Goal: Task Accomplishment & Management: Manage account settings

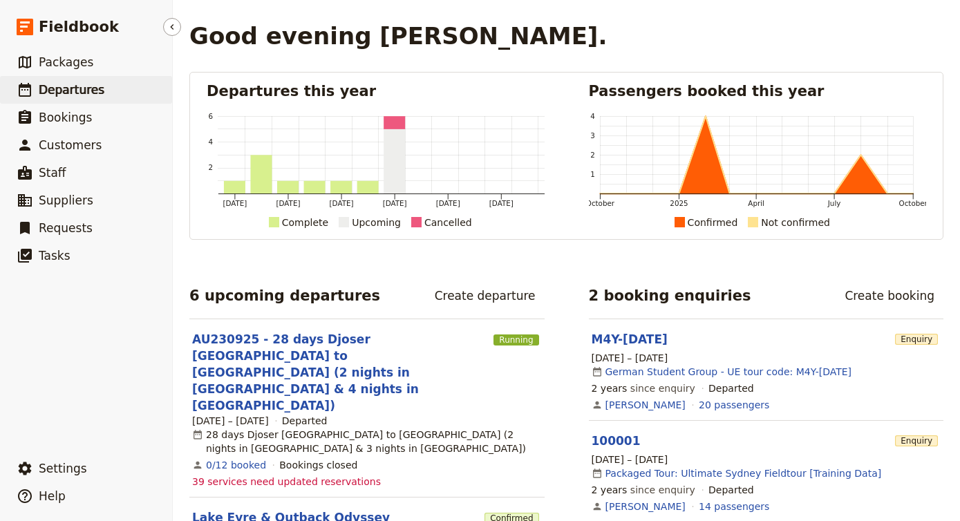
click at [77, 93] on span "Departures" at bounding box center [72, 90] width 66 height 14
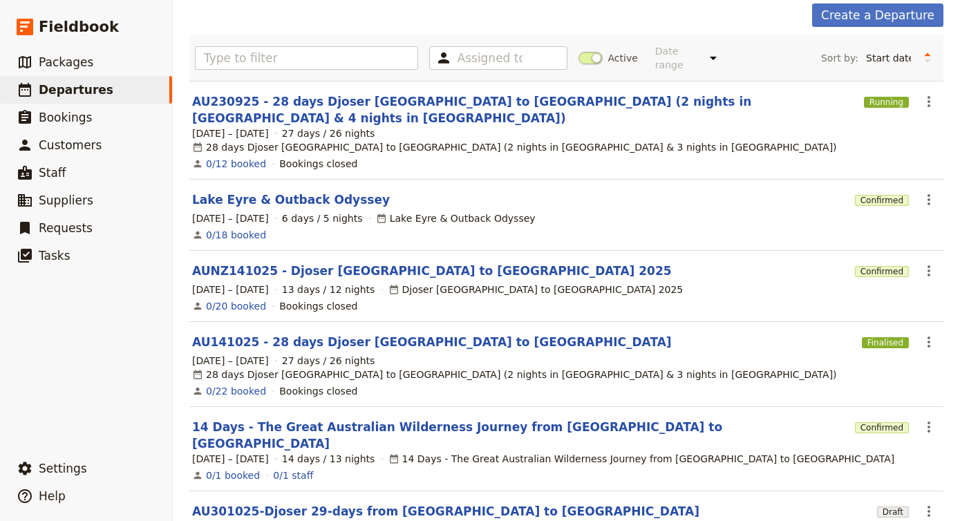
scroll to position [67, 0]
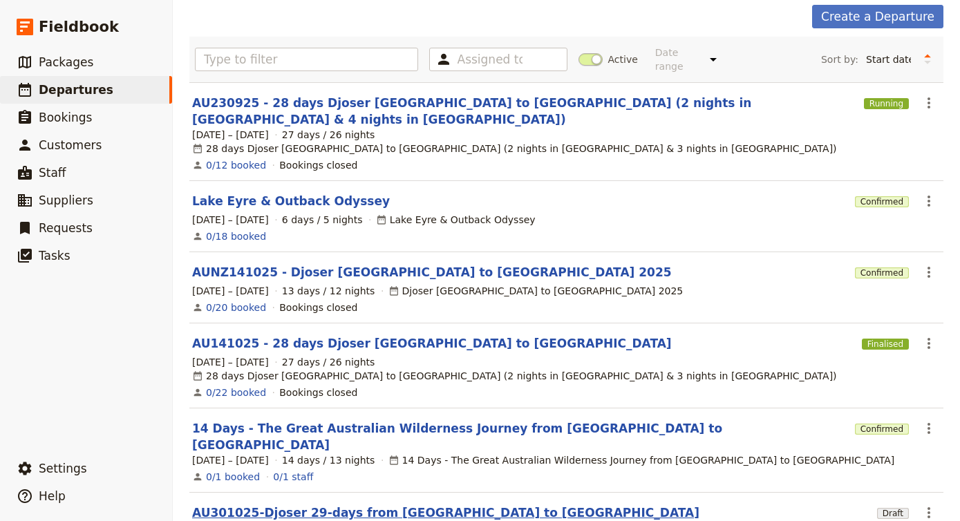
click at [354, 504] on link "AU301025-Djoser 29-days from [GEOGRAPHIC_DATA] to [GEOGRAPHIC_DATA]" at bounding box center [445, 512] width 507 height 17
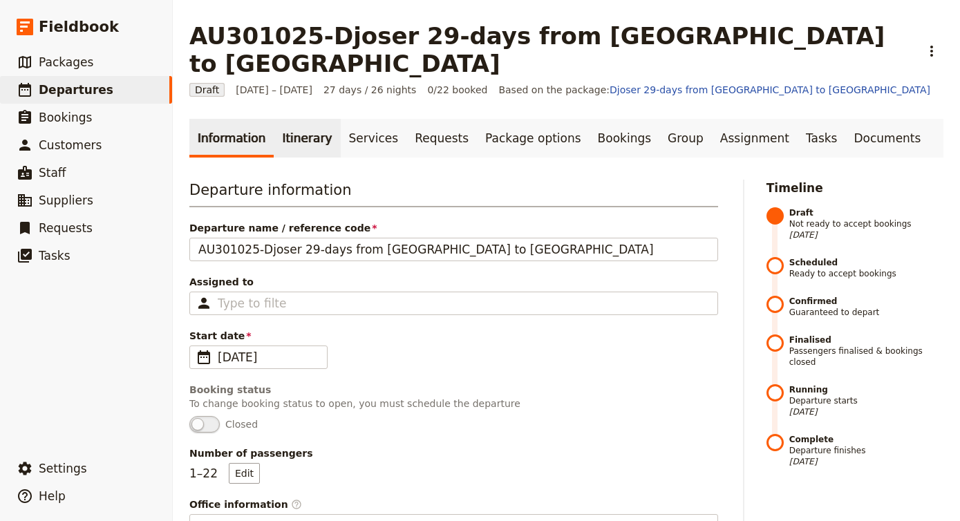
click at [307, 119] on link "Itinerary" at bounding box center [307, 138] width 66 height 39
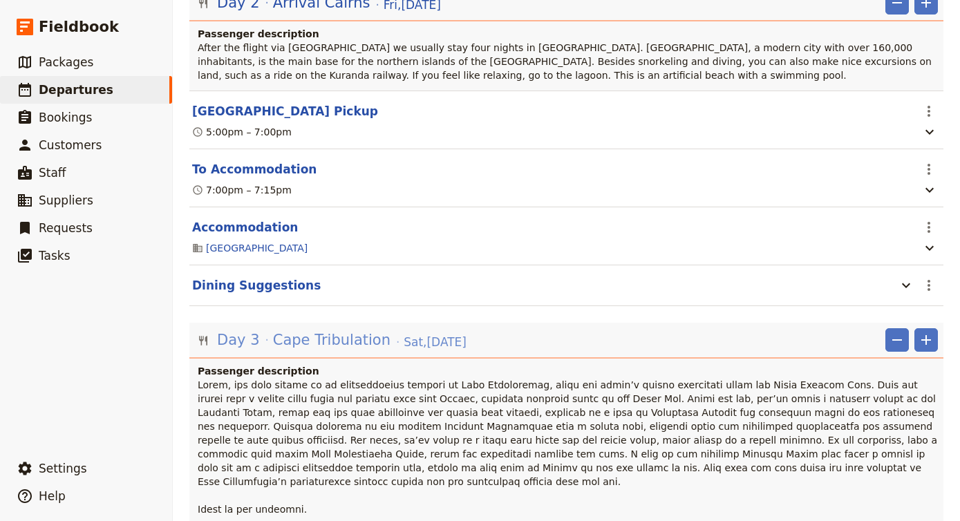
scroll to position [302, 0]
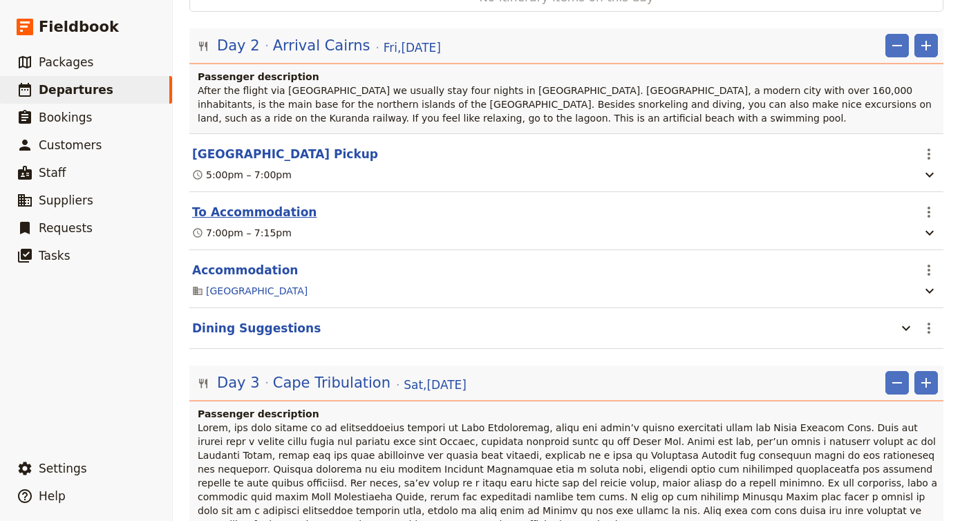
click at [288, 204] on button "To Accommodation" at bounding box center [254, 212] width 124 height 17
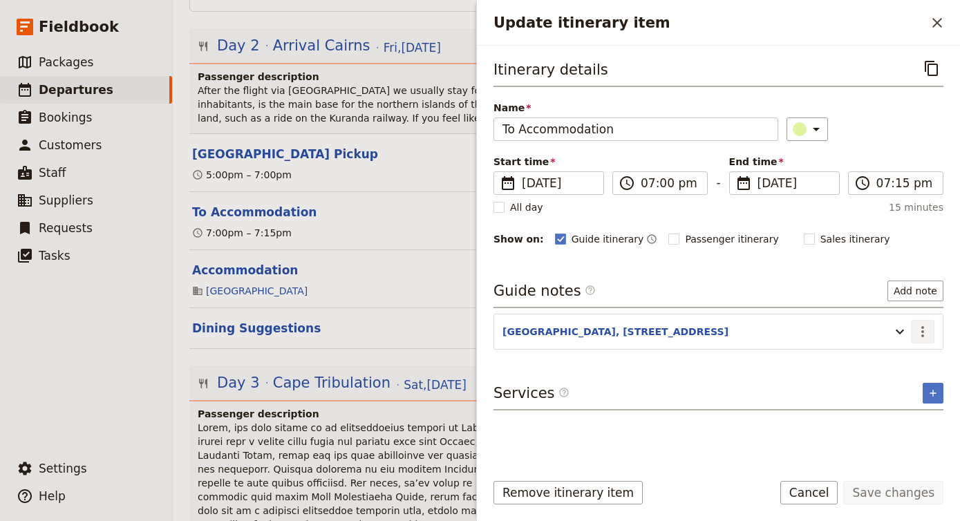
click at [923, 330] on icon "Actions" at bounding box center [922, 331] width 17 height 17
click at [902, 362] on span "Edit note" at bounding box center [883, 362] width 44 height 14
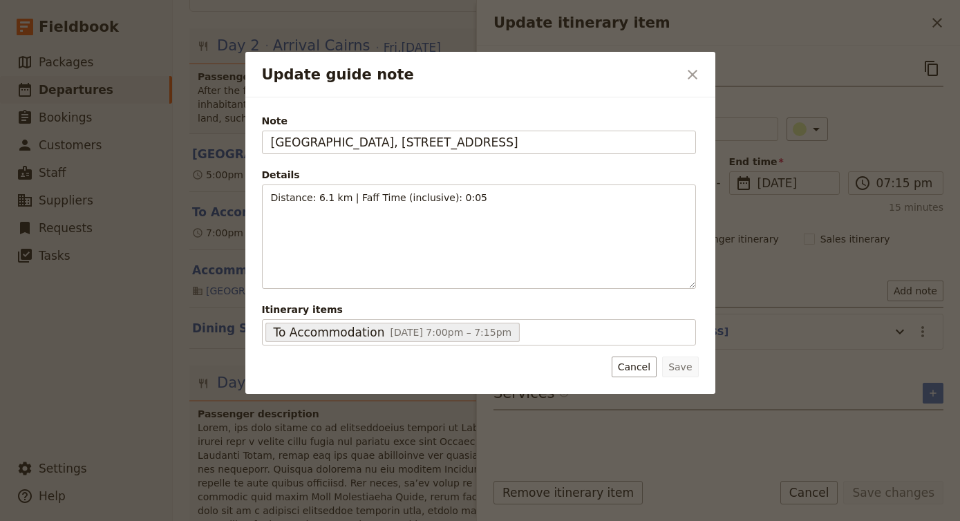
drag, startPoint x: 629, startPoint y: 138, endPoint x: 84, endPoint y: 105, distance: 546.2
click at [83, 520] on div "Update guide note ​ [GEOGRAPHIC_DATA], [STREET_ADDRESS] Details Distance: 6.1 k…" at bounding box center [480, 521] width 960 height 0
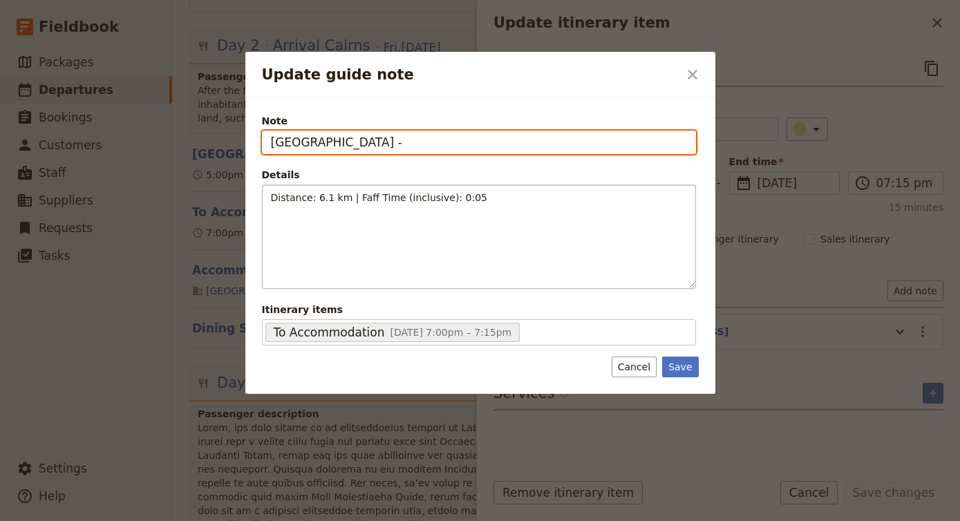
paste input "[STREET_ADDRESS]"
type input "[GEOGRAPHIC_DATA] -[STREET_ADDRESS]"
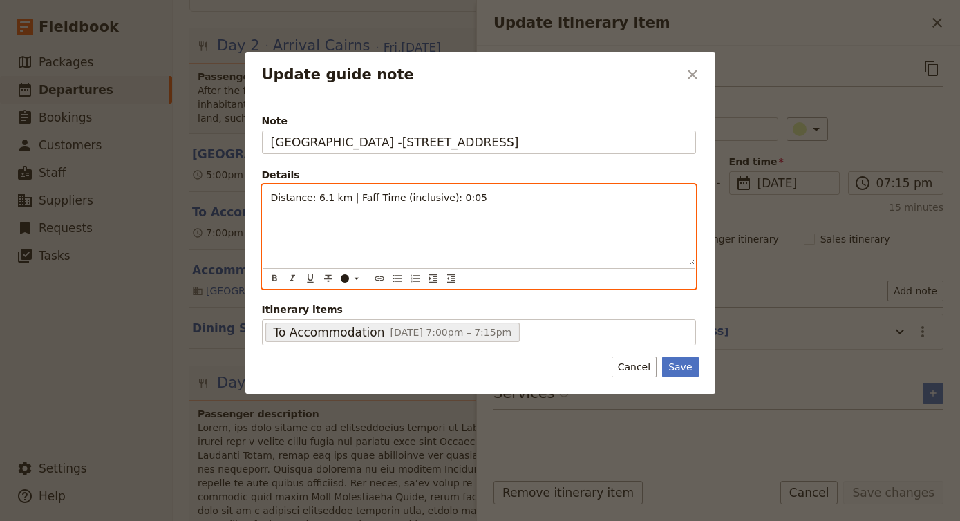
click at [330, 197] on span "Distance: 6.1 km | Faff Time (inclusive): 0:05" at bounding box center [379, 197] width 216 height 11
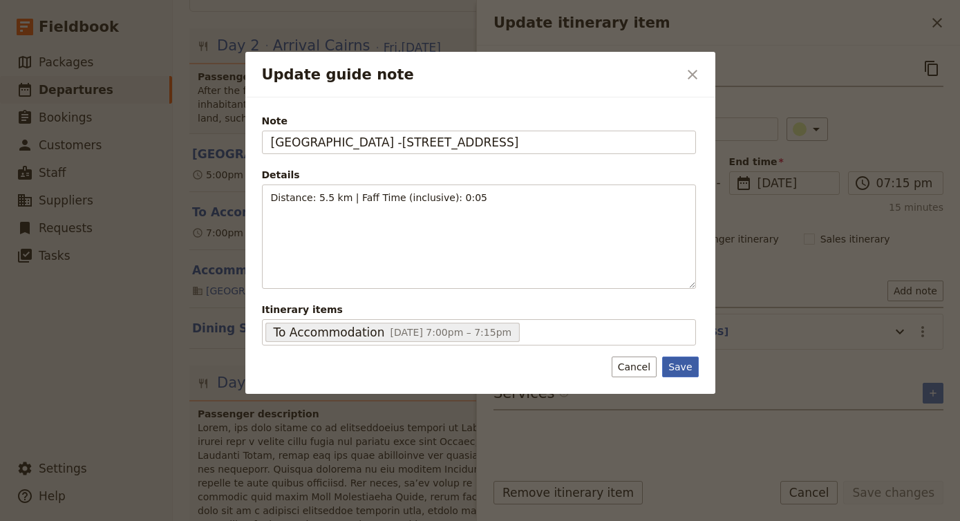
click at [688, 363] on button "Save" at bounding box center [680, 367] width 36 height 21
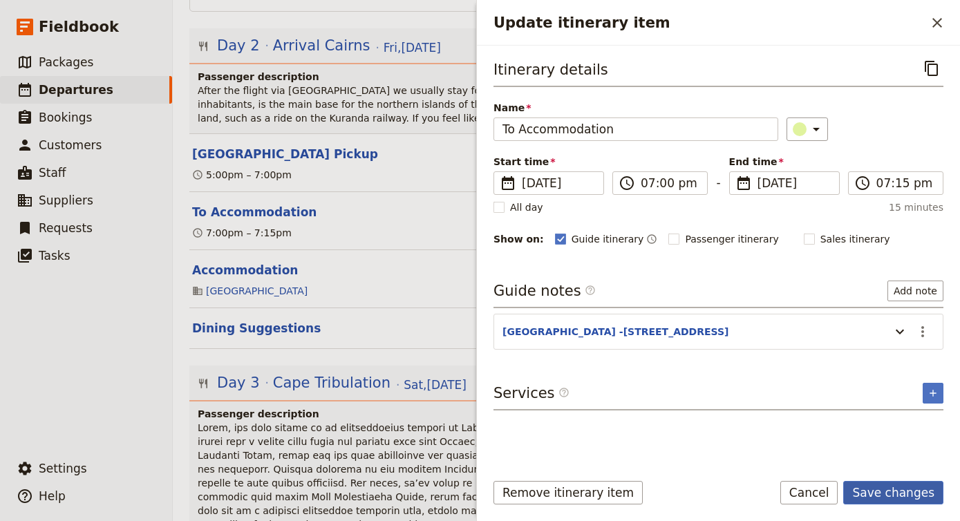
click at [891, 495] on button "Save changes" at bounding box center [893, 492] width 100 height 23
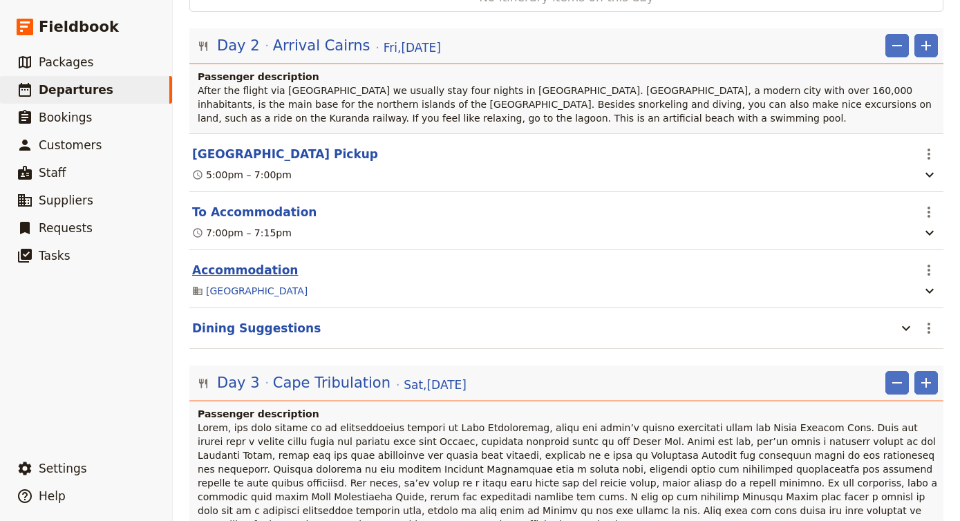
click at [263, 262] on button "Accommodation" at bounding box center [245, 270] width 106 height 17
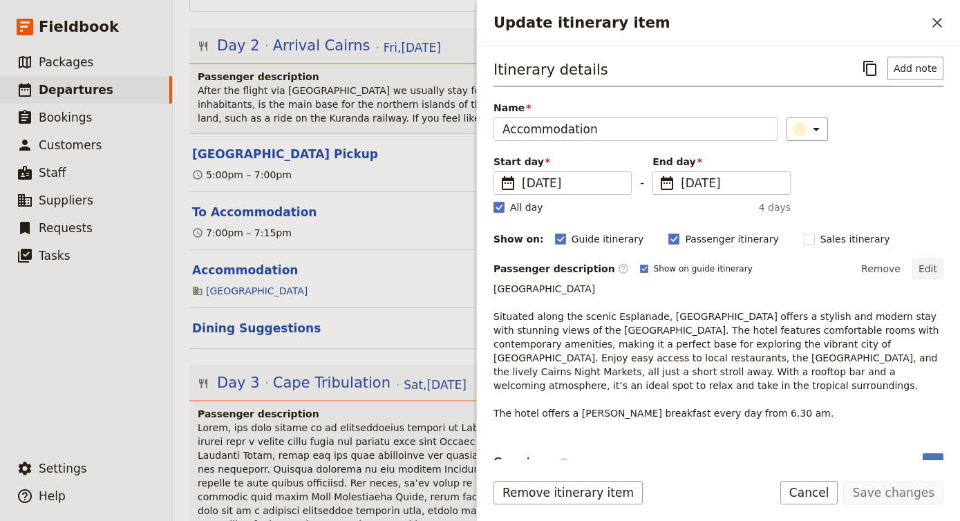
click at [930, 267] on button "Edit" at bounding box center [927, 268] width 31 height 21
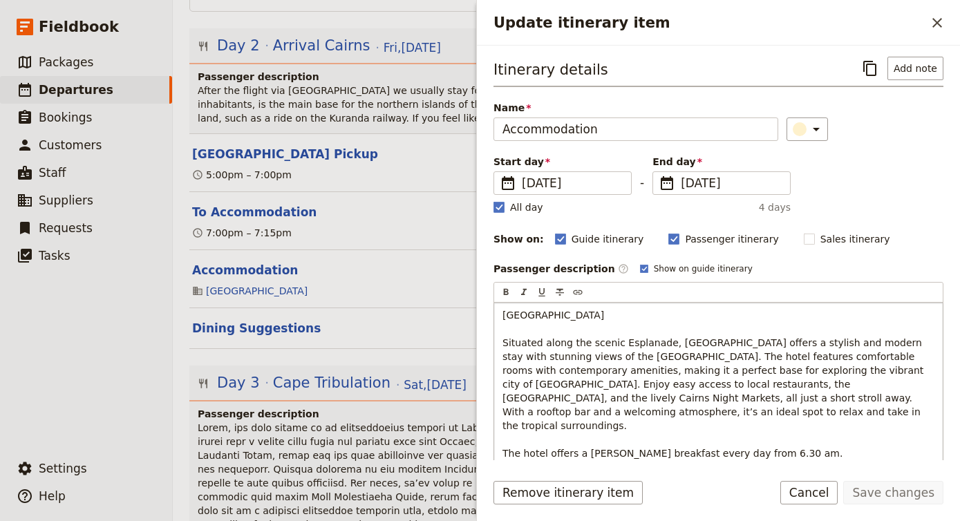
click at [770, 444] on span "[GEOGRAPHIC_DATA] Situated along the scenic Esplanade, [GEOGRAPHIC_DATA] offers…" at bounding box center [714, 384] width 424 height 149
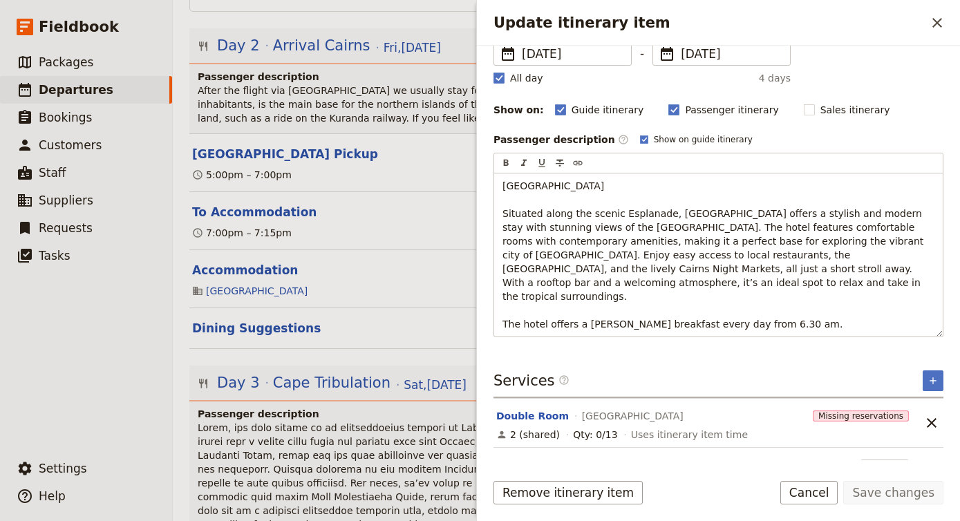
scroll to position [44, 0]
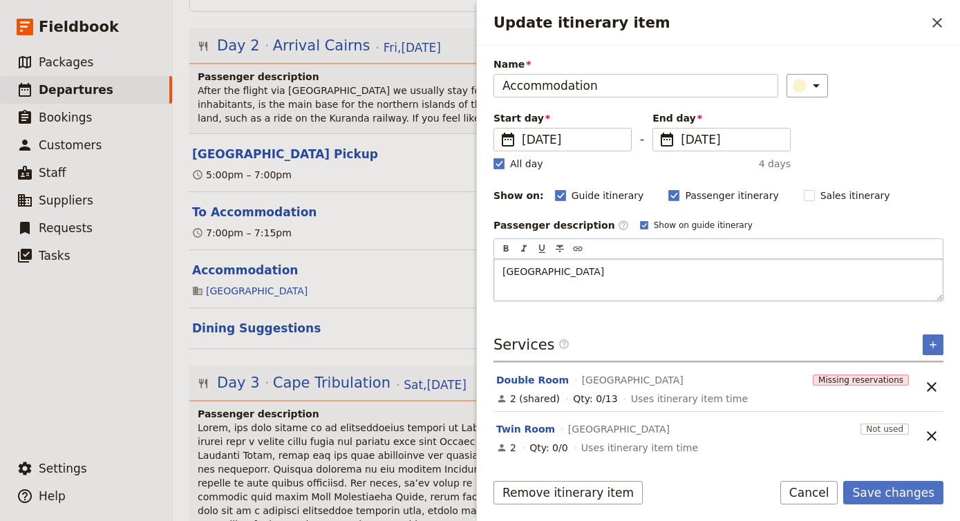
click at [711, 285] on p "[GEOGRAPHIC_DATA]" at bounding box center [718, 279] width 432 height 28
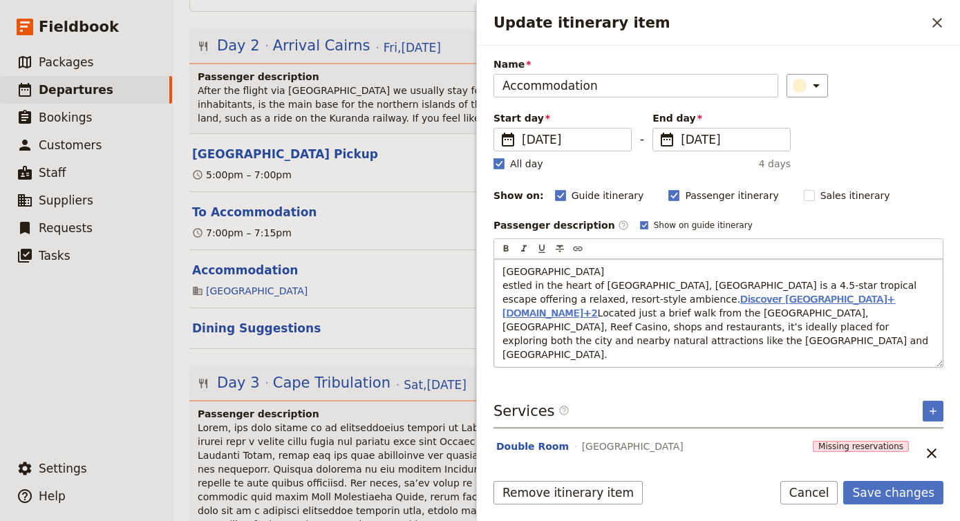
click at [710, 294] on span "Discover [GEOGRAPHIC_DATA]+[DOMAIN_NAME]+2" at bounding box center [698, 306] width 392 height 25
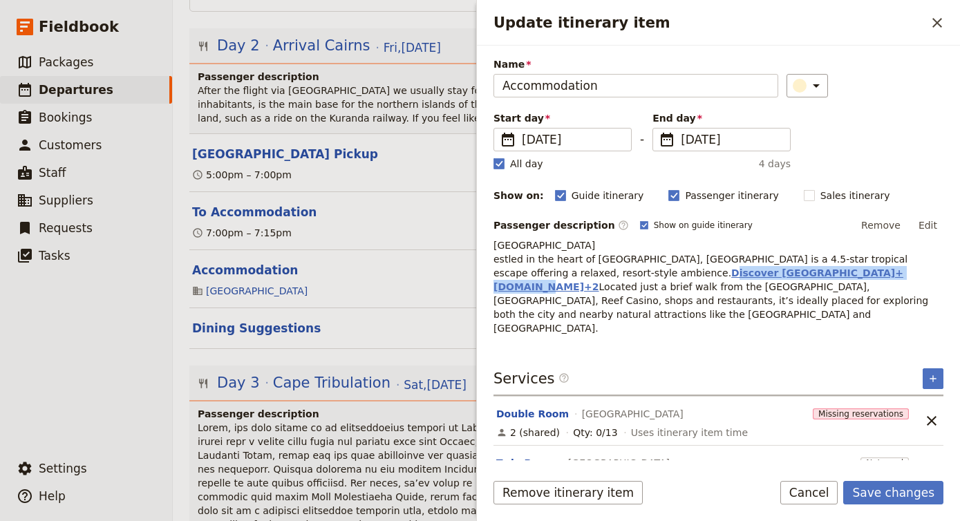
drag, startPoint x: 821, startPoint y: 271, endPoint x: 639, endPoint y: 272, distance: 181.7
click at [639, 272] on p "[GEOGRAPHIC_DATA] estled in the heart of [GEOGRAPHIC_DATA], [GEOGRAPHIC_DATA] i…" at bounding box center [718, 286] width 450 height 97
click at [793, 273] on span "Discover [GEOGRAPHIC_DATA]+[DOMAIN_NAME]+2" at bounding box center [698, 279] width 410 height 25
click at [822, 281] on span "Located just a brief walk from the [GEOGRAPHIC_DATA], [GEOGRAPHIC_DATA], Reef C…" at bounding box center [712, 307] width 438 height 53
click at [833, 281] on span "Located just a brief walk from the [GEOGRAPHIC_DATA], [GEOGRAPHIC_DATA], Reef C…" at bounding box center [712, 307] width 438 height 53
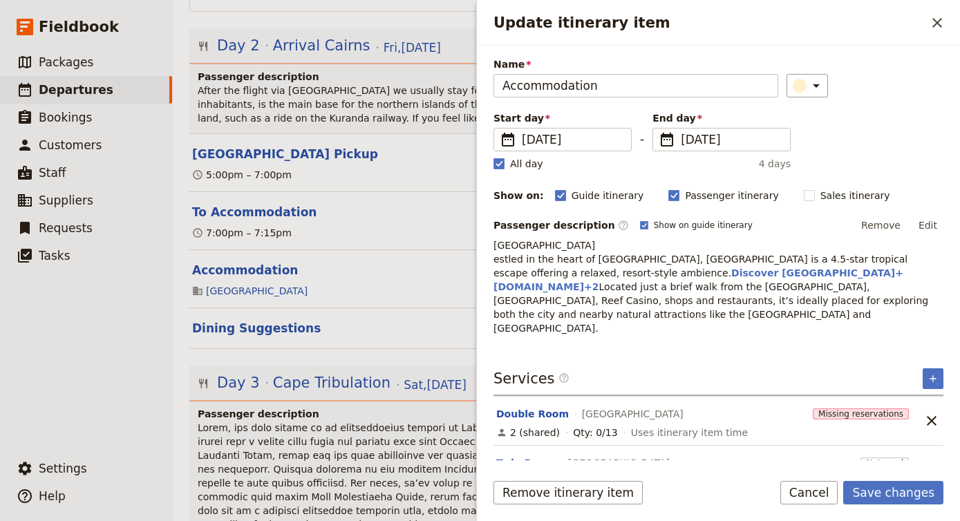
click at [827, 281] on span "Located just a brief walk from the [GEOGRAPHIC_DATA], [GEOGRAPHIC_DATA], Reef C…" at bounding box center [712, 307] width 438 height 53
click at [933, 226] on button "Edit" at bounding box center [927, 225] width 31 height 21
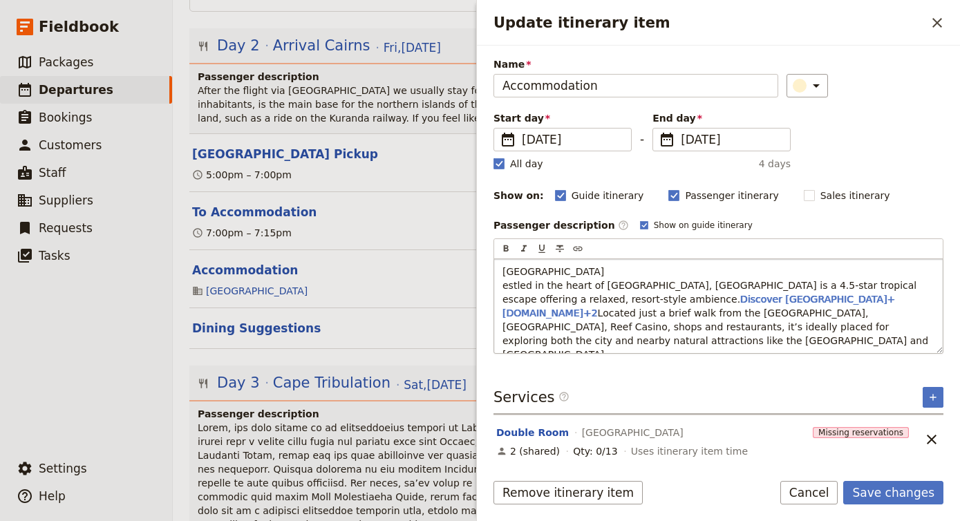
click at [825, 307] on span "Located just a brief walk from the [GEOGRAPHIC_DATA], [GEOGRAPHIC_DATA], Reef C…" at bounding box center [716, 333] width 429 height 53
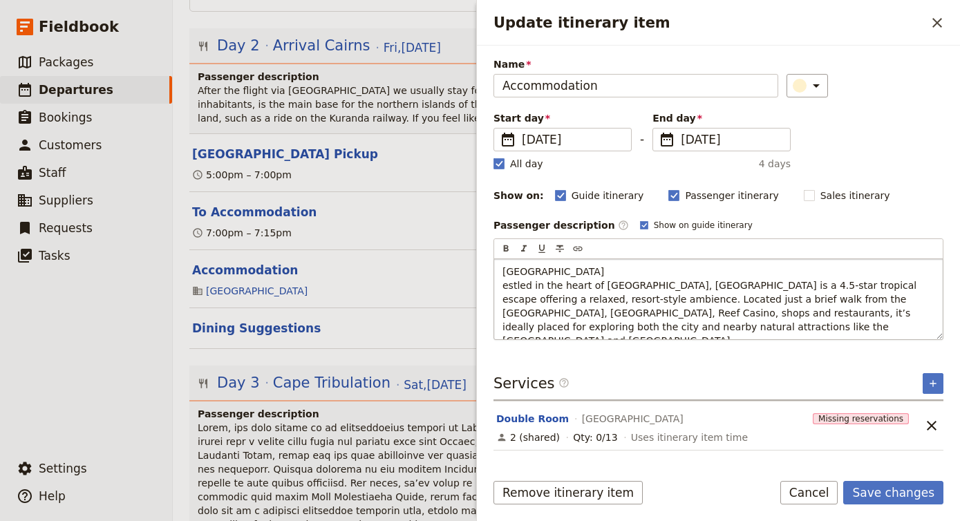
click at [501, 289] on div "[GEOGRAPHIC_DATA] estled in the heart of [GEOGRAPHIC_DATA], [GEOGRAPHIC_DATA] i…" at bounding box center [718, 299] width 448 height 80
click at [683, 283] on span "Nestled in the heart of [GEOGRAPHIC_DATA], [GEOGRAPHIC_DATA] is a 4.5-star trop…" at bounding box center [714, 313] width 424 height 66
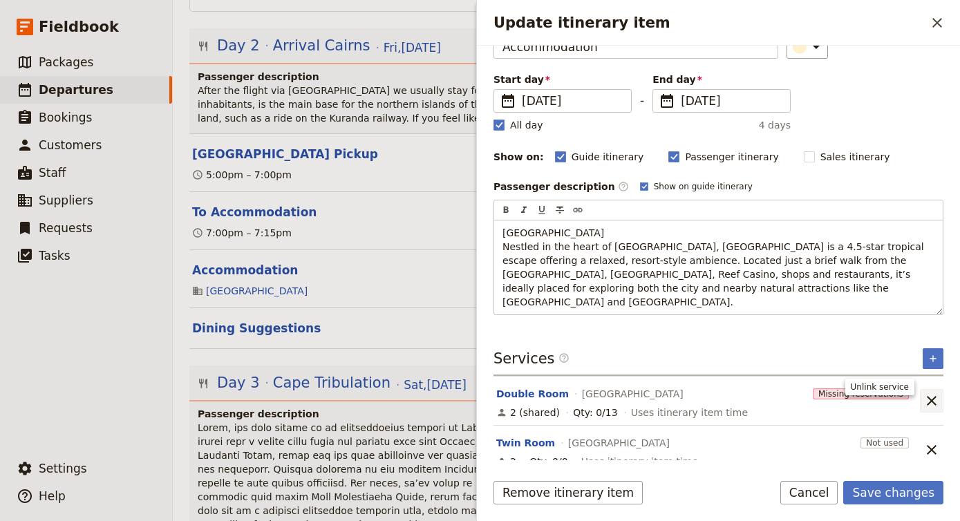
click at [931, 396] on icon "Unlink service" at bounding box center [932, 401] width 10 height 10
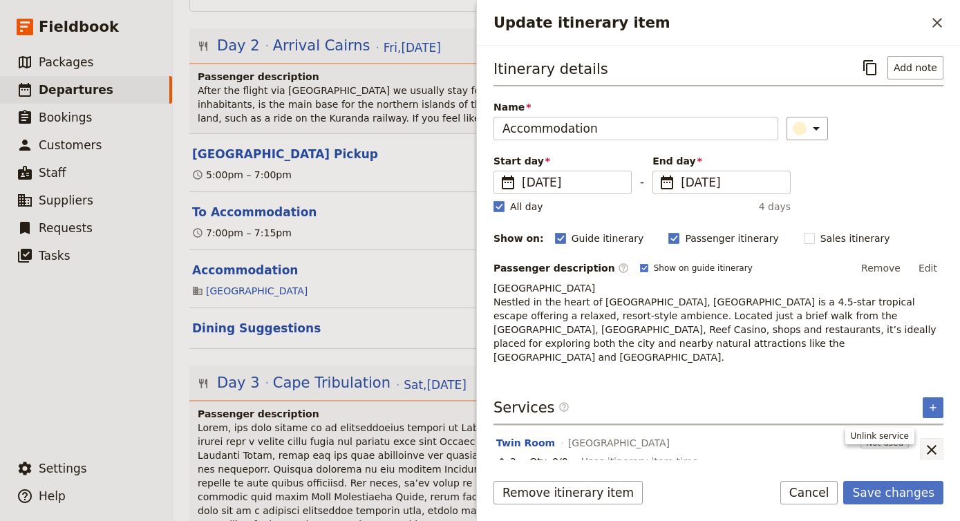
click at [934, 445] on icon "Unlink service" at bounding box center [932, 450] width 10 height 10
click at [936, 403] on icon "Add service inclusion" at bounding box center [932, 408] width 11 height 11
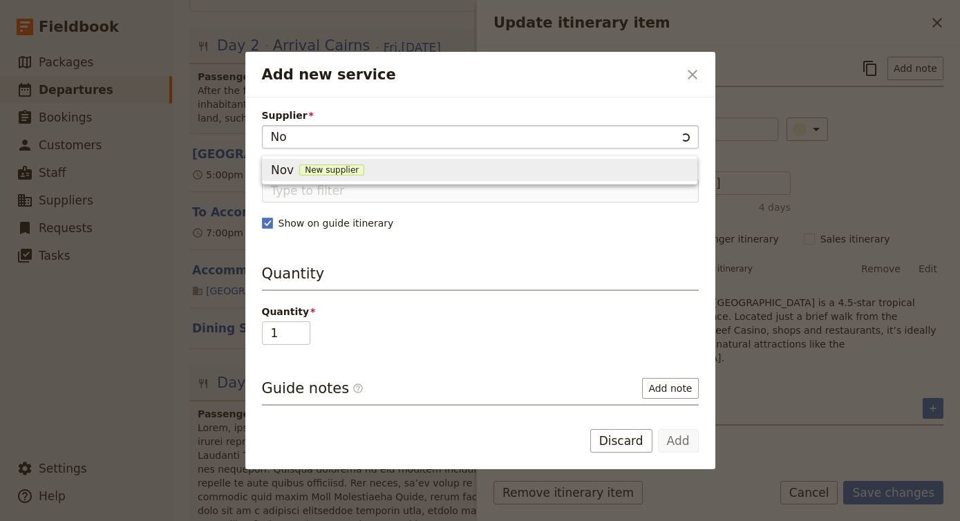
type input "N"
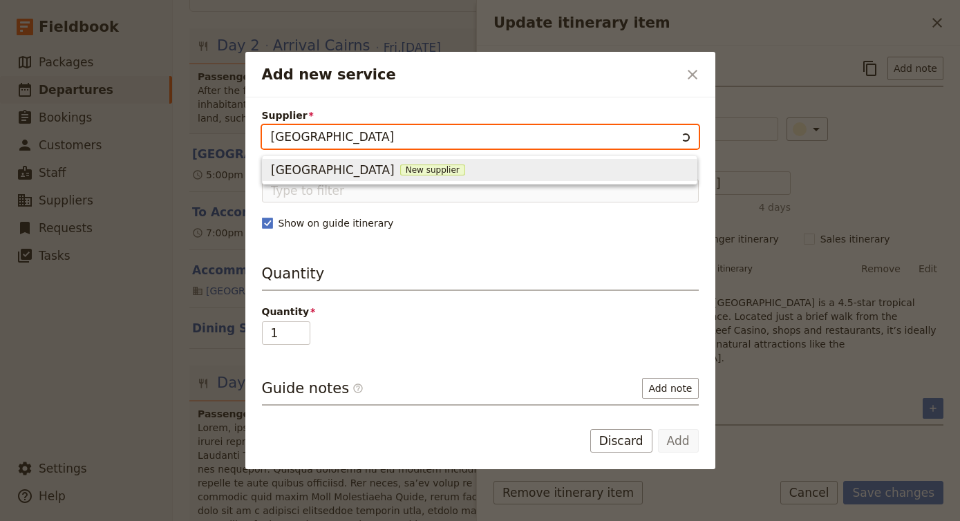
type input "[GEOGRAPHIC_DATA]"
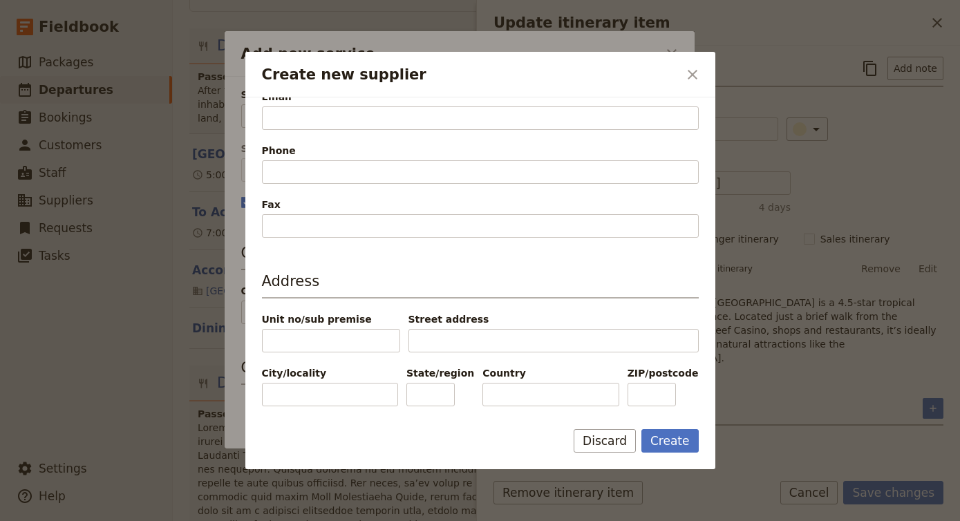
scroll to position [375, 0]
paste input "[STREET_ADDRESS]"
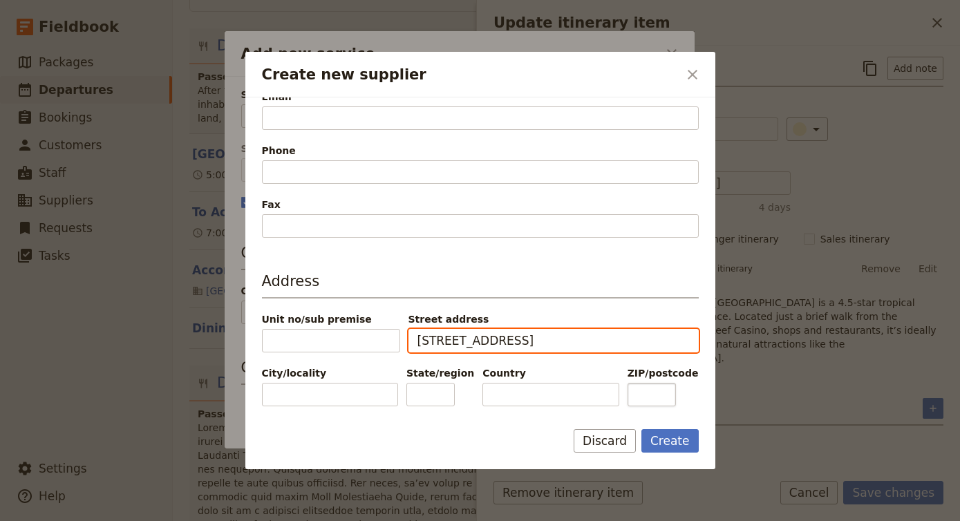
type input "[STREET_ADDRESS]"
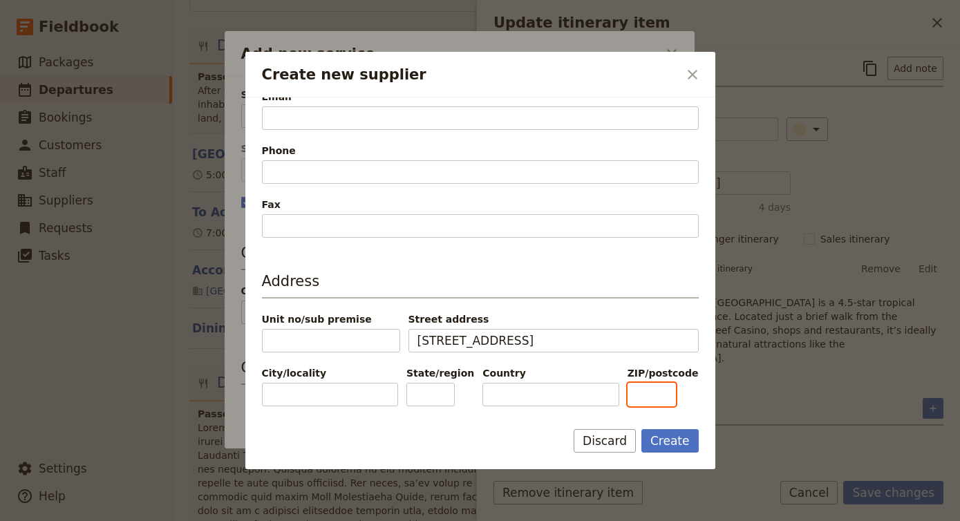
click at [670, 403] on input "ZIP/postcode" at bounding box center [651, 394] width 48 height 23
type input "4870"
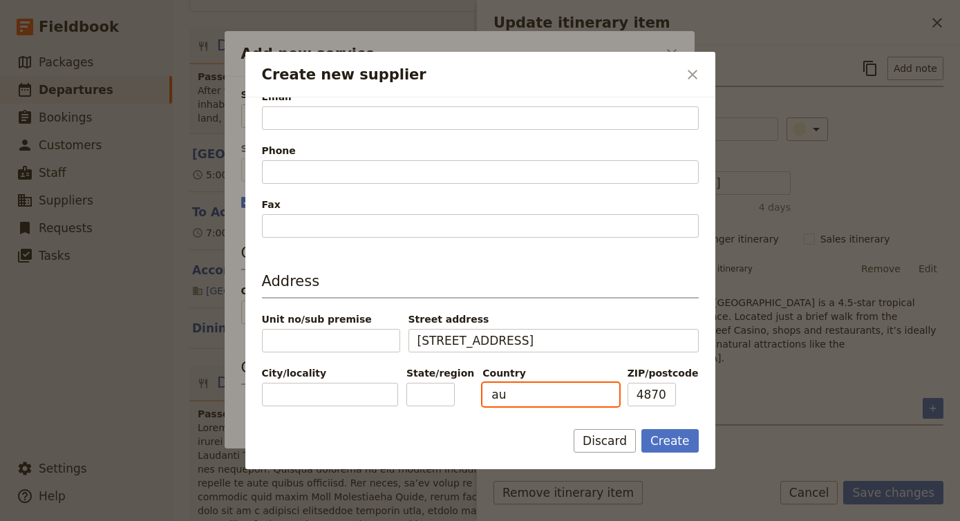
type input "a"
type input "[GEOGRAPHIC_DATA]"
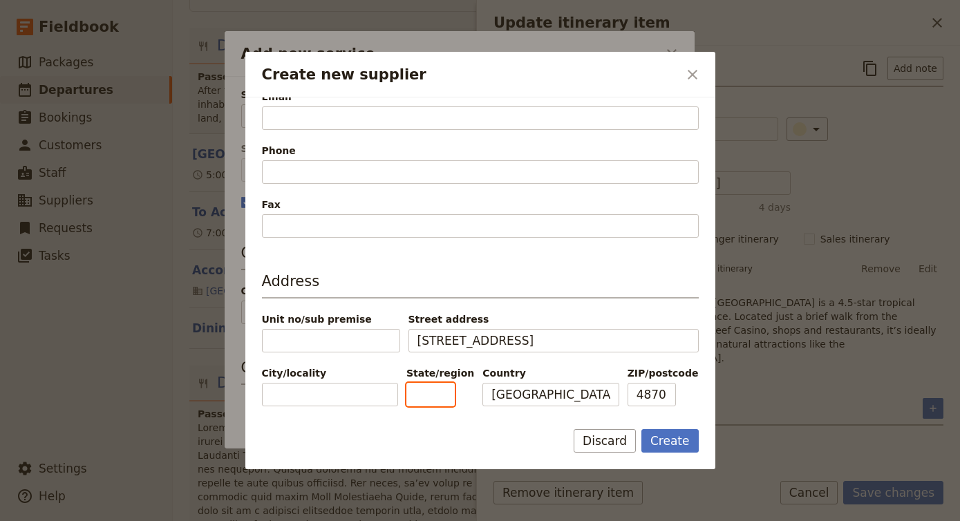
click at [423, 399] on input "State/region" at bounding box center [430, 394] width 48 height 23
type input "QLD"
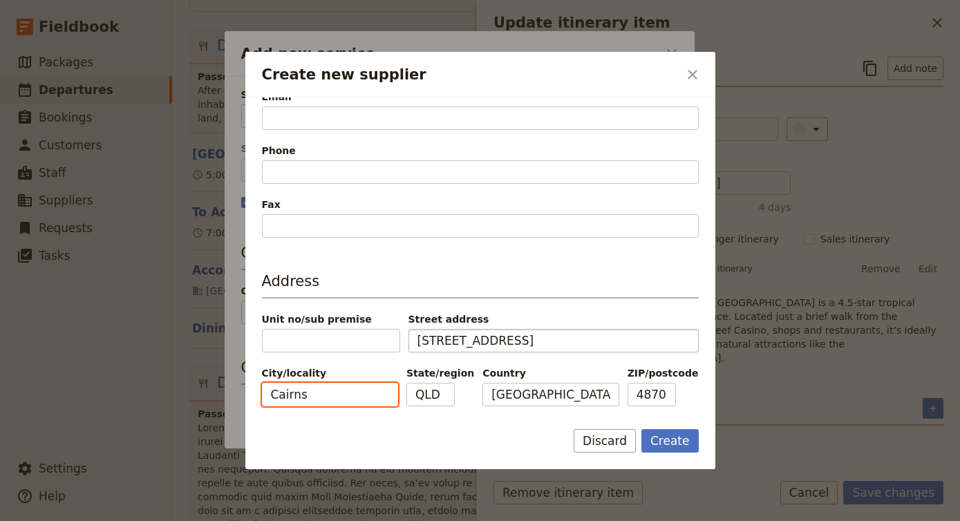
type input "Cairns"
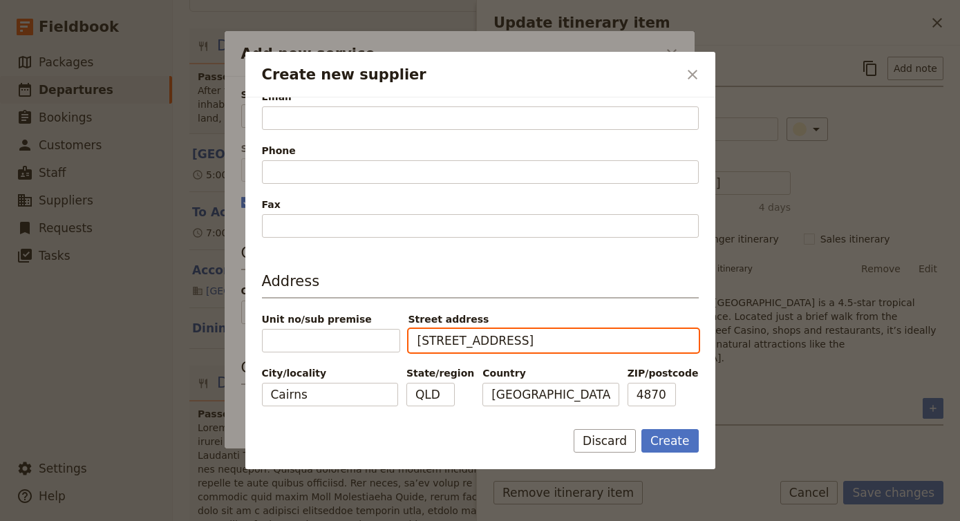
drag, startPoint x: 478, startPoint y: 342, endPoint x: 650, endPoint y: 350, distance: 171.6
click at [650, 350] on input "[STREET_ADDRESS]" at bounding box center [553, 340] width 290 height 23
type input "[STREET_ADDRESS]"
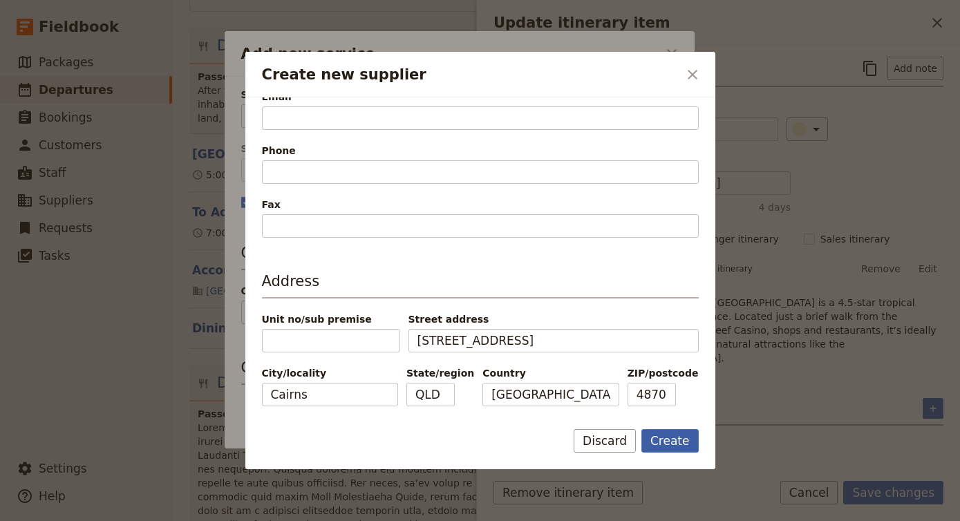
click at [676, 442] on button "Create" at bounding box center [669, 440] width 57 height 23
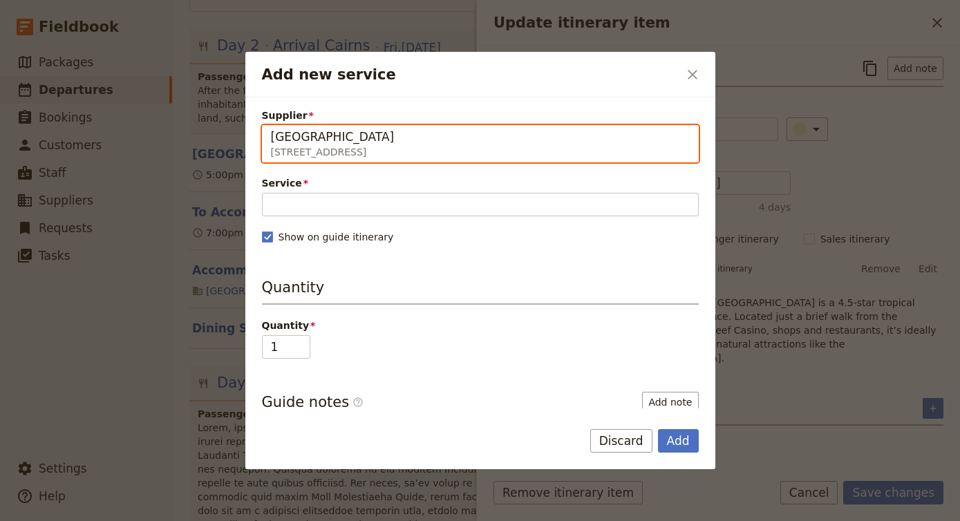
type input "[GEOGRAPHIC_DATA]"
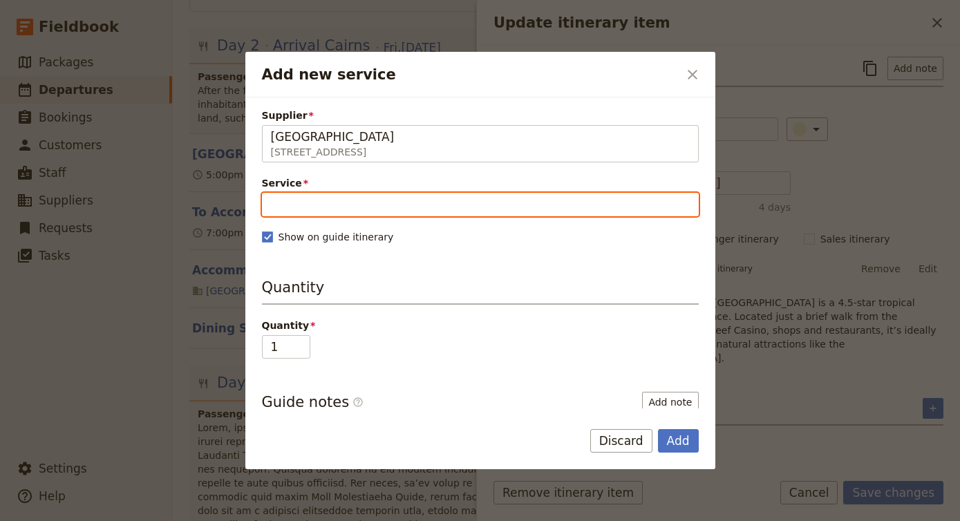
click at [442, 196] on input "Service" at bounding box center [480, 204] width 437 height 23
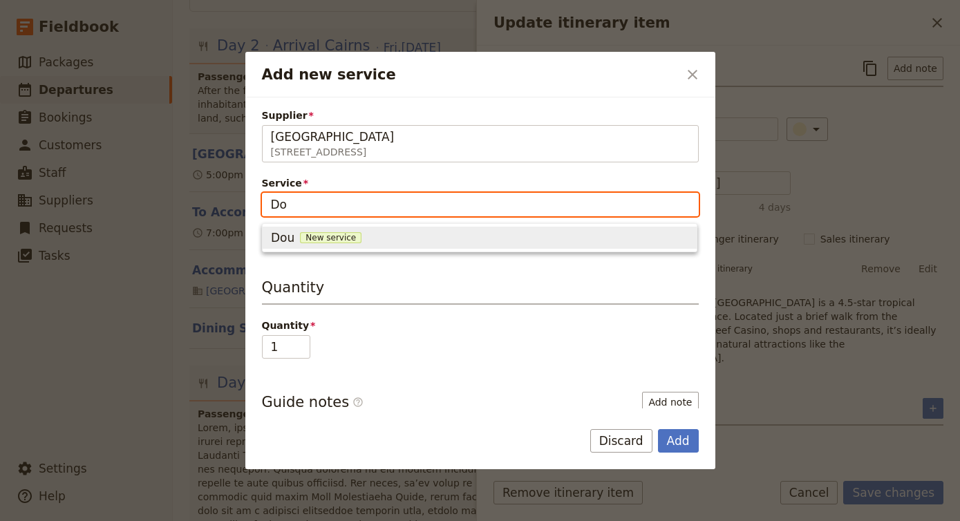
type input "D"
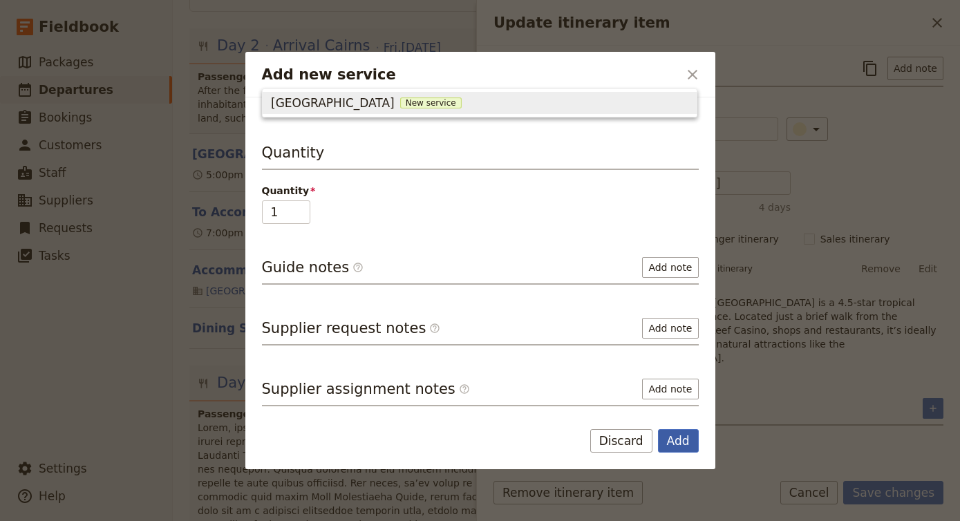
scroll to position [135, 0]
type input "[GEOGRAPHIC_DATA]"
click at [687, 435] on button "Add" at bounding box center [678, 440] width 41 height 23
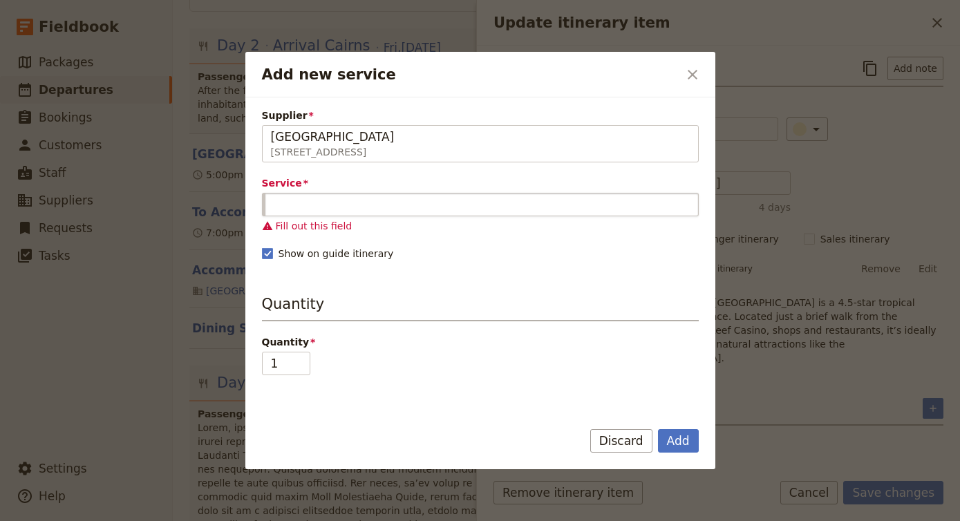
scroll to position [0, 0]
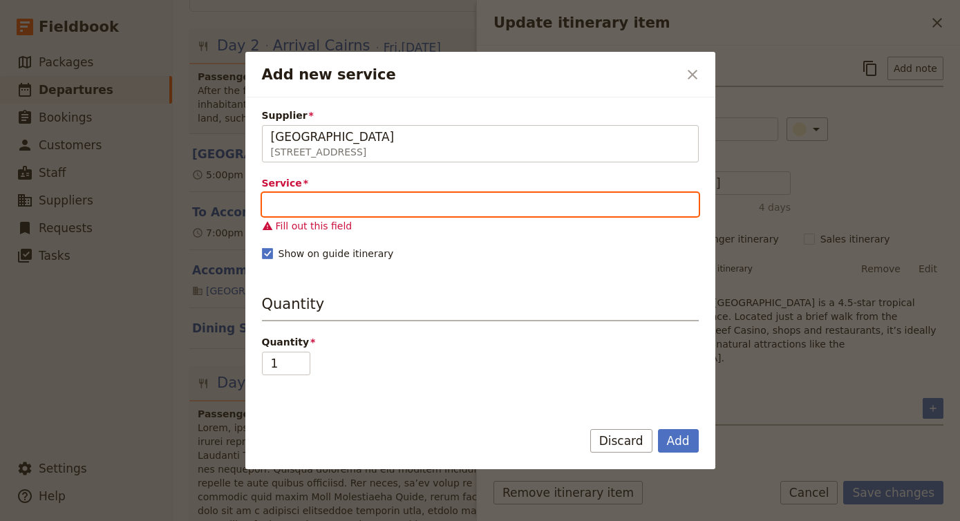
click at [468, 204] on input "Service" at bounding box center [480, 204] width 437 height 23
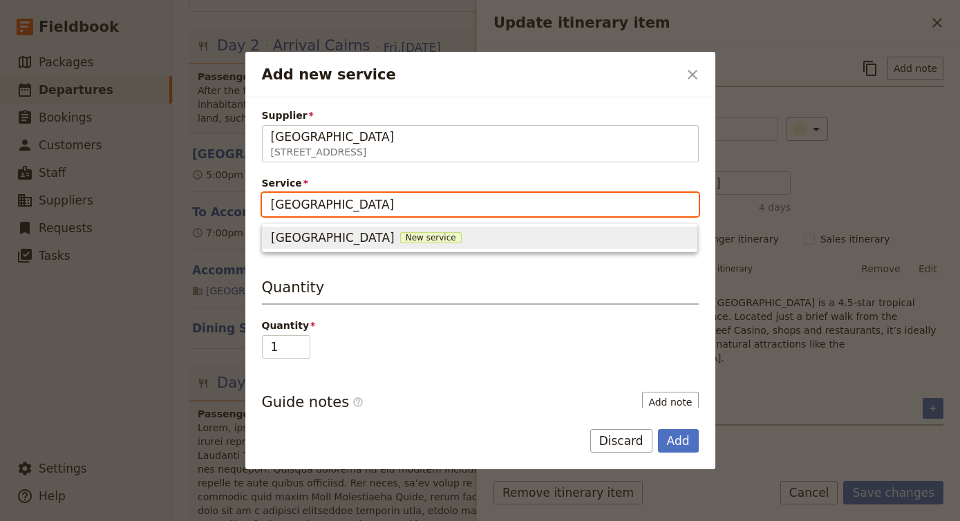
click at [404, 233] on div "Queen Room New service" at bounding box center [479, 237] width 417 height 17
type input "[GEOGRAPHIC_DATA]"
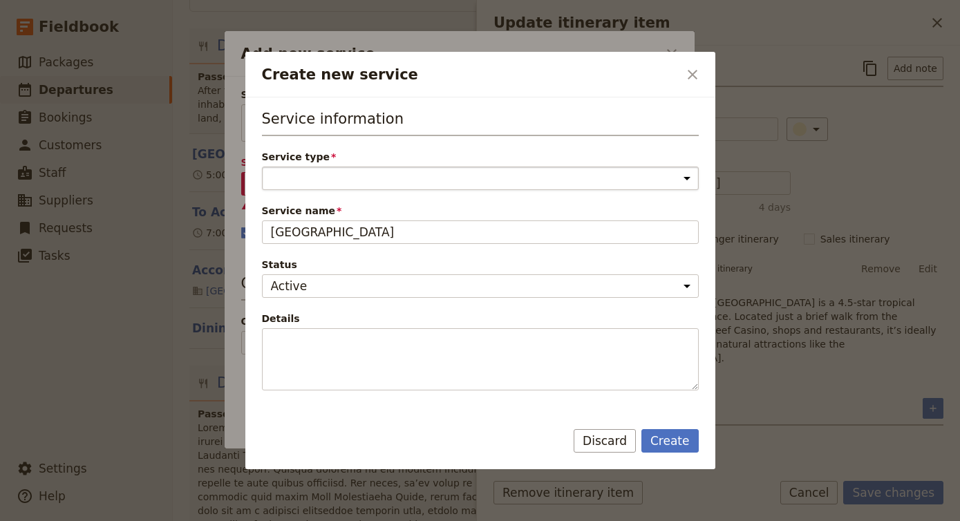
select select "AccommodationService"
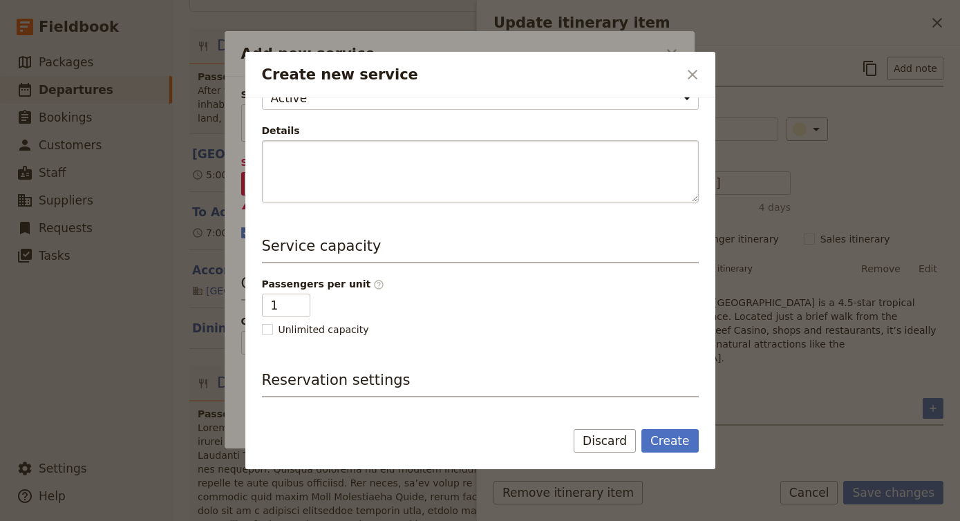
scroll to position [189, 0]
type input "2"
click at [296, 303] on input "2" at bounding box center [286, 303] width 48 height 23
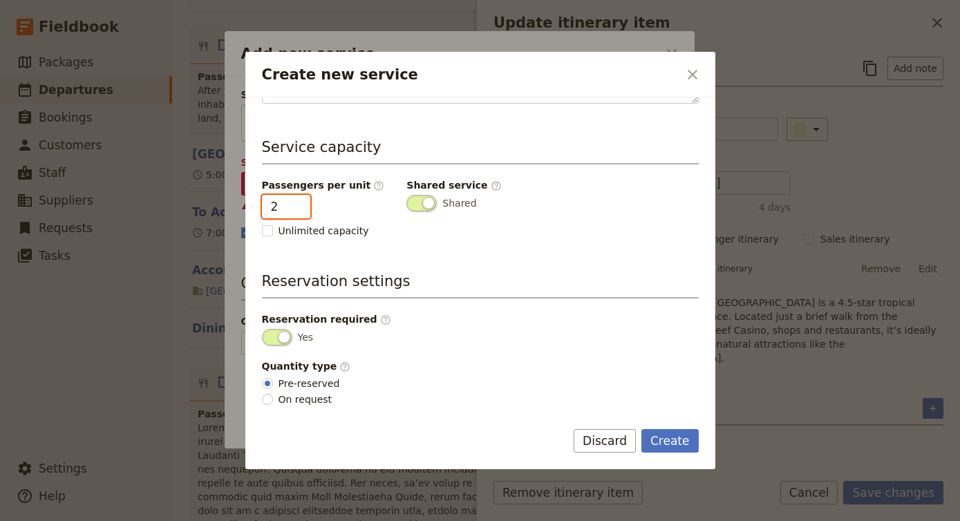
scroll to position [287, 0]
click at [677, 440] on button "Create" at bounding box center [669, 440] width 57 height 23
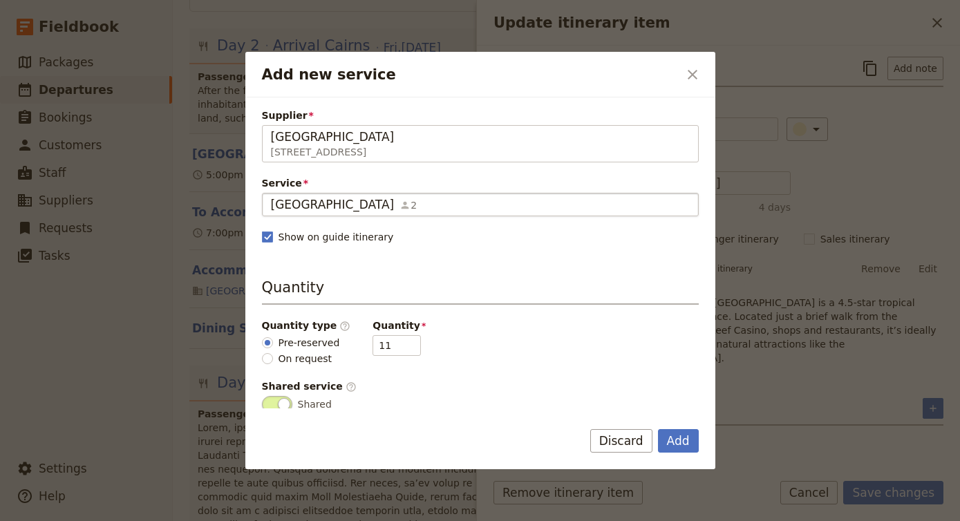
click at [568, 202] on div "Queen Room 2" at bounding box center [480, 204] width 419 height 17
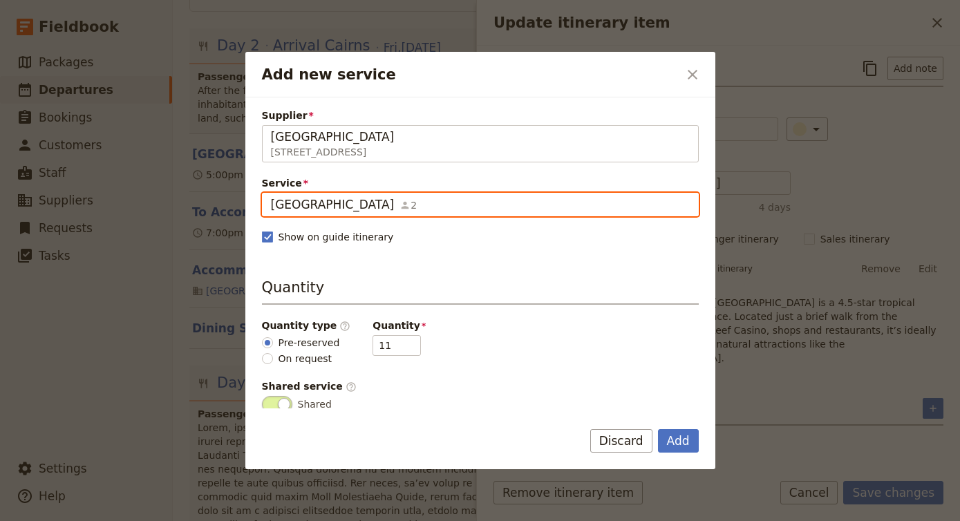
click at [271, 193] on input "[GEOGRAPHIC_DATA]" at bounding box center [270, 193] width 1 height 1
type input "S"
type input "Twin Room"
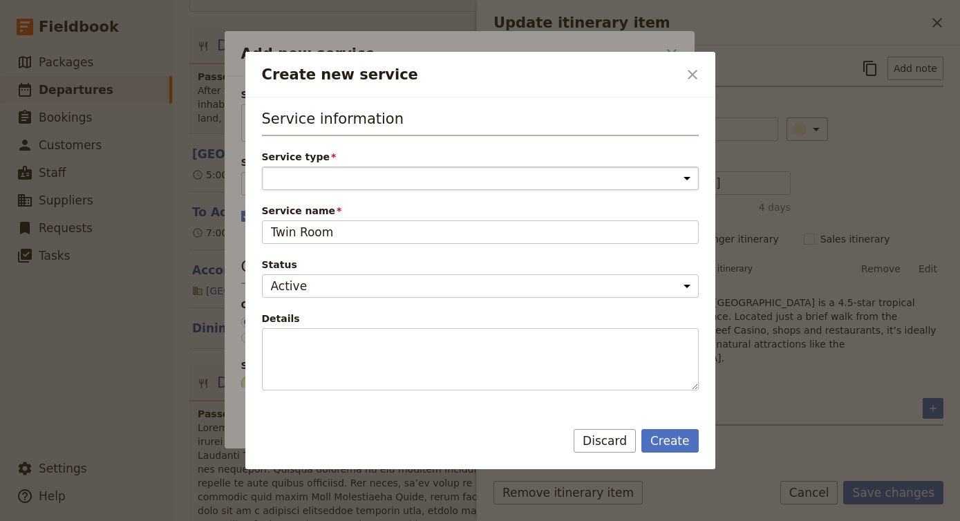
select select "AccommodationService"
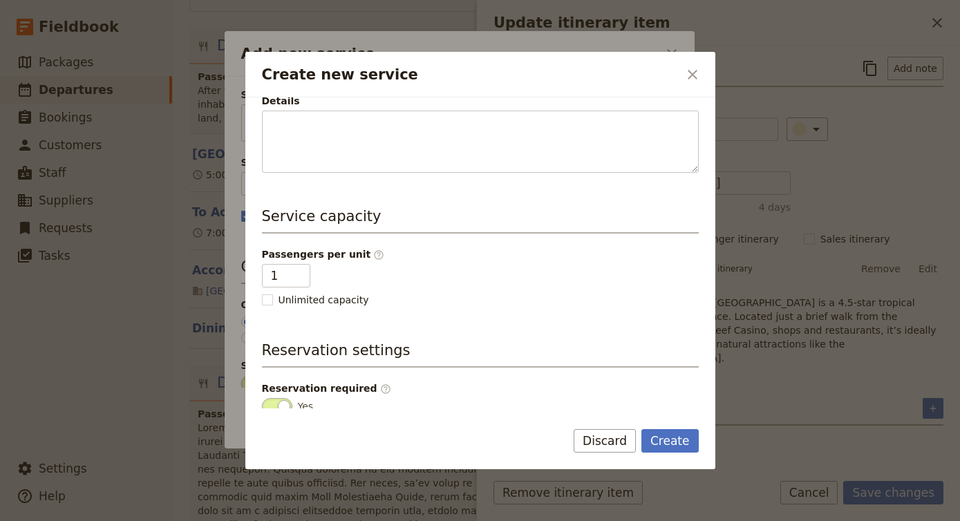
scroll to position [222, 0]
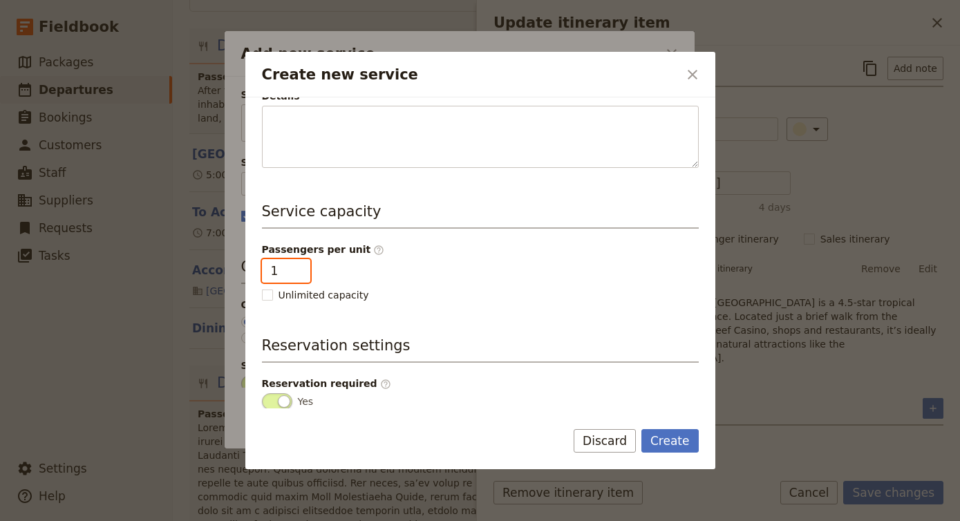
type input "2"
click at [296, 267] on input "2" at bounding box center [286, 270] width 48 height 23
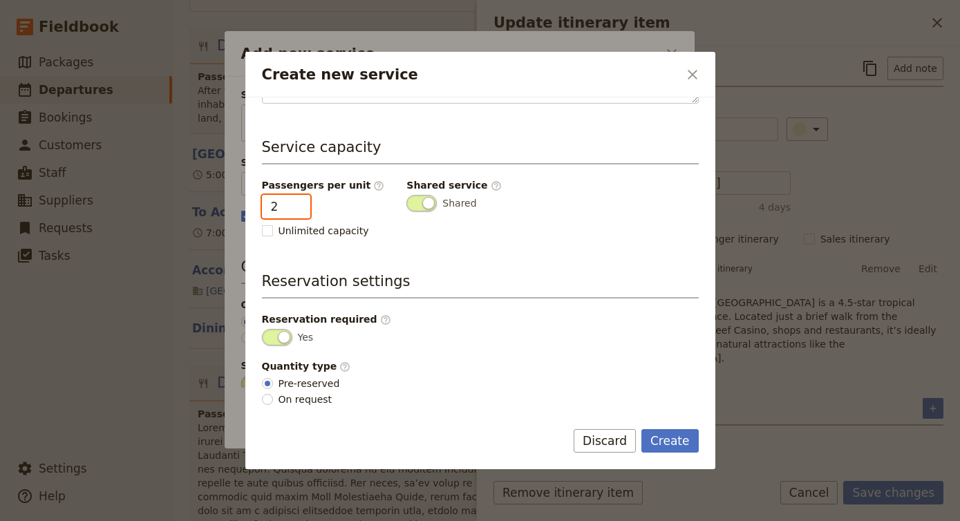
scroll to position [287, 0]
click at [674, 443] on button "Create" at bounding box center [669, 440] width 57 height 23
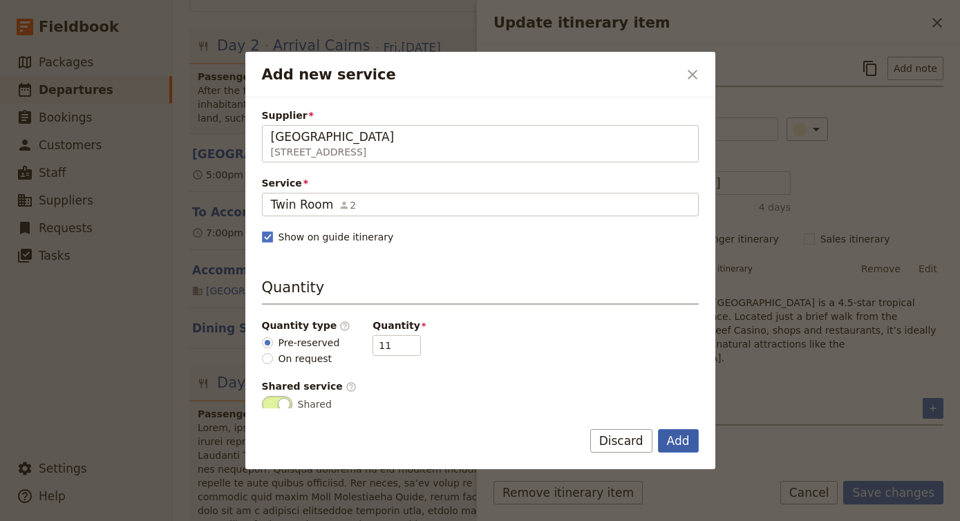
click at [674, 438] on button "Add" at bounding box center [678, 440] width 41 height 23
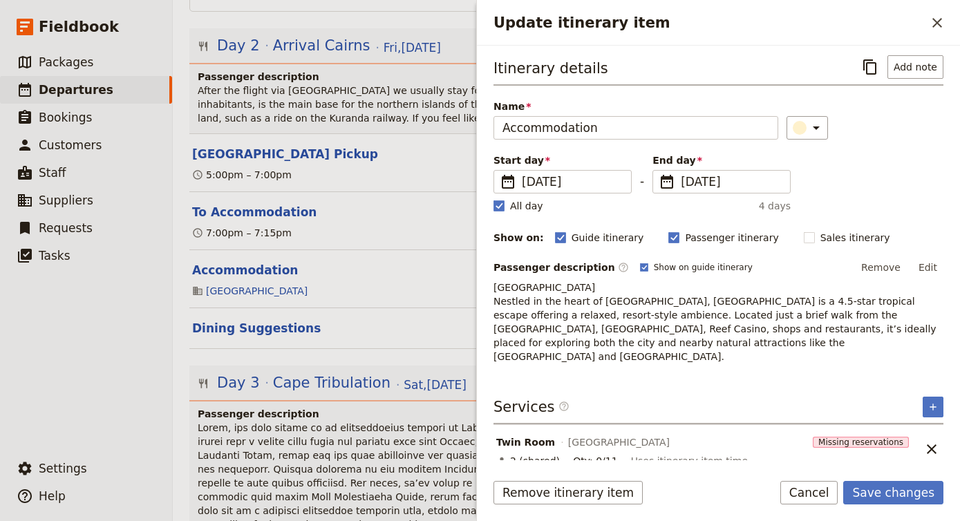
scroll to position [1, 0]
click at [929, 402] on icon "Add service inclusion" at bounding box center [932, 407] width 11 height 11
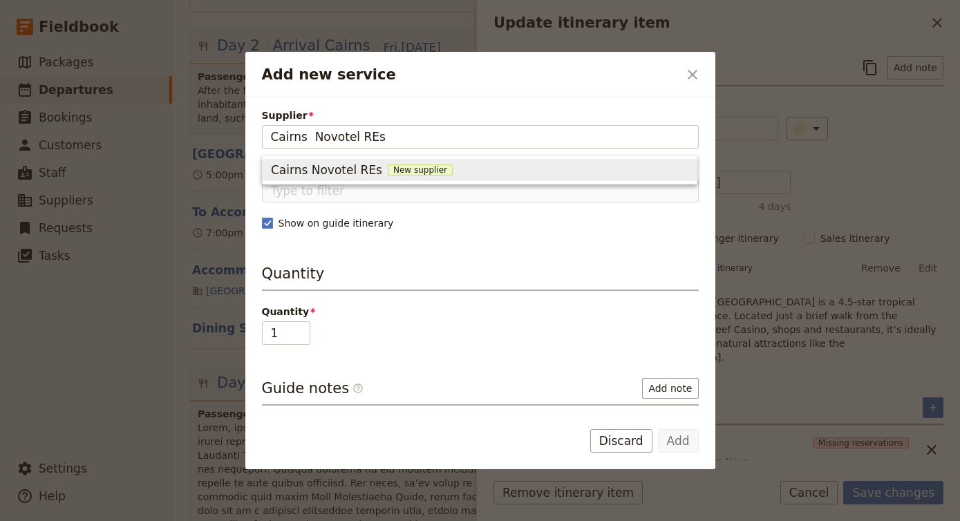
type input "Cairns Novotel REs"
click at [696, 59] on div "Add new service ​" at bounding box center [480, 75] width 470 height 46
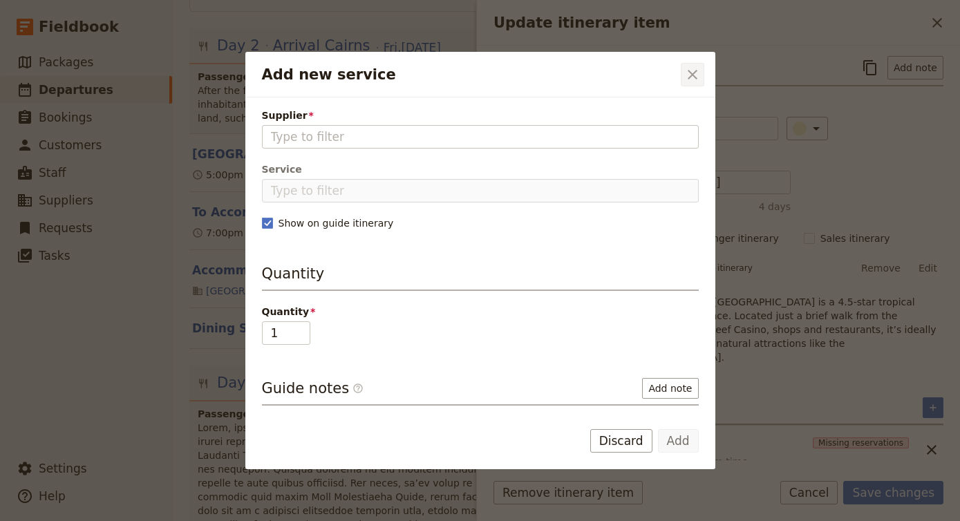
click at [689, 69] on icon "Close dialog" at bounding box center [692, 74] width 17 height 17
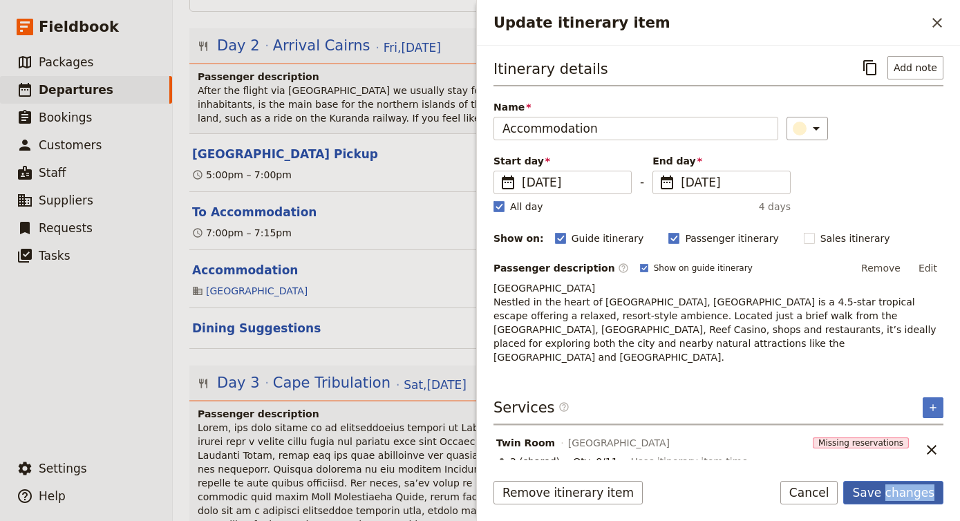
click at [932, 496] on button "Save changes" at bounding box center [893, 492] width 100 height 23
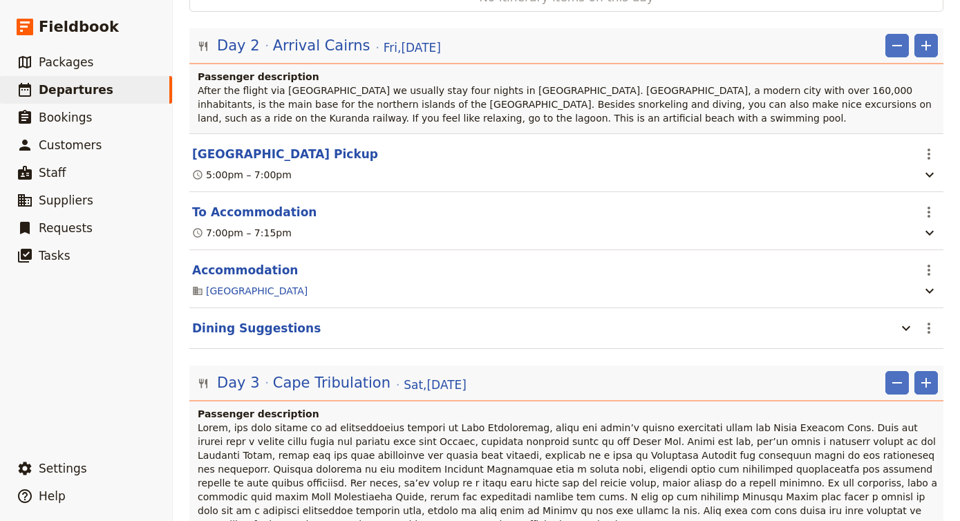
scroll to position [0, 0]
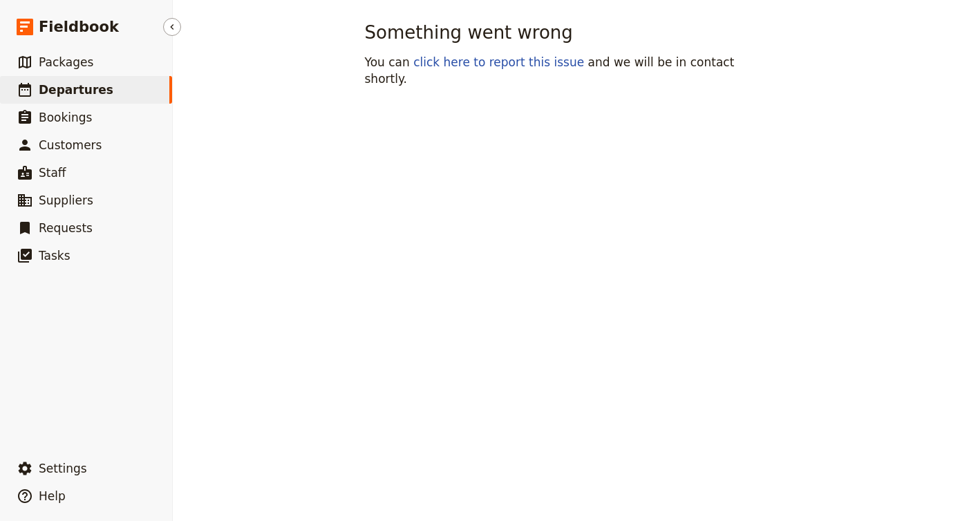
click at [126, 92] on link "​ Departures" at bounding box center [86, 90] width 172 height 28
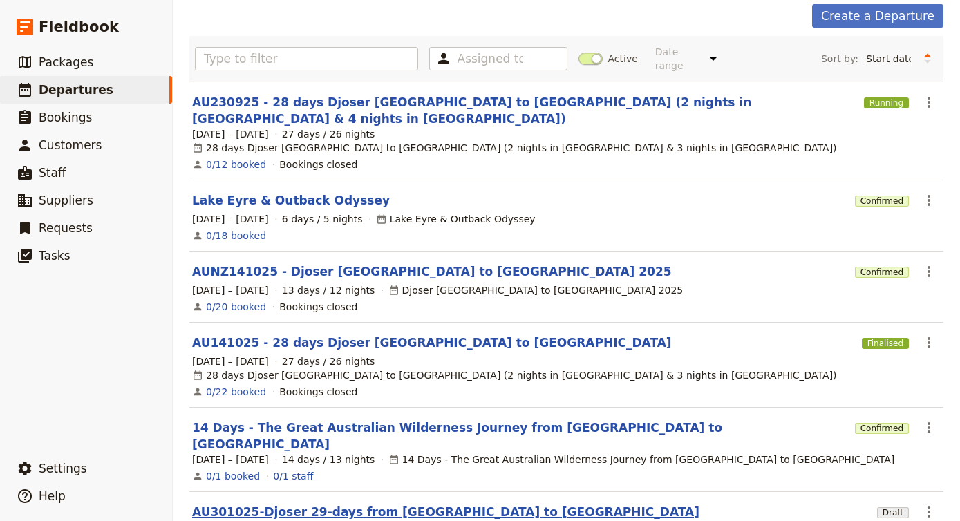
scroll to position [67, 0]
click at [319, 504] on link "AU301025-Djoser 29-days from [GEOGRAPHIC_DATA] to [GEOGRAPHIC_DATA]" at bounding box center [445, 512] width 507 height 17
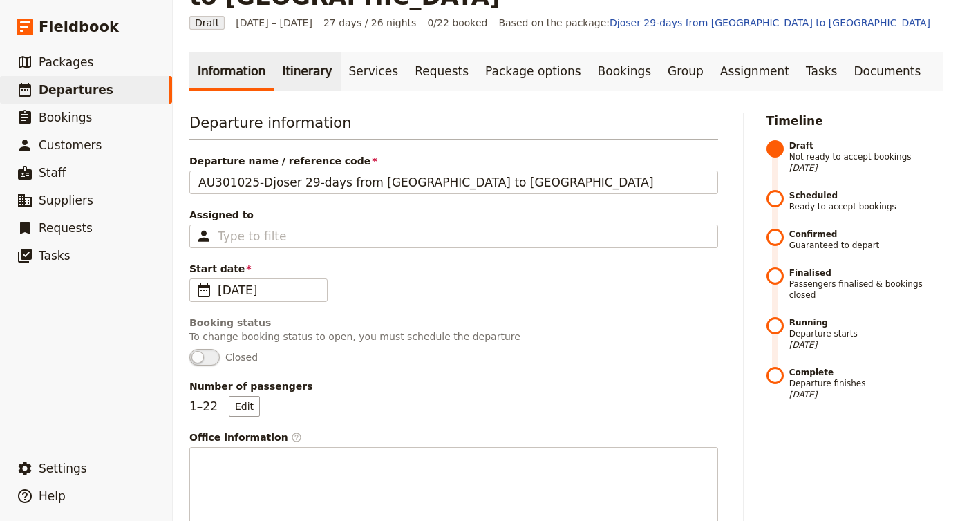
click at [304, 52] on link "Itinerary" at bounding box center [307, 71] width 66 height 39
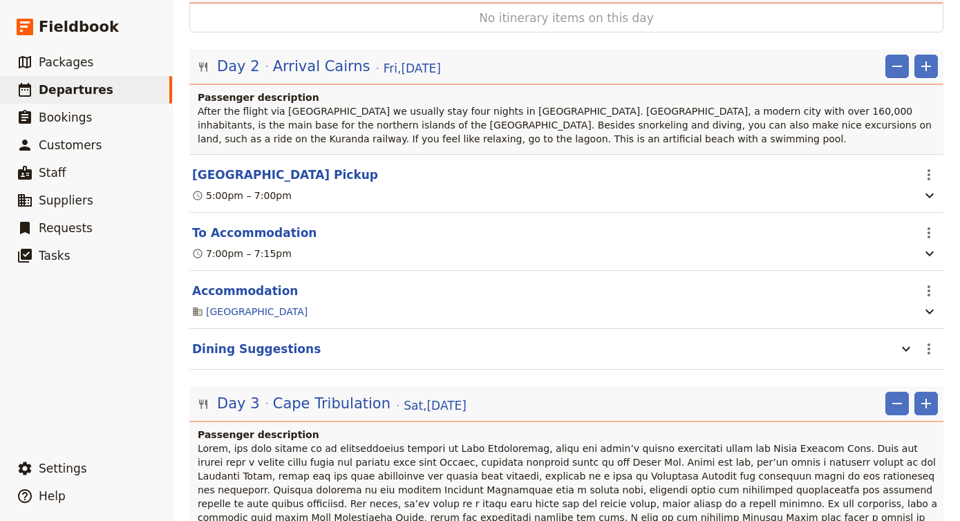
scroll to position [281, 0]
click at [265, 225] on button "To Accommodation" at bounding box center [254, 233] width 124 height 17
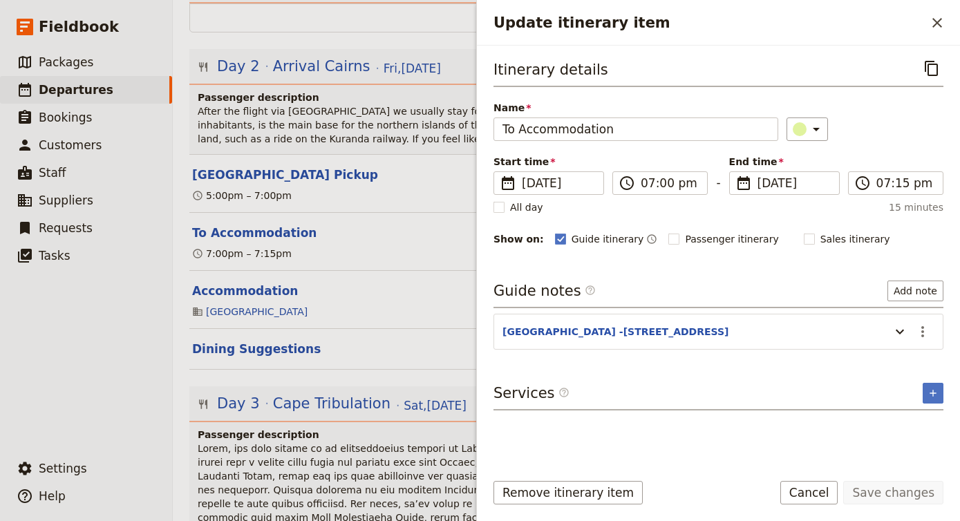
click at [245, 271] on section "Accommodation ​ [GEOGRAPHIC_DATA]" at bounding box center [566, 300] width 754 height 58
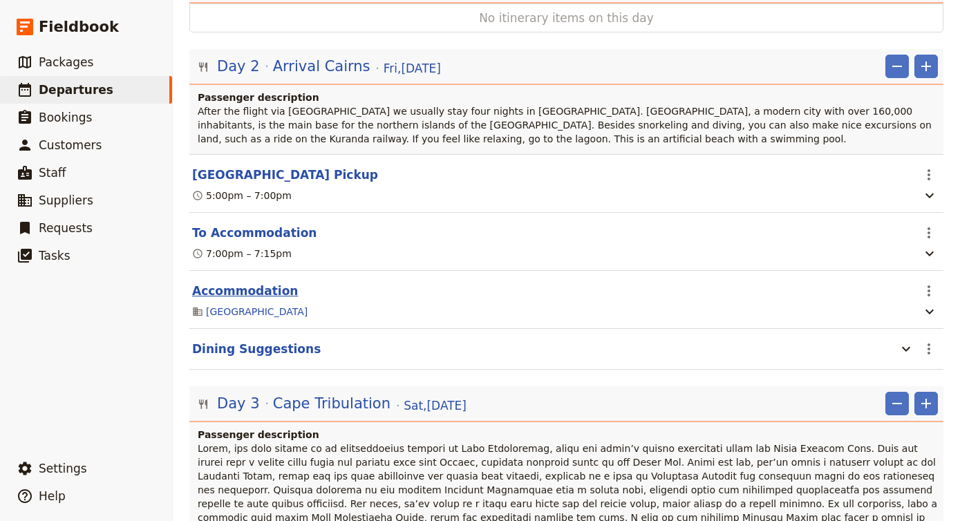
click at [247, 283] on button "Accommodation" at bounding box center [245, 291] width 106 height 17
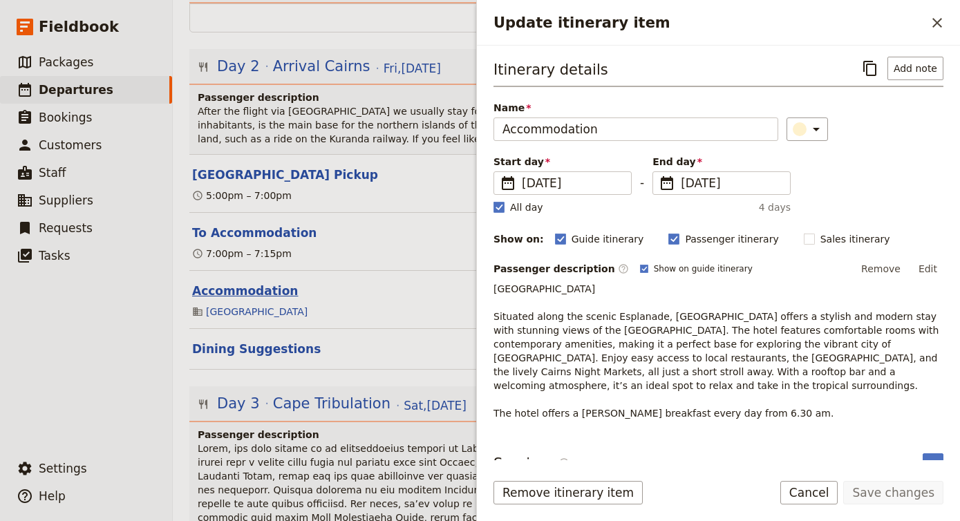
click at [247, 283] on button "Accommodation" at bounding box center [245, 291] width 106 height 17
click at [703, 288] on p "[GEOGRAPHIC_DATA] Situated along the scenic Esplanade, [GEOGRAPHIC_DATA] offers…" at bounding box center [718, 351] width 450 height 138
click at [745, 354] on span "[GEOGRAPHIC_DATA] Situated along the scenic Esplanade, [GEOGRAPHIC_DATA] offers…" at bounding box center [717, 350] width 448 height 135
click at [922, 270] on button "Edit" at bounding box center [927, 268] width 31 height 21
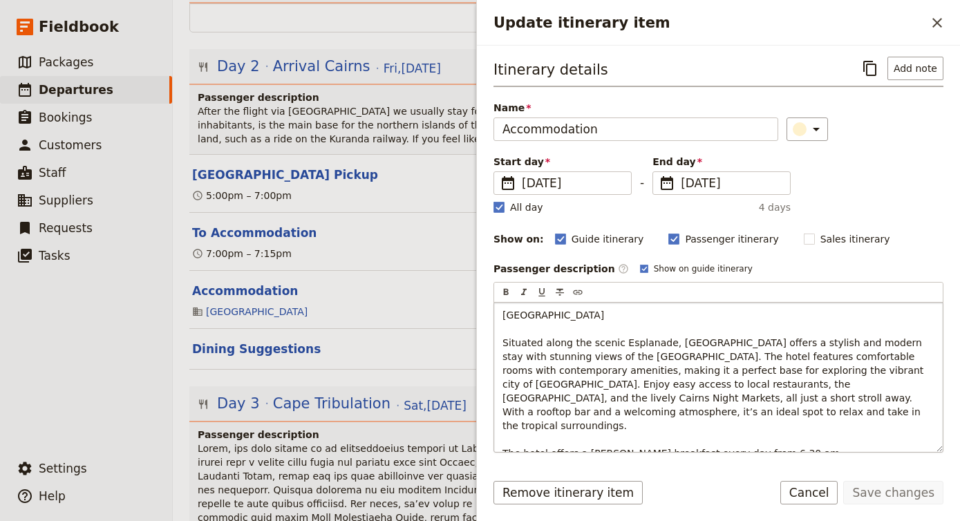
click at [635, 382] on span "[GEOGRAPHIC_DATA] Situated along the scenic Esplanade, [GEOGRAPHIC_DATA] offers…" at bounding box center [714, 384] width 424 height 149
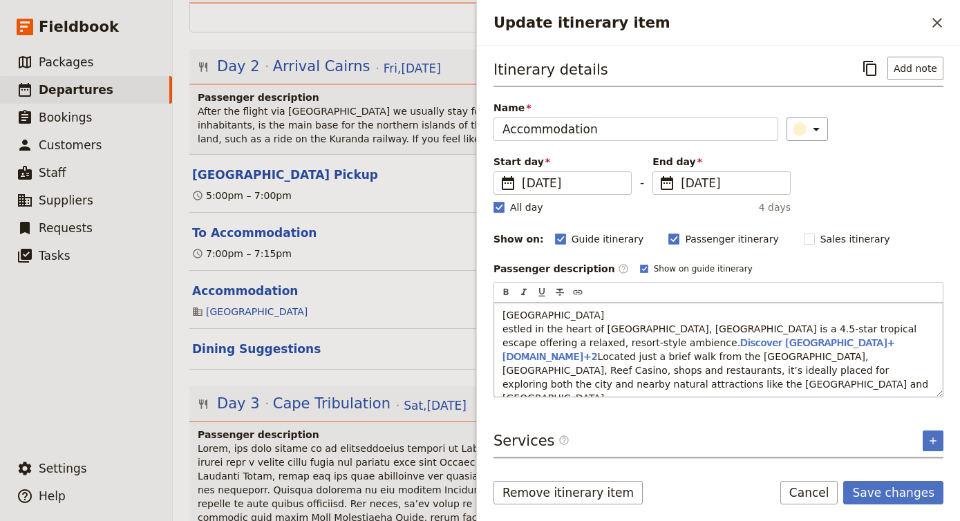
click at [503, 328] on span "estled in the heart of [GEOGRAPHIC_DATA], [GEOGRAPHIC_DATA] is a 4.5-star tropi…" at bounding box center [710, 335] width 417 height 25
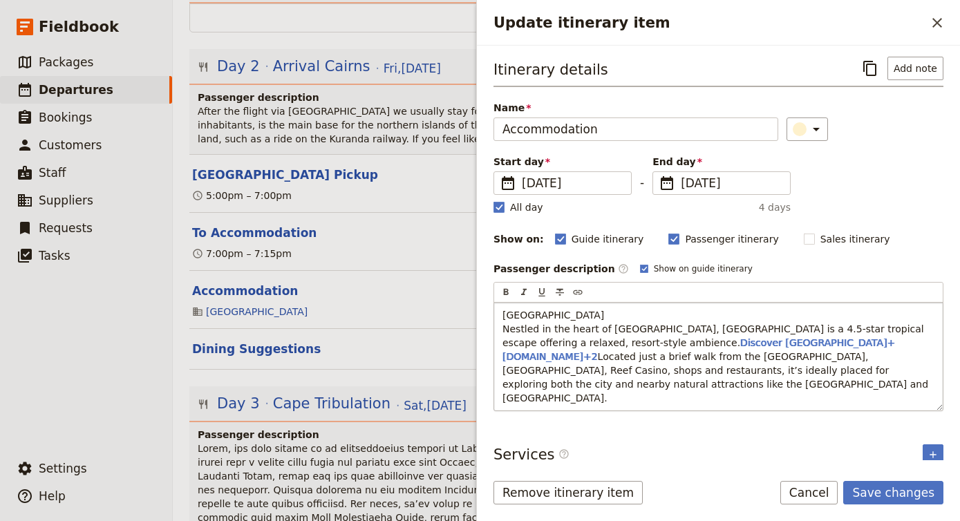
click at [834, 351] on span "Located just a brief walk from the [GEOGRAPHIC_DATA], [GEOGRAPHIC_DATA], Reef C…" at bounding box center [716, 377] width 429 height 53
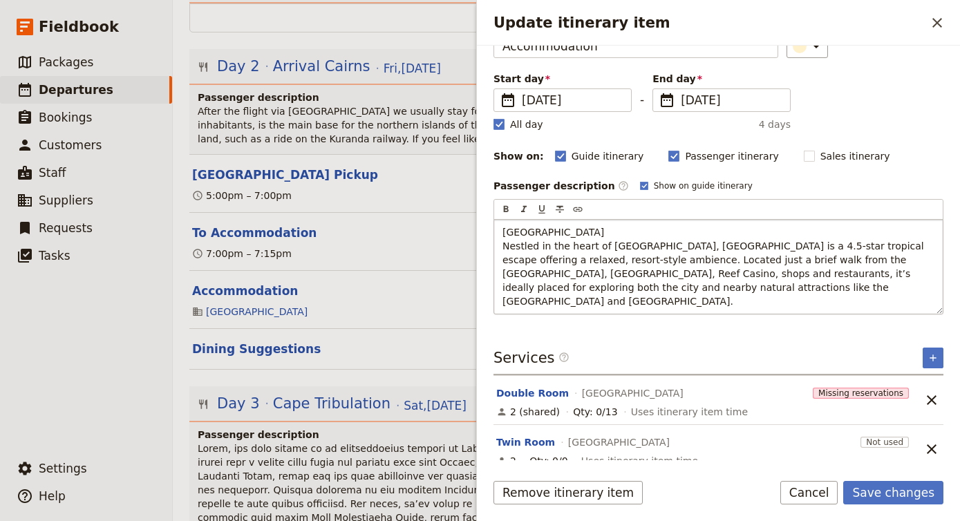
scroll to position [82, 0]
click at [929, 392] on icon "Unlink service" at bounding box center [931, 400] width 17 height 17
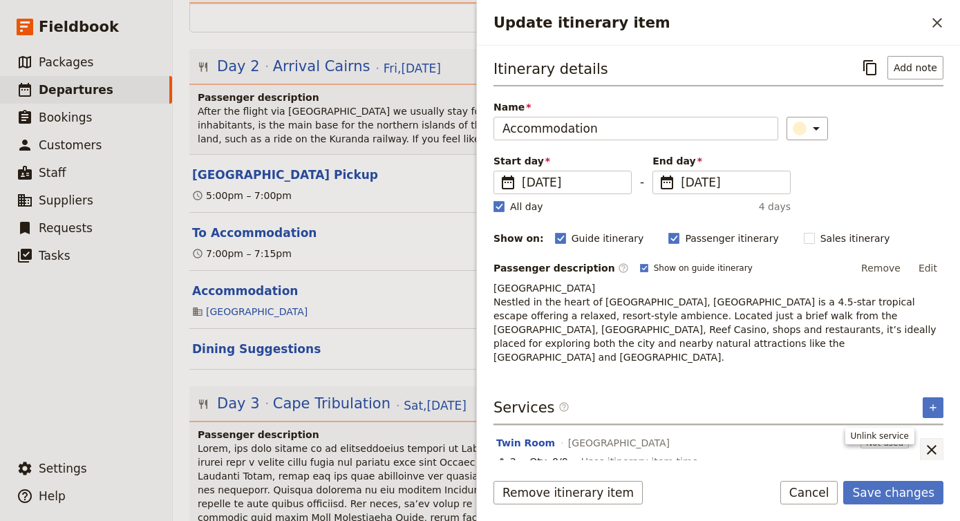
click at [932, 442] on icon "Unlink service" at bounding box center [931, 450] width 17 height 17
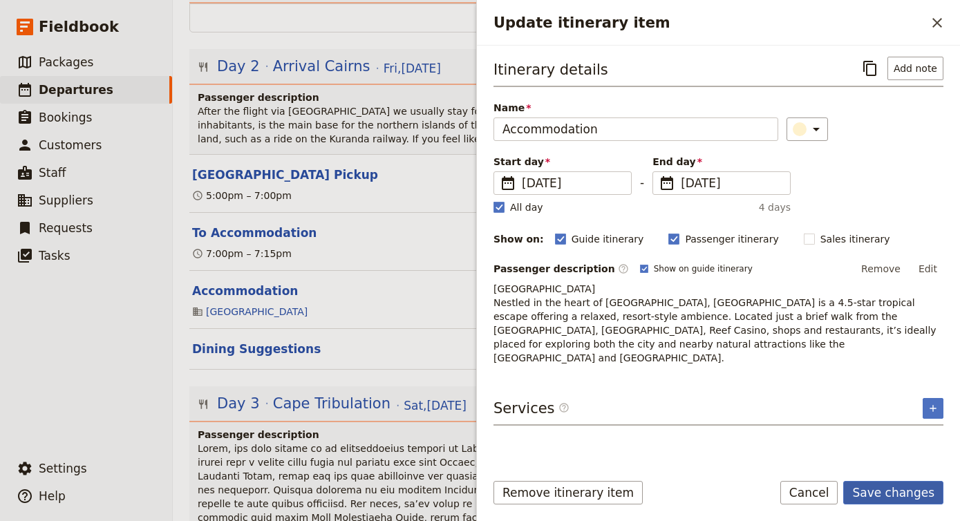
click at [916, 491] on button "Save changes" at bounding box center [893, 492] width 100 height 23
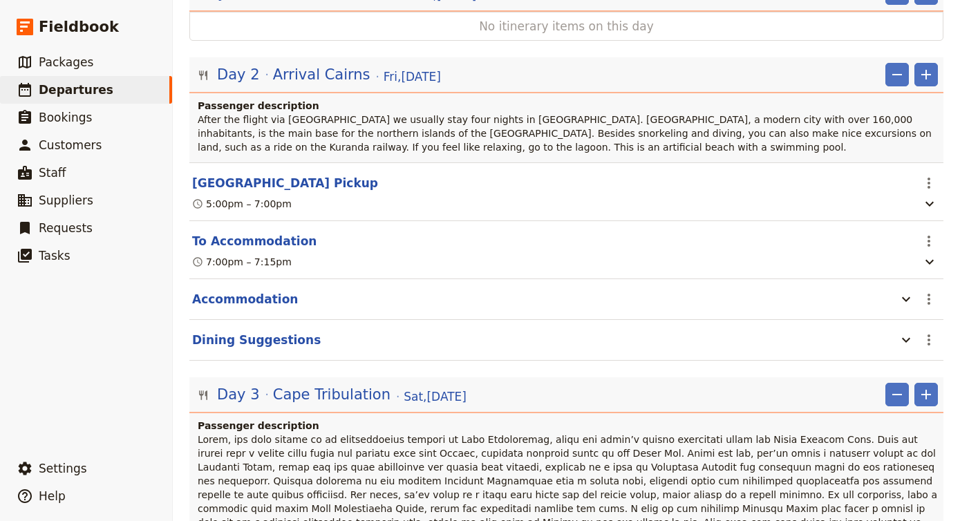
scroll to position [264, 0]
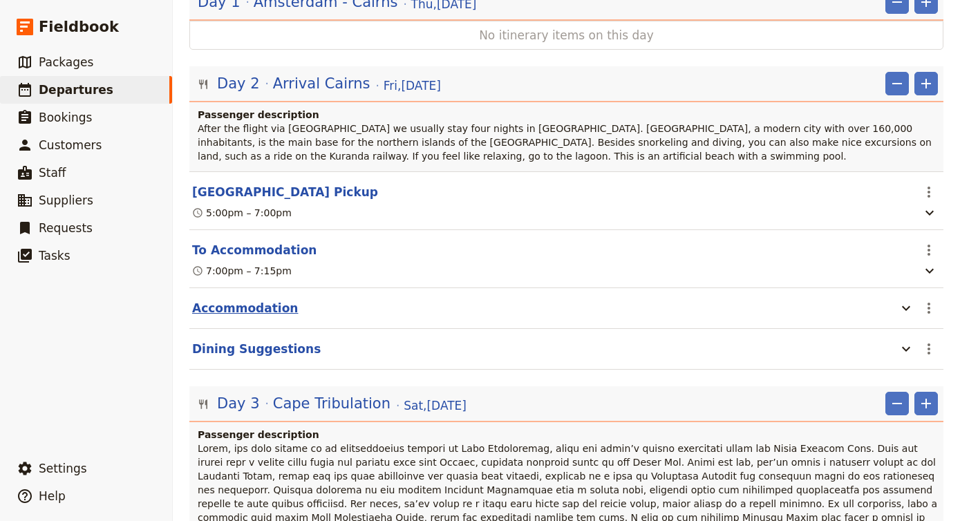
click at [267, 300] on button "Accommodation" at bounding box center [245, 308] width 106 height 17
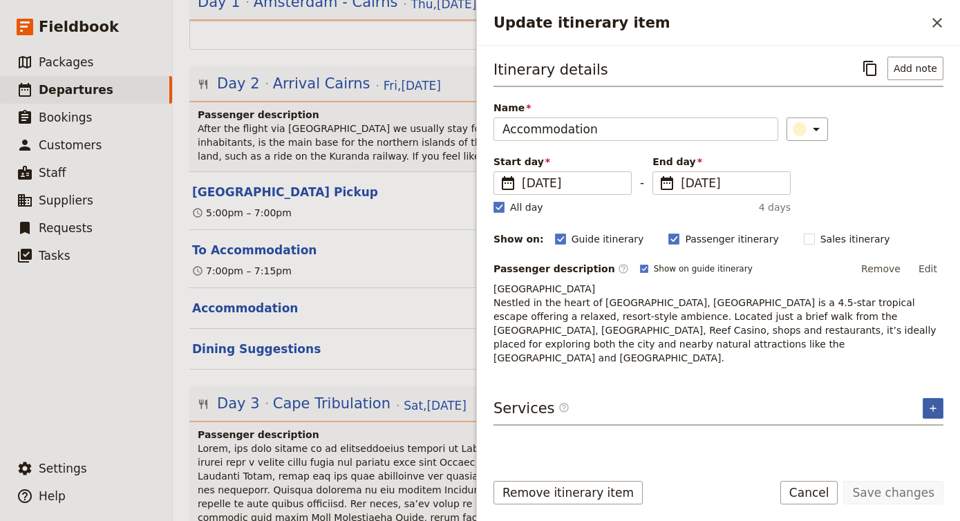
click at [936, 403] on icon "Add service inclusion" at bounding box center [932, 408] width 11 height 11
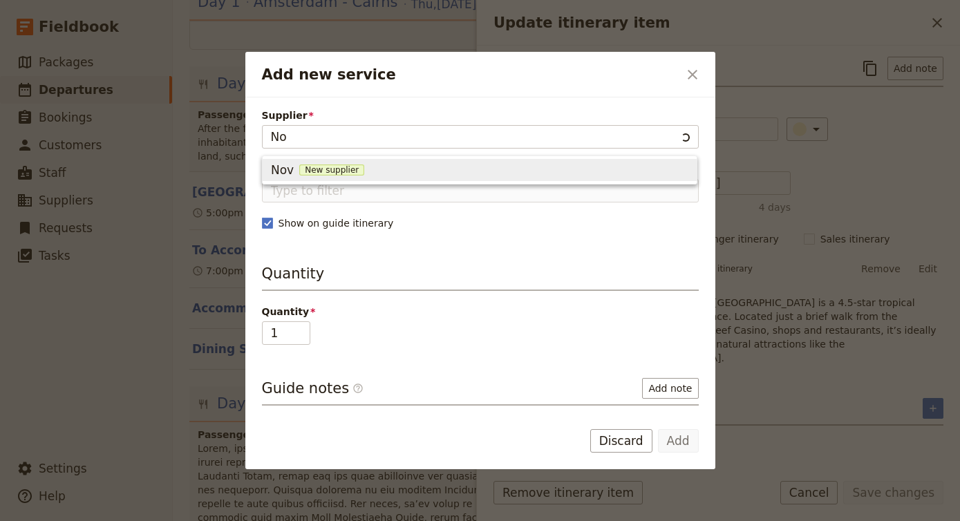
type input "N"
type input "[GEOGRAPHIC_DATA]"
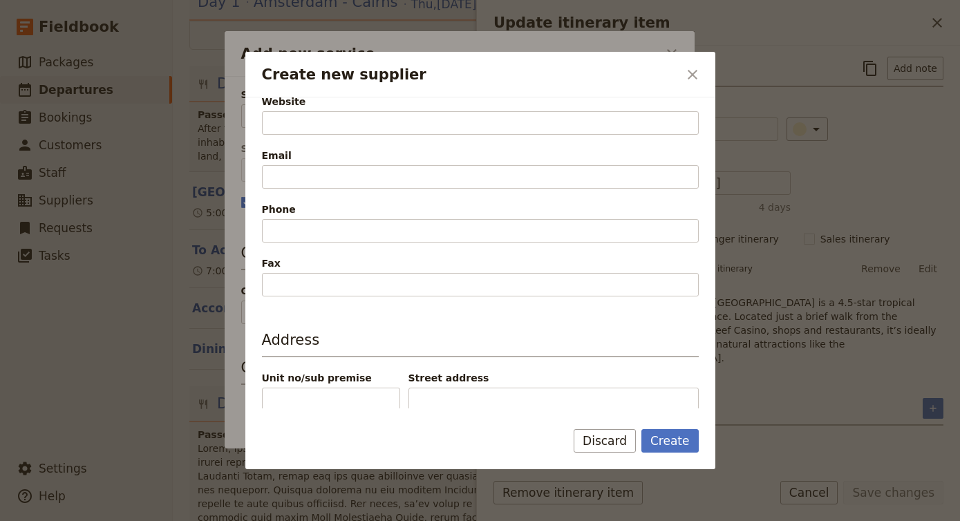
scroll to position [317, 0]
paste input "[STREET_ADDRESS]"
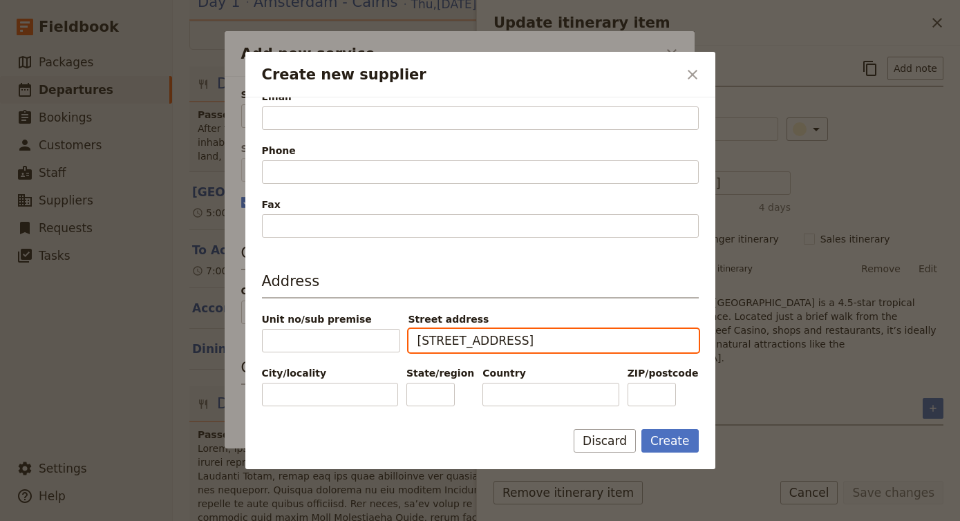
scroll to position [375, 0]
drag, startPoint x: 489, startPoint y: 344, endPoint x: 663, endPoint y: 332, distance: 175.2
click at [663, 332] on input "[STREET_ADDRESS]" at bounding box center [553, 340] width 290 height 23
click at [663, 338] on input "[STREET_ADDRESS]" at bounding box center [553, 340] width 290 height 23
type input "[STREET_ADDRESS]"
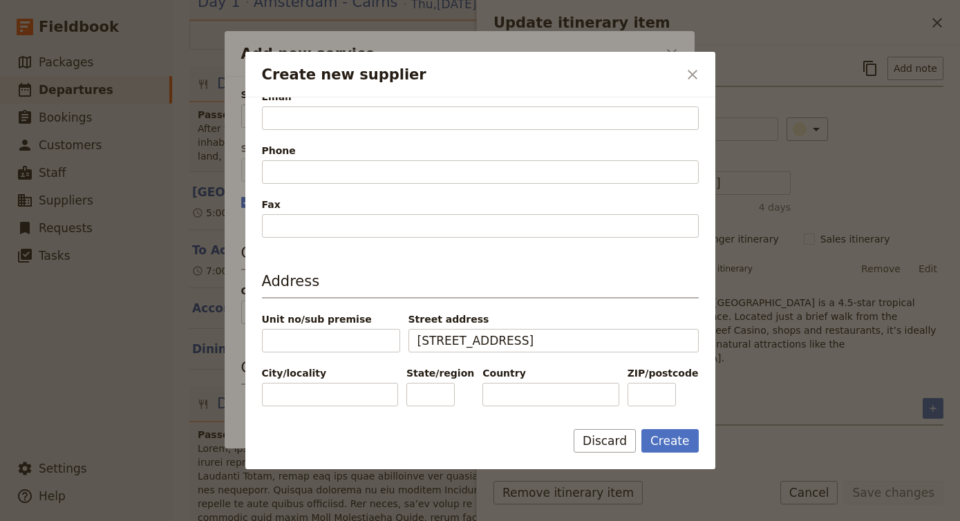
click at [664, 380] on span "ZIP/postcode" at bounding box center [662, 373] width 71 height 14
click at [664, 383] on input "ZIP/postcode" at bounding box center [651, 394] width 48 height 23
click at [664, 388] on input "ZIP/postcode" at bounding box center [651, 394] width 48 height 23
type input "4870"
type input "Cairns"
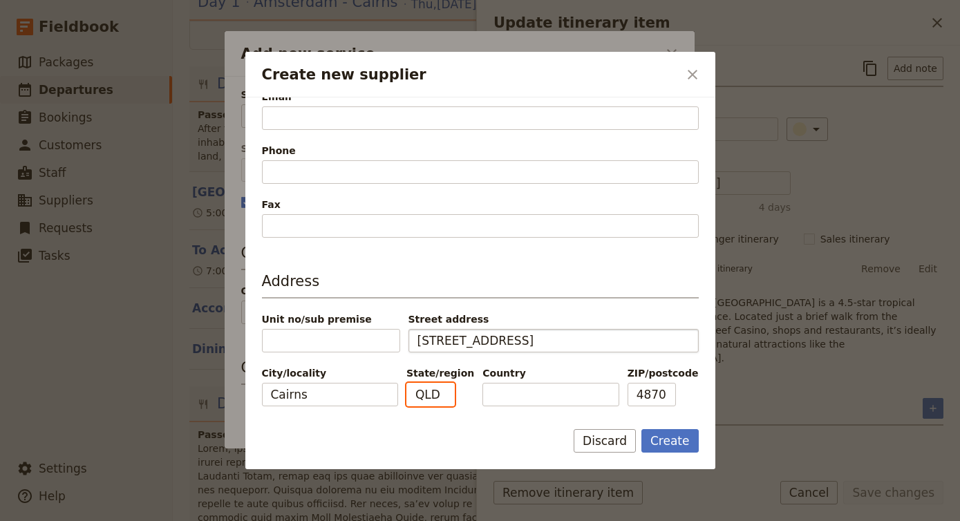
type input "QLD"
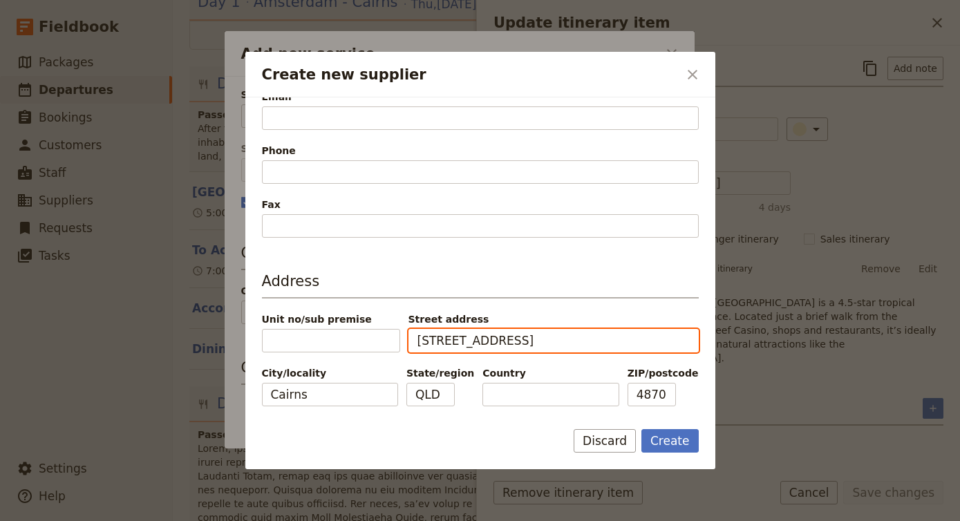
drag, startPoint x: 479, startPoint y: 341, endPoint x: 661, endPoint y: 354, distance: 182.2
click at [661, 354] on div "Address Unit no/sub premise Street address [STREET_ADDRESS]" at bounding box center [480, 338] width 437 height 135
type input "[STREET_ADDRESS]"
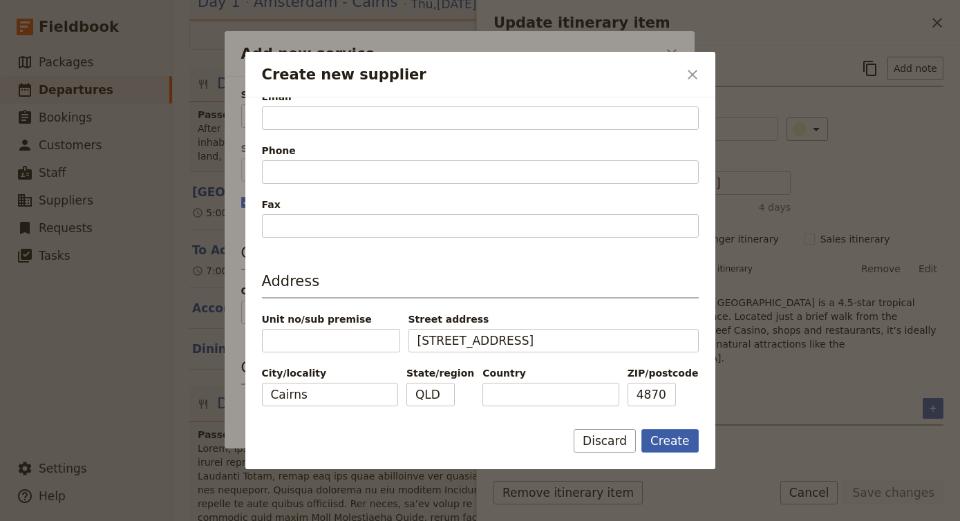
click at [672, 440] on button "Create" at bounding box center [669, 440] width 57 height 23
type input "[GEOGRAPHIC_DATA]"
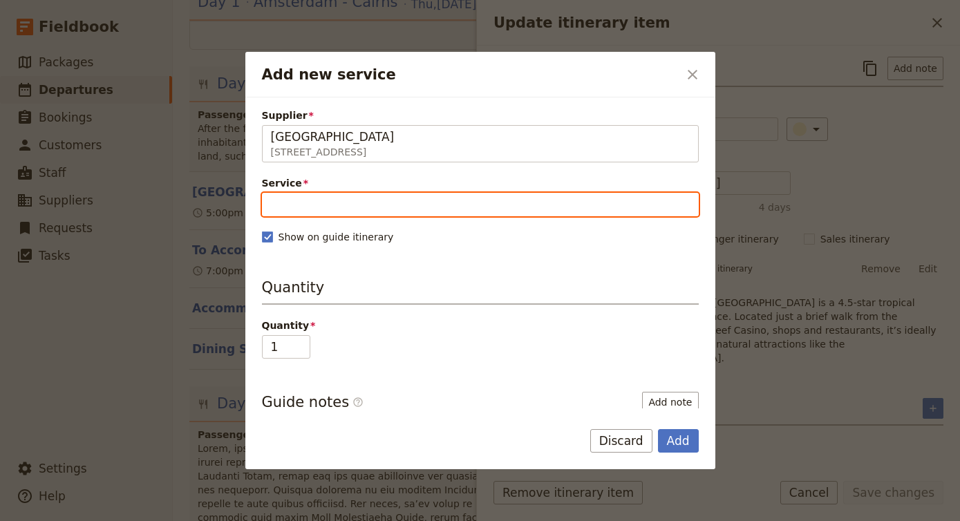
click at [449, 216] on input "Service" at bounding box center [480, 204] width 437 height 23
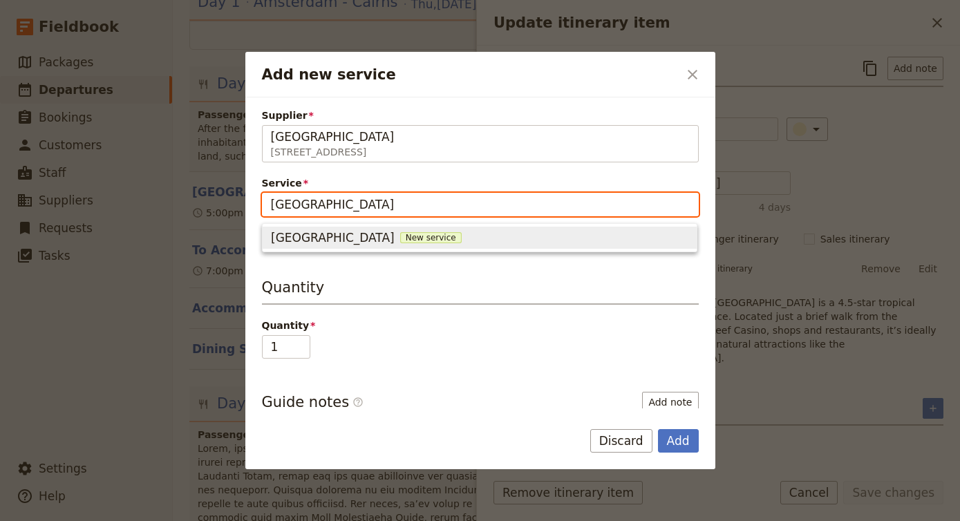
type input "[GEOGRAPHIC_DATA]"
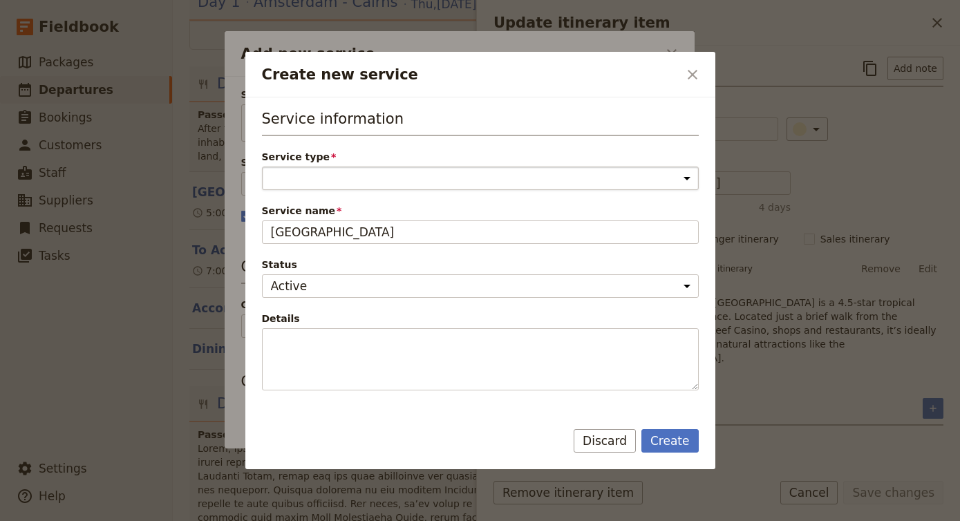
select select "AccommodationService"
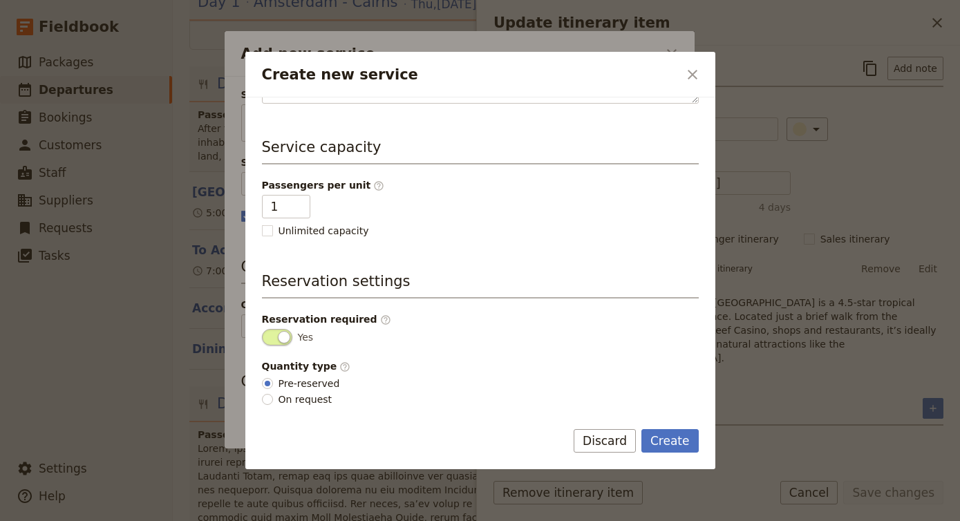
scroll to position [287, 0]
type input "2"
click at [298, 202] on input "2" at bounding box center [286, 206] width 48 height 23
click at [670, 440] on button "Create" at bounding box center [669, 440] width 57 height 23
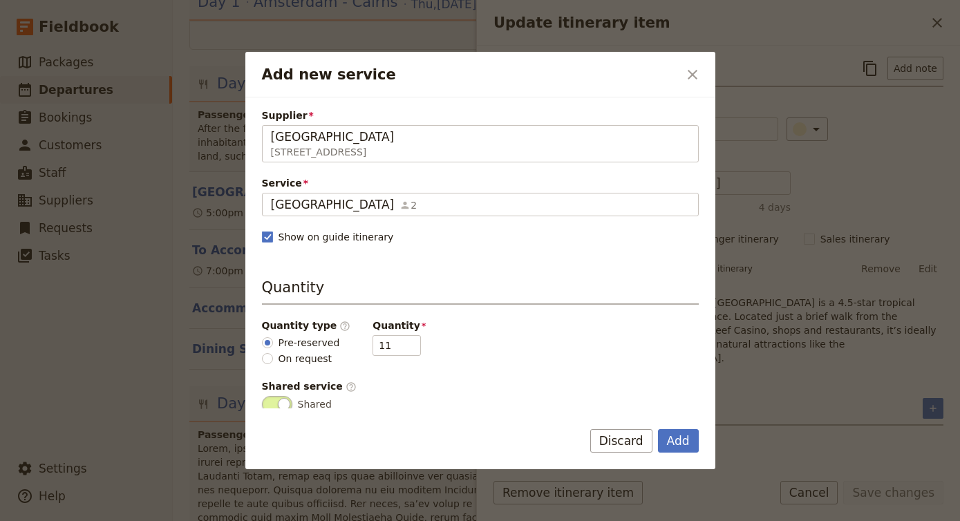
click at [670, 440] on button "Add" at bounding box center [678, 440] width 41 height 23
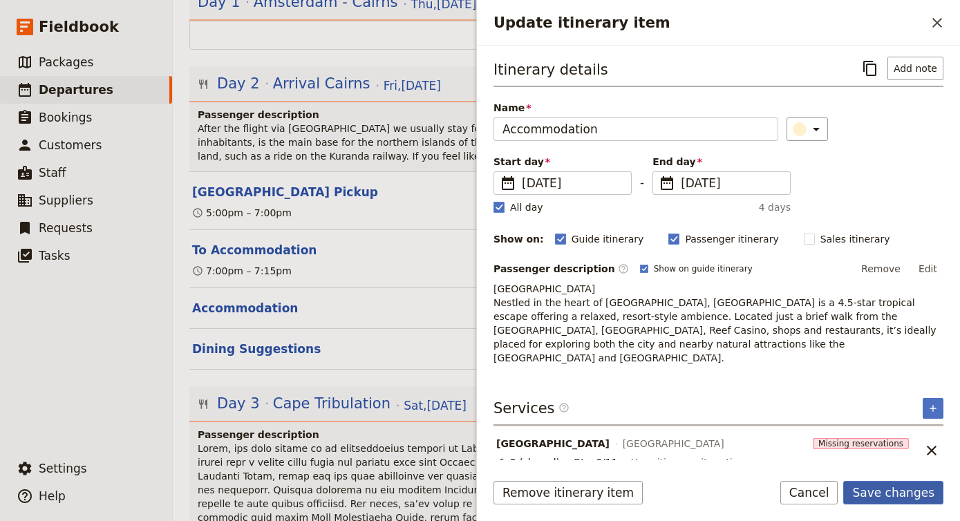
click at [909, 497] on button "Save changes" at bounding box center [893, 492] width 100 height 23
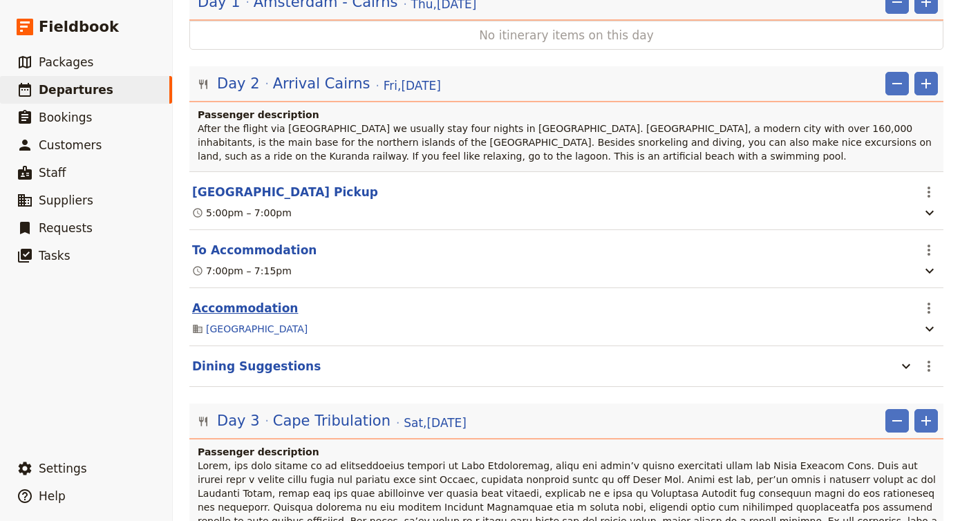
click at [243, 300] on button "Accommodation" at bounding box center [245, 308] width 106 height 17
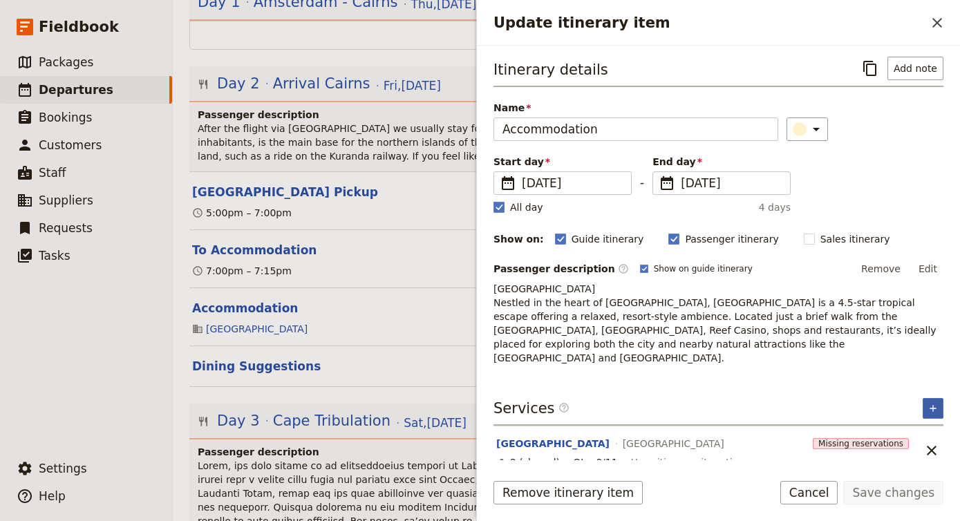
click at [931, 398] on button "​" at bounding box center [932, 408] width 21 height 21
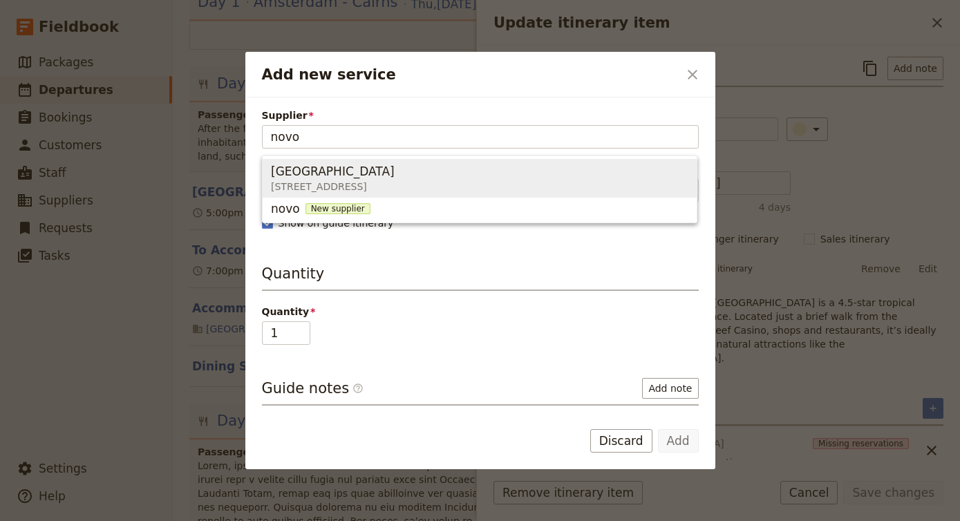
click at [473, 184] on span "[GEOGRAPHIC_DATA] [STREET_ADDRESS]" at bounding box center [479, 178] width 417 height 33
type input "[GEOGRAPHIC_DATA]"
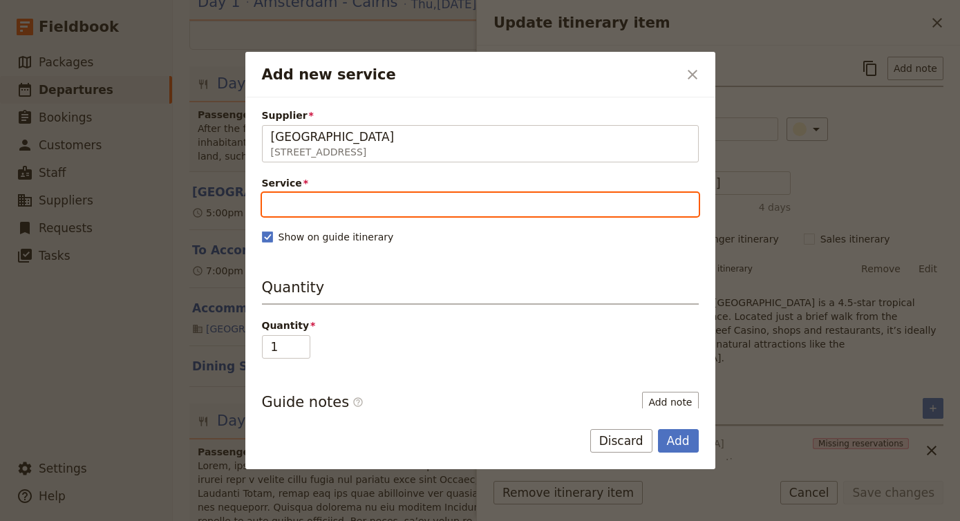
click at [457, 211] on input "Service" at bounding box center [480, 204] width 437 height 23
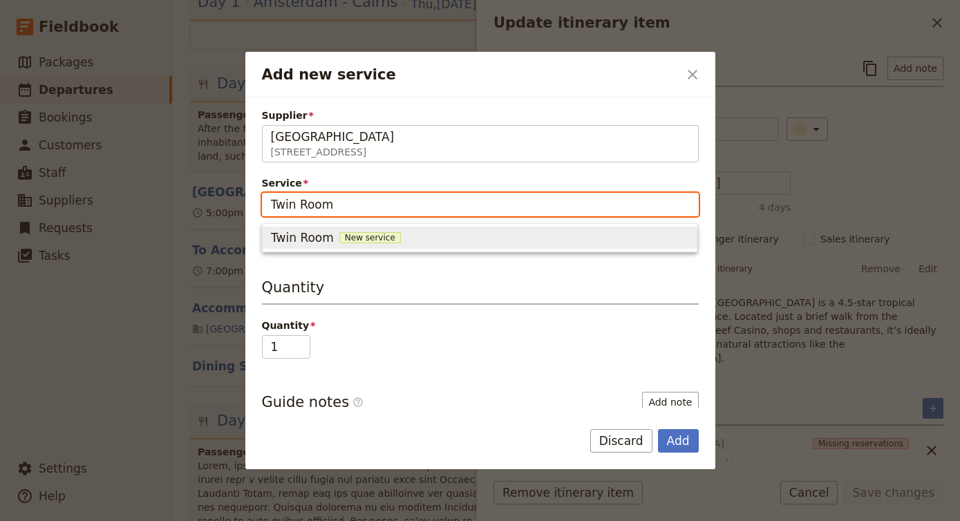
type input "Twin Room"
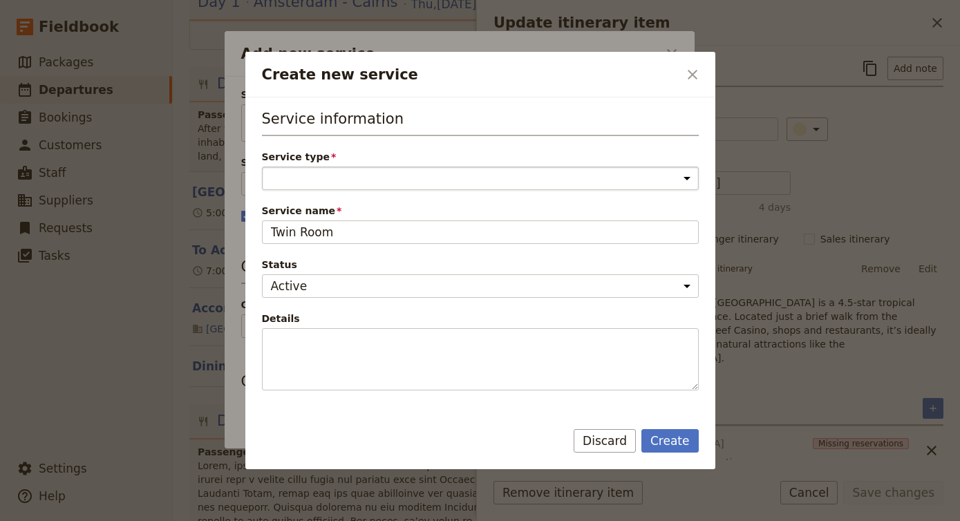
select select "AccommodationService"
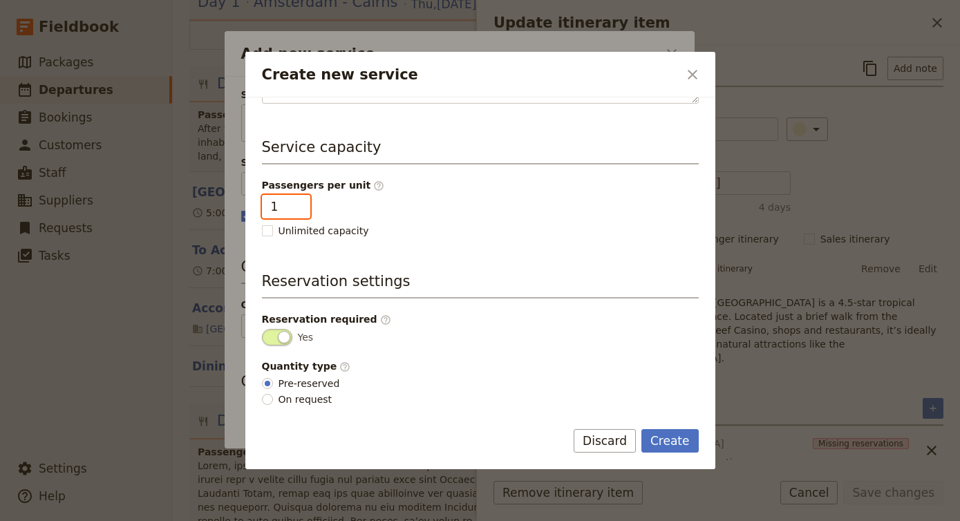
type input "2"
click at [294, 198] on input "2" at bounding box center [286, 206] width 48 height 23
click at [676, 441] on button "Create" at bounding box center [669, 440] width 57 height 23
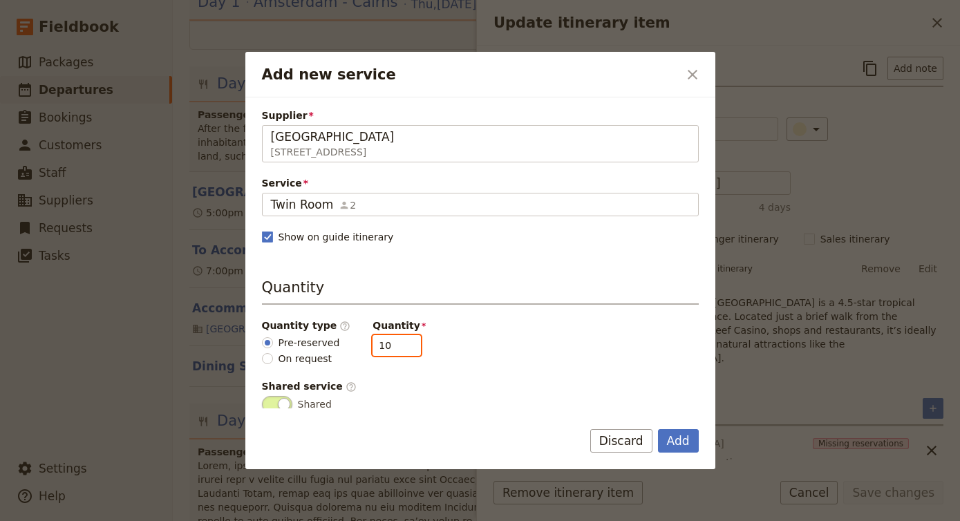
click at [401, 348] on input "10" at bounding box center [396, 345] width 48 height 21
click at [401, 348] on input "9" at bounding box center [396, 345] width 48 height 21
click at [401, 348] on input "8" at bounding box center [396, 345] width 48 height 21
click at [401, 348] on input "7" at bounding box center [396, 345] width 48 height 21
click at [401, 348] on input "6" at bounding box center [396, 345] width 48 height 21
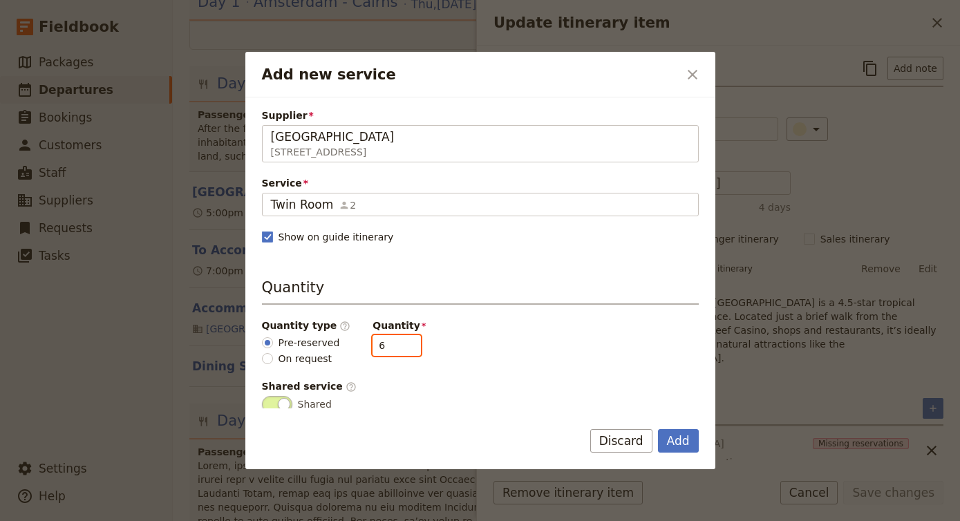
type input "5"
click at [401, 348] on input "5" at bounding box center [396, 345] width 48 height 21
click at [692, 437] on button "Add" at bounding box center [678, 440] width 41 height 23
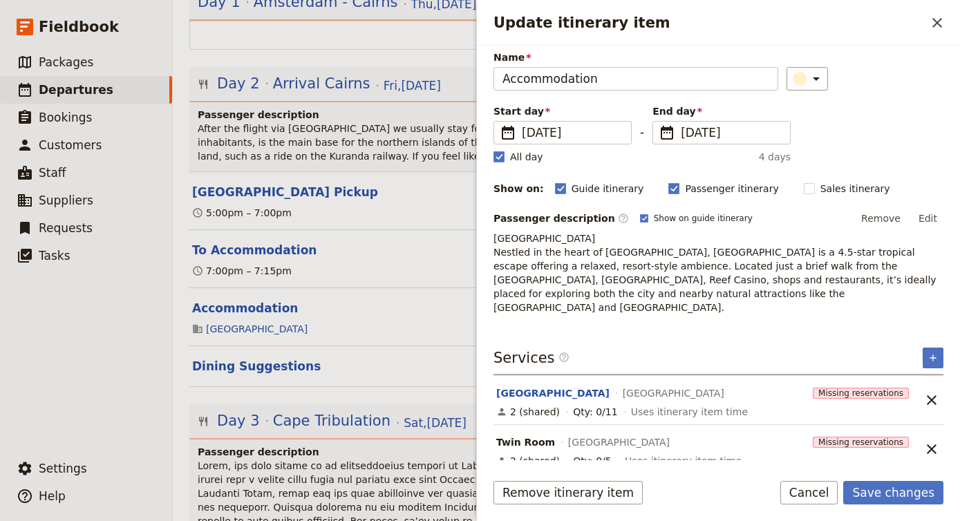
scroll to position [50, 0]
click at [934, 353] on icon "Add service inclusion" at bounding box center [932, 358] width 11 height 11
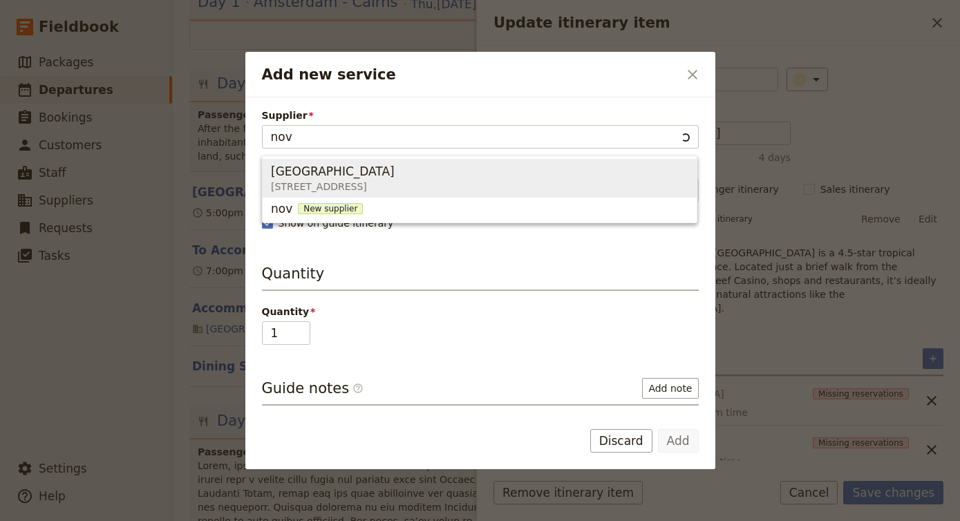
click at [647, 165] on span "[GEOGRAPHIC_DATA] [STREET_ADDRESS]" at bounding box center [479, 178] width 417 height 33
type input "[GEOGRAPHIC_DATA]"
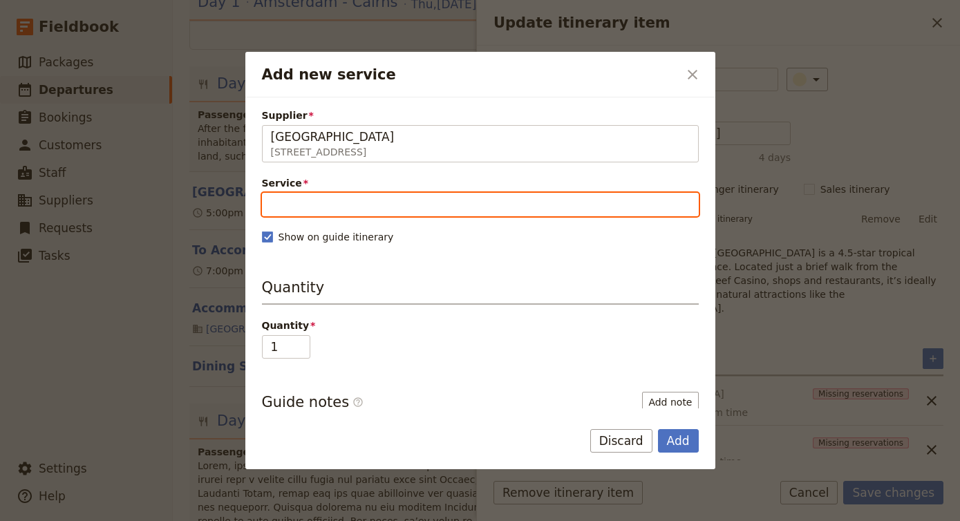
click at [498, 208] on input "Service" at bounding box center [480, 204] width 437 height 23
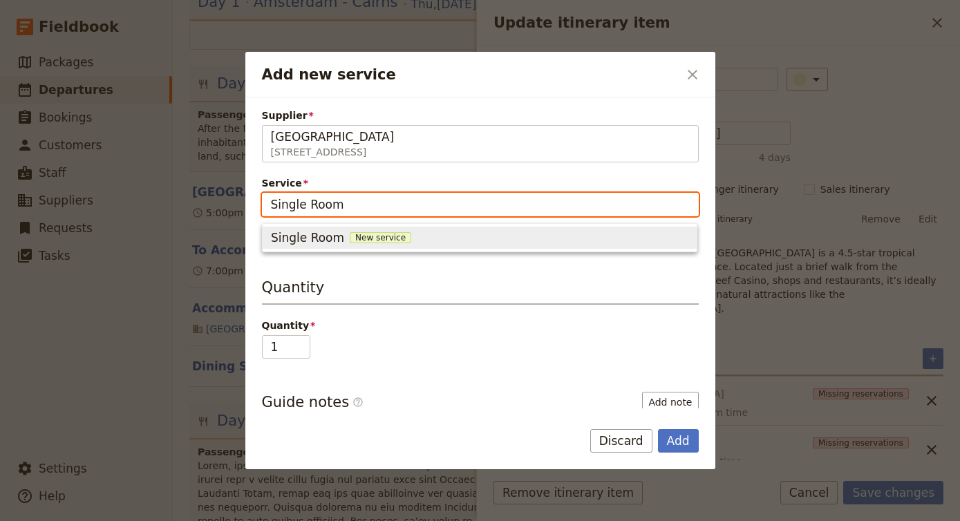
type input "Single Room"
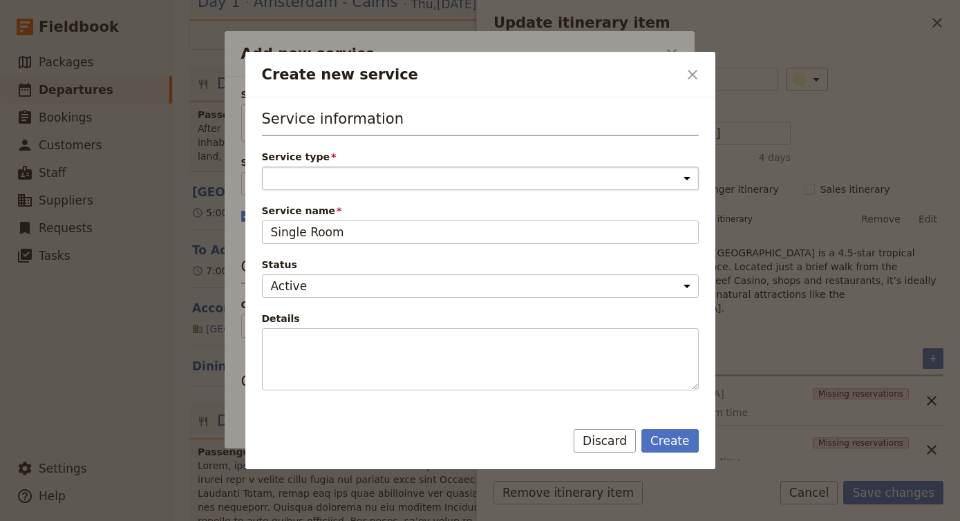
select select "AccommodationService"
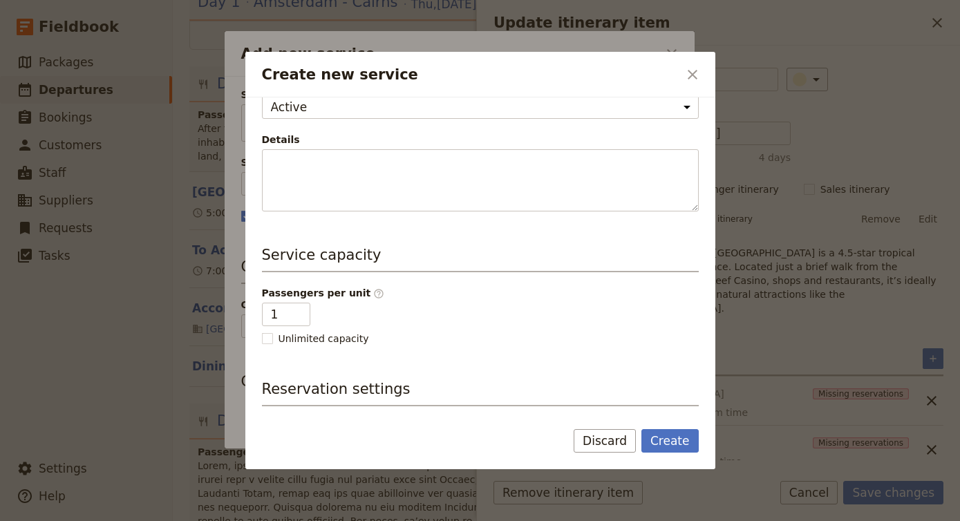
scroll to position [181, 0]
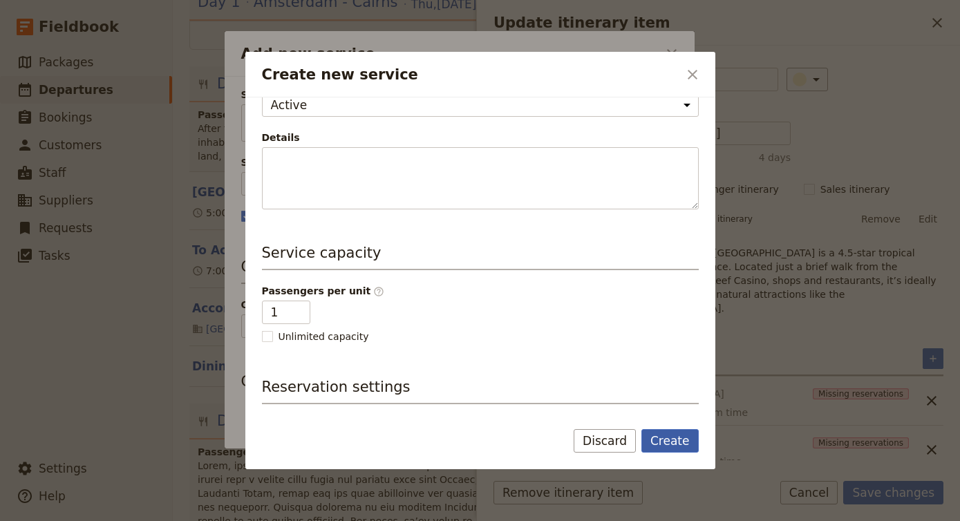
click at [668, 444] on button "Create" at bounding box center [669, 440] width 57 height 23
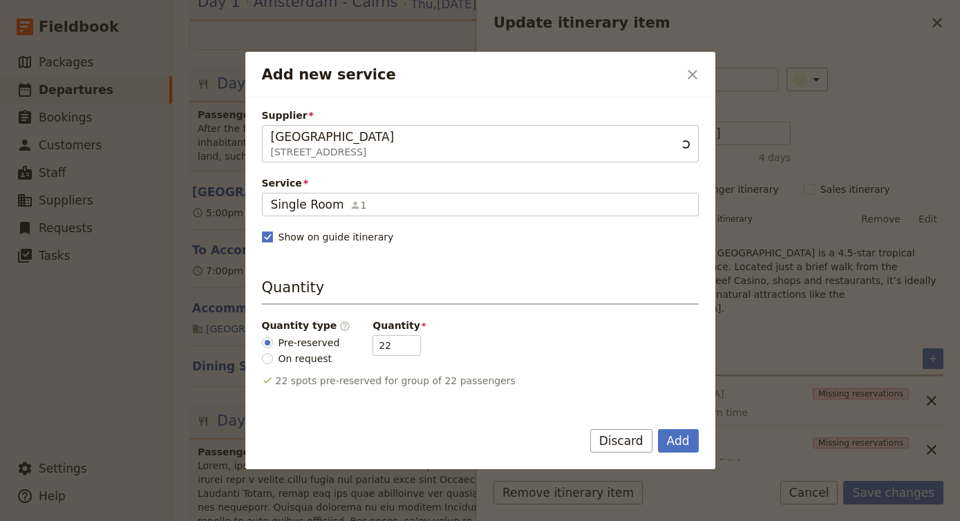
click at [668, 444] on button "Add" at bounding box center [678, 440] width 41 height 23
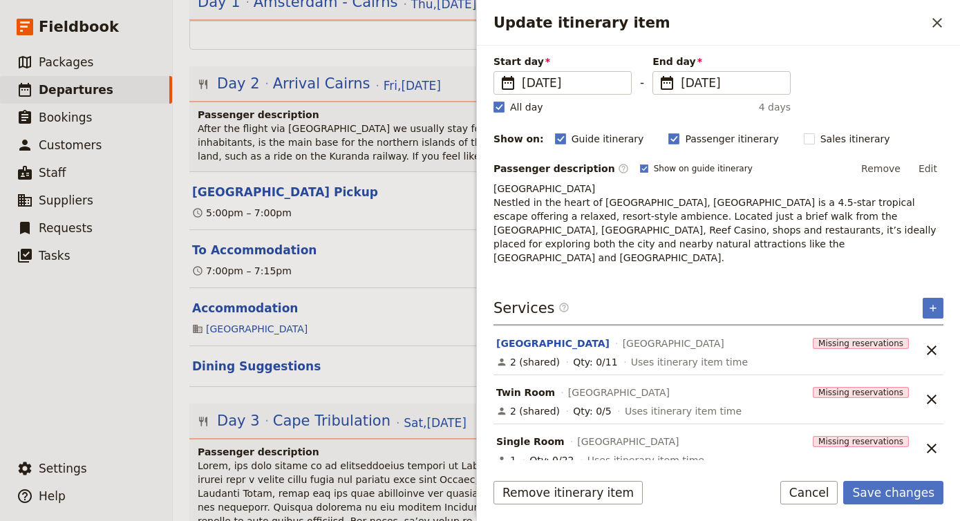
scroll to position [99, 0]
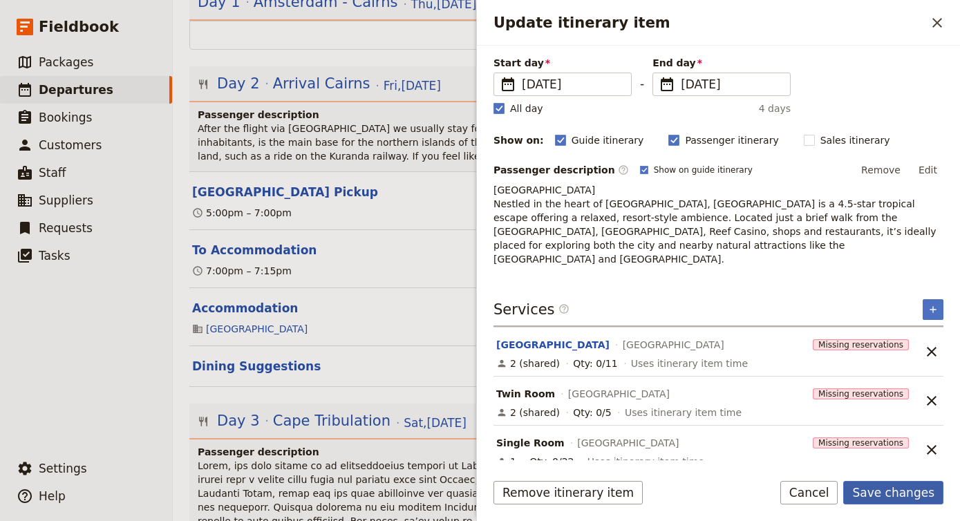
click at [902, 486] on button "Save changes" at bounding box center [893, 492] width 100 height 23
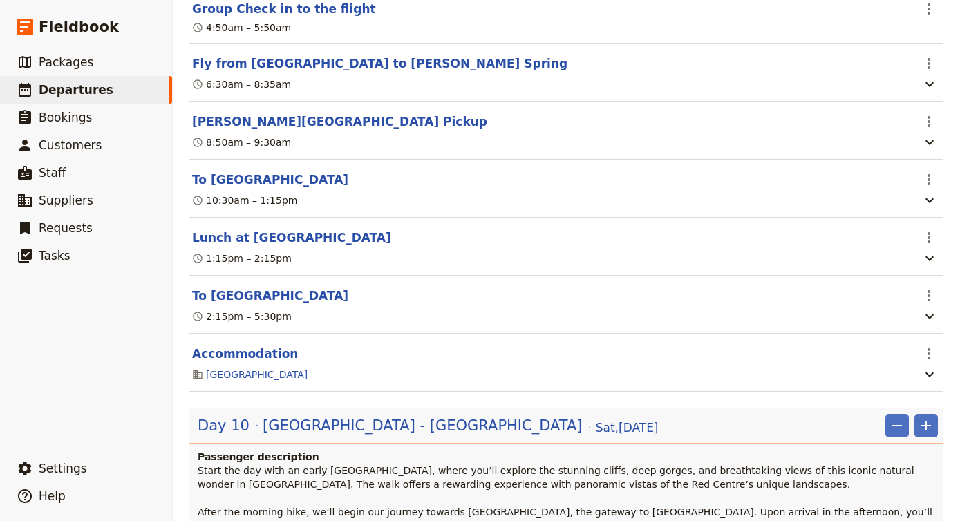
scroll to position [2675, 0]
click at [288, 287] on button "To [GEOGRAPHIC_DATA]" at bounding box center [270, 295] width 156 height 17
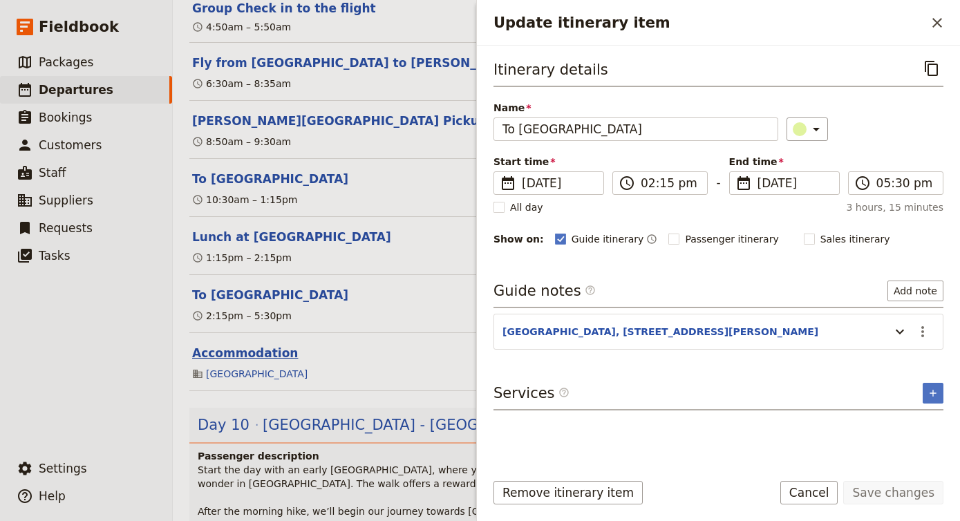
click at [265, 345] on button "Accommodation" at bounding box center [245, 353] width 106 height 17
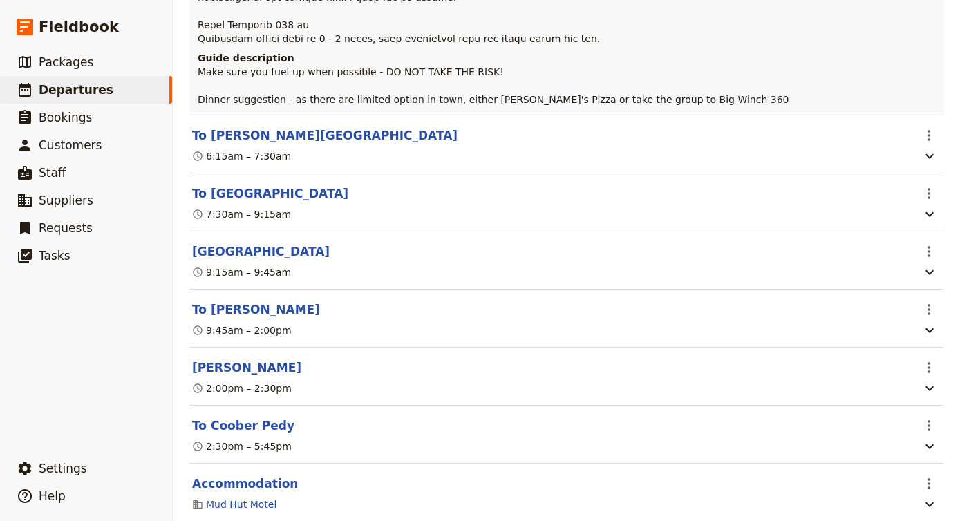
scroll to position [5361, 0]
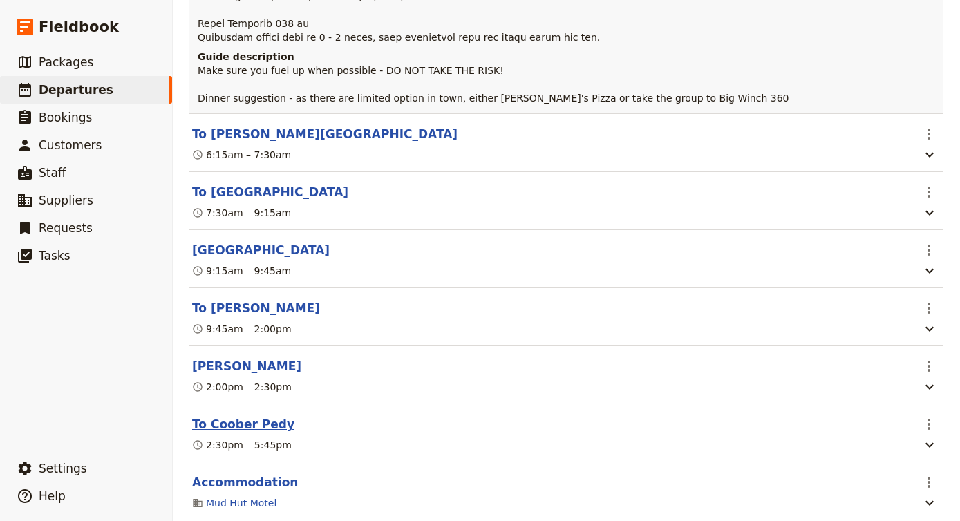
click at [267, 416] on button "To Coober Pedy" at bounding box center [243, 424] width 102 height 17
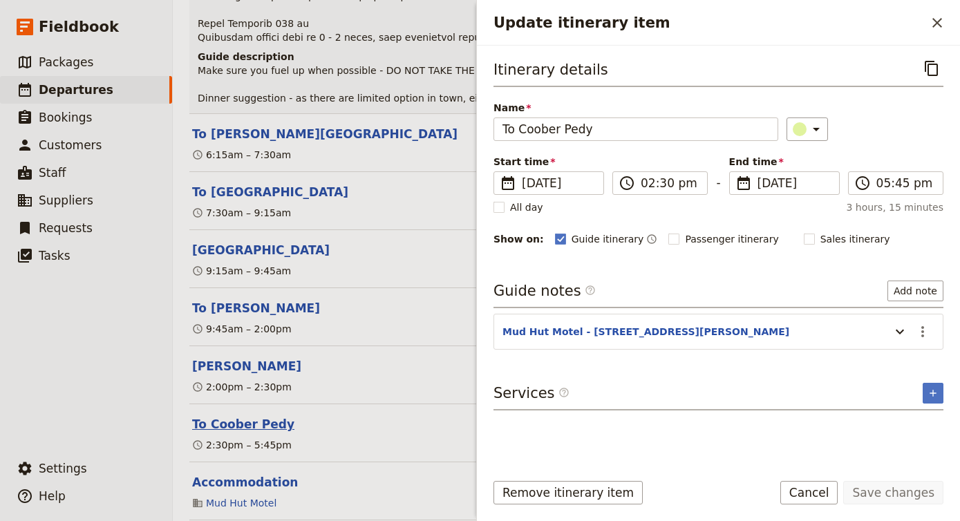
click at [267, 416] on button "To Coober Pedy" at bounding box center [243, 424] width 102 height 17
click at [359, 416] on header "To Coober Pedy" at bounding box center [551, 424] width 719 height 17
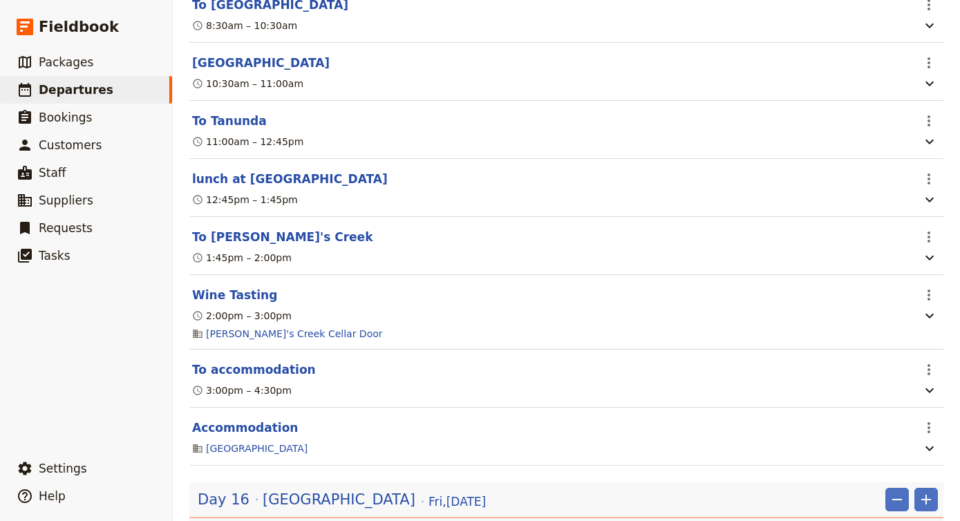
scroll to position [8340, 0]
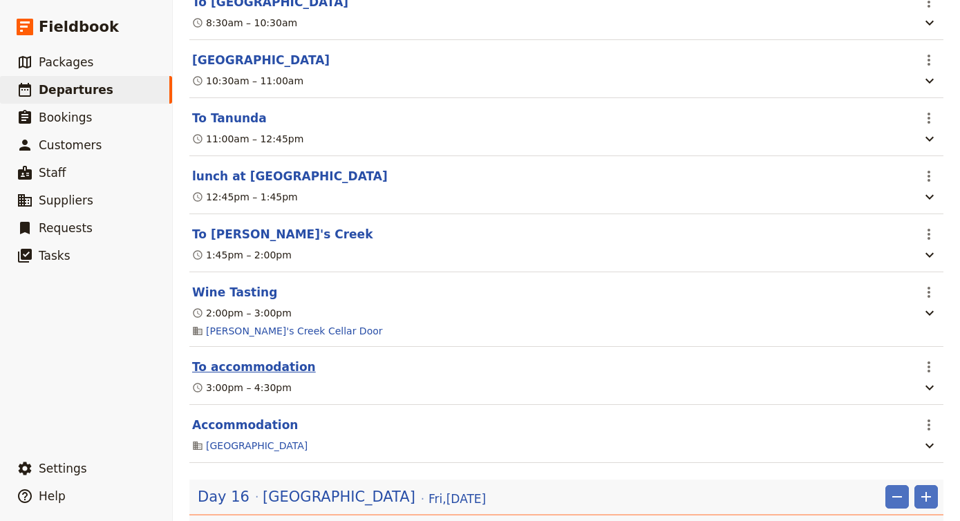
click at [294, 359] on button "To accommodation" at bounding box center [254, 367] width 124 height 17
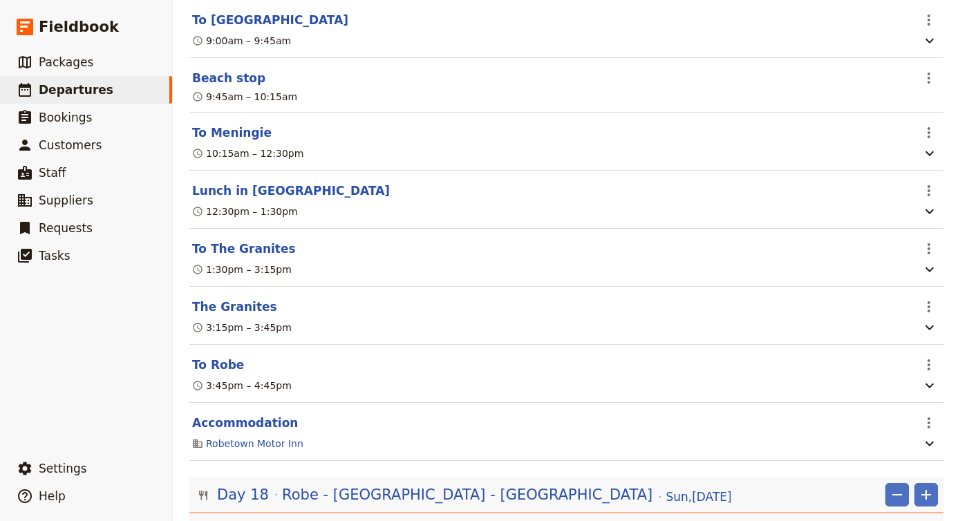
scroll to position [10160, 0]
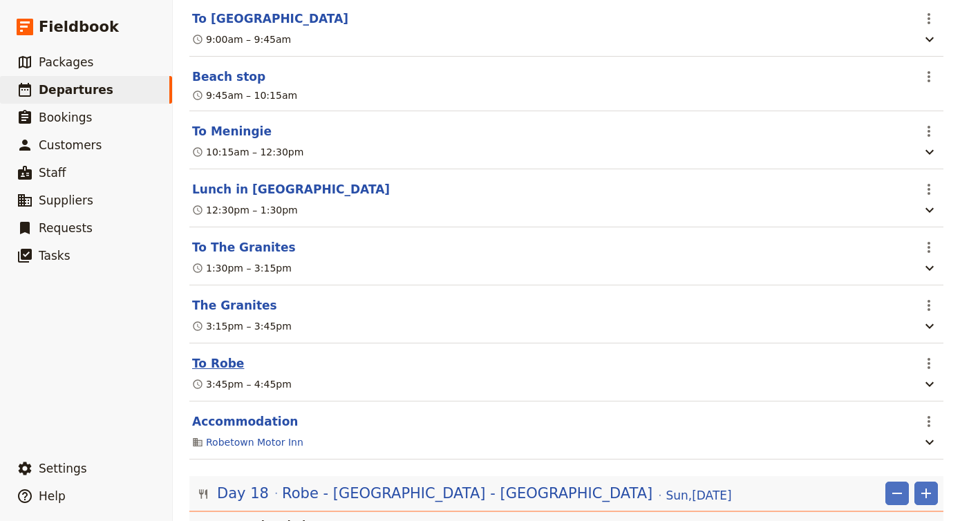
click at [223, 355] on button "To Robe" at bounding box center [218, 363] width 52 height 17
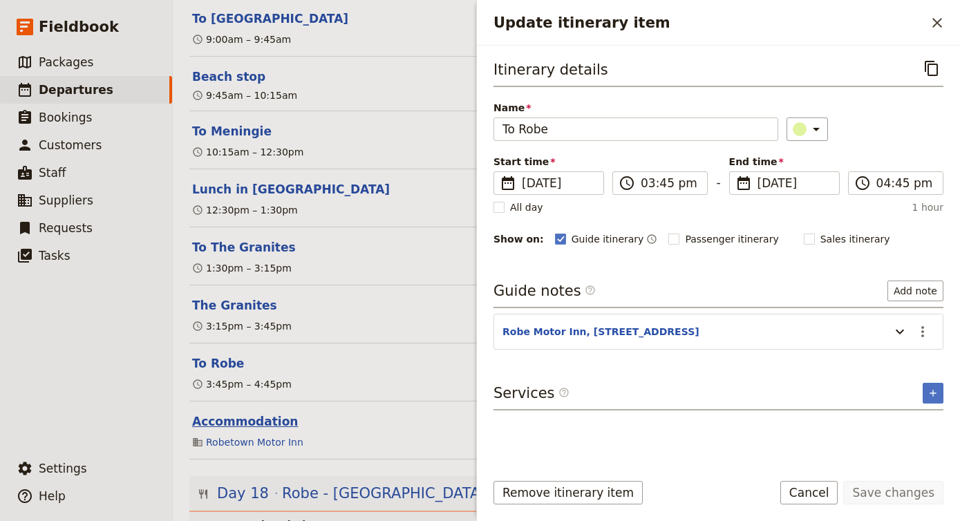
click at [229, 413] on button "Accommodation" at bounding box center [245, 421] width 106 height 17
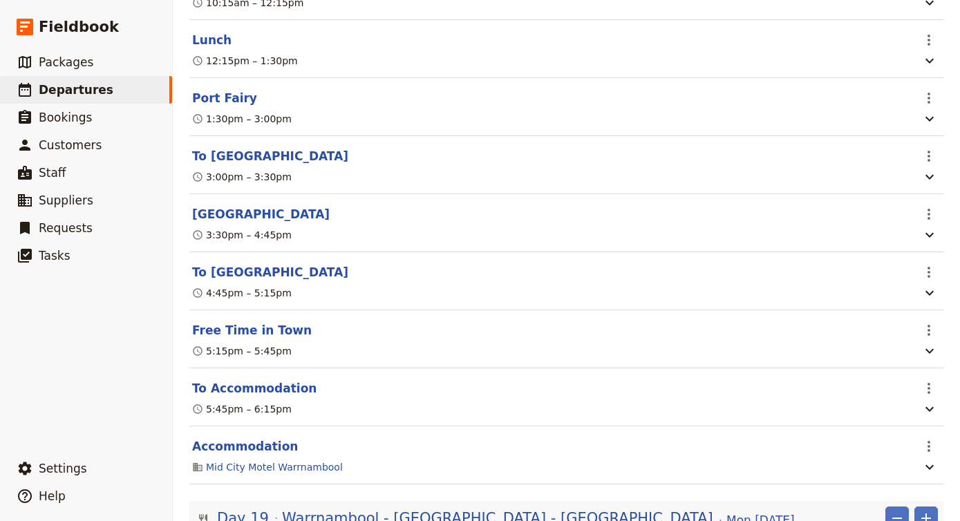
scroll to position [11247, 0]
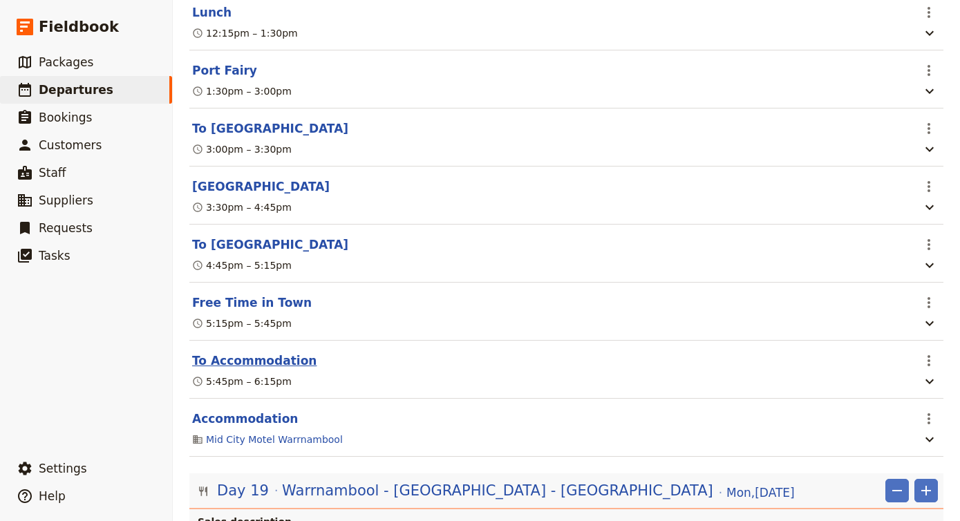
click at [276, 352] on button "To Accommodation" at bounding box center [254, 360] width 124 height 17
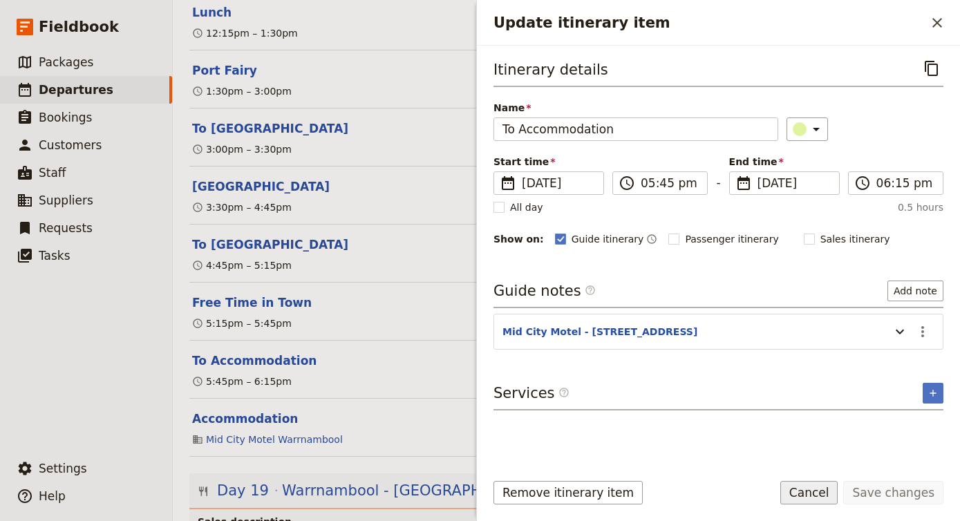
click at [807, 489] on button "Cancel" at bounding box center [809, 492] width 58 height 23
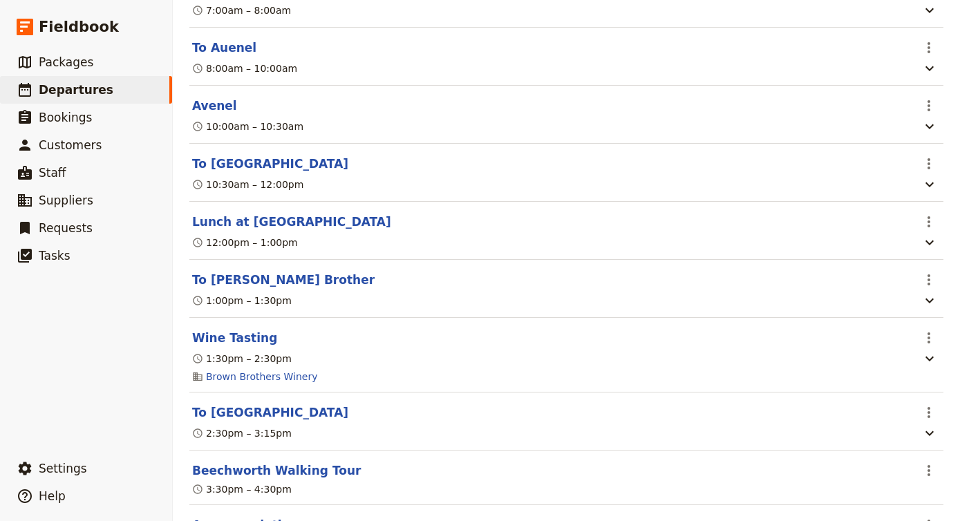
scroll to position [13948, 0]
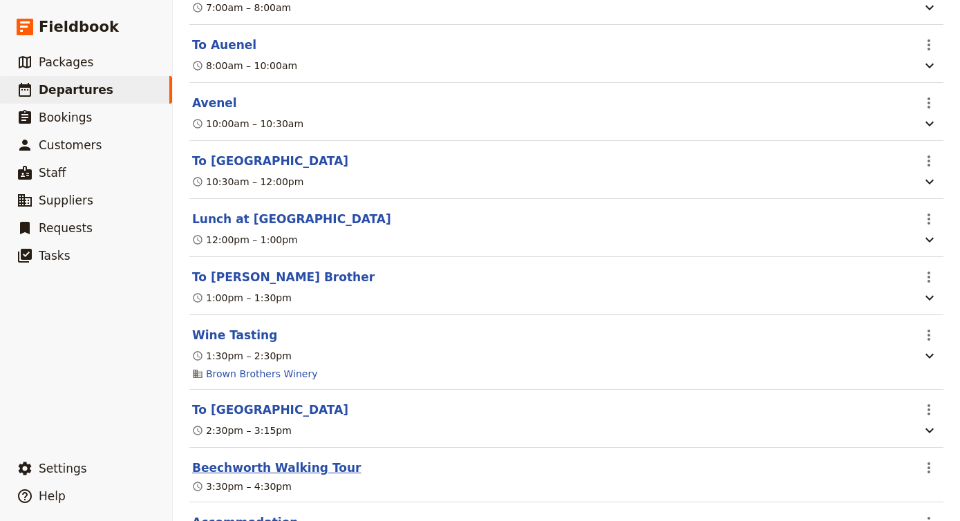
click at [282, 459] on button "Beechworth Walking Tour" at bounding box center [276, 467] width 169 height 17
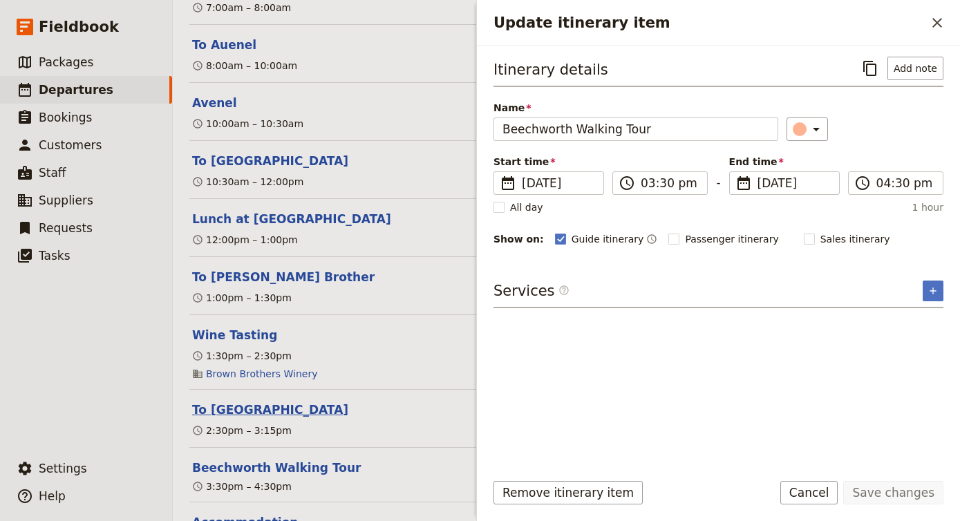
click at [260, 401] on button "To [GEOGRAPHIC_DATA]" at bounding box center [270, 409] width 156 height 17
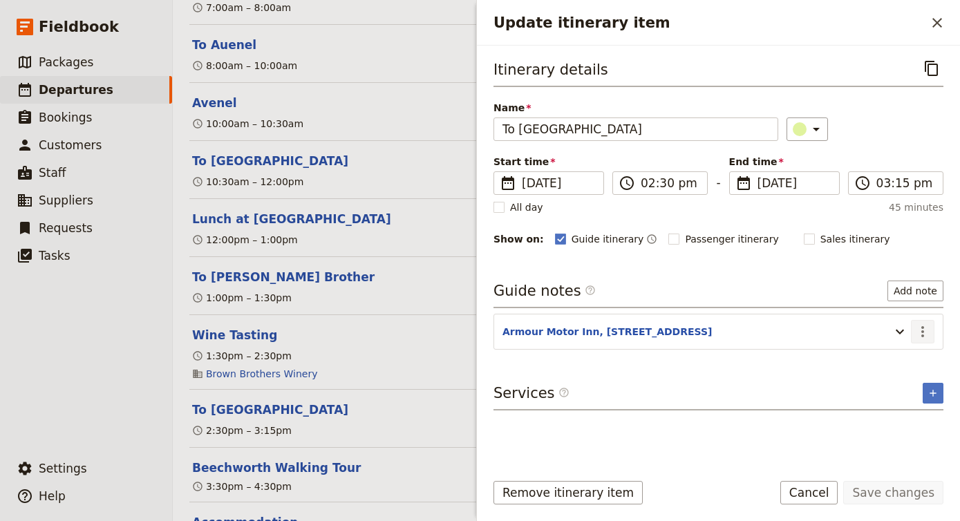
click at [922, 328] on icon "Actions" at bounding box center [922, 331] width 3 height 11
click at [900, 359] on span "Edit note" at bounding box center [883, 362] width 44 height 14
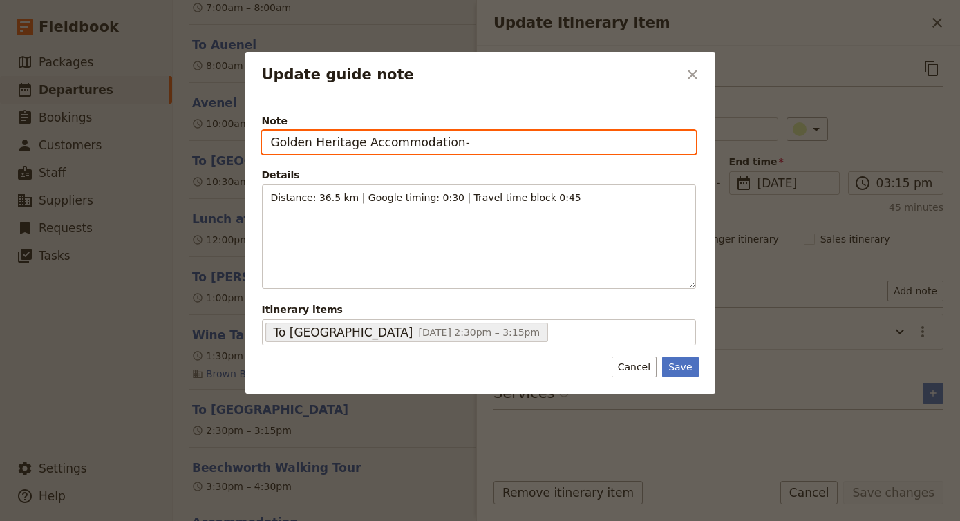
paste input "[STREET_ADDRESS]"
type input "Golden Heritage Accommodation- [STREET_ADDRESS]"
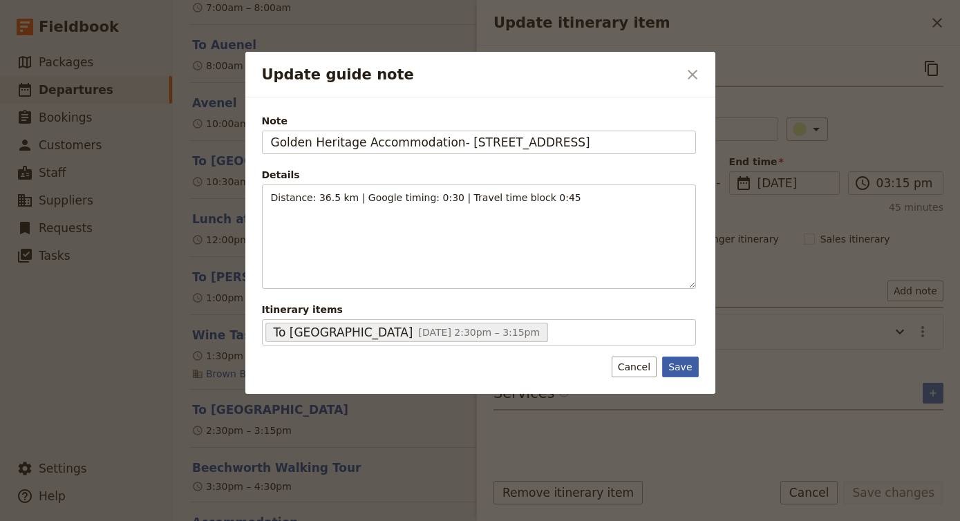
click at [683, 363] on button "Save" at bounding box center [680, 367] width 36 height 21
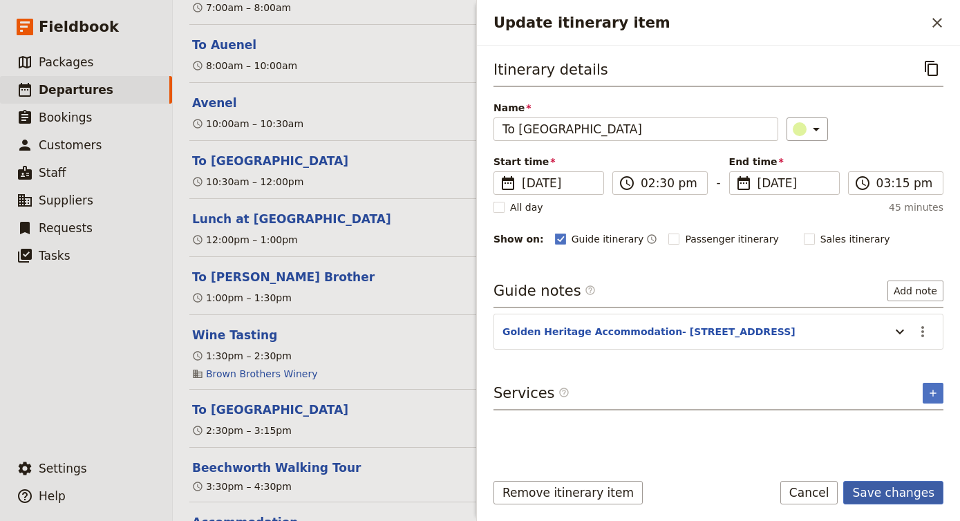
click at [893, 498] on button "Save changes" at bounding box center [893, 492] width 100 height 23
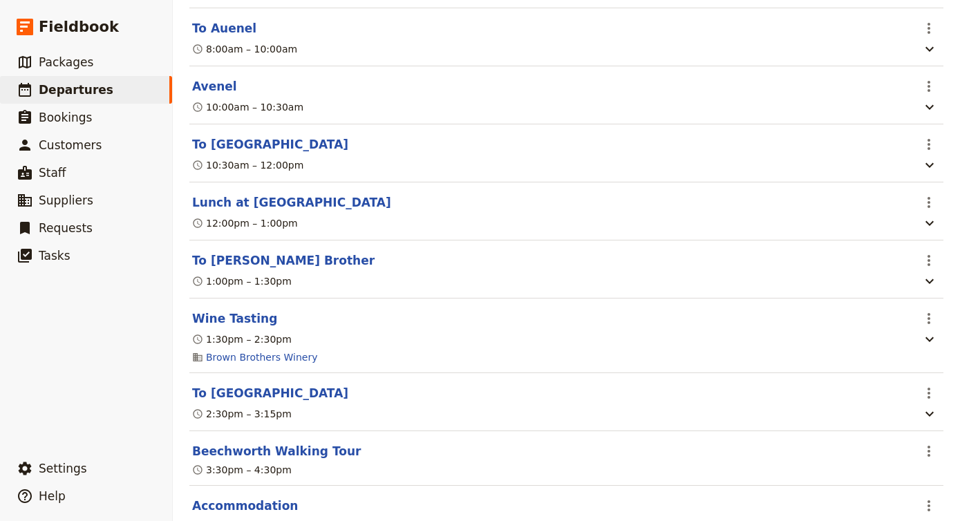
scroll to position [13965, 0]
click at [270, 384] on button "To [GEOGRAPHIC_DATA]" at bounding box center [270, 392] width 156 height 17
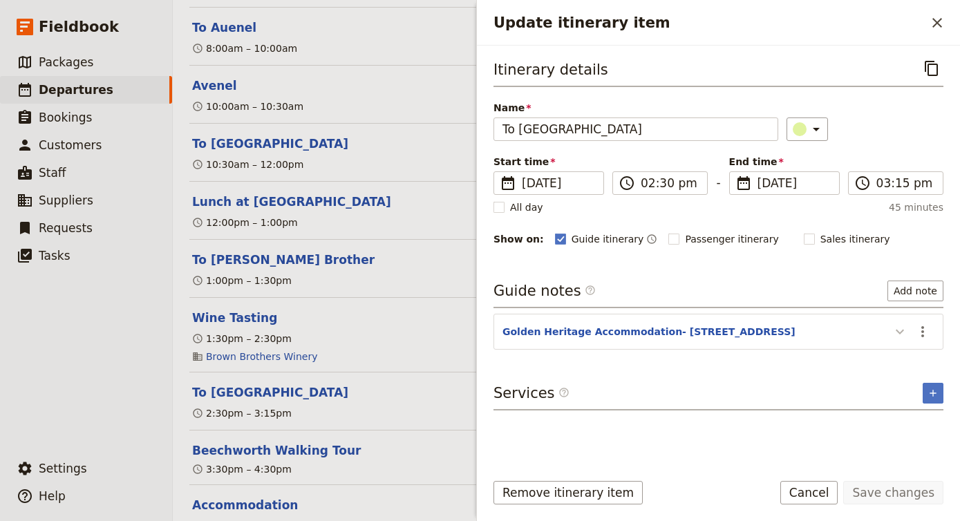
click at [896, 330] on icon "Update itinerary item" at bounding box center [899, 331] width 17 height 17
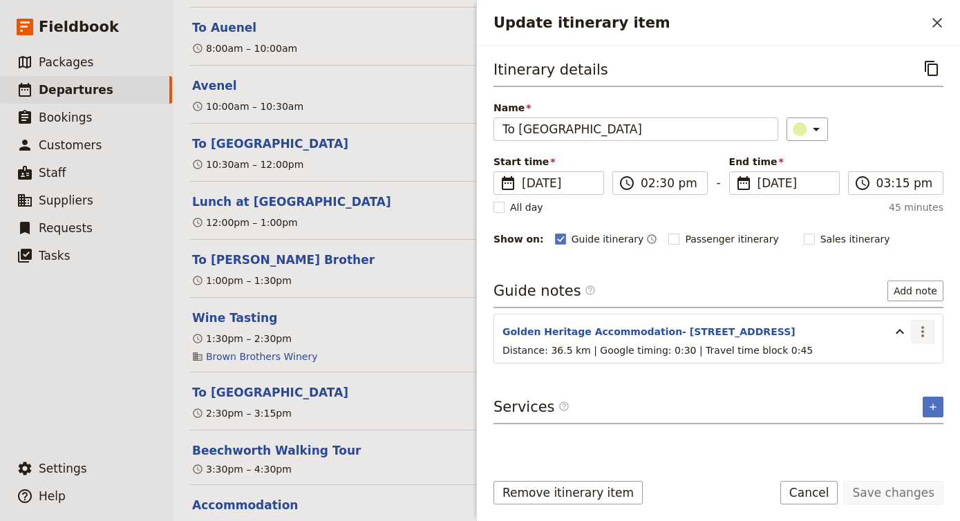
click at [923, 323] on button "​" at bounding box center [922, 331] width 23 height 23
click at [904, 363] on span "Edit note" at bounding box center [883, 362] width 44 height 14
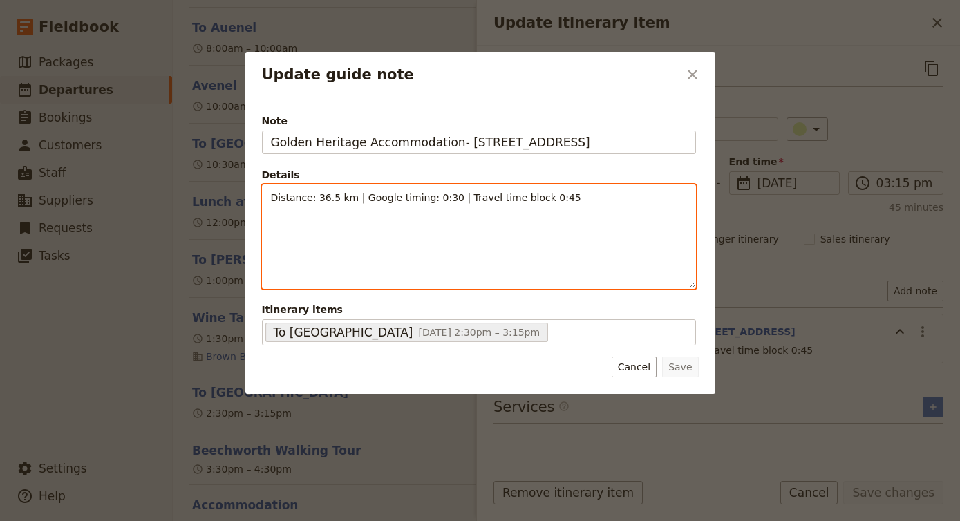
click at [337, 200] on span "Distance: 36.5 km | Google timing: 0:30 | Travel time block 0:45" at bounding box center [426, 197] width 310 height 11
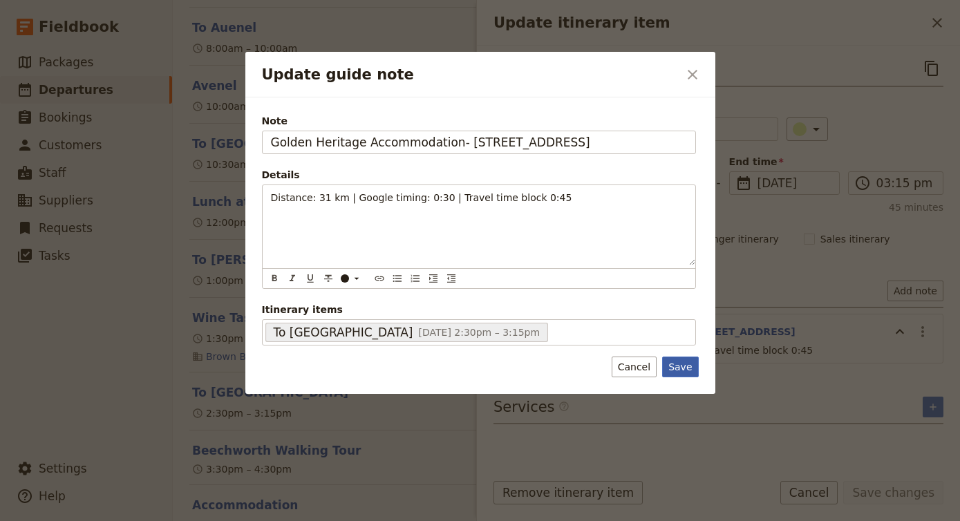
click at [679, 360] on button "Save" at bounding box center [680, 367] width 36 height 21
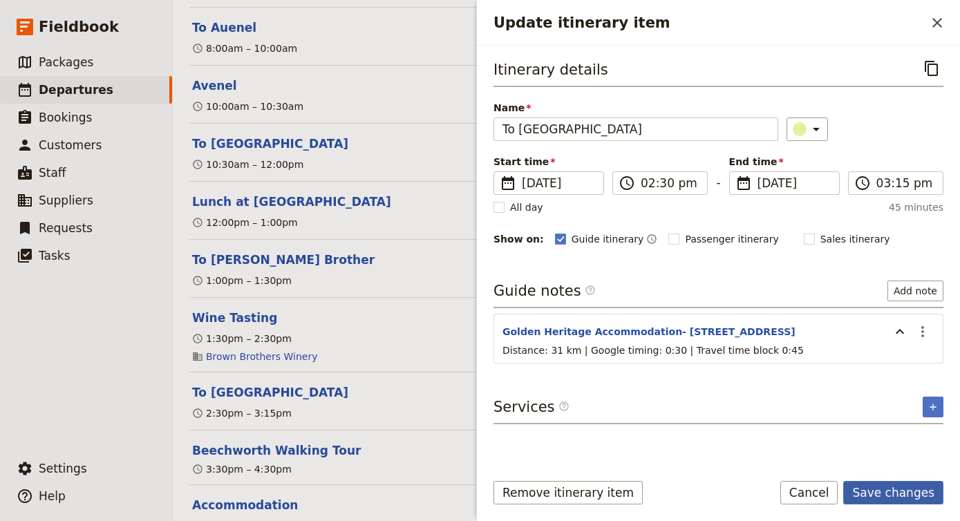
click at [912, 496] on button "Save changes" at bounding box center [893, 492] width 100 height 23
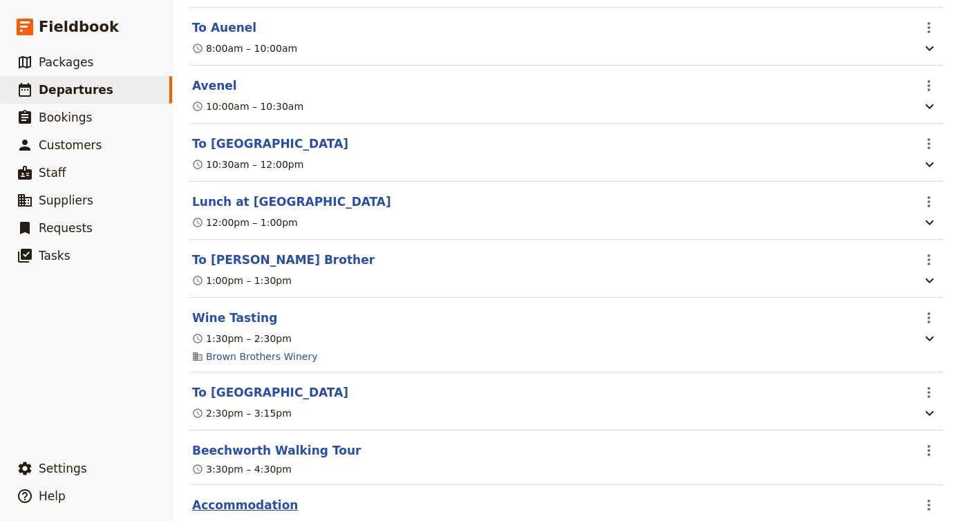
click at [255, 497] on button "Accommodation" at bounding box center [245, 505] width 106 height 17
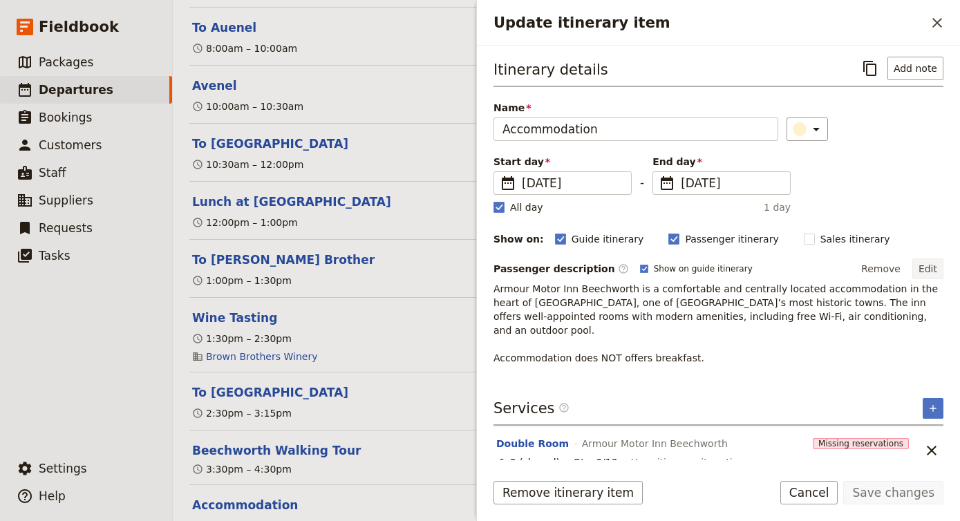
click at [922, 265] on button "Edit" at bounding box center [927, 268] width 31 height 21
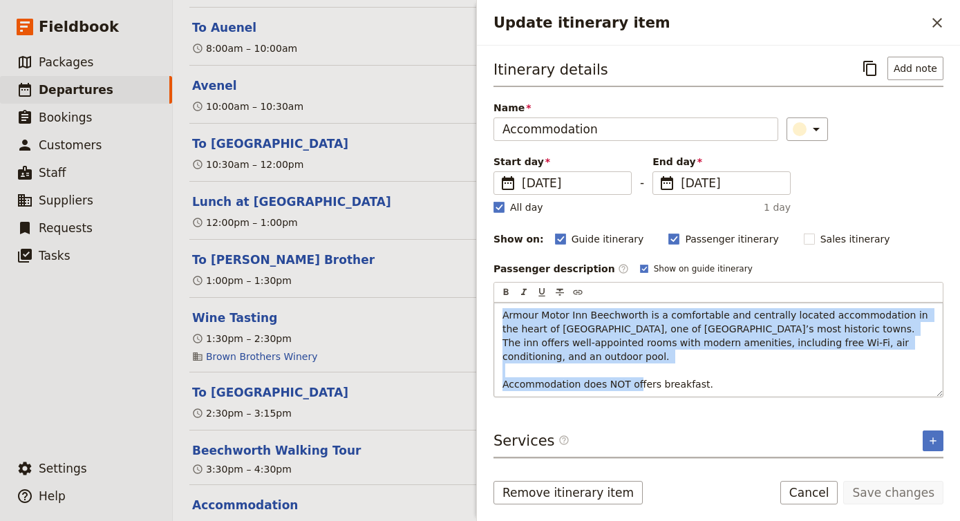
copy span "Armour Motor Inn Beechworth is a comfortable and centrally located accommodatio…"
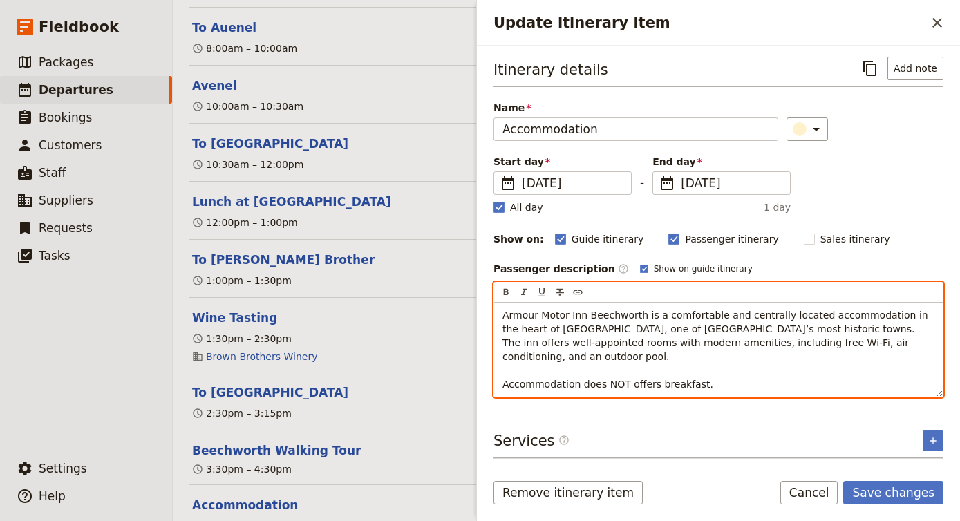
paste div "Update itinerary item"
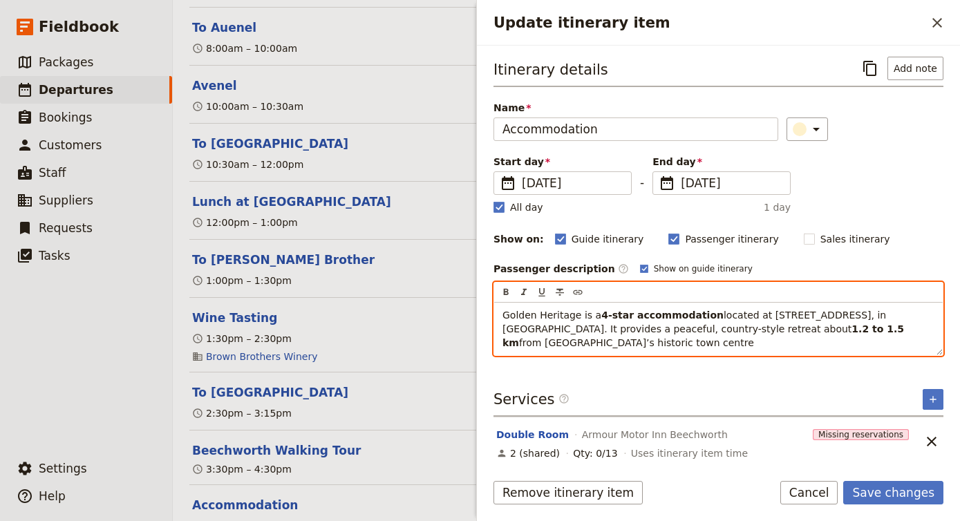
click at [577, 316] on span "Golden Heritage is a" at bounding box center [551, 315] width 99 height 11
drag, startPoint x: 779, startPoint y: 316, endPoint x: 672, endPoint y: 316, distance: 107.8
click at [672, 316] on p "Golden Heritage Accommodation is a 4-star accommodation located at [STREET_ADDR…" at bounding box center [718, 328] width 432 height 41
click at [733, 345] on p "Golden Heritage Accommodation is a 4-star accommodation located at [STREET_ADDR…" at bounding box center [718, 328] width 432 height 41
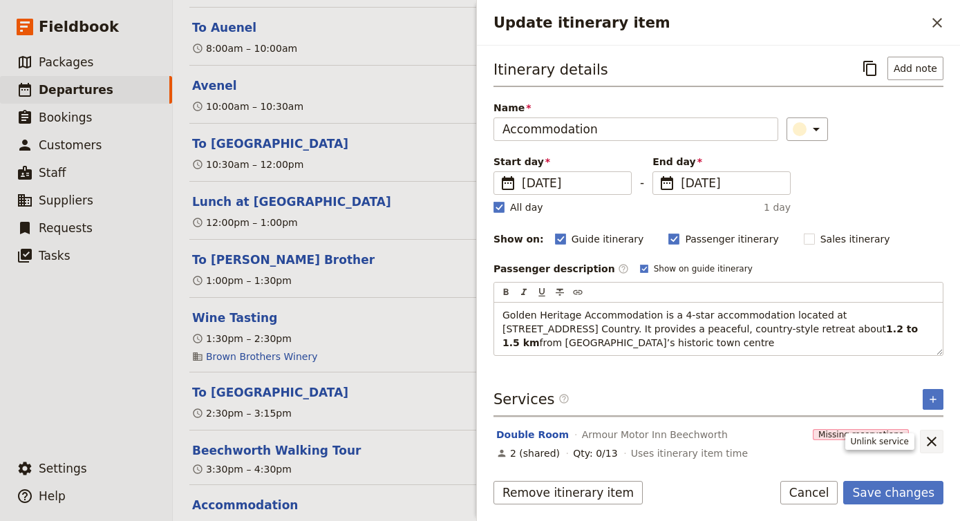
click at [937, 440] on div "Double Room Armour Motor Inn Beechworth Missing reservations 2 (shared) Qty: 0/…" at bounding box center [718, 466] width 450 height 98
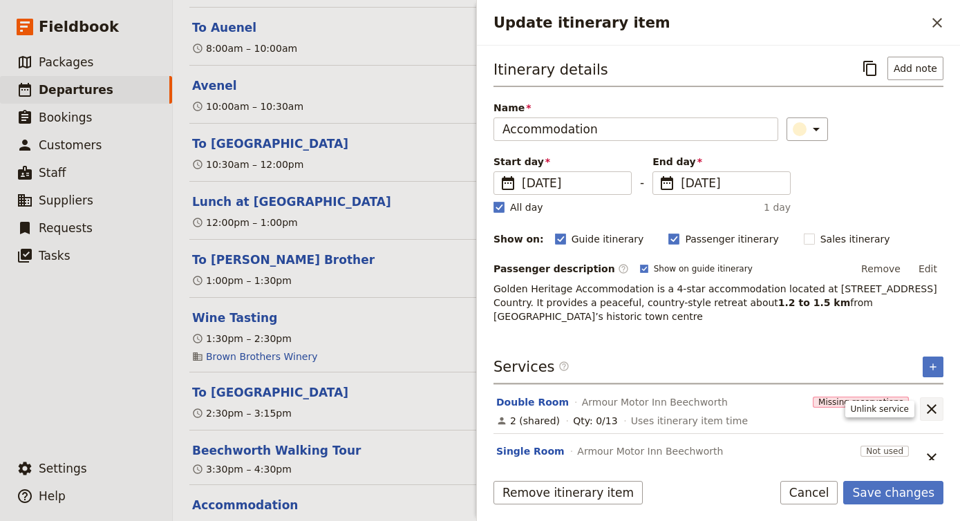
click at [930, 410] on icon "Unlink service" at bounding box center [932, 409] width 10 height 10
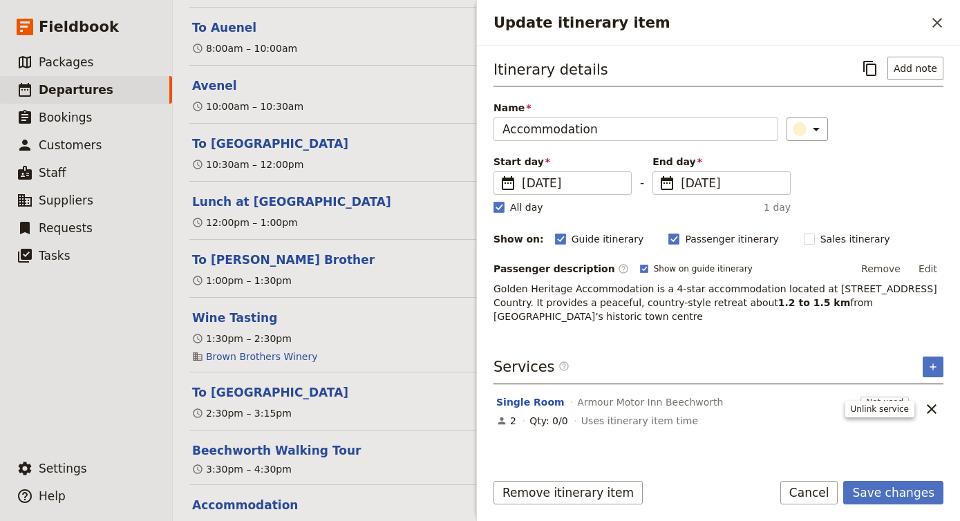
click at [930, 410] on icon "Unlink service" at bounding box center [932, 409] width 10 height 10
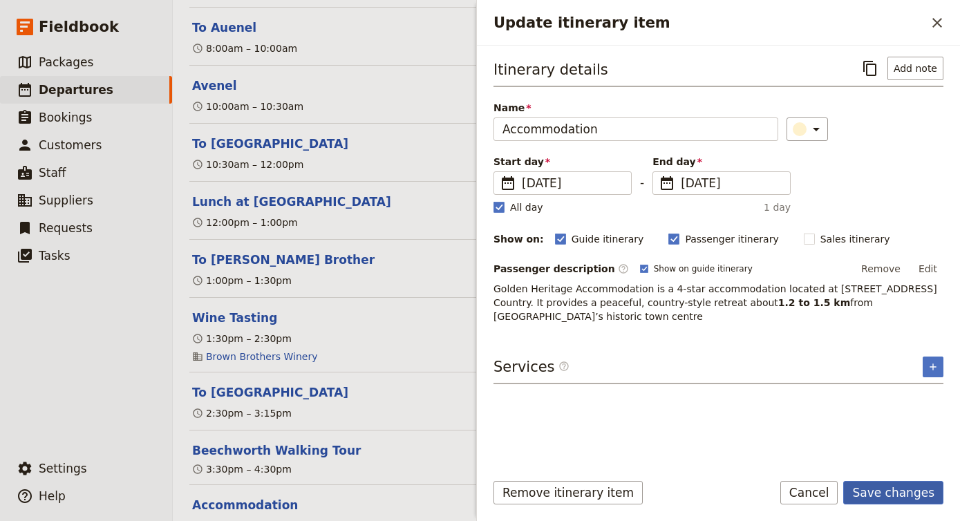
click at [904, 493] on button "Save changes" at bounding box center [893, 492] width 100 height 23
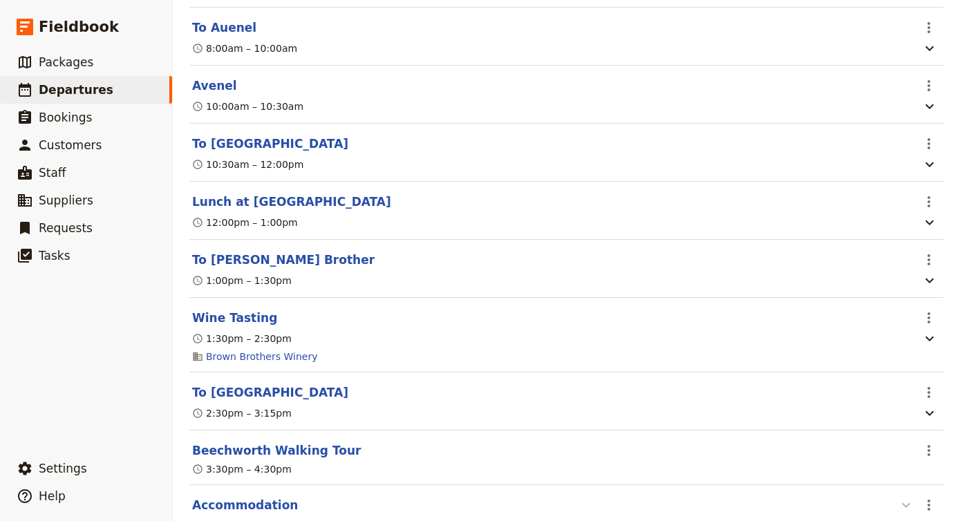
click at [902, 497] on icon "button" at bounding box center [906, 505] width 17 height 17
click at [929, 497] on icon "Actions" at bounding box center [928, 505] width 17 height 17
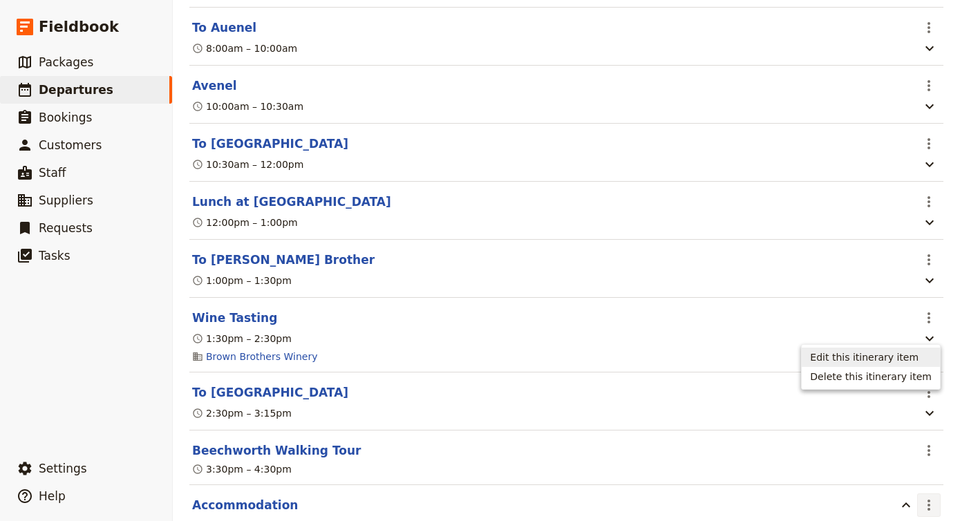
click at [911, 356] on span "Edit this itinerary item" at bounding box center [864, 357] width 108 height 14
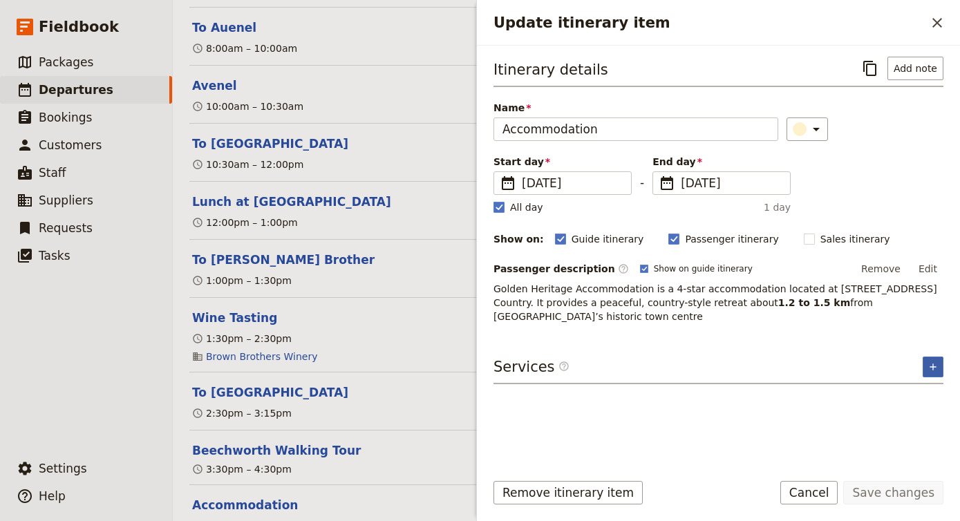
click at [925, 363] on button "​" at bounding box center [932, 367] width 21 height 21
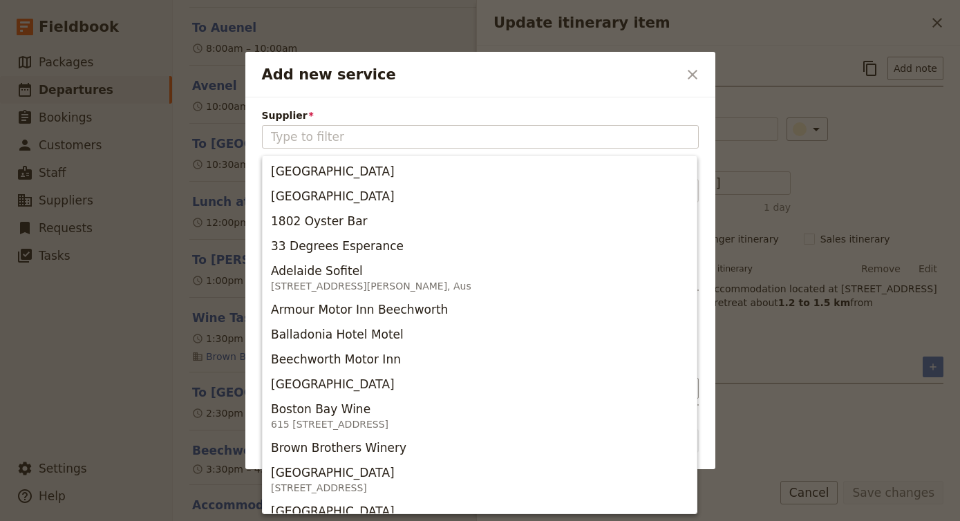
type input "C"
type input "H"
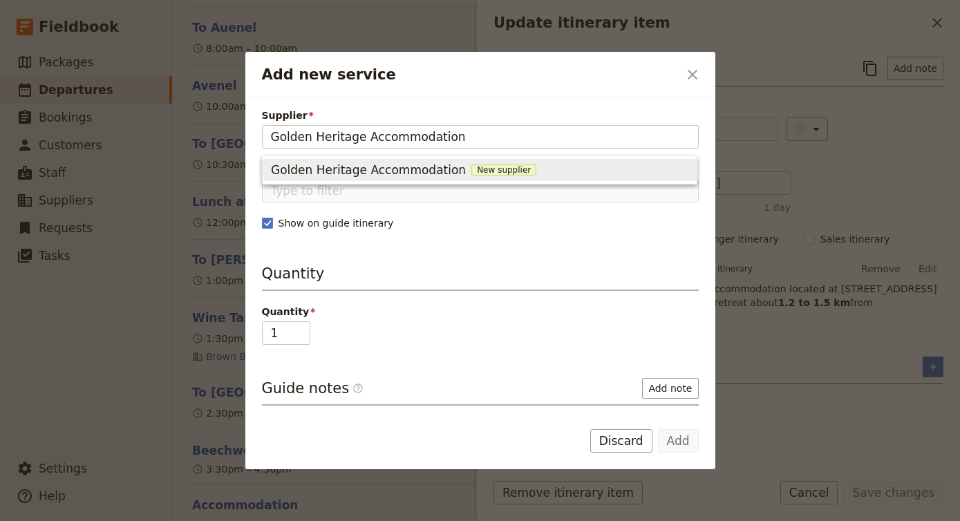
type input "Golden Heritage Accommodation"
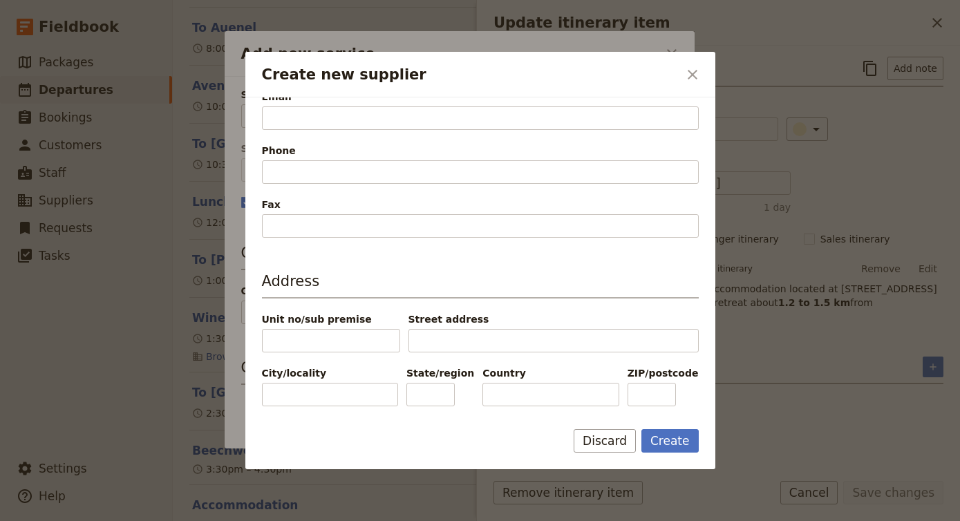
scroll to position [375, 0]
paste input "[STREET_ADDRESS]"
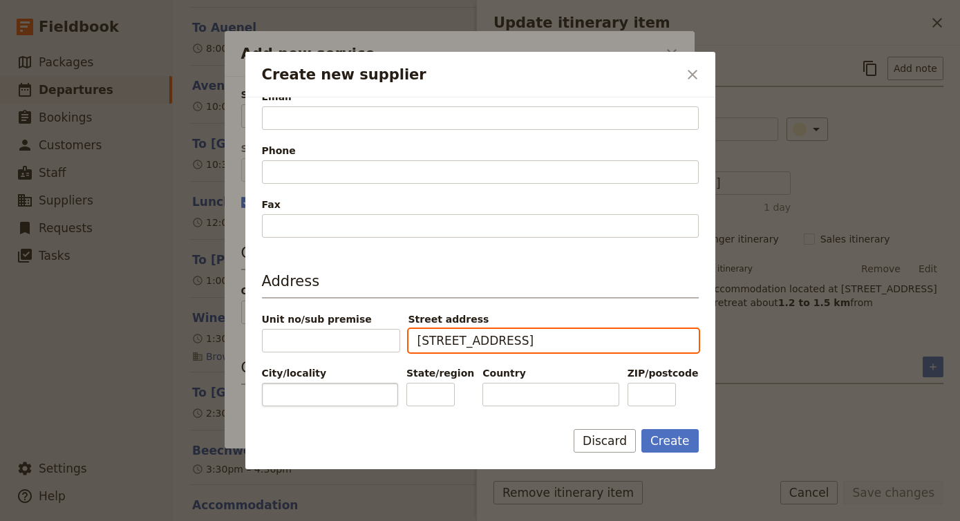
type input "[STREET_ADDRESS]"
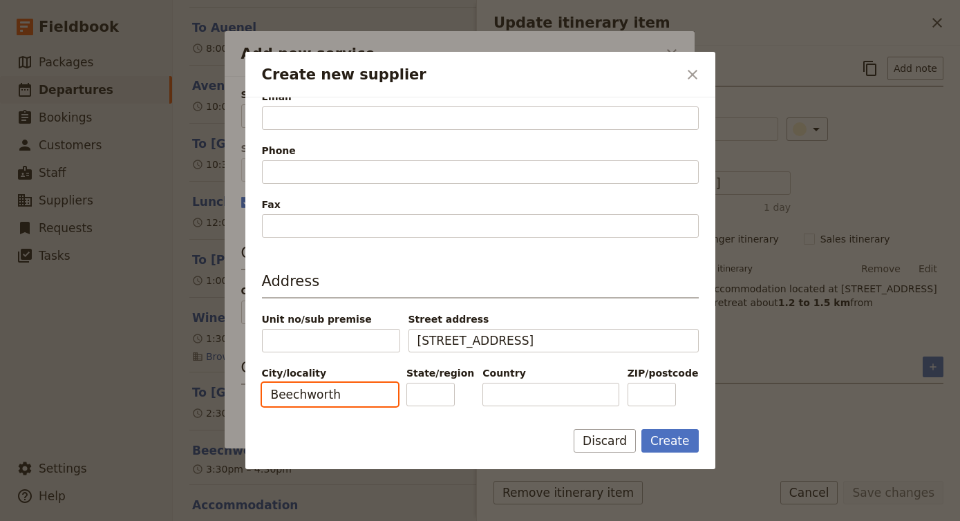
type input "Beechworth"
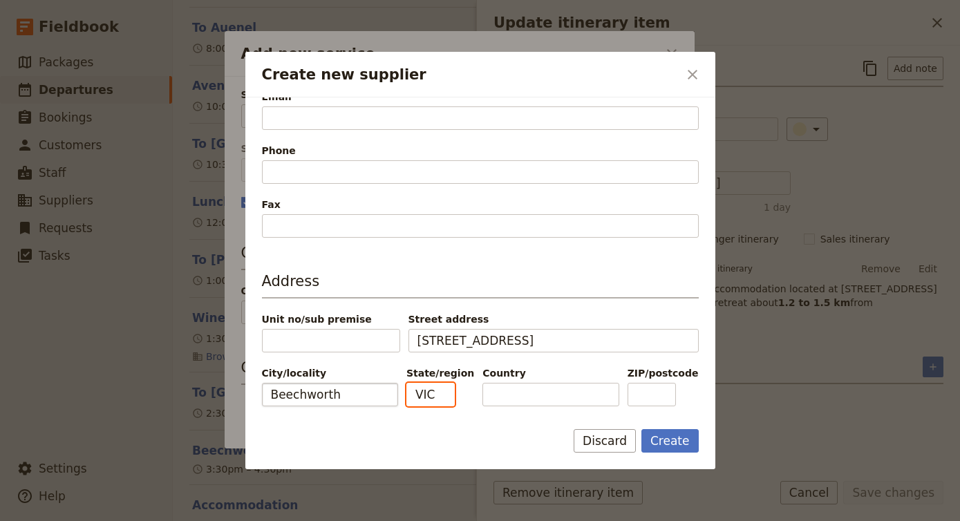
type input "VIC"
type input "4"
type input "3747"
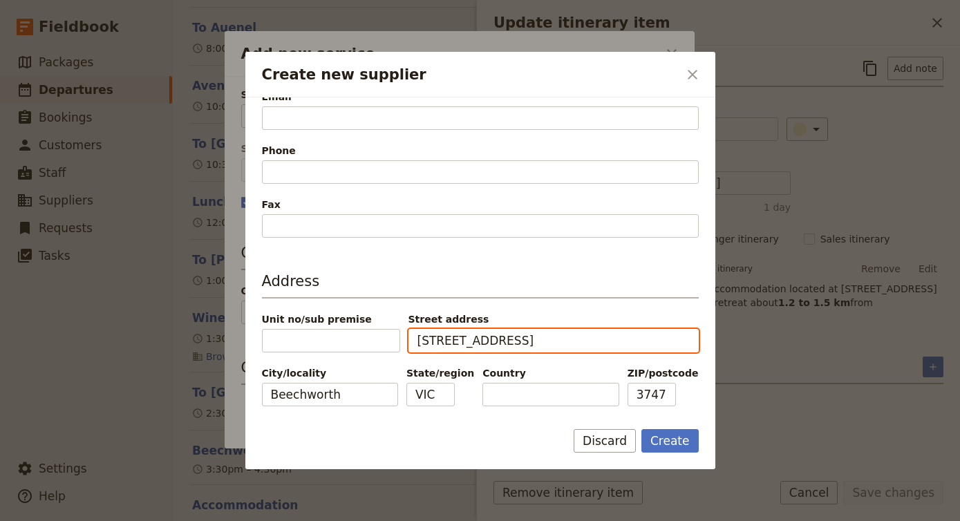
drag, startPoint x: 490, startPoint y: 341, endPoint x: 639, endPoint y: 372, distance: 152.5
click at [639, 372] on div "Address Unit no/sub premise Street address [STREET_ADDRESS]/locality [GEOGRAPHI…" at bounding box center [480, 338] width 437 height 135
type input "[STREET_ADDRESS]"
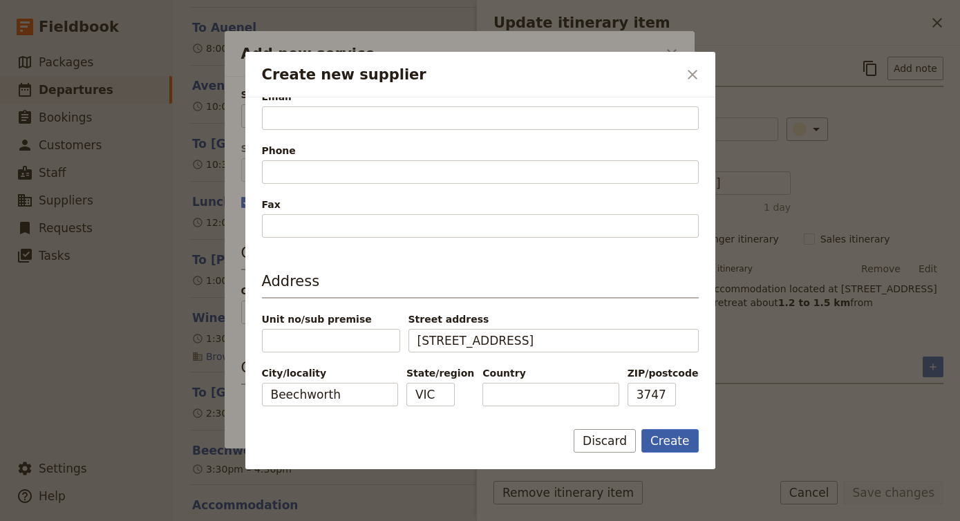
click at [665, 448] on button "Create" at bounding box center [669, 440] width 57 height 23
type input "Golden Heritage Accommodation"
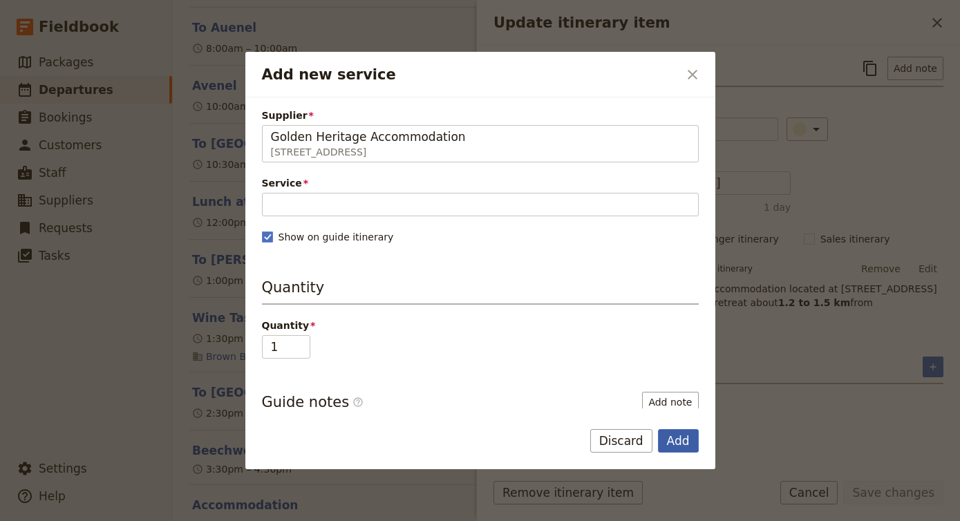
click at [670, 443] on button "Add" at bounding box center [678, 440] width 41 height 23
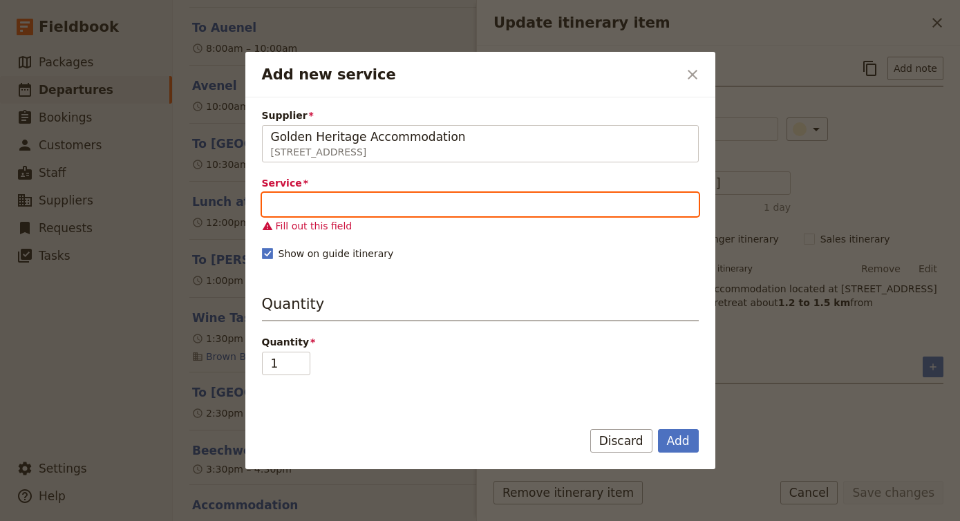
click at [464, 208] on input "Service" at bounding box center [480, 204] width 437 height 23
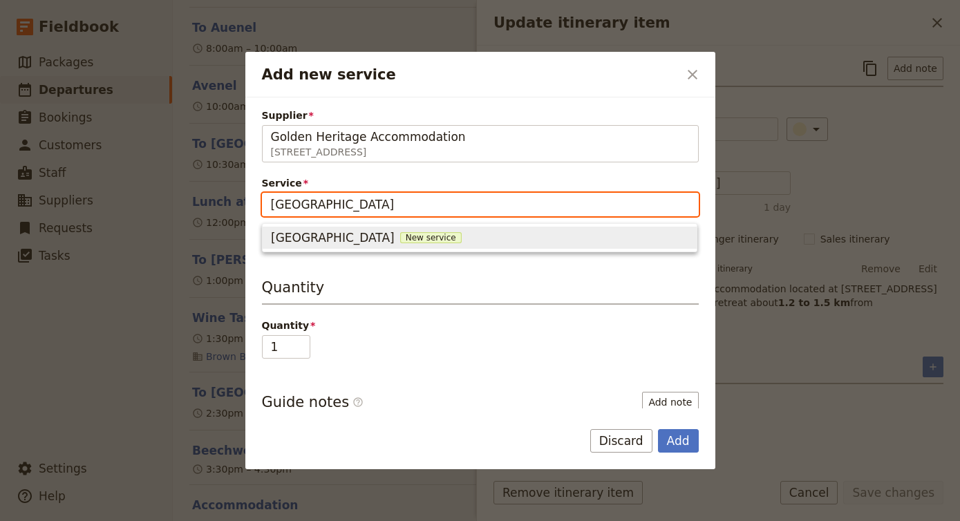
type input "[GEOGRAPHIC_DATA]"
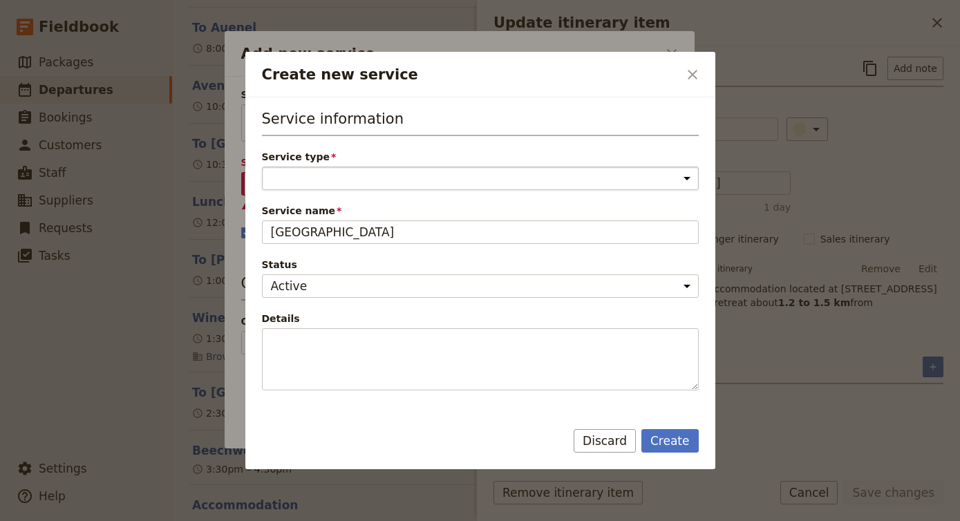
select select "AccommodationService"
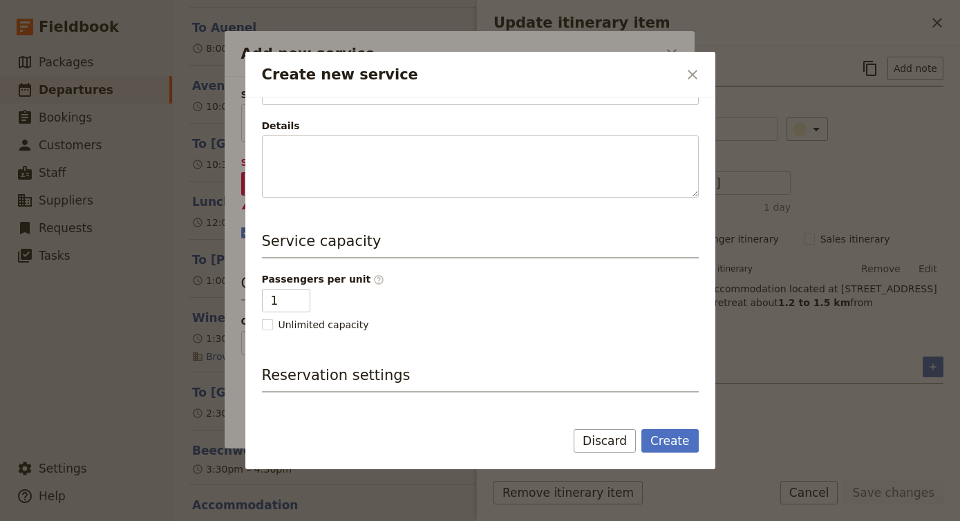
scroll to position [196, 0]
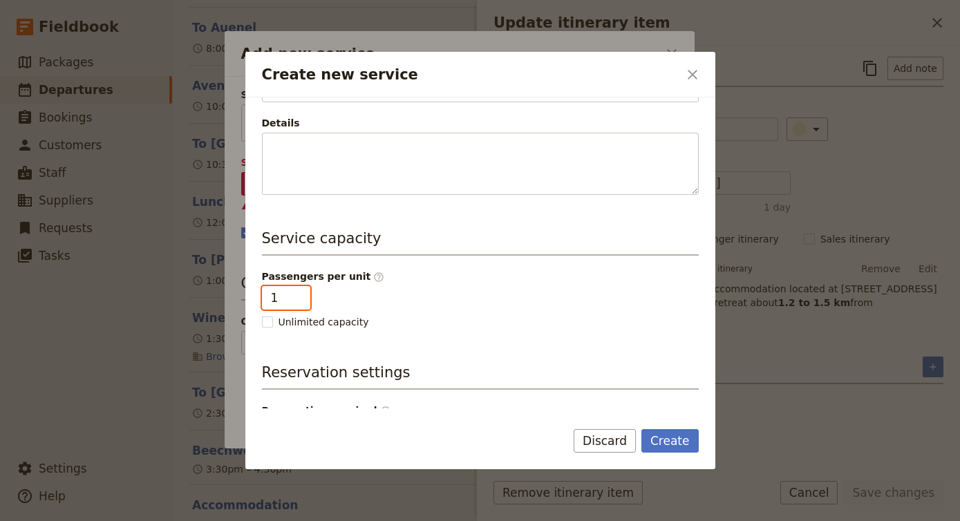
type input "2"
click at [298, 296] on input "2" at bounding box center [286, 297] width 48 height 23
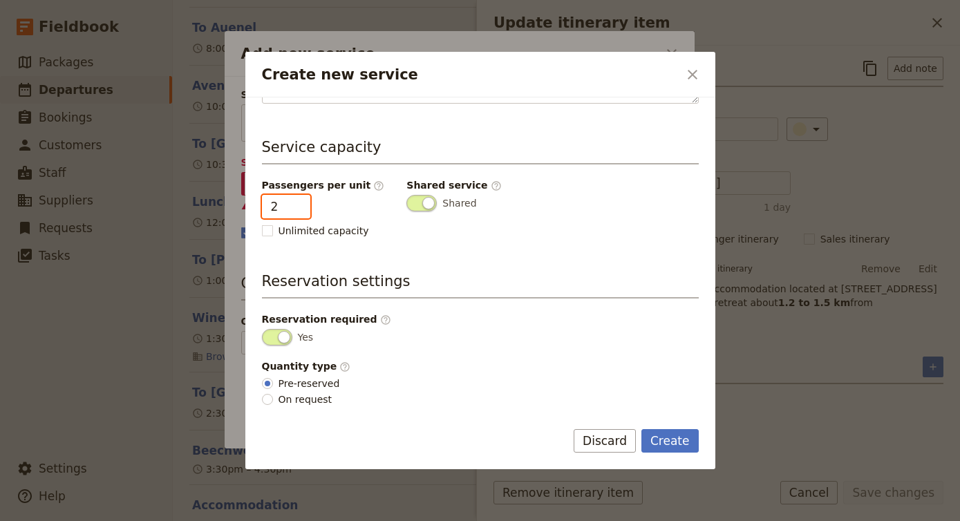
scroll to position [287, 0]
click at [679, 437] on button "Create" at bounding box center [669, 440] width 57 height 23
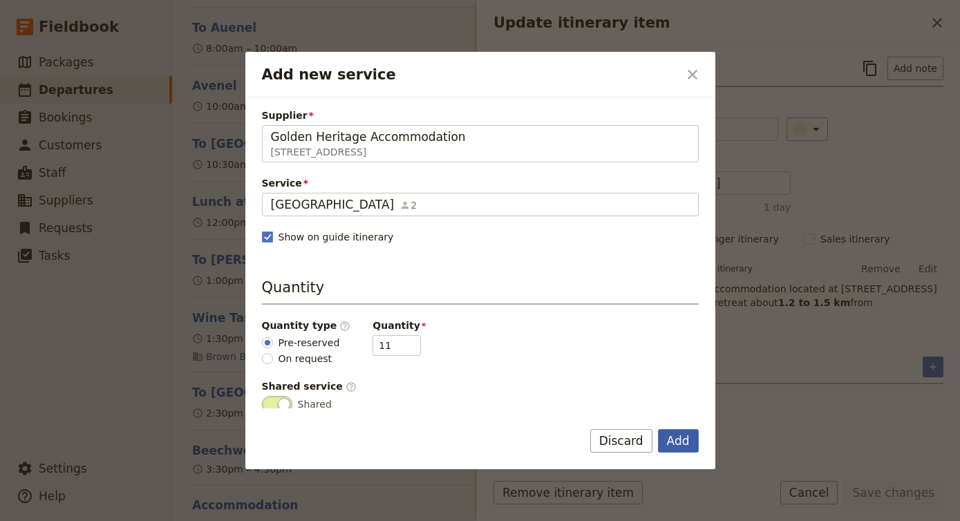
click at [679, 437] on button "Add" at bounding box center [678, 440] width 41 height 23
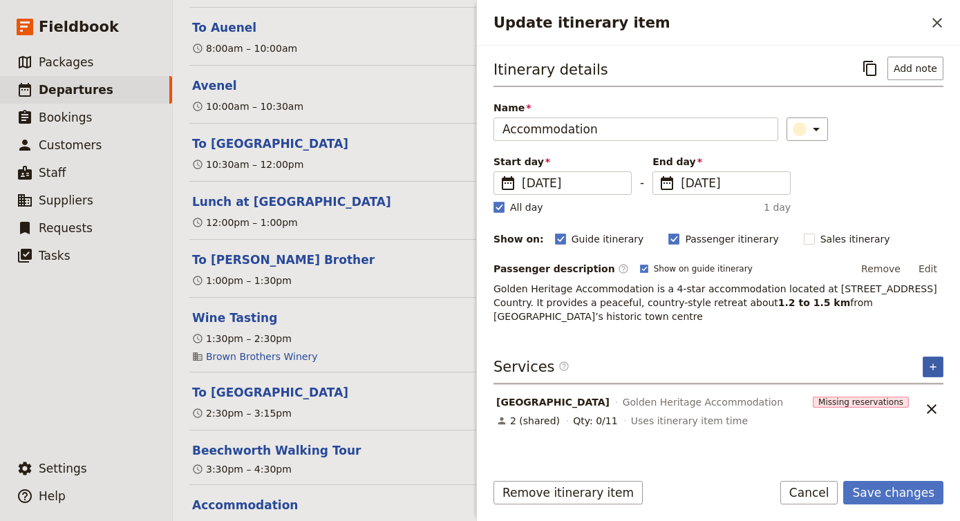
click at [937, 373] on button "​" at bounding box center [932, 367] width 21 height 21
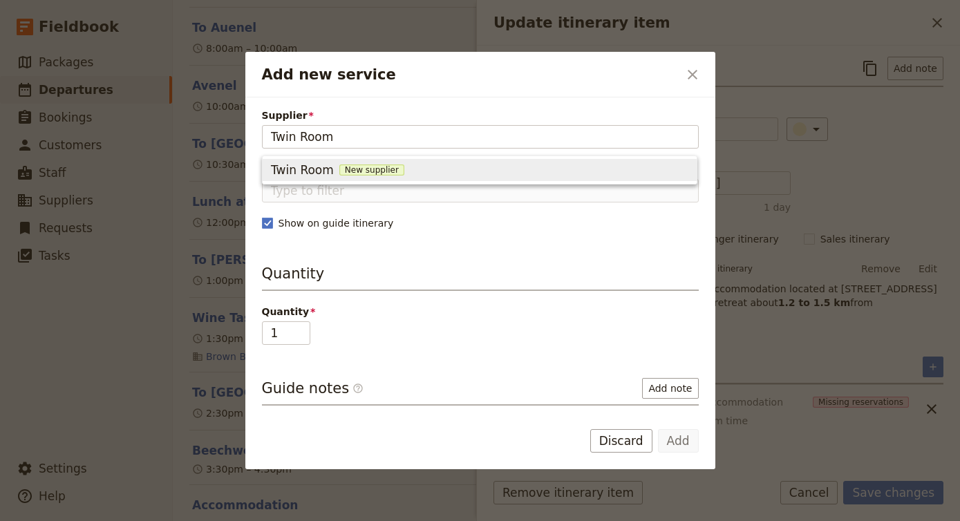
type input "Twin Room"
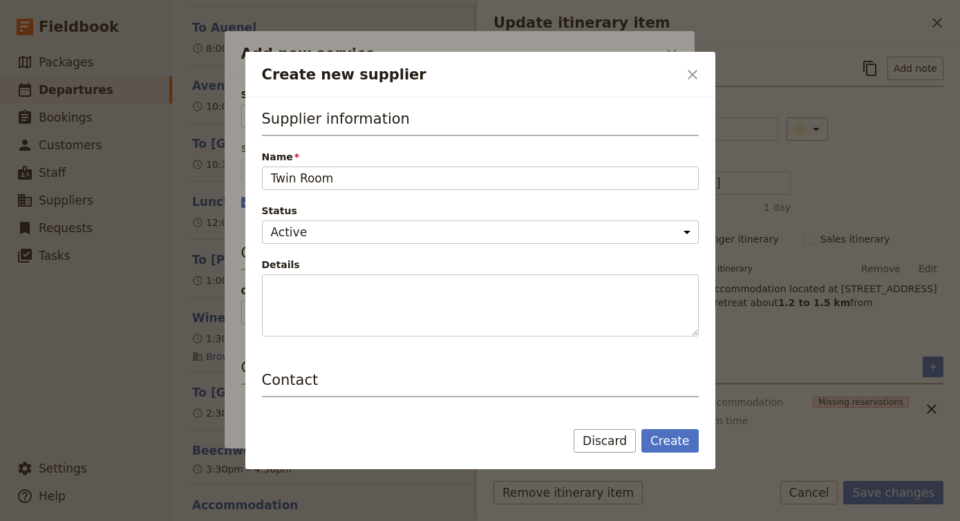
scroll to position [0, 0]
click at [611, 437] on button "Discard" at bounding box center [605, 440] width 62 height 23
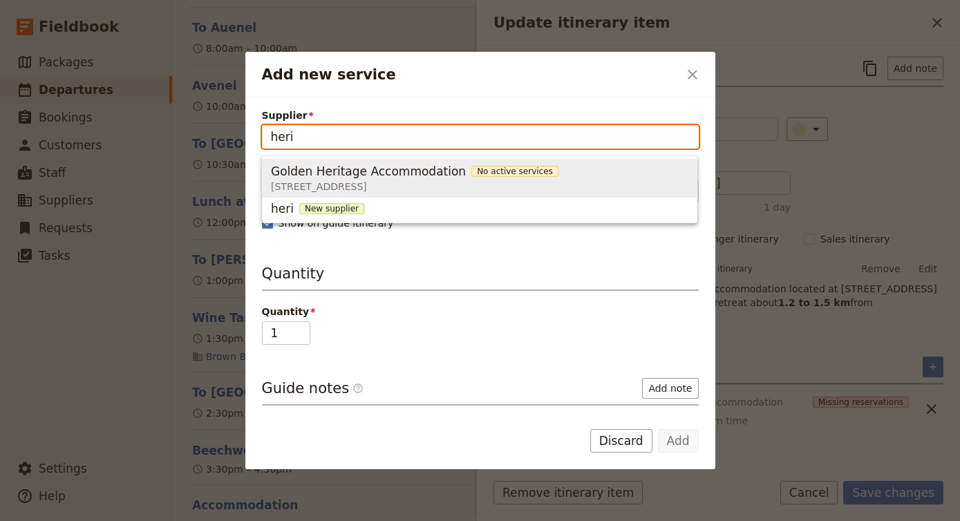
type input "Golden Heritage Accommodation"
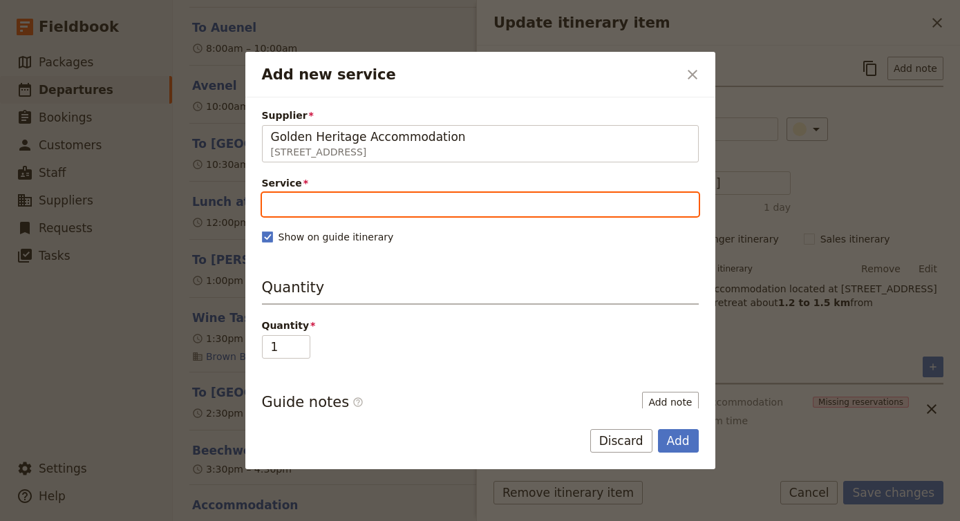
click at [352, 209] on input "Service" at bounding box center [480, 204] width 437 height 23
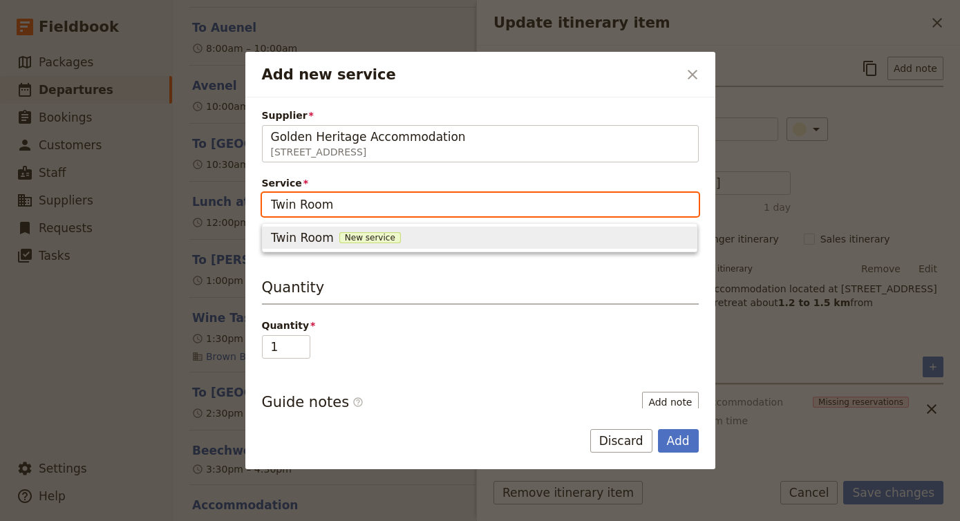
type input "Twin Room"
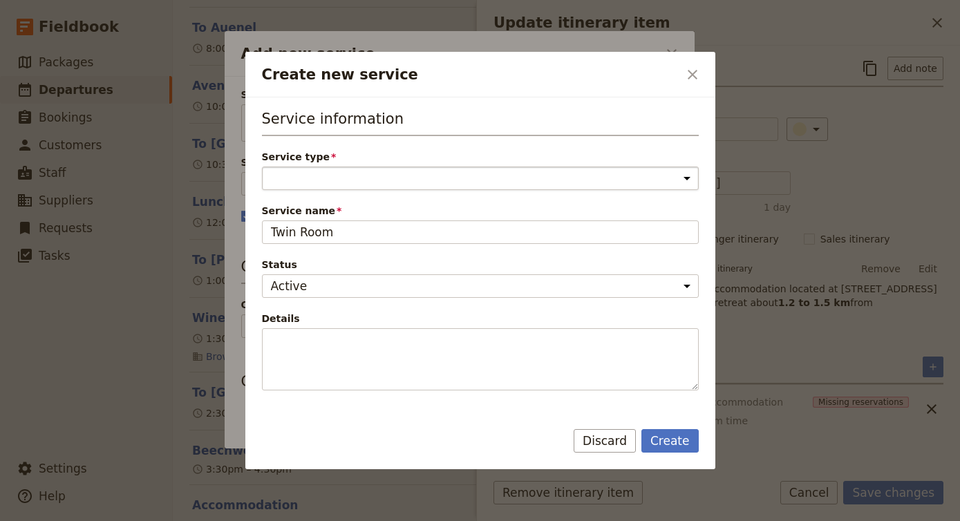
select select "AccommodationService"
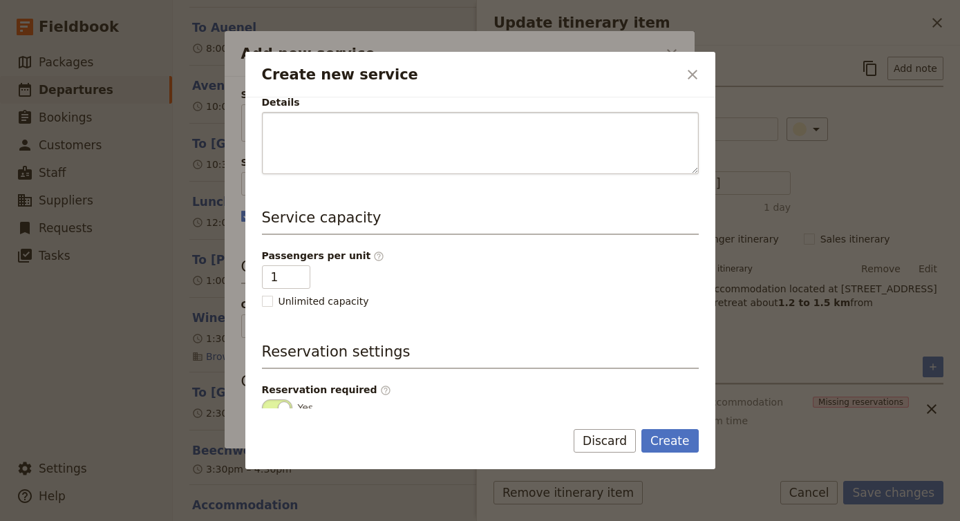
scroll to position [221, 0]
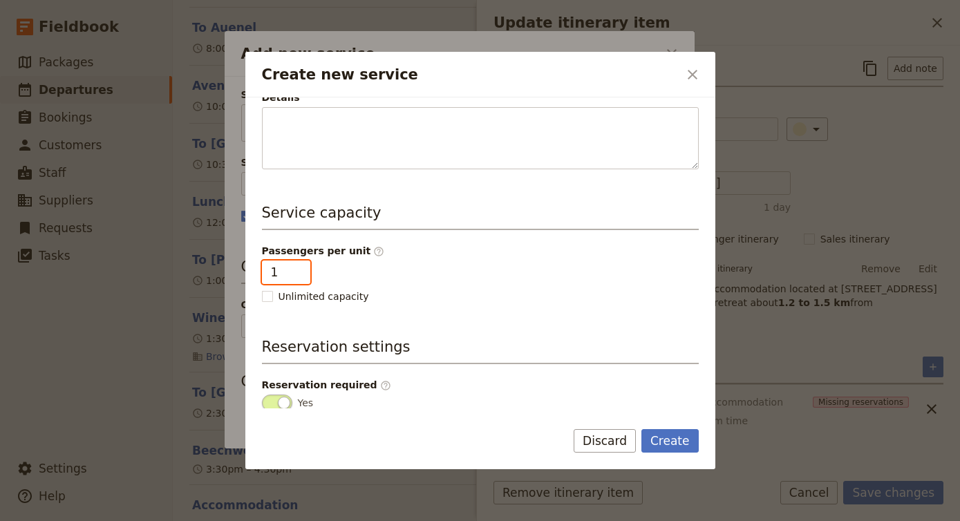
type input "2"
click at [294, 272] on input "2" at bounding box center [286, 271] width 48 height 23
click at [665, 444] on button "Create" at bounding box center [669, 440] width 57 height 23
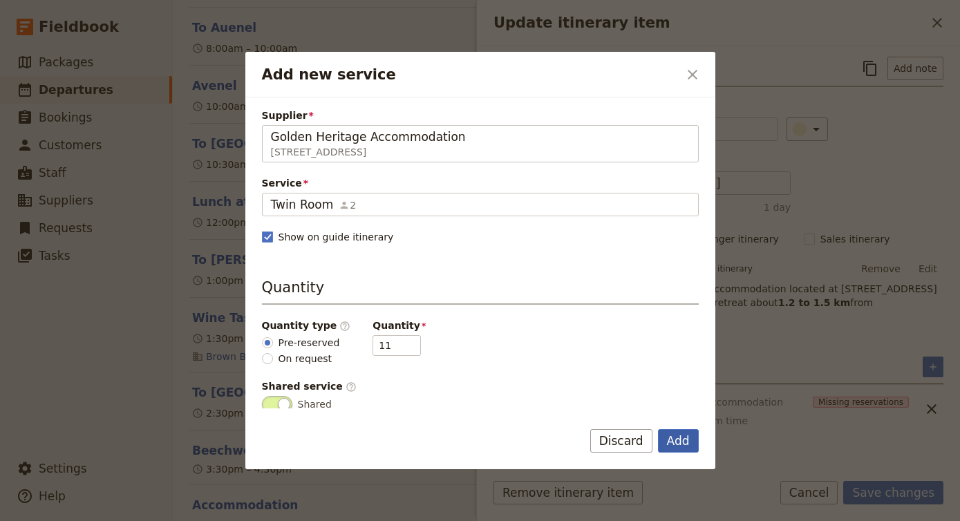
click at [682, 437] on button "Add" at bounding box center [678, 440] width 41 height 23
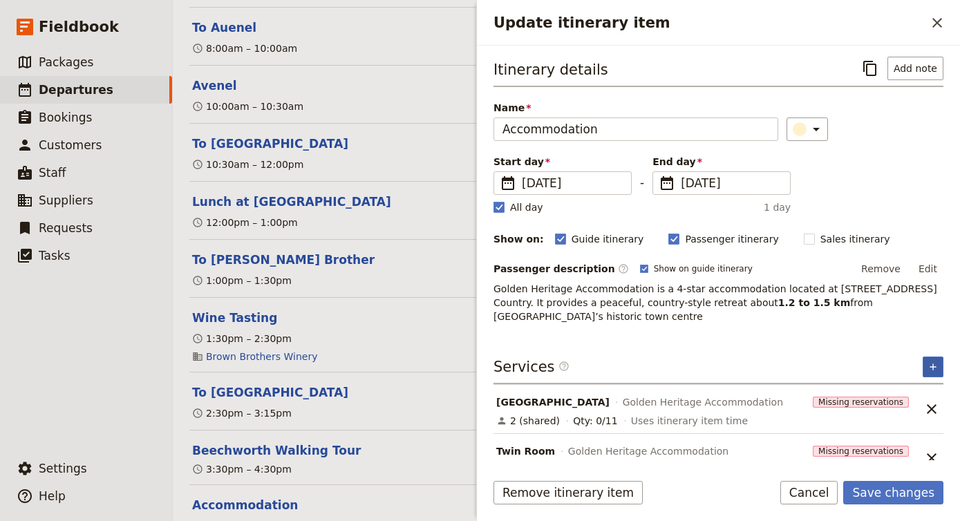
click at [924, 362] on button "​" at bounding box center [932, 367] width 21 height 21
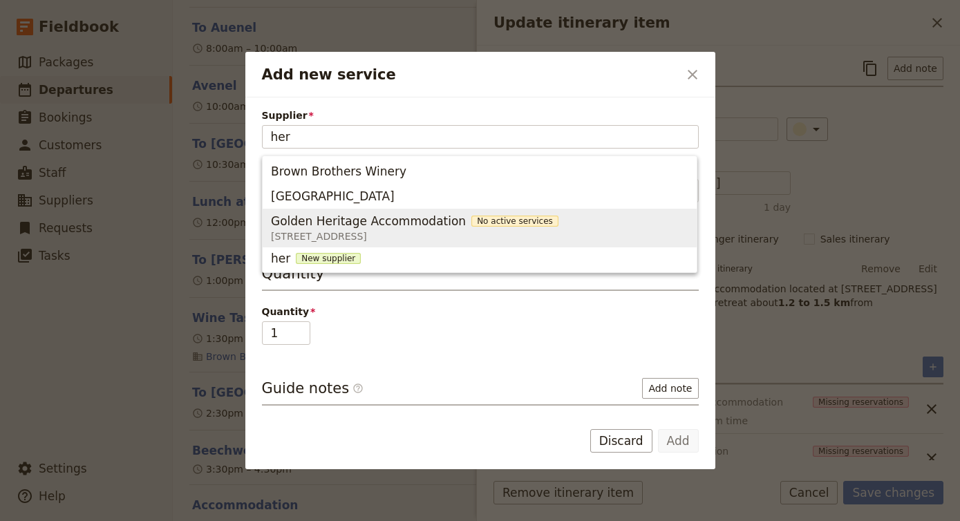
click at [569, 218] on span "Golden Heritage Accommodation No active services [STREET_ADDRESS]" at bounding box center [479, 227] width 417 height 33
type input "Golden Heritage Accommodation"
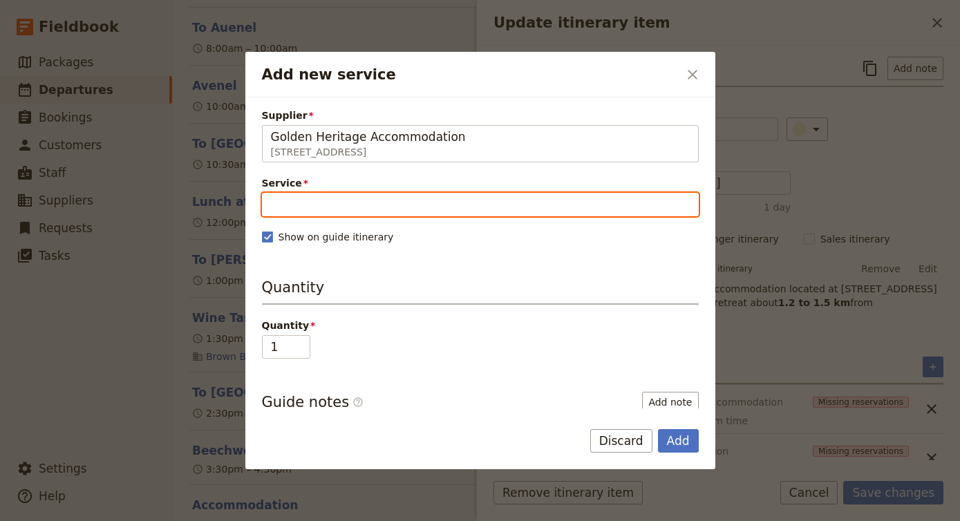
click at [398, 207] on input "Service" at bounding box center [480, 204] width 437 height 23
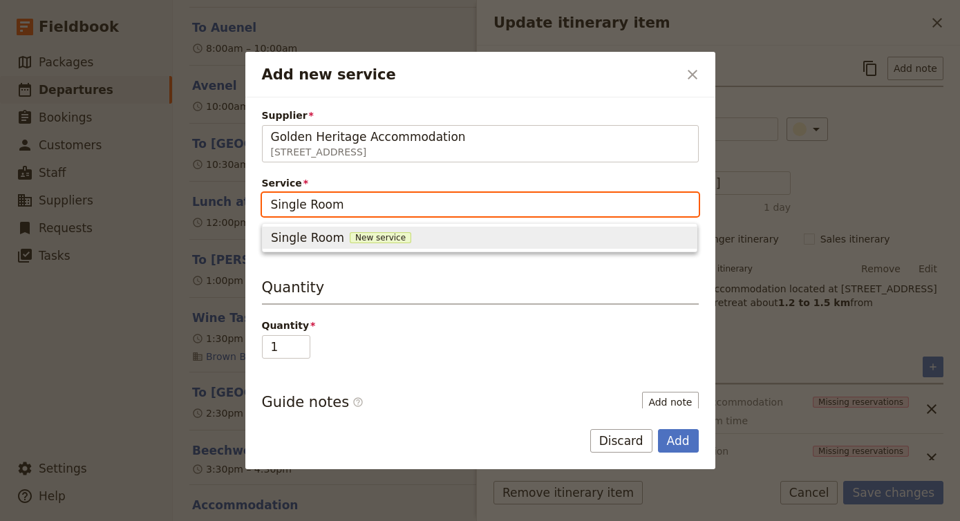
type input "Single Room"
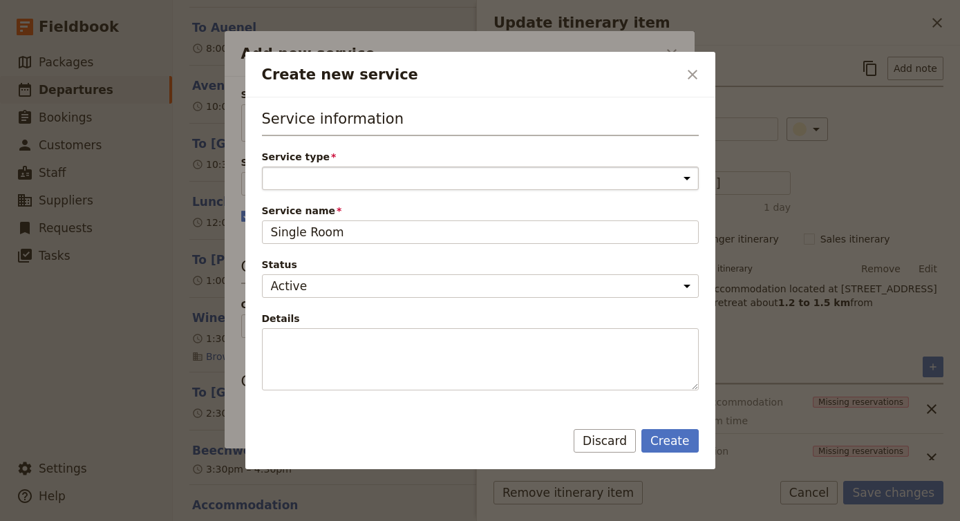
select select "AccommodationService"
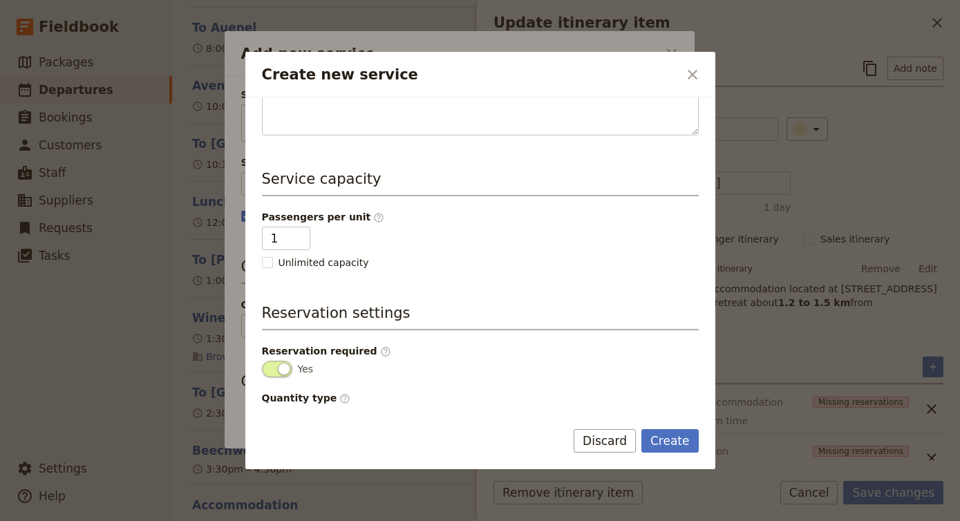
scroll to position [258, 0]
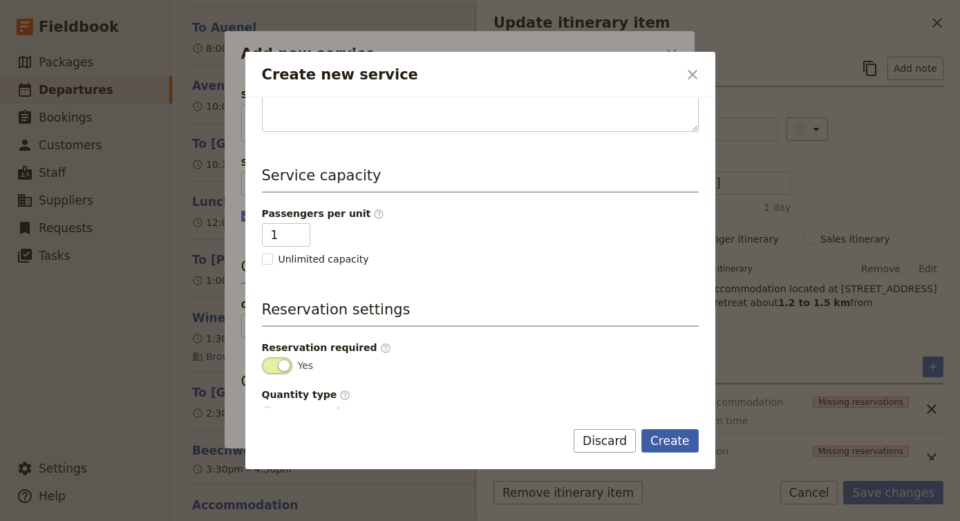
click at [665, 440] on button "Create" at bounding box center [669, 440] width 57 height 23
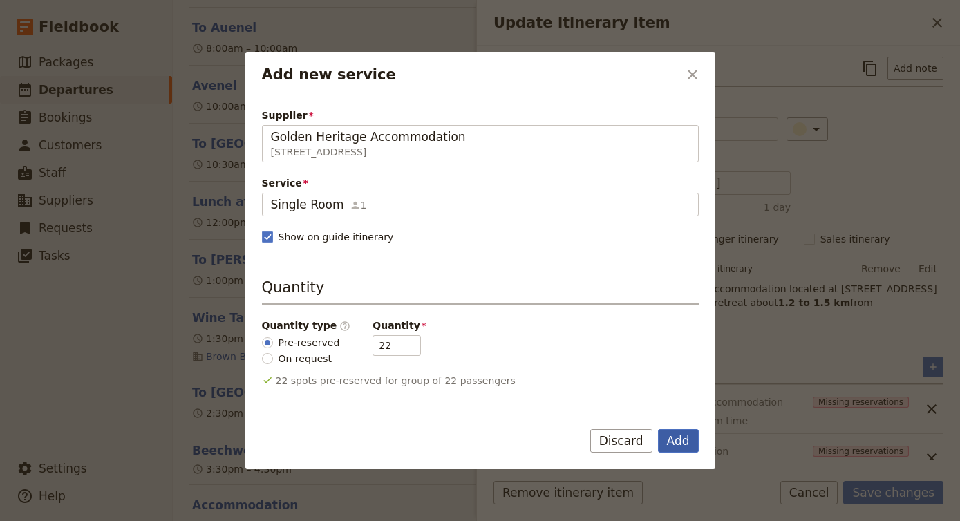
click at [676, 442] on button "Add" at bounding box center [678, 440] width 41 height 23
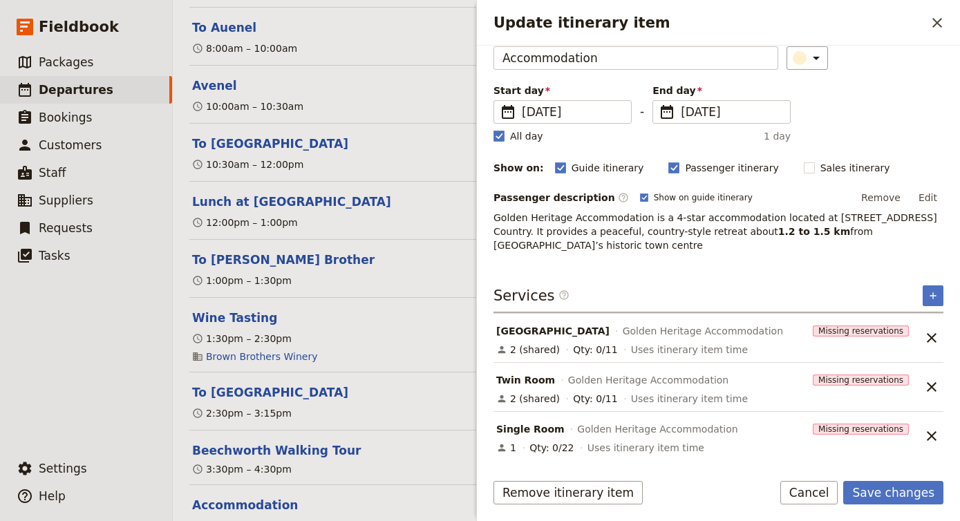
scroll to position [71, 0]
click at [929, 491] on button "Save changes" at bounding box center [893, 492] width 100 height 23
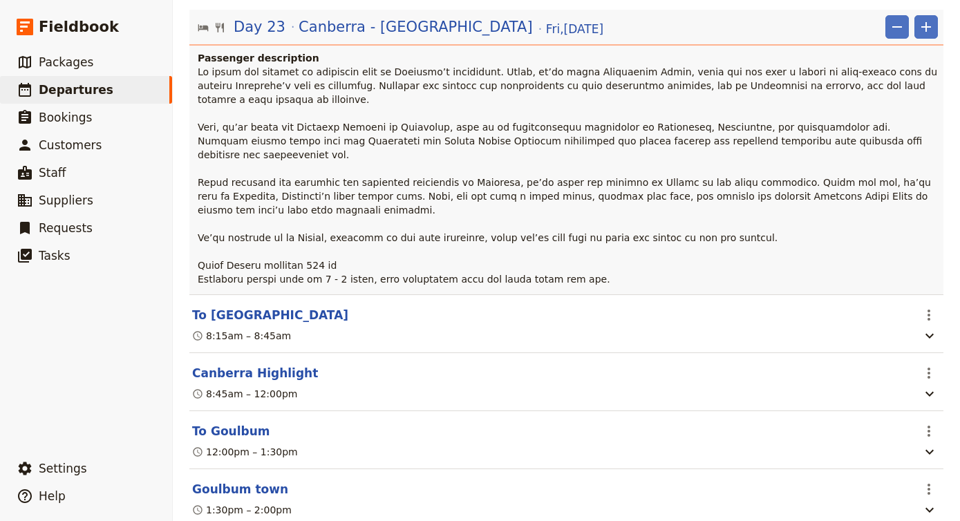
scroll to position [15679, 0]
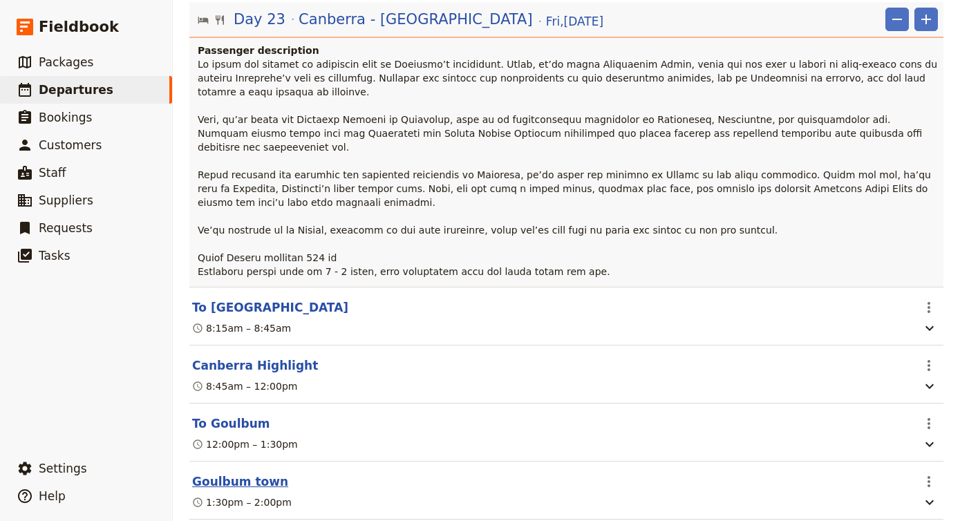
click at [259, 473] on button "Goulbum town" at bounding box center [240, 481] width 96 height 17
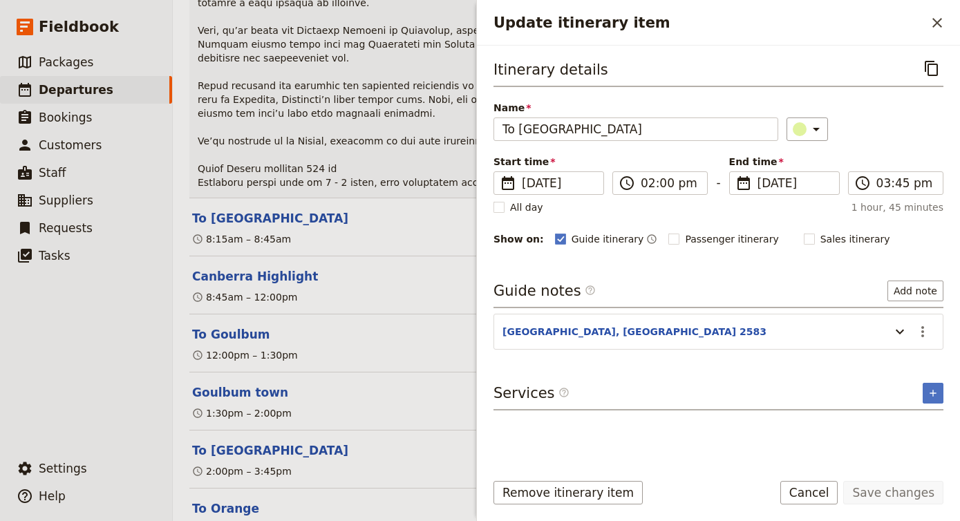
scroll to position [15792, 0]
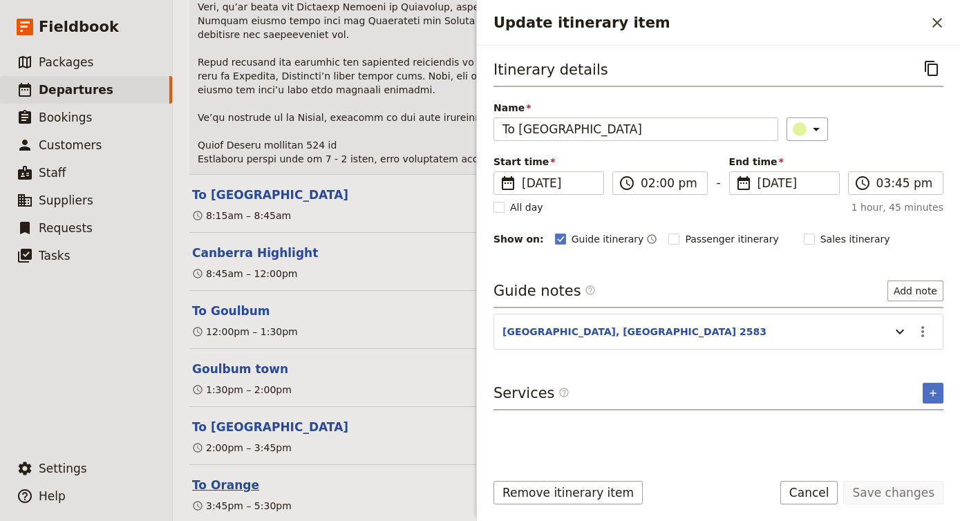
click at [231, 477] on button "To Orange" at bounding box center [225, 485] width 67 height 17
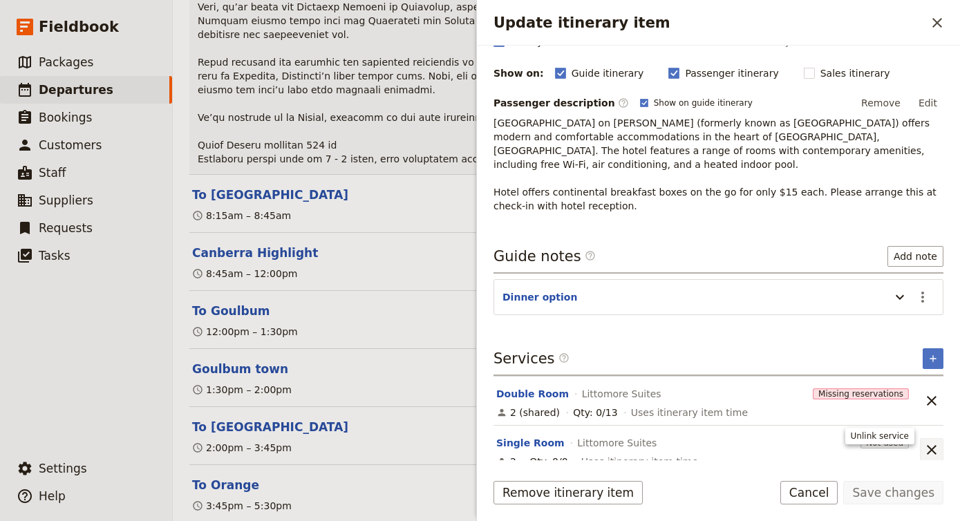
scroll to position [0, 0]
click at [904, 289] on icon "Update itinerary item" at bounding box center [899, 297] width 17 height 17
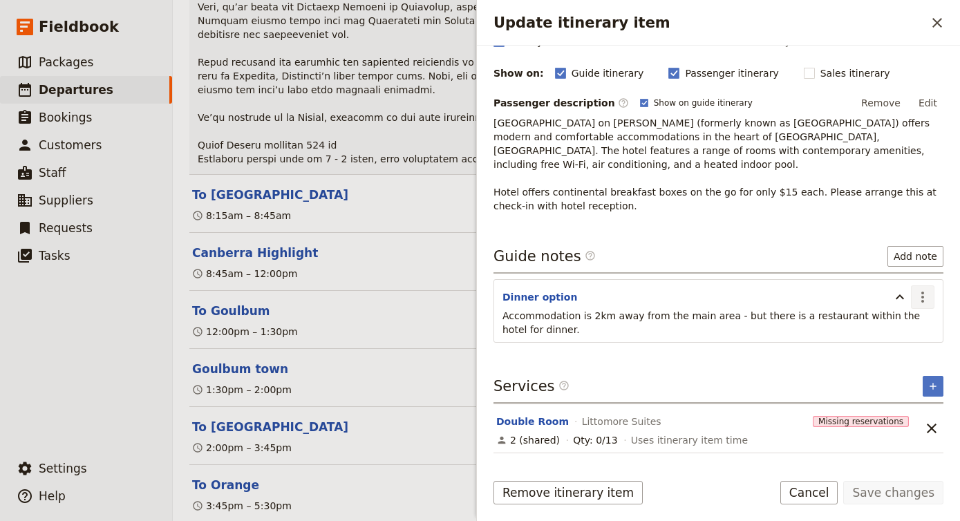
click at [922, 292] on icon "Actions" at bounding box center [922, 297] width 3 height 11
click at [902, 334] on span "Remove note" at bounding box center [893, 333] width 64 height 14
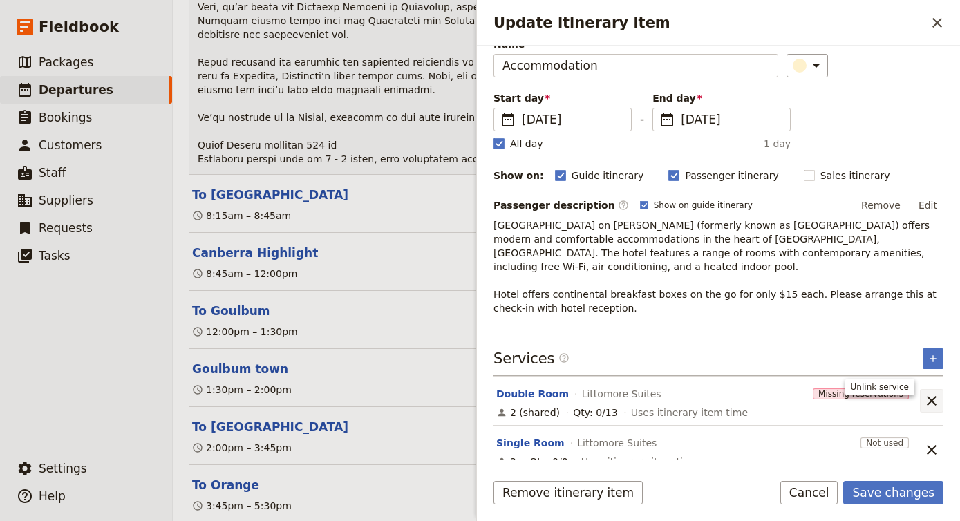
click at [936, 392] on icon "Unlink service" at bounding box center [931, 400] width 17 height 17
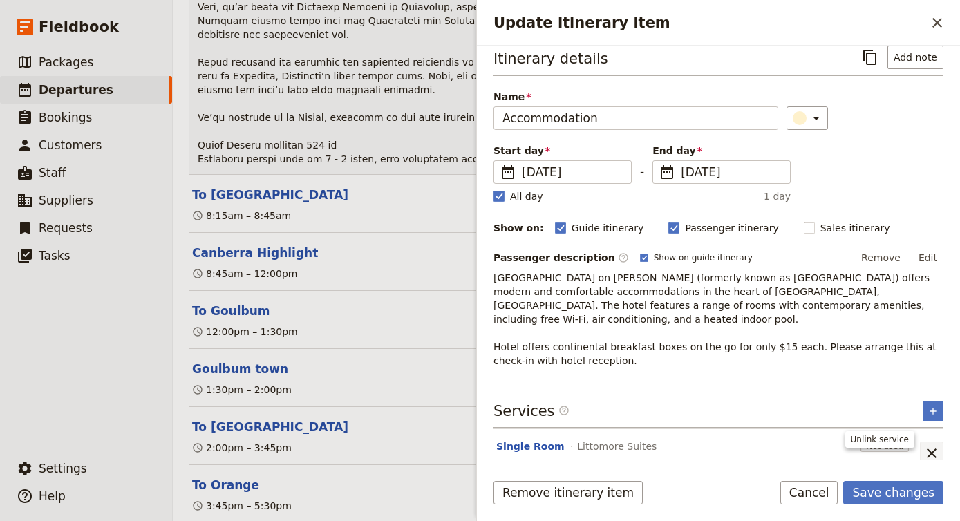
click at [931, 445] on icon "Unlink service" at bounding box center [931, 453] width 17 height 17
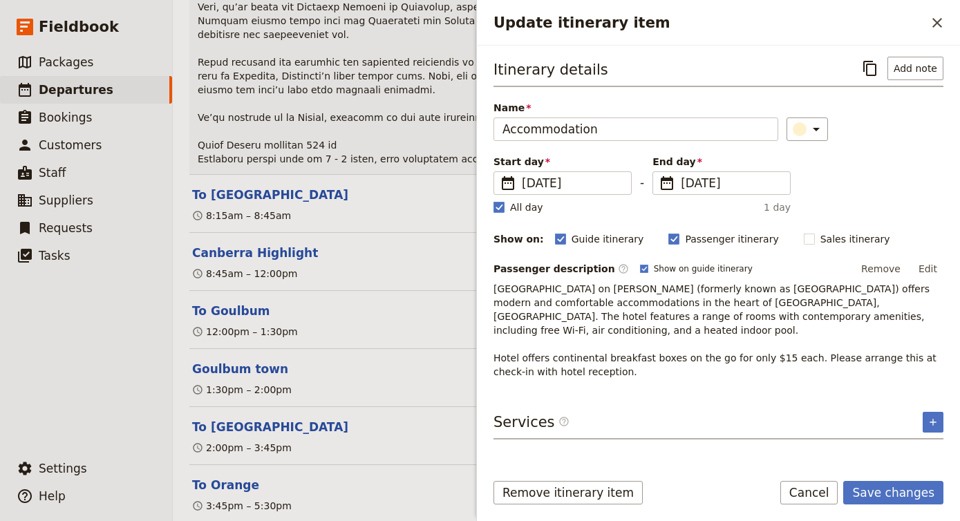
scroll to position [0, 0]
click at [929, 270] on button "Edit" at bounding box center [927, 268] width 31 height 21
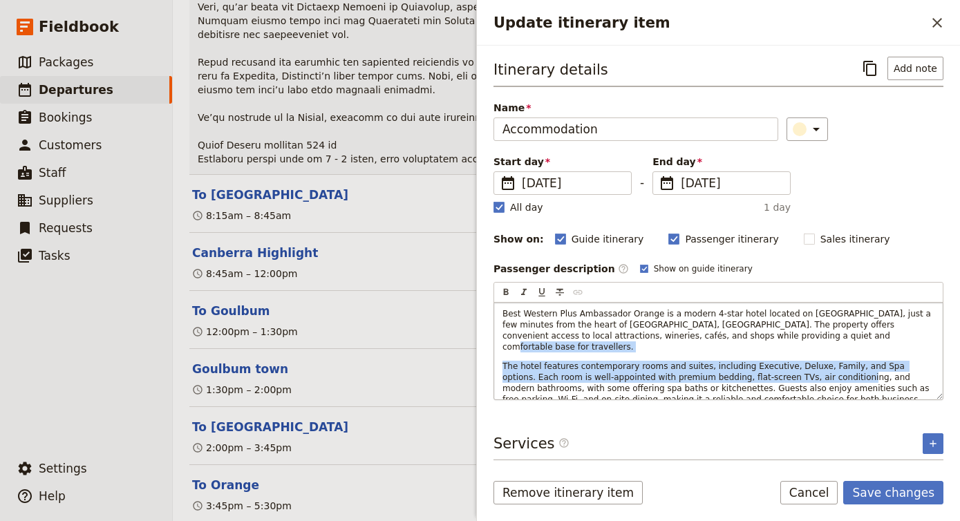
drag, startPoint x: 788, startPoint y: 334, endPoint x: 801, endPoint y: 370, distance: 38.3
click at [802, 370] on div "Best Western Plus Ambassador Orange is a modern 4-star hotel located on [GEOGRA…" at bounding box center [718, 351] width 448 height 97
click at [801, 370] on span "The hotel features contemporary rooms and suites, including Executive, Deluxe, …" at bounding box center [716, 388] width 429 height 54
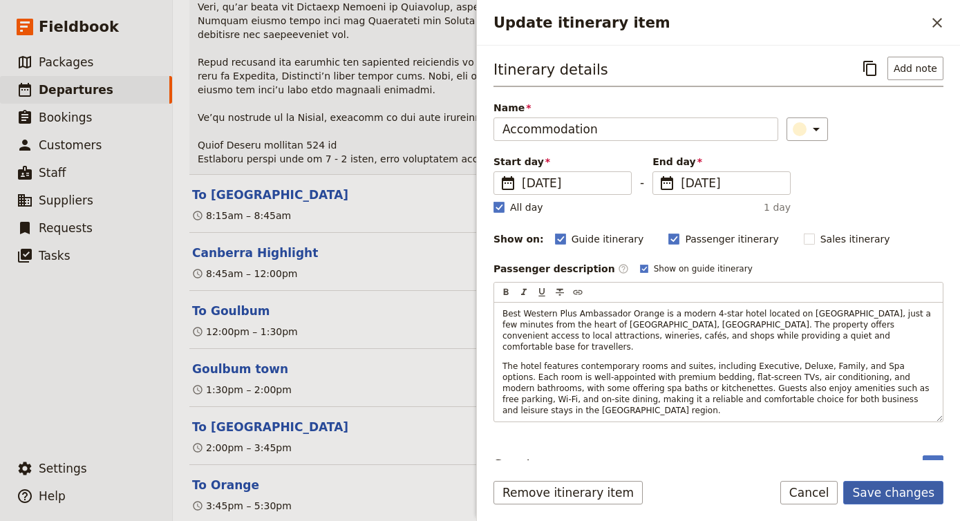
click at [924, 497] on button "Save changes" at bounding box center [893, 492] width 100 height 23
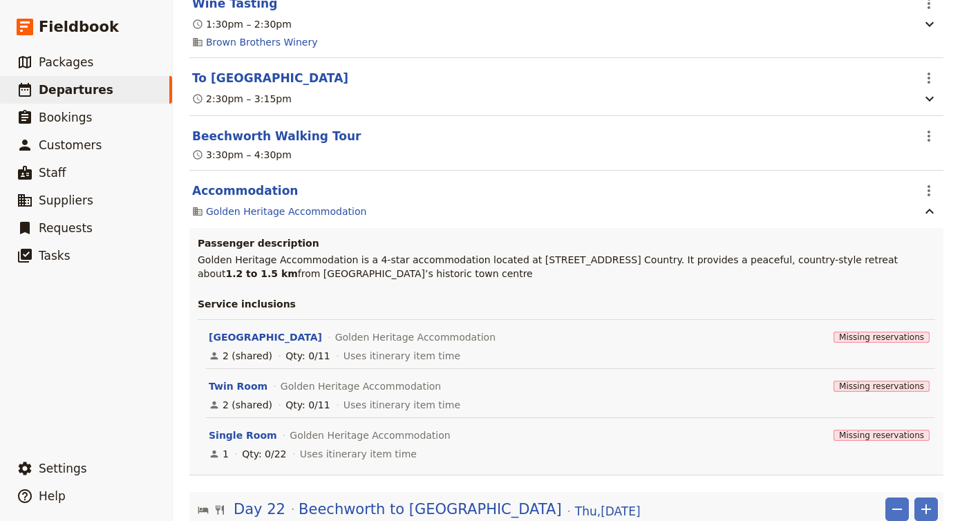
scroll to position [14285, 0]
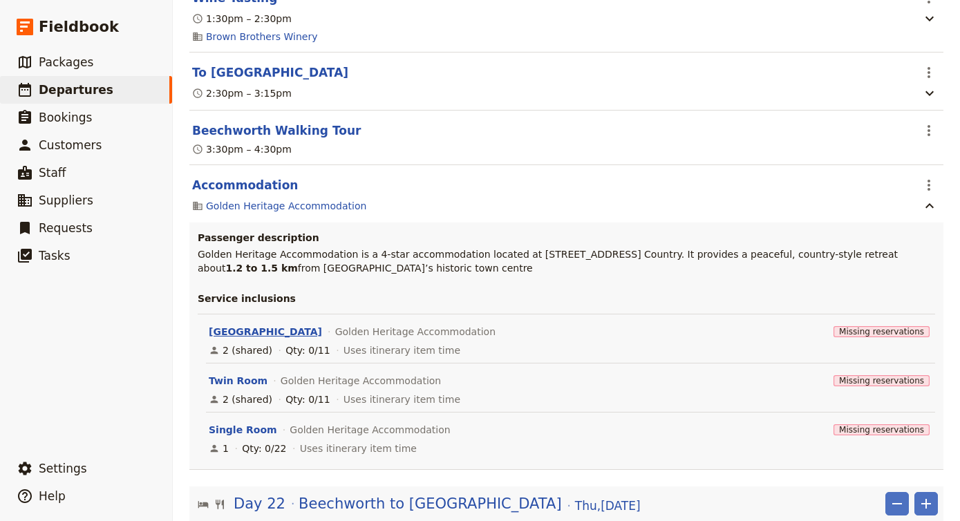
click at [247, 325] on button "[GEOGRAPHIC_DATA]" at bounding box center [265, 332] width 113 height 14
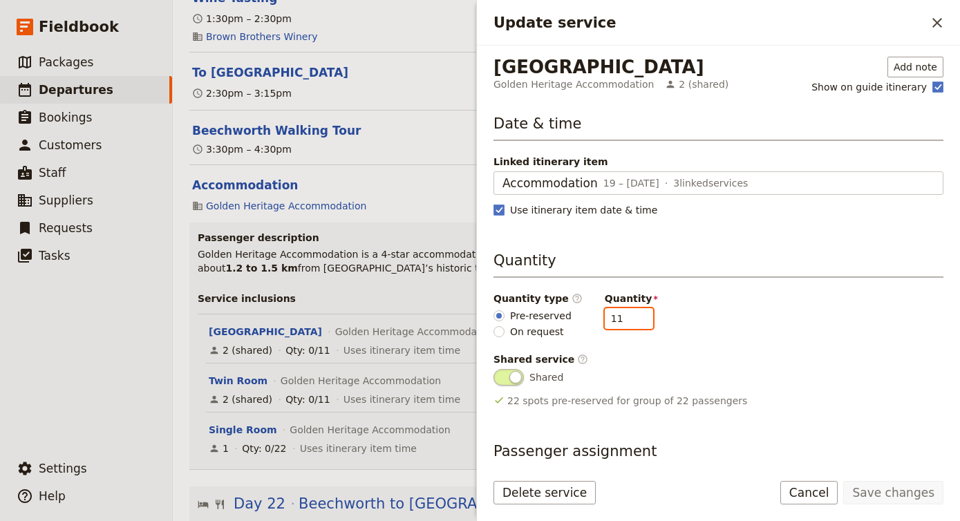
drag, startPoint x: 623, startPoint y: 316, endPoint x: 523, endPoint y: 307, distance: 100.7
click at [523, 307] on div "Quantity type ​ Pre-reserved On request Quantity 11" at bounding box center [718, 315] width 450 height 47
type input "3"
click at [878, 484] on button "Save changes" at bounding box center [893, 492] width 100 height 23
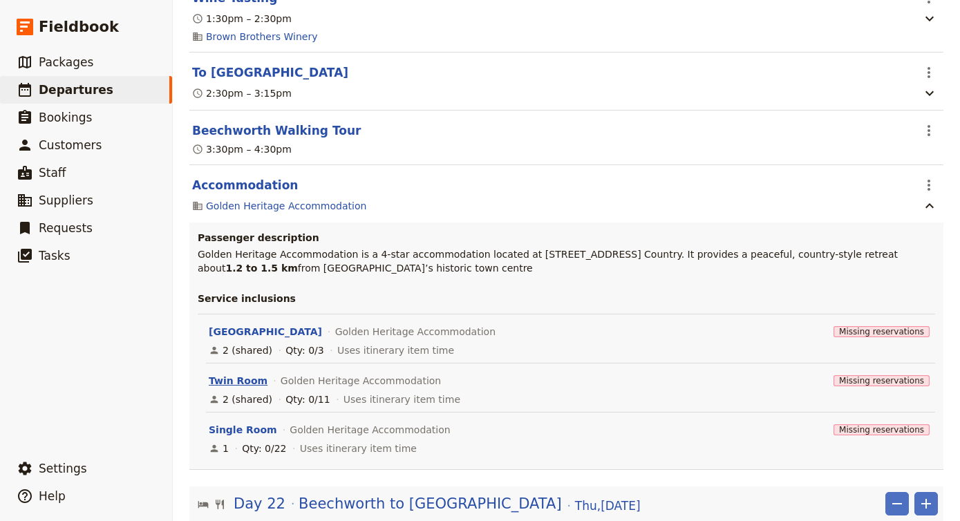
click at [245, 374] on button "Twin Room" at bounding box center [238, 381] width 59 height 14
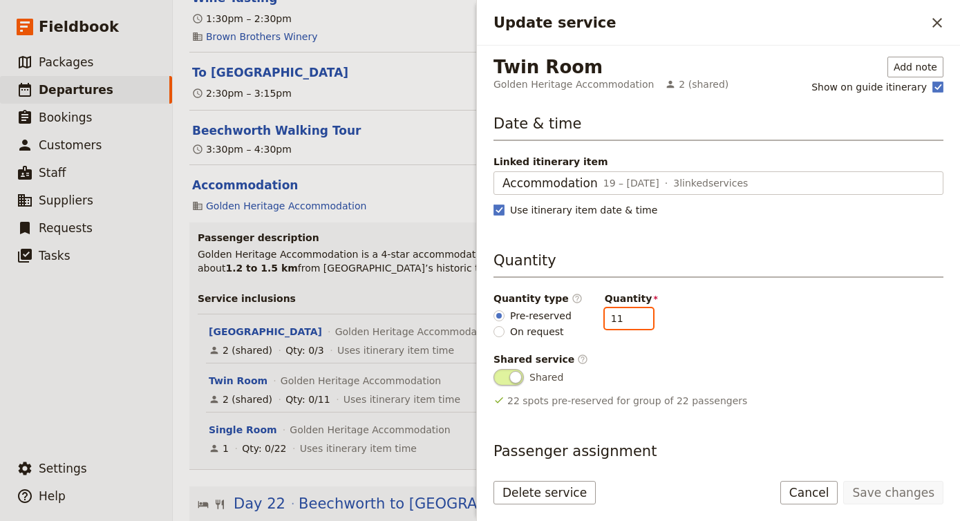
drag, startPoint x: 617, startPoint y: 323, endPoint x: 571, endPoint y: 325, distance: 46.4
click at [570, 323] on div "Quantity type ​ Pre-reserved On request Quantity 11" at bounding box center [718, 315] width 450 height 47
type input "3"
click at [878, 494] on button "Save changes" at bounding box center [893, 492] width 100 height 23
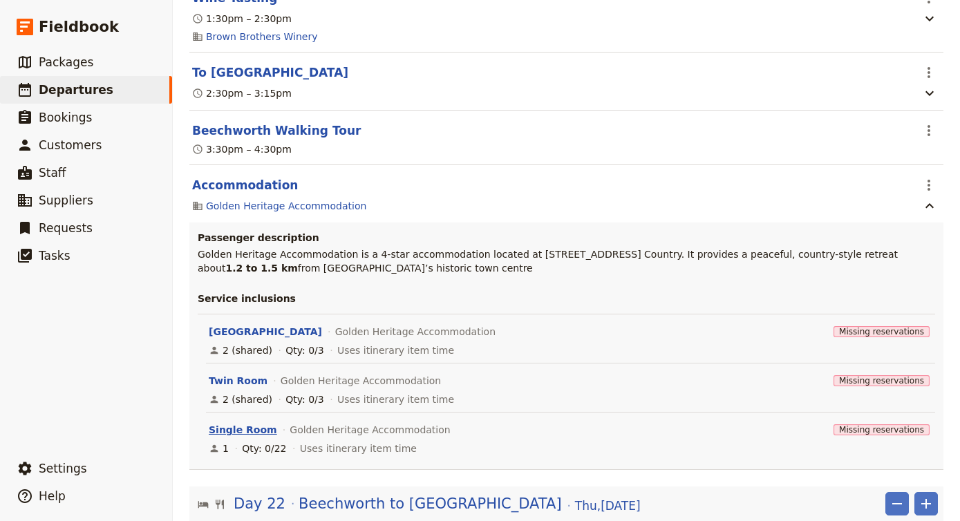
click at [256, 423] on button "Single Room" at bounding box center [243, 430] width 68 height 14
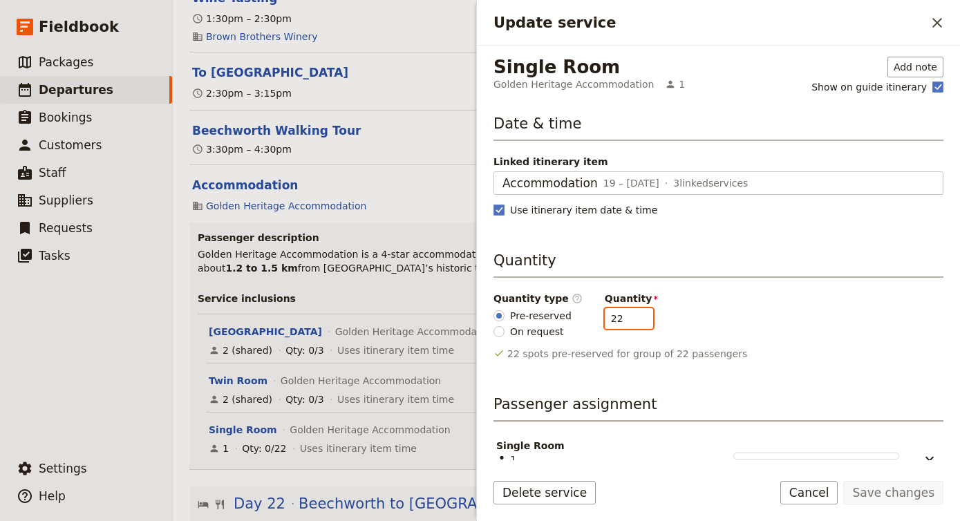
drag, startPoint x: 615, startPoint y: 319, endPoint x: 524, endPoint y: 319, distance: 90.5
click at [524, 319] on div "Quantity type ​ Pre-reserved On request Quantity 22" at bounding box center [718, 315] width 450 height 47
type input "4"
click at [903, 491] on button "Save changes" at bounding box center [893, 492] width 100 height 23
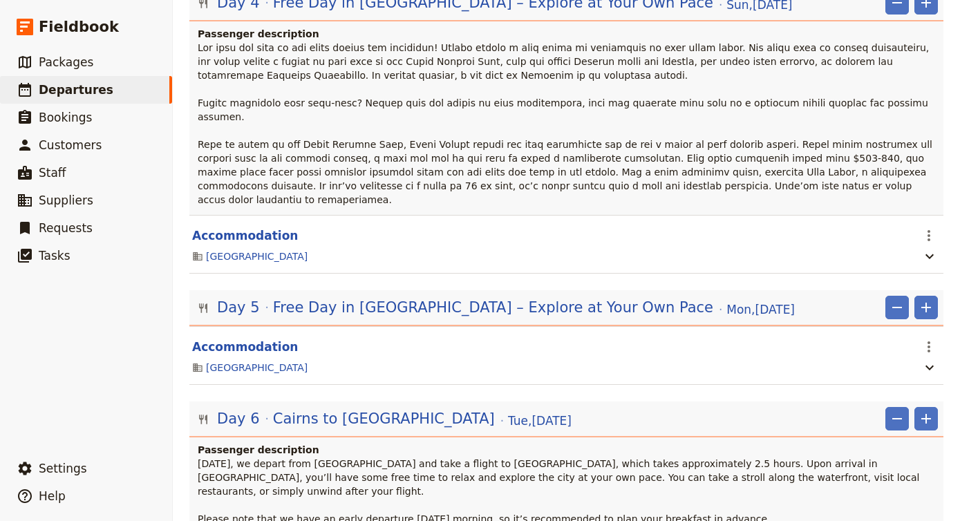
scroll to position [957, 0]
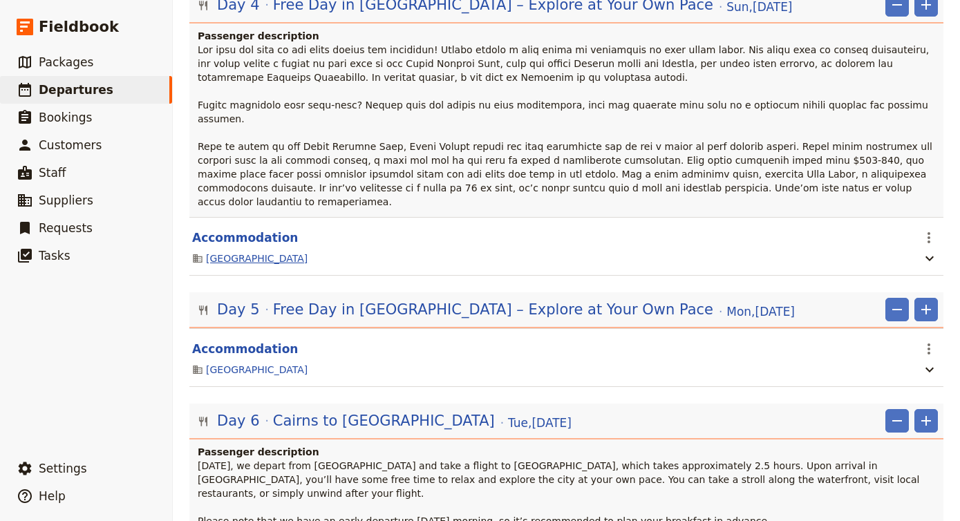
click at [253, 252] on link "[GEOGRAPHIC_DATA]" at bounding box center [257, 259] width 102 height 14
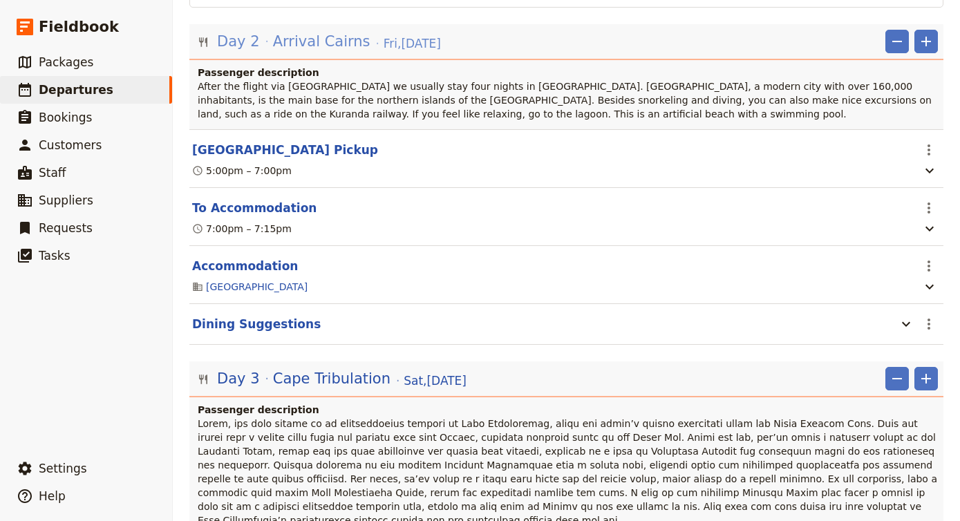
scroll to position [316, 0]
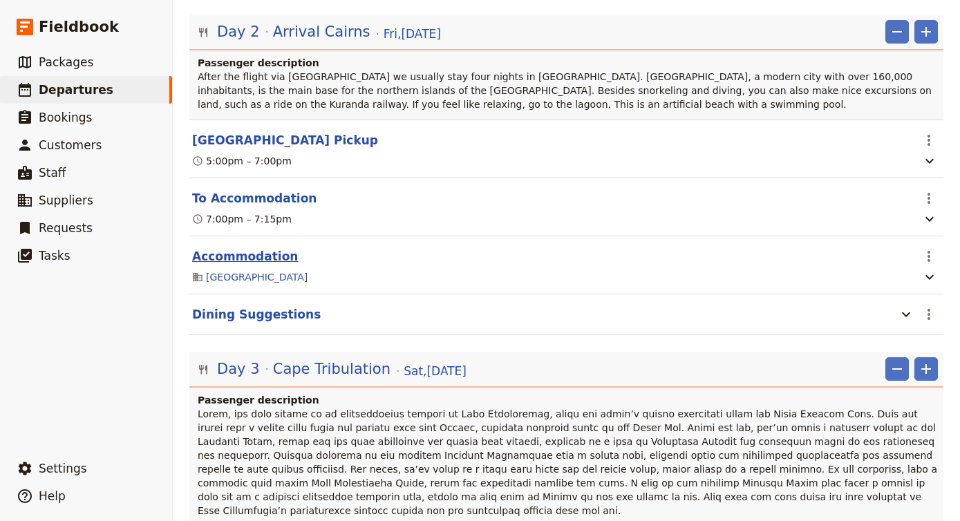
click at [263, 248] on button "Accommodation" at bounding box center [245, 256] width 106 height 17
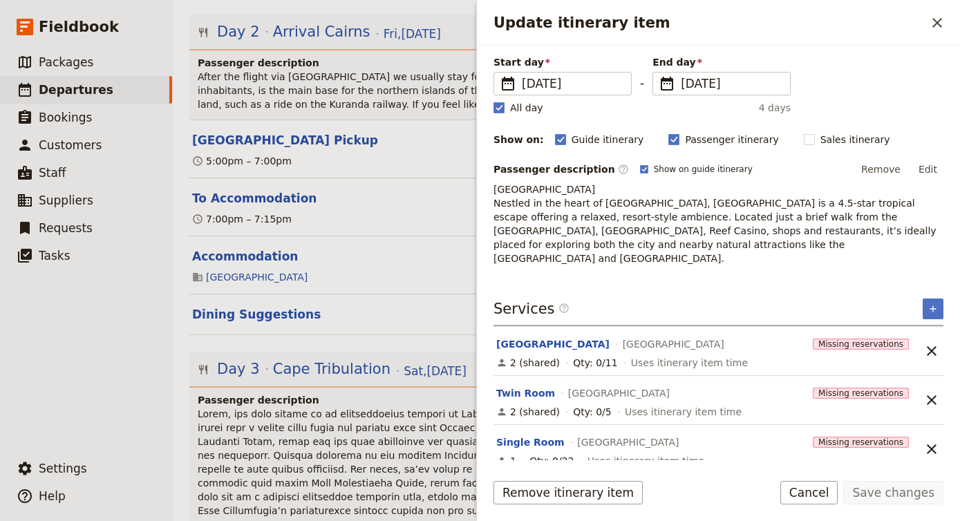
scroll to position [99, 0]
click at [527, 337] on div "[GEOGRAPHIC_DATA] [GEOGRAPHIC_DATA]" at bounding box center [652, 345] width 314 height 17
click at [528, 338] on button "[GEOGRAPHIC_DATA]" at bounding box center [552, 345] width 113 height 14
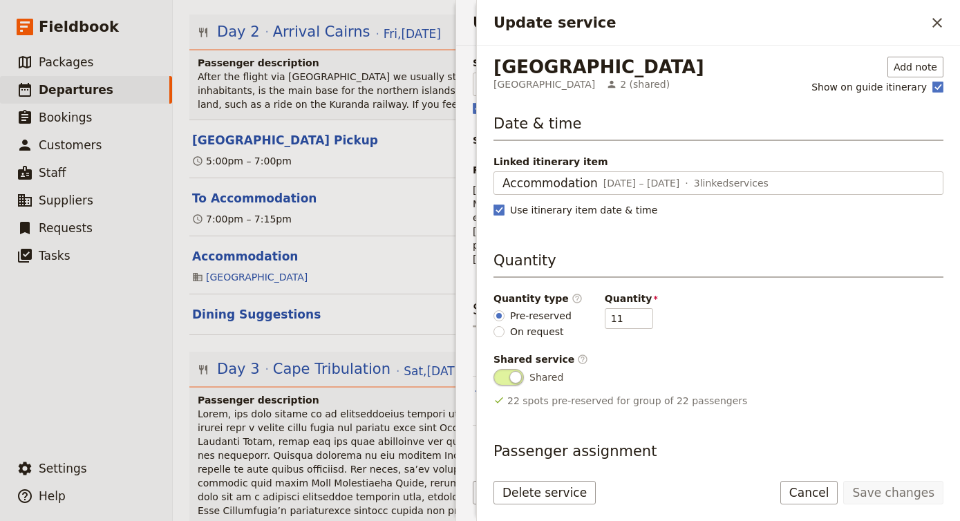
click at [800, 266] on h3 "Quantity" at bounding box center [718, 264] width 450 height 28
drag, startPoint x: 618, startPoint y: 318, endPoint x: 613, endPoint y: 326, distance: 10.0
click at [527, 321] on div "Quantity type ​ Pre-reserved On request Quantity 11" at bounding box center [718, 315] width 450 height 47
type input "3"
click at [894, 486] on button "Save changes" at bounding box center [893, 492] width 100 height 23
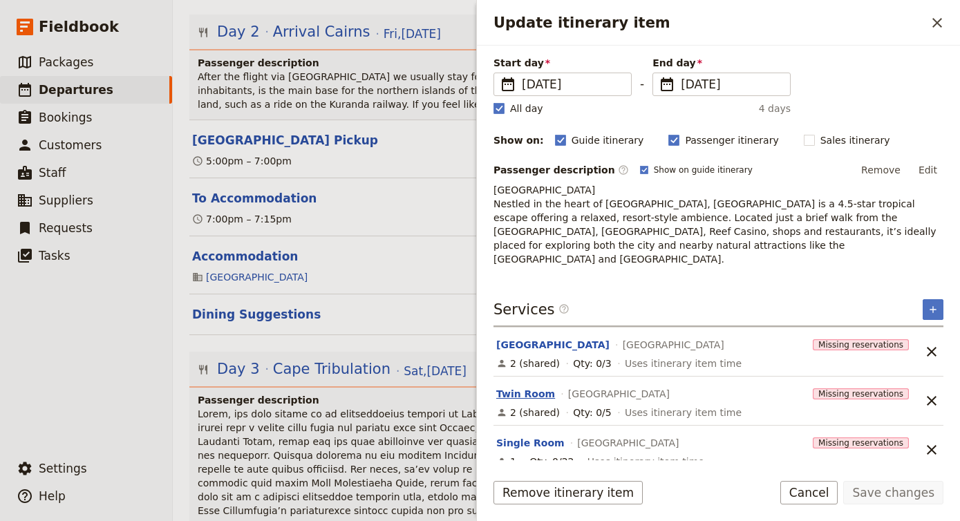
click at [536, 387] on button "Twin Room" at bounding box center [525, 394] width 59 height 14
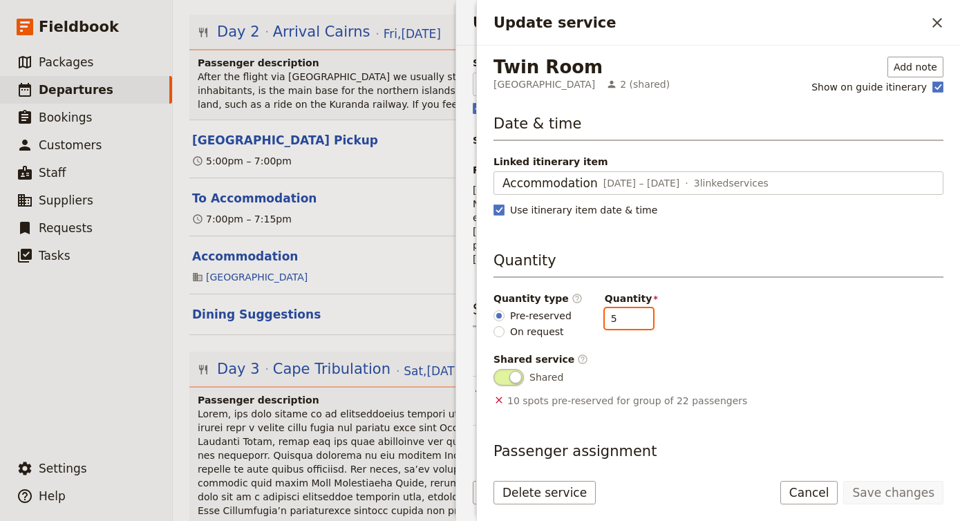
drag, startPoint x: 605, startPoint y: 321, endPoint x: 544, endPoint y: 305, distance: 62.7
click at [544, 304] on div "Quantity type ​ Pre-reserved On request Quantity 5" at bounding box center [718, 315] width 450 height 47
type input "3"
click at [894, 491] on button "Save changes" at bounding box center [893, 492] width 100 height 23
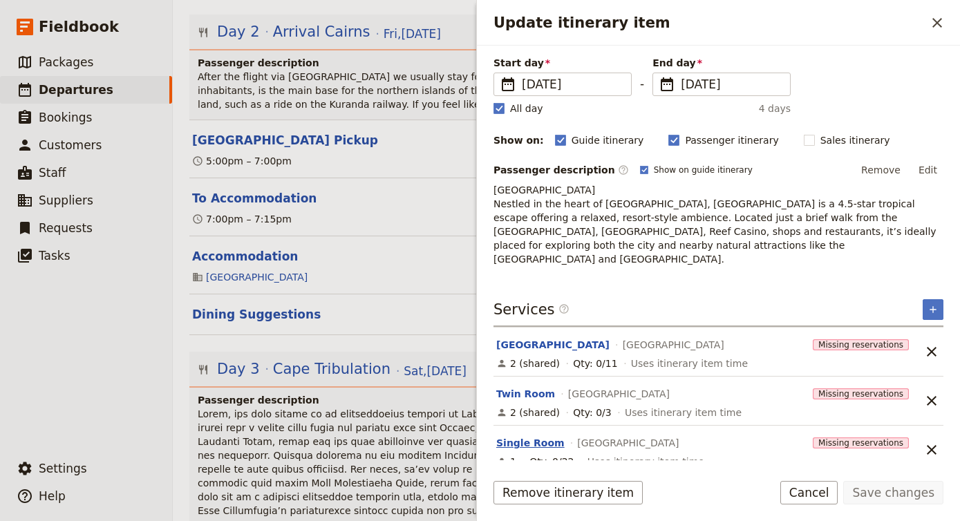
click at [513, 436] on button "Single Room" at bounding box center [530, 443] width 68 height 14
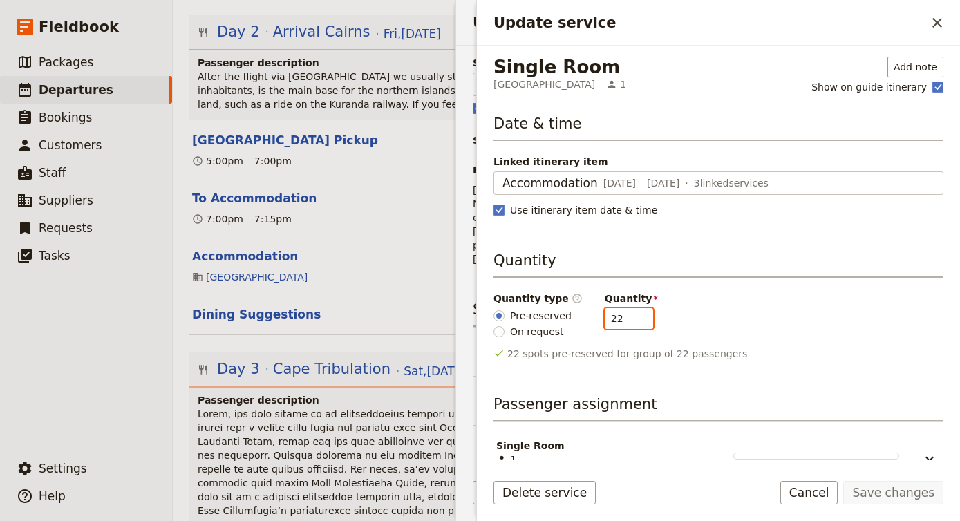
drag, startPoint x: 615, startPoint y: 321, endPoint x: 556, endPoint y: 310, distance: 60.4
click at [556, 310] on div "Quantity type ​ Pre-reserved On request Quantity 22" at bounding box center [718, 315] width 450 height 47
type input "4"
click at [873, 493] on button "Save changes" at bounding box center [893, 492] width 100 height 23
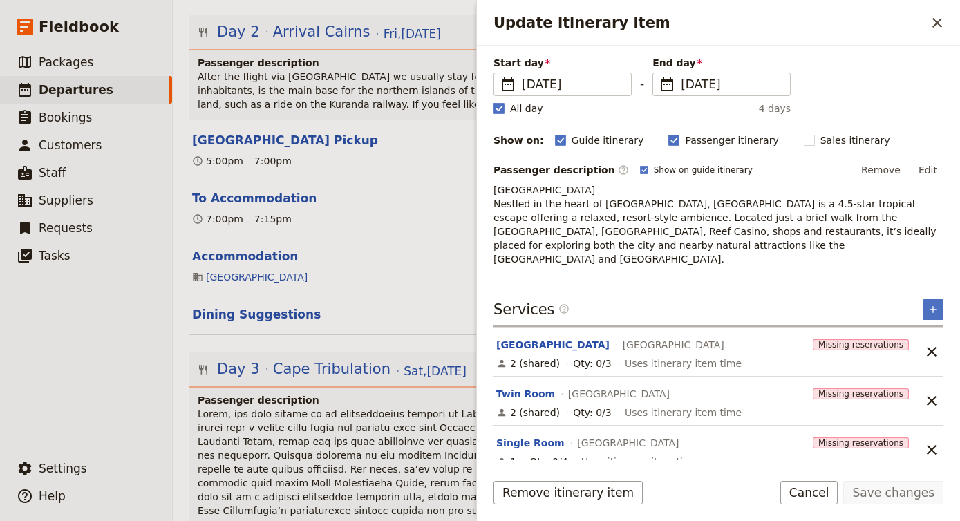
click at [344, 408] on span at bounding box center [569, 475] width 742 height 135
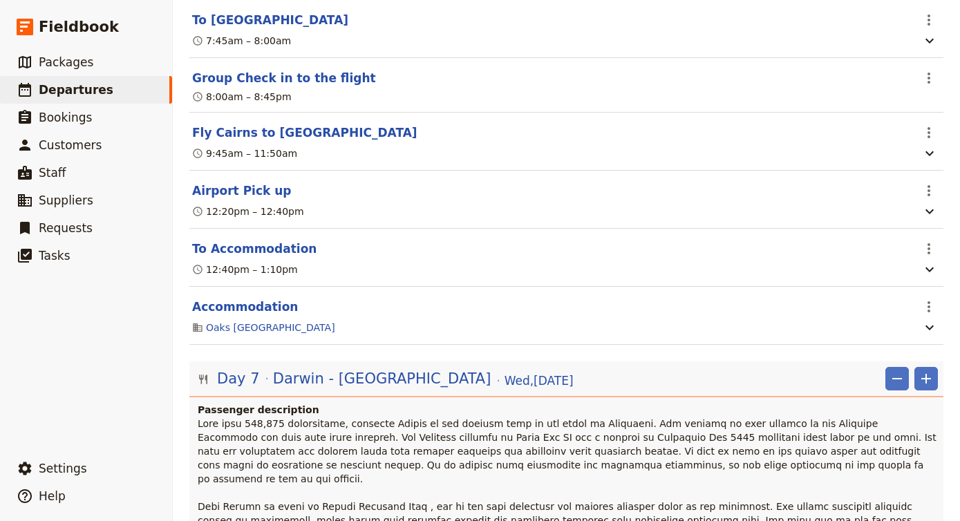
scroll to position [1553, 0]
click at [252, 298] on button "Accommodation" at bounding box center [245, 306] width 106 height 17
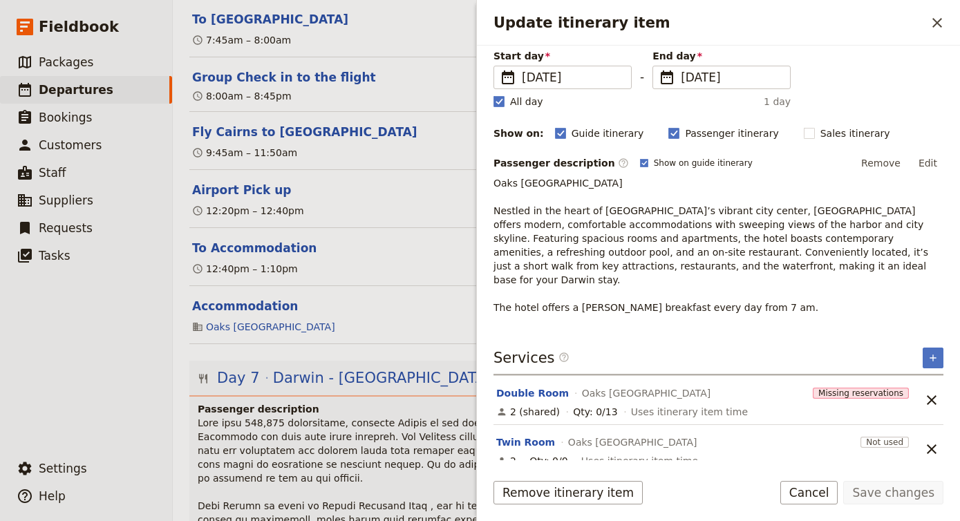
scroll to position [105, 0]
click at [532, 387] on button "Double Room" at bounding box center [532, 394] width 73 height 14
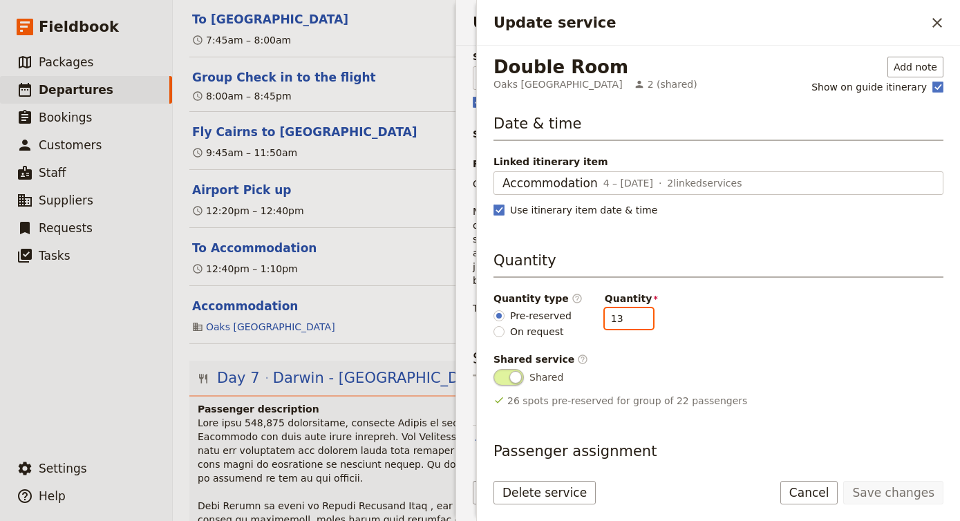
drag, startPoint x: 611, startPoint y: 314, endPoint x: 574, endPoint y: 314, distance: 36.6
click at [574, 314] on div "Quantity type ​ Pre-reserved On request Quantity 13" at bounding box center [718, 315] width 450 height 47
type input "3"
click at [896, 494] on button "Save changes" at bounding box center [893, 492] width 100 height 23
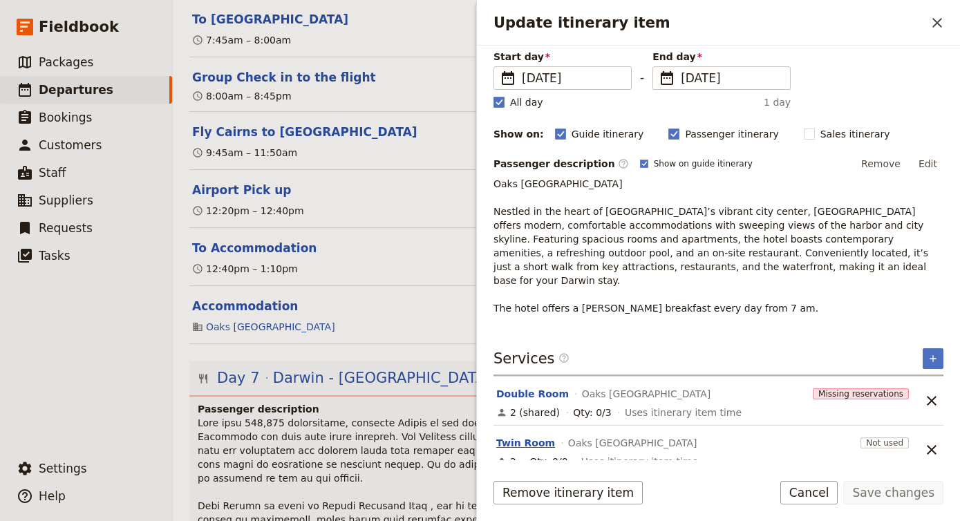
click at [534, 436] on button "Twin Room" at bounding box center [525, 443] width 59 height 14
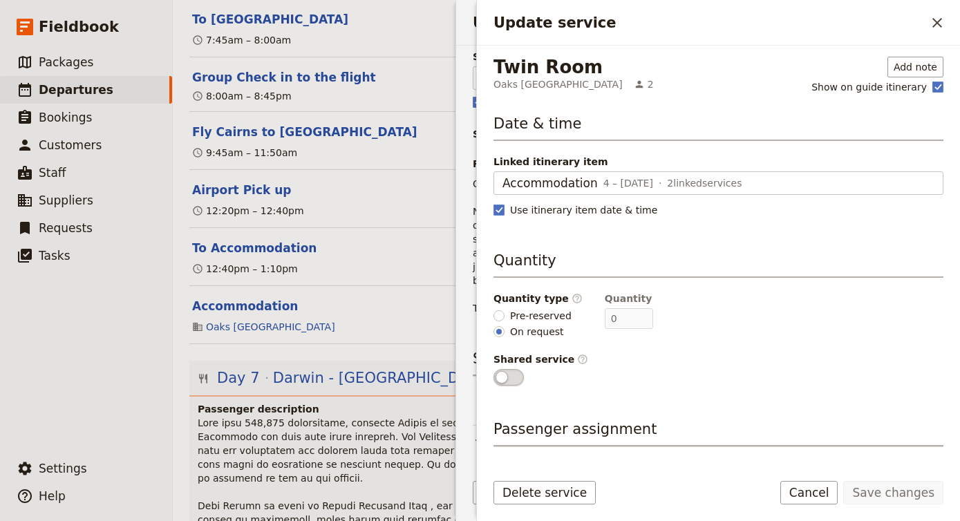
click at [534, 306] on fieldset "Quantity type ​ Pre-reserved On request" at bounding box center [537, 315] width 89 height 47
click at [531, 309] on span "Pre-reserved" at bounding box center [540, 316] width 61 height 14
click at [504, 310] on input "Pre-reserved" at bounding box center [498, 315] width 11 height 11
radio input "true"
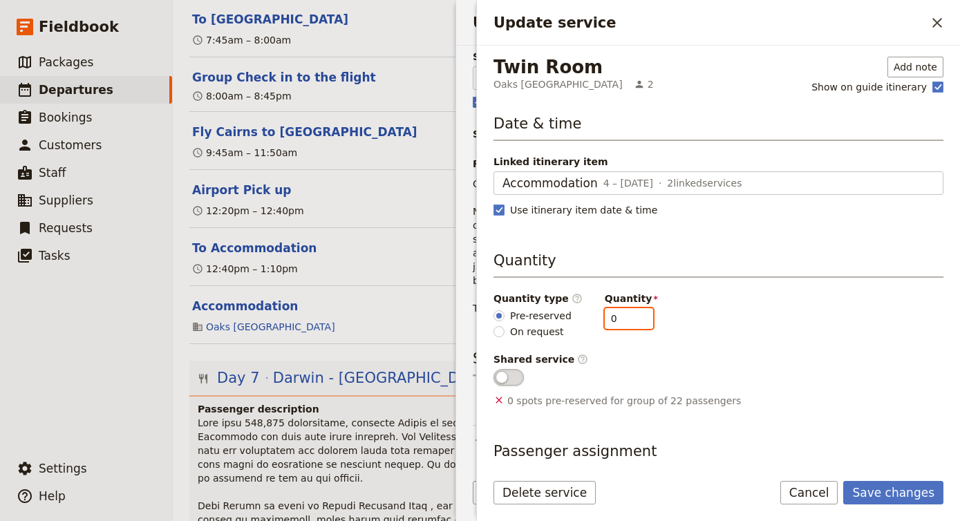
drag, startPoint x: 614, startPoint y: 322, endPoint x: 547, endPoint y: 319, distance: 67.1
click at [547, 319] on div "Quantity type ​ Pre-reserved On request Quantity 0" at bounding box center [718, 315] width 450 height 47
type input "3"
click at [891, 495] on button "Save changes" at bounding box center [893, 492] width 100 height 23
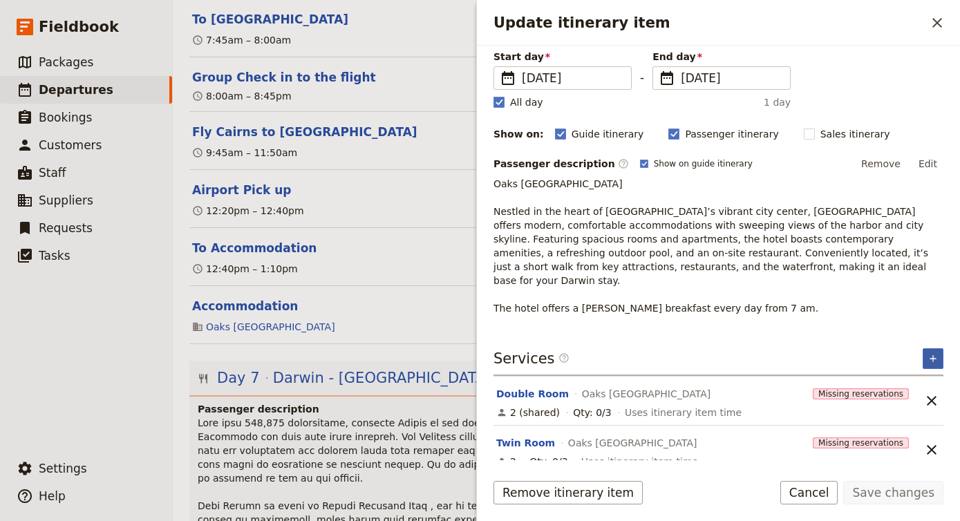
click at [931, 353] on icon "Add service inclusion" at bounding box center [932, 358] width 11 height 11
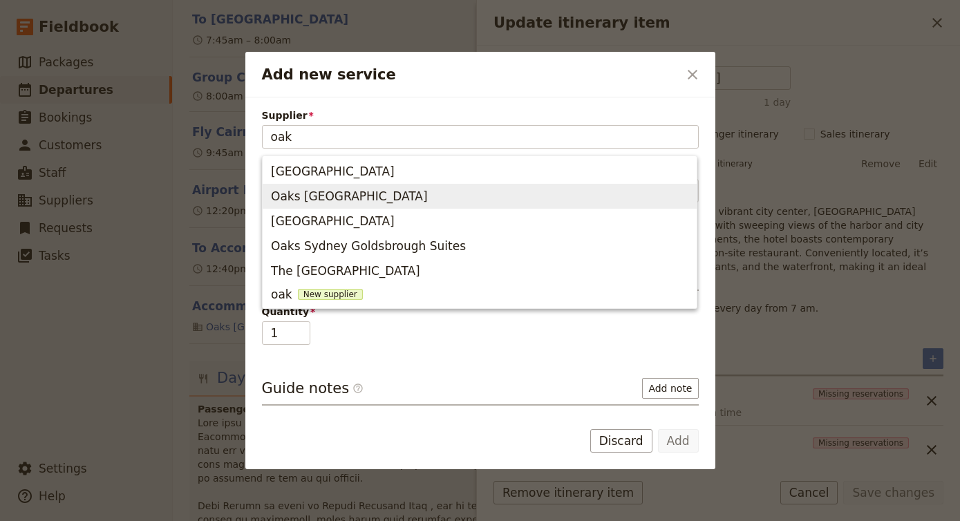
click at [443, 193] on span "Oaks [GEOGRAPHIC_DATA]" at bounding box center [479, 196] width 417 height 19
type input "Oaks [GEOGRAPHIC_DATA]"
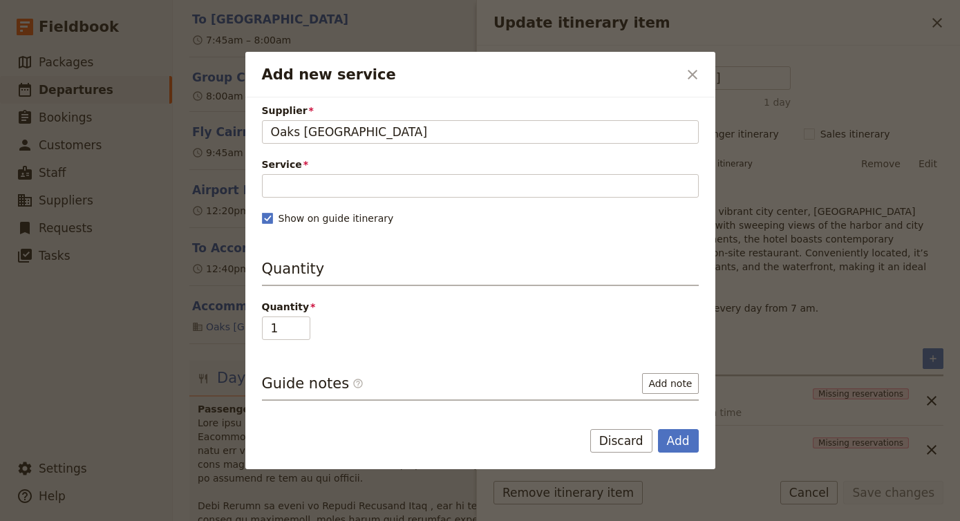
scroll to position [4, 0]
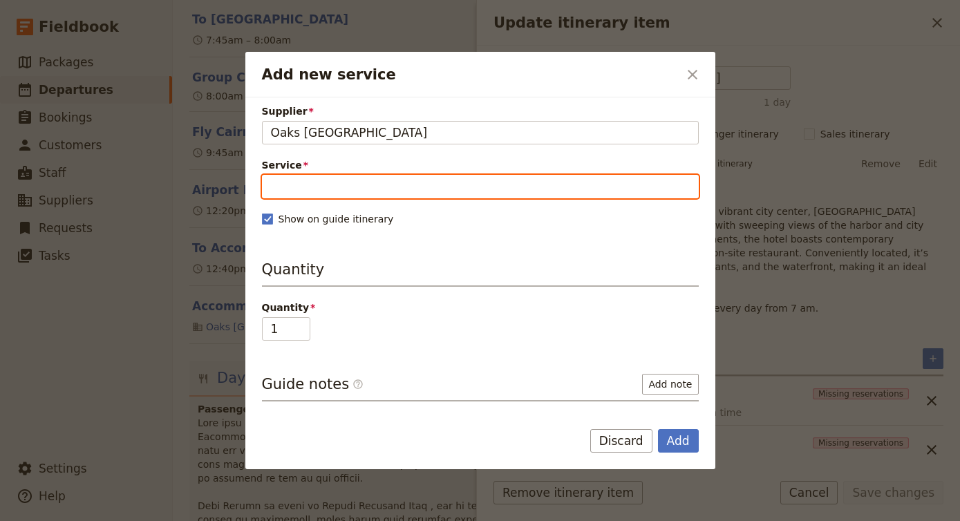
click at [377, 198] on input "Service" at bounding box center [480, 186] width 437 height 23
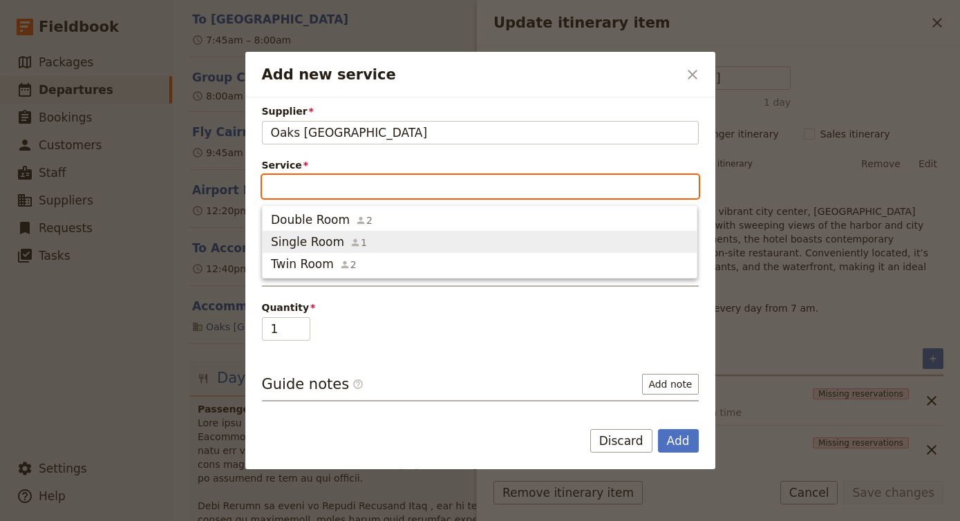
click at [393, 241] on span "Single Room 1" at bounding box center [479, 242] width 417 height 17
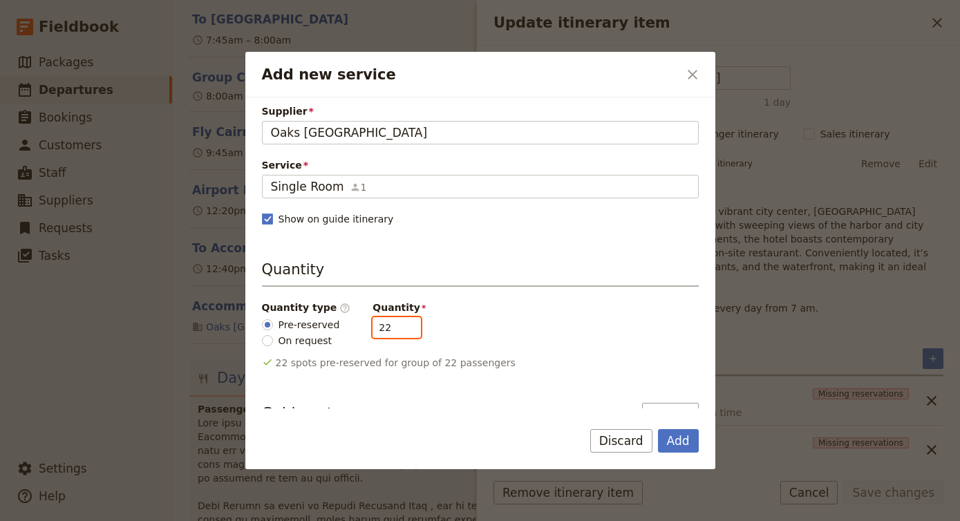
drag, startPoint x: 381, startPoint y: 328, endPoint x: 327, endPoint y: 326, distance: 54.6
click at [327, 326] on div "Quantity type ​ Pre-reserved On request Quantity 22" at bounding box center [480, 324] width 437 height 47
type input "3"
click at [682, 443] on button "Add" at bounding box center [678, 440] width 41 height 23
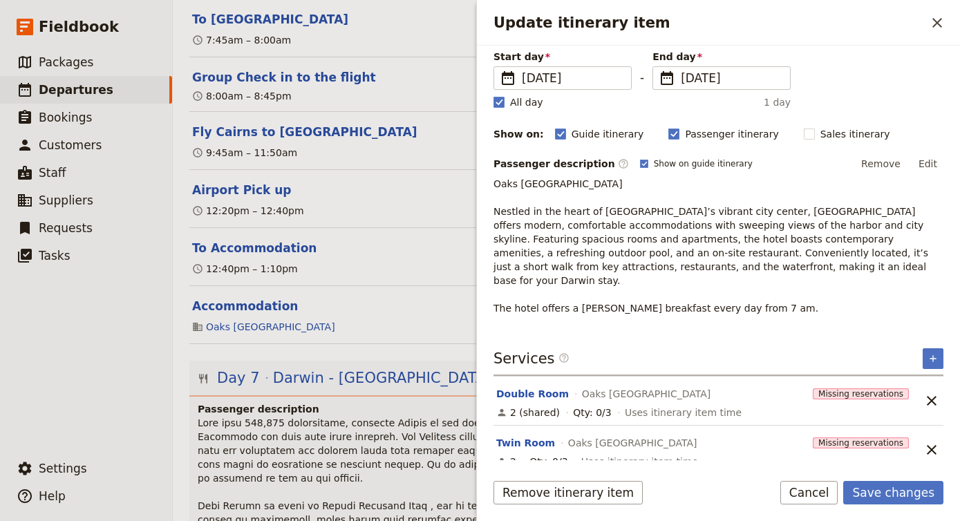
scroll to position [0, 0]
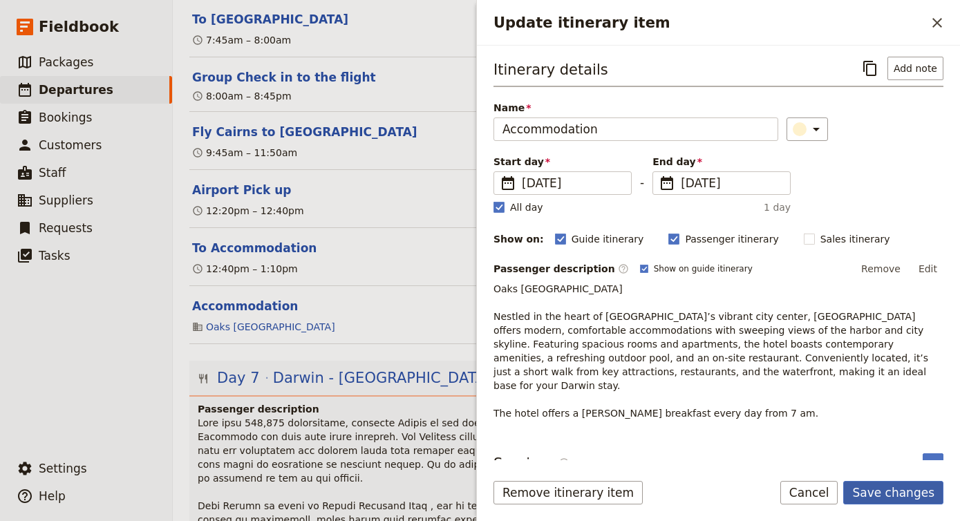
click at [889, 485] on button "Save changes" at bounding box center [893, 492] width 100 height 23
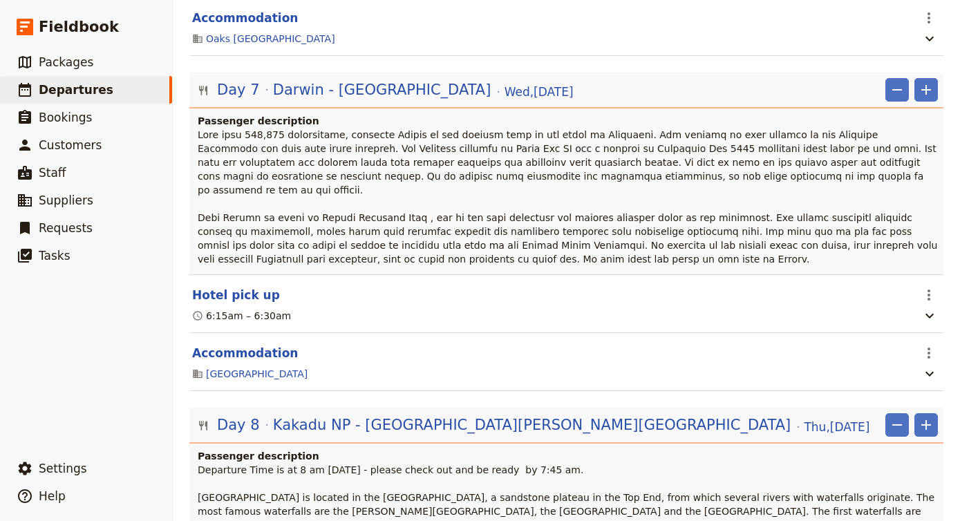
scroll to position [1835, 0]
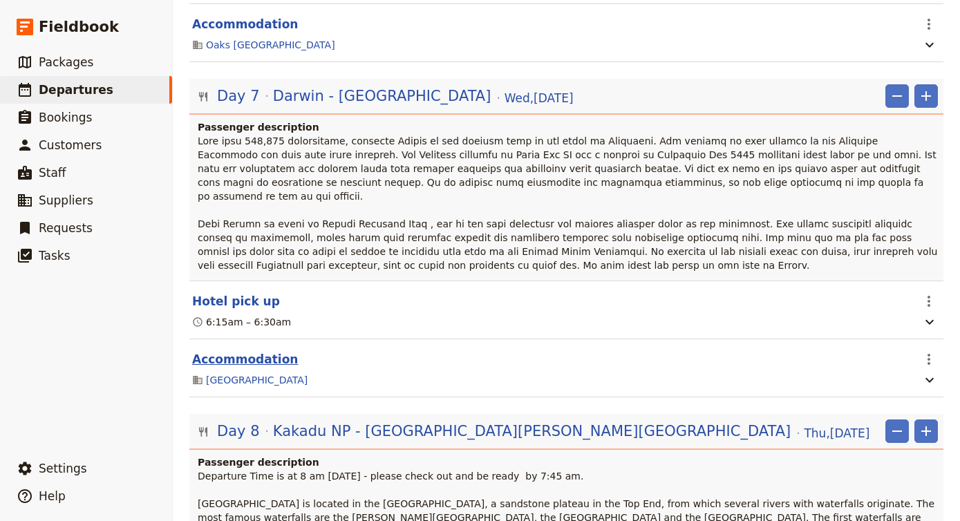
click at [253, 351] on button "Accommodation" at bounding box center [245, 359] width 106 height 17
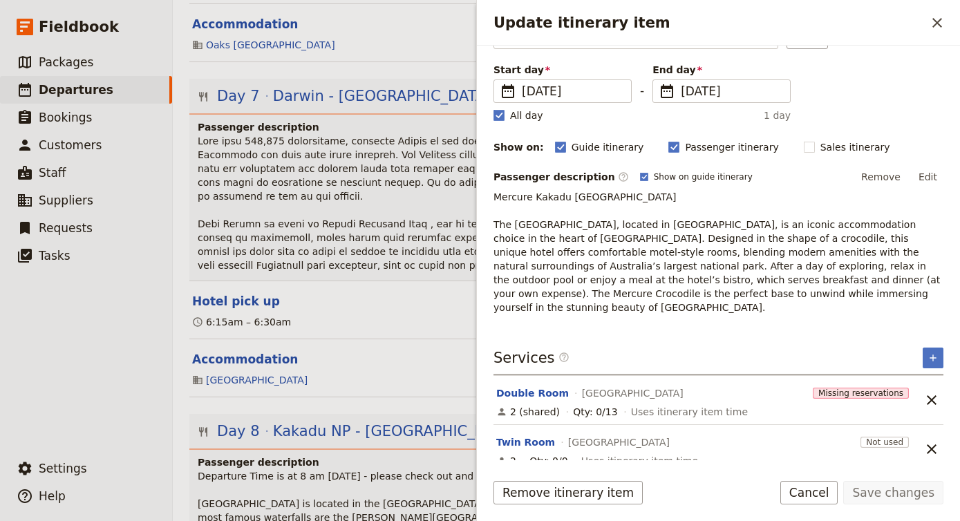
scroll to position [91, 0]
click at [532, 387] on button "Double Room" at bounding box center [532, 394] width 73 height 14
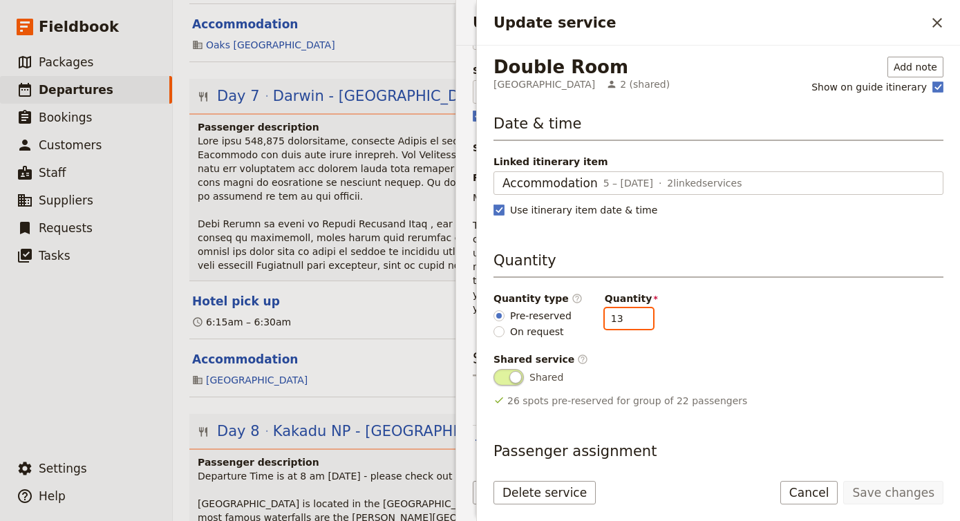
drag, startPoint x: 615, startPoint y: 321, endPoint x: 553, endPoint y: 318, distance: 61.6
click at [553, 318] on div "Quantity type ​ Pre-reserved On request Quantity 13" at bounding box center [718, 315] width 450 height 47
type input "3"
click at [887, 491] on button "Save changes" at bounding box center [893, 492] width 100 height 23
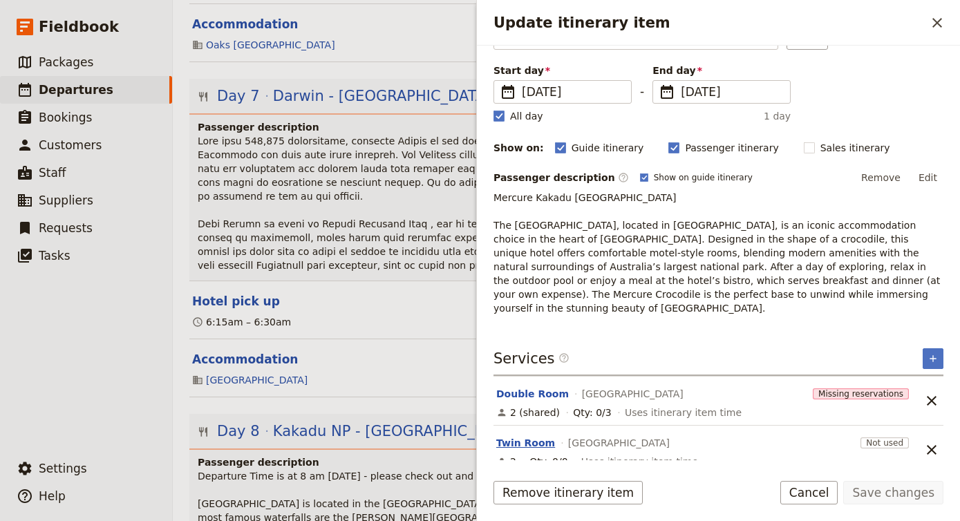
click at [525, 436] on button "Twin Room" at bounding box center [525, 443] width 59 height 14
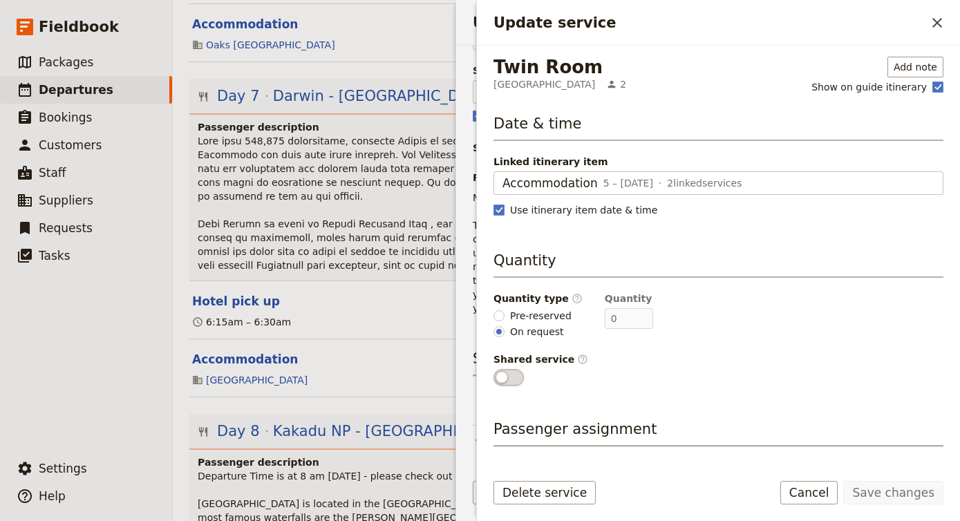
click at [508, 320] on label "Pre-reserved" at bounding box center [532, 315] width 78 height 15
click at [504, 320] on input "Pre-reserved" at bounding box center [498, 315] width 11 height 11
radio input "true"
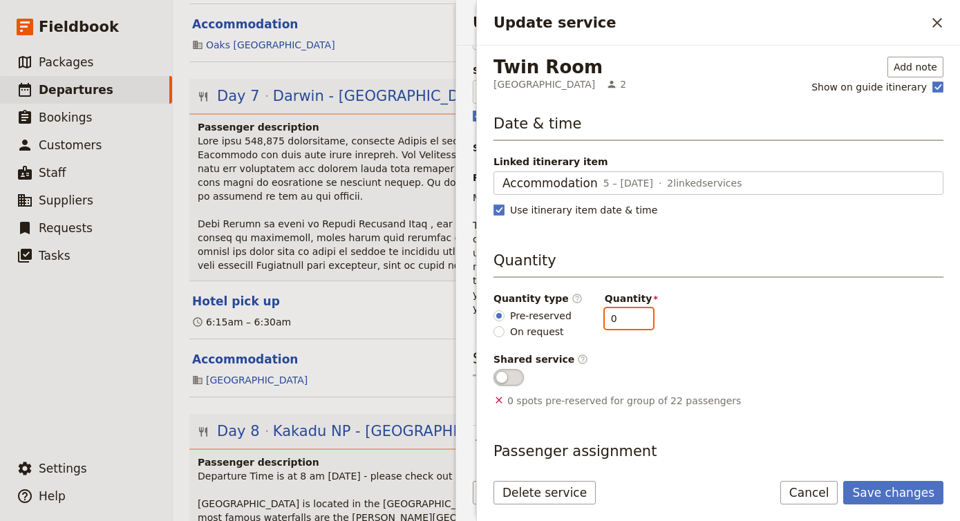
drag, startPoint x: 627, startPoint y: 319, endPoint x: 600, endPoint y: 316, distance: 26.4
click at [605, 316] on input "0" at bounding box center [629, 318] width 48 height 21
type input "3"
click at [918, 489] on button "Save changes" at bounding box center [893, 492] width 100 height 23
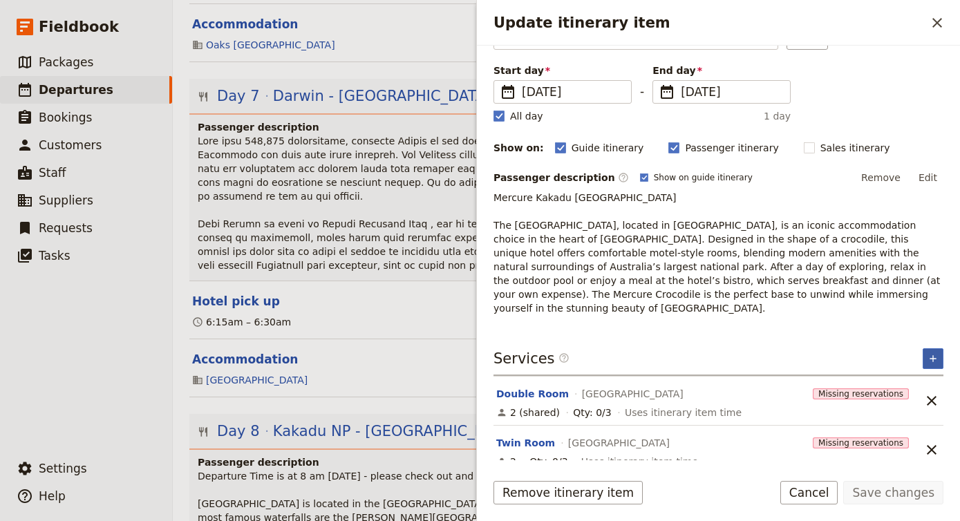
click at [937, 353] on icon "Add service inclusion" at bounding box center [932, 358] width 11 height 11
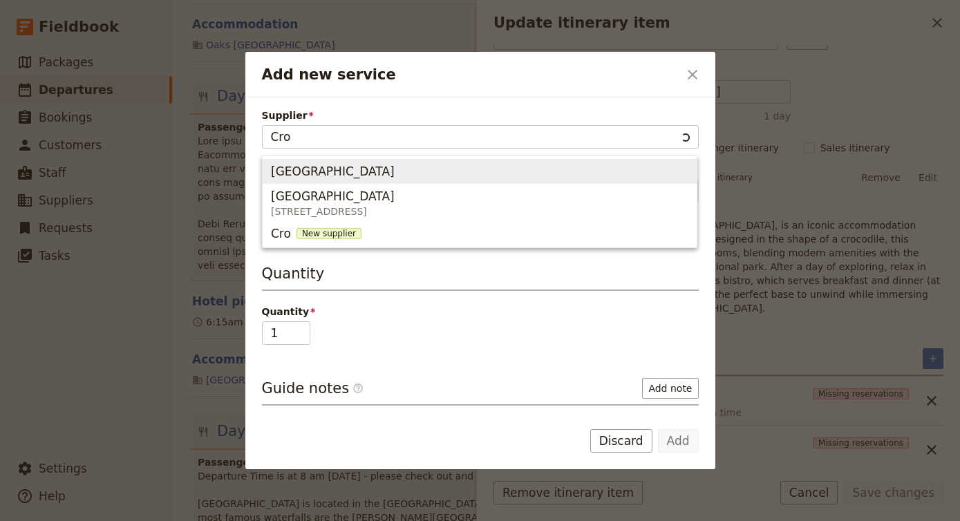
drag, startPoint x: 549, startPoint y: 129, endPoint x: 442, endPoint y: 171, distance: 115.1
click at [442, 171] on span "[GEOGRAPHIC_DATA]" at bounding box center [479, 171] width 417 height 19
type input "[GEOGRAPHIC_DATA]"
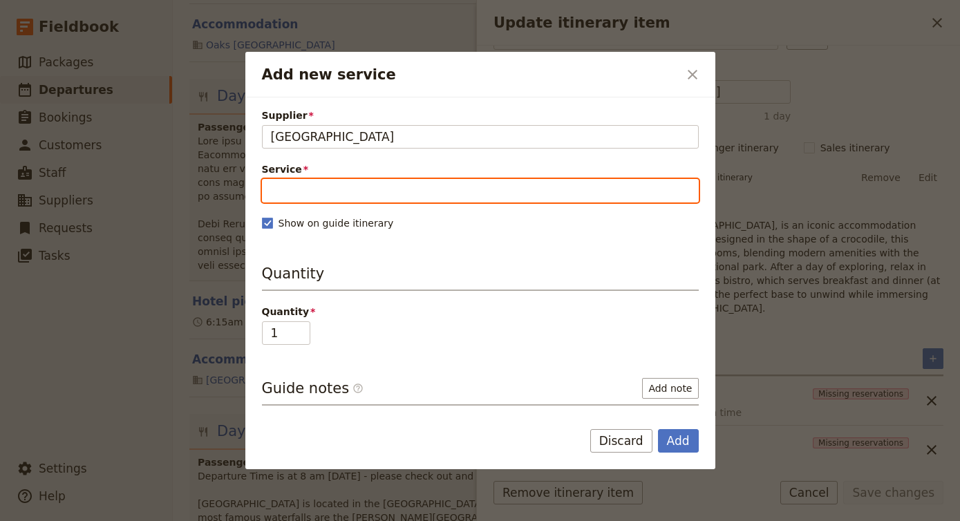
click at [394, 190] on input "Service" at bounding box center [480, 190] width 437 height 23
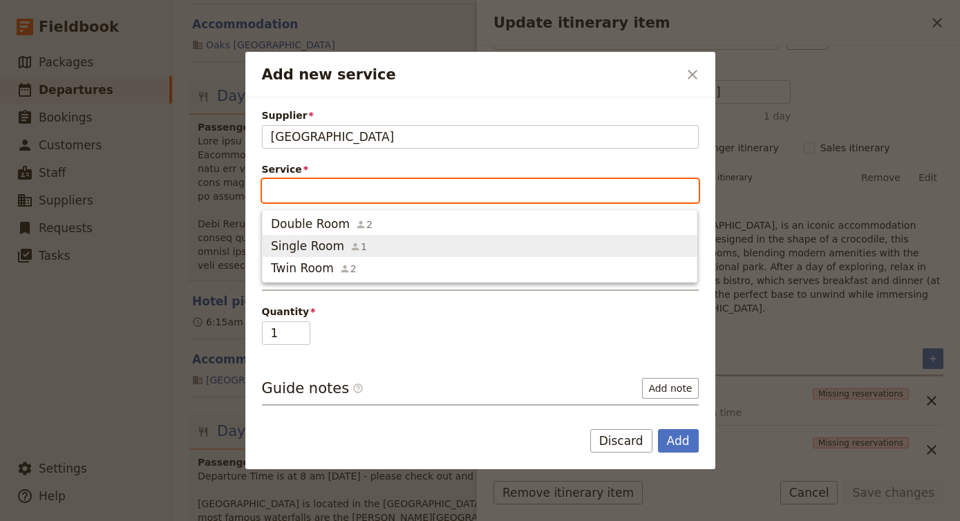
click at [404, 248] on span "Single Room 1" at bounding box center [479, 246] width 417 height 17
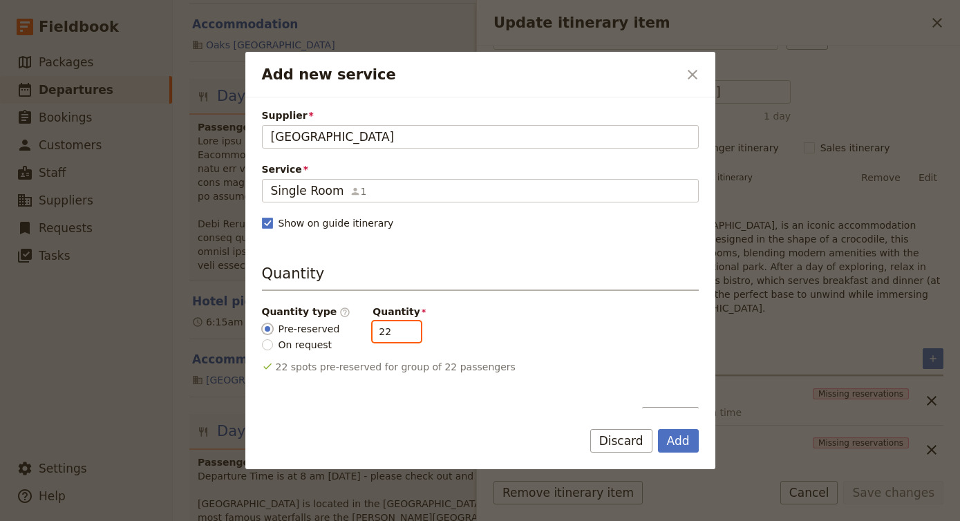
drag, startPoint x: 388, startPoint y: 329, endPoint x: 272, endPoint y: 328, distance: 116.8
click at [272, 328] on div "Quantity type ​ Pre-reserved On request Quantity 22" at bounding box center [480, 328] width 437 height 47
type input "4"
click at [687, 447] on button "Add" at bounding box center [678, 440] width 41 height 23
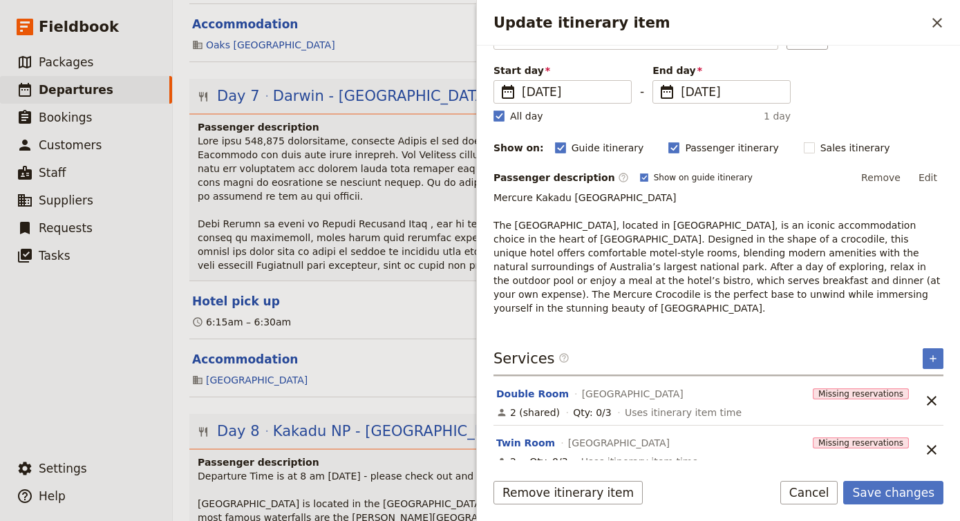
scroll to position [0, 0]
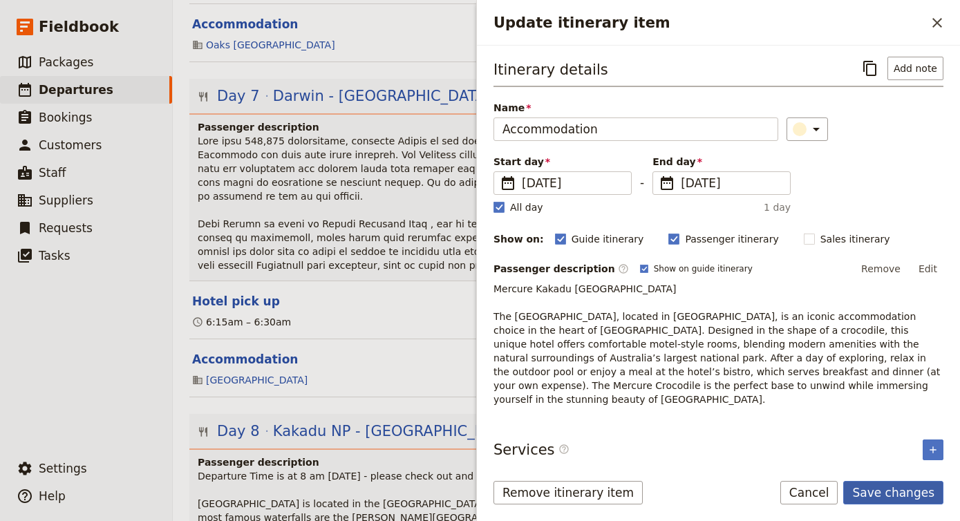
click at [896, 497] on button "Save changes" at bounding box center [893, 492] width 100 height 23
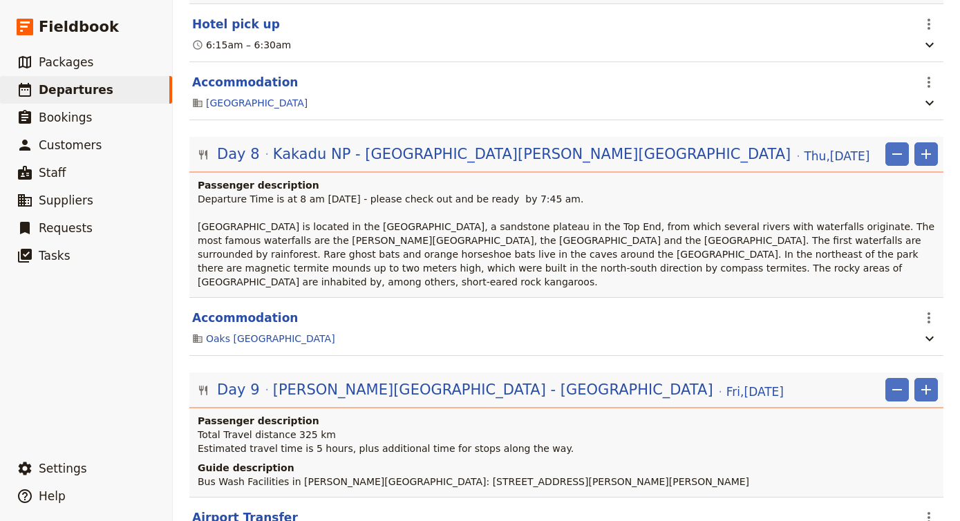
scroll to position [2056, 0]
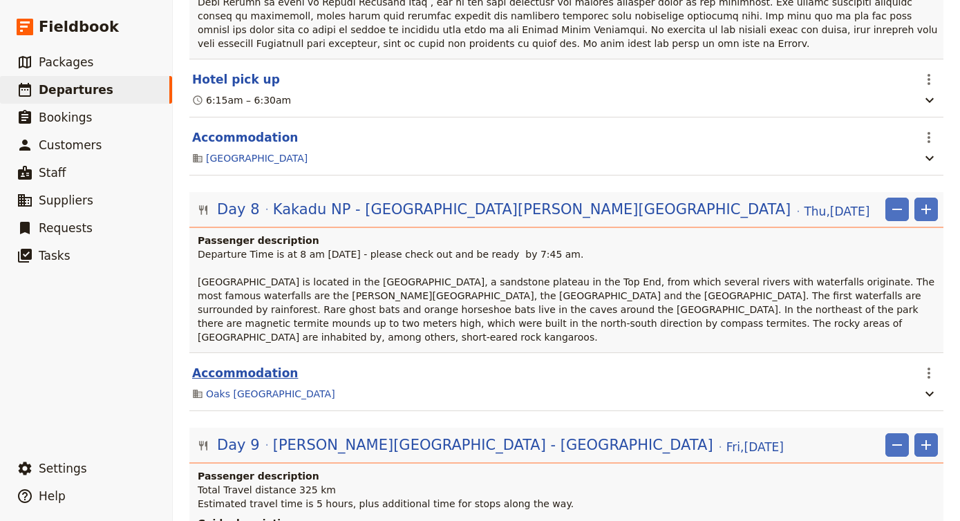
click at [216, 365] on button "Accommodation" at bounding box center [245, 373] width 106 height 17
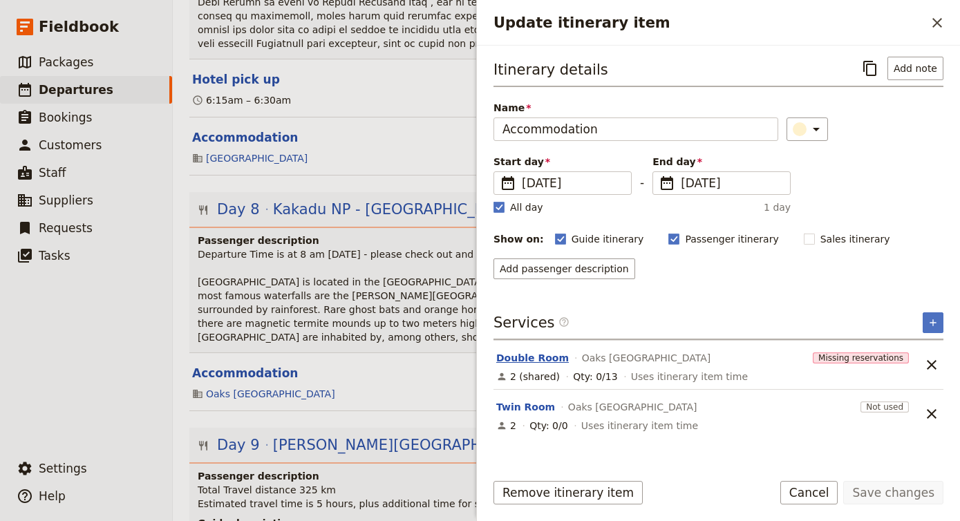
click at [524, 361] on button "Double Room" at bounding box center [532, 358] width 73 height 14
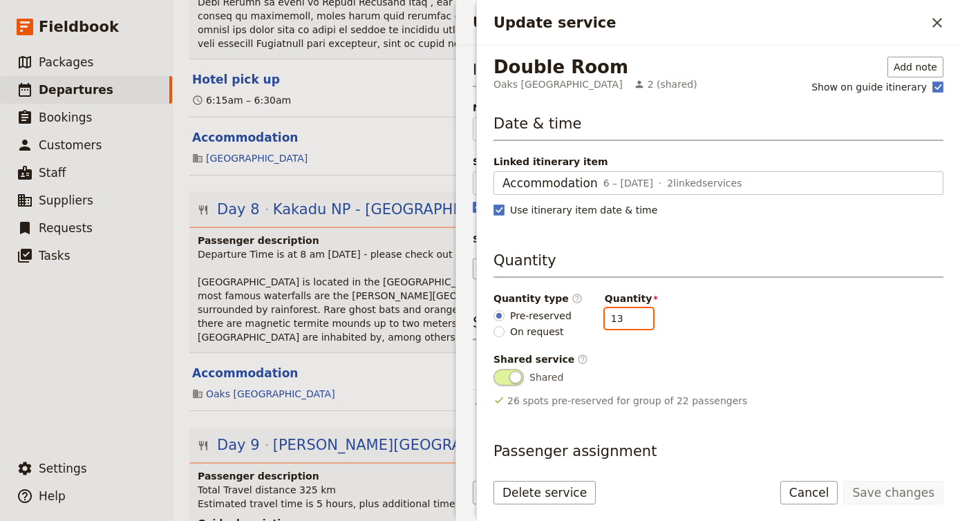
drag, startPoint x: 618, startPoint y: 321, endPoint x: 549, endPoint y: 307, distance: 69.8
click at [549, 307] on div "Quantity type ​ Pre-reserved On request Quantity 13" at bounding box center [718, 315] width 450 height 47
type input "3"
click at [891, 496] on button "Save changes" at bounding box center [893, 492] width 100 height 23
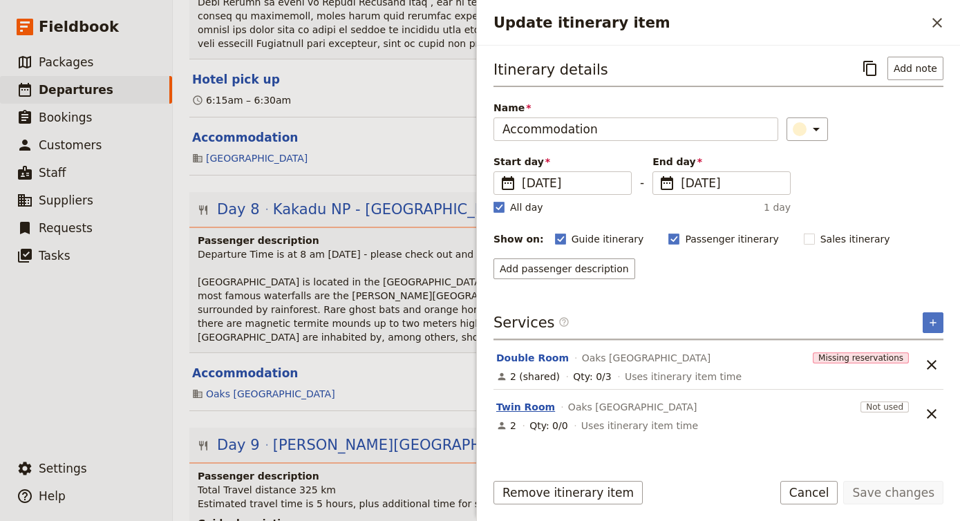
click at [532, 406] on button "Twin Room" at bounding box center [525, 407] width 59 height 14
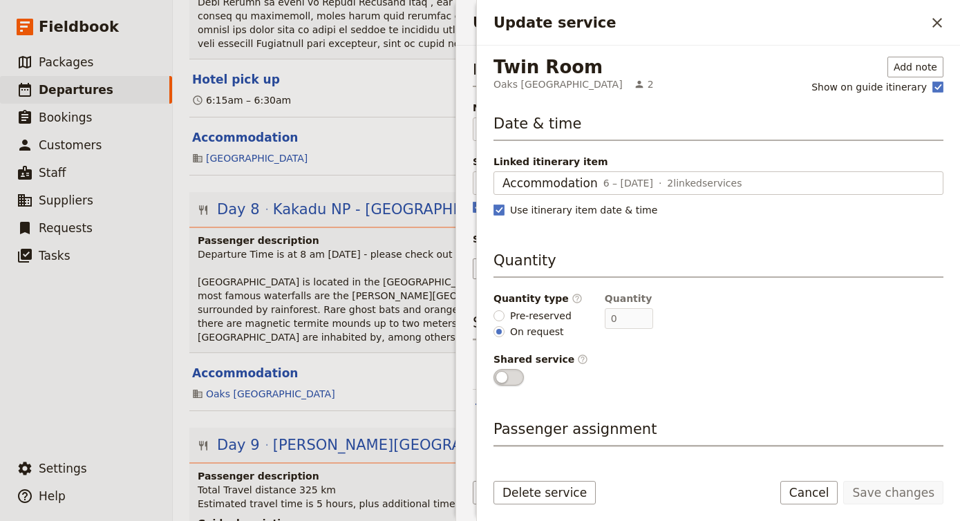
click at [518, 311] on span "Pre-reserved" at bounding box center [540, 316] width 61 height 14
click at [504, 311] on input "Pre-reserved" at bounding box center [498, 315] width 11 height 11
radio input "true"
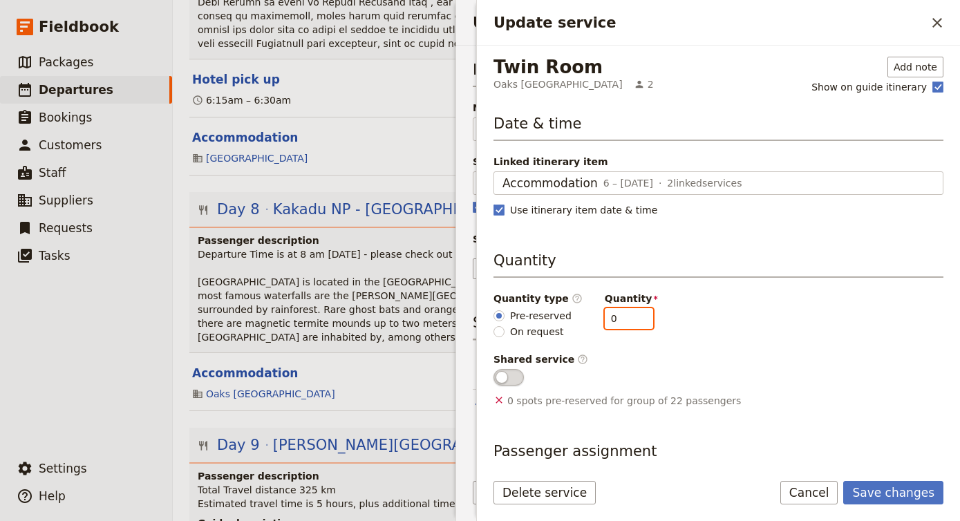
drag, startPoint x: 610, startPoint y: 320, endPoint x: 555, endPoint y: 313, distance: 55.7
click at [555, 313] on div "Quantity type ​ Pre-reserved On request Quantity 0" at bounding box center [718, 315] width 450 height 47
type input "3"
click at [862, 494] on button "Save changes" at bounding box center [893, 492] width 100 height 23
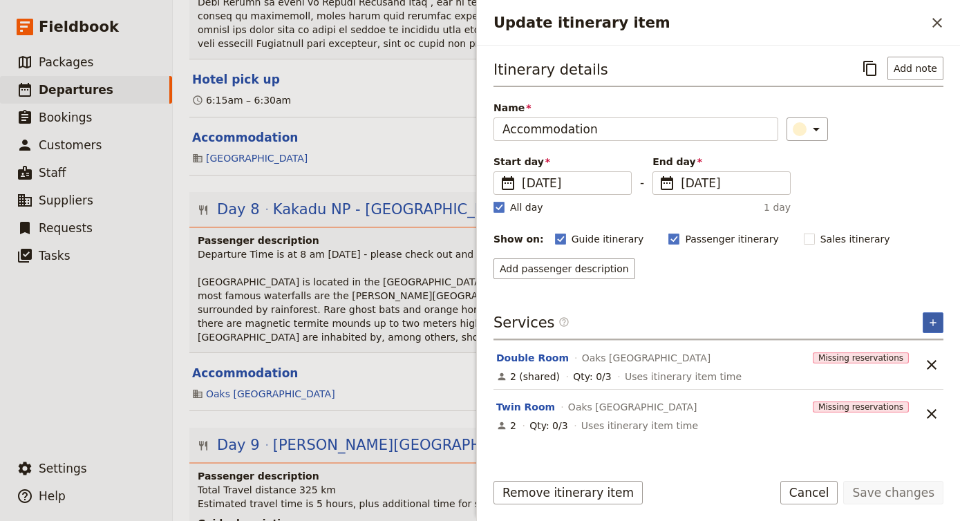
click at [931, 321] on icon "Add service inclusion" at bounding box center [932, 322] width 11 height 11
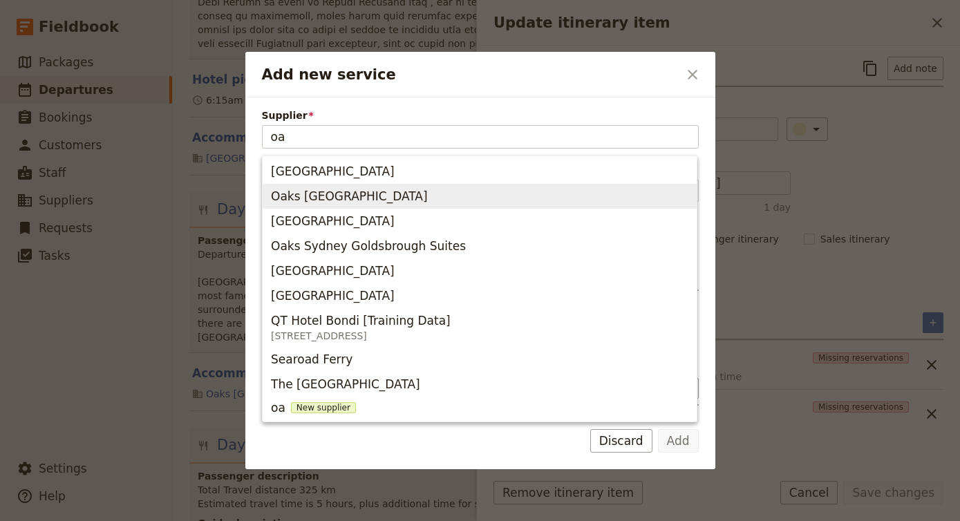
click at [455, 194] on span "Oaks [GEOGRAPHIC_DATA]" at bounding box center [479, 196] width 417 height 19
type input "Oaks [GEOGRAPHIC_DATA]"
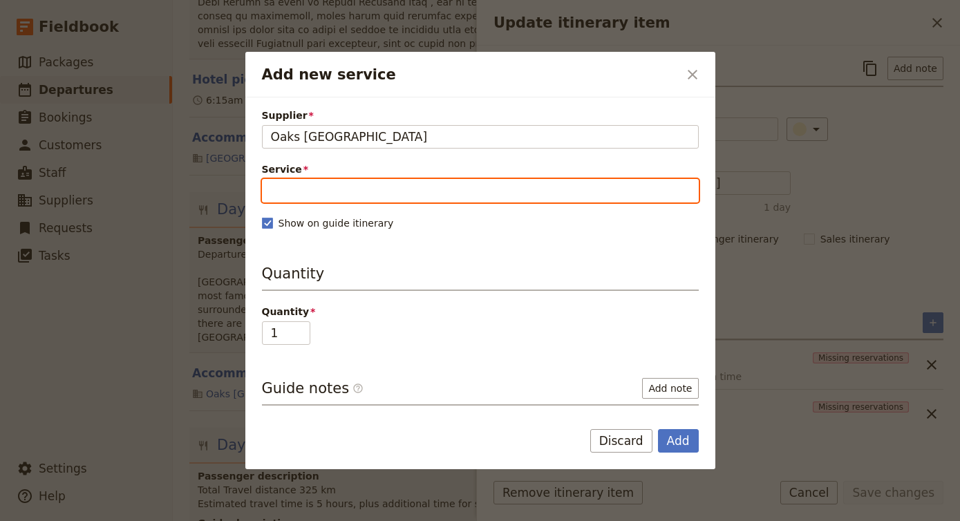
click at [370, 193] on input "Service" at bounding box center [480, 190] width 437 height 23
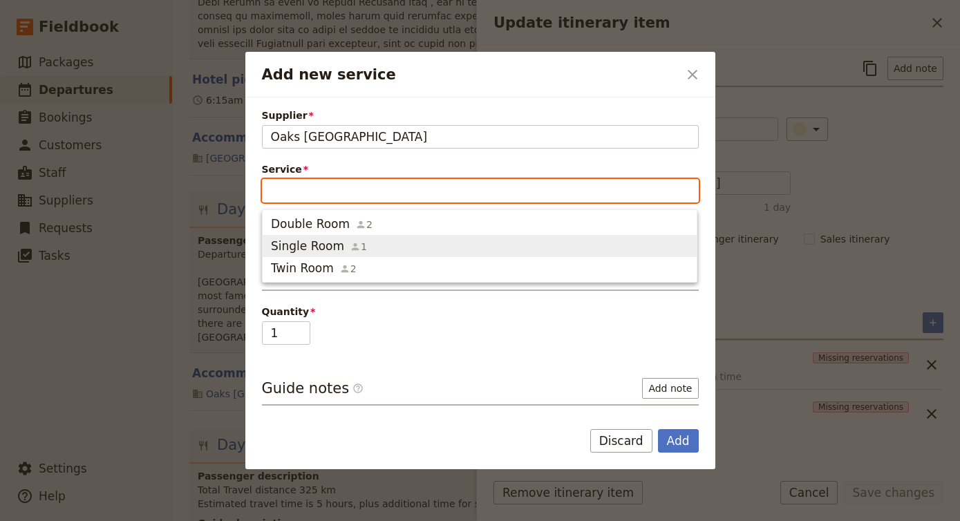
click at [379, 244] on span "Single Room 1" at bounding box center [479, 246] width 417 height 17
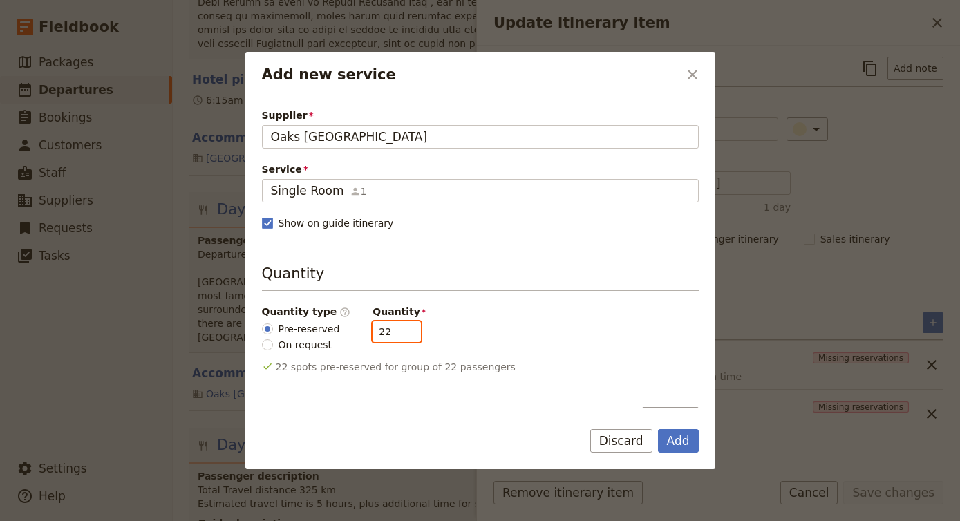
drag, startPoint x: 388, startPoint y: 335, endPoint x: 316, endPoint y: 334, distance: 71.9
click at [316, 334] on div "Quantity type ​ Pre-reserved On request Quantity 22" at bounding box center [480, 328] width 437 height 47
type input "3"
click at [672, 449] on button "Add" at bounding box center [678, 440] width 41 height 23
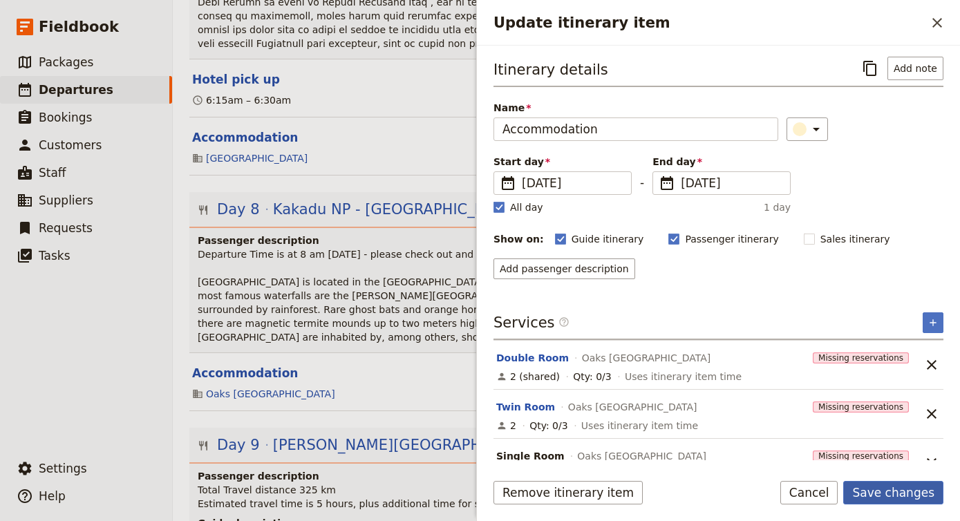
click at [904, 487] on button "Save changes" at bounding box center [893, 492] width 100 height 23
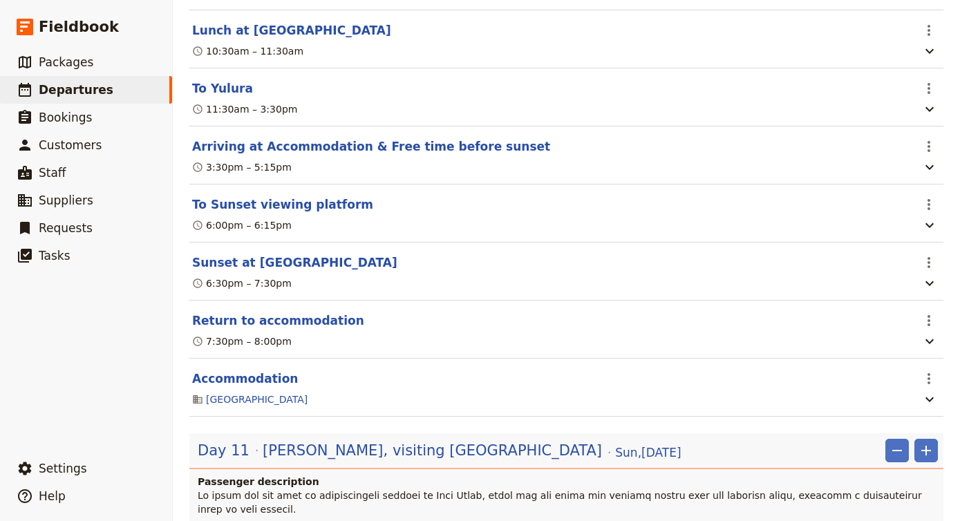
scroll to position [3483, 0]
click at [256, 370] on button "Accommodation" at bounding box center [245, 378] width 106 height 17
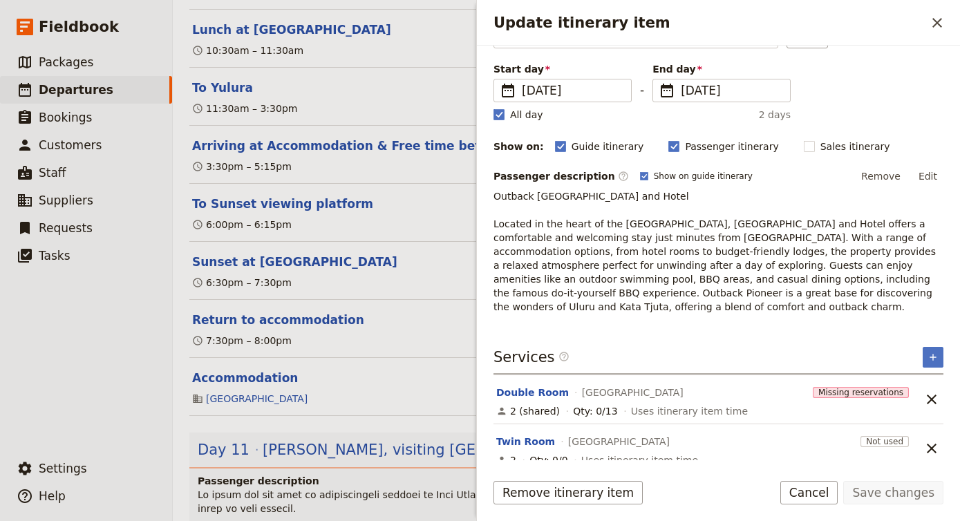
scroll to position [91, 0]
click at [533, 387] on button "Double Room" at bounding box center [532, 394] width 73 height 14
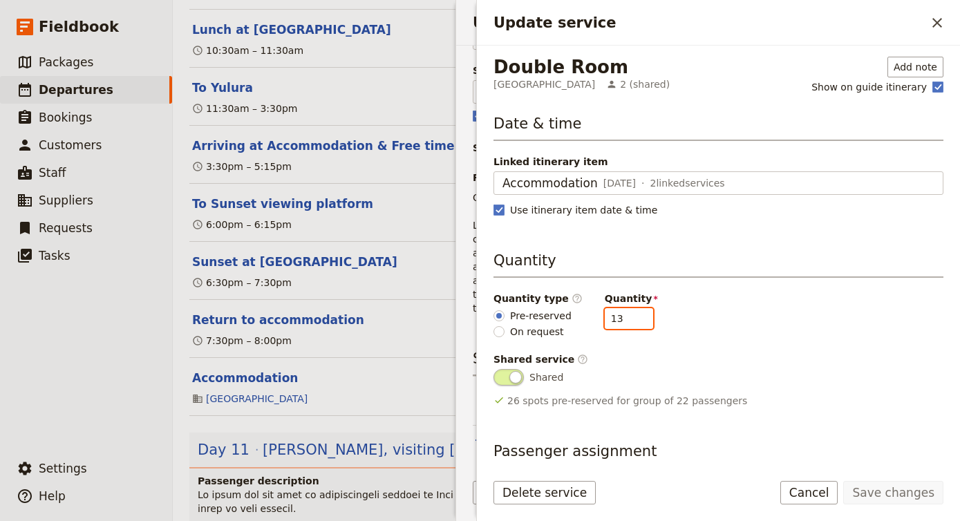
drag, startPoint x: 613, startPoint y: 314, endPoint x: 554, endPoint y: 314, distance: 58.7
click at [555, 314] on div "Quantity type ​ Pre-reserved On request Quantity 13" at bounding box center [718, 315] width 450 height 47
type input "3"
click at [876, 488] on button "Save changes" at bounding box center [893, 492] width 100 height 23
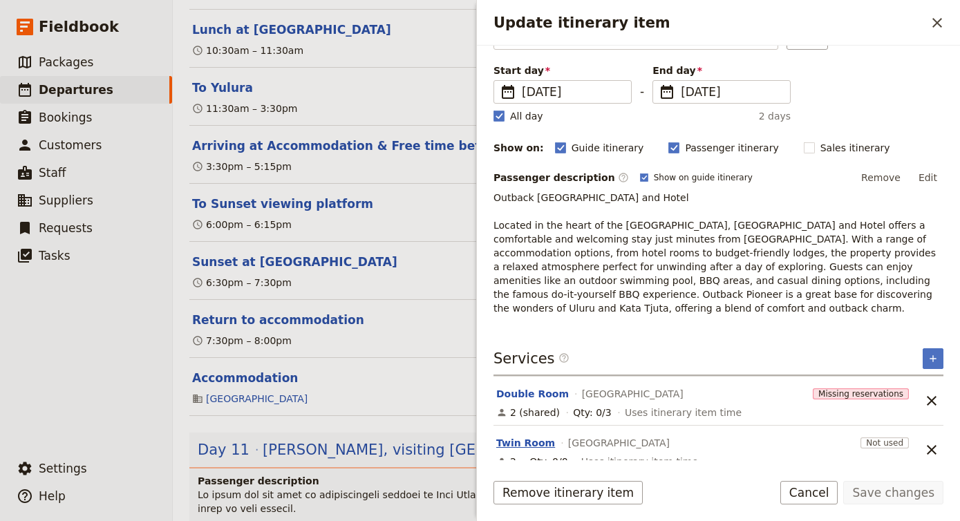
click at [521, 436] on button "Twin Room" at bounding box center [525, 443] width 59 height 14
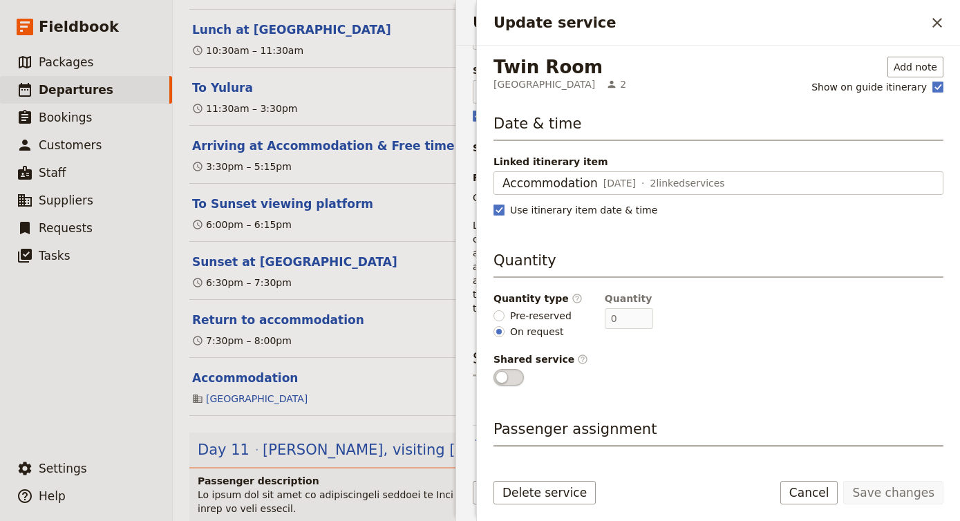
click at [550, 313] on span "Pre-reserved" at bounding box center [540, 316] width 61 height 14
click at [504, 313] on input "Pre-reserved" at bounding box center [498, 315] width 11 height 11
radio input "true"
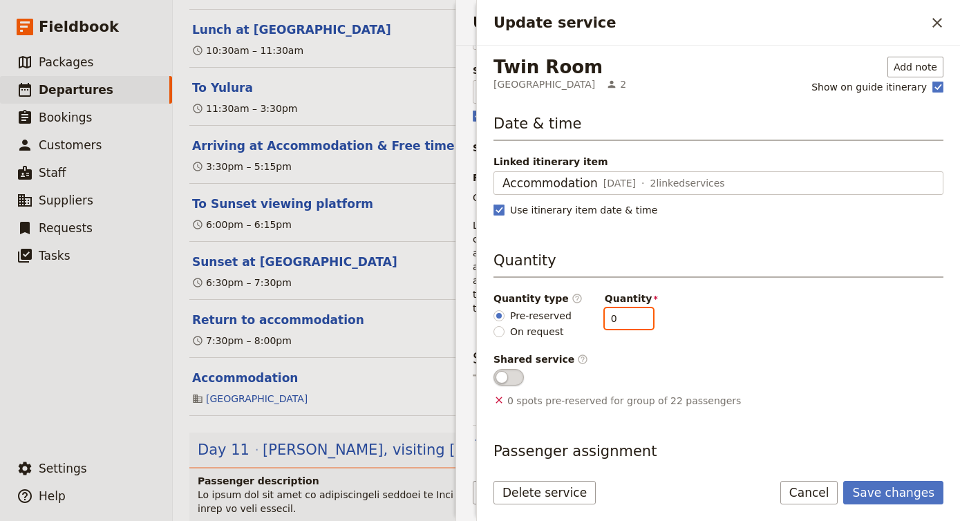
drag, startPoint x: 614, startPoint y: 316, endPoint x: 551, endPoint y: 314, distance: 62.2
click at [551, 314] on div "Quantity type ​ Pre-reserved On request Quantity 0" at bounding box center [718, 315] width 450 height 47
type input "3"
click at [873, 490] on button "Save changes" at bounding box center [893, 492] width 100 height 23
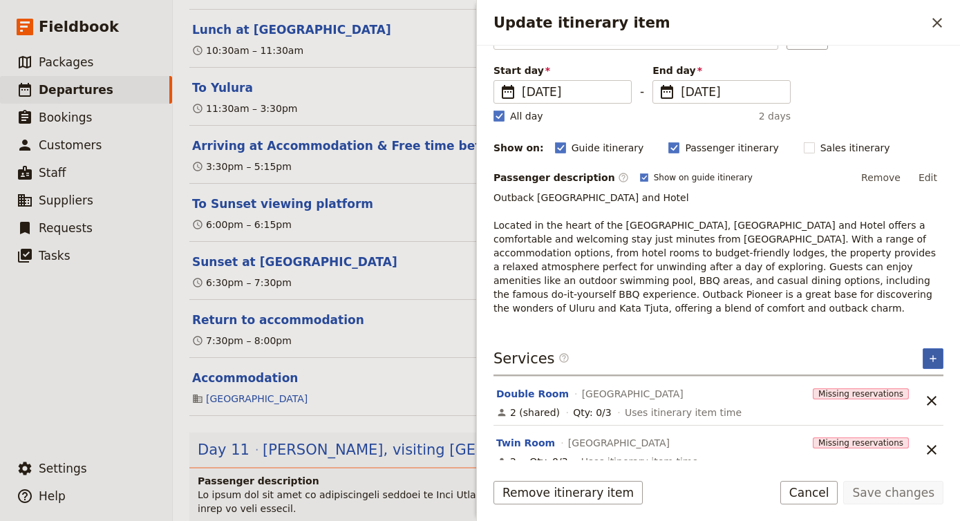
click at [931, 353] on icon "Add service inclusion" at bounding box center [932, 358] width 11 height 11
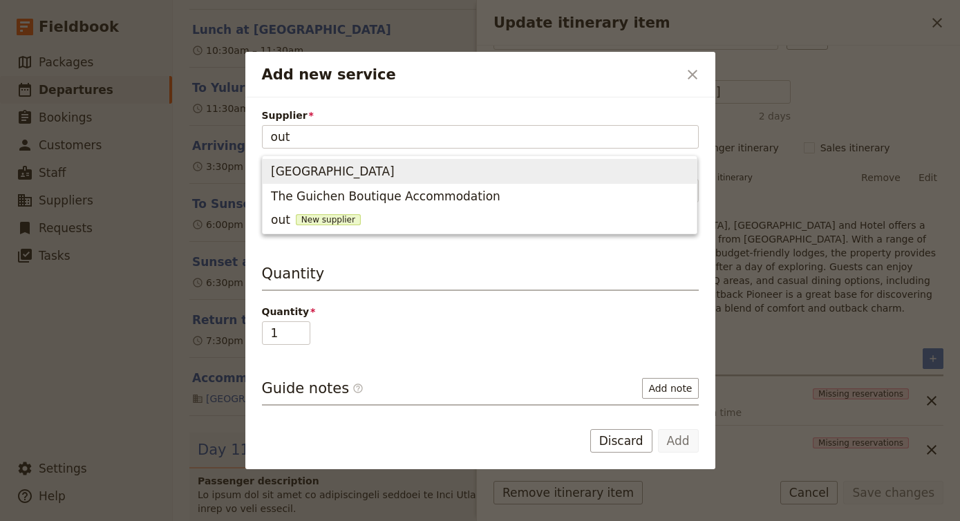
click at [539, 176] on span "[GEOGRAPHIC_DATA]" at bounding box center [479, 171] width 417 height 19
type input "[GEOGRAPHIC_DATA]"
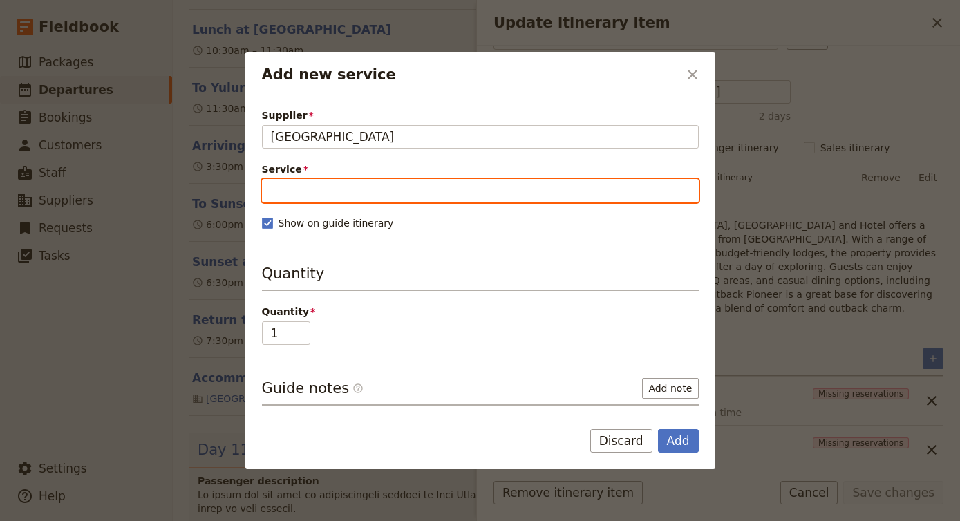
click at [392, 192] on input "Service" at bounding box center [480, 190] width 437 height 23
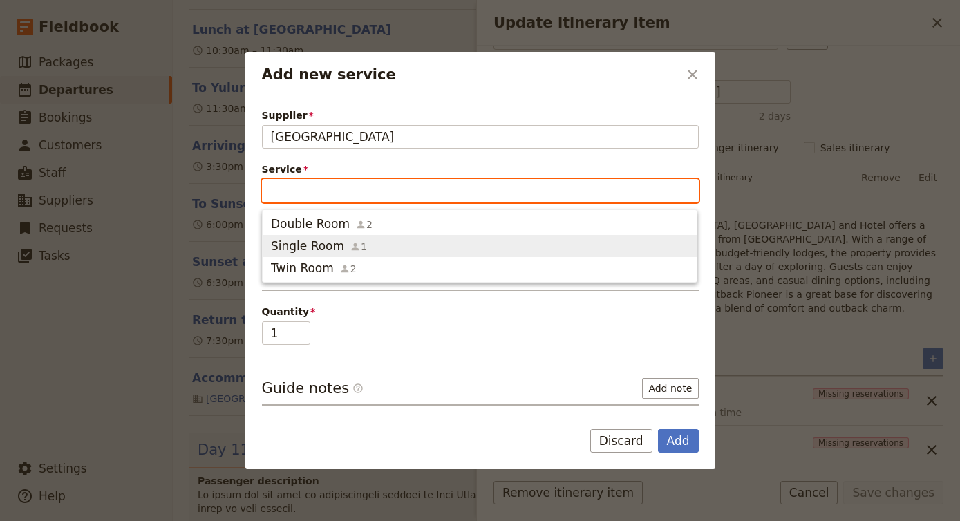
click at [386, 237] on button "Single Room 1" at bounding box center [480, 246] width 434 height 22
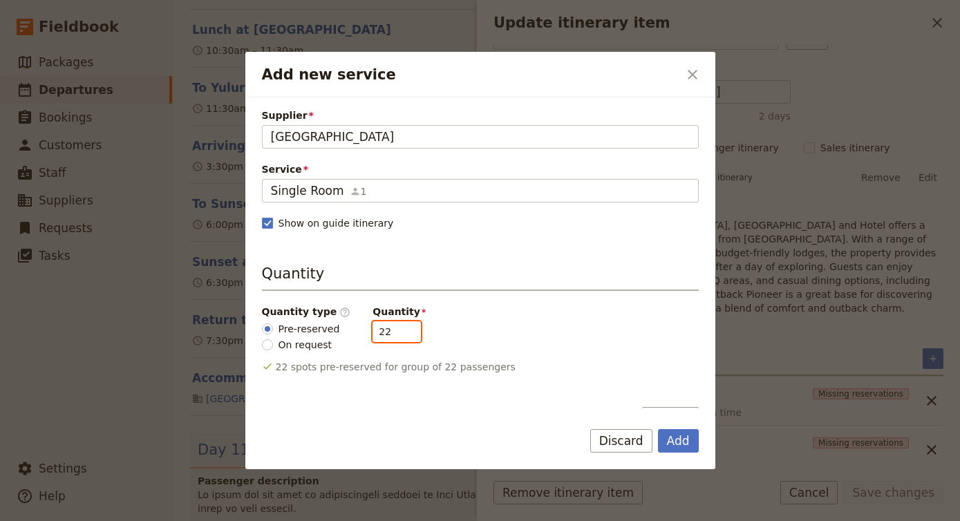
drag, startPoint x: 383, startPoint y: 327, endPoint x: 296, endPoint y: 325, distance: 87.1
click at [296, 326] on div "Quantity type ​ Pre-reserved On request Quantity 22" at bounding box center [480, 328] width 437 height 47
type input "4"
click at [685, 442] on button "Add" at bounding box center [678, 440] width 41 height 23
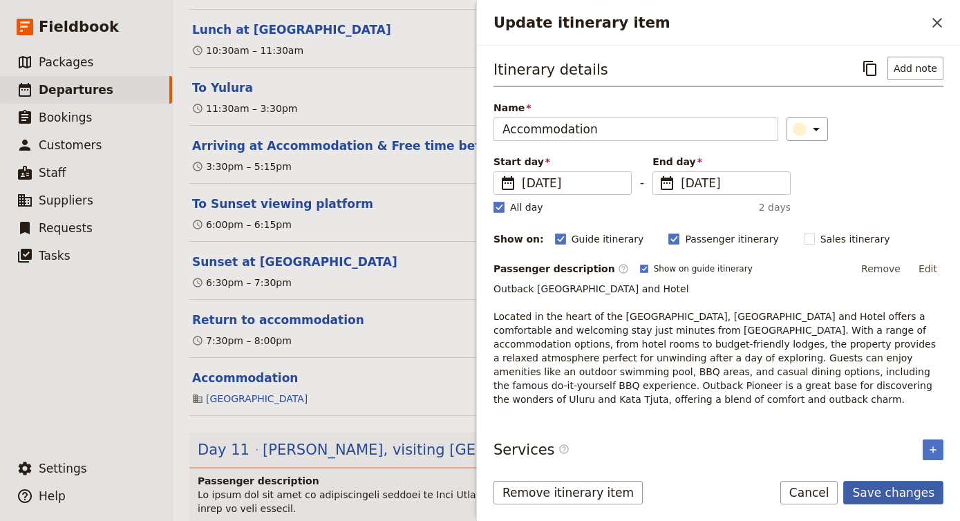
click at [898, 495] on button "Save changes" at bounding box center [893, 492] width 100 height 23
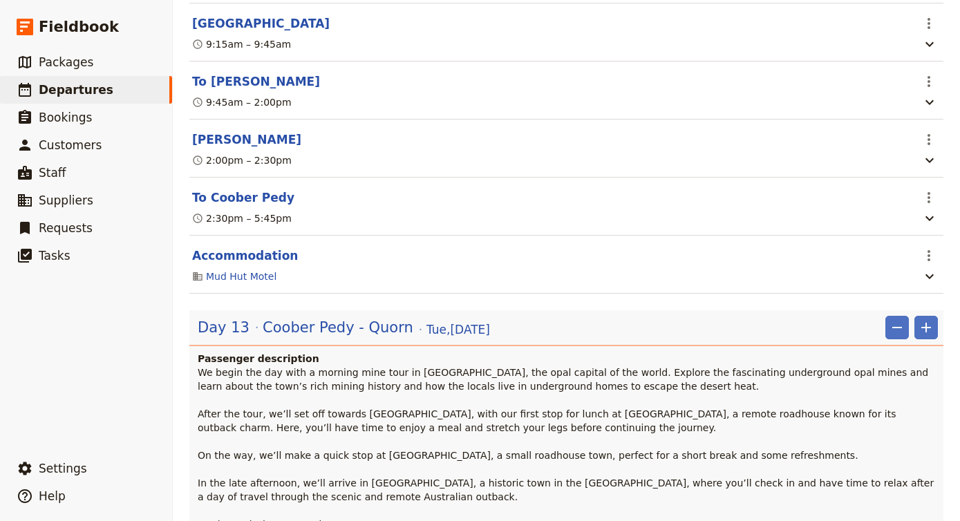
scroll to position [5592, 0]
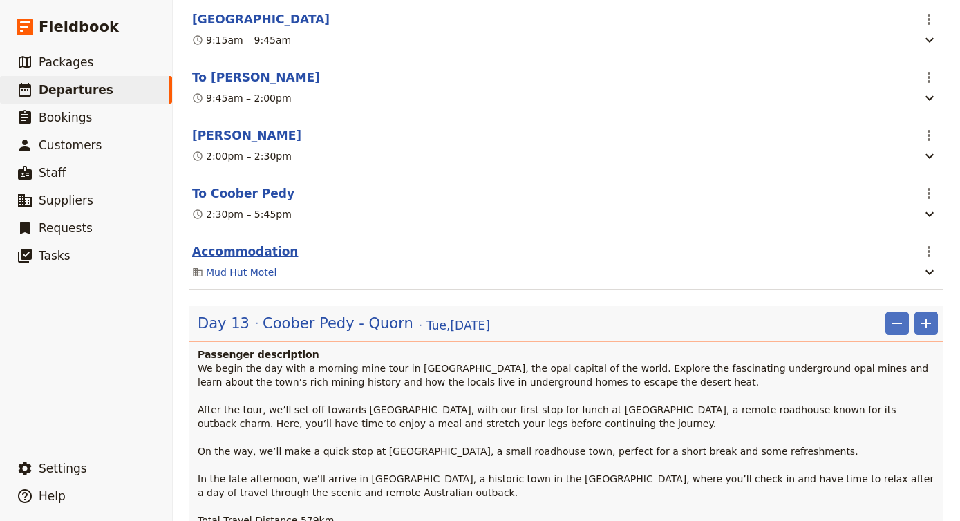
click at [247, 243] on button "Accommodation" at bounding box center [245, 251] width 106 height 17
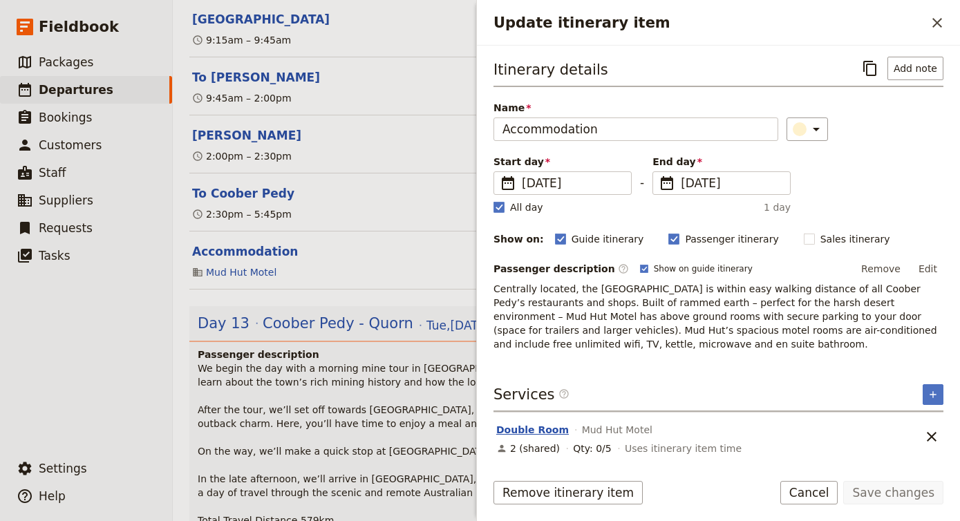
click at [527, 426] on button "Double Room" at bounding box center [532, 430] width 73 height 14
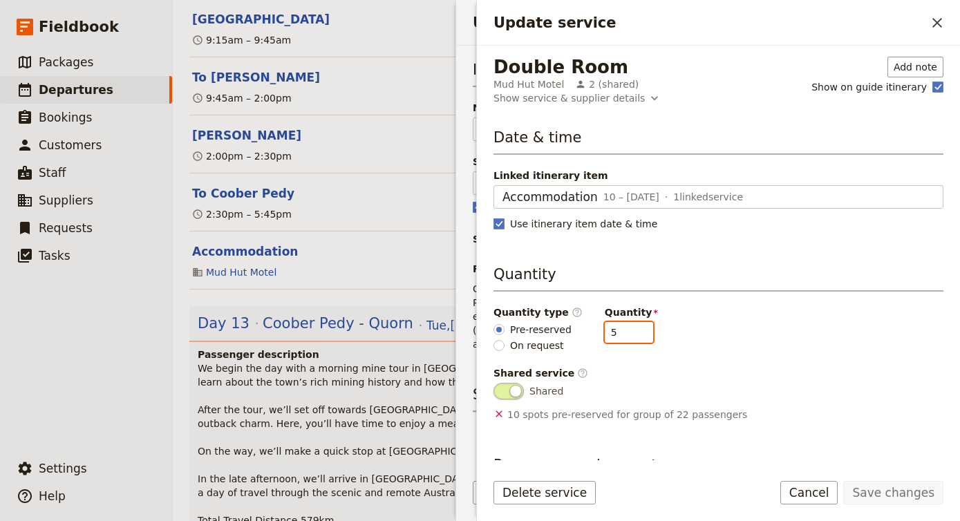
click at [611, 339] on input "5" at bounding box center [629, 332] width 48 height 21
drag, startPoint x: 616, startPoint y: 331, endPoint x: 571, endPoint y: 331, distance: 44.9
click at [571, 331] on div "Quantity type ​ Pre-reserved On request Quantity 5" at bounding box center [718, 328] width 450 height 47
type input "3"
click at [915, 497] on button "Save changes" at bounding box center [893, 492] width 100 height 23
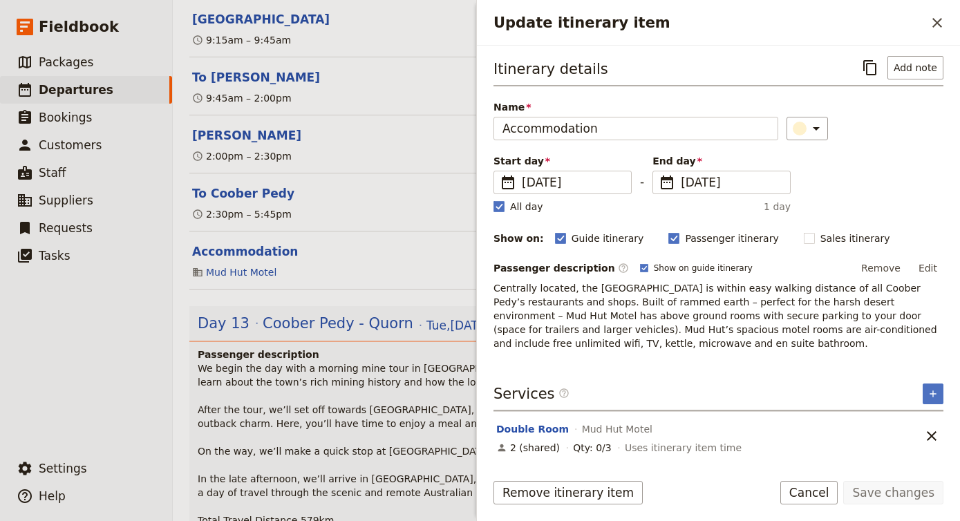
scroll to position [1, 0]
click at [936, 390] on icon "Add service inclusion" at bounding box center [932, 393] width 11 height 11
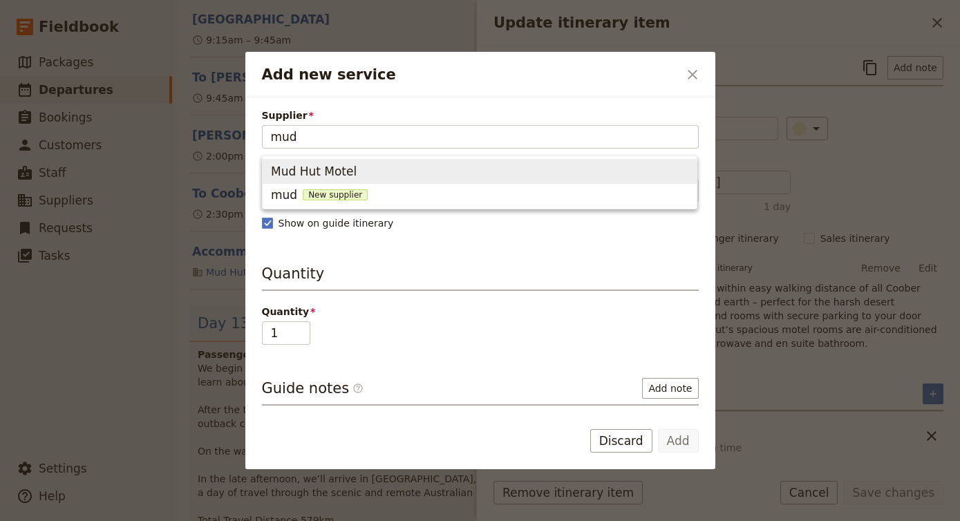
click at [398, 167] on span "Mud Hut Motel" at bounding box center [479, 171] width 417 height 19
type input "Mud Hut Motel"
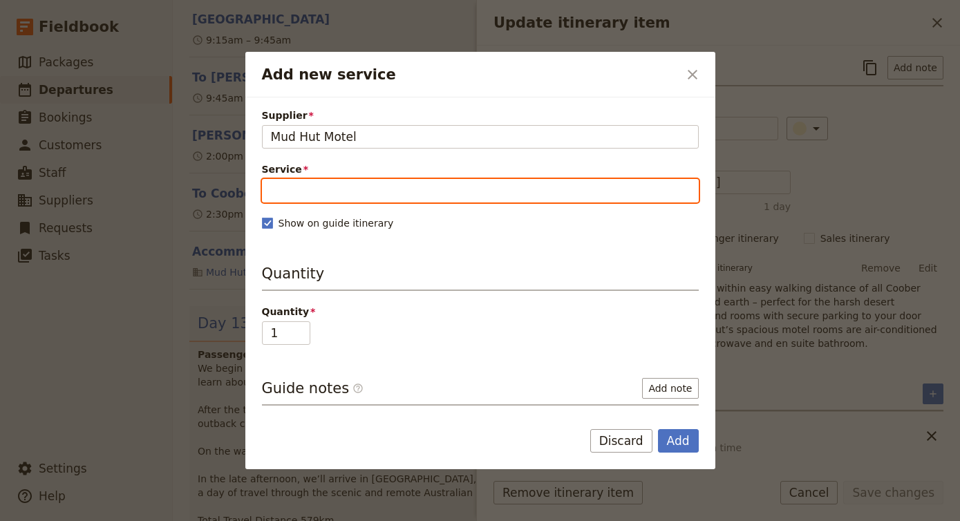
click at [348, 184] on input "Service" at bounding box center [480, 190] width 437 height 23
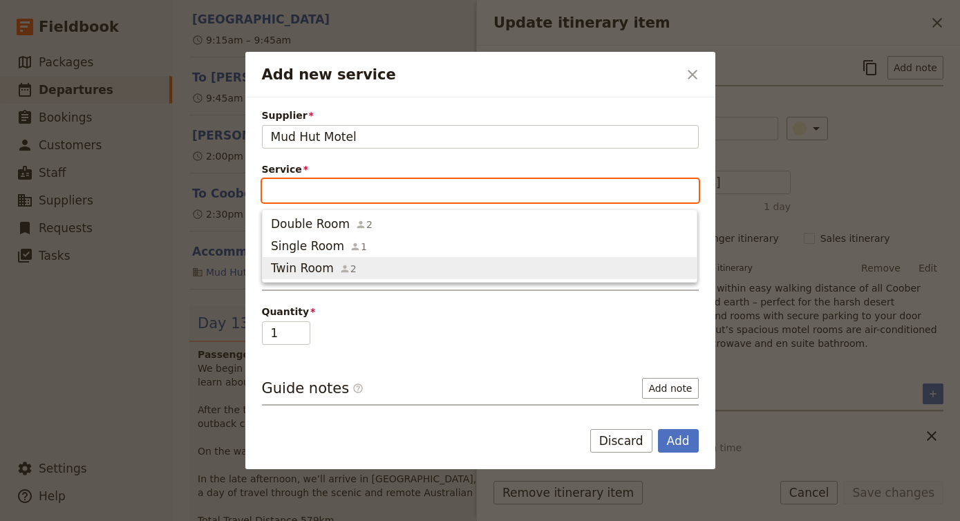
click at [386, 258] on button "Twin Room 2" at bounding box center [480, 268] width 434 height 22
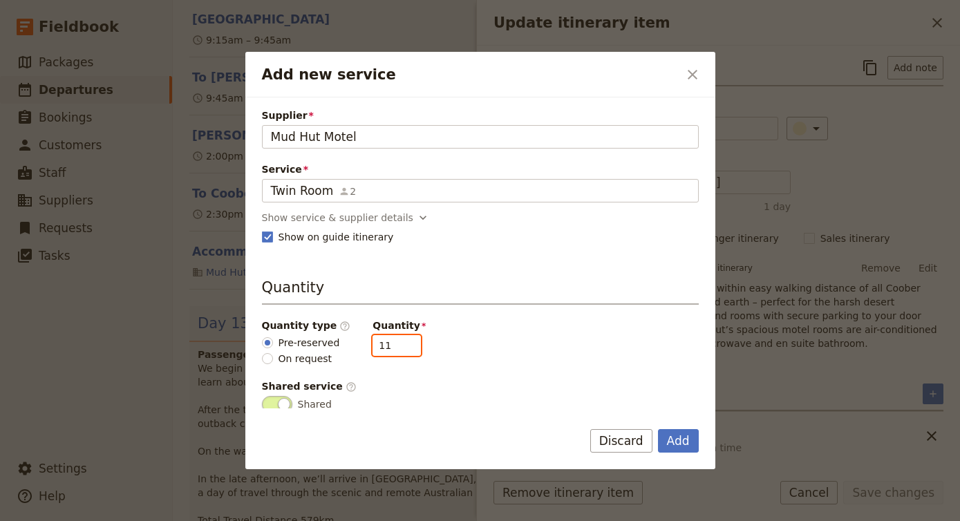
drag, startPoint x: 382, startPoint y: 349, endPoint x: 345, endPoint y: 349, distance: 36.6
click at [345, 349] on div "Quantity type ​ Pre-reserved On request Quantity 11" at bounding box center [480, 342] width 437 height 47
type input "3"
click at [671, 437] on button "Add" at bounding box center [678, 440] width 41 height 23
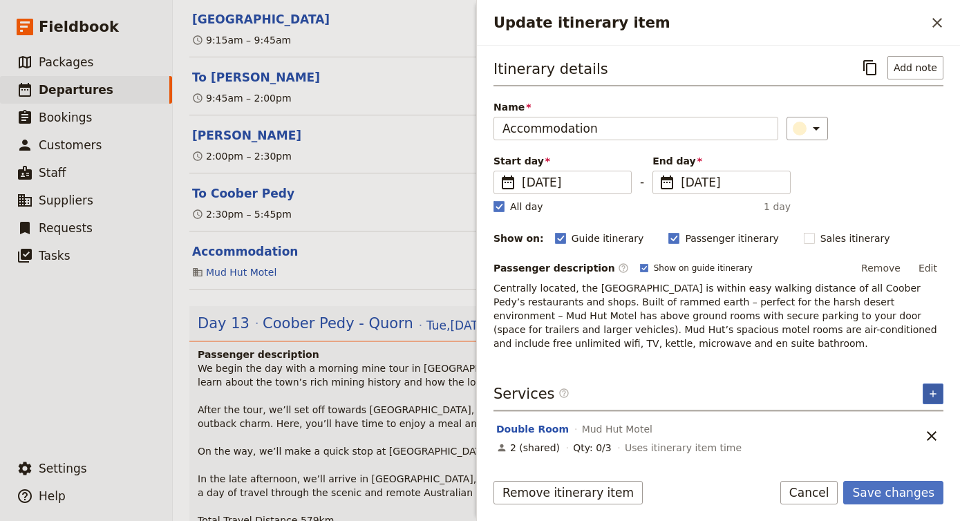
click at [934, 385] on button "​" at bounding box center [932, 393] width 21 height 21
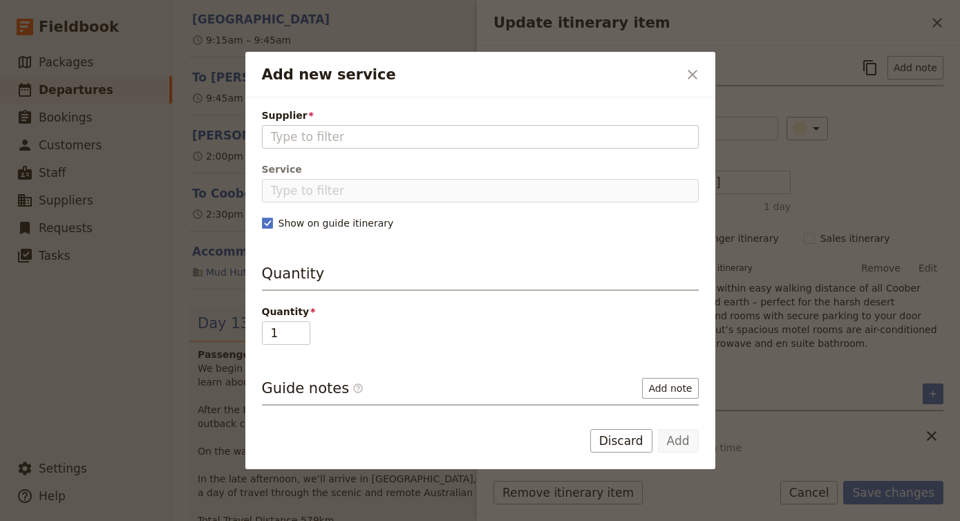
type input "m"
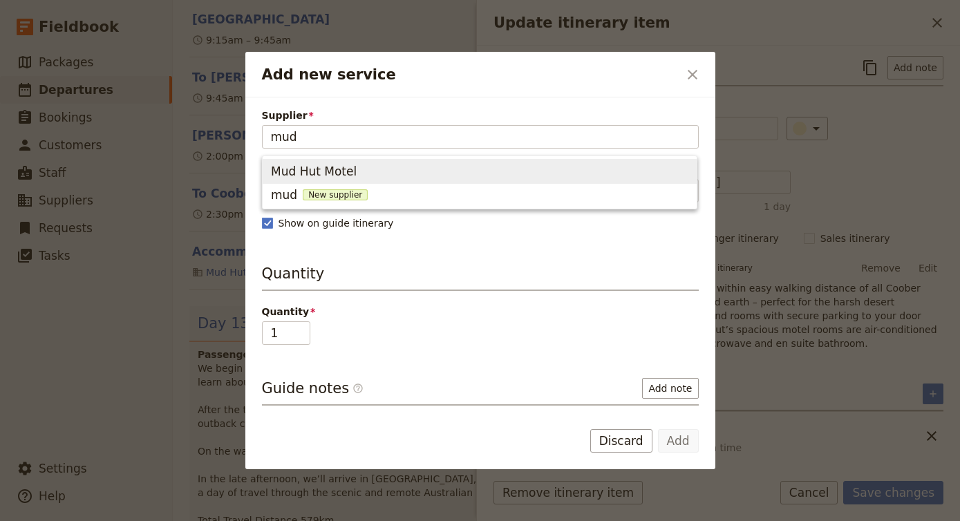
click at [370, 167] on span "Mud Hut Motel" at bounding box center [479, 171] width 417 height 19
type input "Mud Hut Motel"
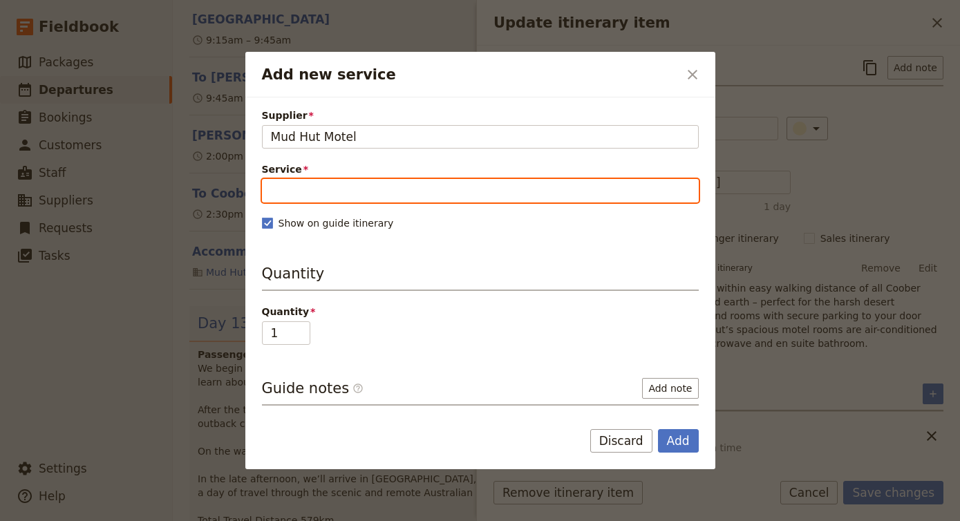
click at [321, 188] on input "Service" at bounding box center [480, 190] width 437 height 23
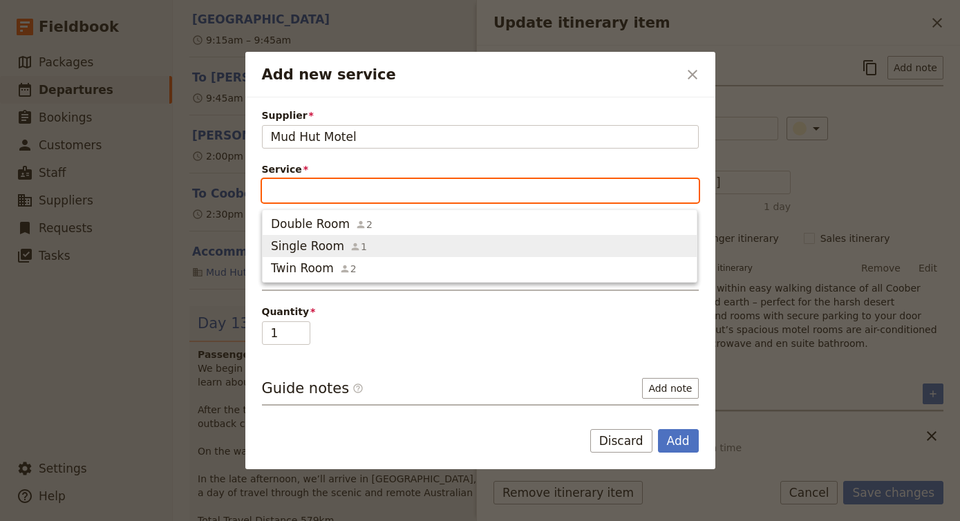
click at [341, 250] on div "Single Room 1" at bounding box center [319, 246] width 96 height 17
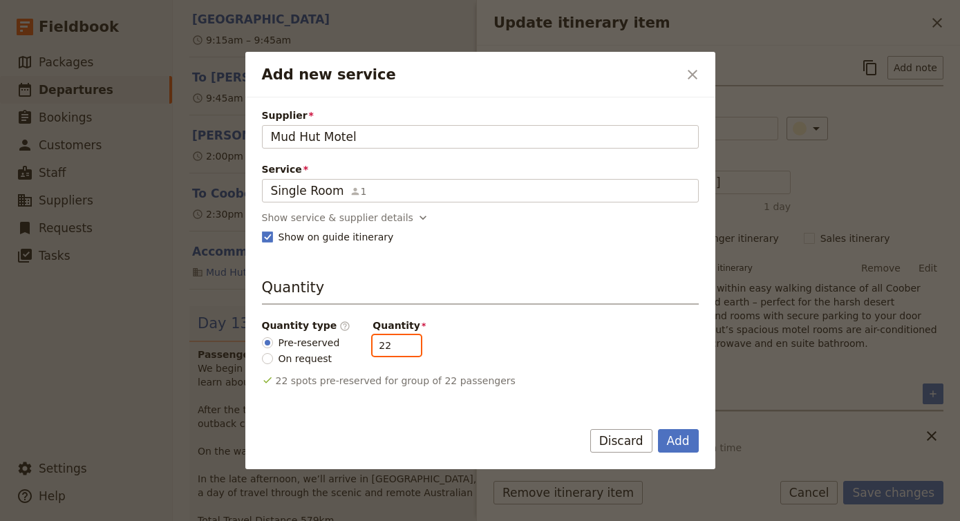
drag, startPoint x: 387, startPoint y: 346, endPoint x: 302, endPoint y: 345, distance: 85.0
click at [302, 345] on div "Quantity type ​ Pre-reserved On request Quantity 22" at bounding box center [480, 342] width 437 height 47
type input "4"
click at [685, 440] on button "Add" at bounding box center [678, 440] width 41 height 23
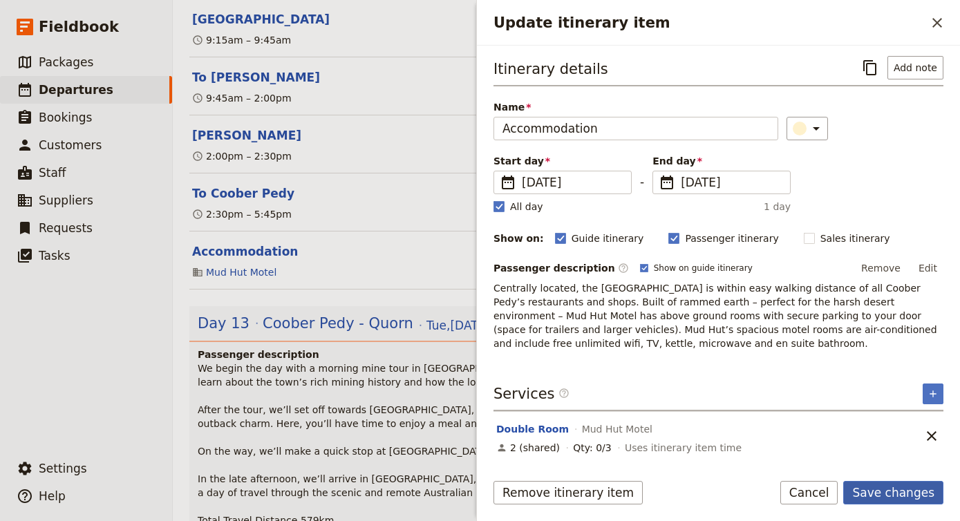
click at [892, 495] on button "Save changes" at bounding box center [893, 492] width 100 height 23
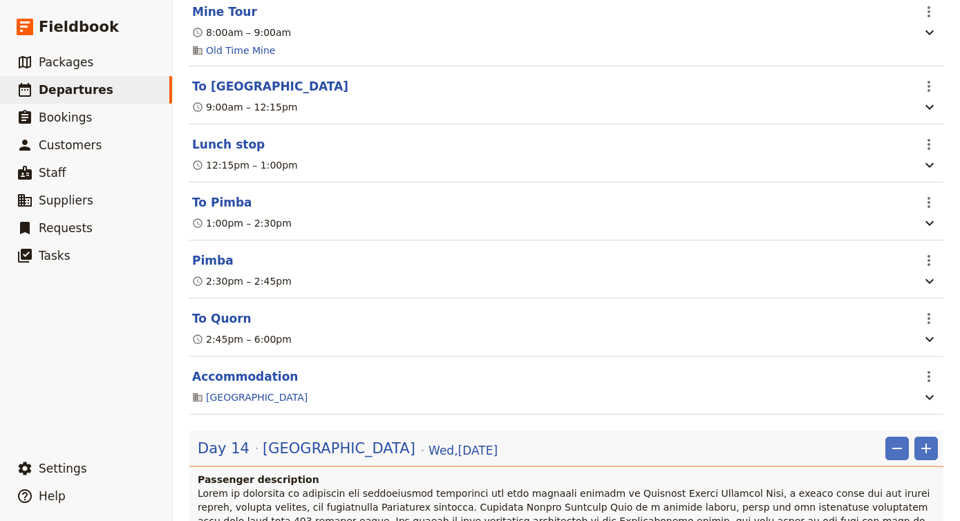
scroll to position [6311, 0]
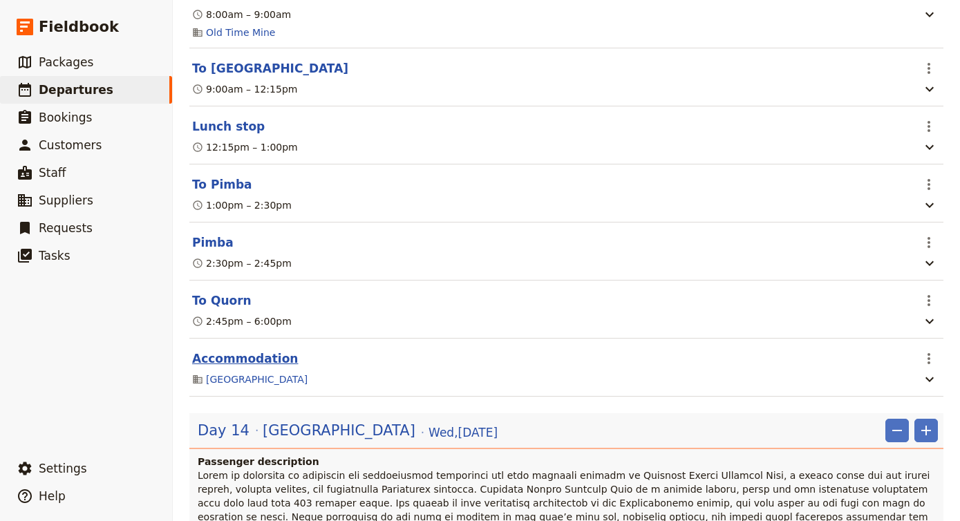
click at [252, 350] on button "Accommodation" at bounding box center [245, 358] width 106 height 17
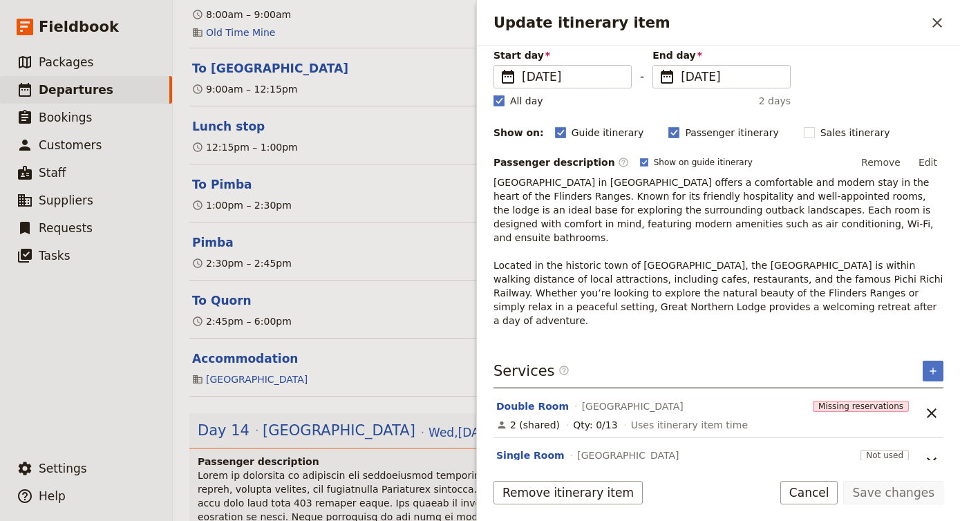
scroll to position [105, 0]
click at [536, 401] on button "Double Room" at bounding box center [532, 408] width 73 height 14
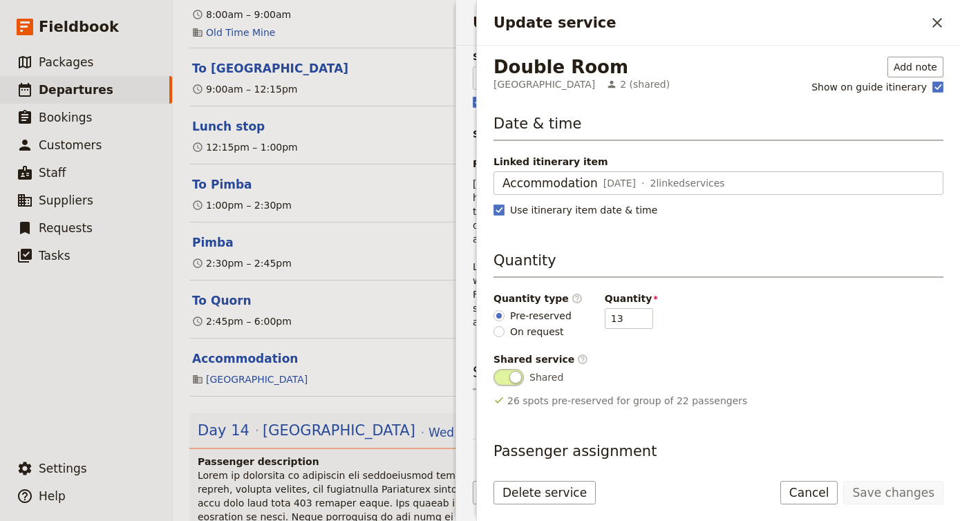
click at [621, 305] on span "Quantity" at bounding box center [629, 299] width 48 height 14
click at [621, 308] on input "13" at bounding box center [629, 318] width 48 height 21
drag, startPoint x: 618, startPoint y: 314, endPoint x: 563, endPoint y: 314, distance: 54.6
click at [563, 314] on div "Quantity type ​ Pre-reserved On request Quantity 13" at bounding box center [718, 315] width 450 height 47
type input "3"
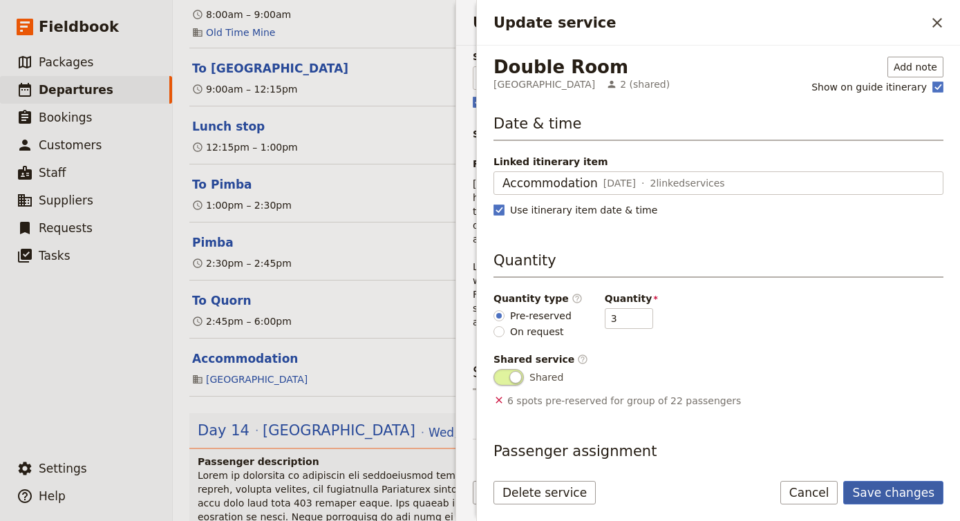
click at [891, 489] on button "Save changes" at bounding box center [893, 492] width 100 height 23
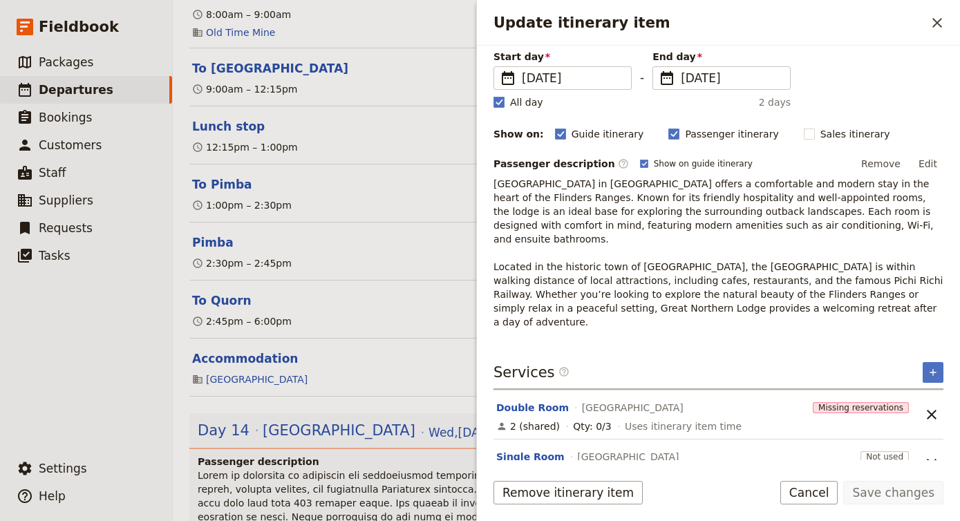
click at [520, 450] on button "Single Room" at bounding box center [530, 457] width 68 height 14
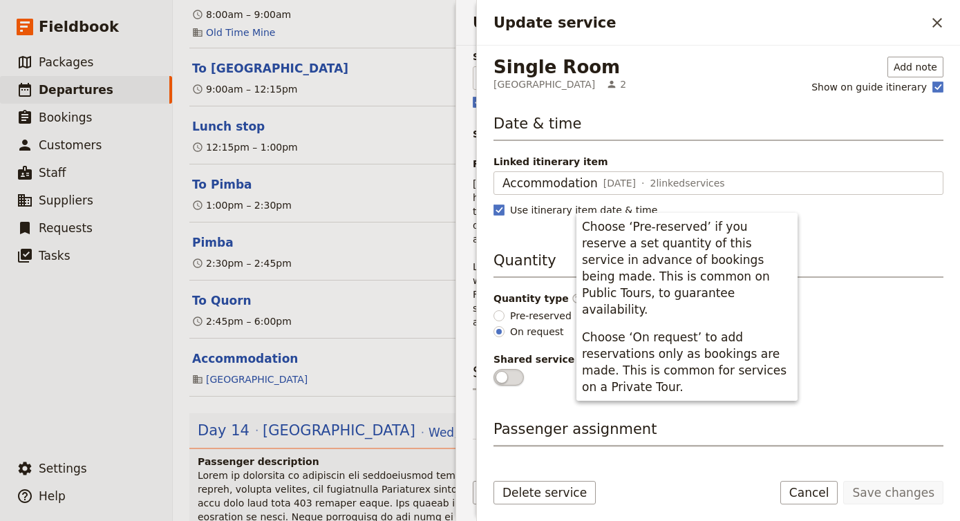
click at [536, 309] on span "Pre-reserved" at bounding box center [540, 316] width 61 height 14
click at [504, 310] on input "Pre-reserved" at bounding box center [498, 315] width 11 height 11
radio input "true"
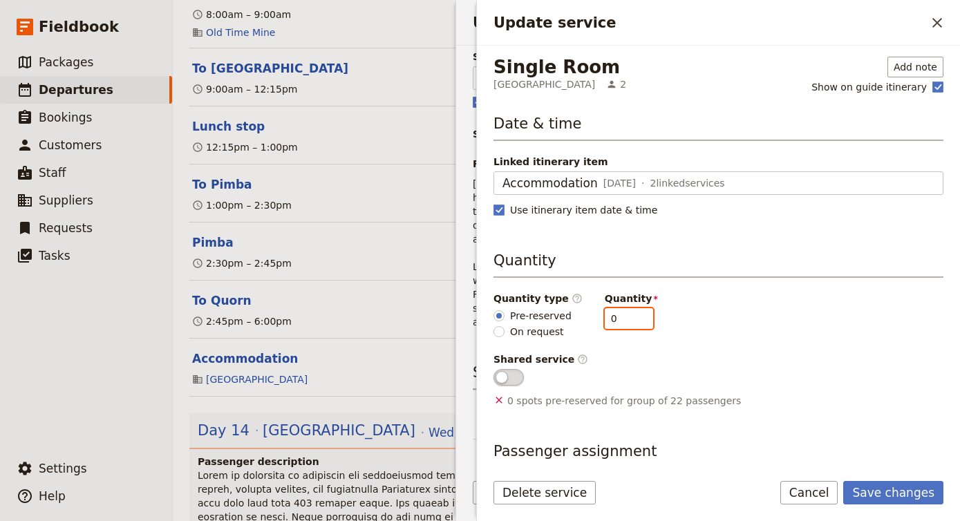
drag, startPoint x: 617, startPoint y: 316, endPoint x: 552, endPoint y: 316, distance: 65.0
click at [553, 316] on div "Quantity type ​ Pre-reserved On request Quantity 0" at bounding box center [718, 315] width 450 height 47
type input "4"
click at [884, 492] on button "Save changes" at bounding box center [893, 492] width 100 height 23
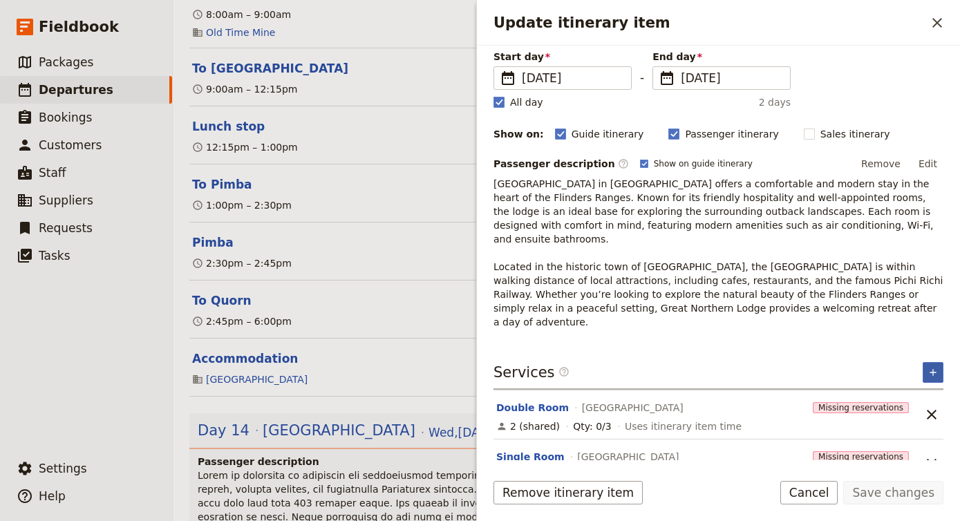
click at [940, 362] on button "​" at bounding box center [932, 372] width 21 height 21
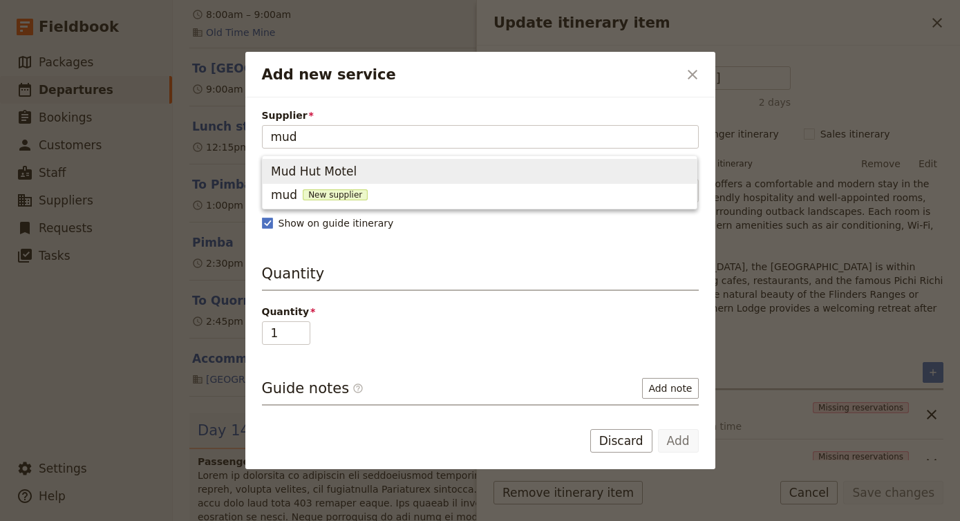
click at [477, 168] on span "Mud Hut Motel" at bounding box center [479, 171] width 417 height 19
type input "Mud Hut Motel"
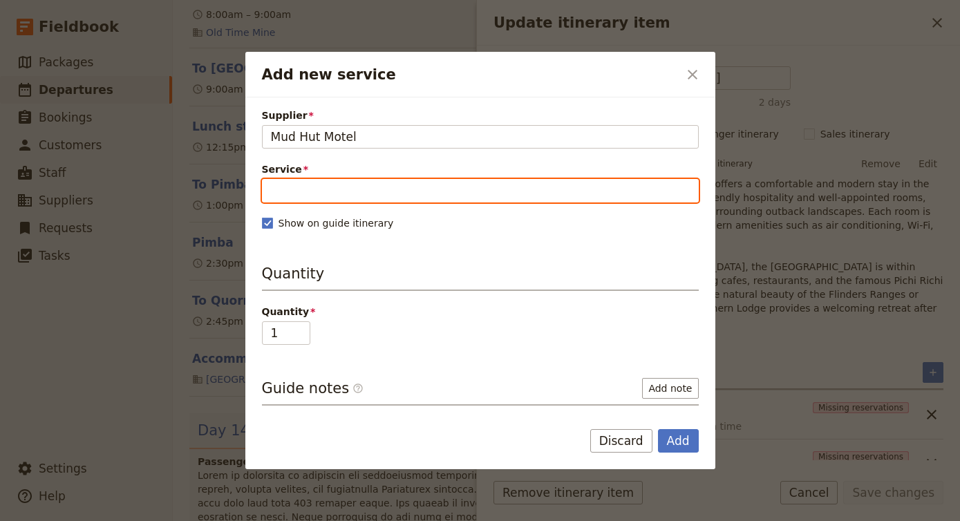
click at [378, 189] on input "Service" at bounding box center [480, 190] width 437 height 23
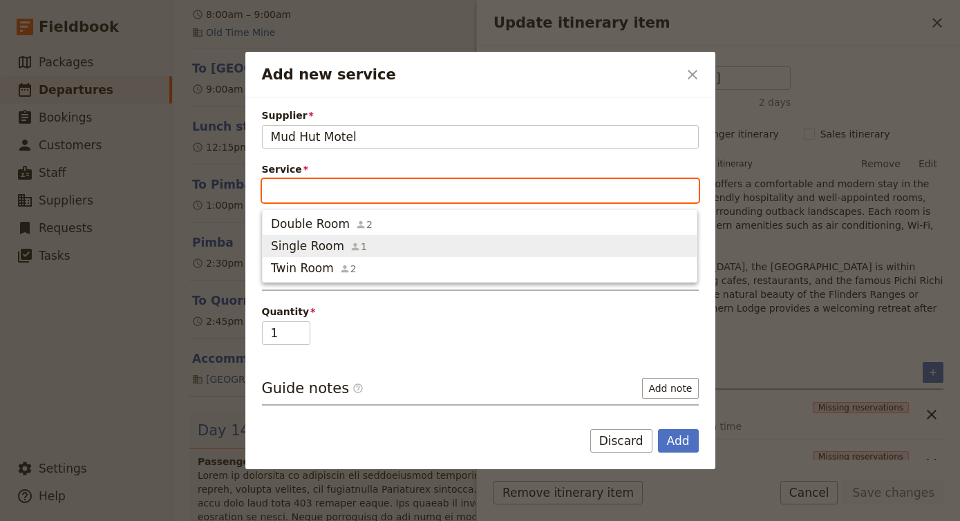
click at [384, 246] on span "Single Room 1" at bounding box center [479, 246] width 417 height 17
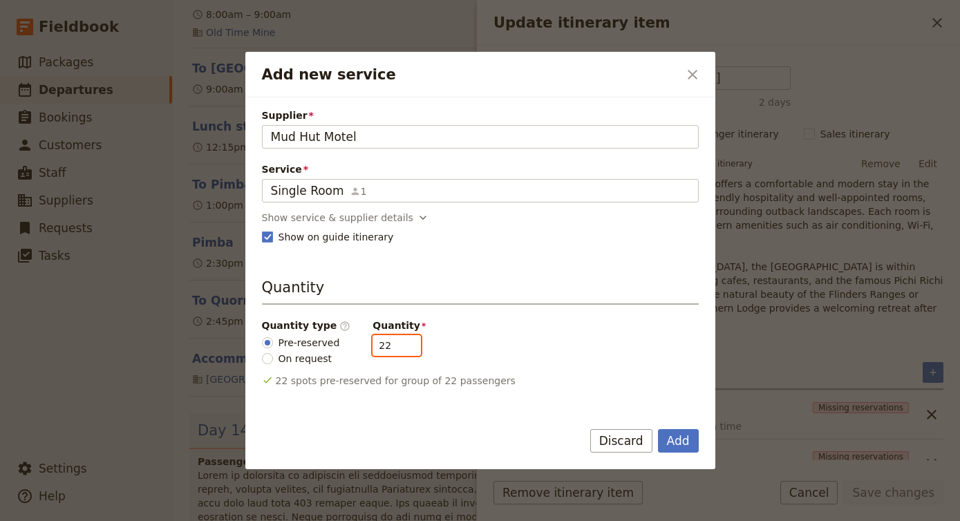
drag, startPoint x: 388, startPoint y: 353, endPoint x: 321, endPoint y: 337, distance: 69.0
click at [321, 337] on div "Quantity type ​ Pre-reserved On request Quantity 22" at bounding box center [480, 342] width 437 height 47
type input "4"
click at [672, 437] on button "Add" at bounding box center [678, 440] width 41 height 23
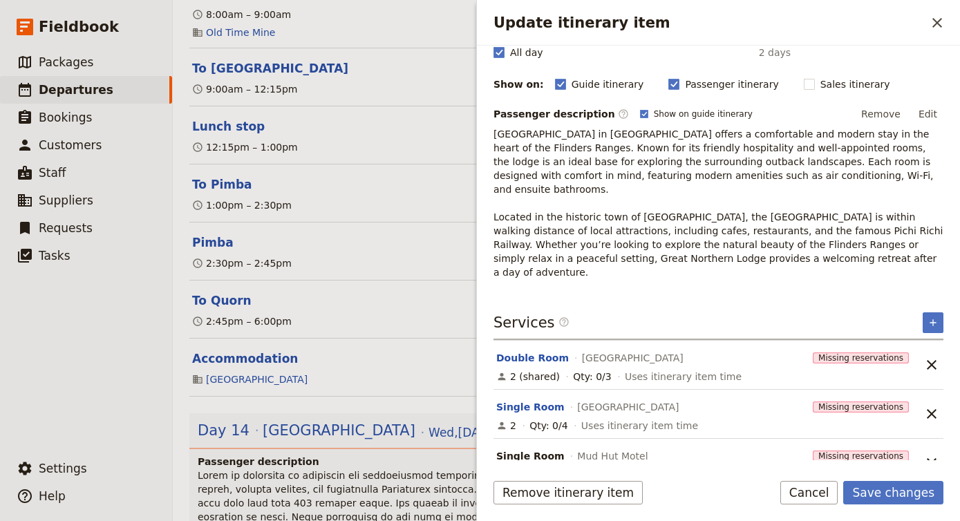
scroll to position [154, 0]
click at [916, 495] on button "Save changes" at bounding box center [893, 492] width 100 height 23
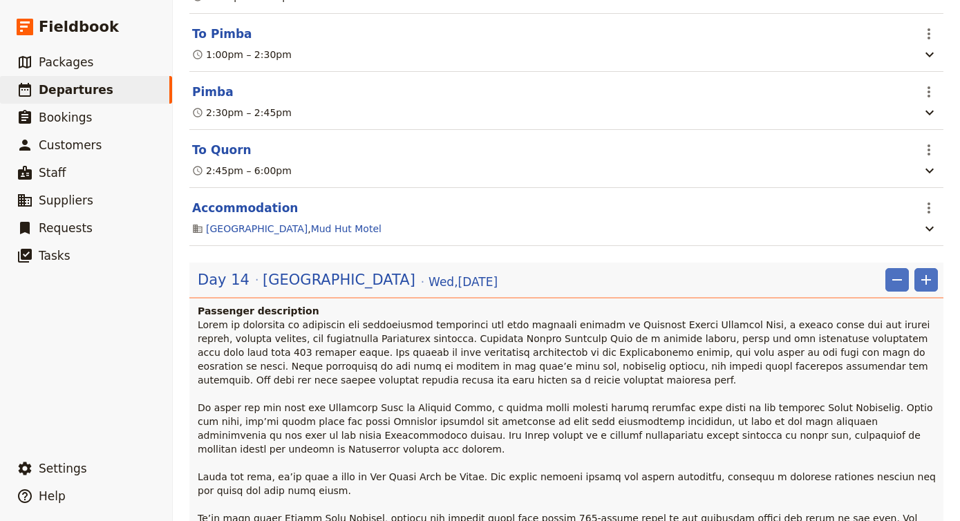
scroll to position [6407, 0]
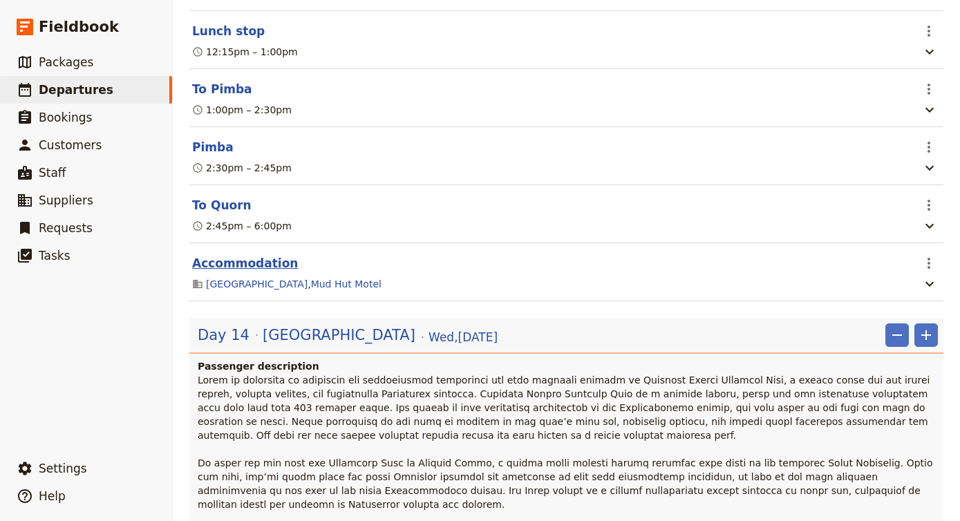
click at [269, 255] on button "Accommodation" at bounding box center [245, 263] width 106 height 17
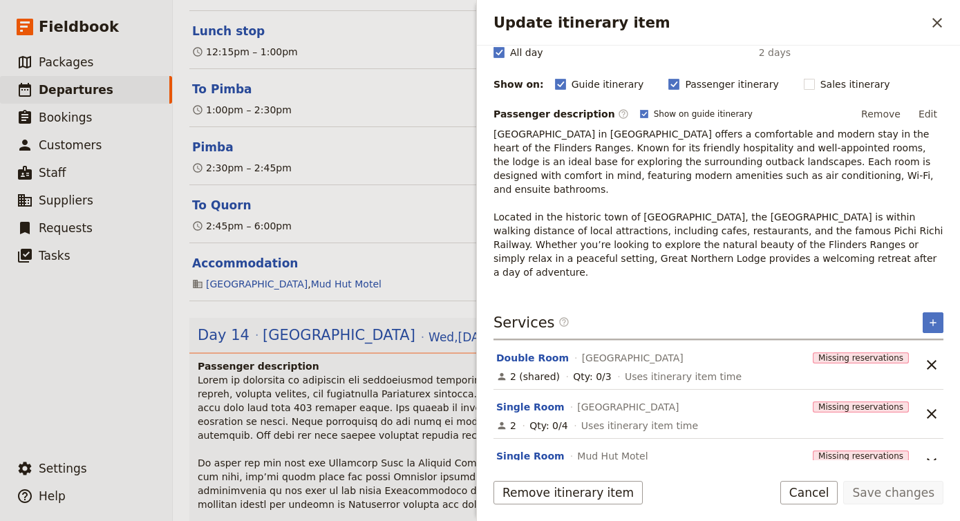
scroll to position [154, 0]
click at [934, 455] on icon "Unlink service" at bounding box center [931, 463] width 17 height 17
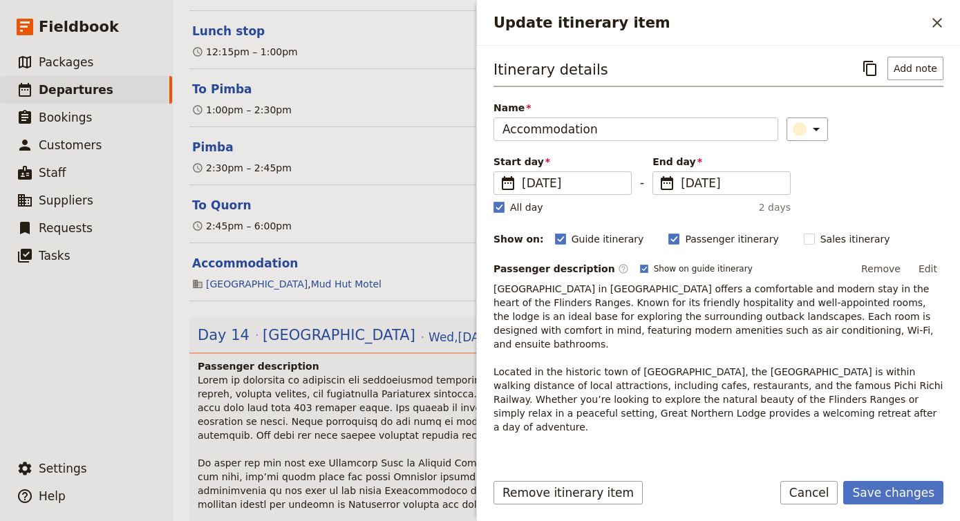
click at [936, 467] on button "​" at bounding box center [932, 477] width 21 height 21
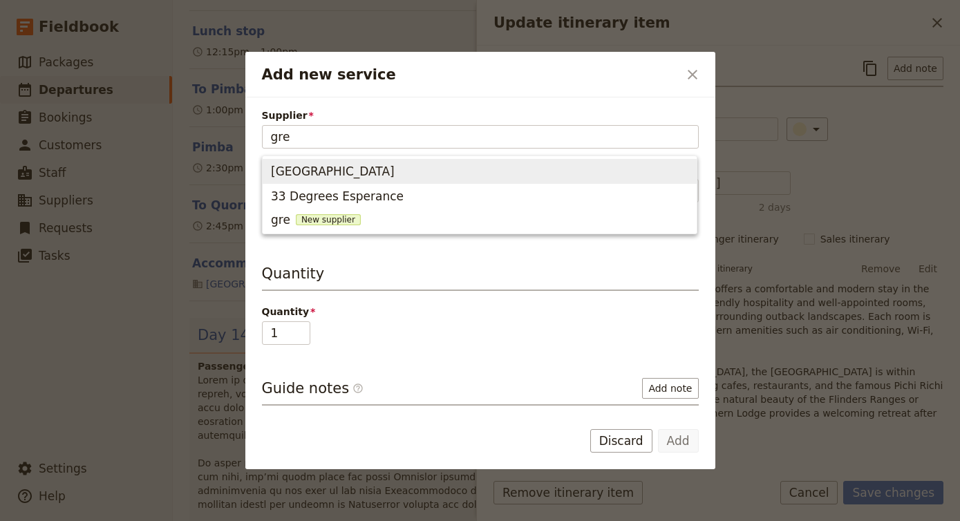
click at [464, 173] on span "[GEOGRAPHIC_DATA]" at bounding box center [479, 171] width 417 height 19
type input "[GEOGRAPHIC_DATA]"
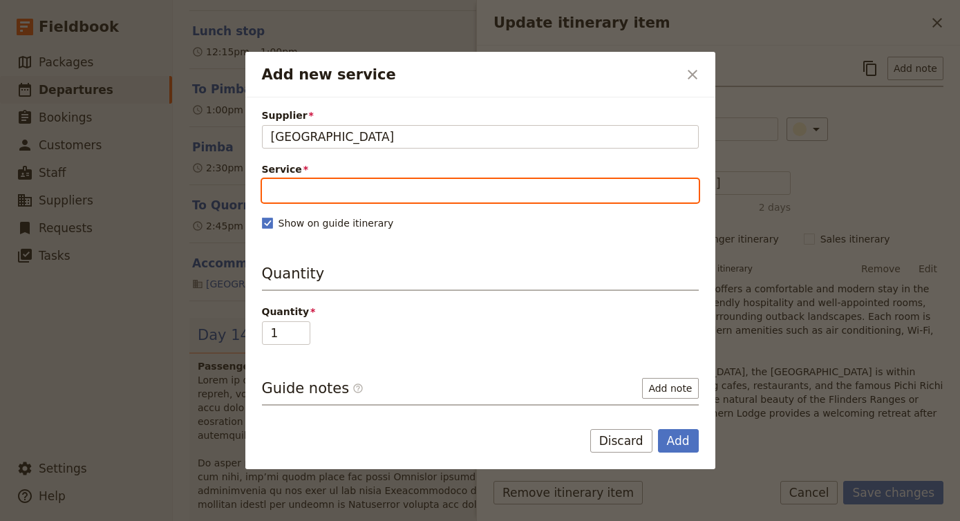
click at [484, 180] on input "Service" at bounding box center [480, 190] width 437 height 23
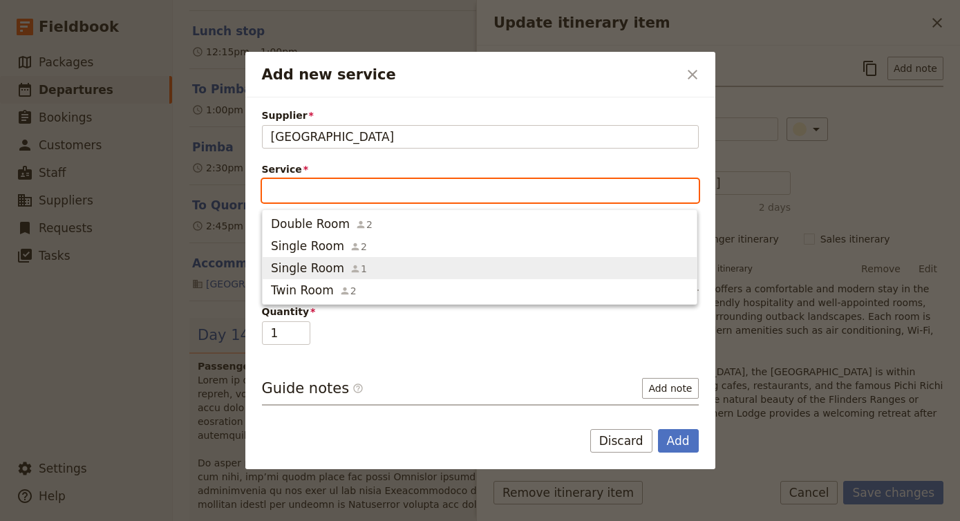
click at [448, 272] on span "Single Room 1" at bounding box center [479, 268] width 417 height 17
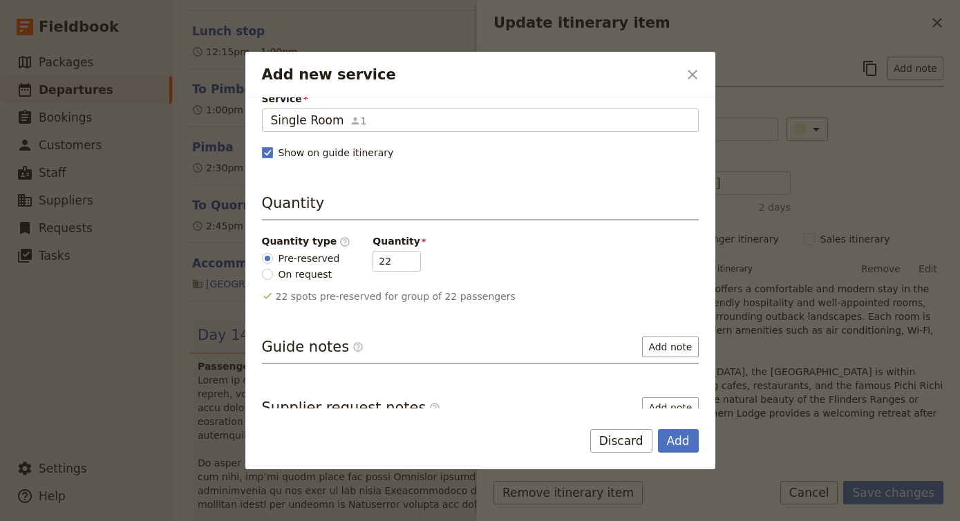
scroll to position [128, 0]
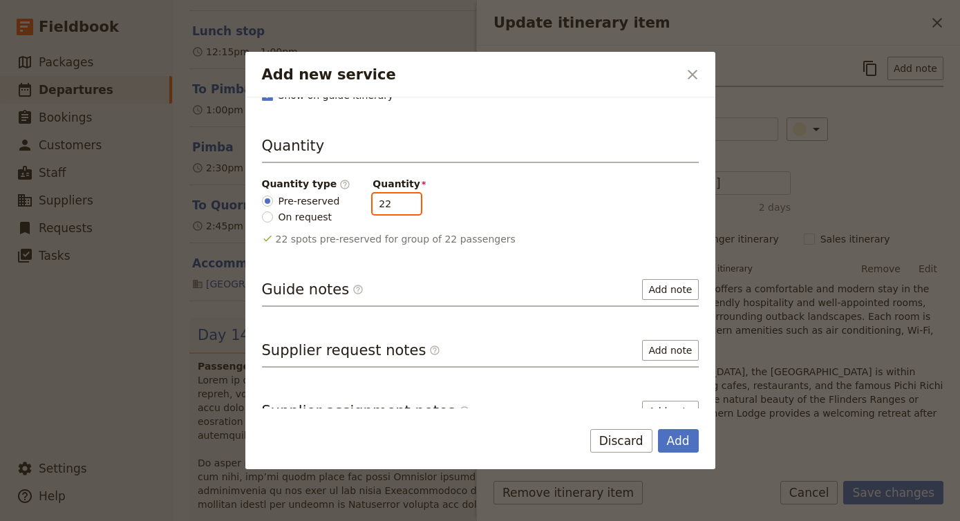
drag, startPoint x: 381, startPoint y: 207, endPoint x: 325, endPoint y: 207, distance: 55.3
click at [325, 207] on div "Quantity type ​ Pre-reserved On request Quantity 22" at bounding box center [480, 200] width 437 height 47
type input "4"
click at [681, 440] on button "Add" at bounding box center [678, 440] width 41 height 23
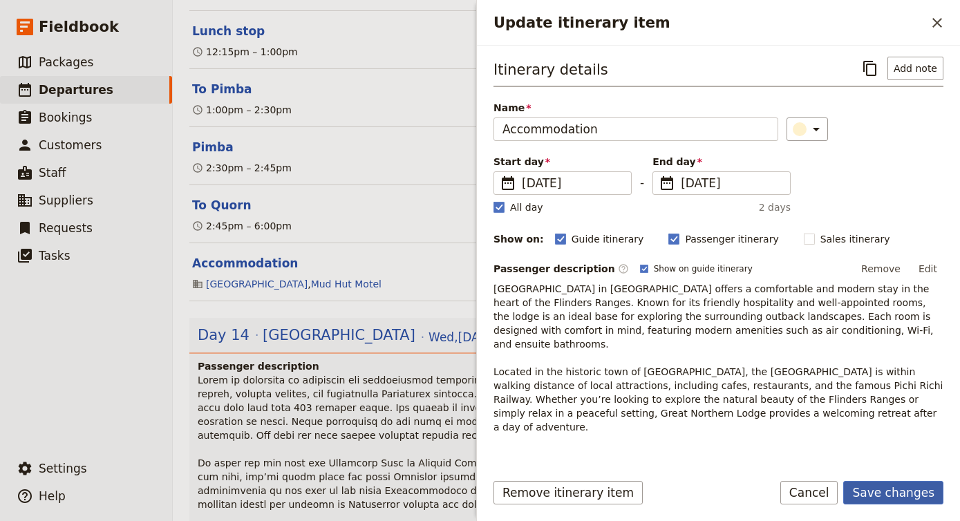
click at [887, 496] on button "Save changes" at bounding box center [893, 492] width 100 height 23
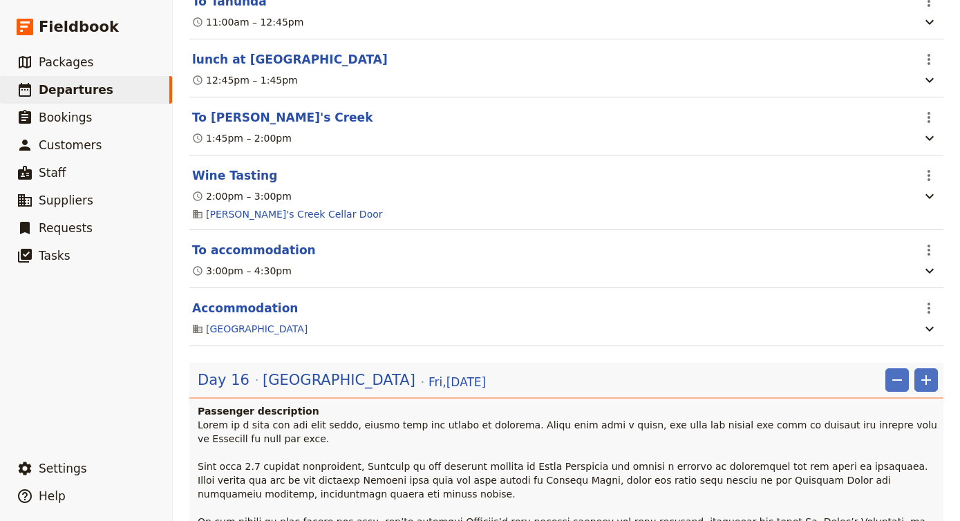
scroll to position [8458, 0]
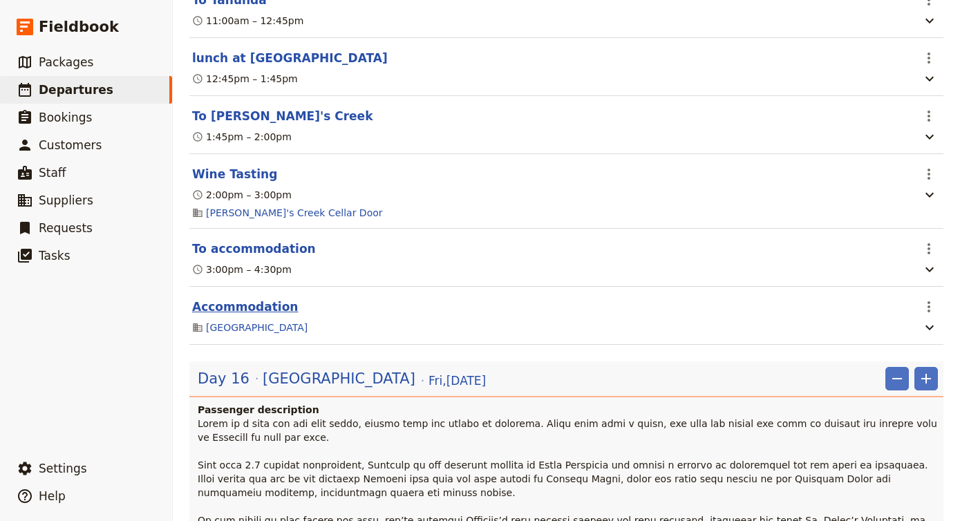
click at [262, 298] on button "Accommodation" at bounding box center [245, 306] width 106 height 17
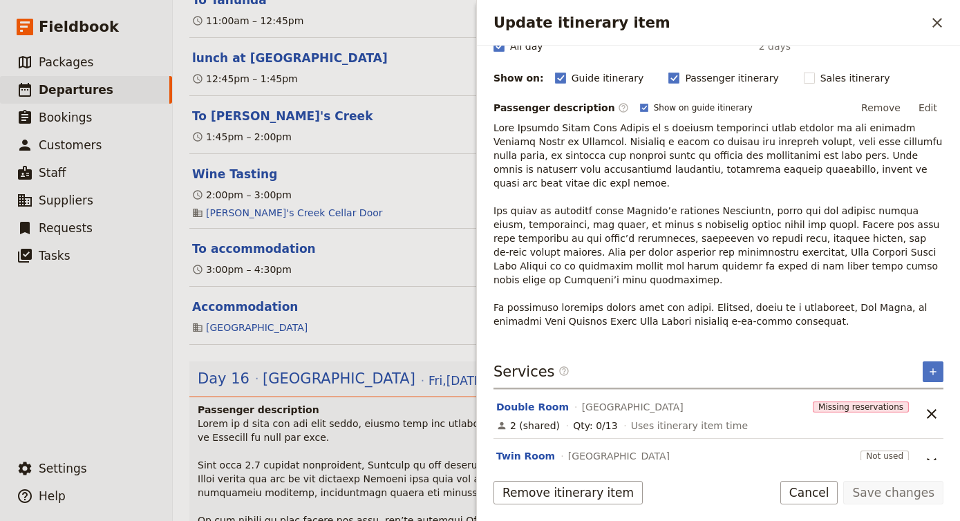
scroll to position [160, 0]
click at [520, 399] on div "[GEOGRAPHIC_DATA]" at bounding box center [652, 407] width 314 height 17
click at [518, 401] on button "Double Room" at bounding box center [532, 408] width 73 height 14
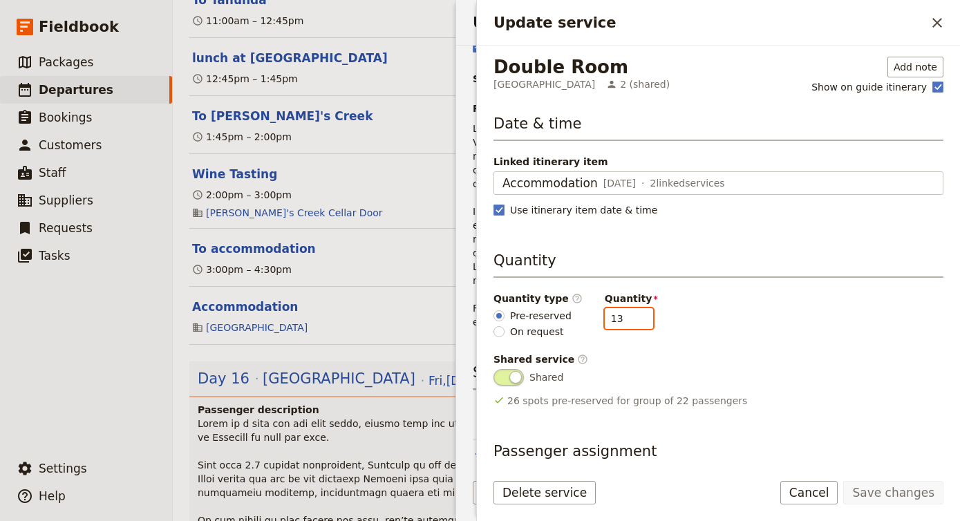
drag, startPoint x: 612, startPoint y: 326, endPoint x: 548, endPoint y: 319, distance: 63.9
click at [550, 319] on div "Quantity type ​ Pre-reserved On request Quantity 13" at bounding box center [718, 315] width 450 height 47
type input "3"
click at [877, 493] on button "Save changes" at bounding box center [893, 492] width 100 height 23
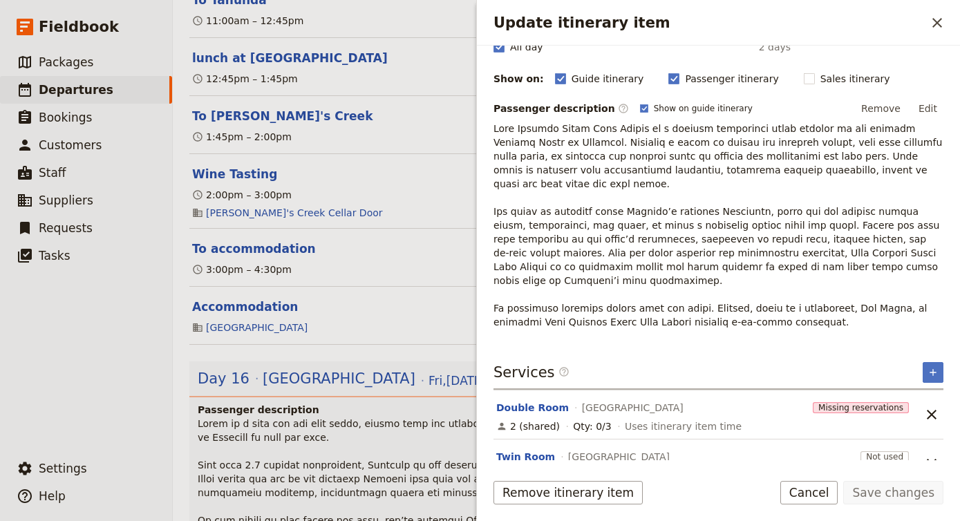
click at [515, 450] on button "Twin Room" at bounding box center [525, 457] width 59 height 14
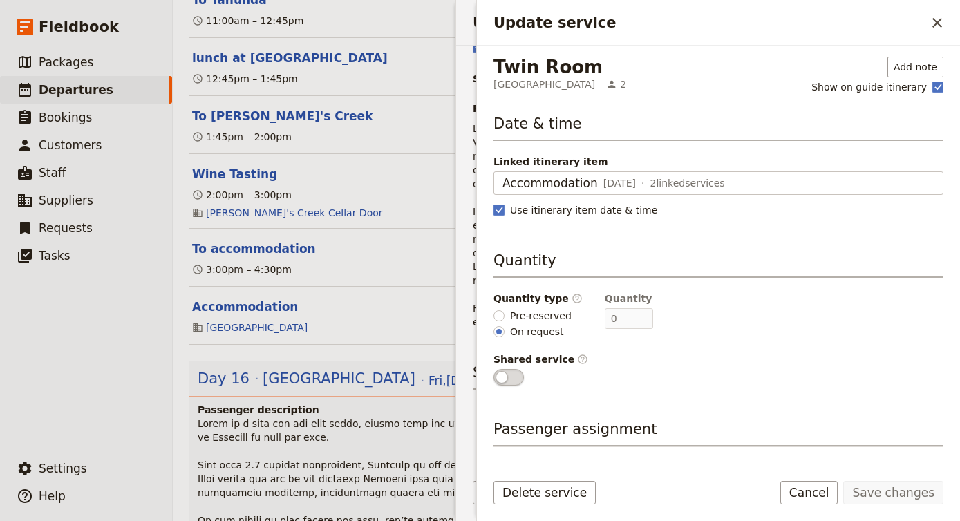
click at [510, 314] on span "Pre-reserved" at bounding box center [540, 316] width 61 height 14
click at [504, 314] on input "Pre-reserved" at bounding box center [498, 315] width 11 height 11
radio input "true"
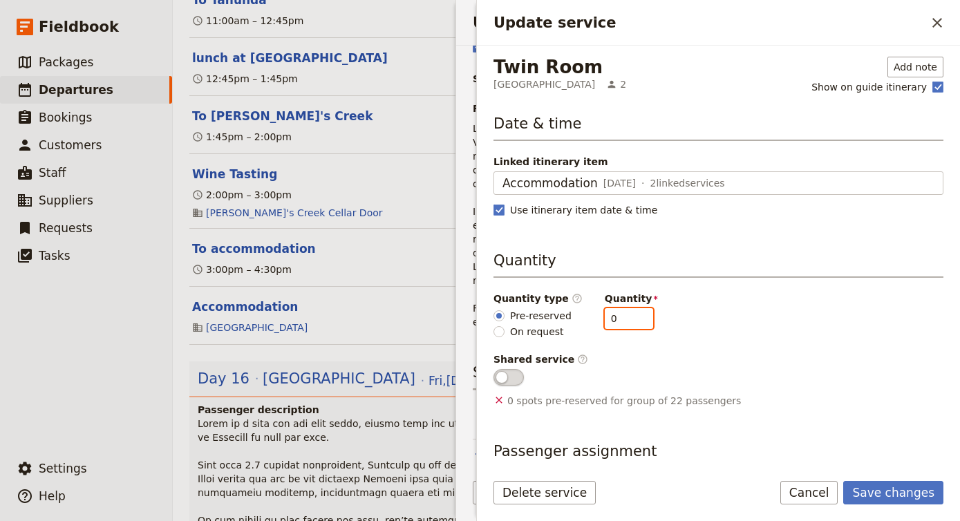
drag, startPoint x: 610, startPoint y: 323, endPoint x: 561, endPoint y: 319, distance: 49.2
click at [563, 319] on div "Quantity type ​ Pre-reserved On request Quantity 0" at bounding box center [718, 315] width 450 height 47
type input "3"
click at [872, 491] on button "Save changes" at bounding box center [893, 492] width 100 height 23
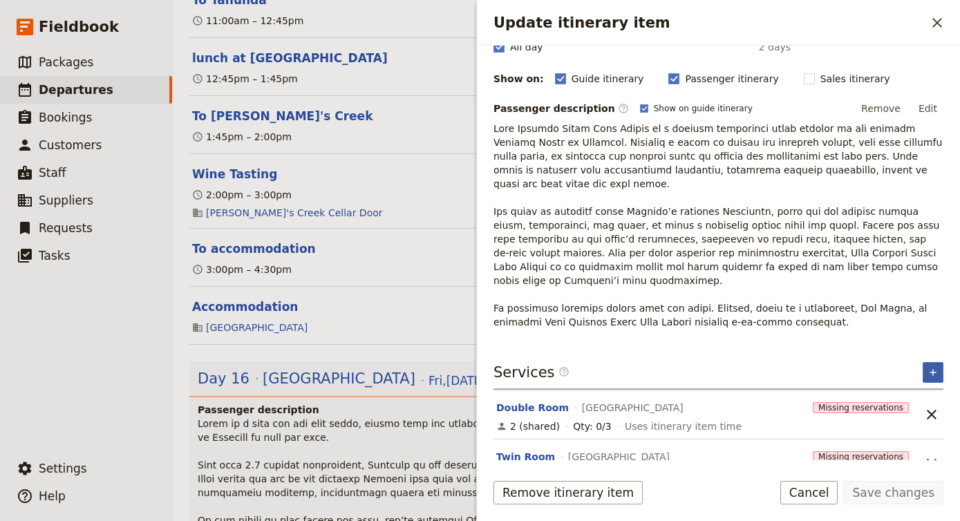
click at [924, 362] on button "​" at bounding box center [932, 372] width 21 height 21
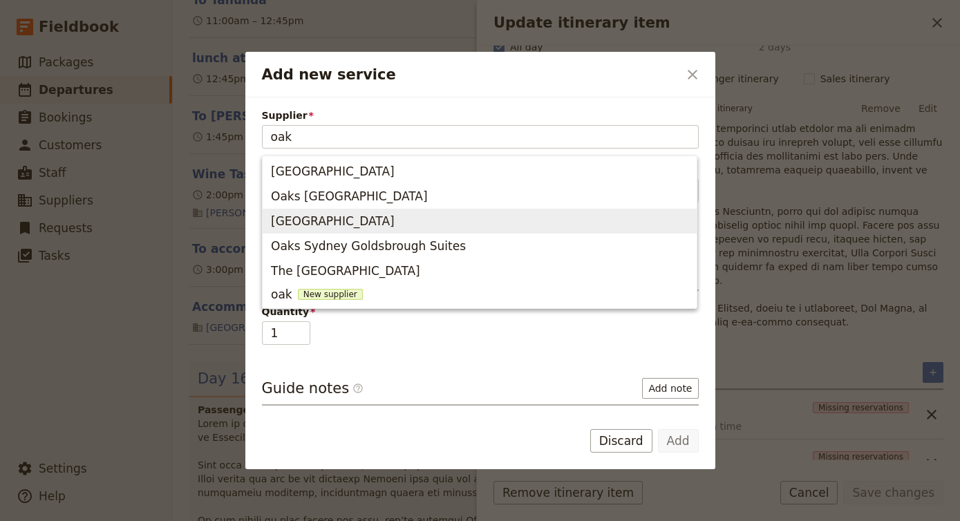
click at [495, 220] on span "[GEOGRAPHIC_DATA]" at bounding box center [479, 220] width 417 height 19
type input "[GEOGRAPHIC_DATA]"
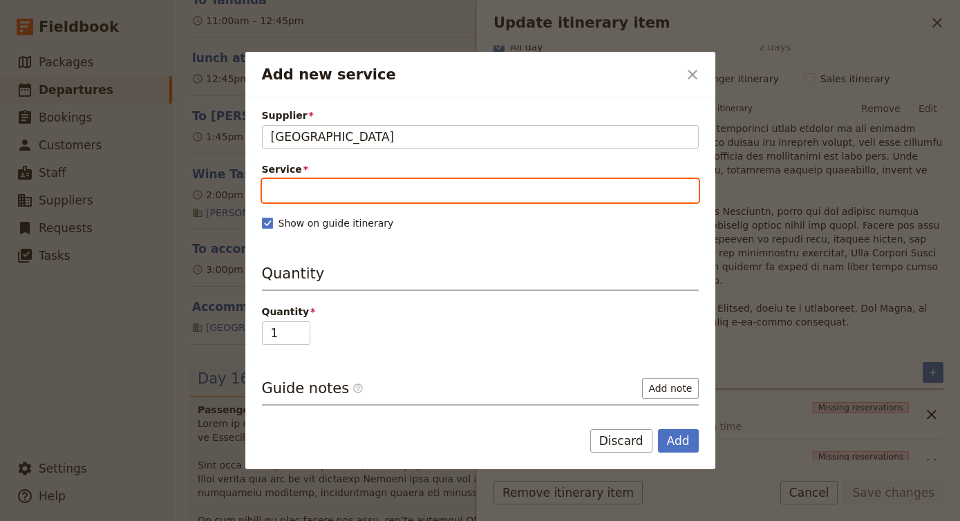
click at [366, 191] on input "Service" at bounding box center [480, 190] width 437 height 23
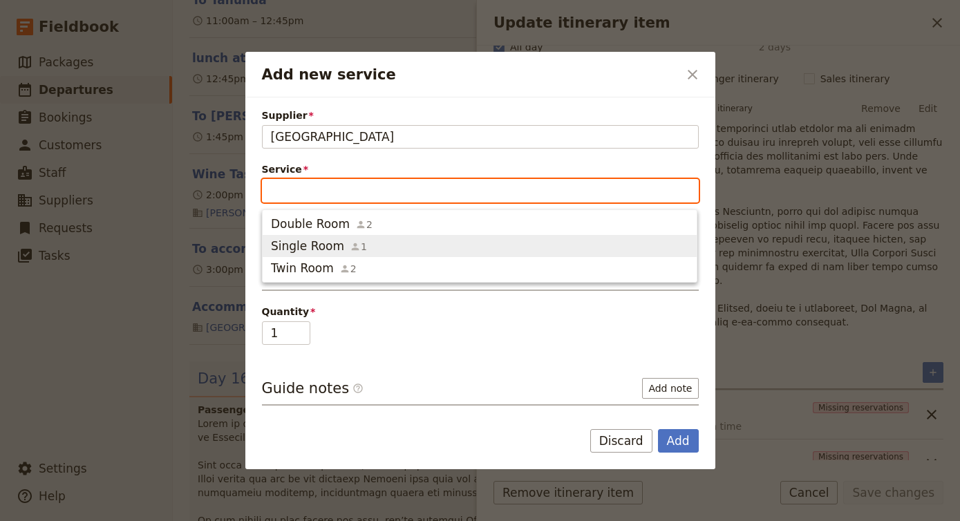
click at [376, 243] on span "Single Room 1" at bounding box center [479, 246] width 417 height 17
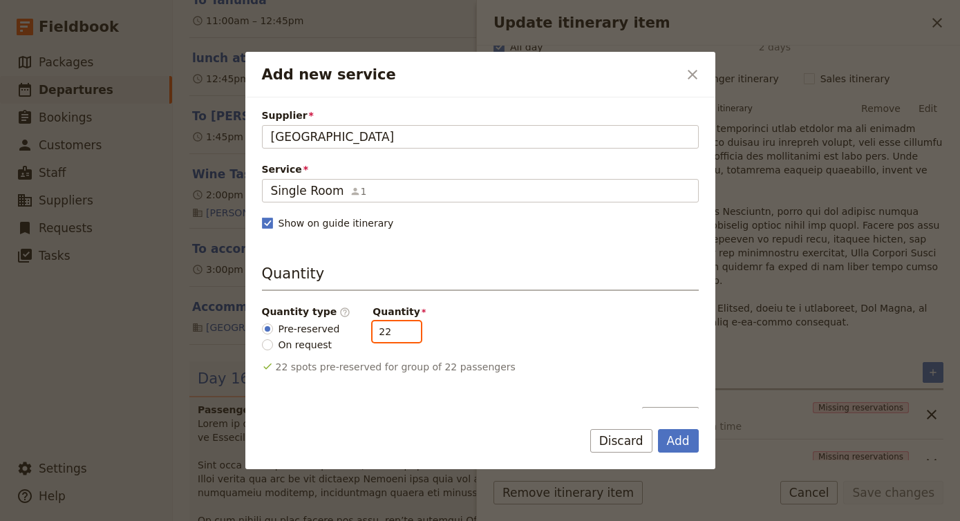
drag, startPoint x: 384, startPoint y: 334, endPoint x: 321, endPoint y: 332, distance: 62.9
click at [321, 332] on div "Quantity type ​ Pre-reserved On request Quantity 22" at bounding box center [480, 328] width 437 height 47
type input "4"
click at [674, 442] on button "Add" at bounding box center [678, 440] width 41 height 23
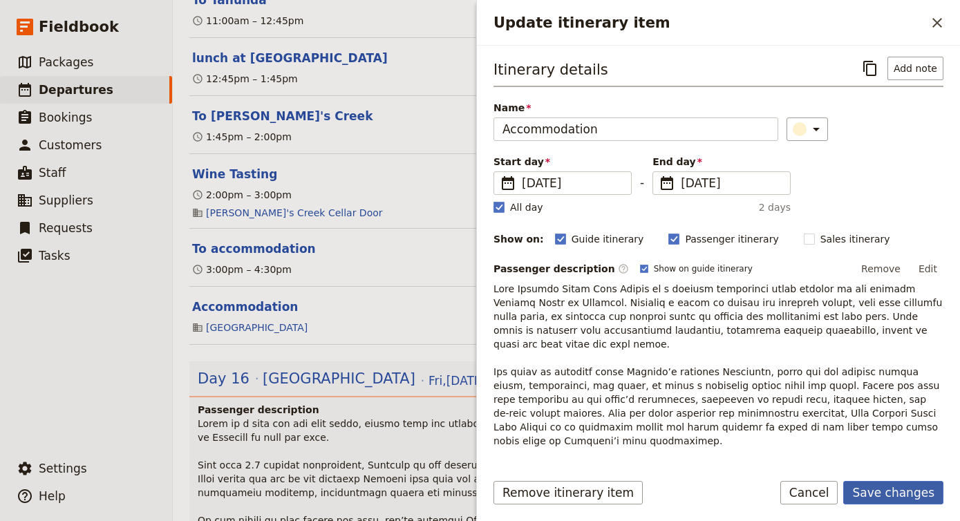
click at [871, 493] on button "Save changes" at bounding box center [893, 492] width 100 height 23
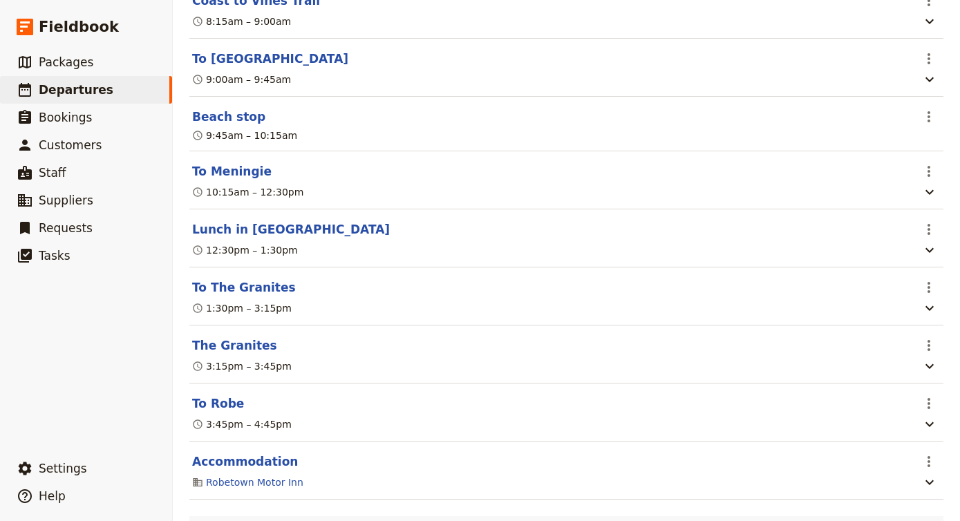
scroll to position [10121, 0]
click at [254, 453] on button "Accommodation" at bounding box center [245, 461] width 106 height 17
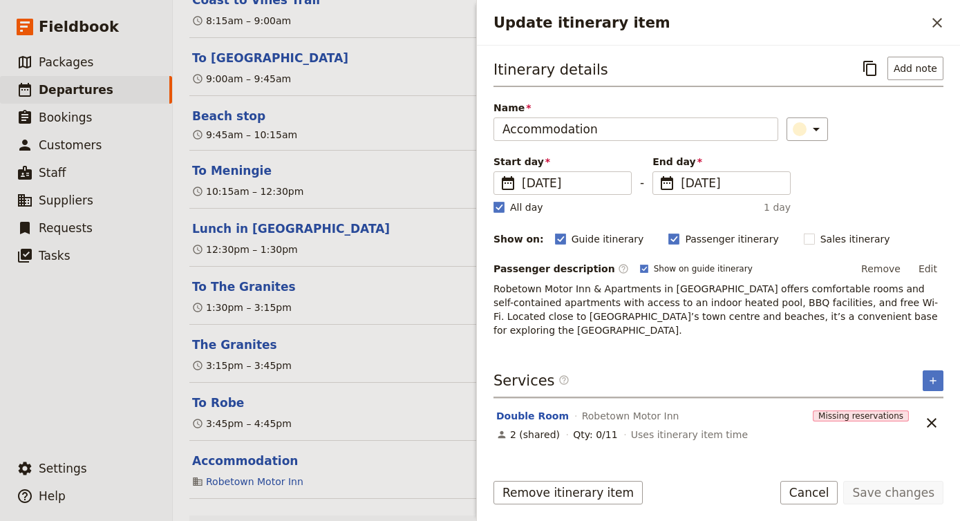
scroll to position [0, 0]
click at [538, 409] on button "Double Room" at bounding box center [532, 416] width 73 height 14
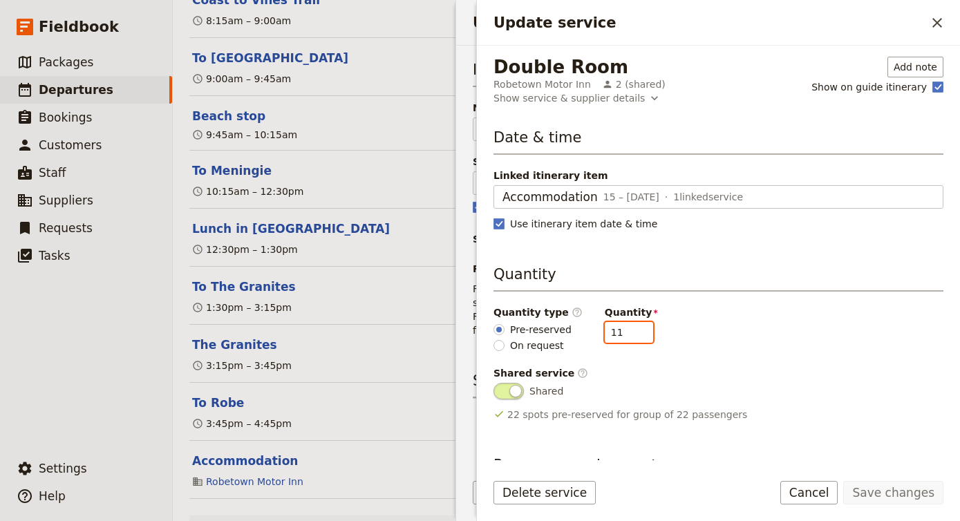
drag, startPoint x: 611, startPoint y: 332, endPoint x: 565, endPoint y: 332, distance: 46.3
click at [565, 332] on div "Quantity type ​ Pre-reserved On request Quantity 11" at bounding box center [718, 328] width 450 height 47
type input "3"
click at [902, 491] on button "Save changes" at bounding box center [893, 492] width 100 height 23
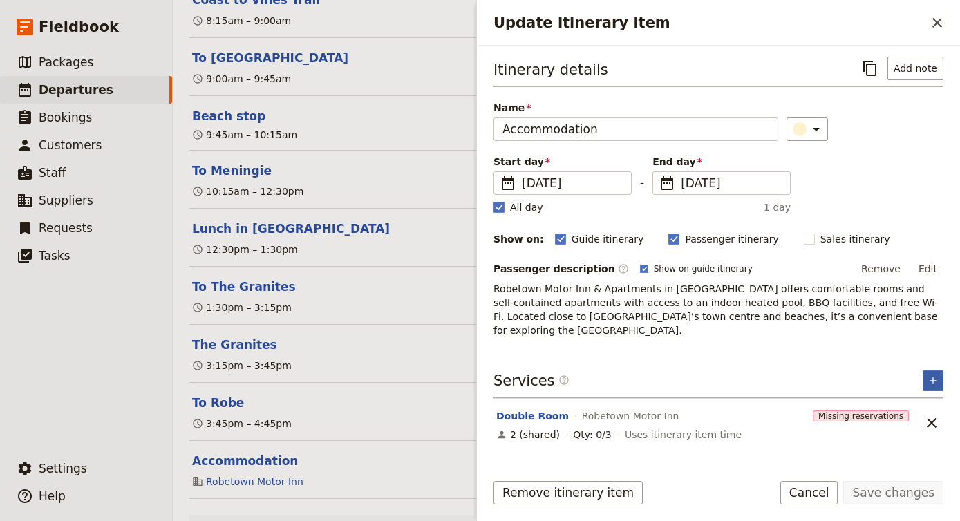
click at [937, 375] on icon "Add service inclusion" at bounding box center [932, 380] width 11 height 11
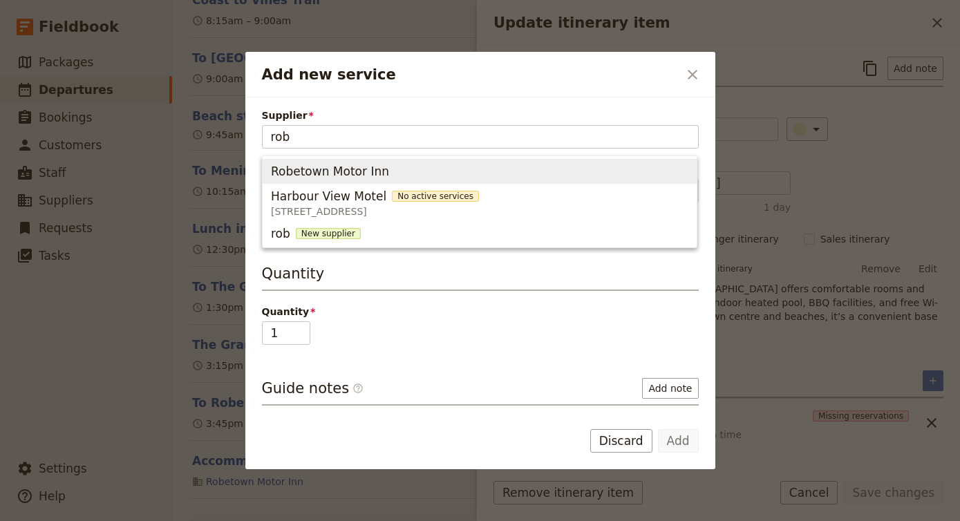
click at [633, 169] on span "Robetown Motor Inn" at bounding box center [479, 171] width 417 height 19
type input "Robetown Motor Inn"
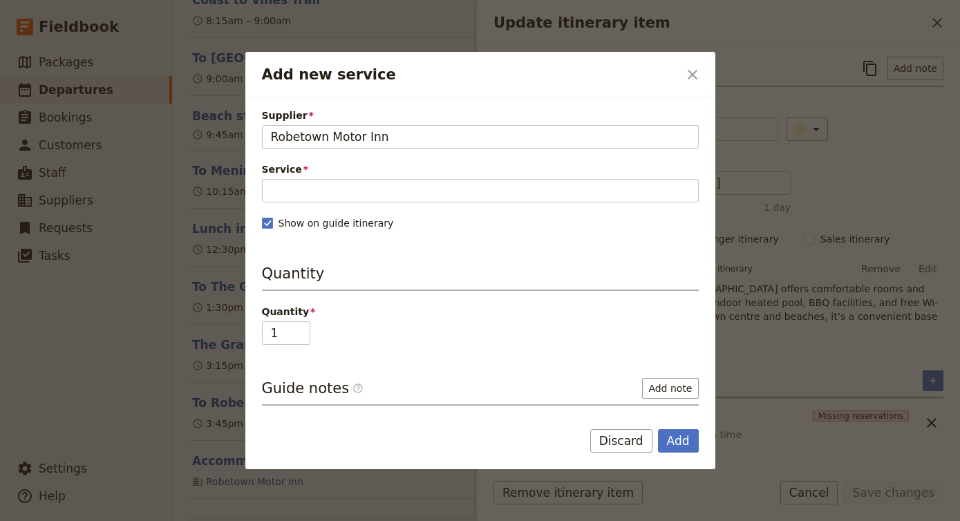
click at [508, 206] on div "Supplier Robetown Motor Inn Robetown Motor Inn Service Fill out this field Show…" at bounding box center [480, 317] width 437 height 419
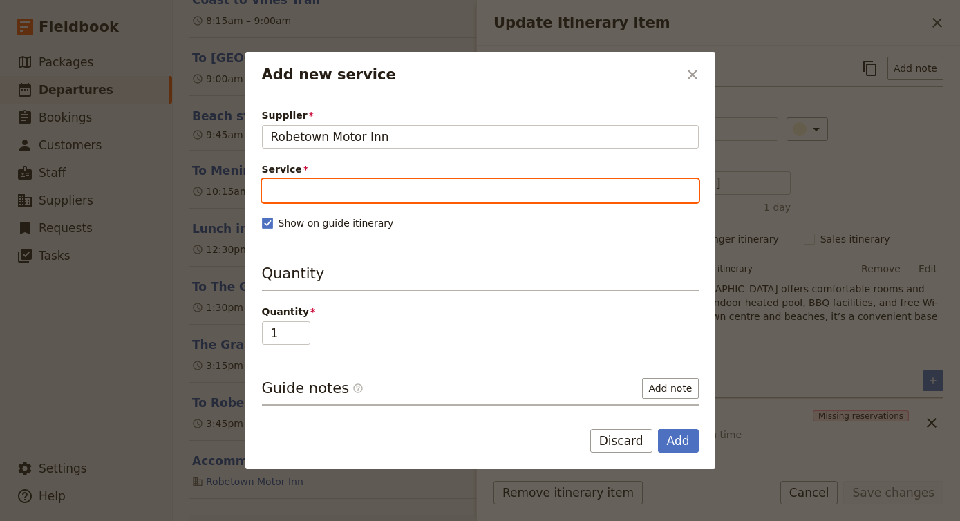
click at [507, 199] on input "Service" at bounding box center [480, 190] width 437 height 23
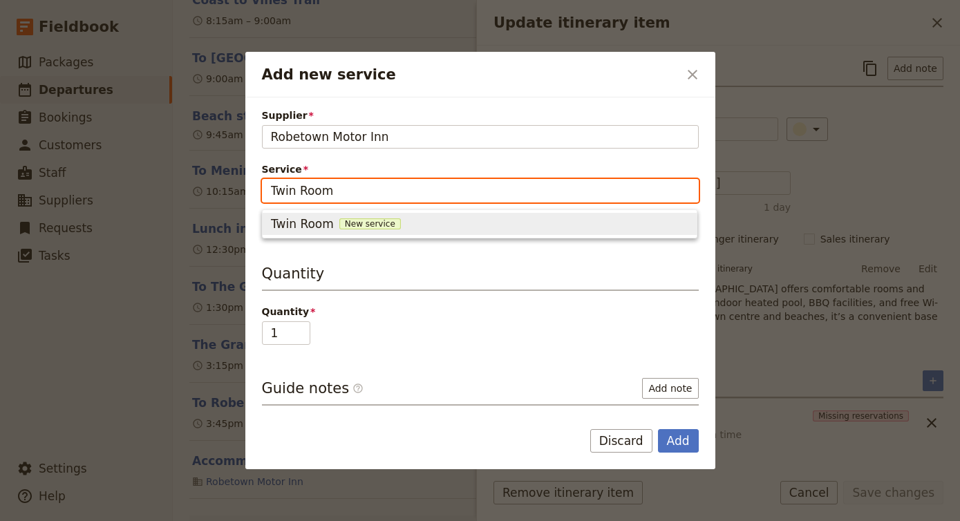
type input "Twin Room"
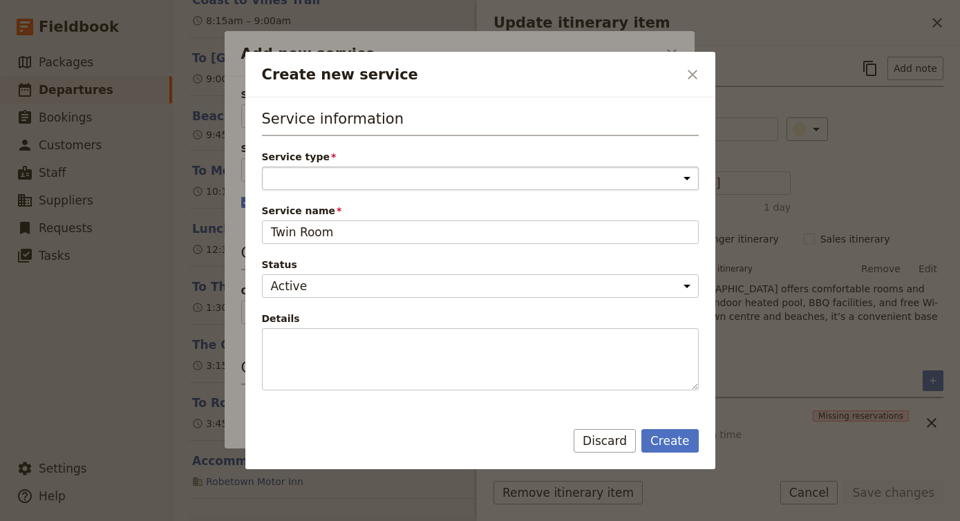
select select "AccommodationService"
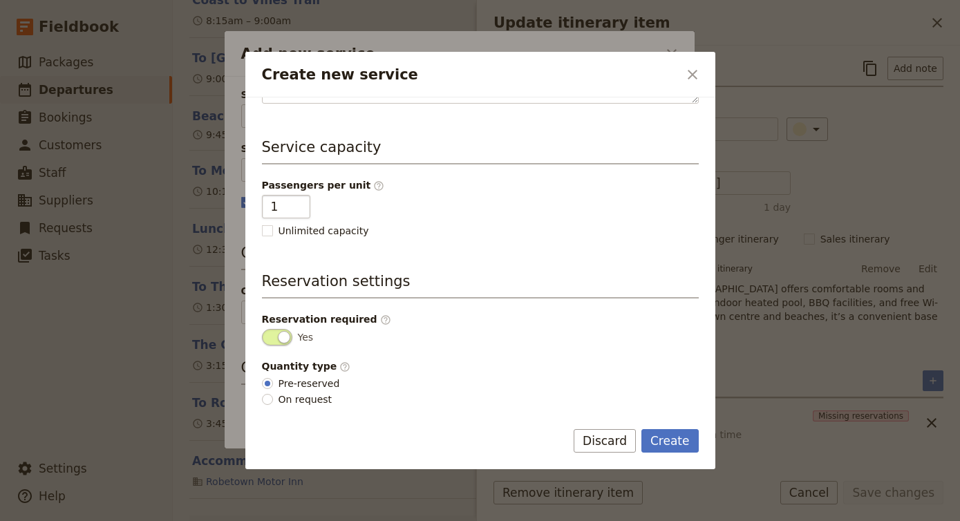
scroll to position [287, 0]
type input "2"
click at [296, 205] on input "2" at bounding box center [286, 206] width 48 height 23
drag, startPoint x: 663, startPoint y: 437, endPoint x: 494, endPoint y: 343, distance: 193.0
click at [493, 342] on span "Yes" at bounding box center [480, 337] width 437 height 17
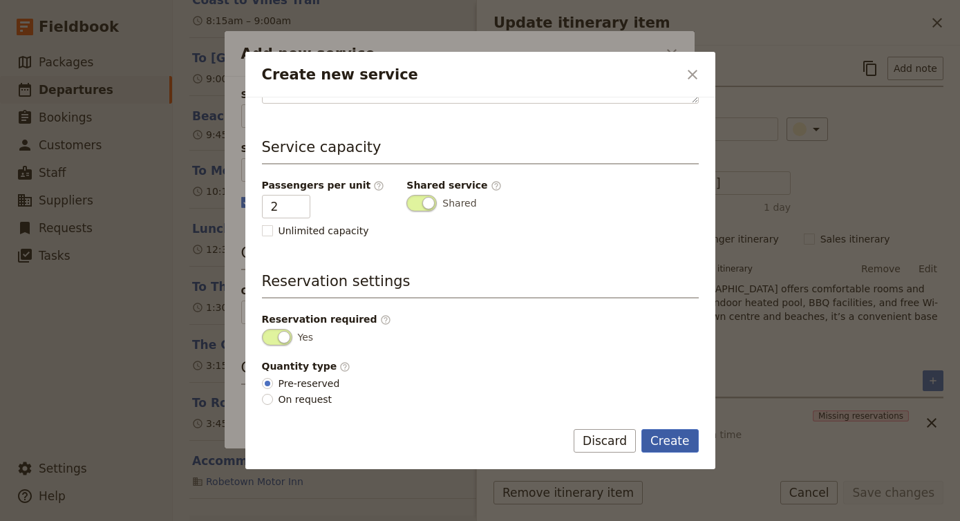
click at [690, 439] on button "Create" at bounding box center [669, 440] width 57 height 23
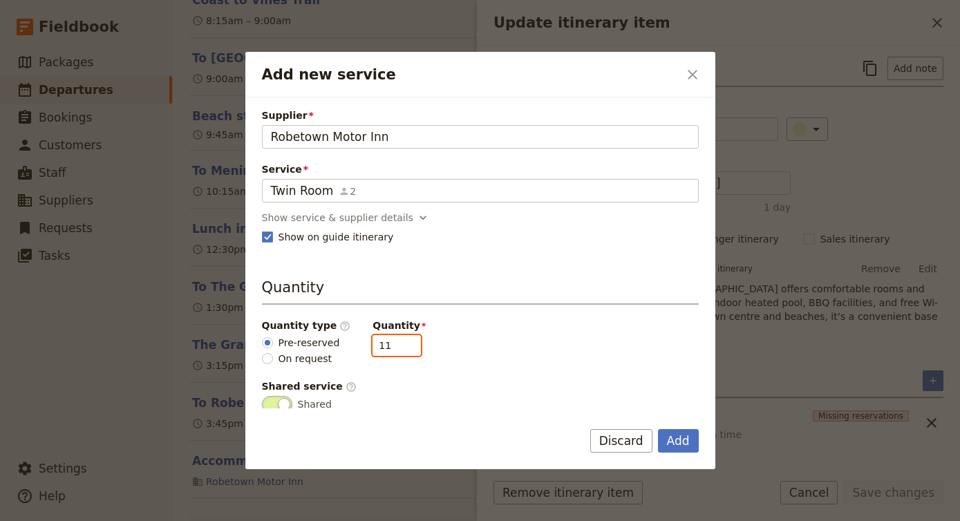
drag, startPoint x: 389, startPoint y: 341, endPoint x: 316, endPoint y: 341, distance: 72.6
click at [318, 341] on div "Quantity type ​ Pre-reserved On request Quantity 11" at bounding box center [480, 342] width 437 height 47
type input "3"
click at [684, 438] on button "Add" at bounding box center [678, 440] width 41 height 23
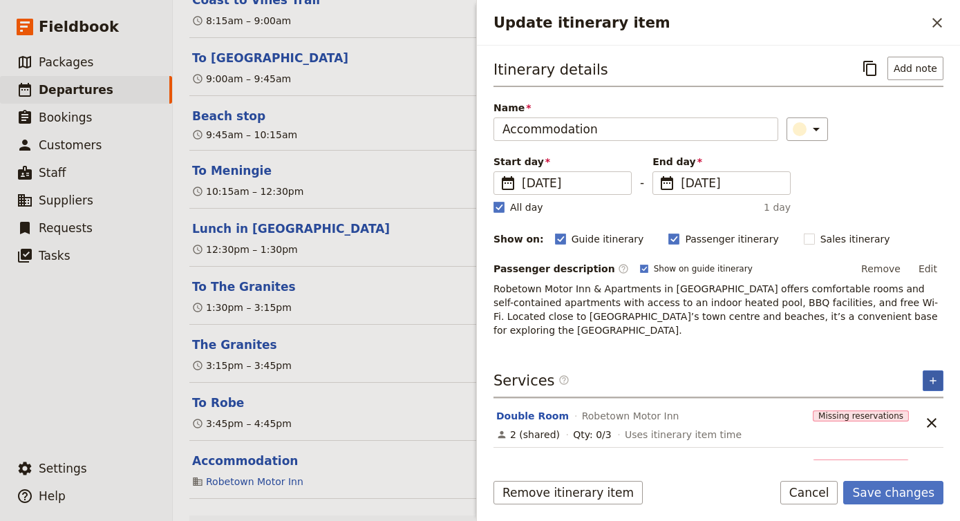
click at [937, 375] on icon "Add service inclusion" at bounding box center [932, 380] width 11 height 11
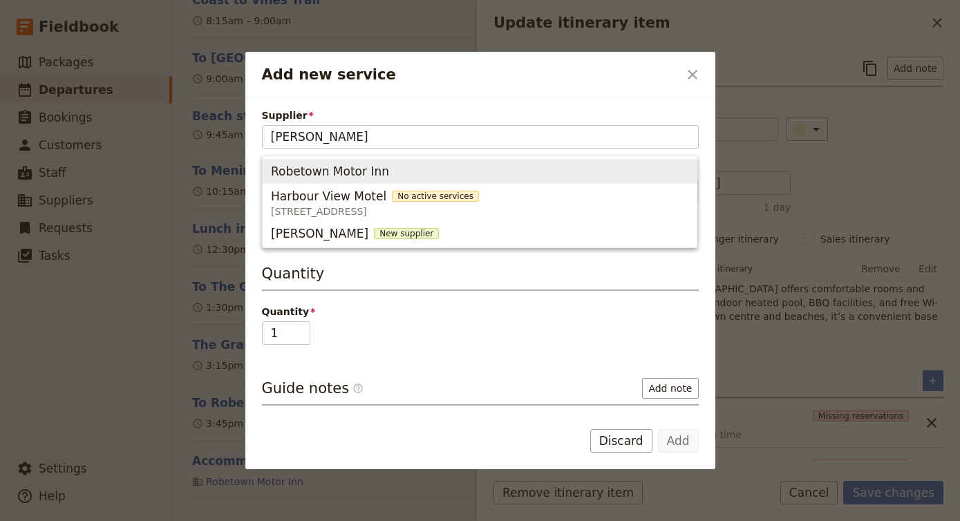
click at [468, 171] on span "Robetown Motor Inn" at bounding box center [479, 171] width 417 height 19
type input "Robetown Motor Inn"
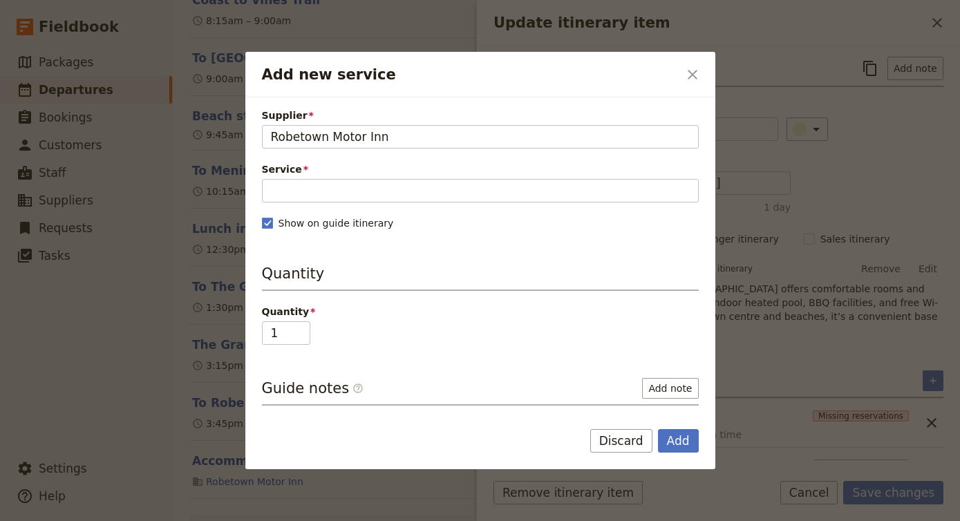
click at [420, 205] on div "Supplier Robetown Motor Inn Robetown Motor Inn Service Fill out this field Show…" at bounding box center [480, 317] width 437 height 419
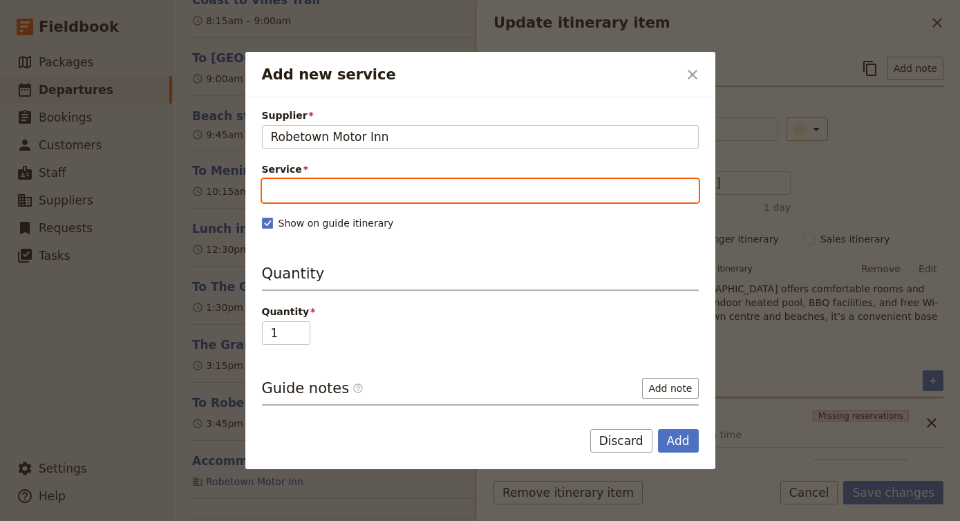
click at [420, 198] on input "Service" at bounding box center [480, 190] width 437 height 23
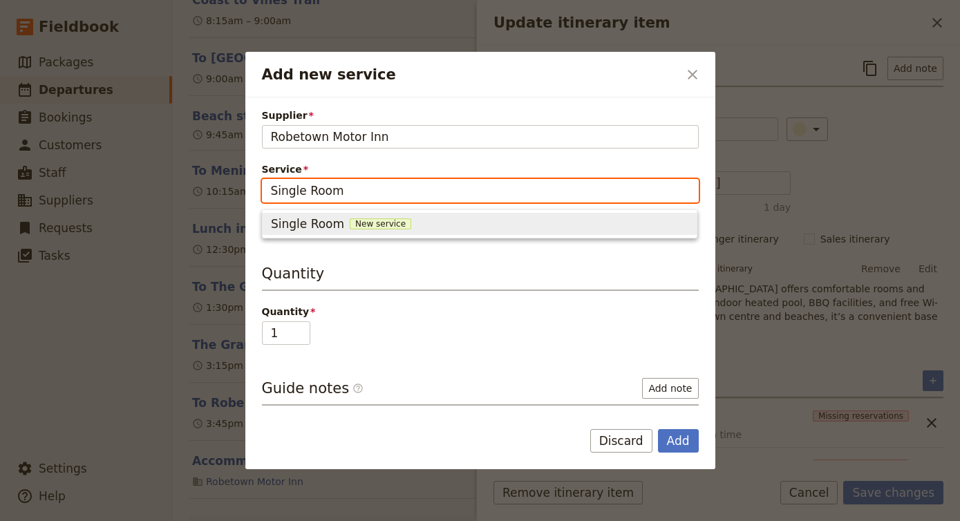
type input "Single Room"
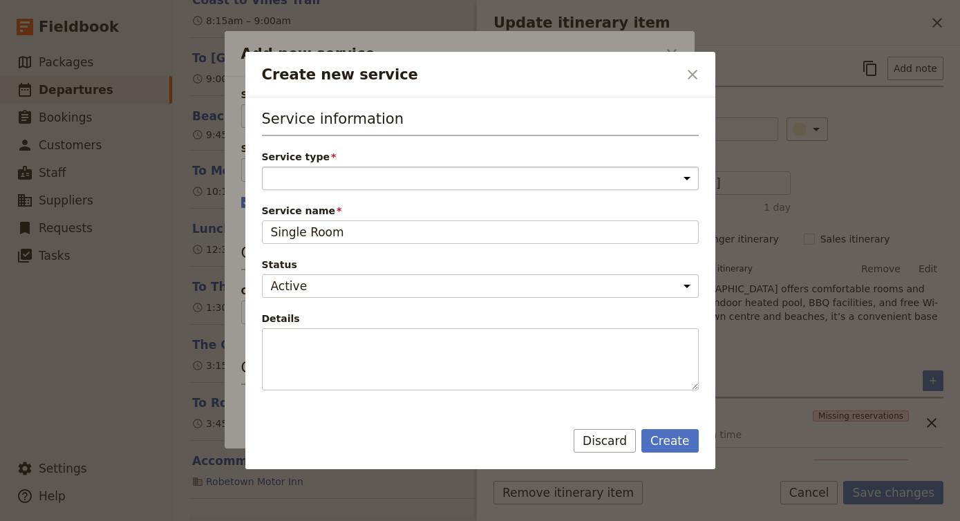
select select "AccommodationService"
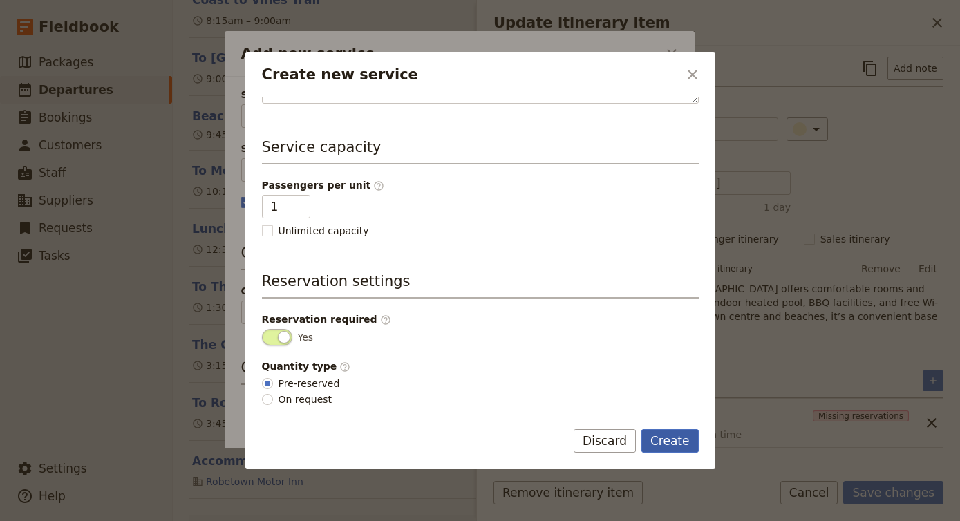
click at [685, 437] on button "Create" at bounding box center [669, 440] width 57 height 23
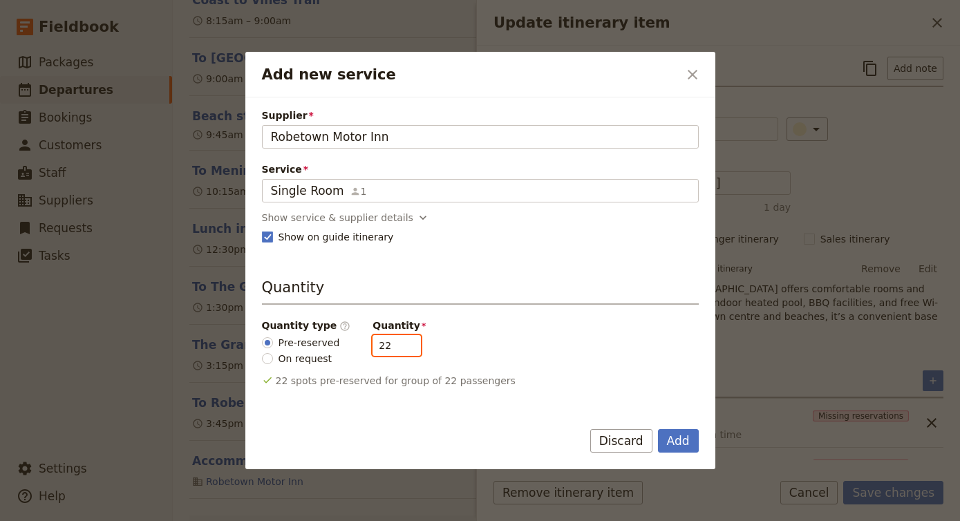
drag, startPoint x: 388, startPoint y: 349, endPoint x: 324, endPoint y: 337, distance: 65.3
click at [324, 337] on div "Quantity type ​ Pre-reserved On request Quantity 22" at bounding box center [480, 342] width 437 height 47
type input "4"
click at [683, 439] on button "Add" at bounding box center [678, 440] width 41 height 23
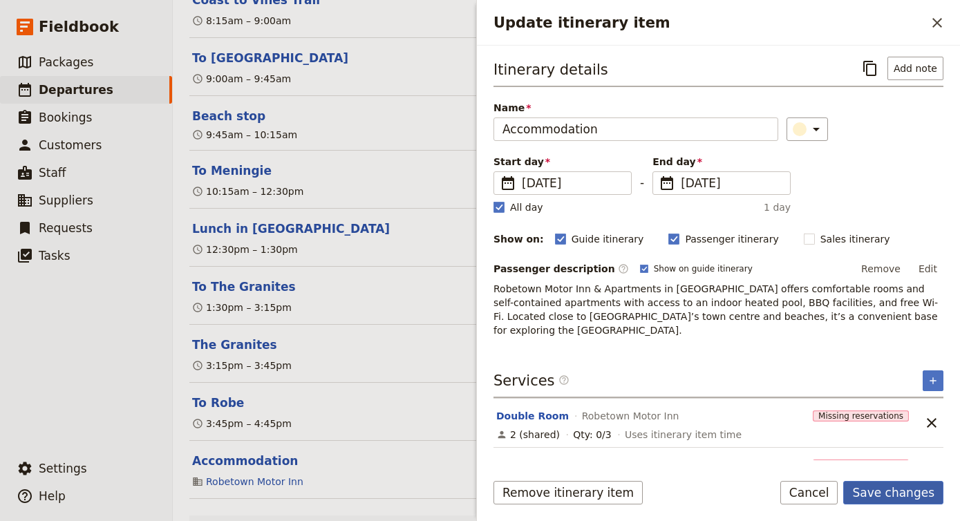
click at [903, 493] on button "Save changes" at bounding box center [893, 492] width 100 height 23
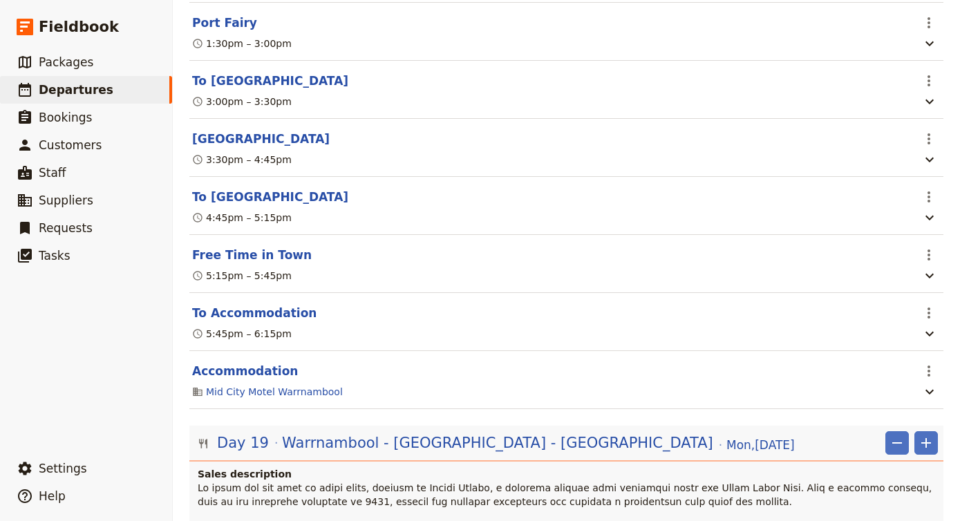
scroll to position [11296, 0]
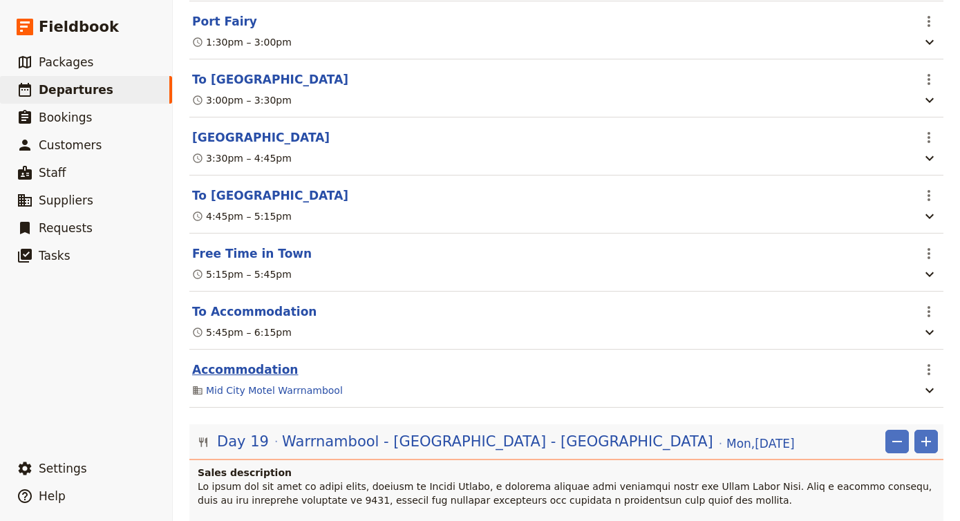
click at [258, 361] on button "Accommodation" at bounding box center [245, 369] width 106 height 17
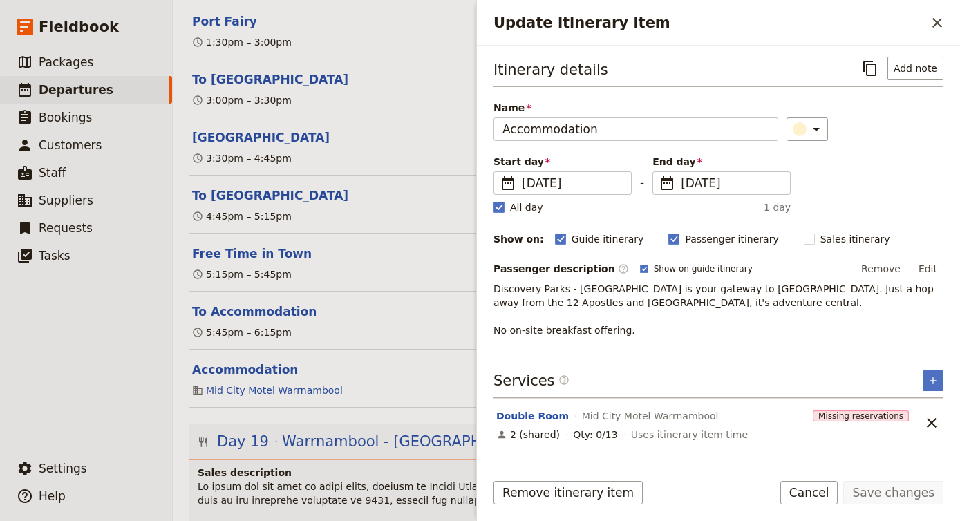
scroll to position [0, 0]
click at [527, 413] on button "Double Room" at bounding box center [532, 416] width 73 height 14
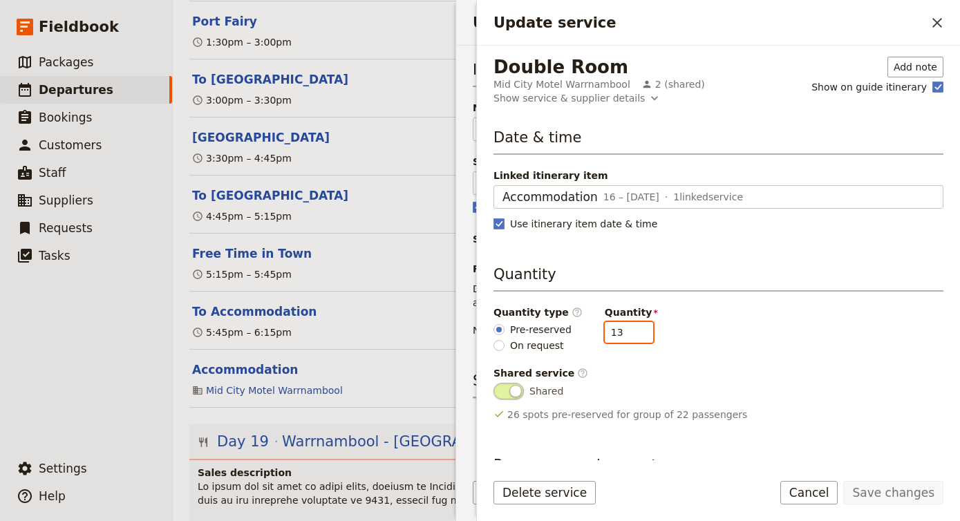
drag, startPoint x: 617, startPoint y: 332, endPoint x: 556, endPoint y: 327, distance: 61.1
click at [556, 327] on div "Quantity type ​ Pre-reserved On request Quantity 13" at bounding box center [718, 328] width 450 height 47
type input "3"
click at [906, 499] on button "Save changes" at bounding box center [893, 492] width 100 height 23
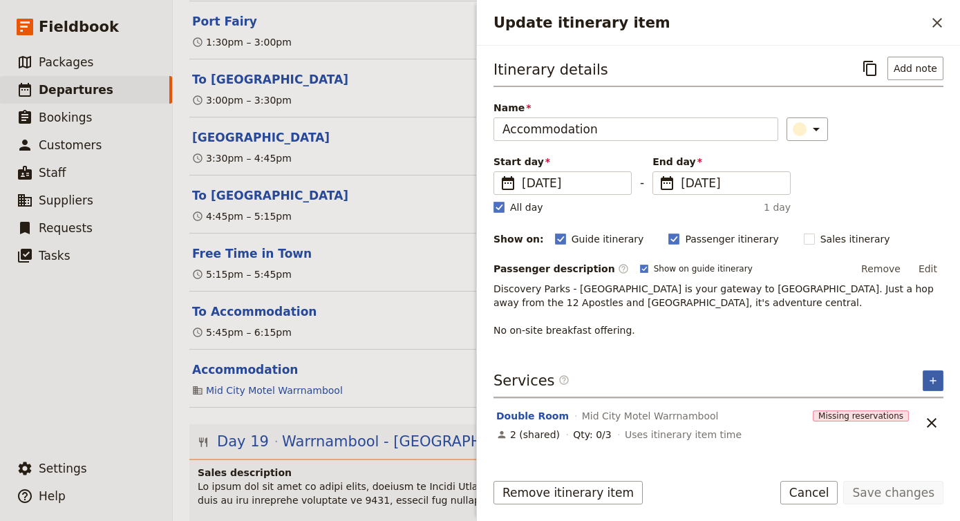
click at [936, 385] on icon "Add service inclusion" at bounding box center [932, 380] width 11 height 11
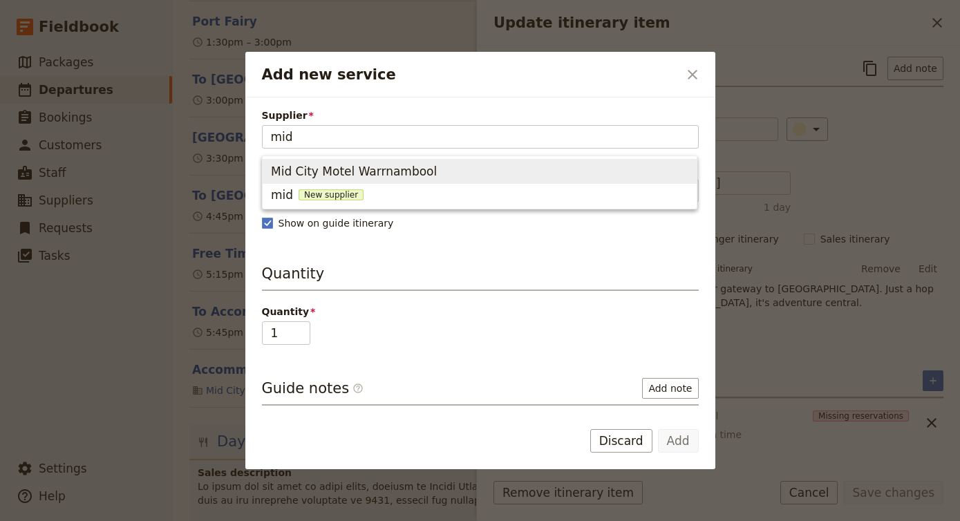
click at [453, 174] on span "Mid City Motel Warrnambool" at bounding box center [479, 171] width 417 height 19
type input "Mid City Motel Warrnambool"
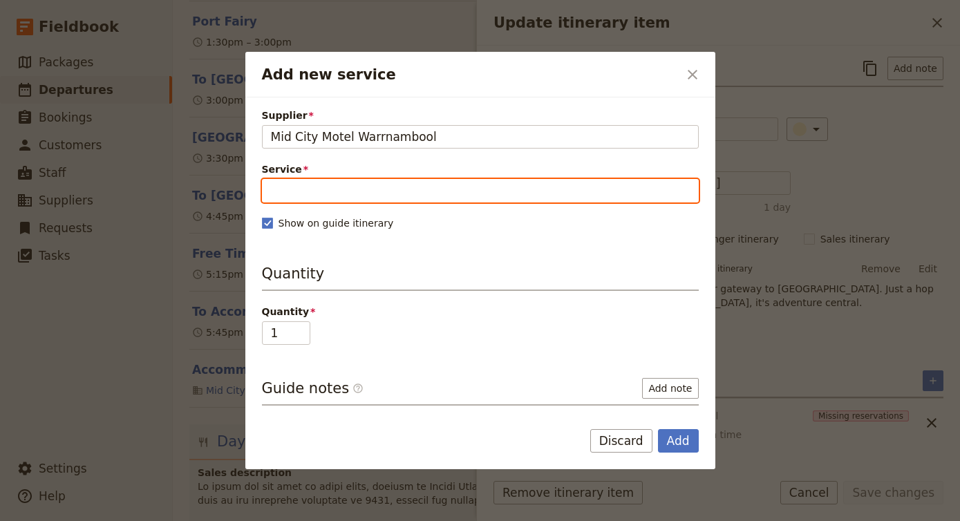
click at [398, 185] on input "Service" at bounding box center [480, 190] width 437 height 23
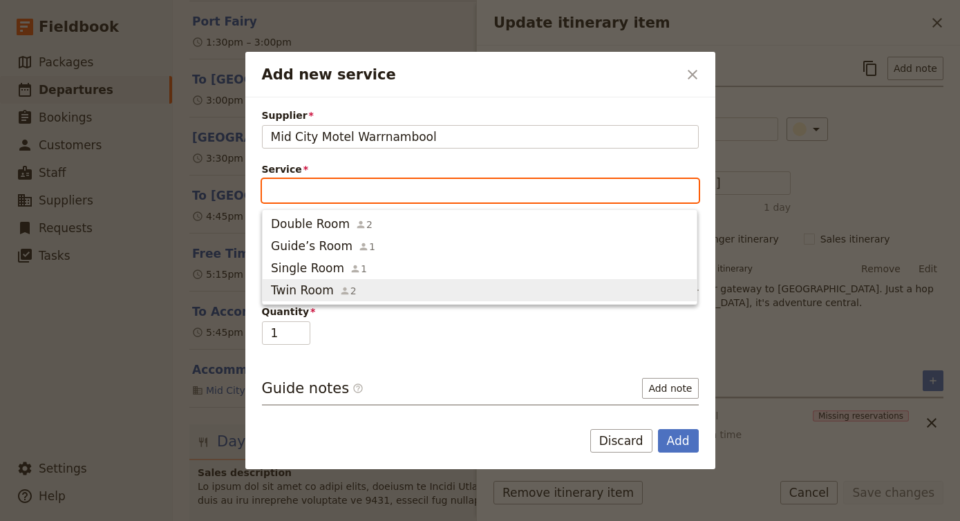
click at [380, 292] on span "Twin Room 2" at bounding box center [479, 290] width 417 height 17
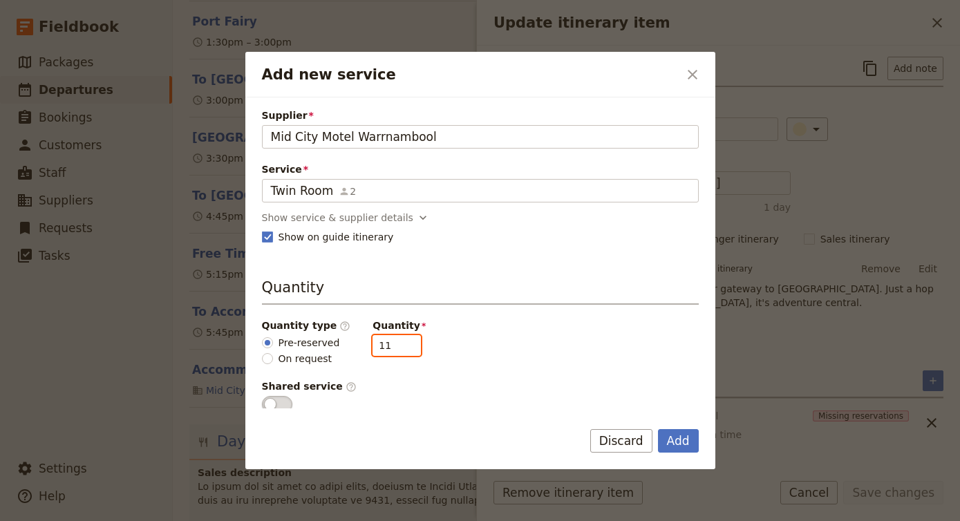
drag, startPoint x: 387, startPoint y: 337, endPoint x: 346, endPoint y: 337, distance: 40.8
click at [347, 337] on div "Quantity type ​ Pre-reserved On request Quantity 11" at bounding box center [480, 342] width 437 height 47
type input "3"
click at [683, 444] on button "Add" at bounding box center [678, 440] width 41 height 23
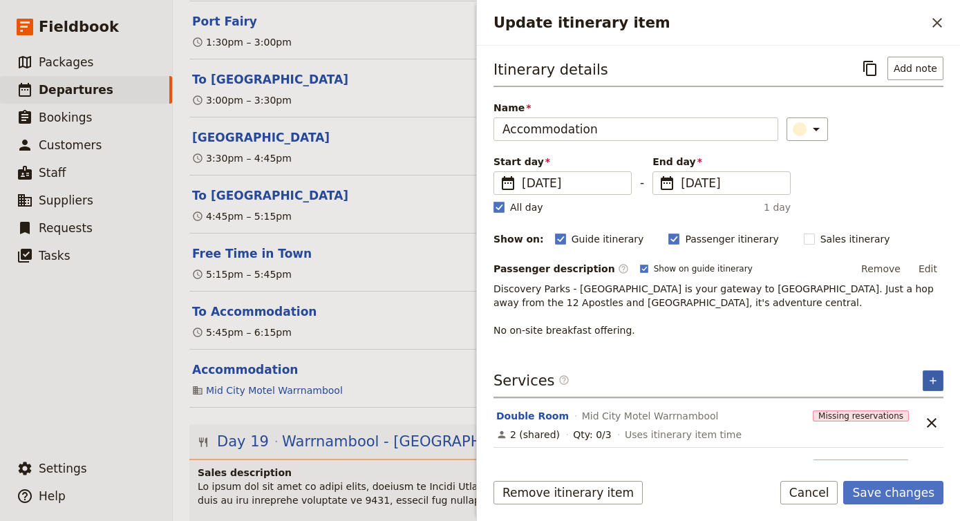
click at [934, 383] on icon "Add service inclusion" at bounding box center [932, 380] width 11 height 11
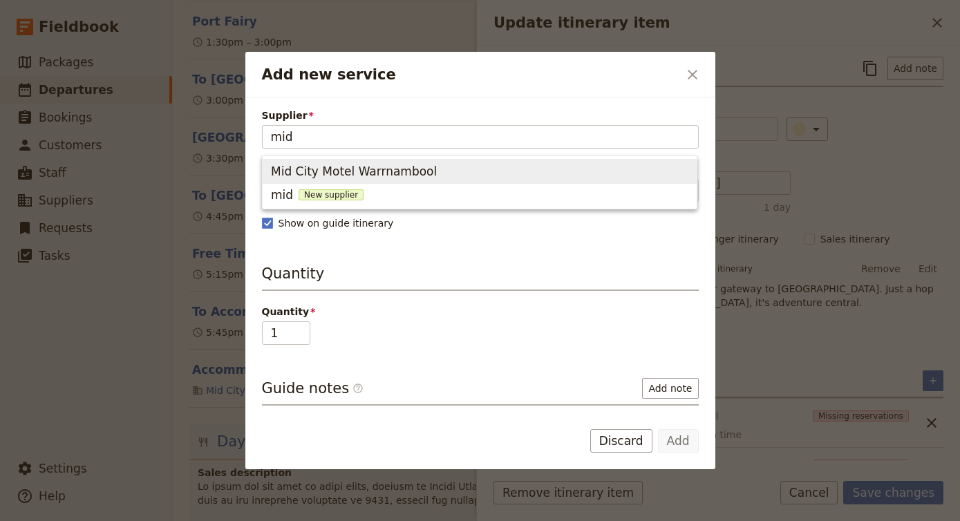
click at [547, 171] on span "Mid City Motel Warrnambool" at bounding box center [479, 171] width 417 height 19
type input "Mid City Motel Warrnambool"
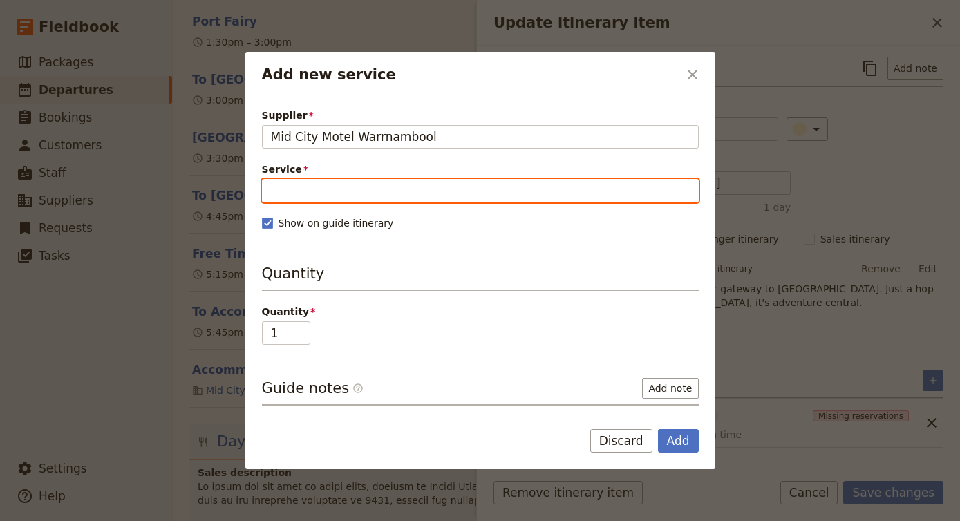
click at [448, 197] on input "Service" at bounding box center [480, 190] width 437 height 23
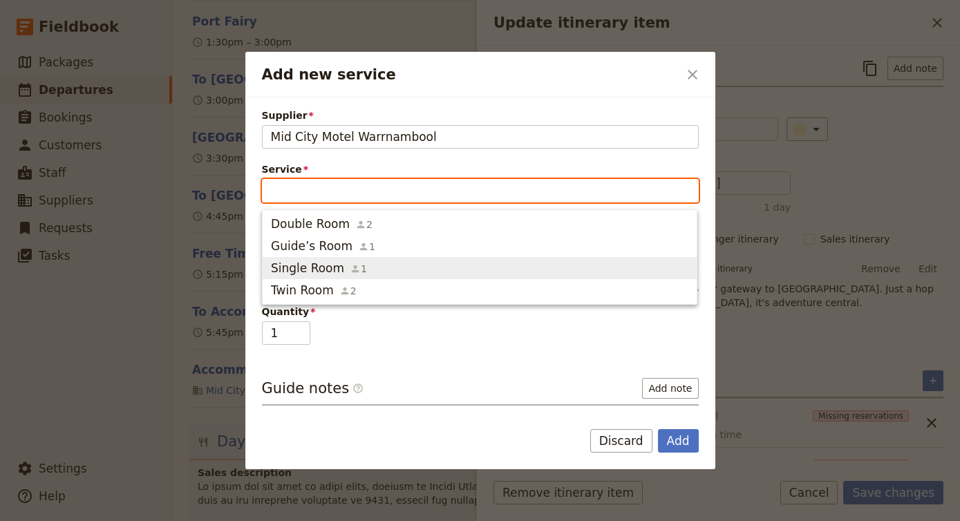
click at [455, 265] on span "Single Room 1" at bounding box center [479, 268] width 417 height 17
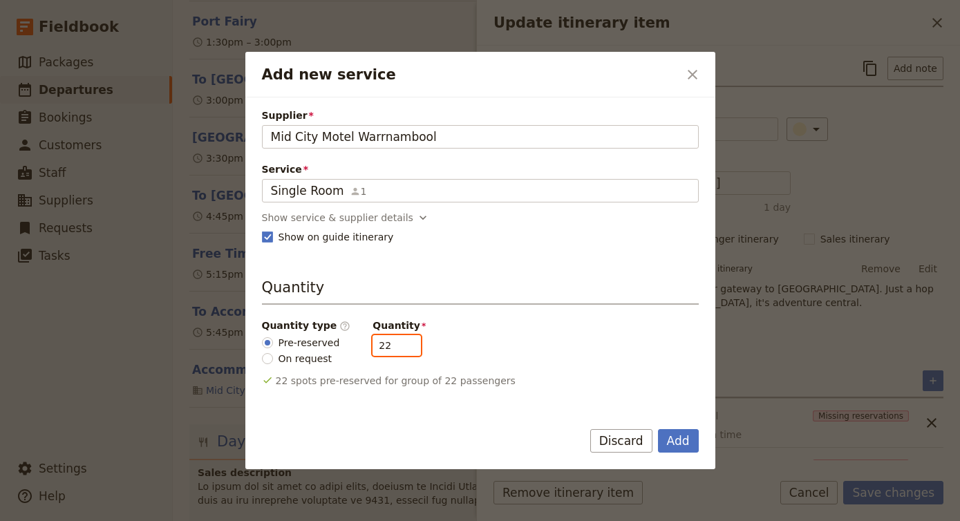
drag, startPoint x: 386, startPoint y: 345, endPoint x: 332, endPoint y: 345, distance: 53.9
click at [332, 345] on div "Quantity type ​ Pre-reserved On request Quantity 22" at bounding box center [480, 342] width 437 height 47
type input "4"
click at [685, 443] on button "Add" at bounding box center [678, 440] width 41 height 23
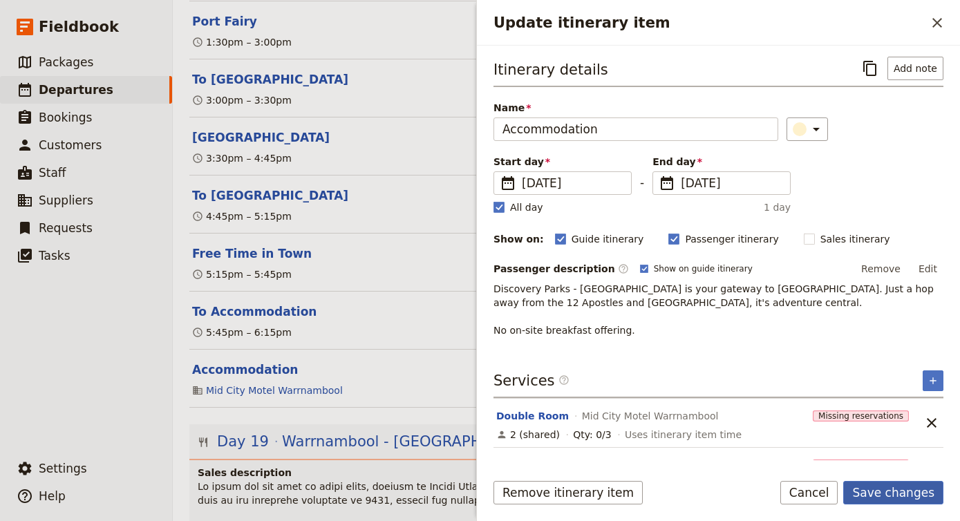
click at [872, 497] on button "Save changes" at bounding box center [893, 492] width 100 height 23
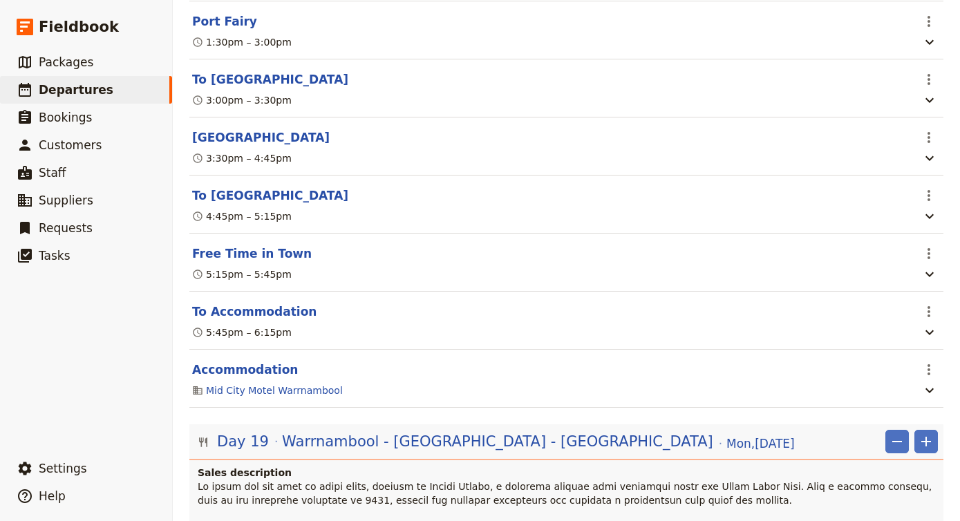
scroll to position [11301, 0]
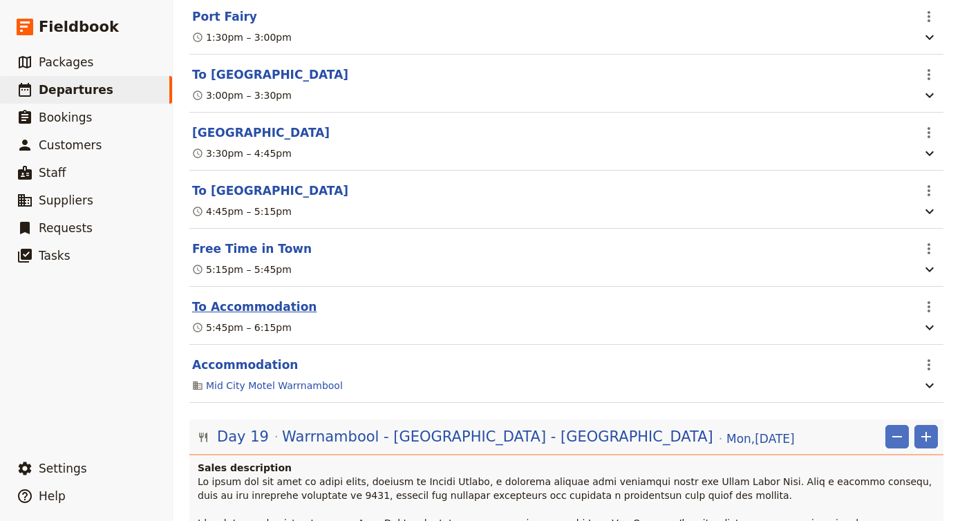
click at [252, 298] on button "To Accommodation" at bounding box center [254, 306] width 124 height 17
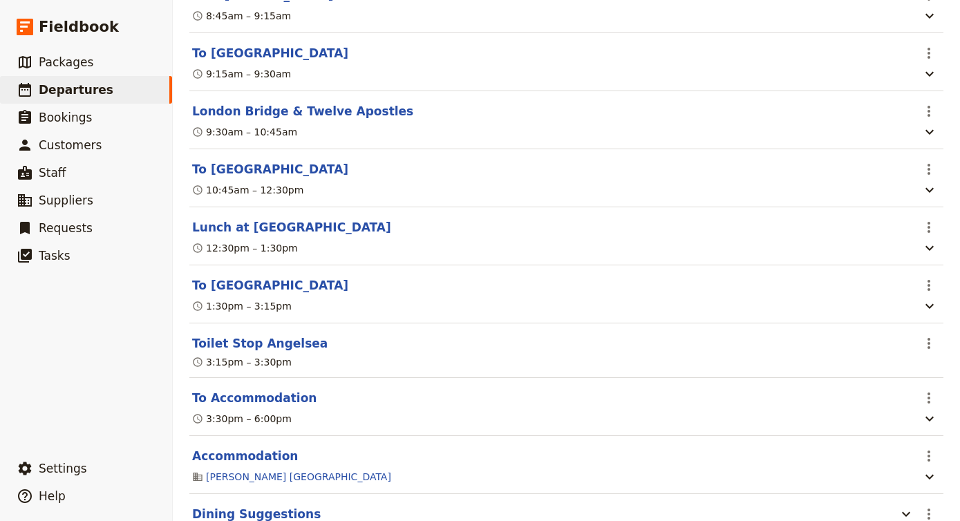
scroll to position [12244, 0]
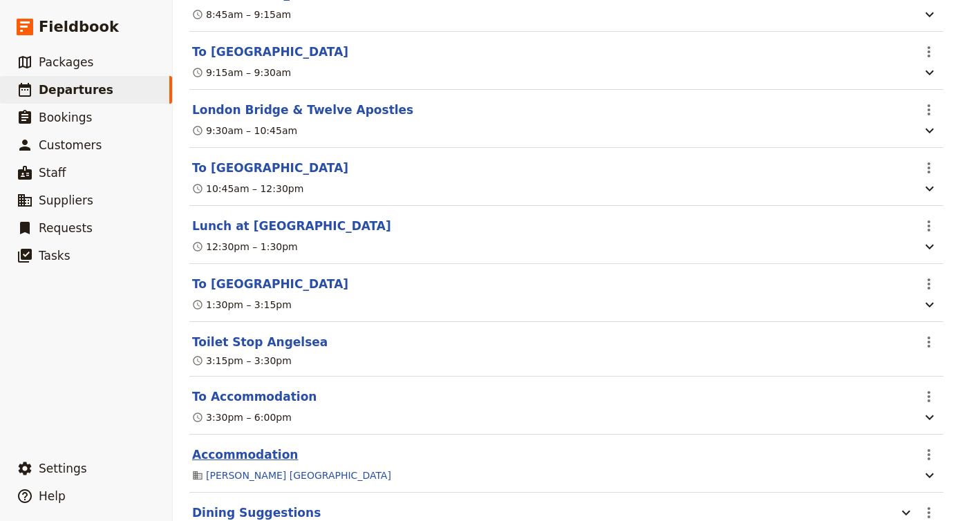
click at [256, 446] on button "Accommodation" at bounding box center [245, 454] width 106 height 17
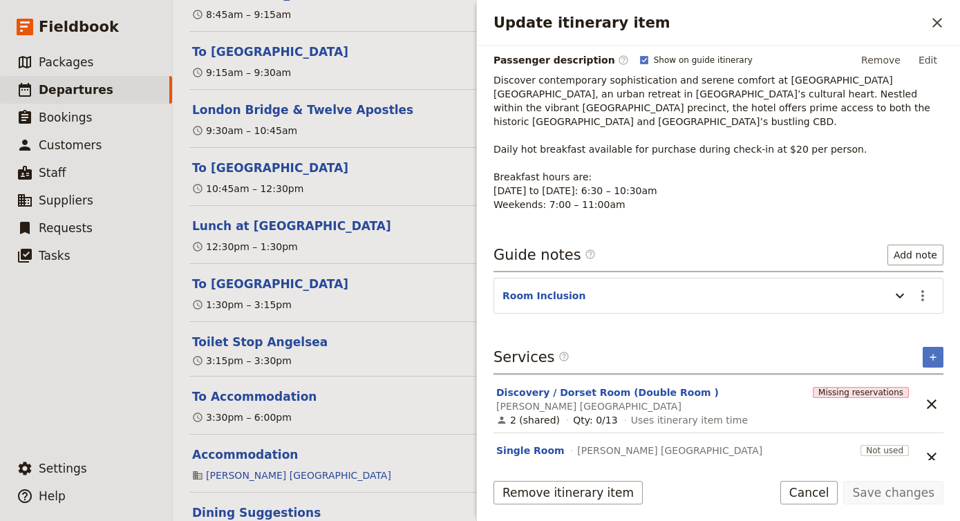
scroll to position [207, 0]
click at [681, 290] on header "Room Inclusion" at bounding box center [692, 298] width 381 height 17
click at [894, 289] on icon "Update itinerary item" at bounding box center [899, 297] width 17 height 17
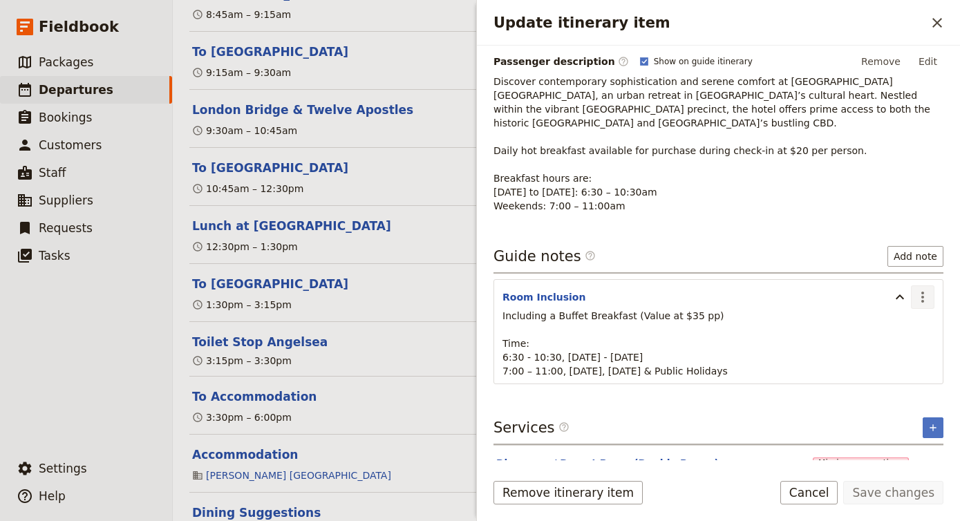
click at [924, 289] on icon "Actions" at bounding box center [922, 297] width 17 height 17
click at [913, 326] on span "Remove note" at bounding box center [893, 333] width 64 height 14
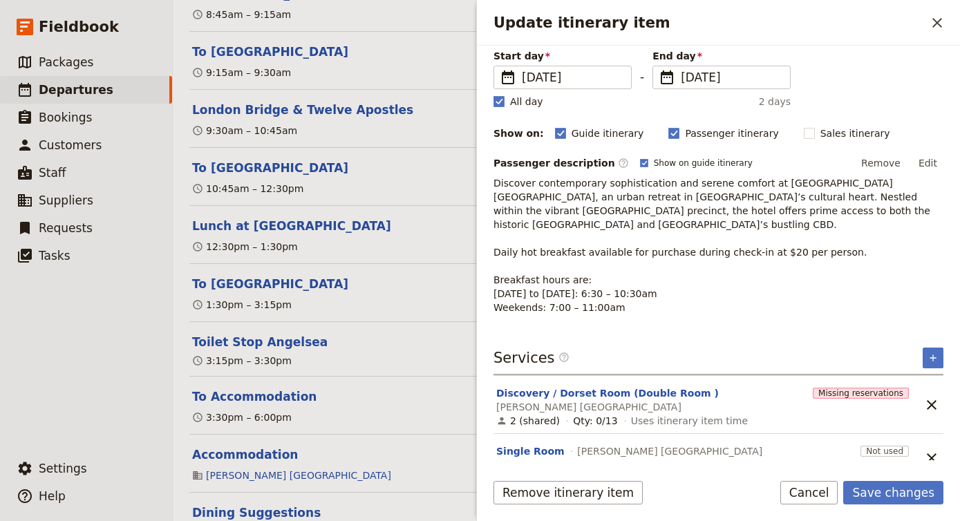
scroll to position [105, 0]
click at [538, 387] on button "Discovery / Dorset Room (Double Room )" at bounding box center [607, 394] width 222 height 14
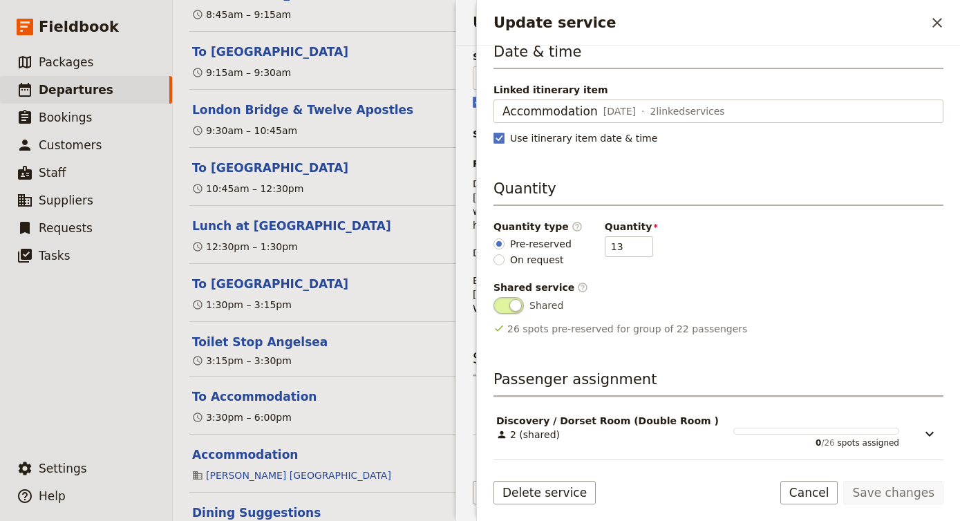
scroll to position [0, 0]
click at [821, 493] on button "Cancel" at bounding box center [809, 492] width 58 height 23
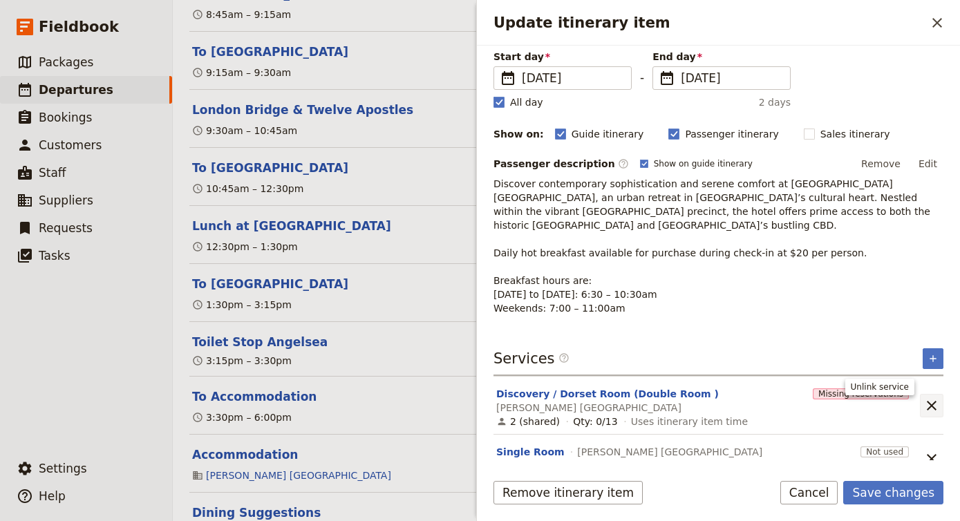
click at [936, 397] on icon "Unlink service" at bounding box center [931, 405] width 17 height 17
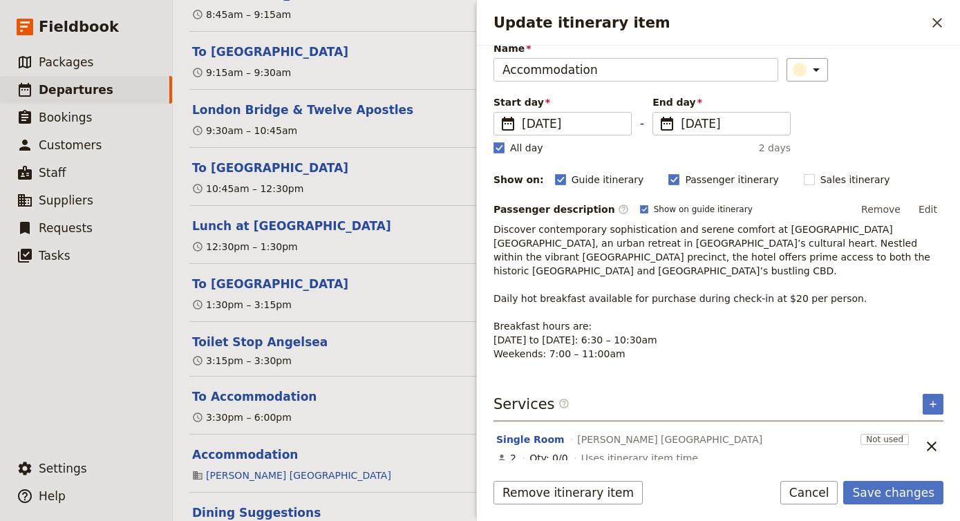
scroll to position [56, 0]
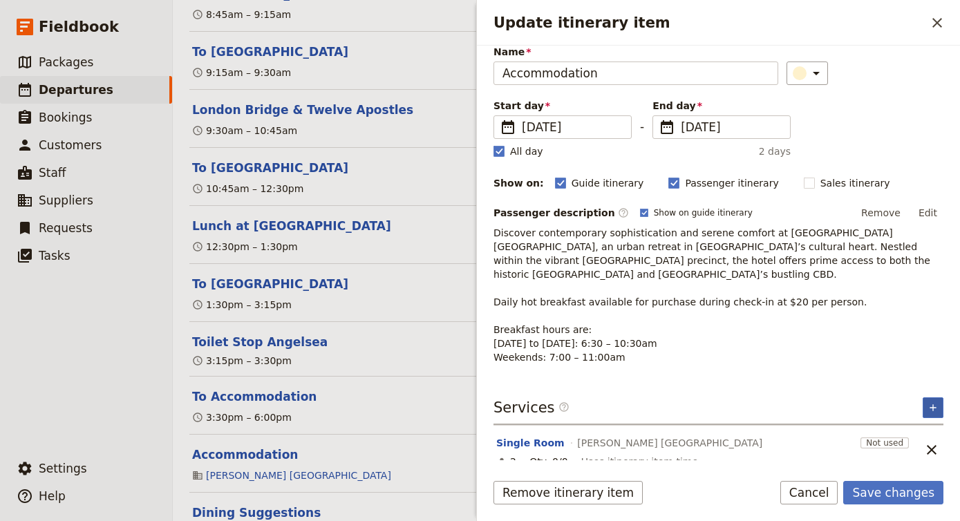
click at [936, 402] on icon "Add service inclusion" at bounding box center [932, 407] width 11 height 11
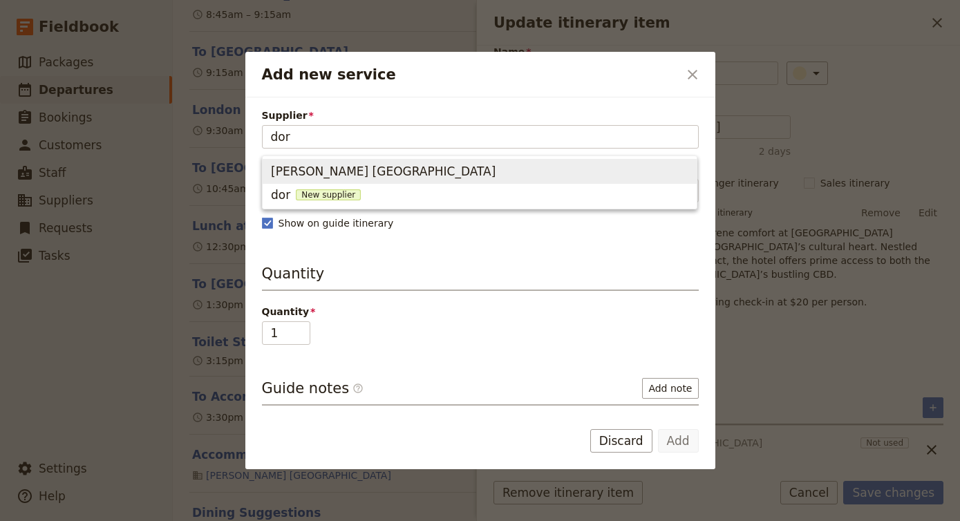
click at [656, 169] on span "[PERSON_NAME] [GEOGRAPHIC_DATA]" at bounding box center [479, 171] width 417 height 19
type input "[PERSON_NAME] [GEOGRAPHIC_DATA]"
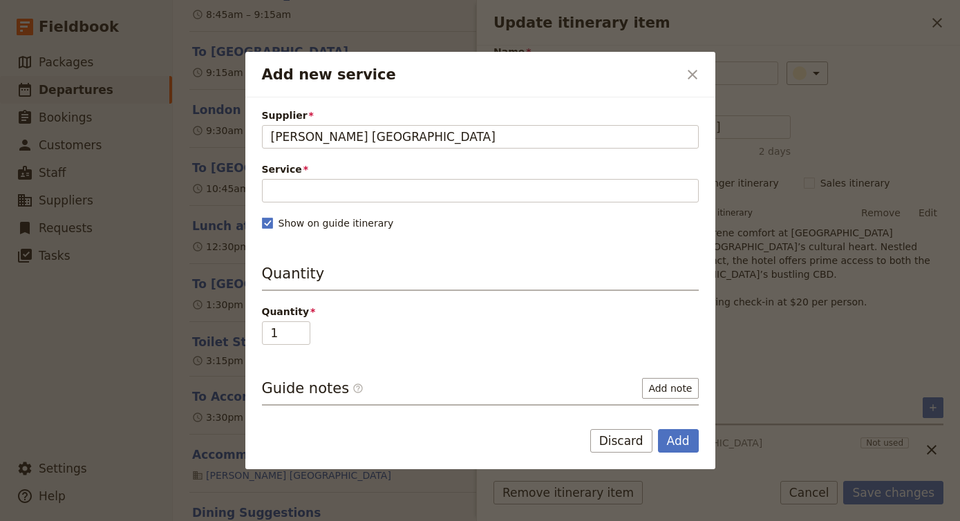
click at [430, 205] on div "Supplier [GEOGRAPHIC_DATA] [GEOGRAPHIC_DATA] [GEOGRAPHIC_DATA] [GEOGRAPHIC_DATA…" at bounding box center [480, 317] width 437 height 419
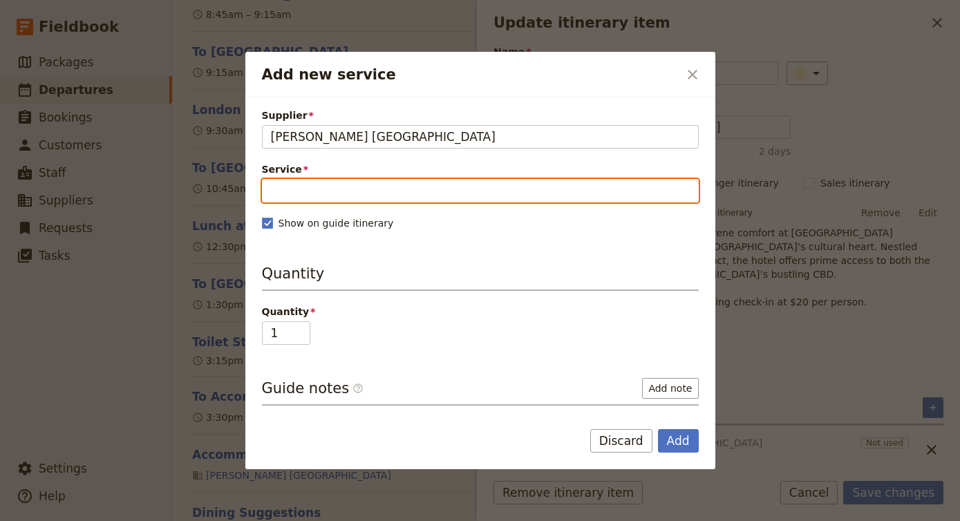
click at [430, 192] on input "Service" at bounding box center [480, 190] width 437 height 23
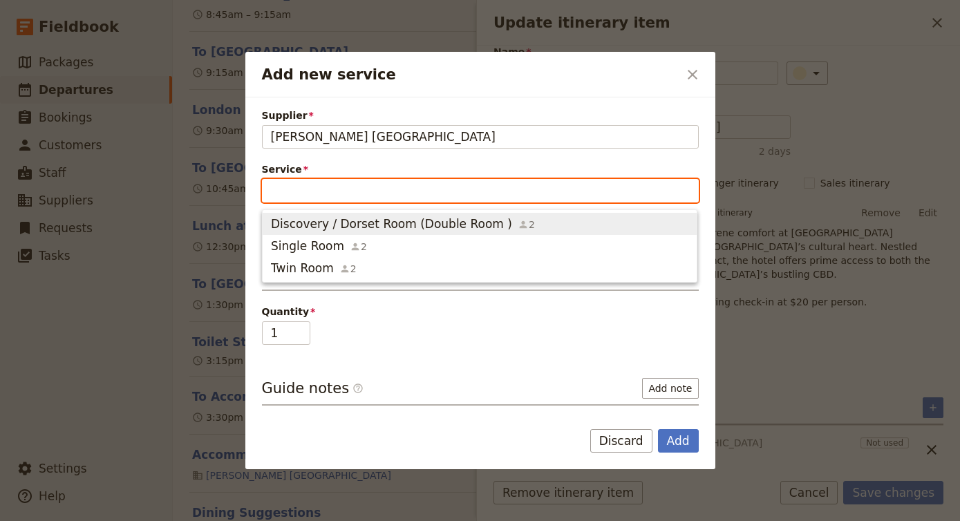
click at [475, 220] on span "Discovery / Dorset Room (Double Room )" at bounding box center [391, 224] width 241 height 17
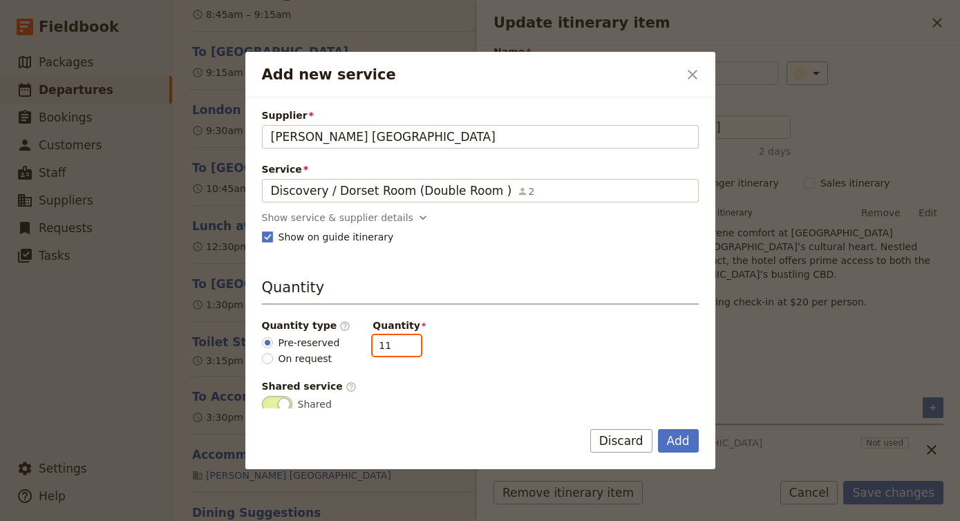
drag, startPoint x: 383, startPoint y: 343, endPoint x: 345, endPoint y: 343, distance: 38.0
click at [345, 343] on div "Quantity type ​ Pre-reserved On request Quantity 11" at bounding box center [480, 342] width 437 height 47
type input "3"
click at [671, 437] on button "Add" at bounding box center [678, 440] width 41 height 23
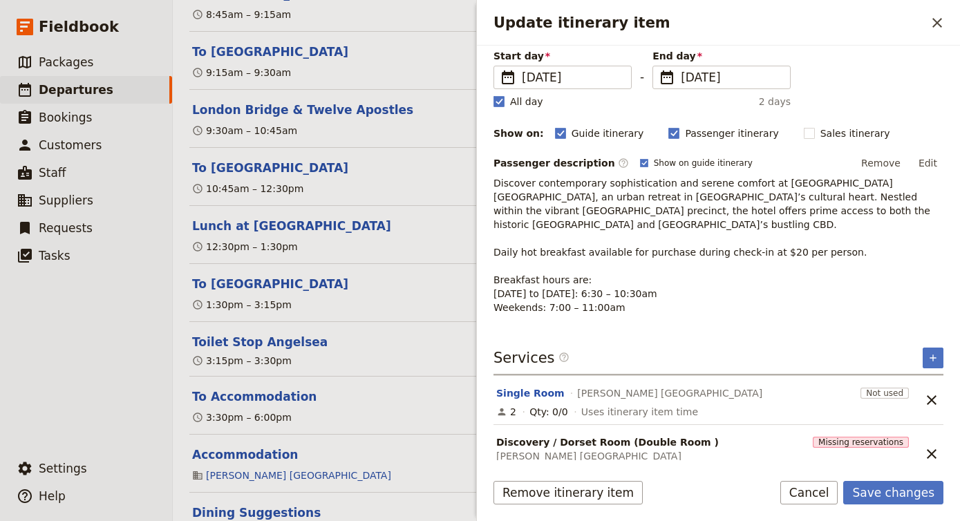
scroll to position [105, 0]
click at [531, 387] on button "Single Room" at bounding box center [530, 394] width 68 height 14
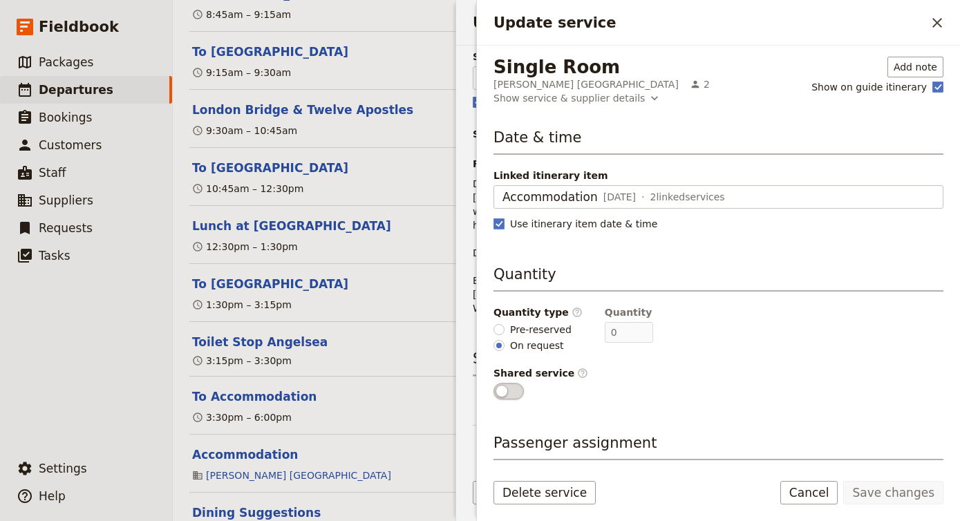
click at [509, 327] on label "Pre-reserved" at bounding box center [532, 329] width 78 height 15
click at [504, 327] on input "Pre-reserved" at bounding box center [498, 329] width 11 height 11
radio input "true"
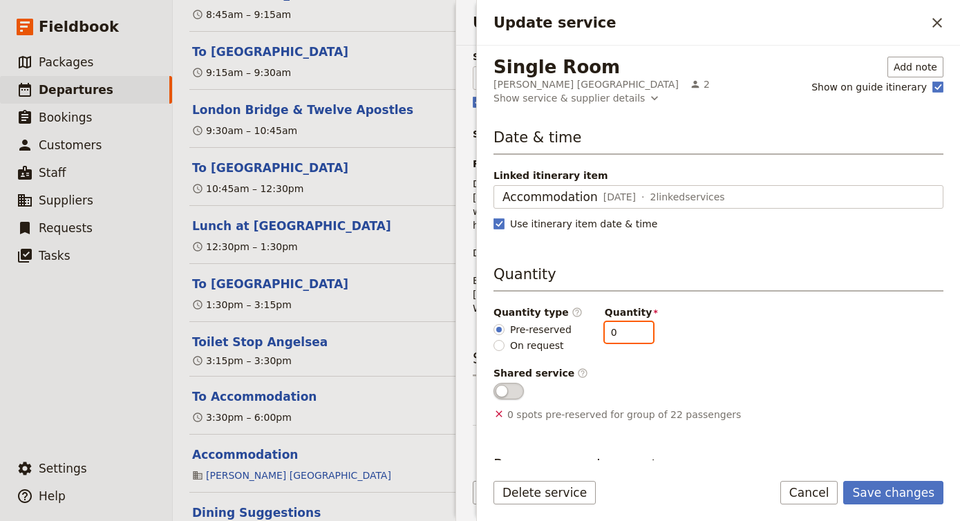
drag, startPoint x: 611, startPoint y: 334, endPoint x: 571, endPoint y: 334, distance: 40.1
click at [571, 334] on div "Quantity type ​ Pre-reserved On request Quantity 0" at bounding box center [718, 328] width 450 height 47
type input "4"
click at [881, 489] on button "Save changes" at bounding box center [893, 492] width 100 height 23
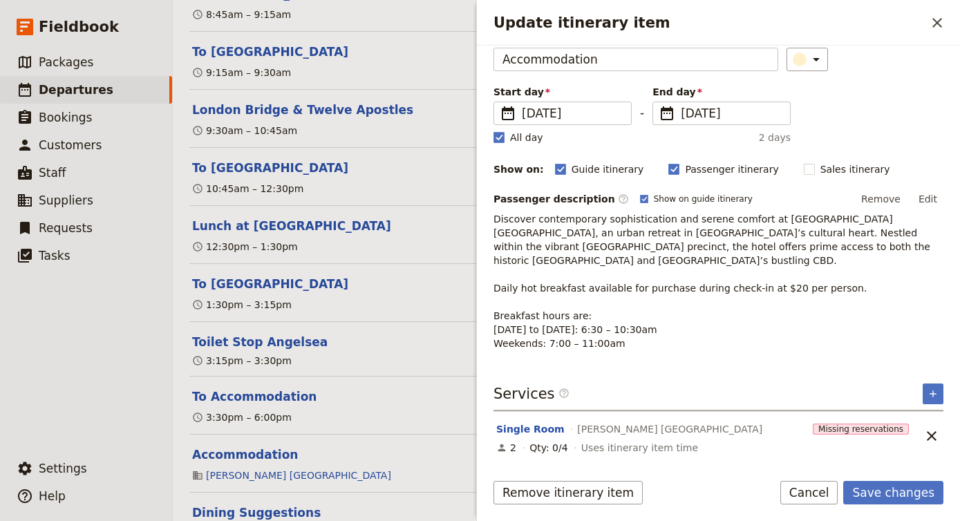
scroll to position [56, 0]
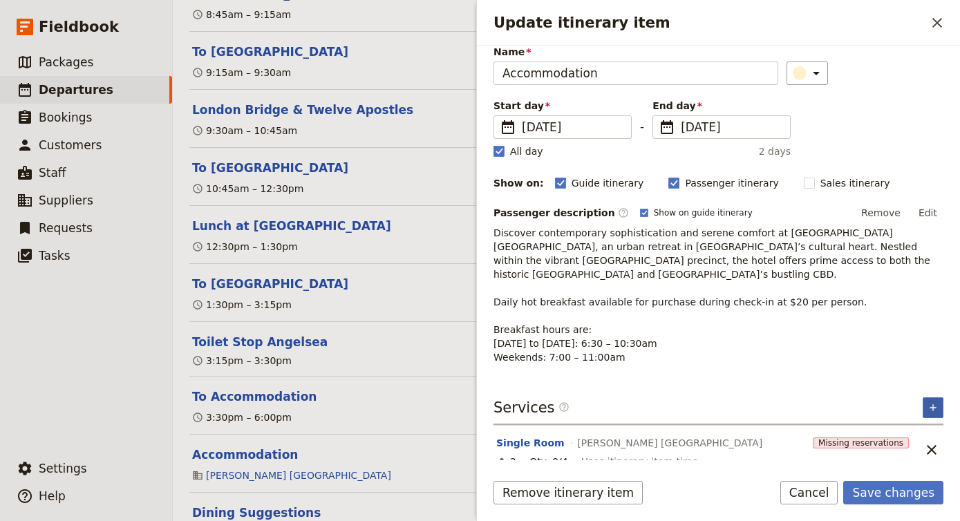
click at [936, 402] on icon "Add service inclusion" at bounding box center [932, 407] width 11 height 11
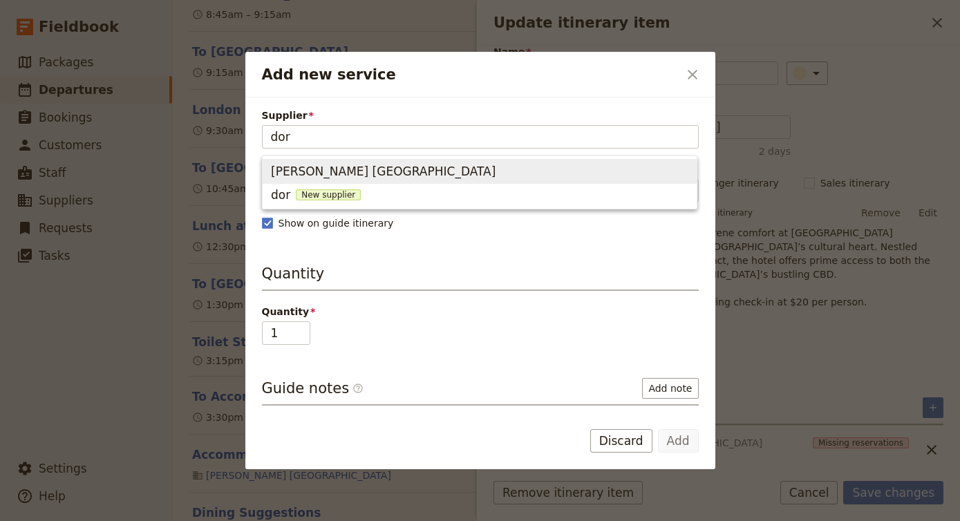
click at [569, 177] on span "[PERSON_NAME] [GEOGRAPHIC_DATA]" at bounding box center [479, 171] width 417 height 19
type input "[PERSON_NAME] [GEOGRAPHIC_DATA]"
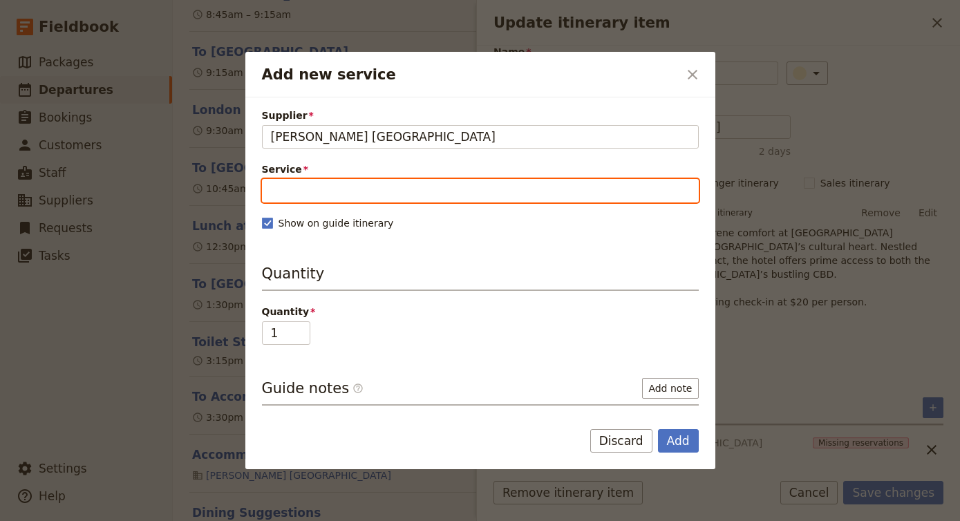
click at [387, 196] on input "Service" at bounding box center [480, 190] width 437 height 23
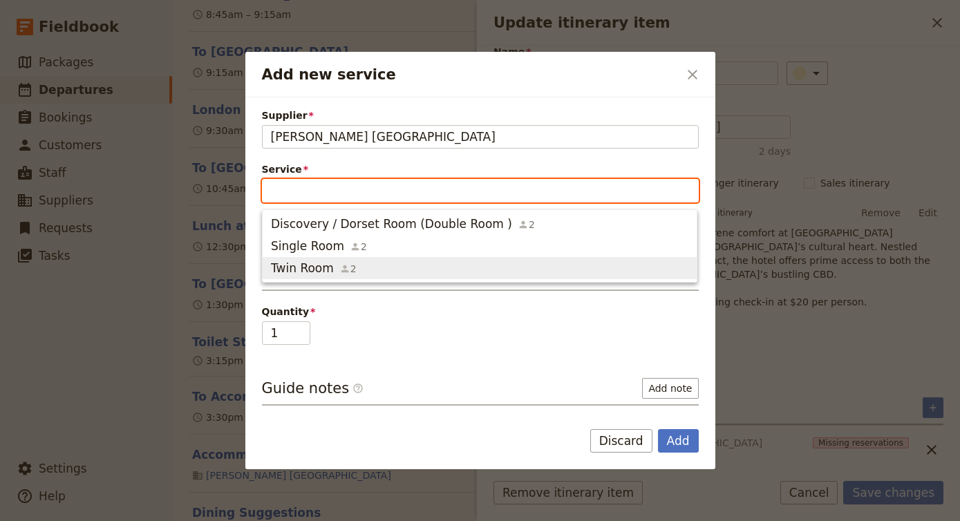
click at [389, 264] on span "Twin Room 2" at bounding box center [479, 268] width 417 height 17
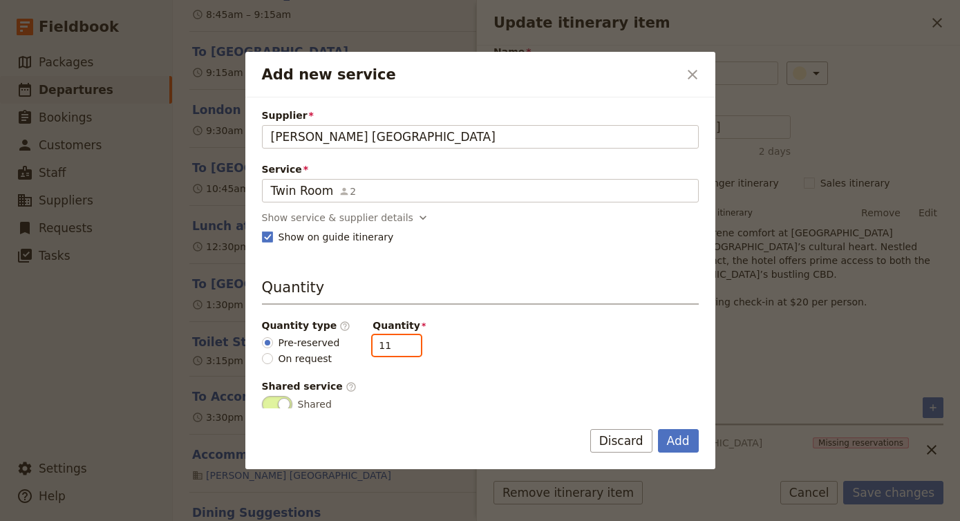
drag, startPoint x: 390, startPoint y: 339, endPoint x: 357, endPoint y: 339, distance: 33.2
click at [357, 339] on div "Quantity type ​ Pre-reserved On request Quantity 11" at bounding box center [480, 342] width 437 height 47
type input "3"
click at [685, 434] on button "Add" at bounding box center [678, 440] width 41 height 23
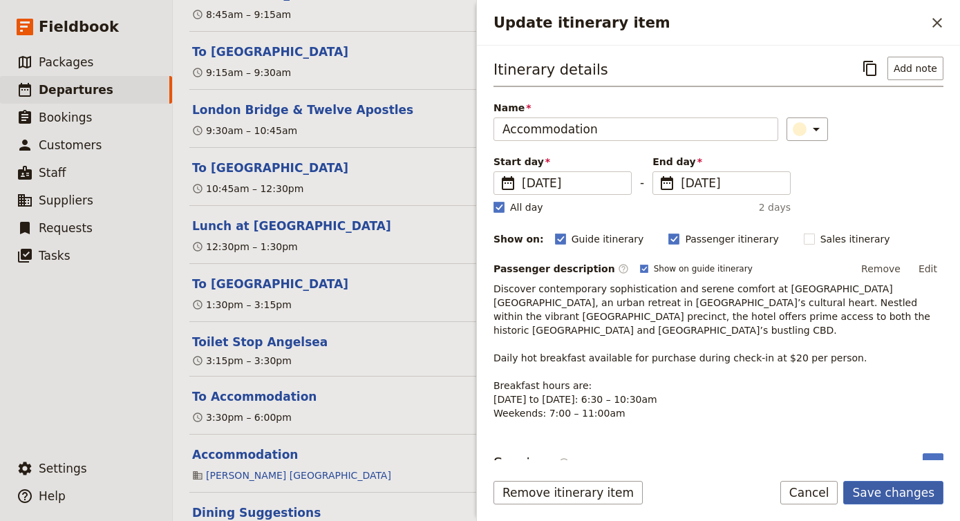
click at [889, 489] on button "Save changes" at bounding box center [893, 492] width 100 height 23
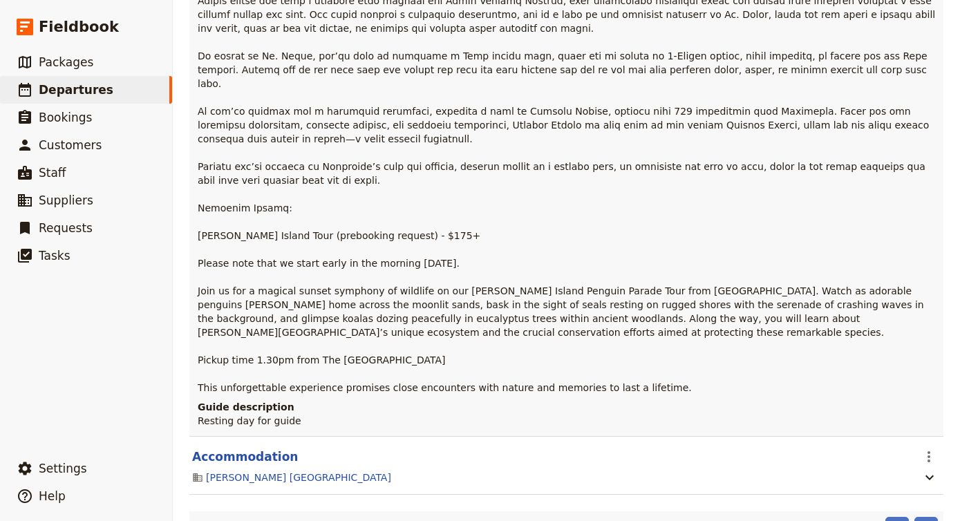
scroll to position [13134, 0]
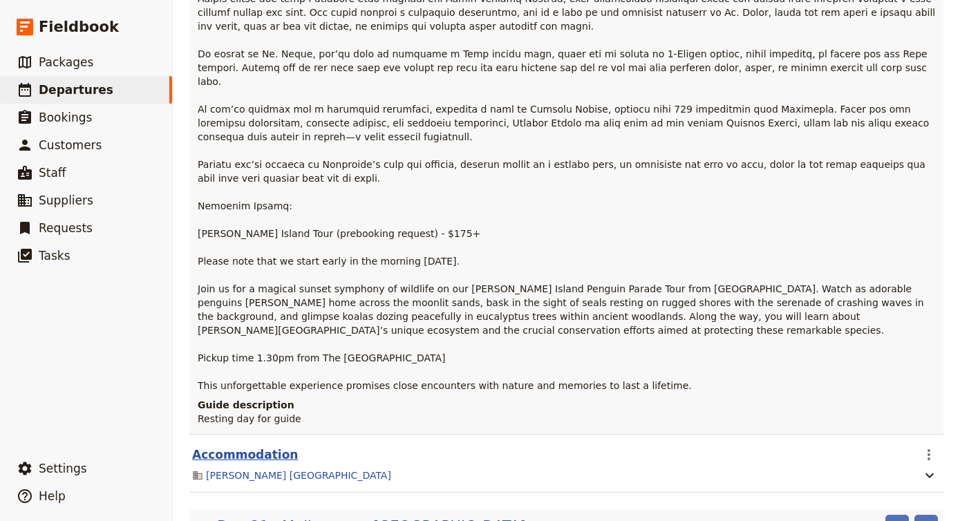
click at [229, 446] on button "Accommodation" at bounding box center [245, 454] width 106 height 17
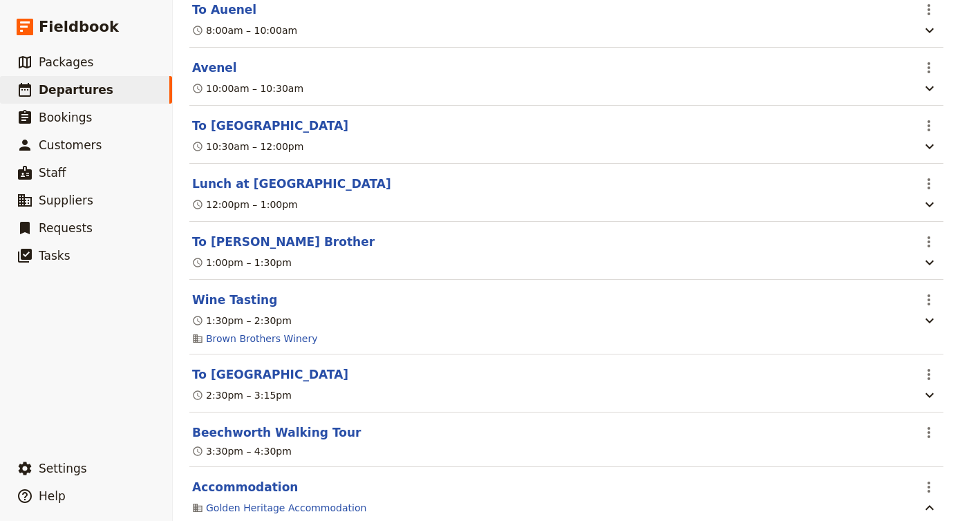
scroll to position [13982, 0]
click at [283, 425] on button "Beechworth Walking Tour" at bounding box center [276, 433] width 169 height 17
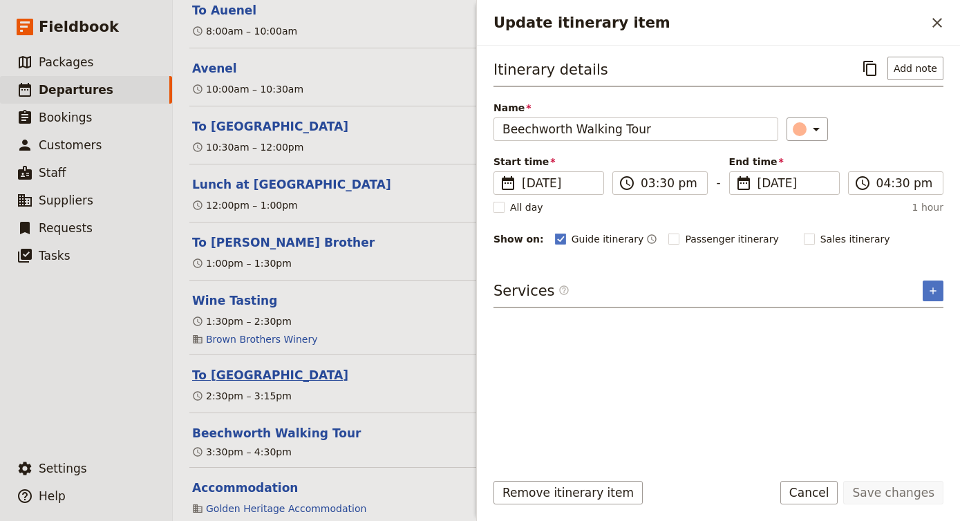
click at [222, 367] on button "To [GEOGRAPHIC_DATA]" at bounding box center [270, 375] width 156 height 17
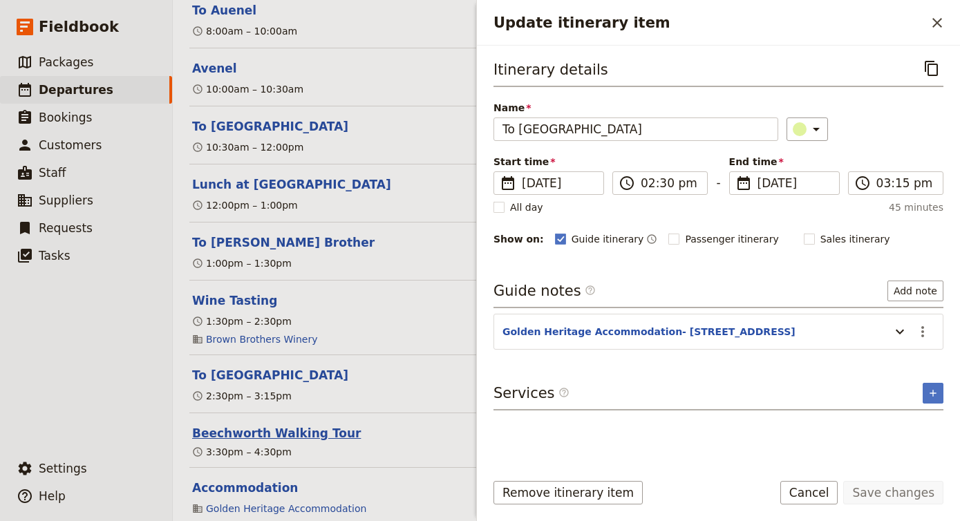
click at [274, 425] on button "Beechworth Walking Tour" at bounding box center [276, 433] width 169 height 17
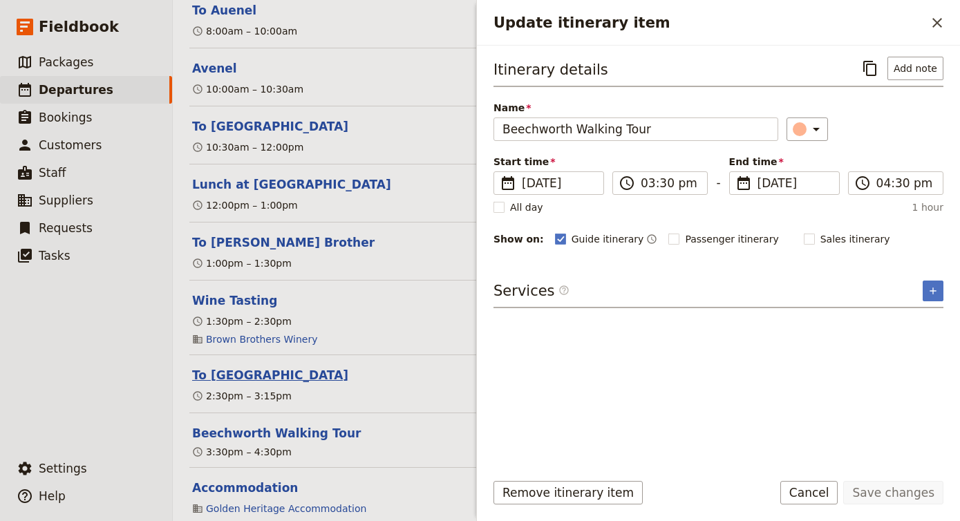
click at [250, 367] on button "To [GEOGRAPHIC_DATA]" at bounding box center [270, 375] width 156 height 17
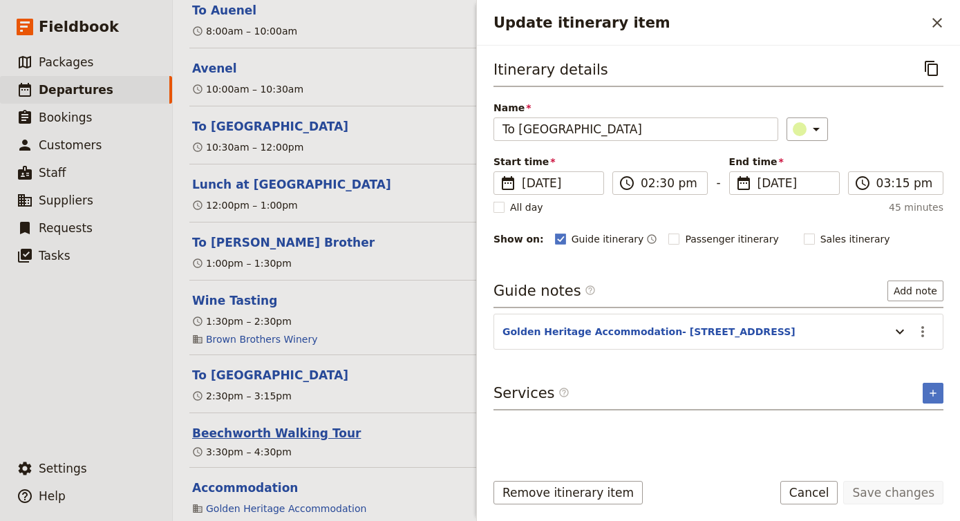
click at [280, 425] on button "Beechworth Walking Tour" at bounding box center [276, 433] width 169 height 17
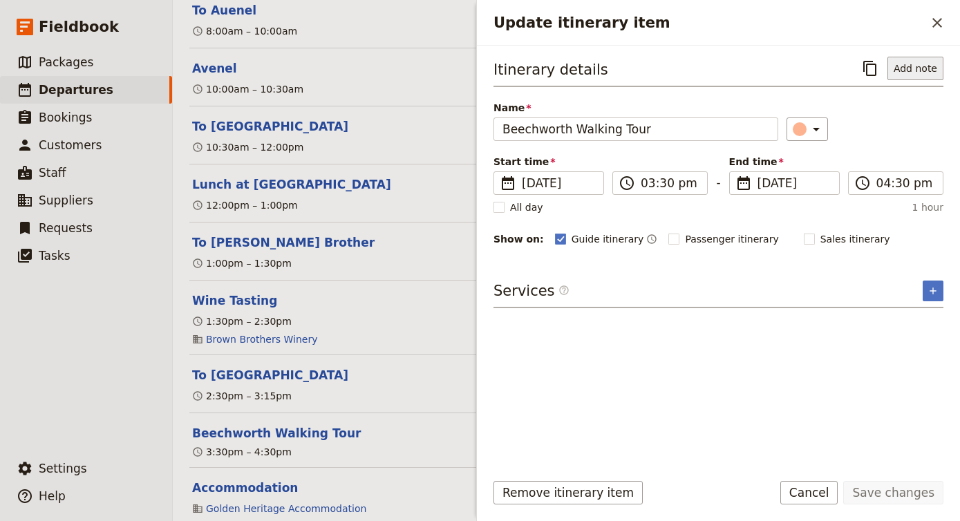
click at [919, 67] on button "Add note" at bounding box center [915, 68] width 56 height 23
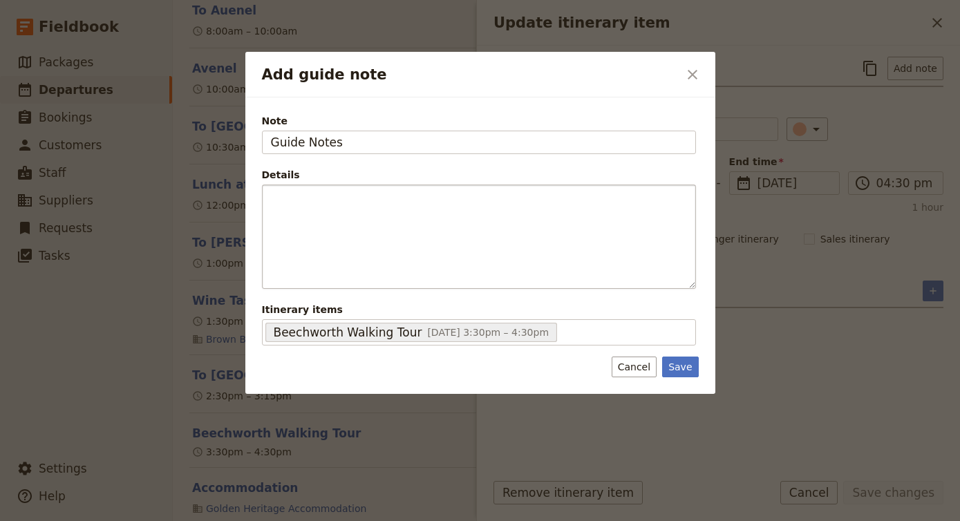
type input "Guide Notes"
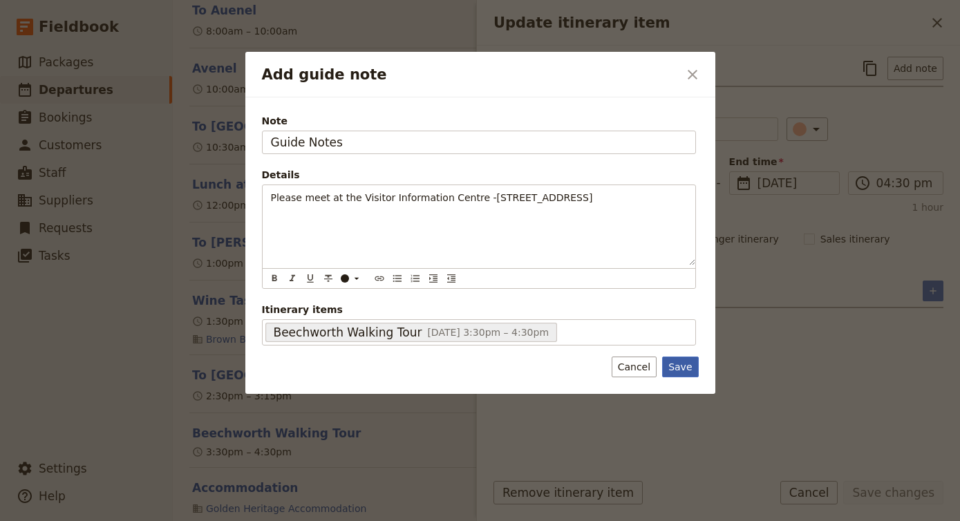
click at [687, 364] on button "Save" at bounding box center [680, 367] width 36 height 21
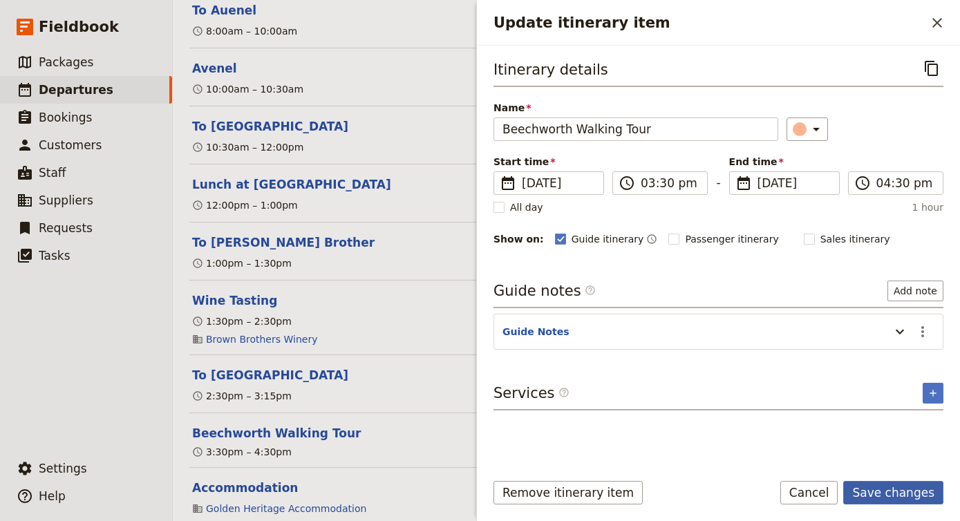
click at [892, 495] on button "Save changes" at bounding box center [893, 492] width 100 height 23
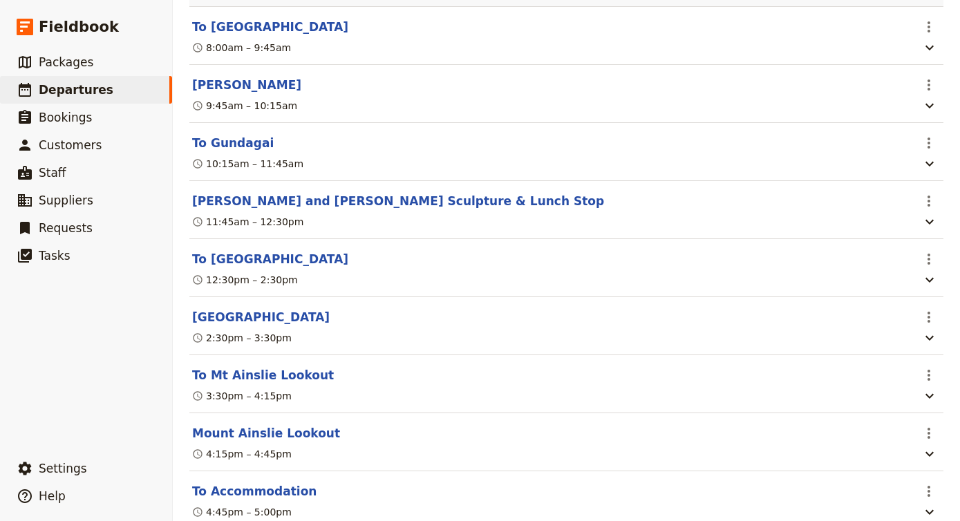
scroll to position [15091, 0]
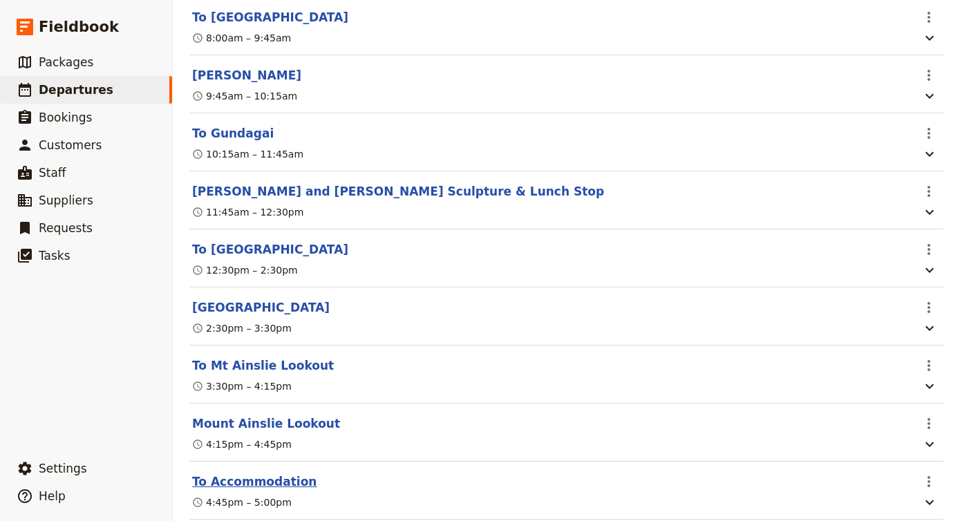
click at [250, 473] on button "To Accommodation" at bounding box center [254, 481] width 124 height 17
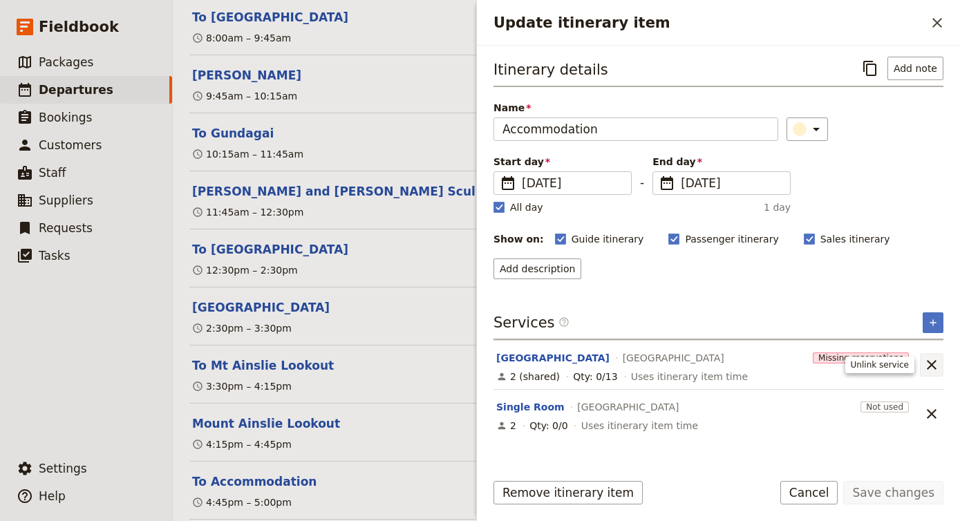
click at [937, 363] on icon "Unlink service" at bounding box center [931, 365] width 17 height 17
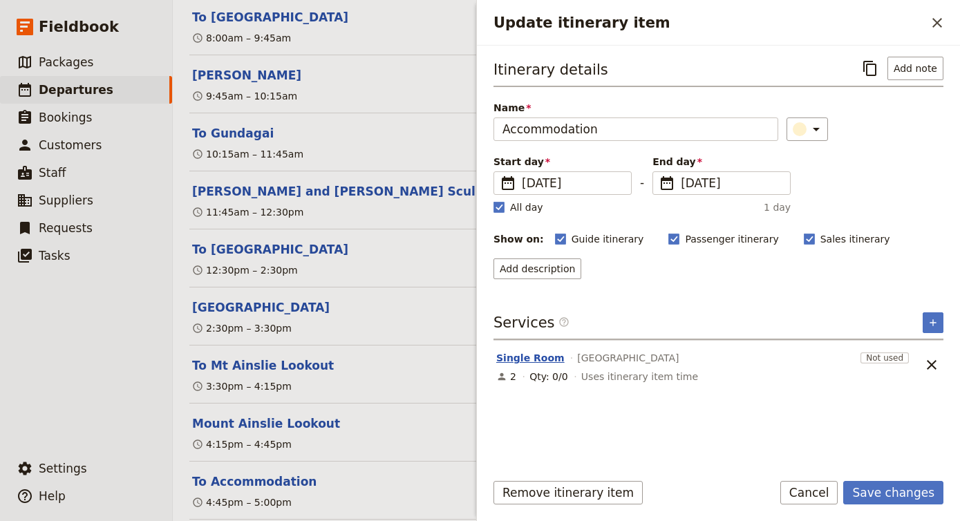
click at [532, 358] on button "Single Room" at bounding box center [530, 358] width 68 height 14
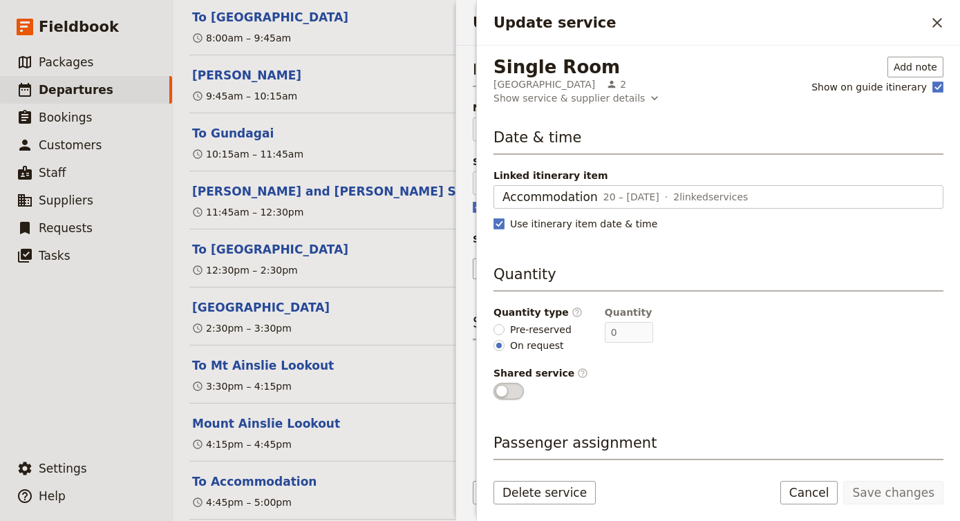
click at [544, 336] on span "Pre-reserved" at bounding box center [540, 330] width 61 height 14
click at [504, 335] on input "Pre-reserved" at bounding box center [498, 329] width 11 height 11
radio input "true"
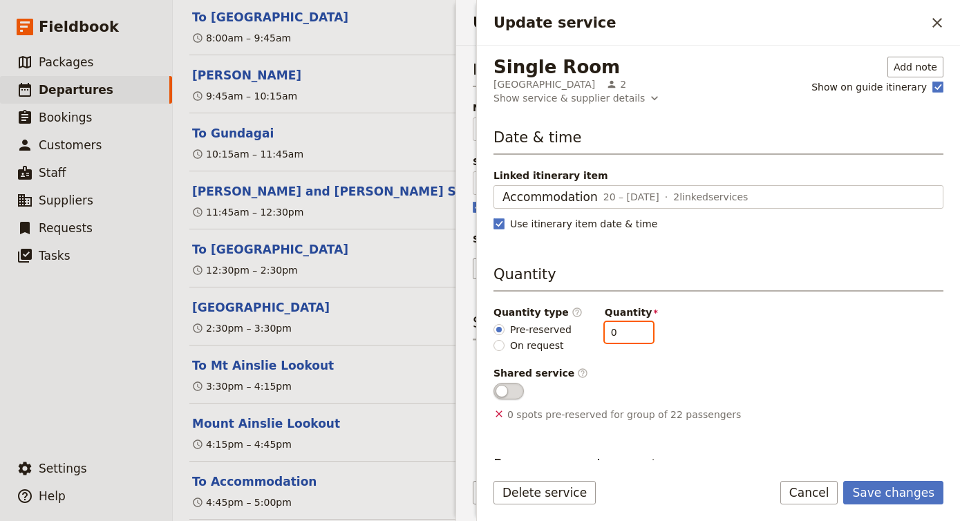
drag, startPoint x: 616, startPoint y: 332, endPoint x: 580, endPoint y: 332, distance: 35.2
click at [580, 332] on div "Quantity type ​ Pre-reserved On request Quantity 0" at bounding box center [718, 328] width 450 height 47
type input "4"
click at [913, 489] on button "Save changes" at bounding box center [893, 492] width 100 height 23
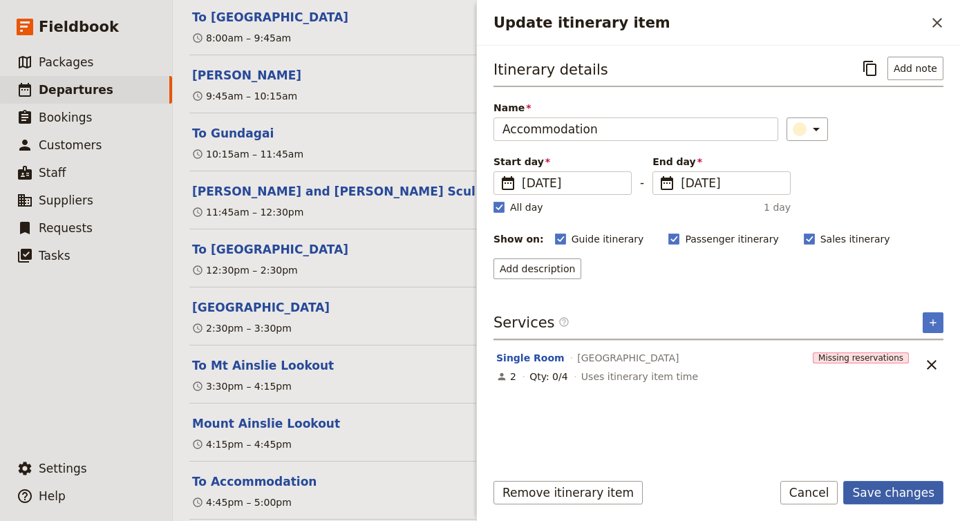
click at [906, 490] on button "Save changes" at bounding box center [893, 492] width 100 height 23
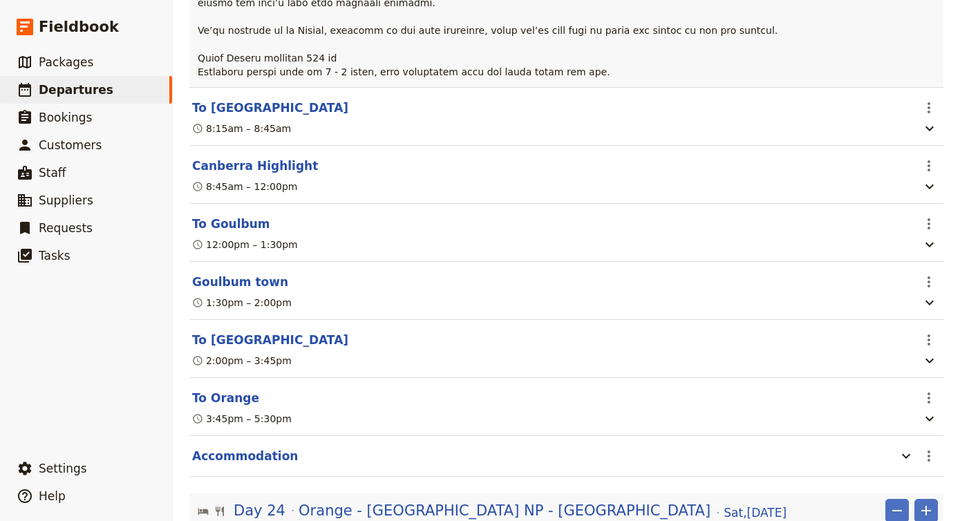
scroll to position [15882, 0]
click at [905, 455] on icon "button" at bounding box center [906, 457] width 8 height 5
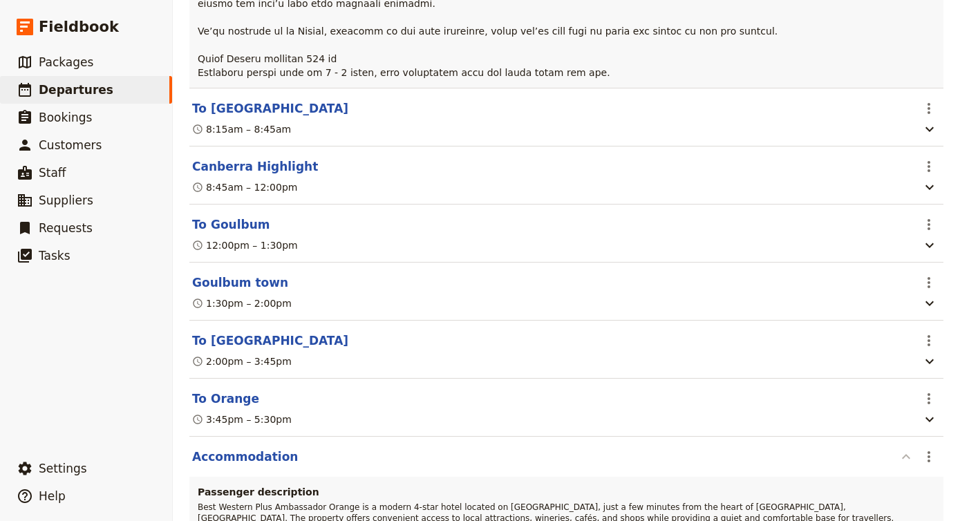
click at [905, 448] on icon "button" at bounding box center [906, 456] width 17 height 17
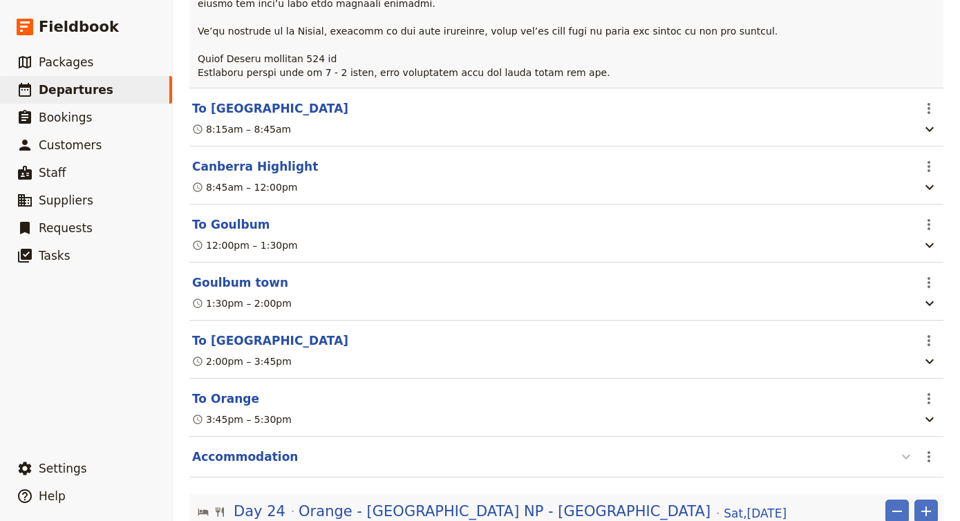
click at [904, 455] on icon "button" at bounding box center [906, 457] width 8 height 5
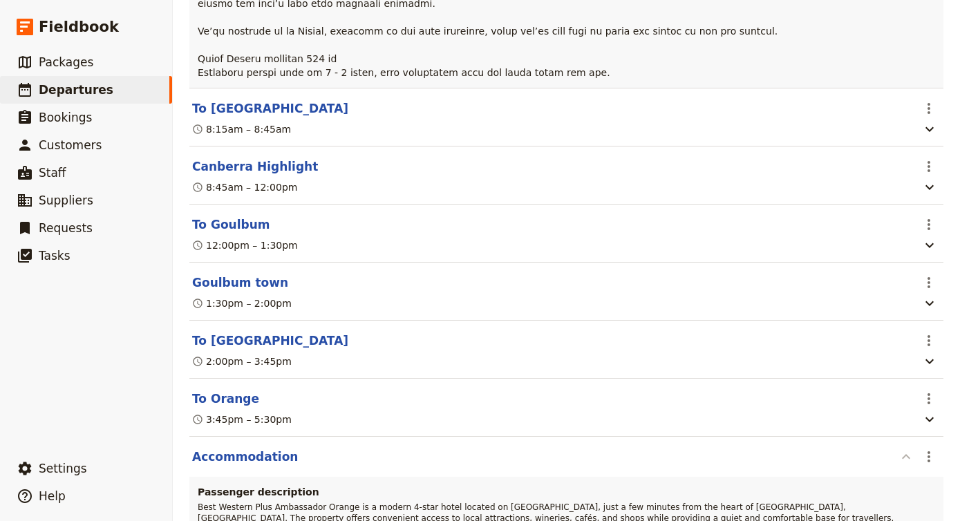
click at [904, 448] on icon "button" at bounding box center [906, 456] width 17 height 17
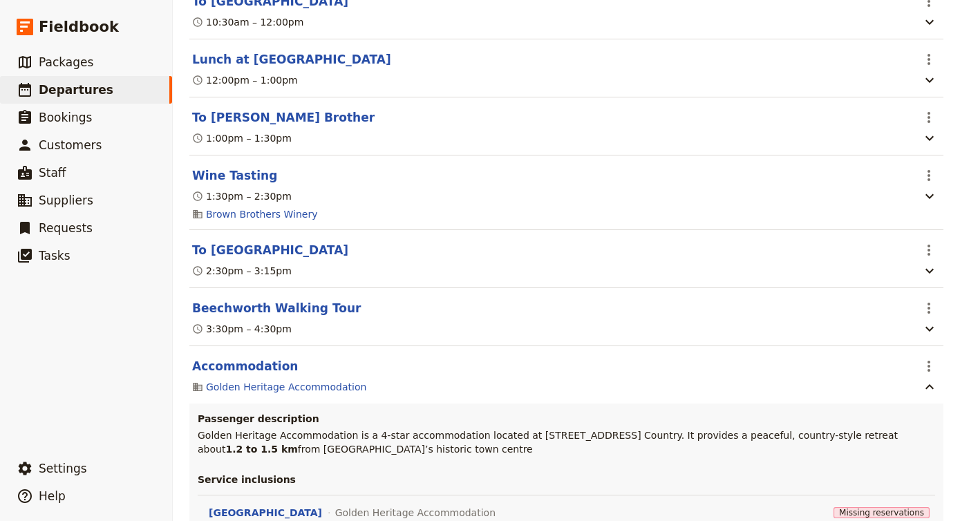
scroll to position [14120, 0]
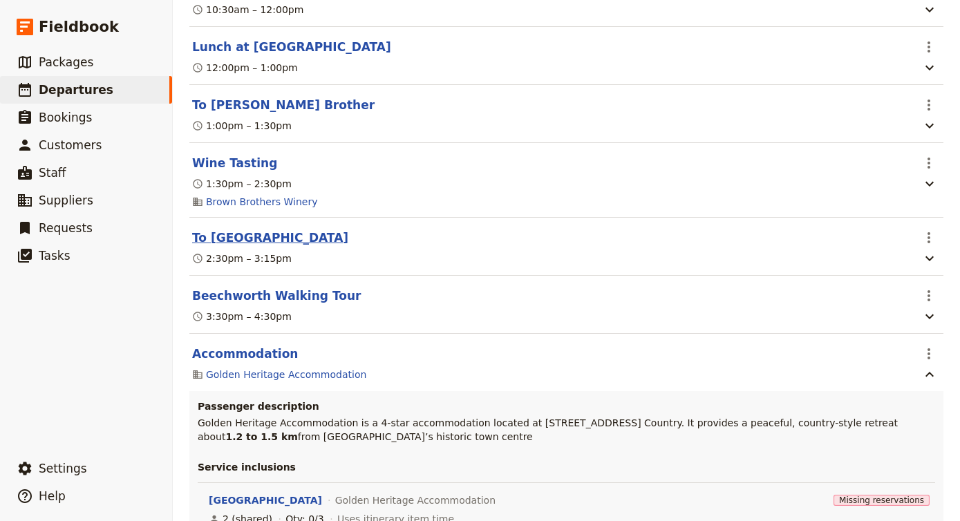
click at [262, 229] on button "To [GEOGRAPHIC_DATA]" at bounding box center [270, 237] width 156 height 17
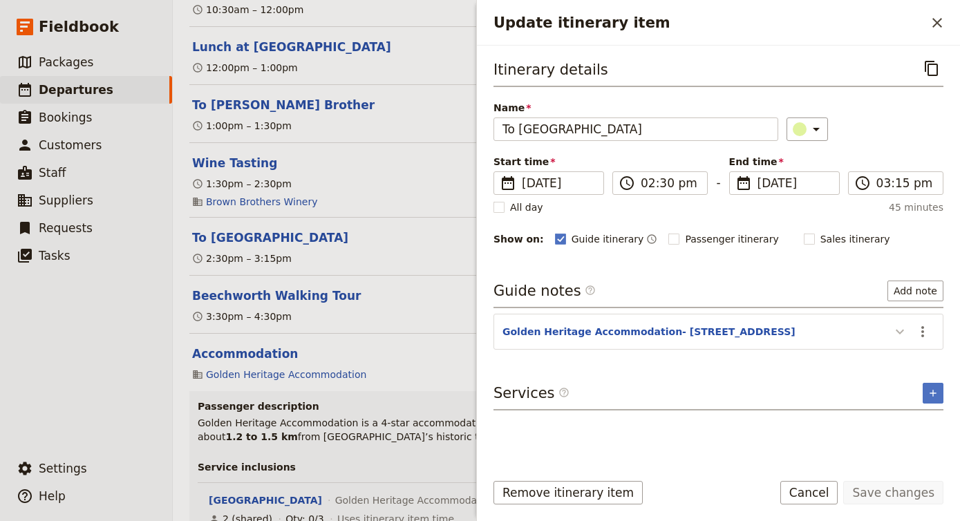
click at [891, 333] on icon "Update itinerary item" at bounding box center [899, 331] width 17 height 17
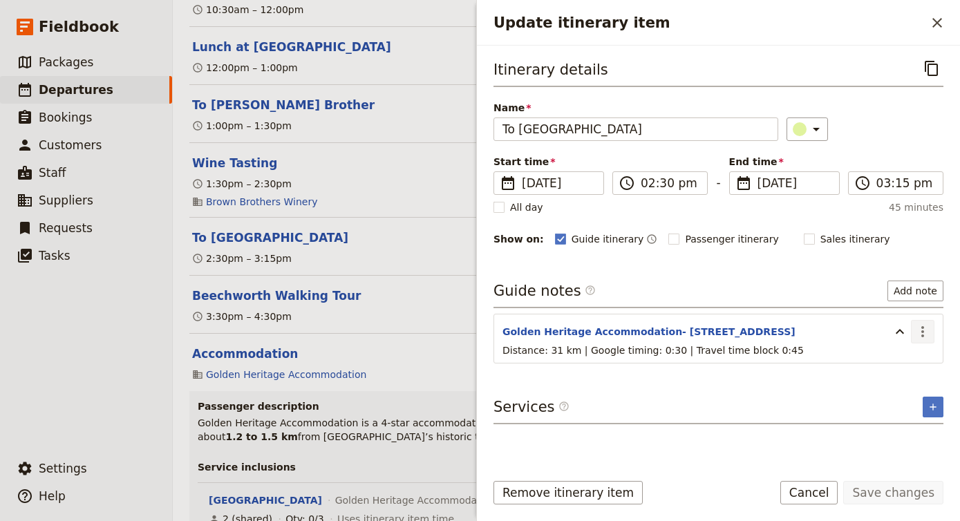
click at [922, 336] on icon "Actions" at bounding box center [922, 331] width 3 height 11
click at [900, 366] on span "Edit note" at bounding box center [883, 362] width 44 height 14
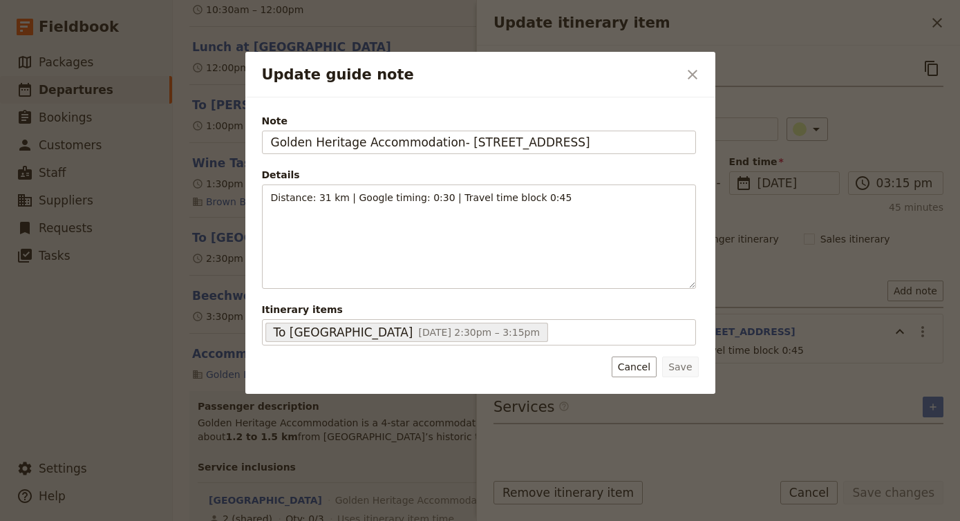
drag, startPoint x: 667, startPoint y: 146, endPoint x: 207, endPoint y: 136, distance: 459.6
click at [207, 520] on div "Update guide note ​ Note Golden Heritage Accommodation- [STREET_ADDRESS] Detail…" at bounding box center [480, 521] width 960 height 0
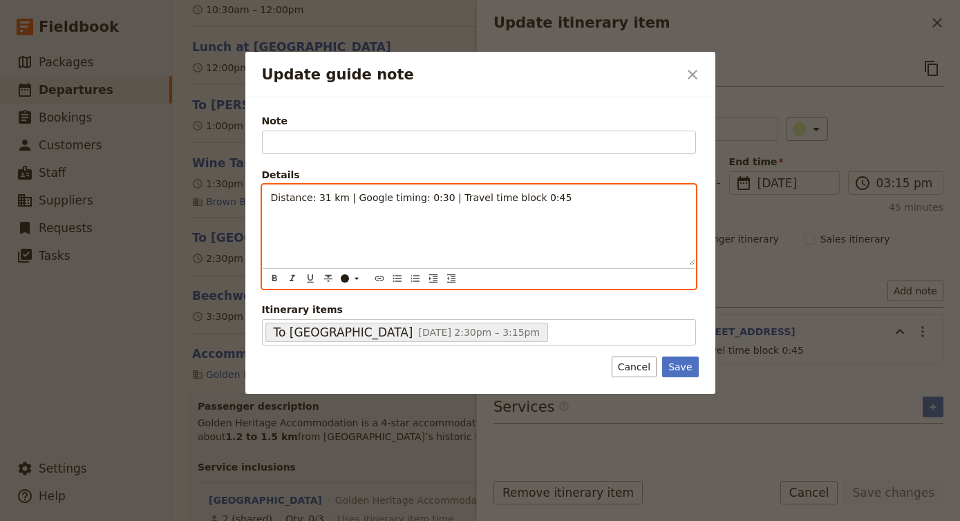
click at [267, 198] on div "Distance: 31 km | Google timing: 0:30 | Travel time block 0:45" at bounding box center [479, 225] width 433 height 80
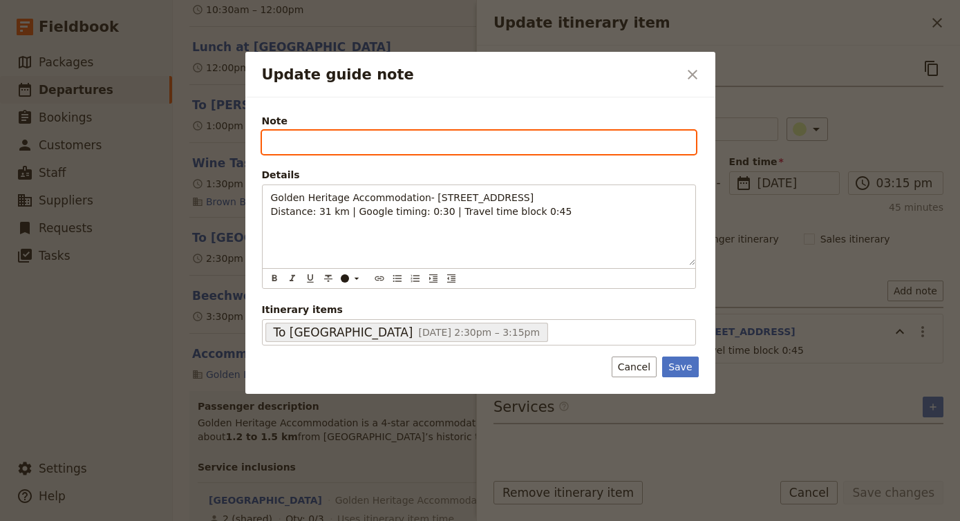
click at [296, 139] on input "Note" at bounding box center [479, 142] width 434 height 23
click at [296, 139] on input "B" at bounding box center [479, 142] width 434 height 23
paste input "Golden Heritage Accommodation- [STREET_ADDRESS]"
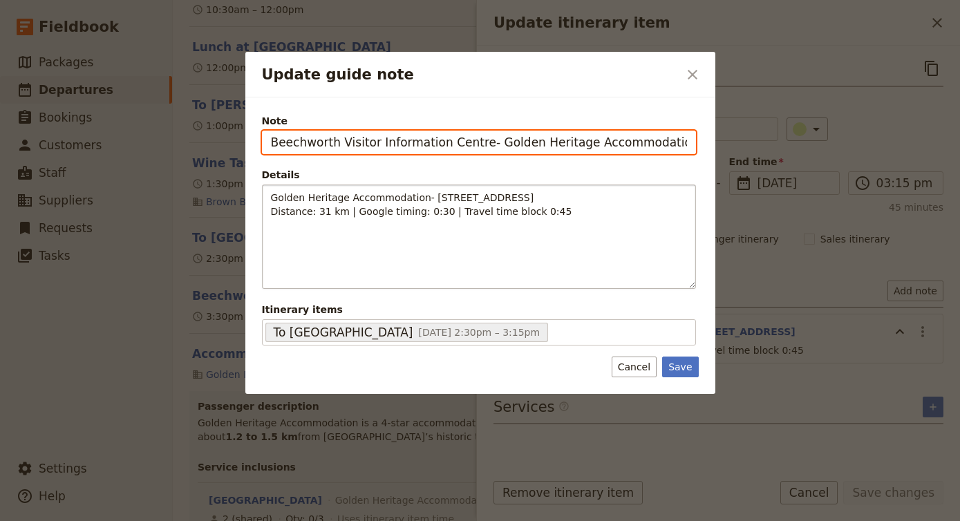
type input "Beechworth Visitor Information Centre- Golden Heritage Accommodation- [STREET_A…"
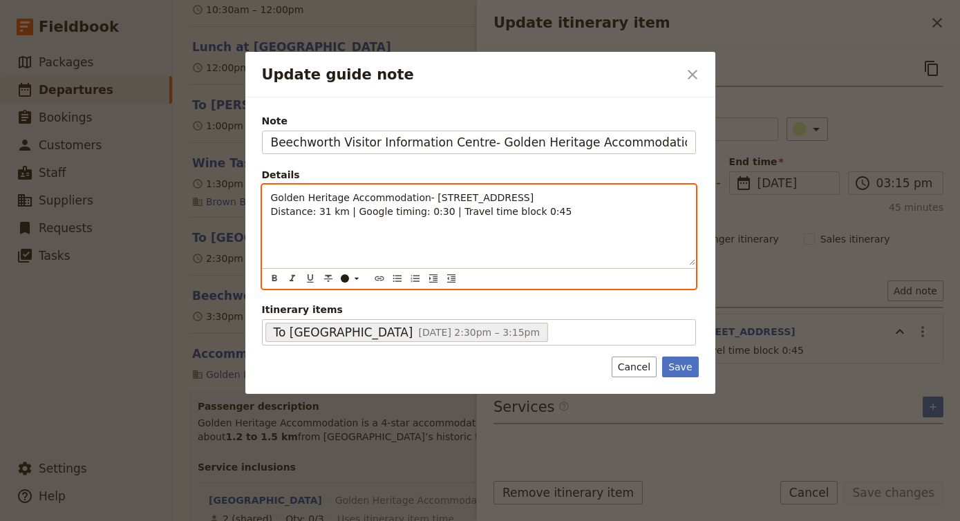
click at [277, 198] on span "Golden Heritage Accommodation- [STREET_ADDRESS]" at bounding box center [402, 197] width 263 height 11
click at [268, 197] on div "Golden Heritage Accommodation- [STREET_ADDRESS] Distance: 31 km | Google timing…" at bounding box center [479, 225] width 433 height 80
drag, startPoint x: 268, startPoint y: 197, endPoint x: 607, endPoint y: 196, distance: 339.3
click at [607, 196] on div "Golden Heritage Accommodation- [STREET_ADDRESS] Distance: 31 km | Google timing…" at bounding box center [479, 225] width 433 height 80
click at [580, 193] on p "Distance: 31 km | Google timing: 0:30 | Travel time block 0:45" at bounding box center [479, 198] width 416 height 14
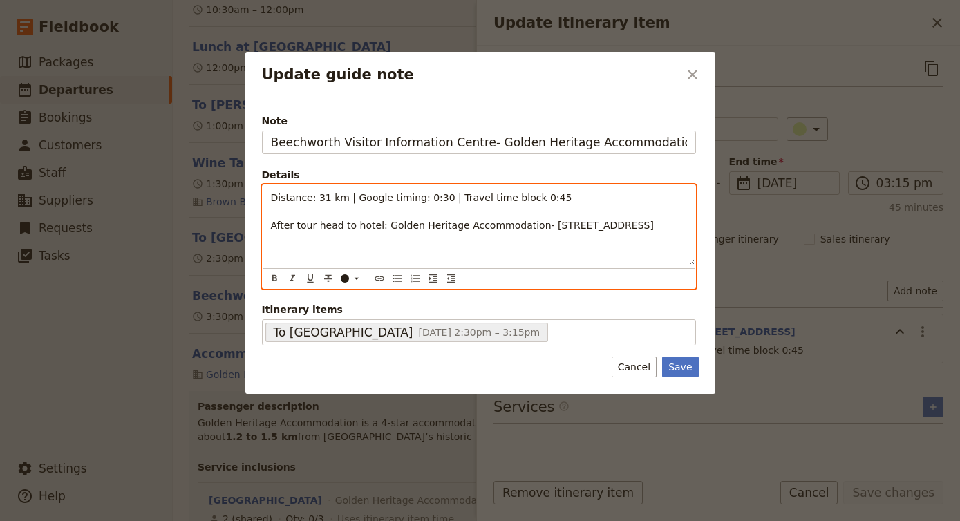
click at [384, 227] on span "After tour head to hotel: Golden Heritage Accommodation- [STREET_ADDRESS]" at bounding box center [462, 225] width 383 height 11
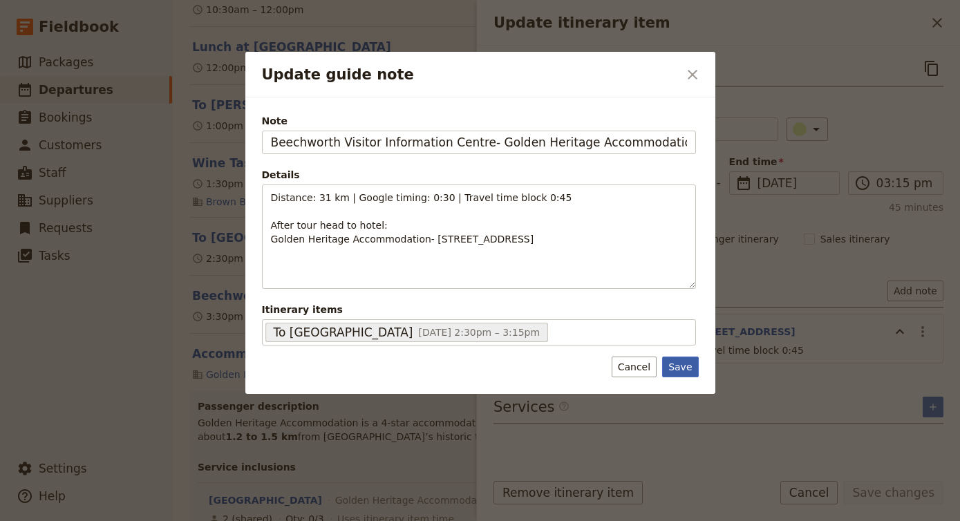
click at [681, 365] on button "Save" at bounding box center [680, 367] width 36 height 21
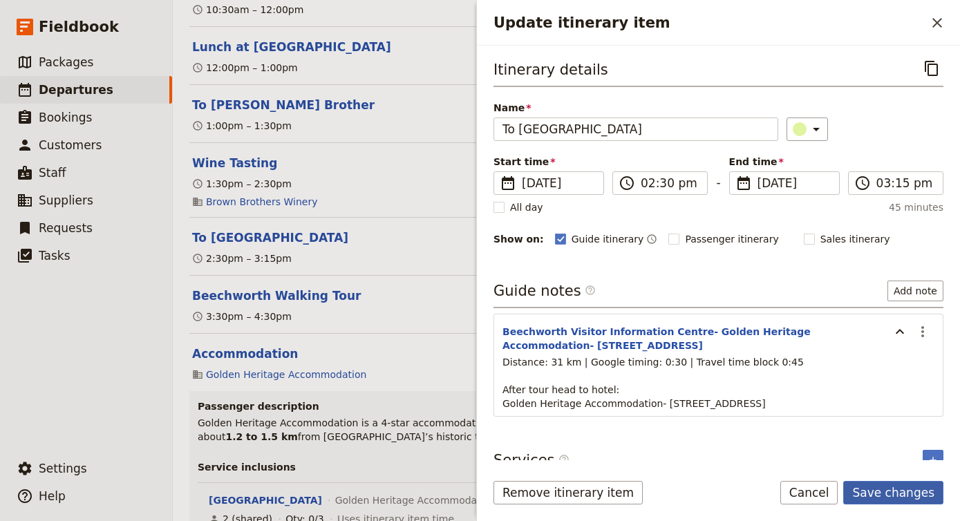
click at [904, 493] on button "Save changes" at bounding box center [893, 492] width 100 height 23
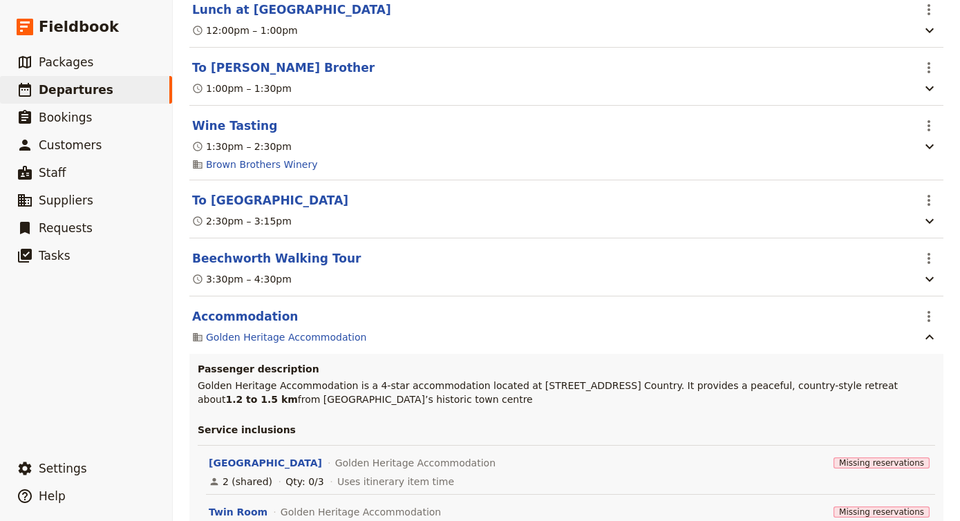
scroll to position [14155, 0]
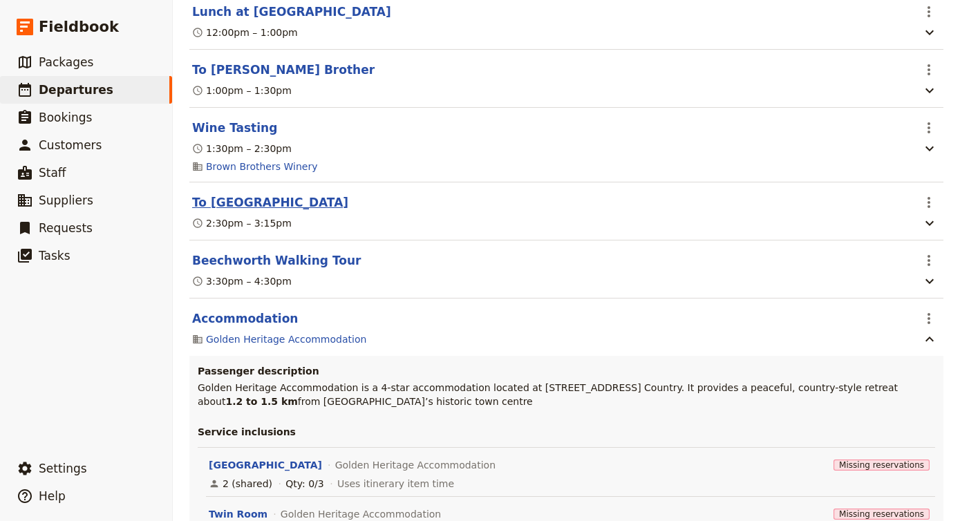
click at [262, 194] on button "To [GEOGRAPHIC_DATA]" at bounding box center [270, 202] width 156 height 17
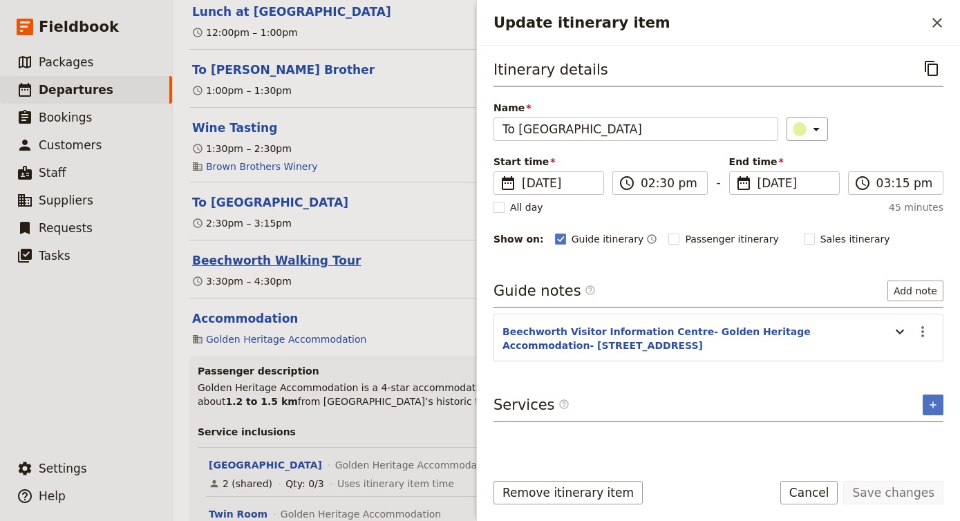
click at [278, 252] on button "Beechworth Walking Tour" at bounding box center [276, 260] width 169 height 17
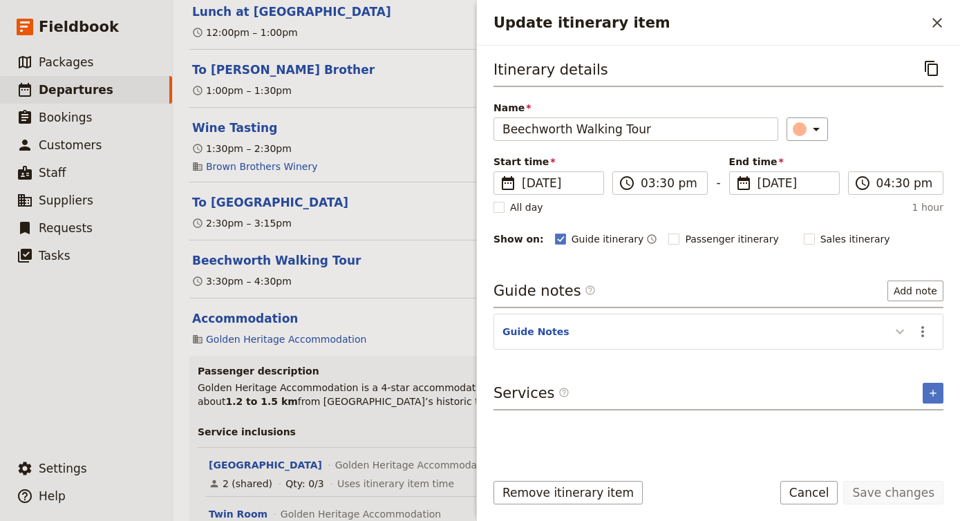
click at [896, 334] on icon "Update itinerary item" at bounding box center [899, 331] width 17 height 17
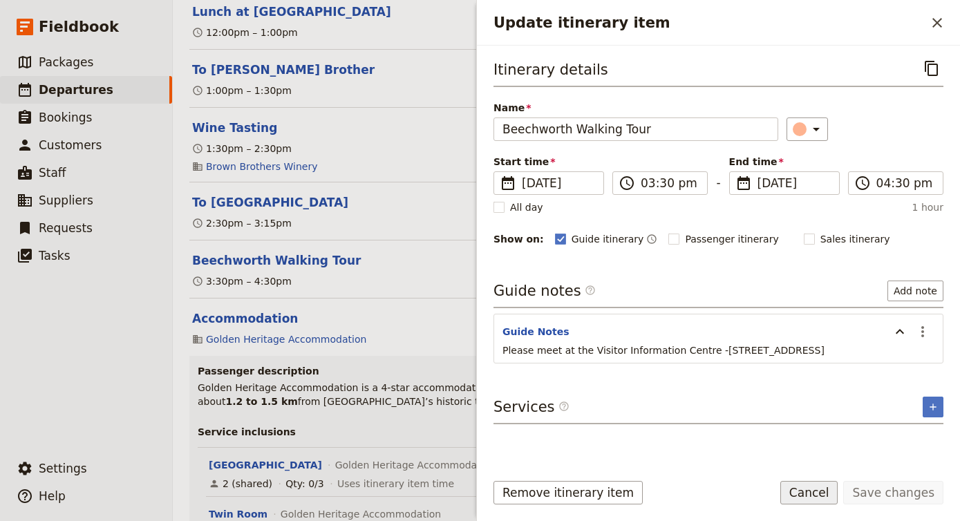
click at [818, 495] on button "Cancel" at bounding box center [809, 492] width 58 height 23
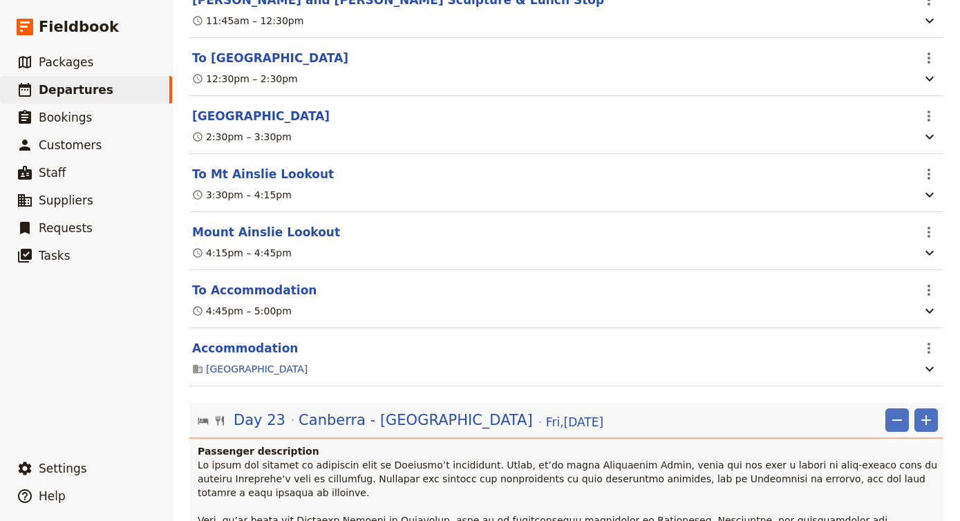
scroll to position [15284, 0]
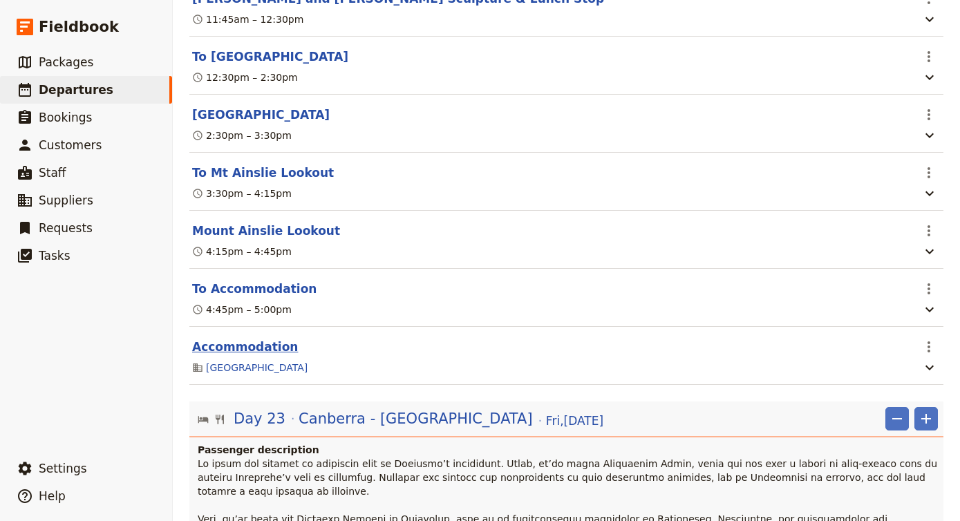
click at [210, 339] on button "Accommodation" at bounding box center [245, 347] width 106 height 17
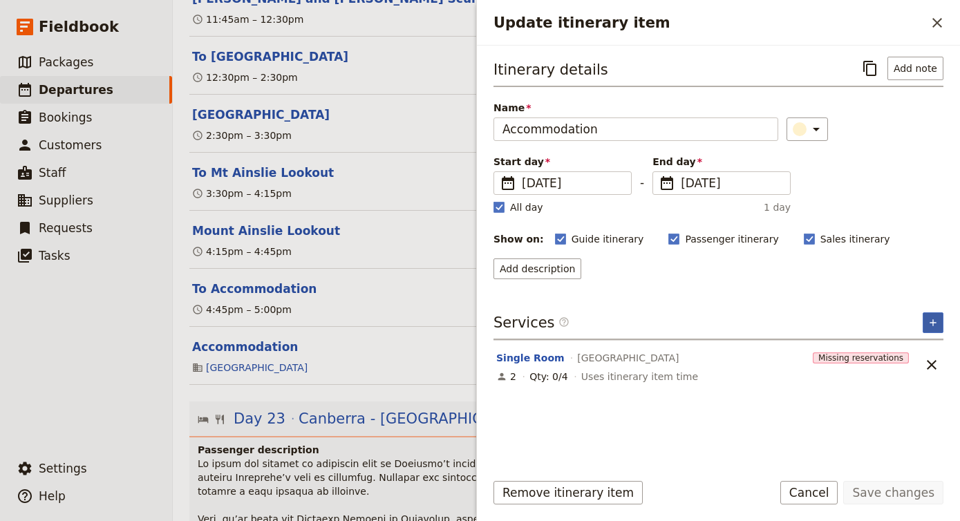
click at [937, 323] on icon "Add service inclusion" at bounding box center [932, 322] width 11 height 11
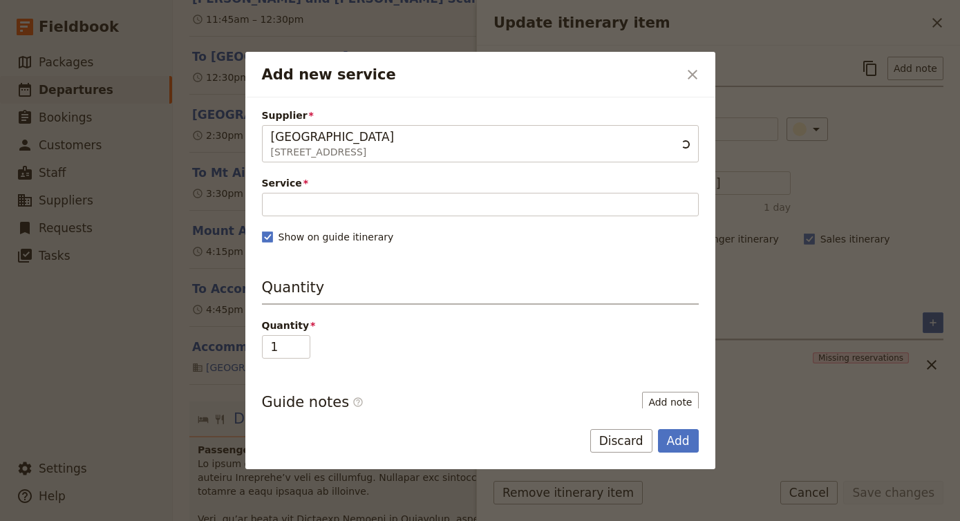
type input "[GEOGRAPHIC_DATA]"
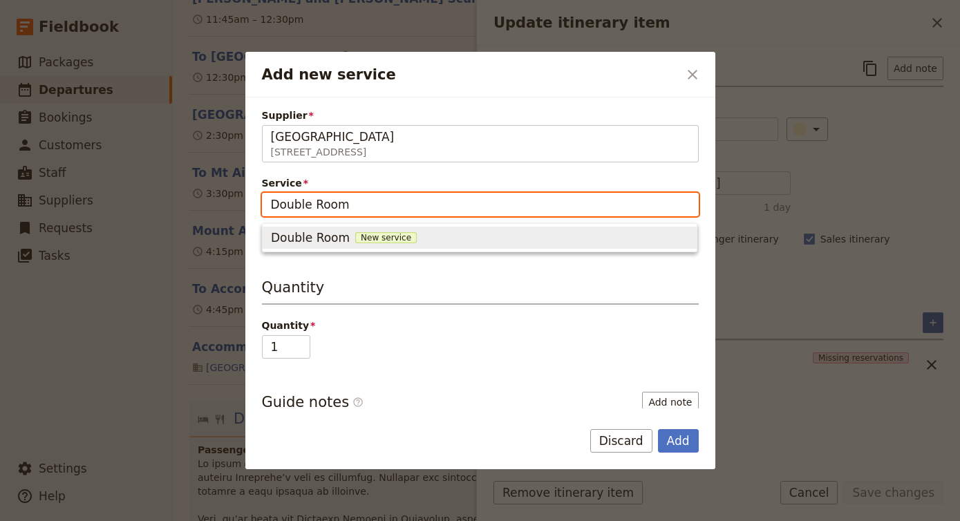
type input "Double Room"
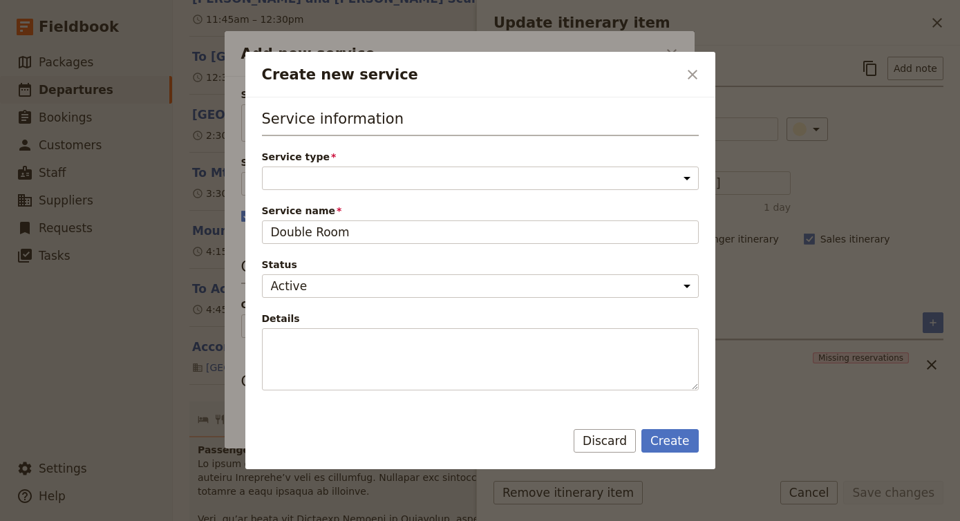
select select "AccommodationService"
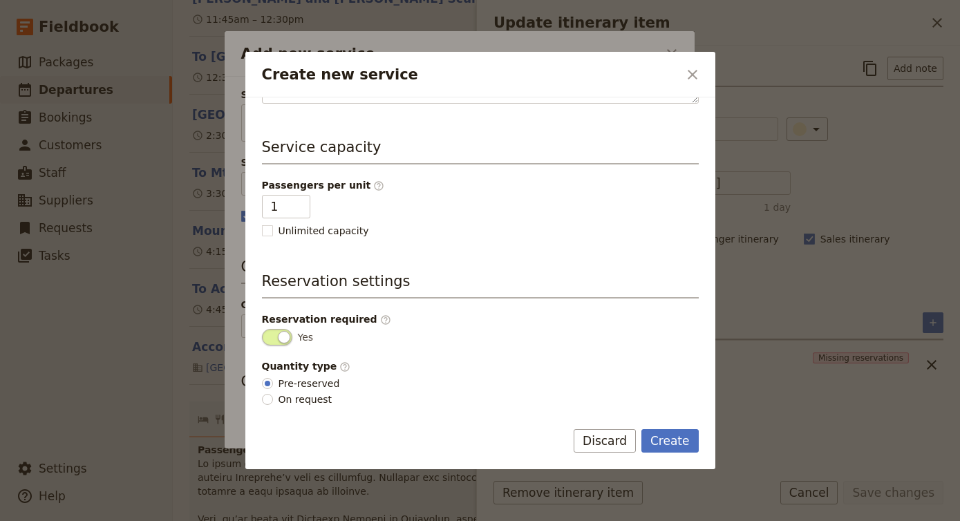
scroll to position [287, 0]
type input "2"
click at [294, 205] on input "2" at bounding box center [286, 206] width 48 height 23
click at [677, 443] on button "Create" at bounding box center [669, 440] width 57 height 23
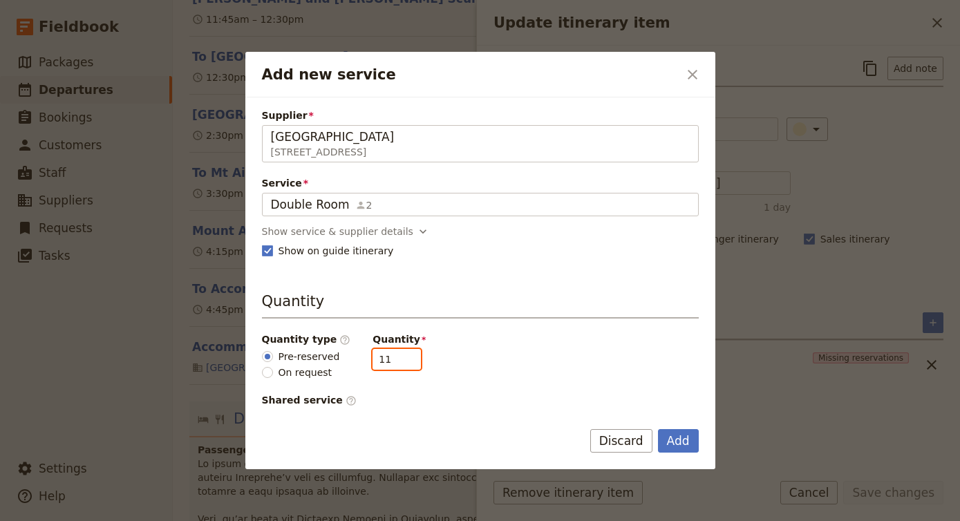
drag, startPoint x: 386, startPoint y: 357, endPoint x: 331, endPoint y: 357, distance: 55.3
click at [331, 357] on div "Quantity type ​ Pre-reserved On request Quantity 11" at bounding box center [480, 355] width 437 height 47
type input "3"
click at [685, 446] on button "Add" at bounding box center [678, 440] width 41 height 23
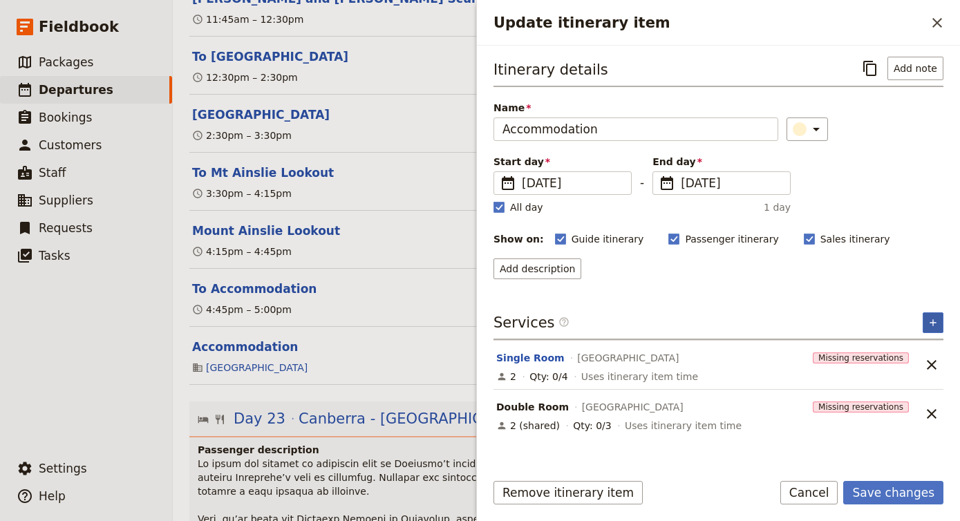
click at [934, 318] on icon "Add service inclusion" at bounding box center [932, 322] width 11 height 11
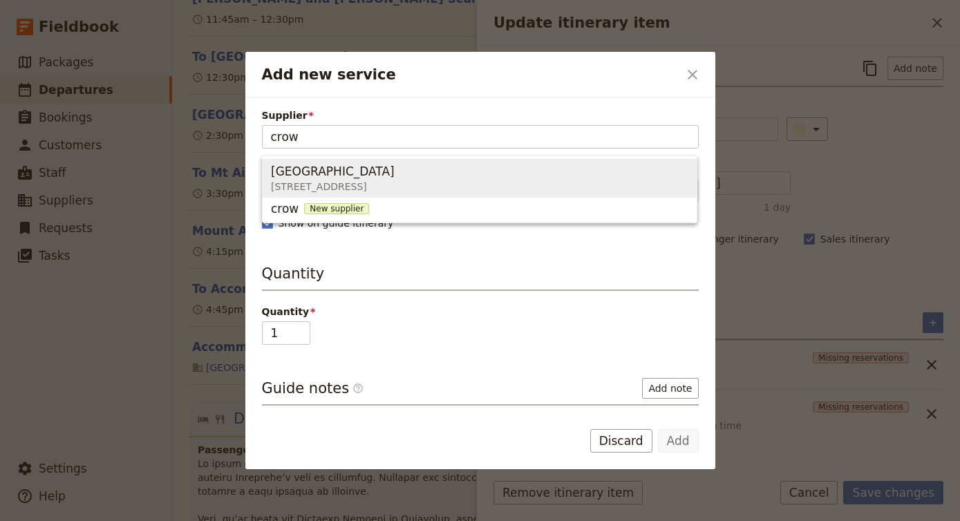
type input "[GEOGRAPHIC_DATA]"
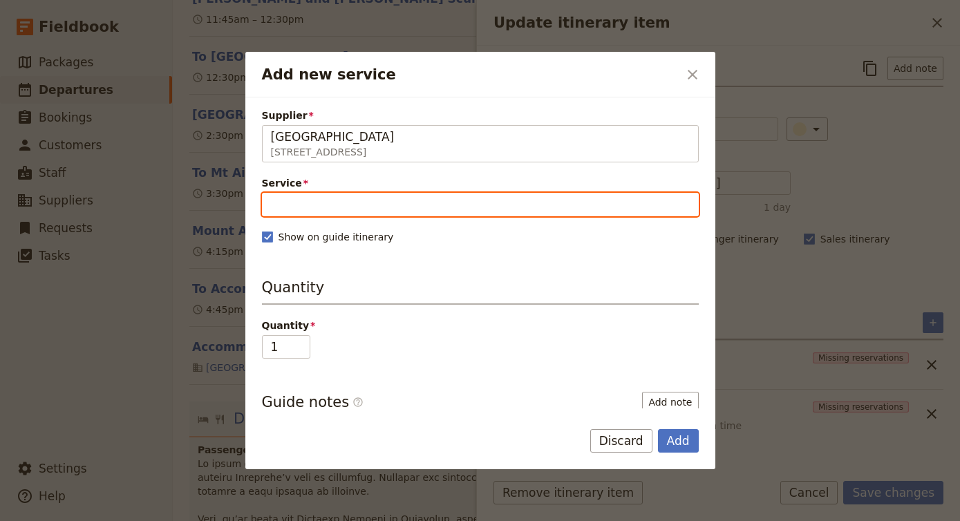
type input "a"
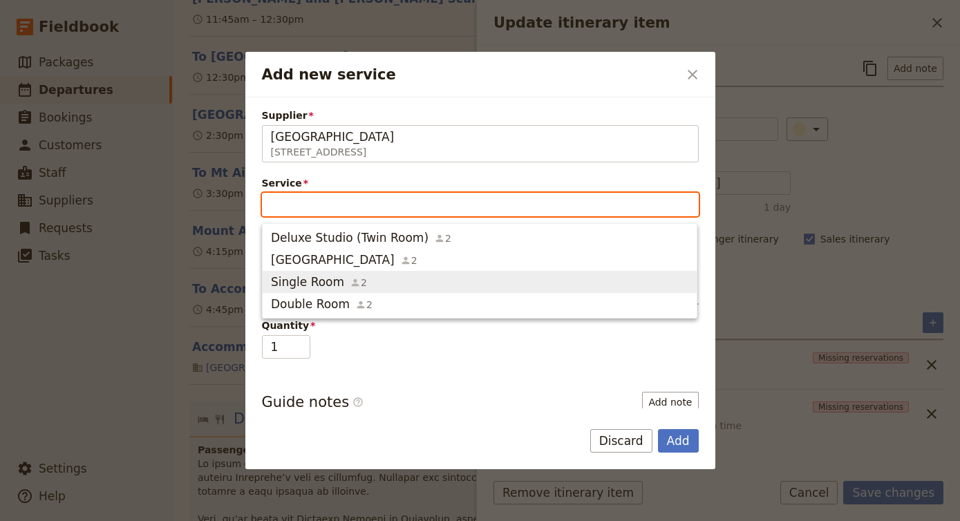
click at [569, 276] on span "Single Room 2" at bounding box center [479, 282] width 417 height 17
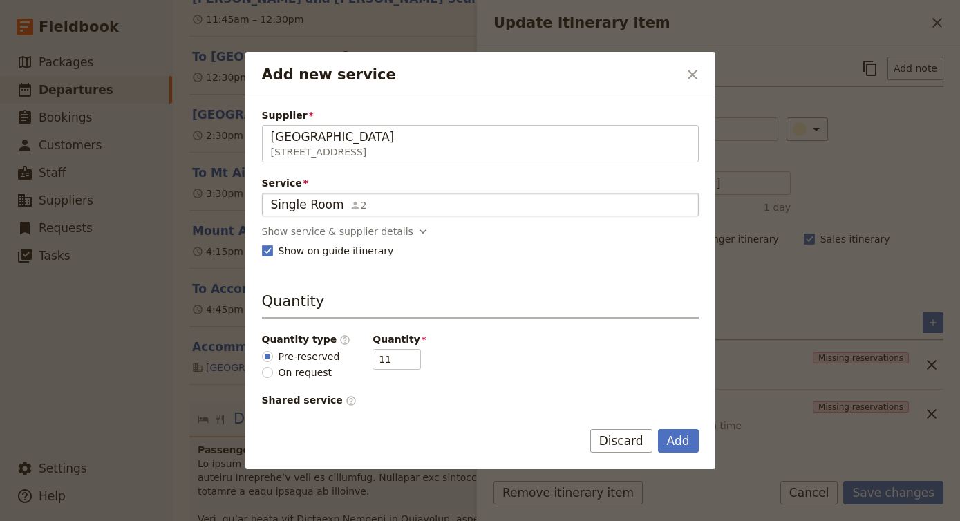
click at [375, 214] on fieldset "Single Room 2 Single Room" at bounding box center [480, 204] width 437 height 23
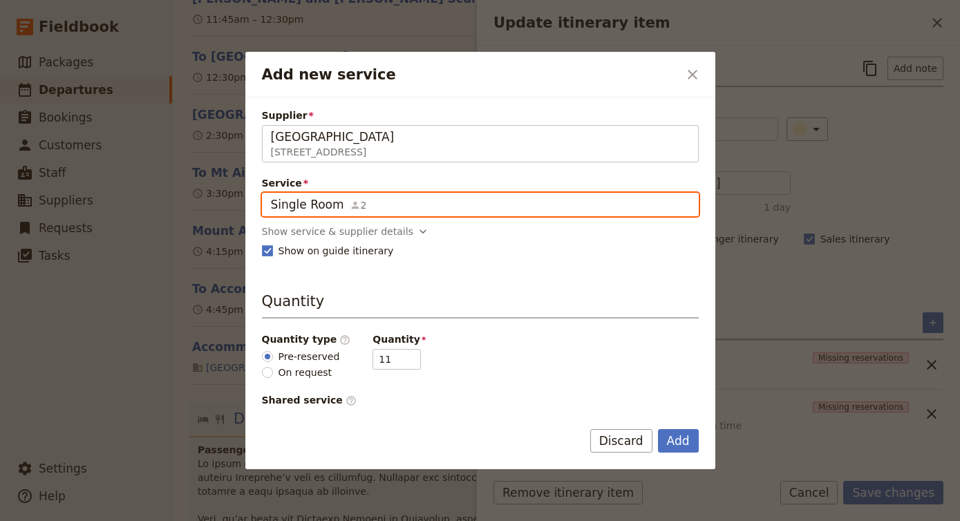
click at [271, 193] on input "Single Room" at bounding box center [270, 193] width 1 height 1
click at [375, 202] on input "Single Room" at bounding box center [480, 204] width 419 height 17
drag, startPoint x: 375, startPoint y: 202, endPoint x: 205, endPoint y: 200, distance: 170.0
click at [201, 520] on div "Add new service ​ Supplier [GEOGRAPHIC_DATA] [GEOGRAPHIC_DATA][STREET_ADDRESS] …" at bounding box center [480, 521] width 960 height 0
type input "t"
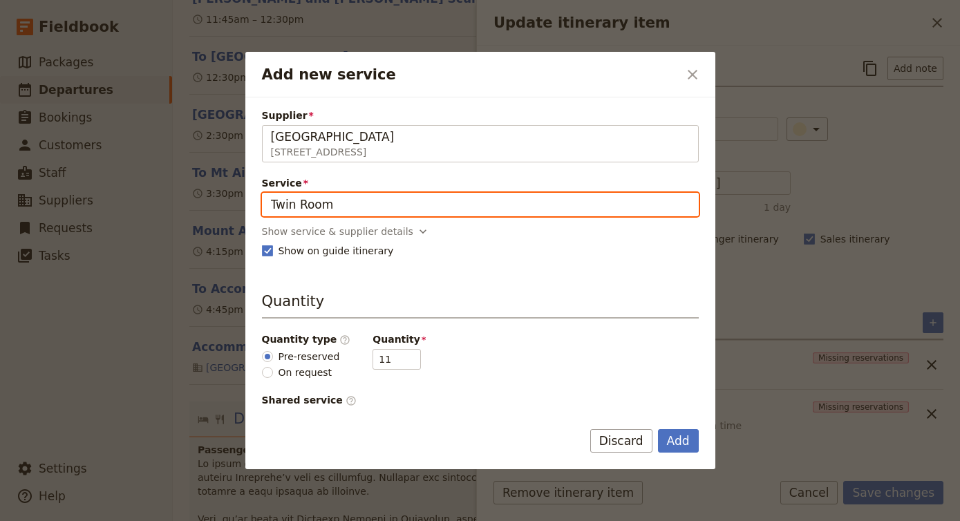
type input "Deluxe Studio (Twin Room)"
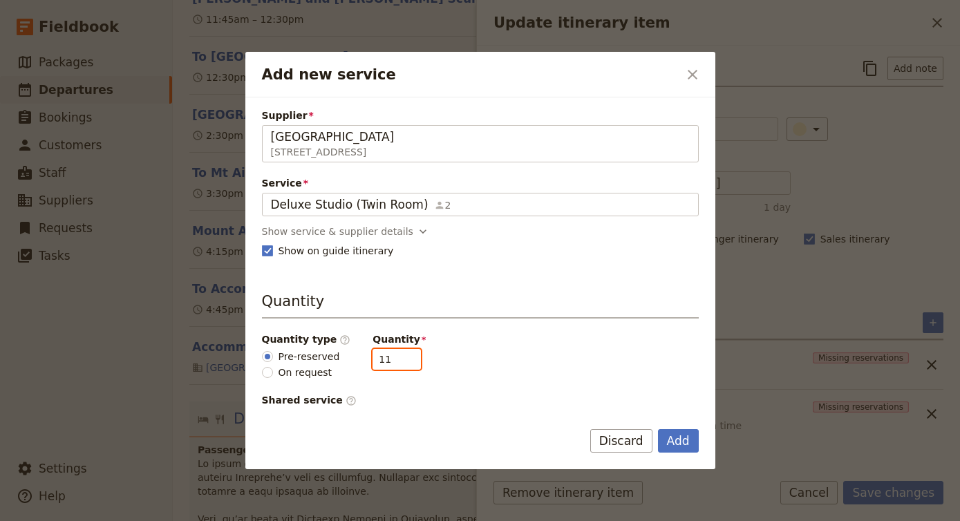
drag, startPoint x: 384, startPoint y: 360, endPoint x: 321, endPoint y: 361, distance: 62.9
click at [321, 360] on div "Quantity type ​ Pre-reserved On request Quantity 11" at bounding box center [480, 355] width 437 height 47
type input "3"
click at [681, 437] on button "Add" at bounding box center [678, 440] width 41 height 23
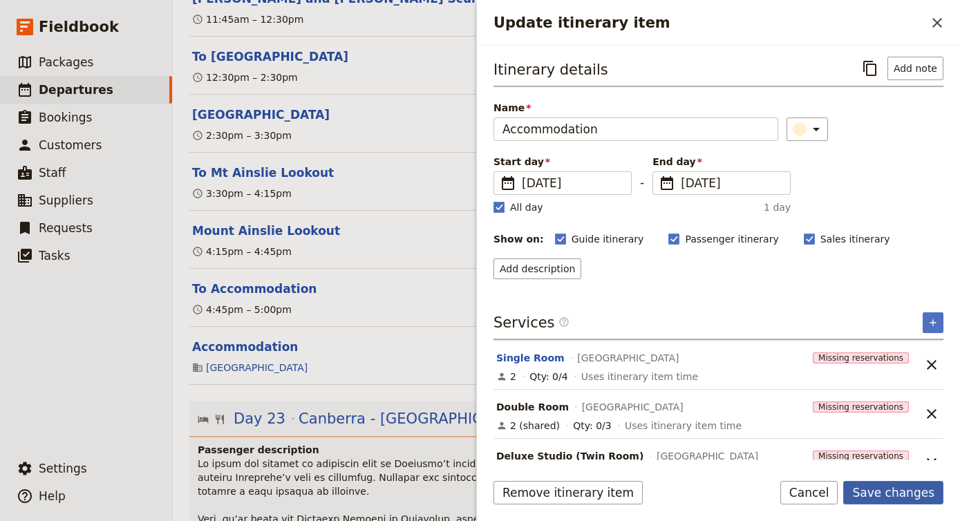
click at [891, 493] on button "Save changes" at bounding box center [893, 492] width 100 height 23
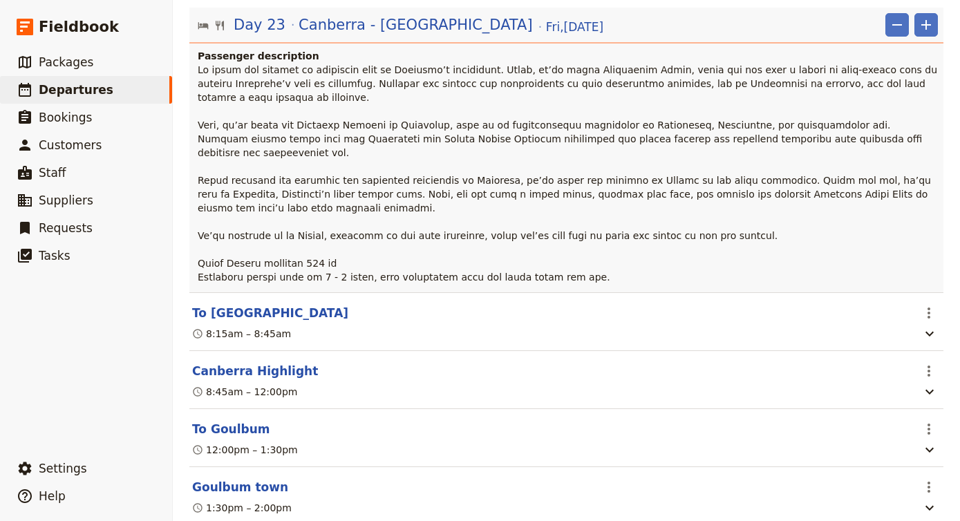
scroll to position [15725, 0]
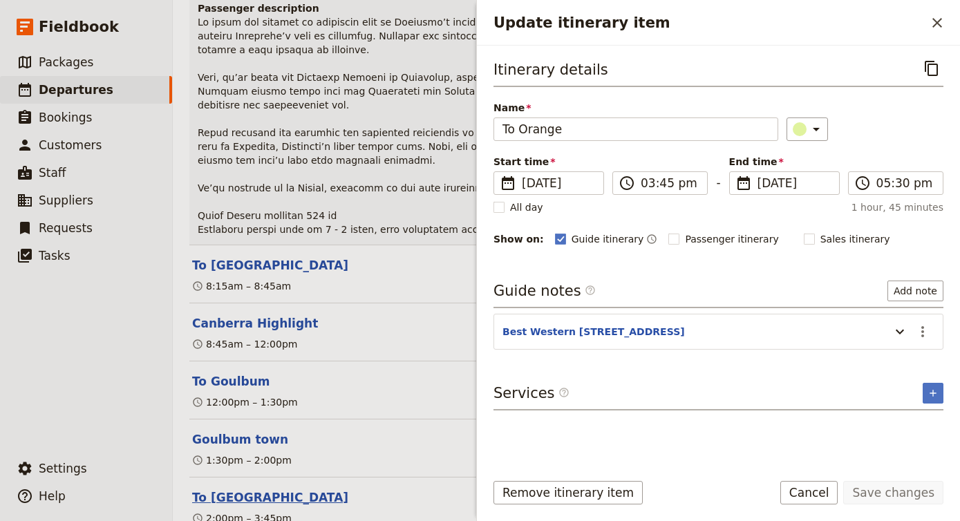
click at [216, 489] on button "To [GEOGRAPHIC_DATA]" at bounding box center [270, 497] width 156 height 17
click at [234, 431] on button "Goulbum town" at bounding box center [240, 439] width 96 height 17
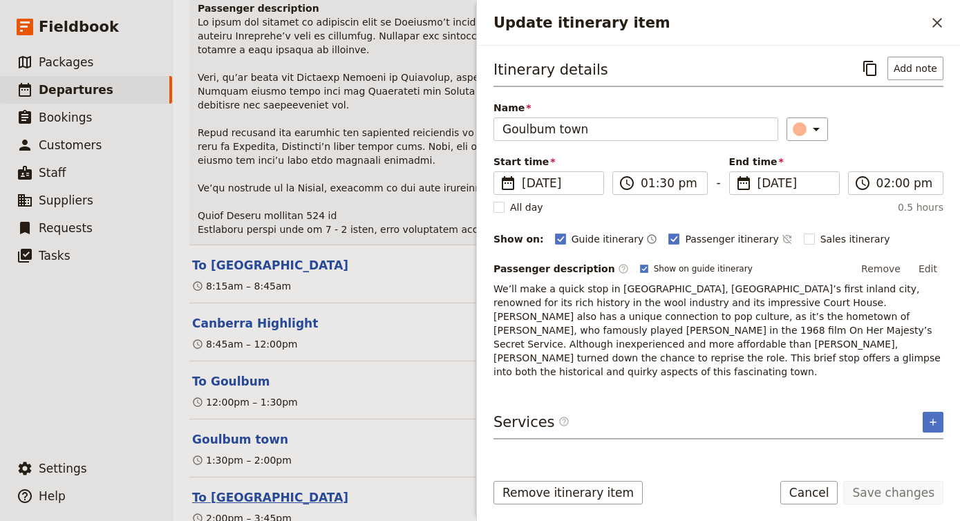
click at [216, 489] on button "To [GEOGRAPHIC_DATA]" at bounding box center [270, 497] width 156 height 17
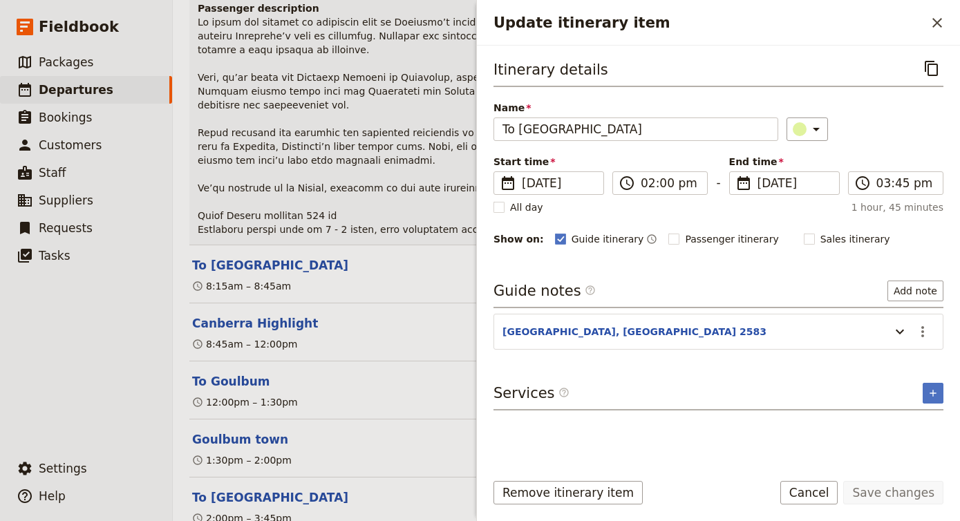
click at [900, 332] on icon "Update itinerary item" at bounding box center [899, 331] width 17 height 17
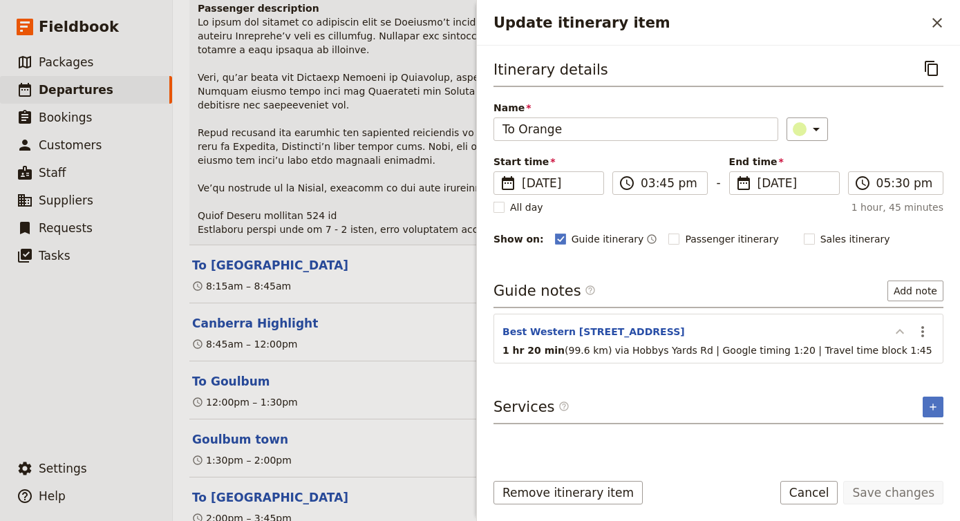
click at [900, 332] on icon "Update itinerary item" at bounding box center [899, 331] width 17 height 17
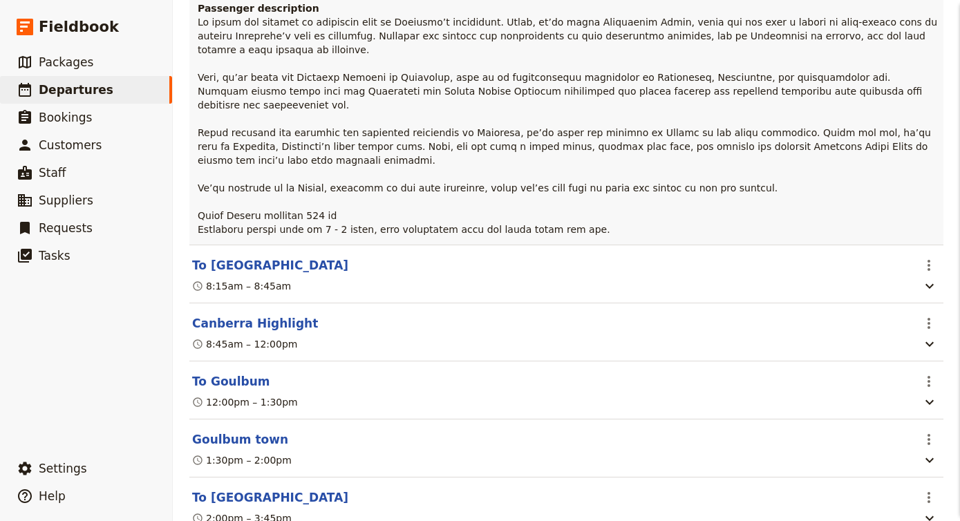
scroll to position [0, 0]
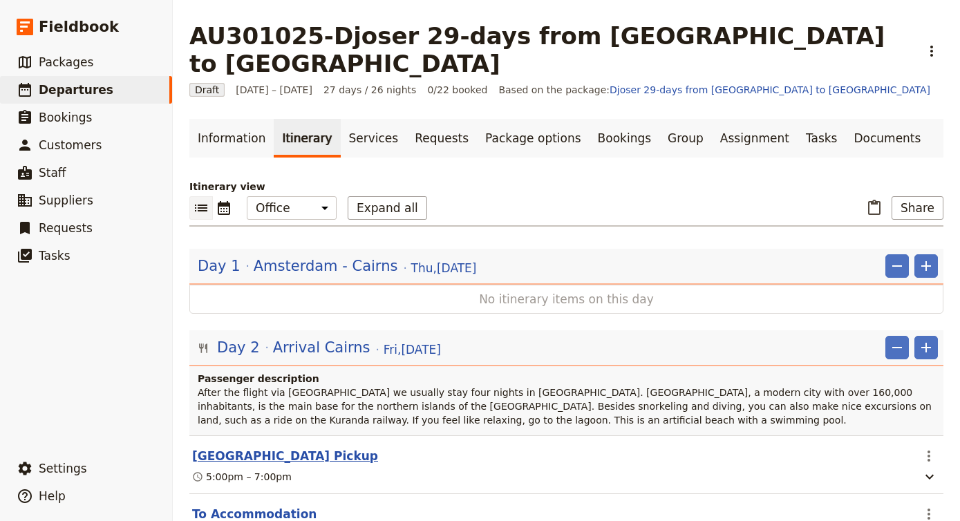
click at [256, 448] on button "[GEOGRAPHIC_DATA] Pickup" at bounding box center [285, 456] width 186 height 17
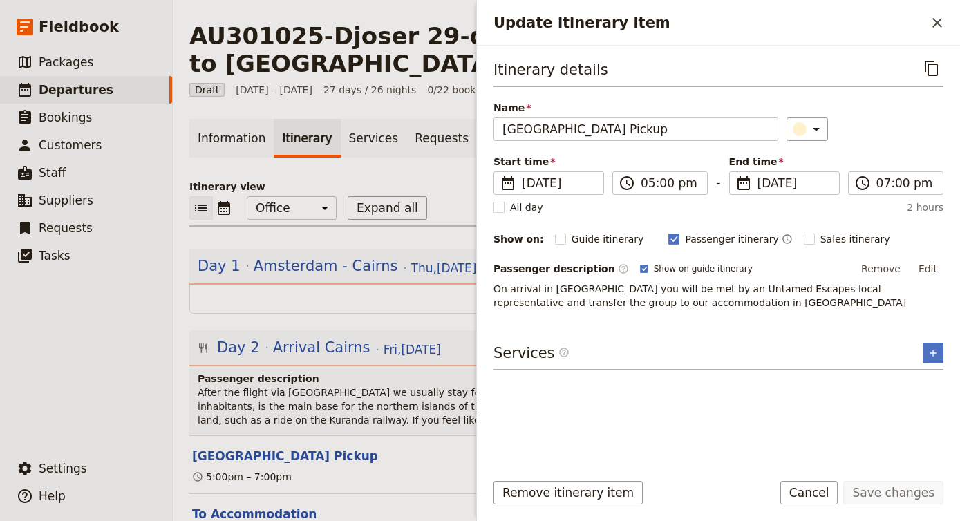
click at [356, 387] on span "After the flight via [GEOGRAPHIC_DATA] we usually stay four nights in [GEOGRAPH…" at bounding box center [566, 406] width 737 height 39
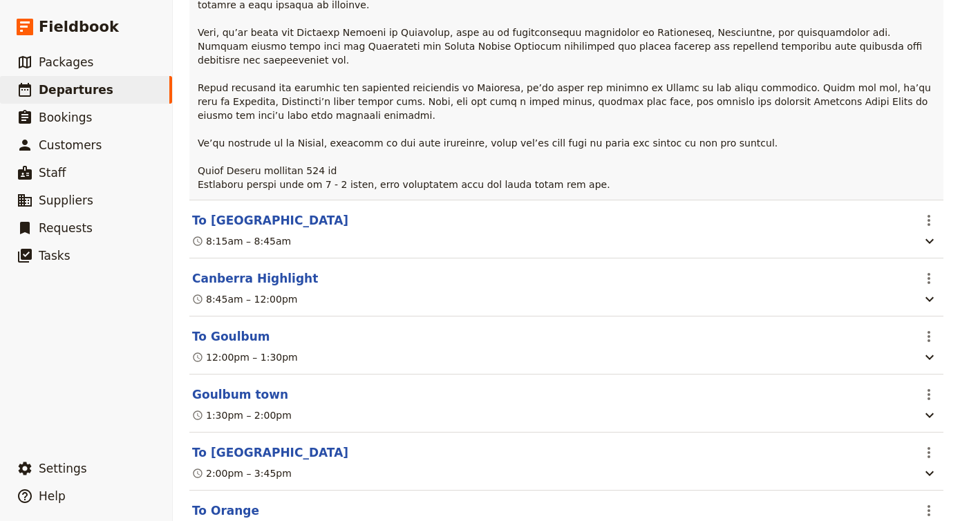
scroll to position [15960, 0]
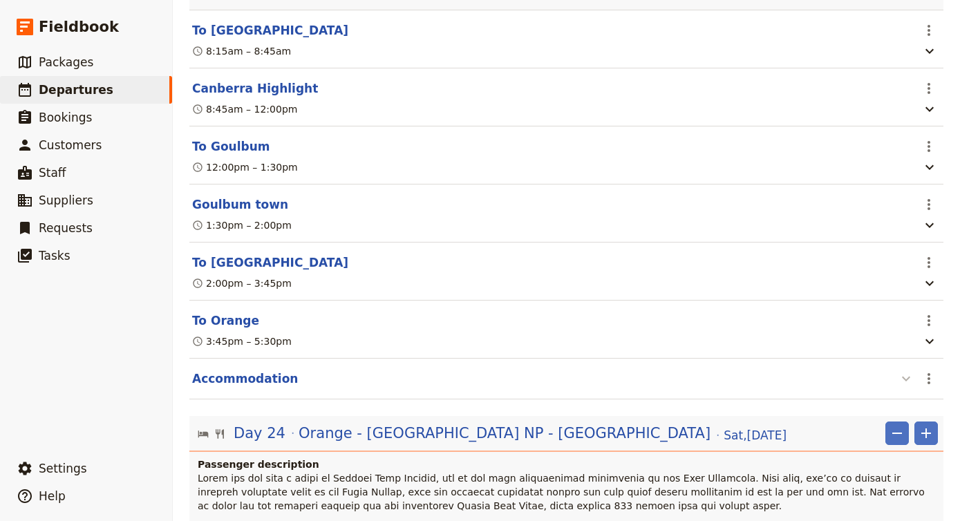
click at [904, 370] on icon "button" at bounding box center [906, 378] width 17 height 17
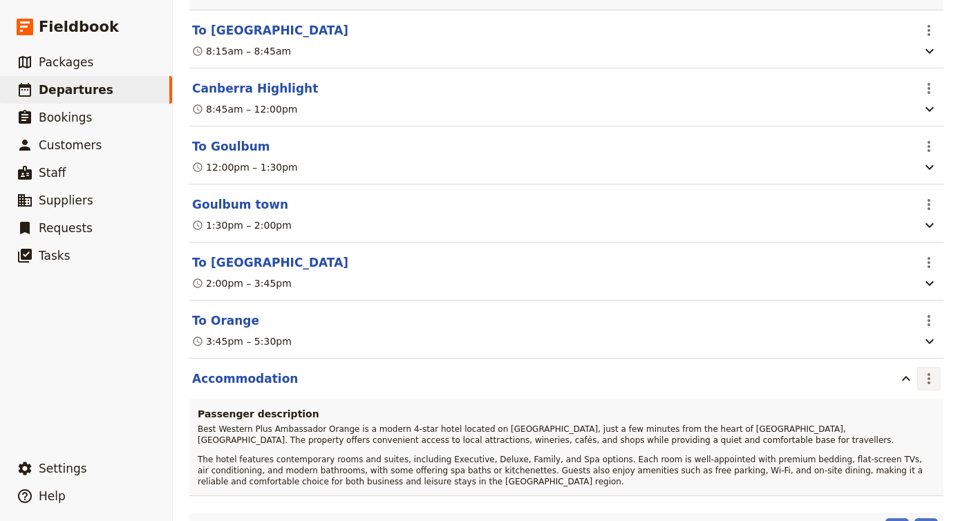
click at [924, 370] on icon "Actions" at bounding box center [928, 378] width 17 height 17
click at [918, 218] on span "Edit this itinerary item" at bounding box center [864, 223] width 108 height 14
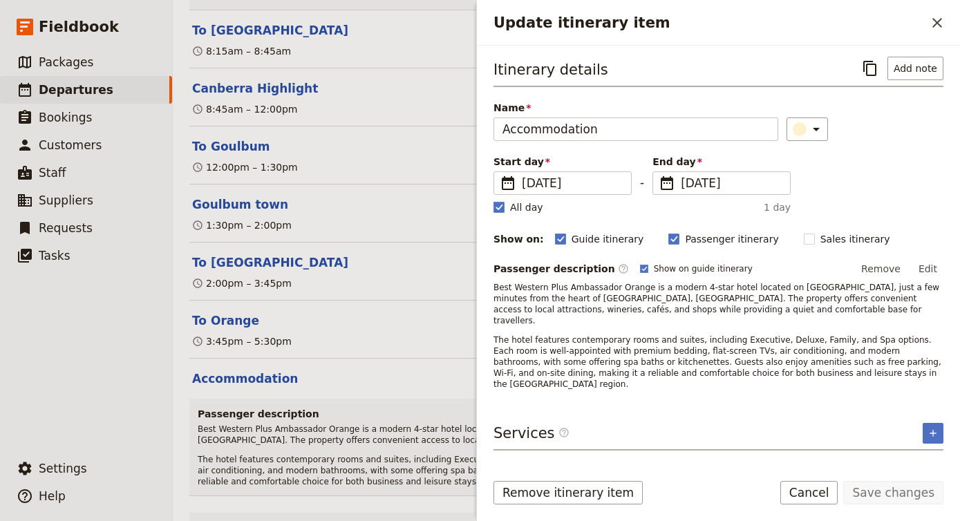
scroll to position [0, 0]
click at [933, 428] on icon "Add service inclusion" at bounding box center [932, 433] width 11 height 11
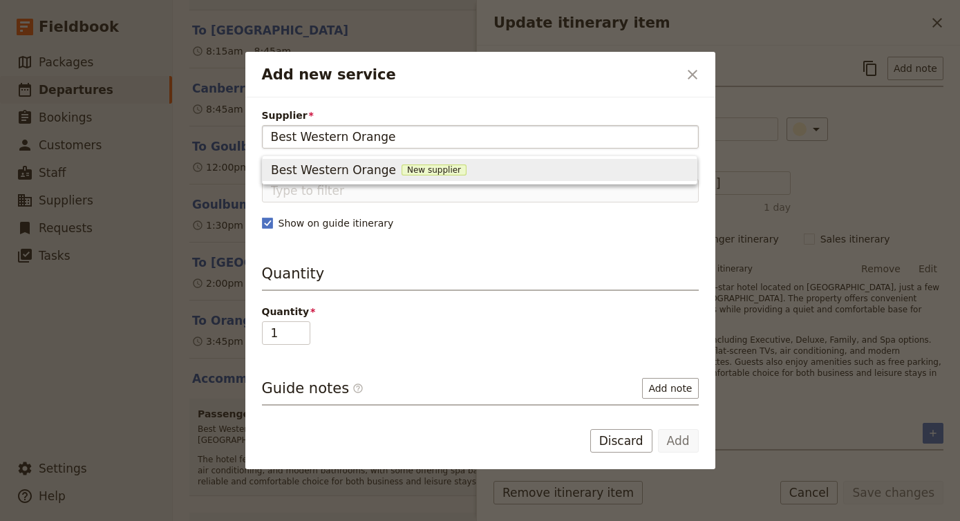
type input "Best Western Orange"
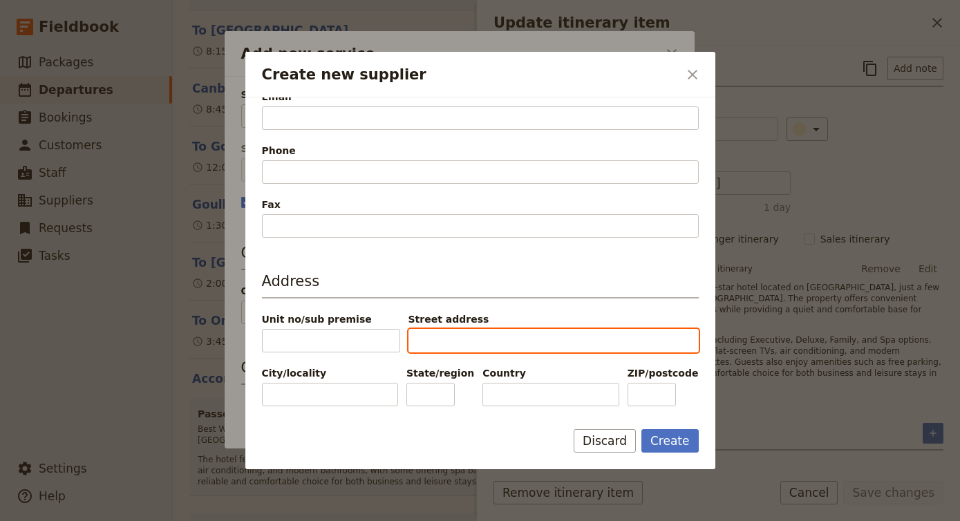
scroll to position [375, 0]
paste input "[STREET_ADDRESS]"
drag, startPoint x: 508, startPoint y: 341, endPoint x: 636, endPoint y: 332, distance: 128.8
click at [636, 333] on input "[STREET_ADDRESS]" at bounding box center [553, 340] width 290 height 23
type input "[STREET_ADDRESS]"
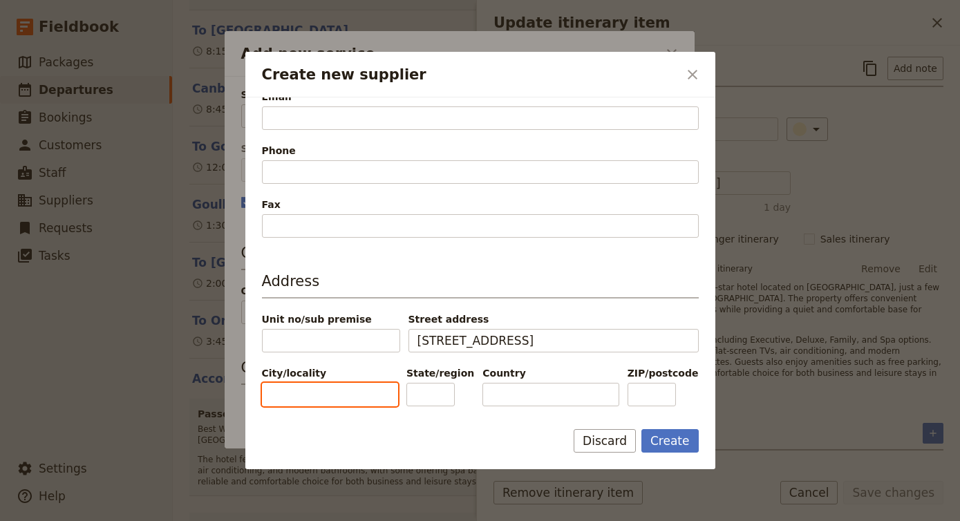
paste input "Orange NSW 2800"
type input "Orange NSW 2800"
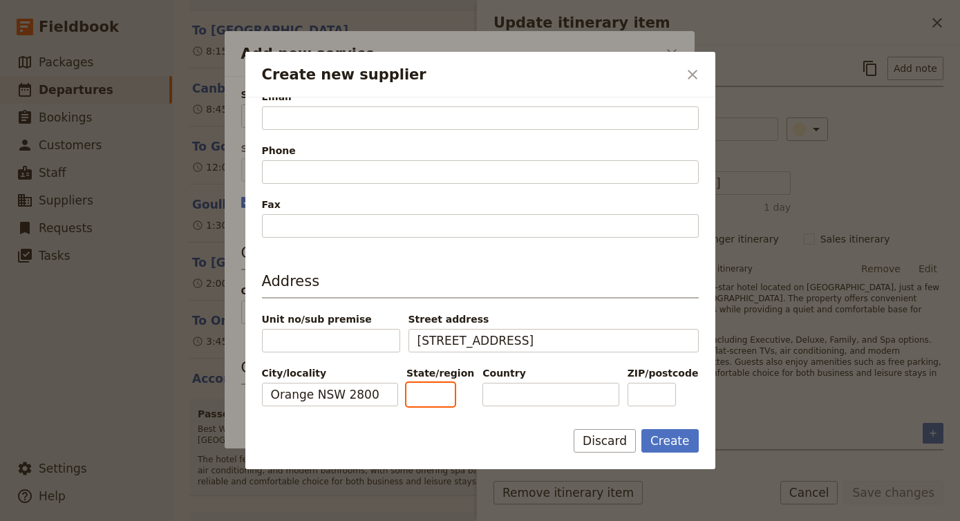
click at [453, 402] on input "State/region" at bounding box center [430, 394] width 48 height 23
type input "[GEOGRAPHIC_DATA]"
type input "2800"
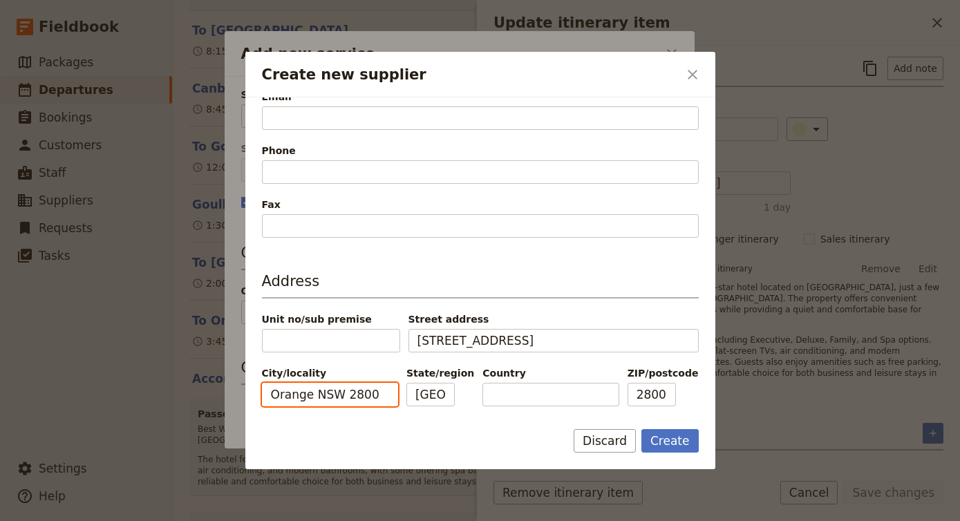
click at [379, 393] on input "Orange NSW 2800" at bounding box center [330, 394] width 136 height 23
type input "Orange"
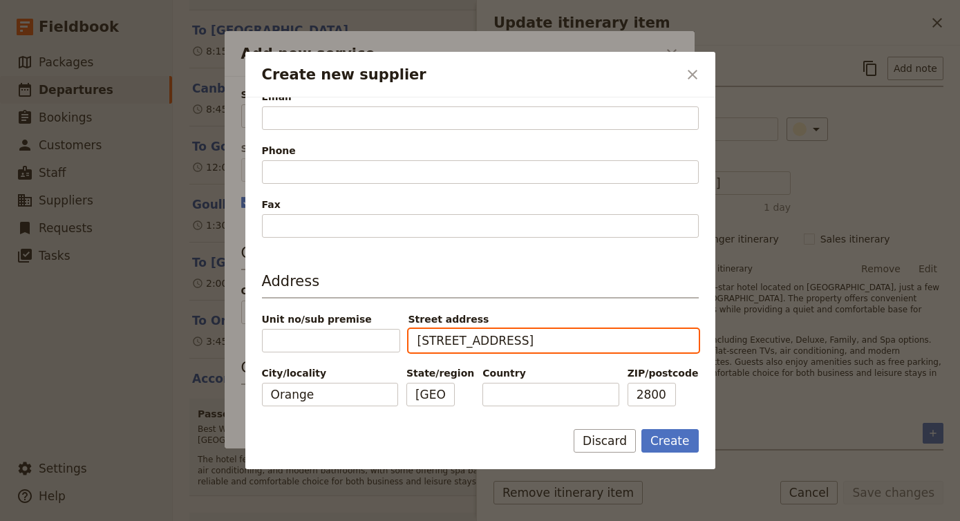
click at [531, 349] on input "[STREET_ADDRESS]" at bounding box center [553, 340] width 290 height 23
type input "[STREET_ADDRESS]"
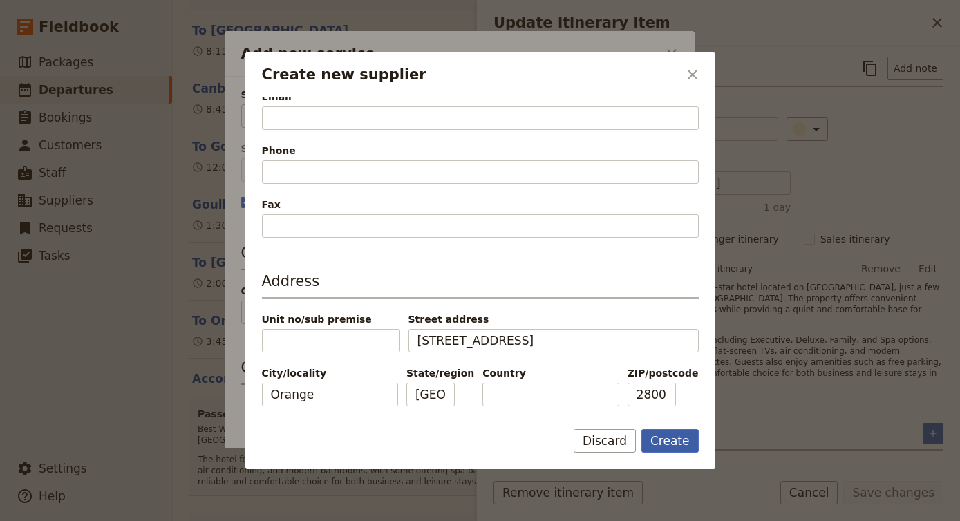
click at [663, 439] on button "Create" at bounding box center [669, 440] width 57 height 23
type input "Best Western Orange"
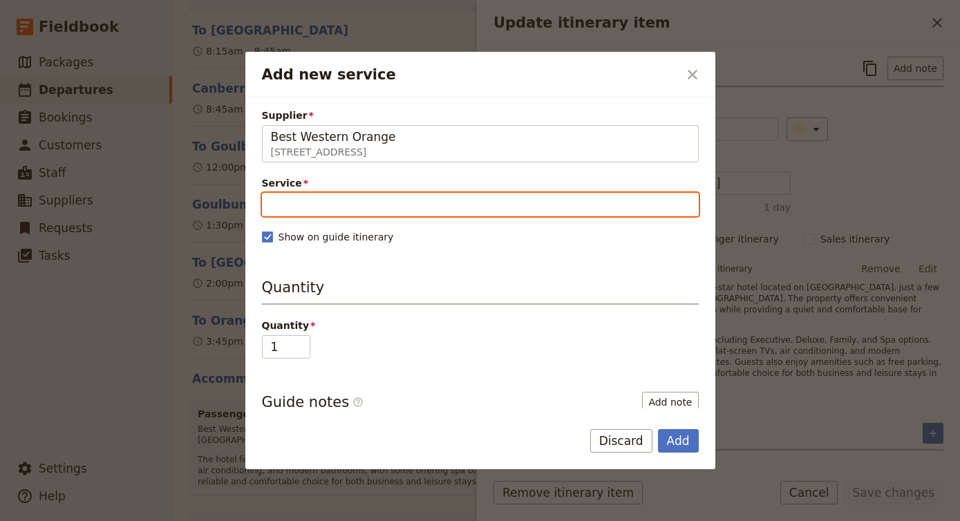
click at [486, 202] on input "Service" at bounding box center [480, 204] width 437 height 23
type input "A"
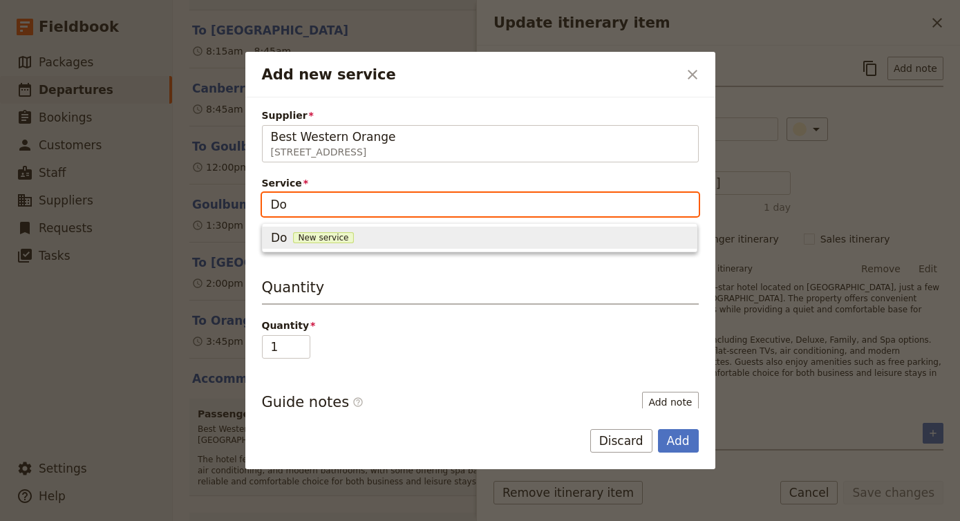
type input "D"
type input "[GEOGRAPHIC_DATA]"
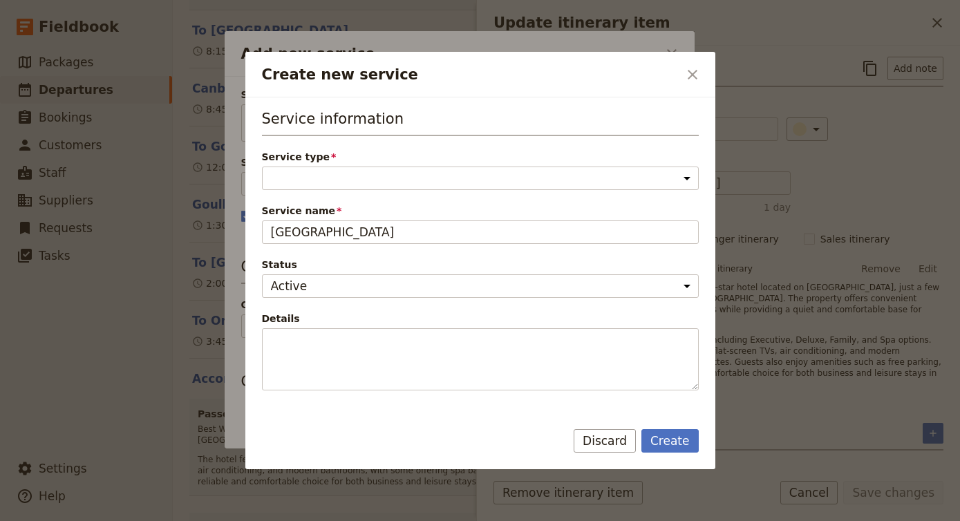
select select "AccommodationService"
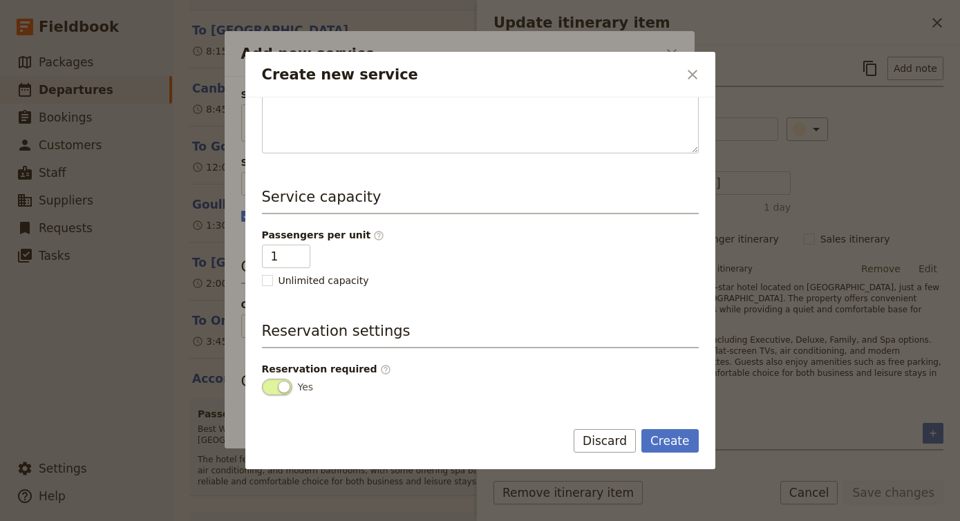
scroll to position [241, 0]
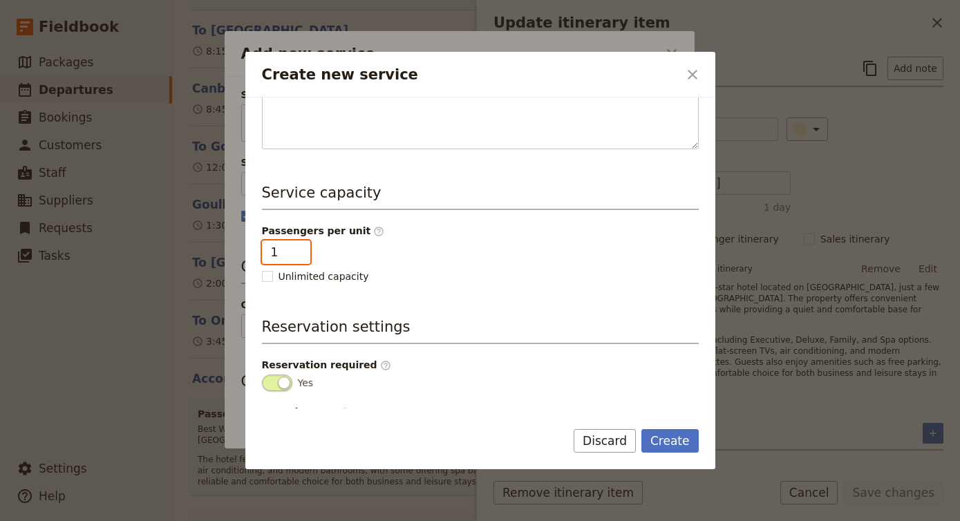
type input "2"
click at [297, 249] on input "2" at bounding box center [286, 251] width 48 height 23
click at [663, 441] on button "Create" at bounding box center [669, 440] width 57 height 23
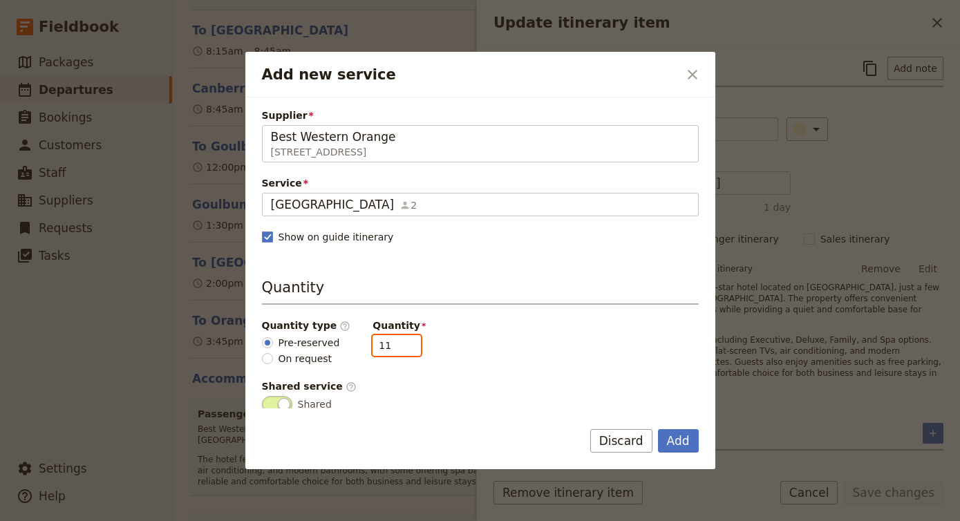
drag, startPoint x: 385, startPoint y: 338, endPoint x: 413, endPoint y: 350, distance: 30.7
click at [413, 350] on div "Quantity type ​ Pre-reserved On request Quantity 11" at bounding box center [480, 342] width 437 height 47
type input "3"
click at [681, 437] on button "Add" at bounding box center [678, 440] width 41 height 23
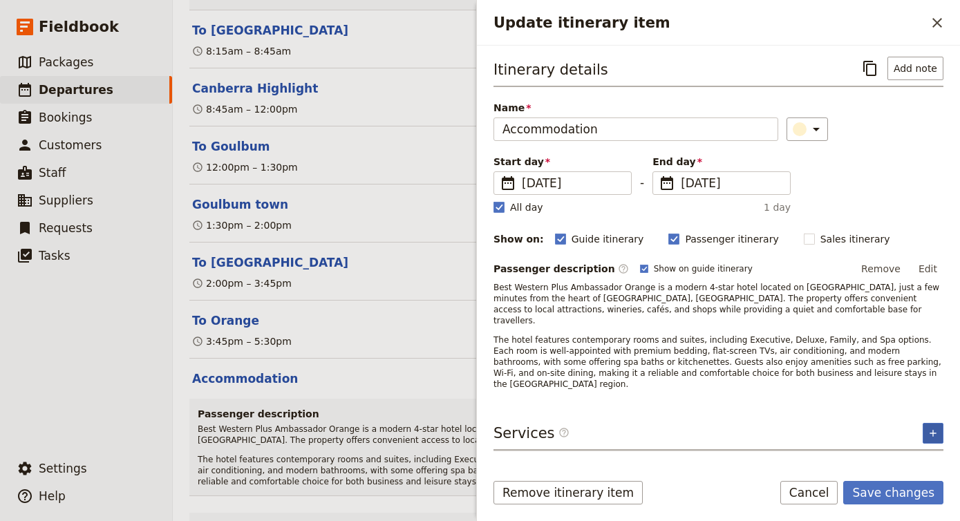
click at [936, 428] on icon "Add service inclusion" at bounding box center [932, 433] width 11 height 11
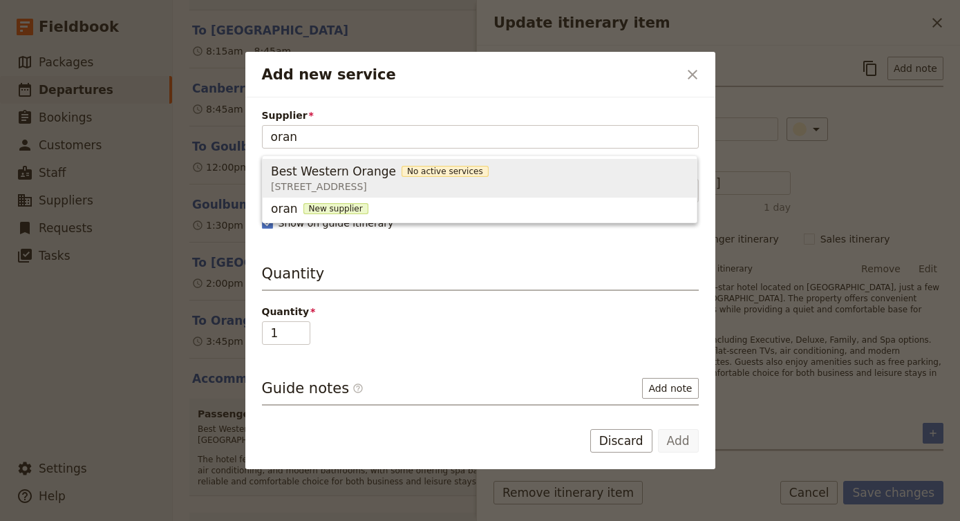
click at [482, 180] on span "Best Western Orange No active services [STREET_ADDRESS]" at bounding box center [479, 178] width 417 height 33
type input "Best Western Orange"
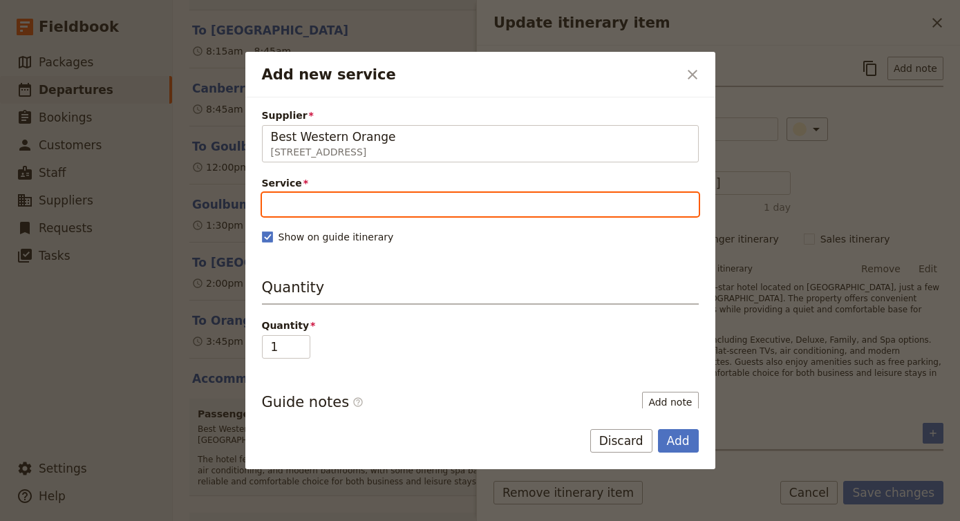
click at [409, 211] on input "Service" at bounding box center [480, 204] width 437 height 23
type input "a"
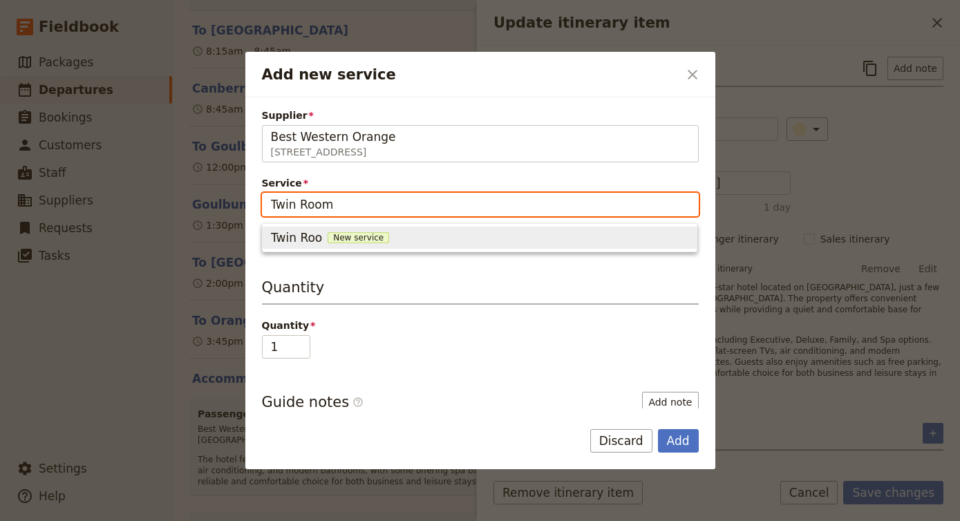
type input "Twin Room"
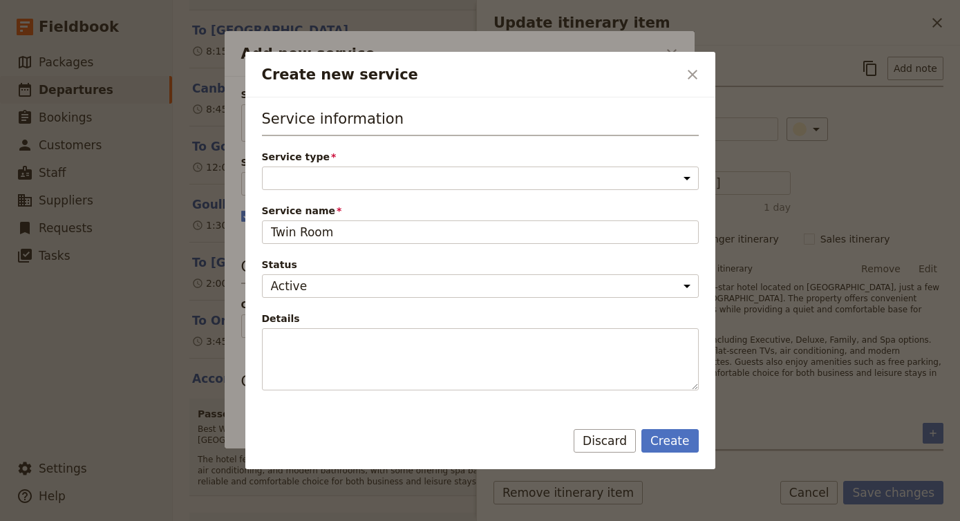
select select "AccommodationService"
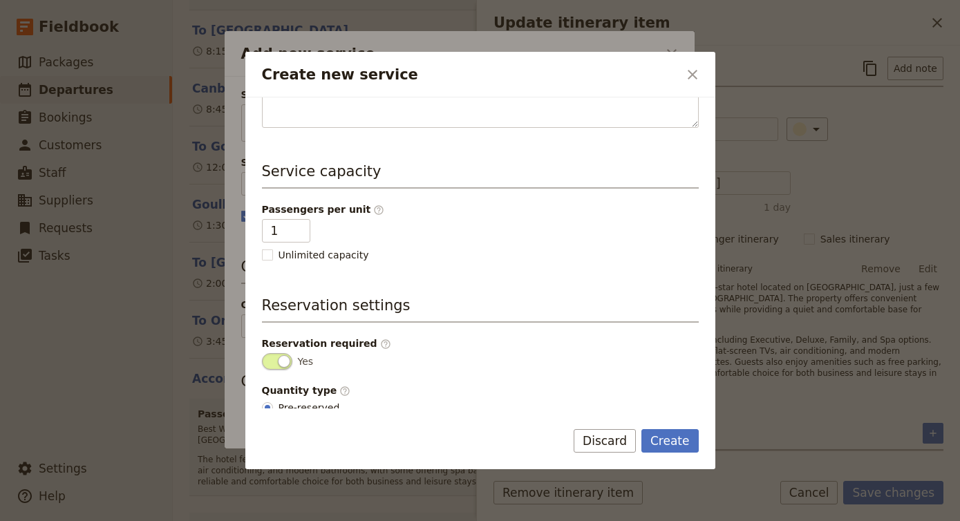
scroll to position [267, 0]
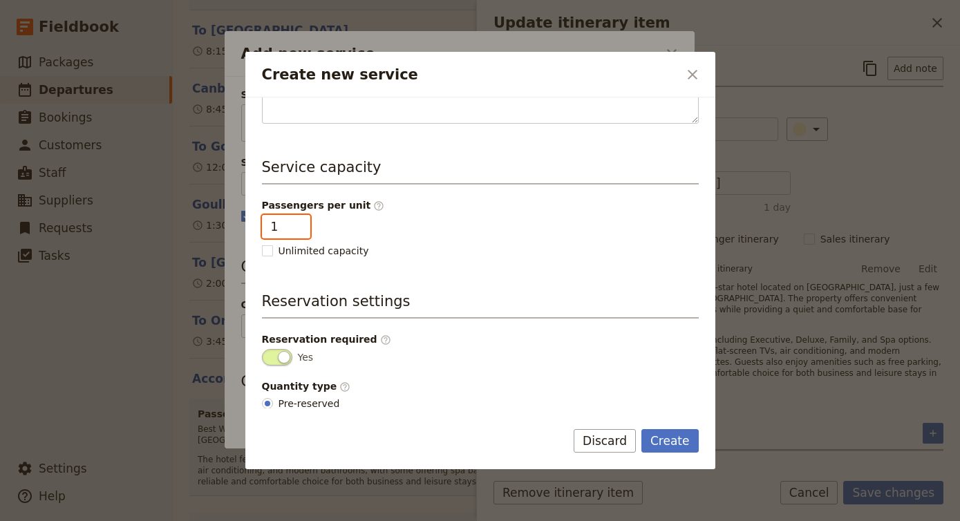
type input "2"
click at [297, 224] on input "2" at bounding box center [286, 226] width 48 height 23
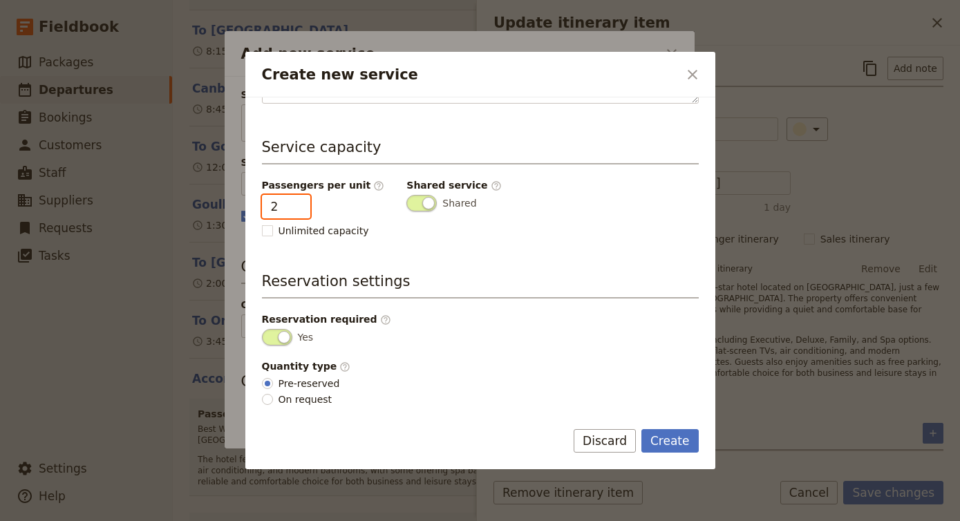
scroll to position [287, 0]
click at [664, 442] on button "Create" at bounding box center [669, 440] width 57 height 23
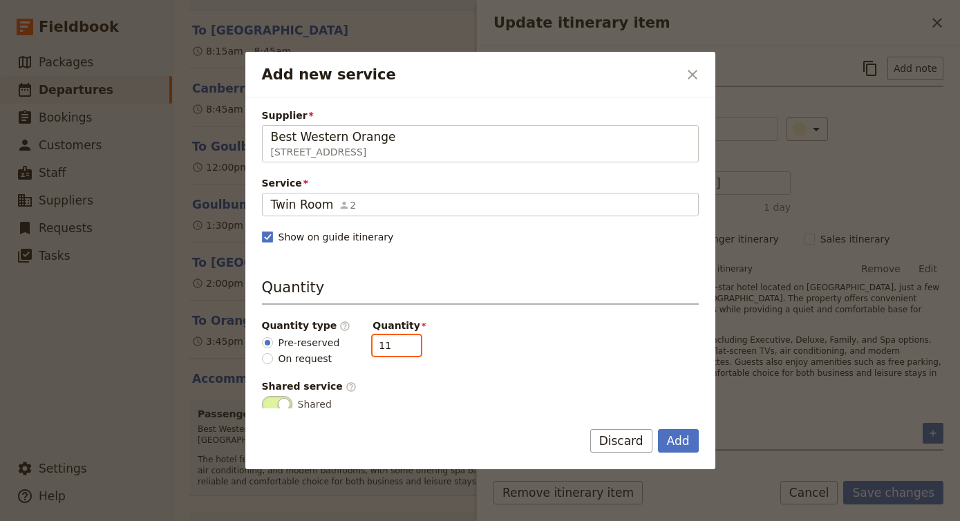
click at [381, 343] on input "11" at bounding box center [396, 345] width 48 height 21
type input "3"
click at [679, 442] on button "Add" at bounding box center [678, 440] width 41 height 23
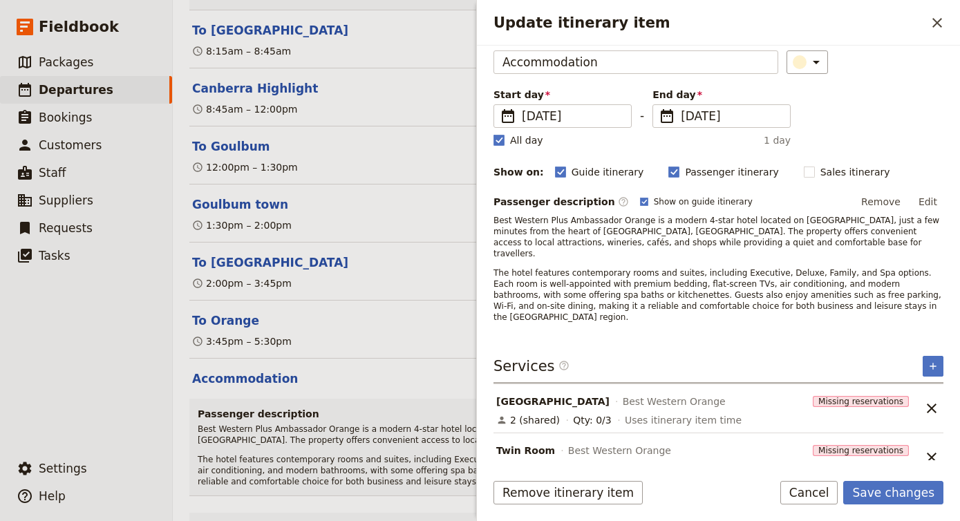
scroll to position [66, 0]
click at [929, 361] on icon "Add service inclusion" at bounding box center [932, 366] width 11 height 11
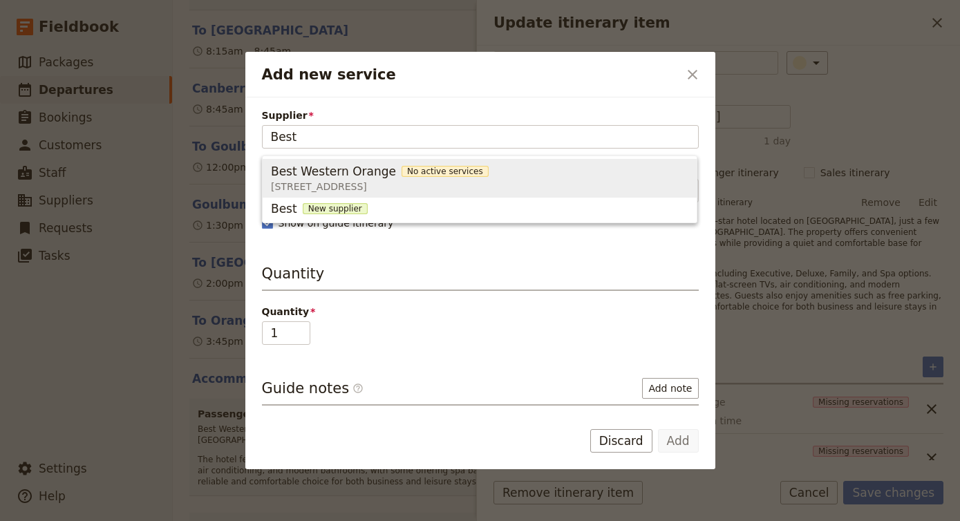
click at [542, 179] on span "Best Western Orange No active services [STREET_ADDRESS]" at bounding box center [479, 178] width 417 height 33
type input "Best Western Orange"
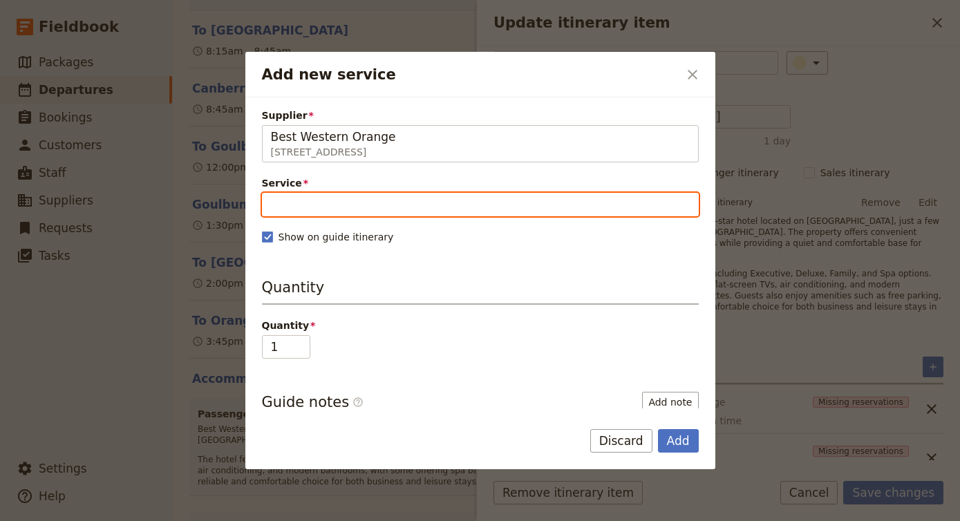
click at [391, 202] on input "Service" at bounding box center [480, 204] width 437 height 23
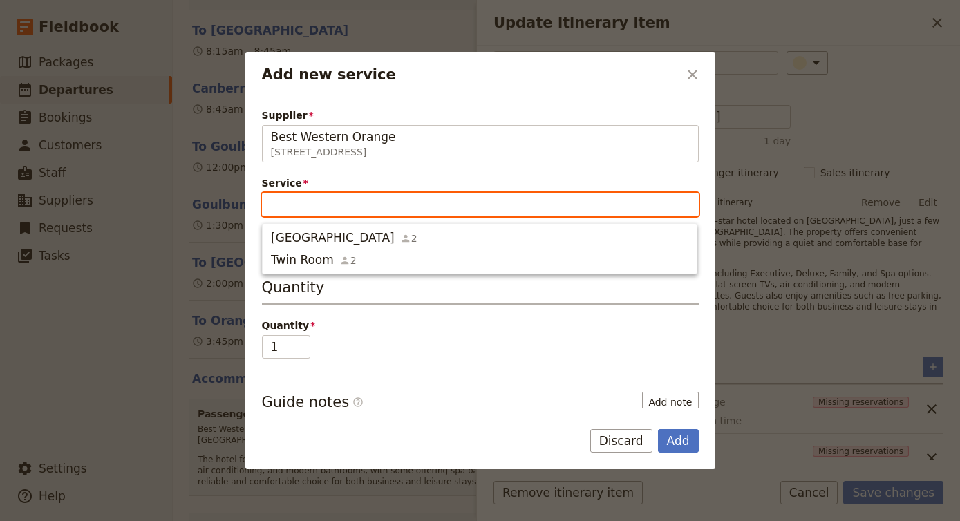
type input "a"
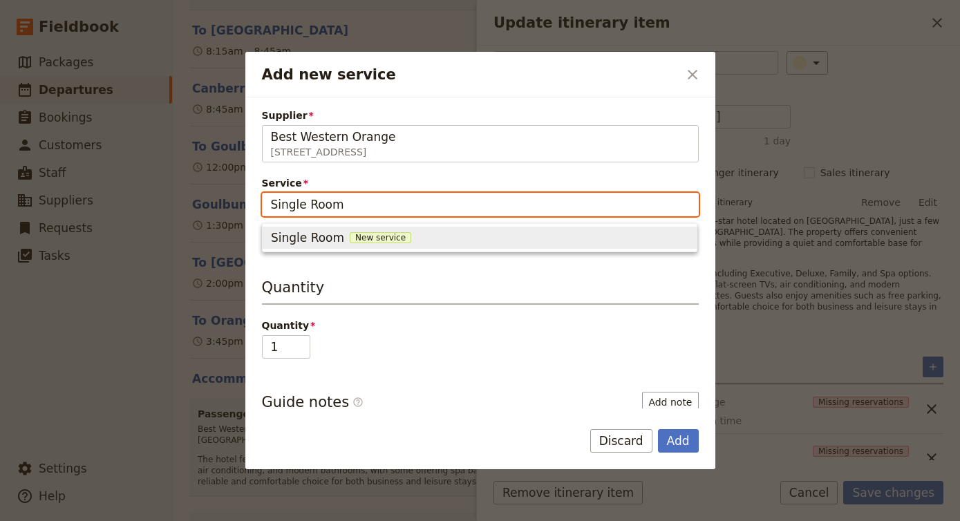
type input "Single Room"
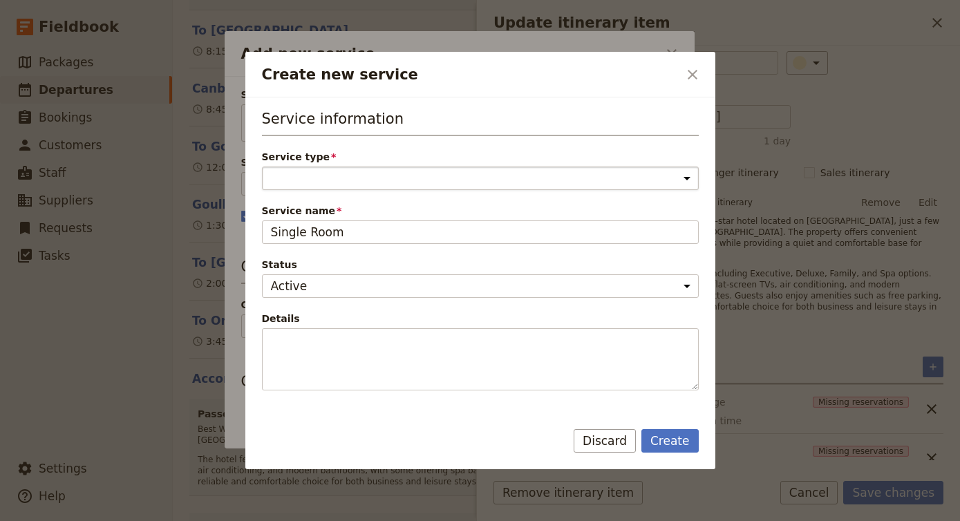
select select "AccommodationService"
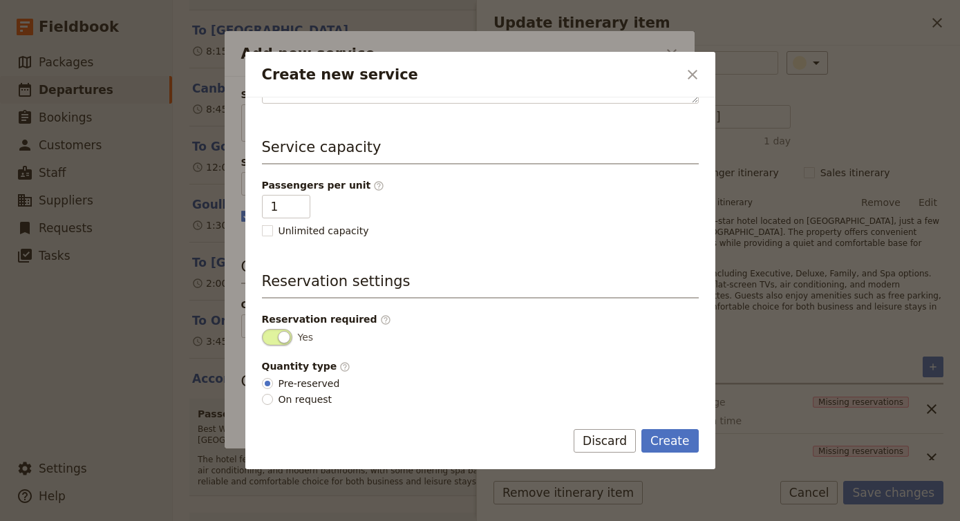
scroll to position [287, 0]
click at [664, 445] on button "Create" at bounding box center [669, 440] width 57 height 23
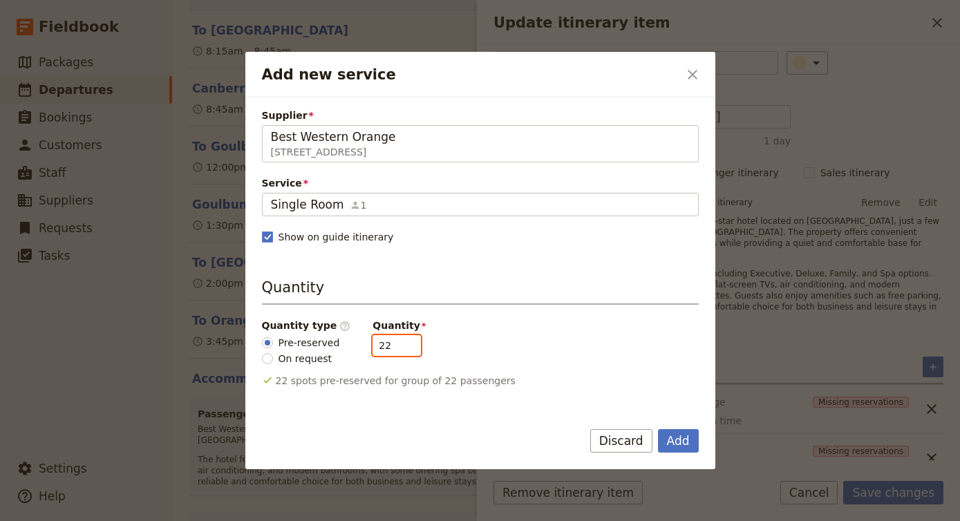
click at [384, 345] on input "22" at bounding box center [396, 345] width 48 height 21
type input "4"
click at [675, 448] on button "Add" at bounding box center [678, 440] width 41 height 23
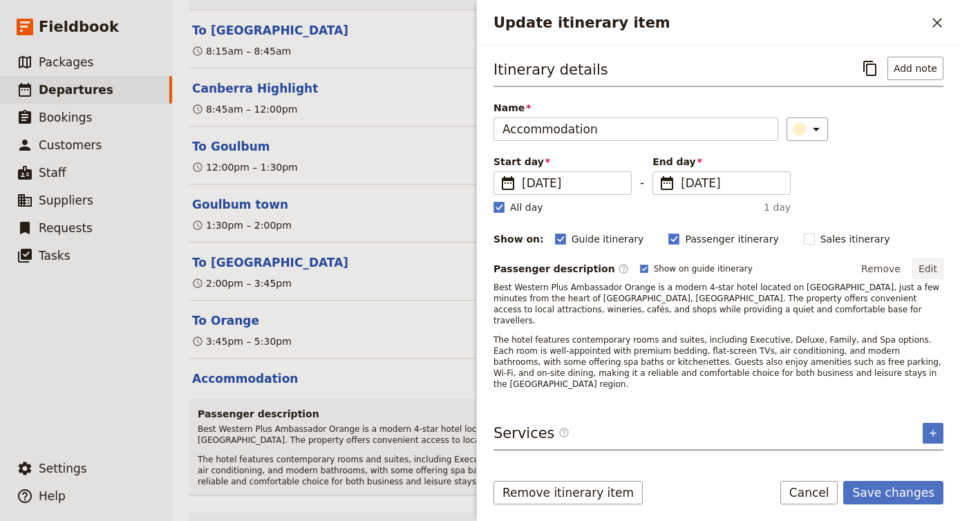
click at [934, 265] on button "Edit" at bounding box center [927, 268] width 31 height 21
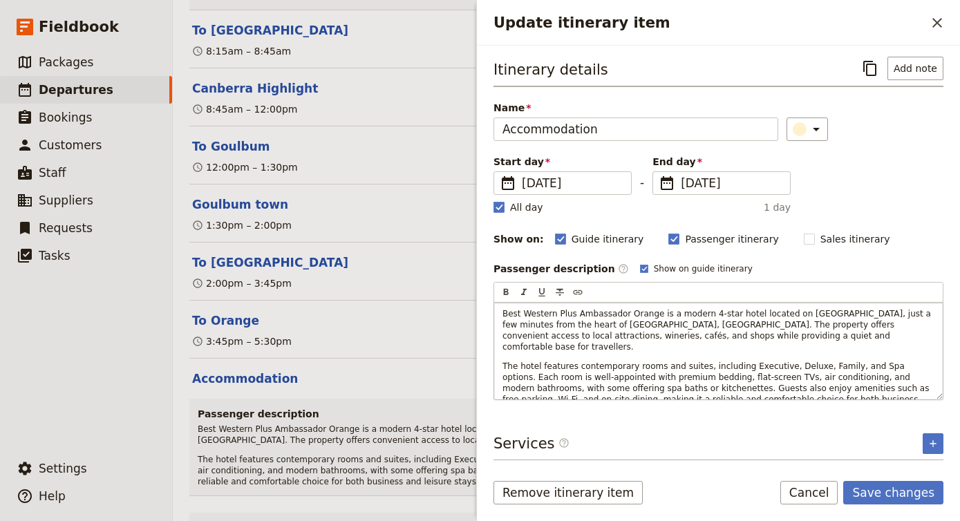
click at [932, 390] on p "The hotel features contemporary rooms and suites, including Executive, Deluxe, …" at bounding box center [718, 388] width 432 height 55
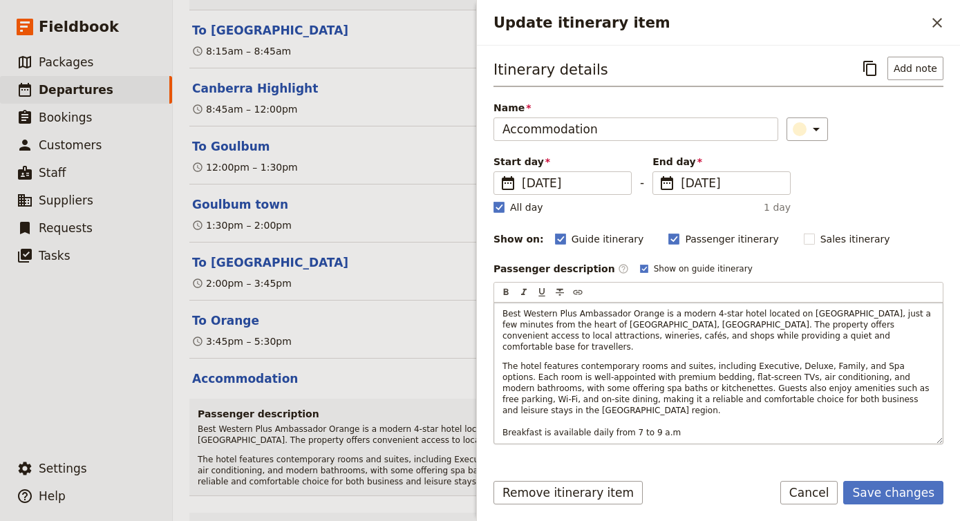
drag, startPoint x: 632, startPoint y: 408, endPoint x: 639, endPoint y: 401, distance: 9.3
click at [632, 428] on span "Breakfast is available daily from 7 to 9 a.m" at bounding box center [591, 433] width 178 height 10
click at [672, 428] on span "Breakfast is available daily from 7am to 9 a.m" at bounding box center [597, 433] width 191 height 10
click at [909, 488] on button "Save changes" at bounding box center [893, 492] width 100 height 23
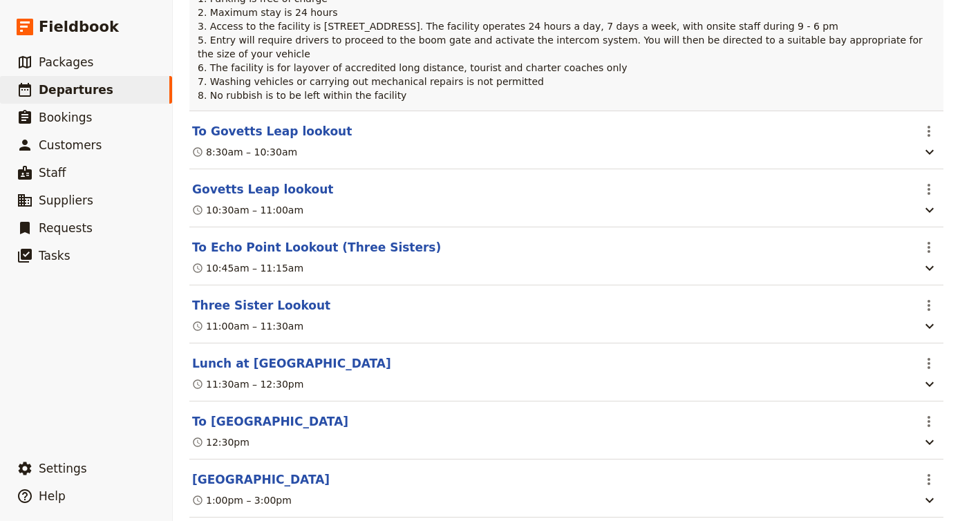
scroll to position [17097, 0]
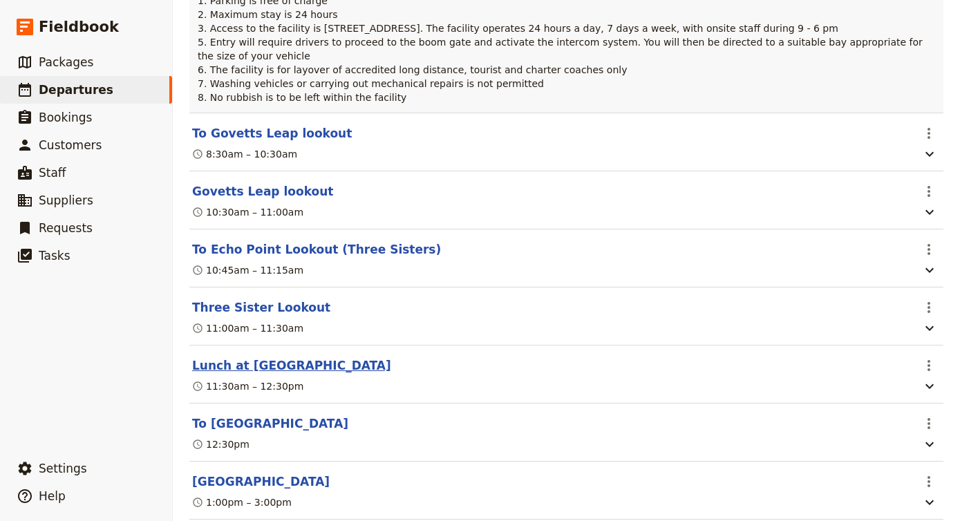
click at [269, 357] on button "Lunch at [GEOGRAPHIC_DATA]" at bounding box center [291, 365] width 199 height 17
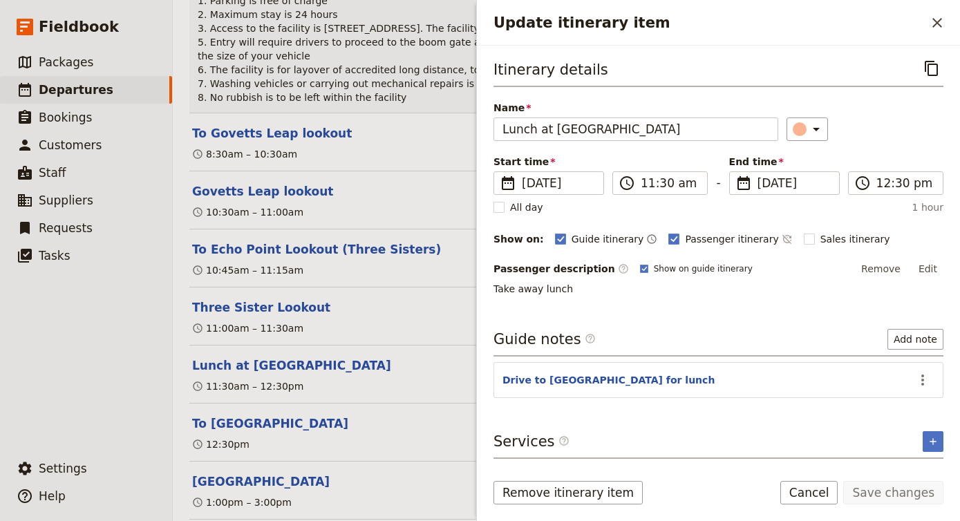
click at [399, 378] on div "11:30am – 12:30pm" at bounding box center [552, 386] width 722 height 17
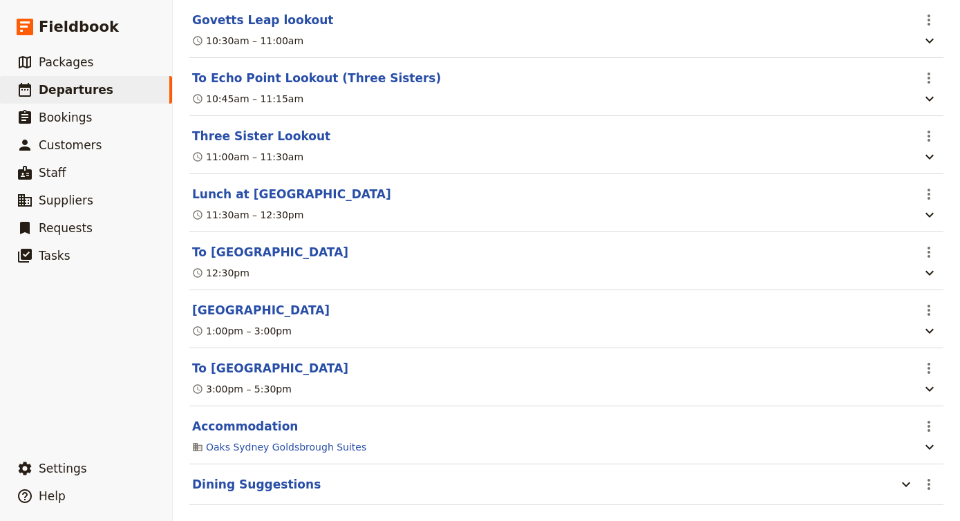
scroll to position [17269, 0]
click at [247, 417] on button "Accommodation" at bounding box center [245, 425] width 106 height 17
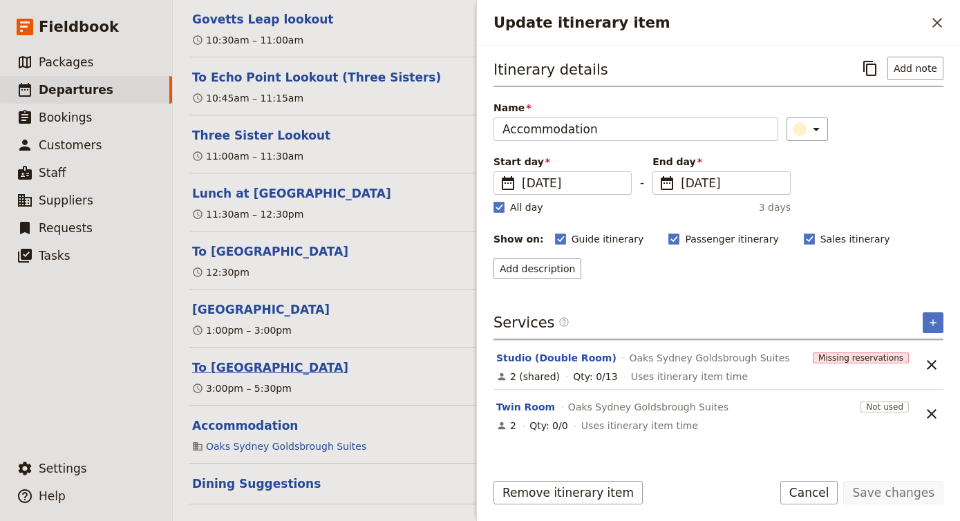
click at [227, 359] on button "To [GEOGRAPHIC_DATA]" at bounding box center [270, 367] width 156 height 17
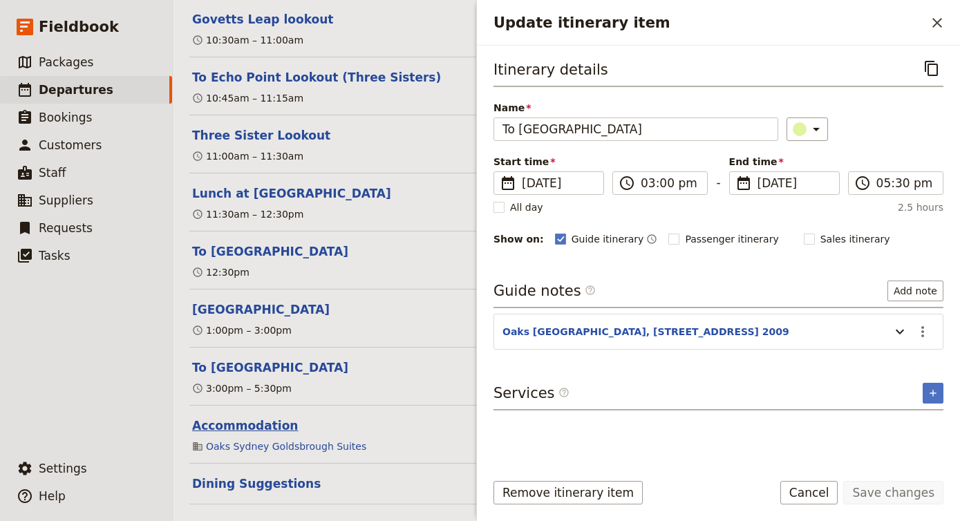
click at [229, 417] on button "Accommodation" at bounding box center [245, 425] width 106 height 17
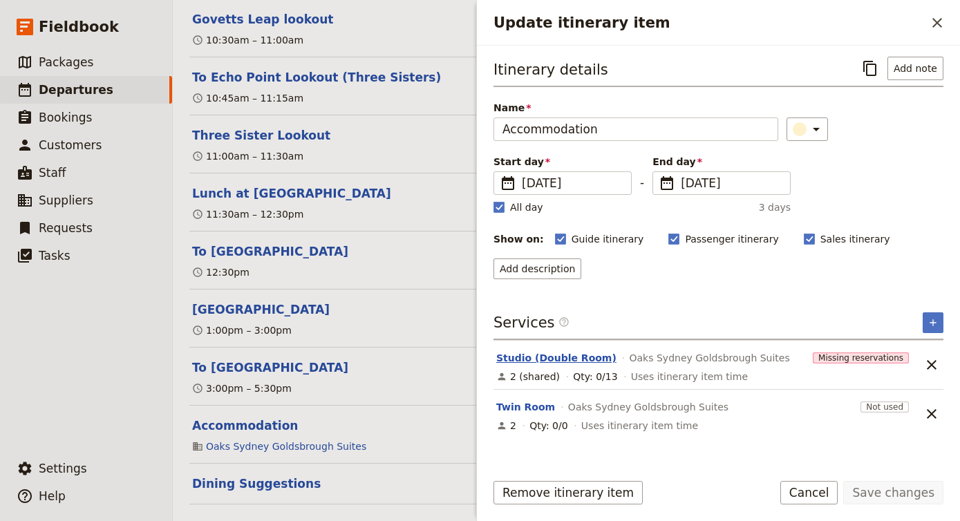
click at [572, 363] on button "Studio (Double Room)" at bounding box center [556, 358] width 120 height 14
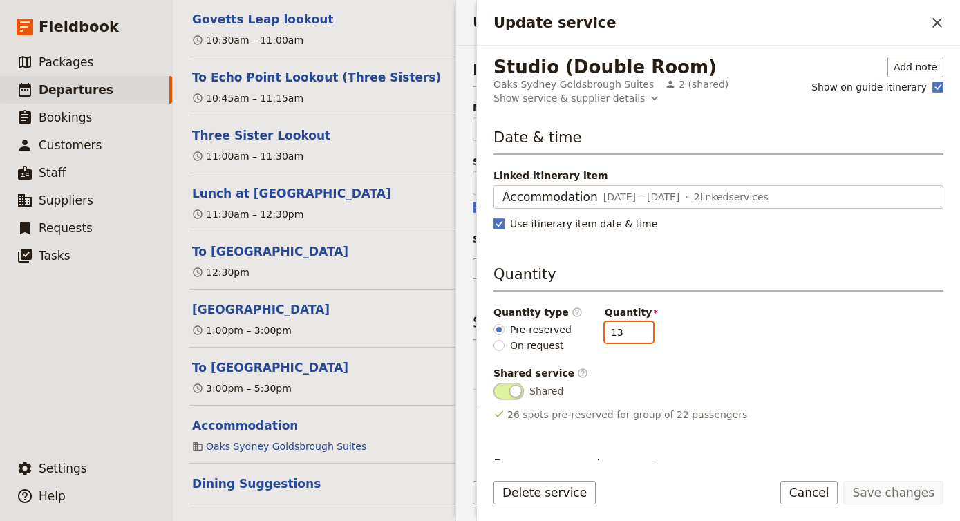
drag, startPoint x: 613, startPoint y: 335, endPoint x: 549, endPoint y: 334, distance: 63.6
click at [549, 334] on div "Quantity type ​ Pre-reserved On request Quantity 13" at bounding box center [718, 328] width 450 height 47
type input "3"
click at [873, 493] on button "Save changes" at bounding box center [893, 492] width 100 height 23
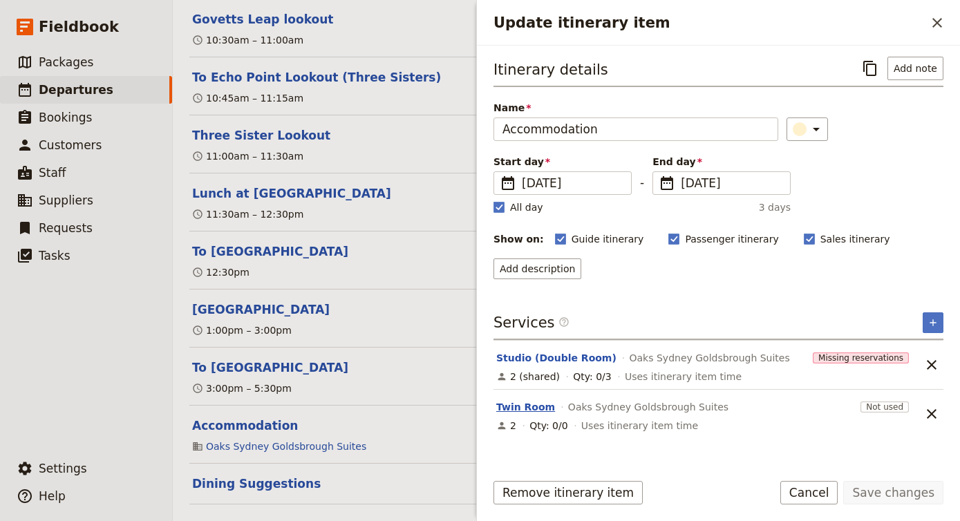
click at [527, 408] on button "Twin Room" at bounding box center [525, 407] width 59 height 14
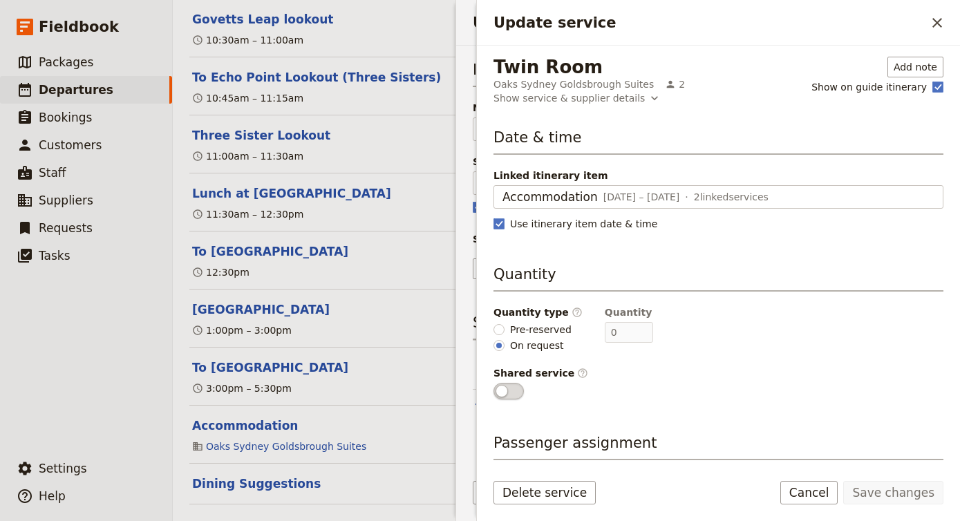
click at [547, 331] on span "Pre-reserved" at bounding box center [540, 330] width 61 height 14
click at [504, 331] on input "Pre-reserved" at bounding box center [498, 329] width 11 height 11
radio input "true"
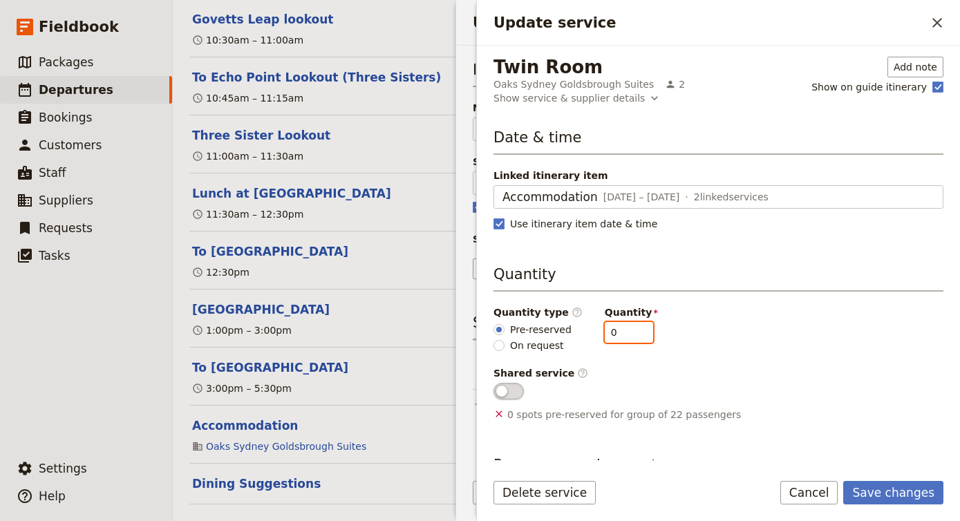
drag, startPoint x: 609, startPoint y: 332, endPoint x: 563, endPoint y: 332, distance: 45.6
click at [563, 332] on div "Quantity type ​ Pre-reserved On request Quantity 0" at bounding box center [718, 328] width 450 height 47
type input "3"
click at [878, 497] on button "Save changes" at bounding box center [893, 492] width 100 height 23
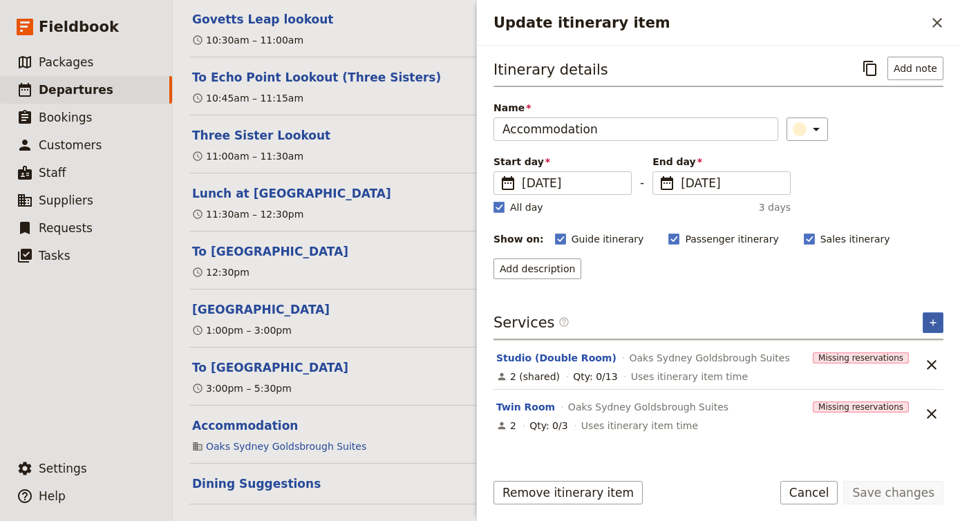
click at [930, 331] on button "​" at bounding box center [932, 322] width 21 height 21
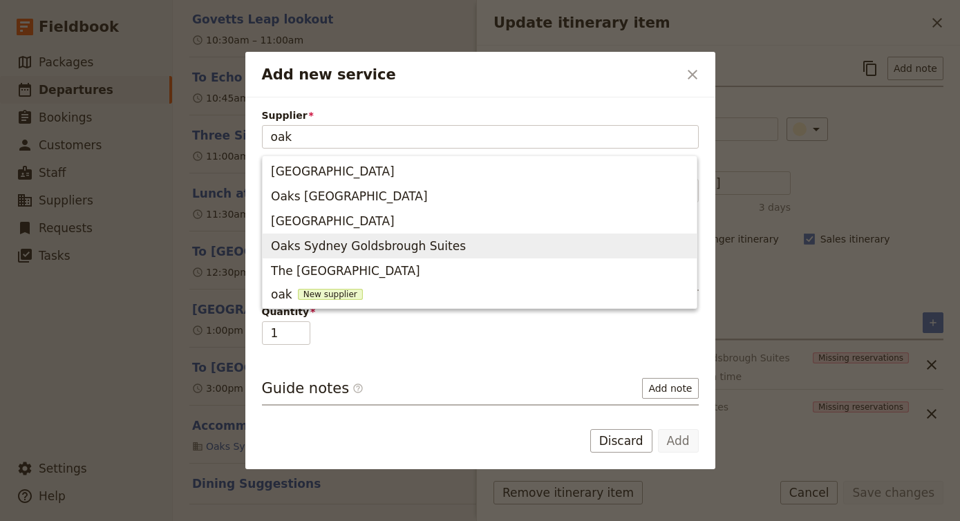
click at [532, 242] on span "Oaks Sydney Goldsbrough Suites" at bounding box center [479, 245] width 417 height 19
type input "Oaks Sydney Goldsbrough Suites"
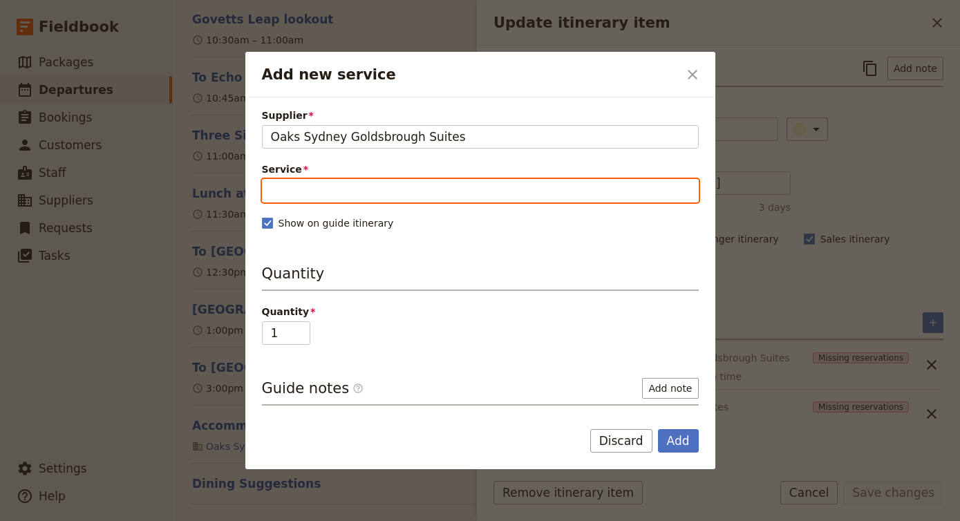
click at [466, 198] on input "Service" at bounding box center [480, 190] width 437 height 23
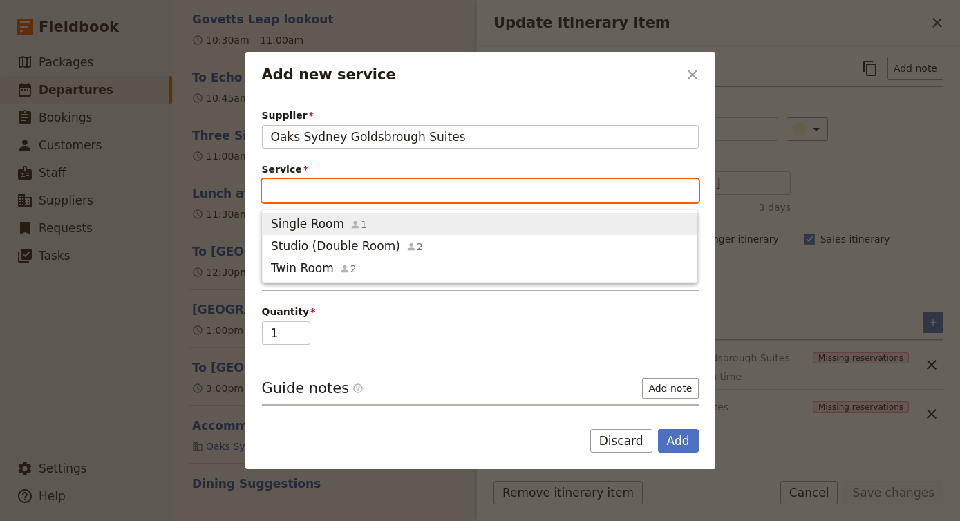
click at [455, 219] on span "Single Room 1" at bounding box center [479, 224] width 417 height 17
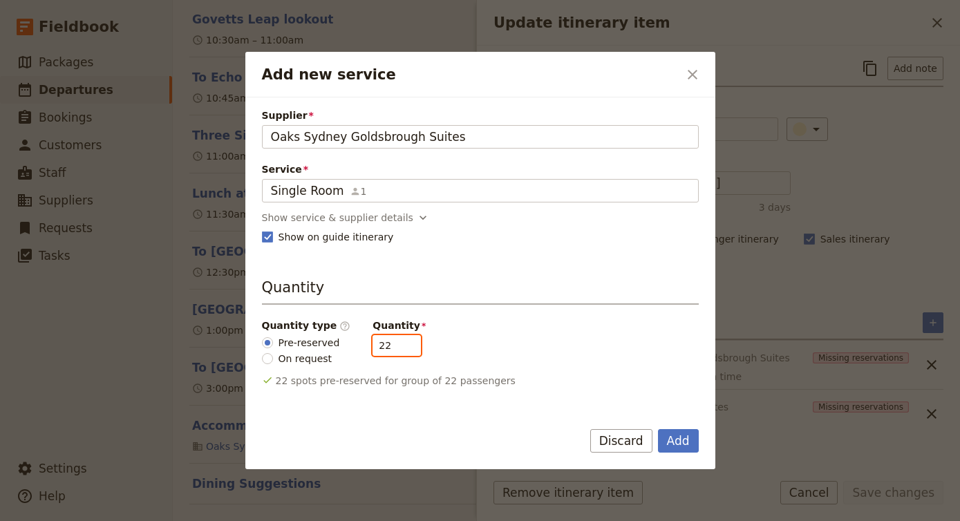
drag, startPoint x: 379, startPoint y: 350, endPoint x: 335, endPoint y: 345, distance: 44.4
click at [335, 345] on div "Quantity type ​ Pre-reserved On request Quantity 22" at bounding box center [480, 342] width 437 height 47
type input "3"
click at [676, 448] on button "Add" at bounding box center [678, 440] width 41 height 23
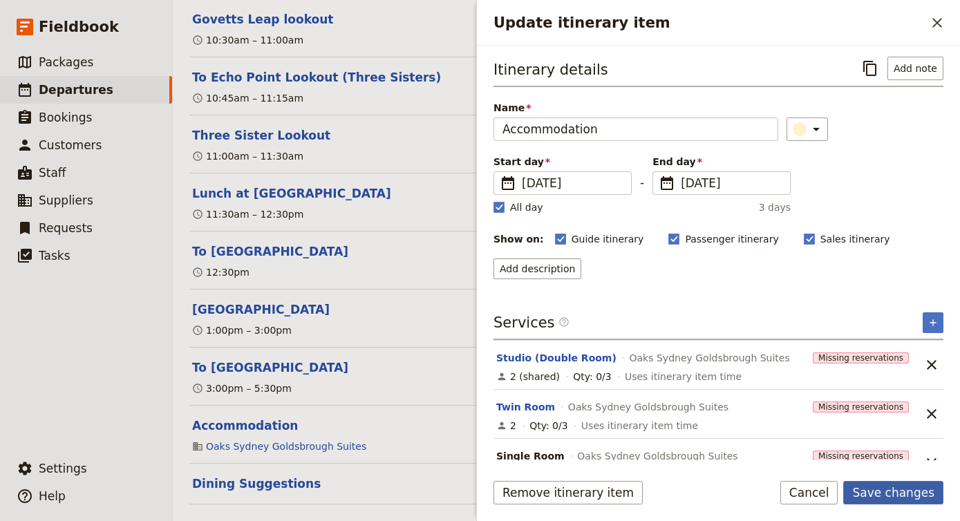
click at [903, 493] on button "Save changes" at bounding box center [893, 492] width 100 height 23
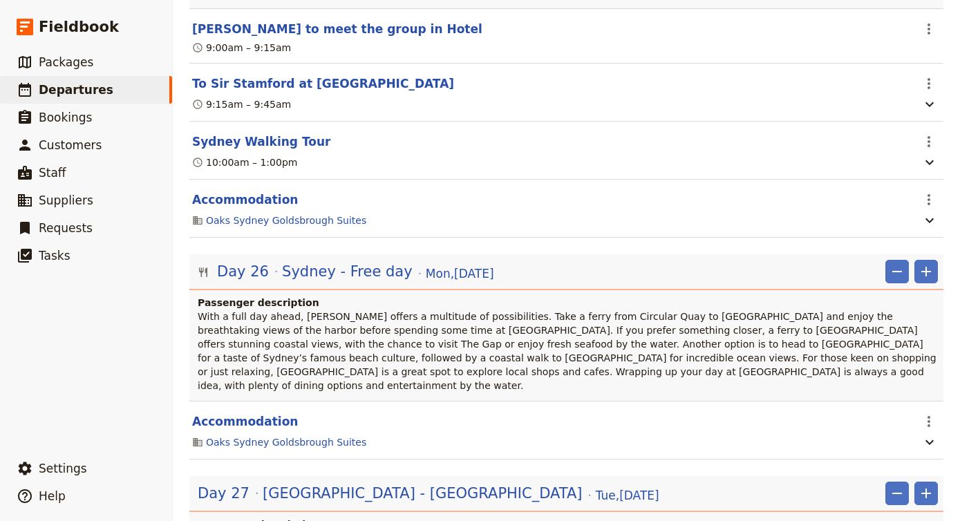
scroll to position [0, 0]
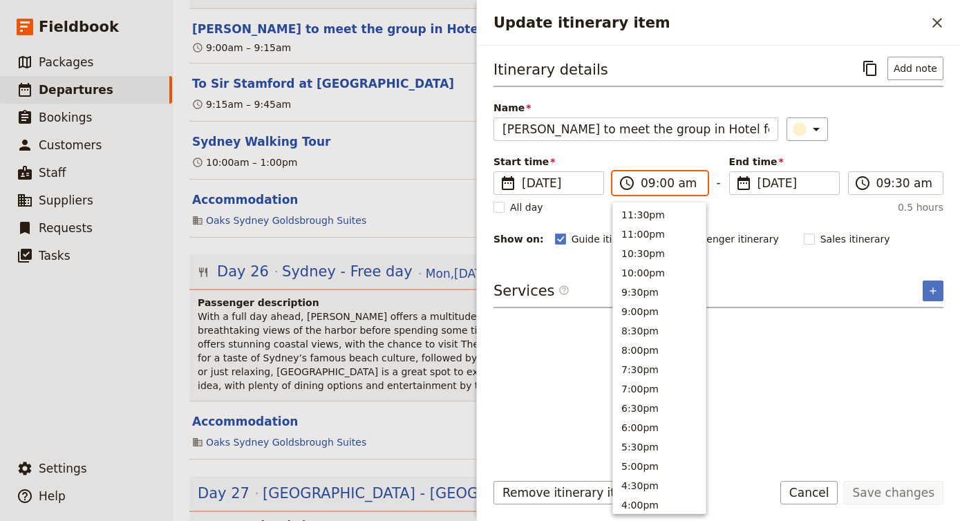
click at [641, 182] on input "09:00 am" at bounding box center [670, 183] width 58 height 17
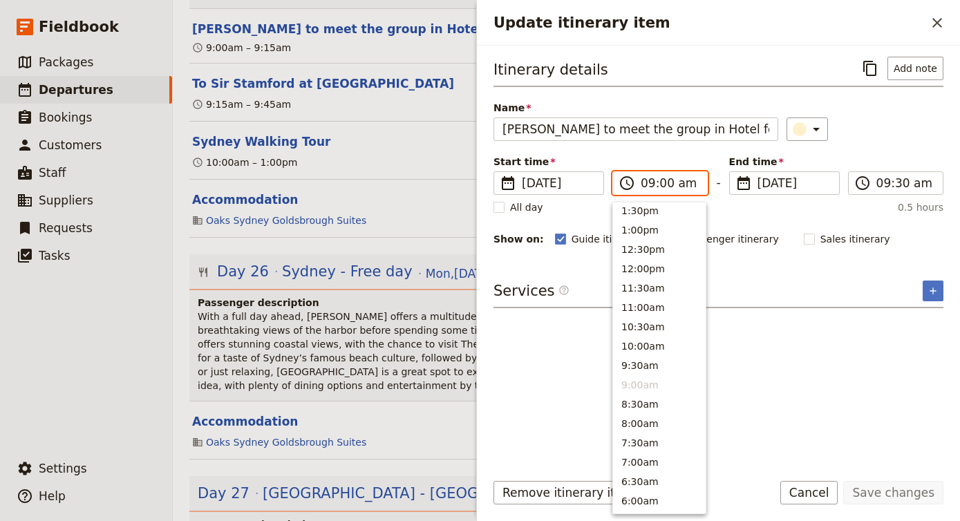
scroll to position [390, 0]
click at [670, 272] on button "12:00pm" at bounding box center [659, 269] width 93 height 19
type input "12:00 pm"
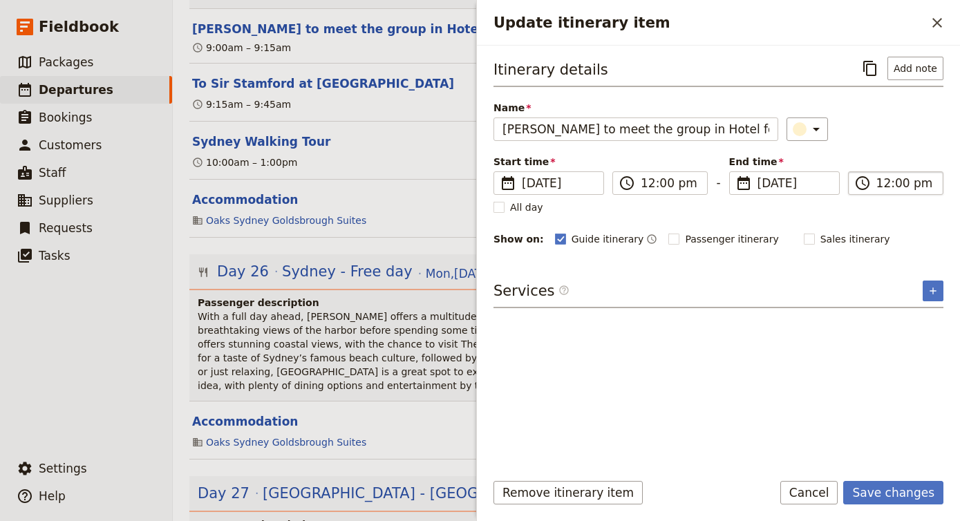
click at [878, 180] on input "12:00 pm" at bounding box center [905, 183] width 58 height 17
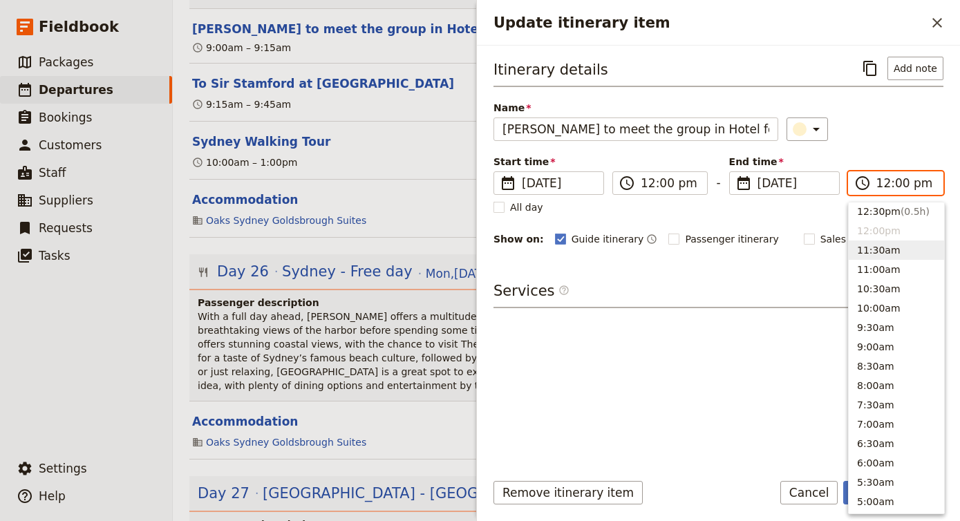
scroll to position [421, 0]
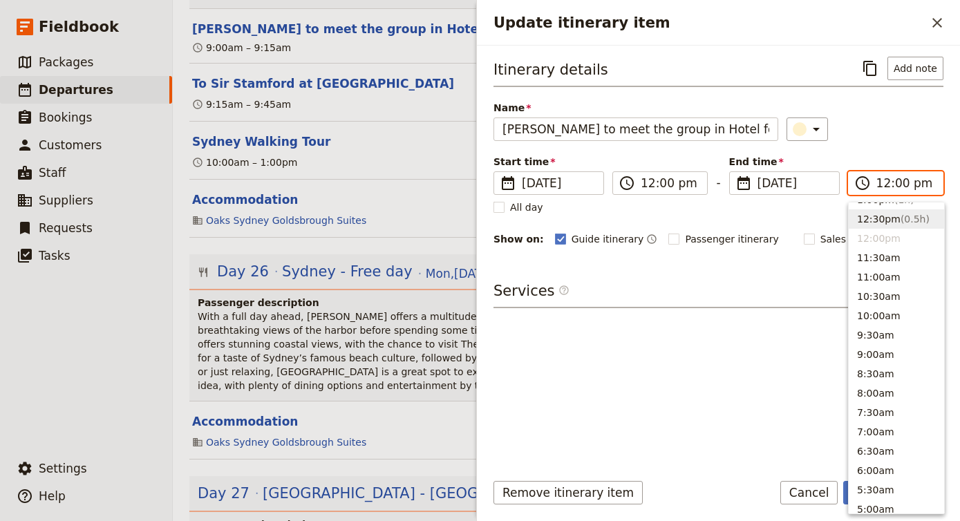
click at [880, 224] on button "12:30pm ( 0.5h )" at bounding box center [896, 218] width 95 height 19
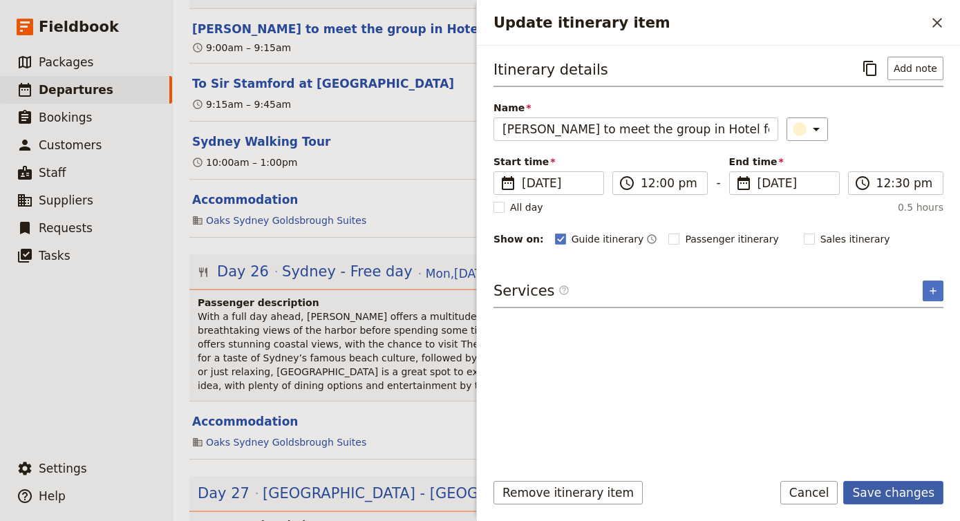
click at [880, 495] on button "Save changes" at bounding box center [893, 492] width 100 height 23
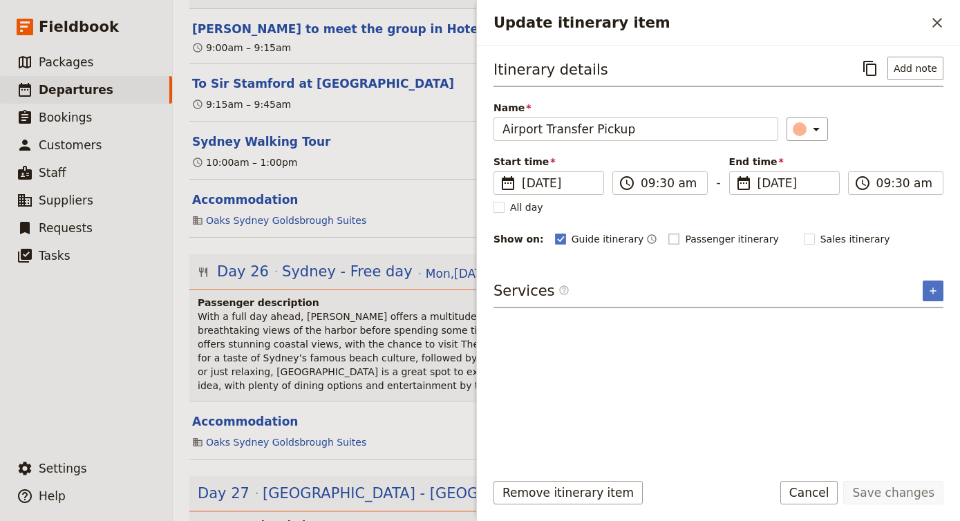
click at [668, 233] on label "Passenger itinerary" at bounding box center [723, 239] width 110 height 14
click at [667, 232] on input "Passenger itinerary" at bounding box center [667, 231] width 1 height 1
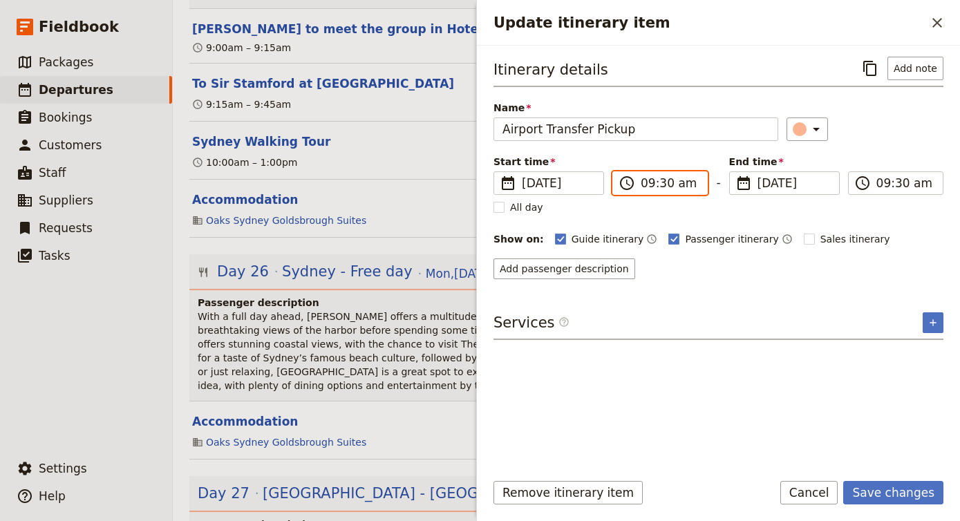
click at [655, 182] on input "09:30 am" at bounding box center [670, 183] width 58 height 17
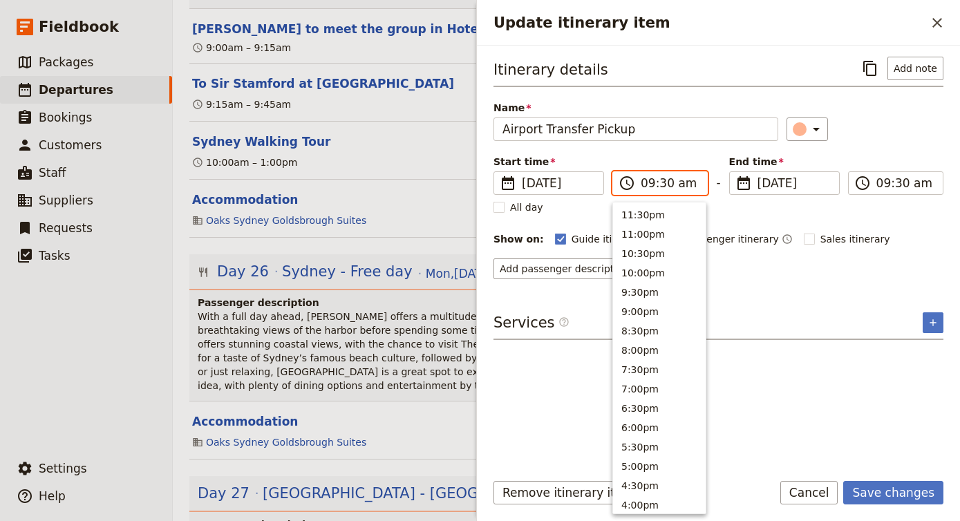
click at [647, 182] on input "09:30 am" at bounding box center [670, 183] width 58 height 17
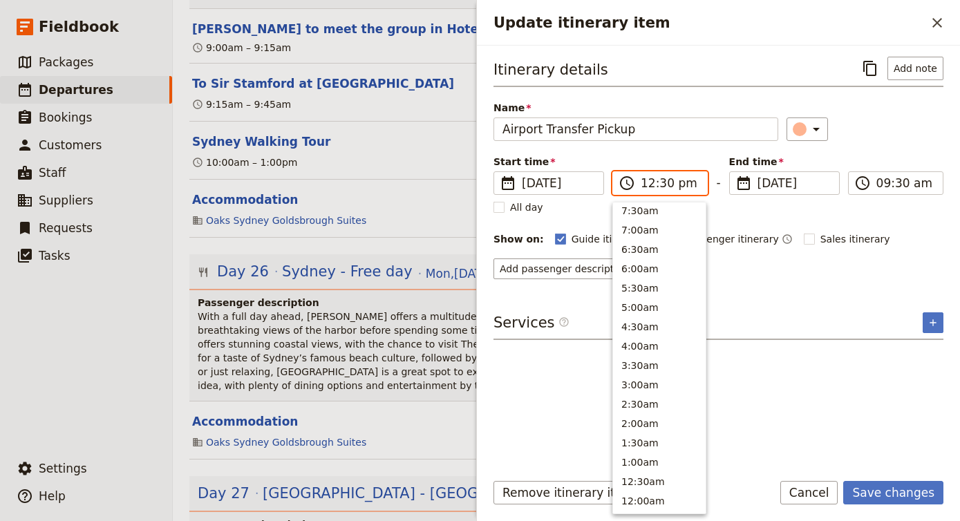
scroll to position [429, 0]
click at [917, 182] on input "12:30 pm" at bounding box center [905, 183] width 58 height 17
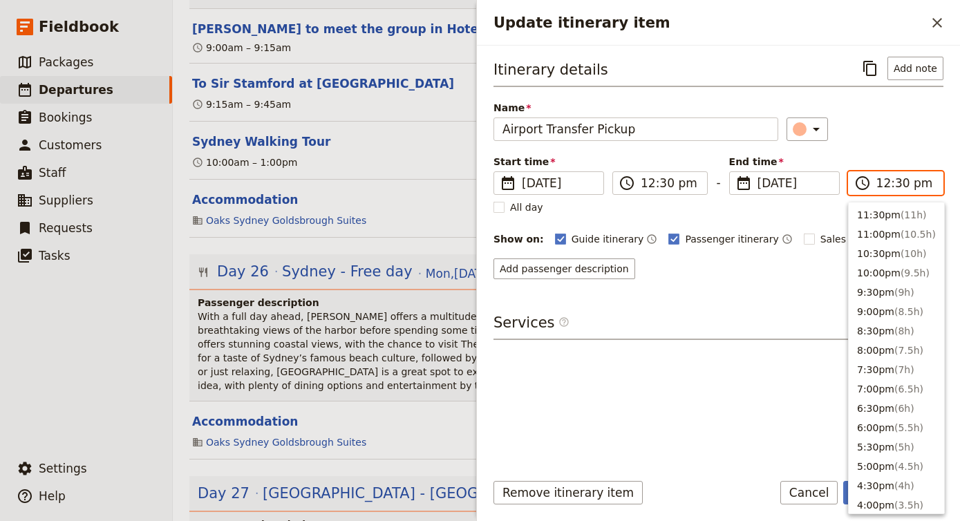
scroll to position [428, 0]
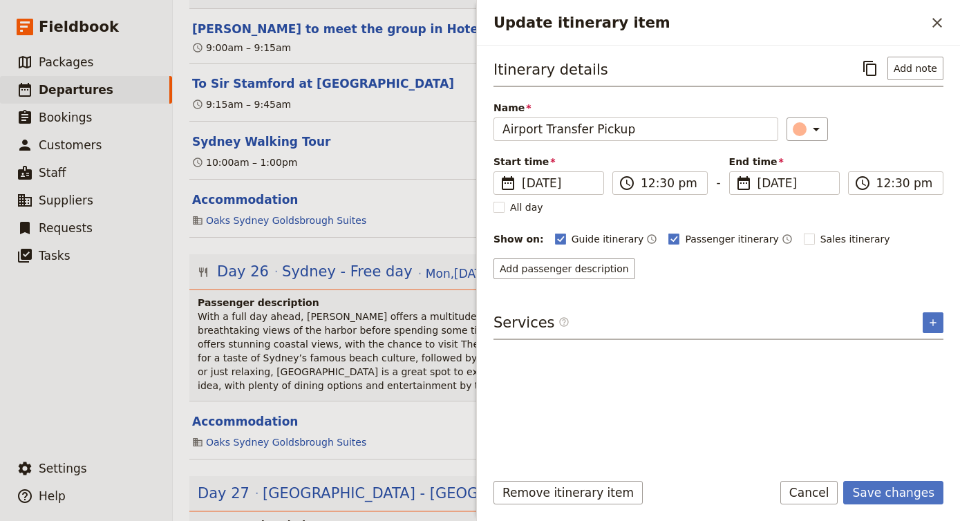
click at [920, 164] on div "Start time ​ [DATE] [DATE] [DATE] 12:30 ​ 12:30 pm - End time ​ [DATE] [DATE] […" at bounding box center [718, 175] width 450 height 40
click at [898, 496] on button "Save changes" at bounding box center [893, 492] width 100 height 23
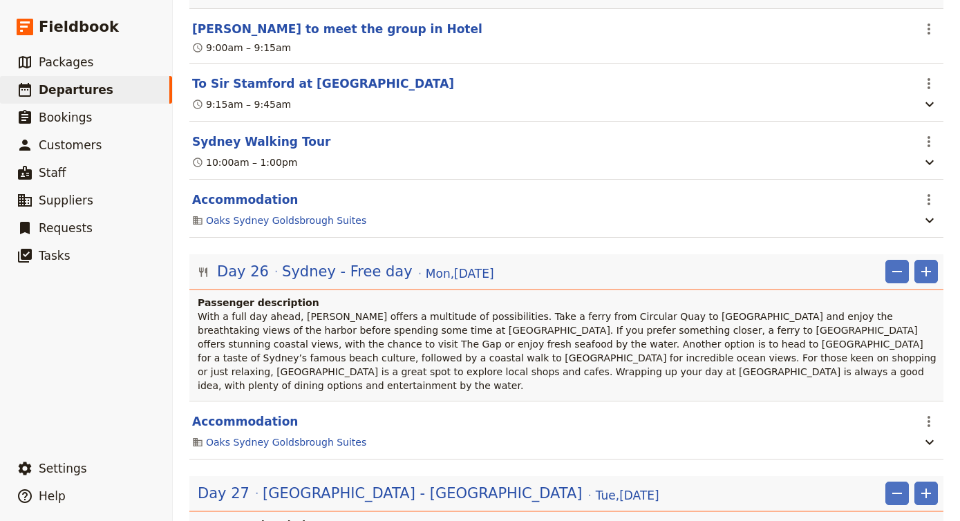
scroll to position [0, 0]
click at [330, 483] on span "[GEOGRAPHIC_DATA] - [GEOGRAPHIC_DATA]" at bounding box center [422, 493] width 319 height 21
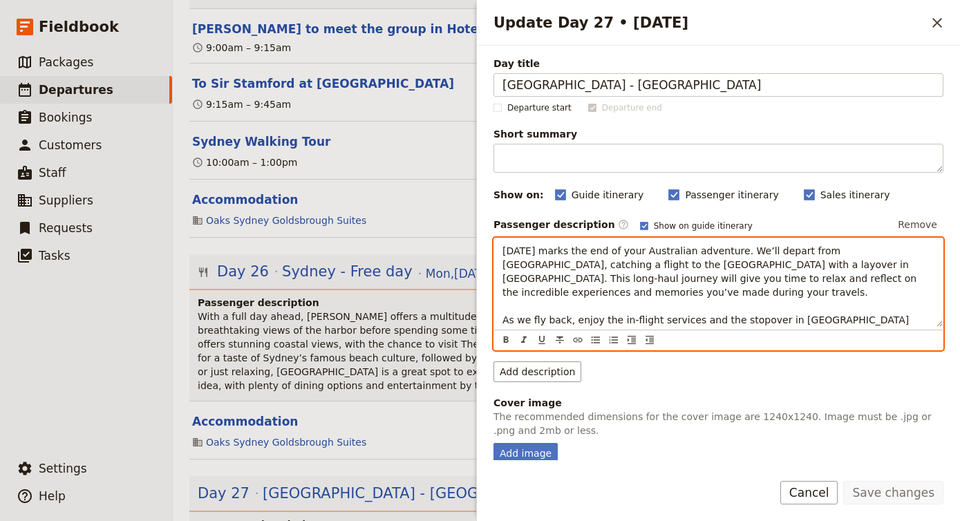
click at [629, 297] on p "[DATE] marks the end of your Australian adventure. We’ll depart from [GEOGRAPHI…" at bounding box center [718, 292] width 432 height 97
click at [918, 283] on p "[DATE] marks the end of your Australian adventure. We’ll depart from [GEOGRAPHI…" at bounding box center [718, 292] width 432 height 97
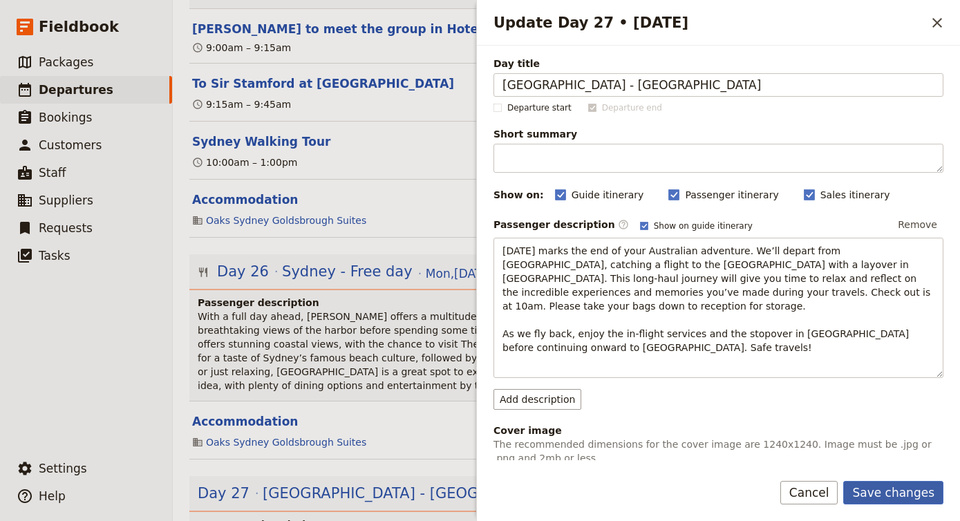
click at [895, 495] on button "Save changes" at bounding box center [893, 492] width 100 height 23
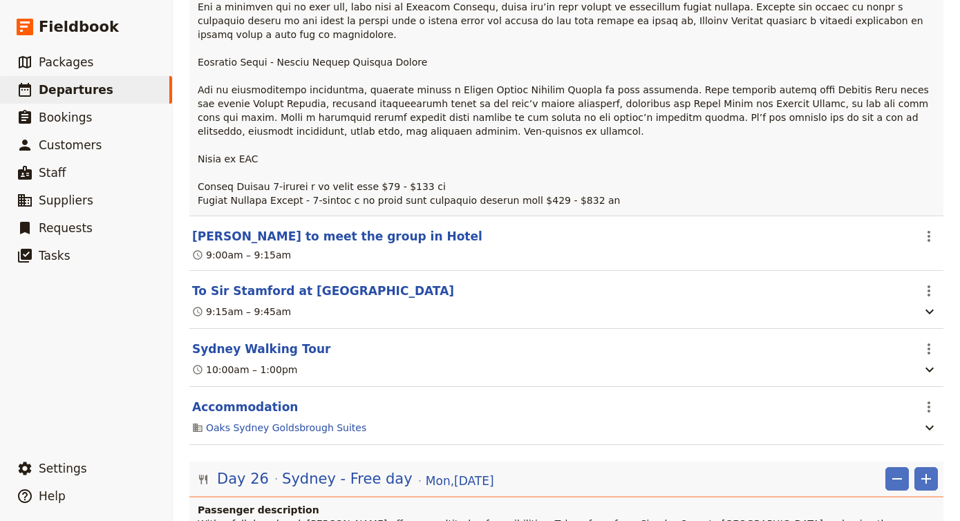
scroll to position [18044, 0]
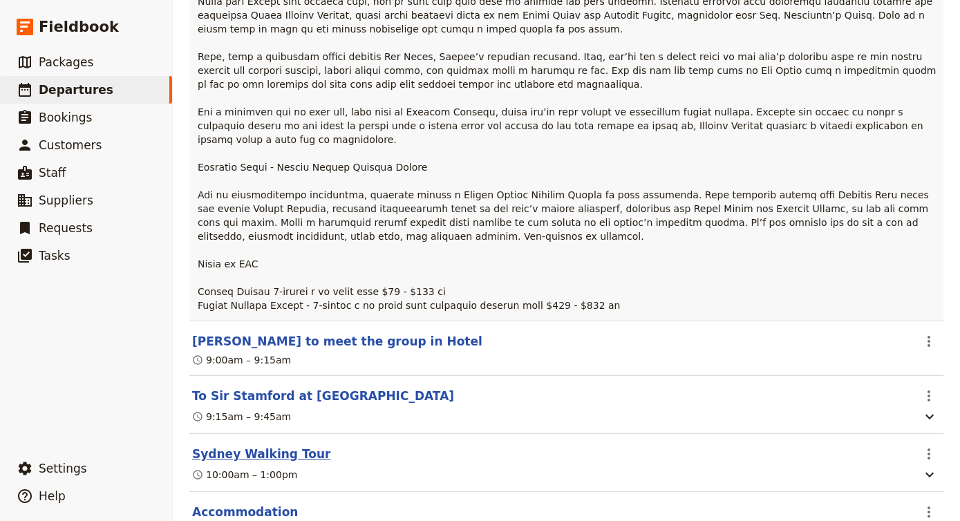
click at [284, 446] on button "Sydney Walking Tour" at bounding box center [261, 454] width 138 height 17
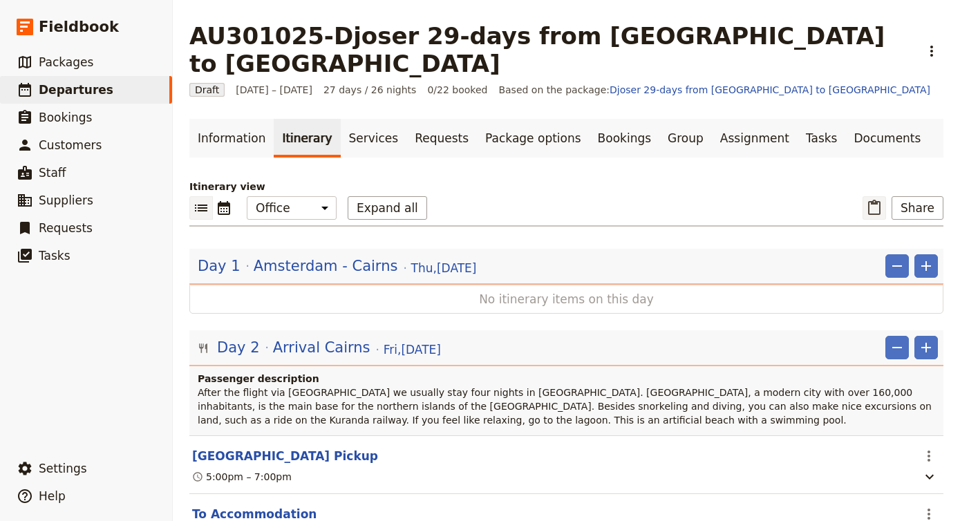
scroll to position [0, 0]
click at [931, 196] on button "Share" at bounding box center [917, 207] width 52 height 23
click at [916, 227] on span "Passenger itinerary" at bounding box center [887, 230] width 93 height 14
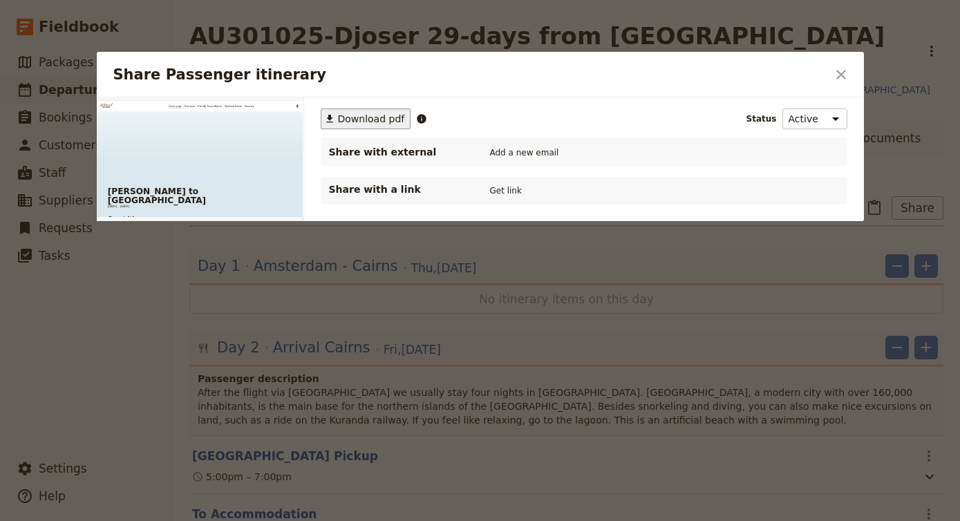
click at [370, 124] on span "Download pdf" at bounding box center [371, 119] width 67 height 14
click at [509, 192] on button "Get link" at bounding box center [505, 190] width 39 height 15
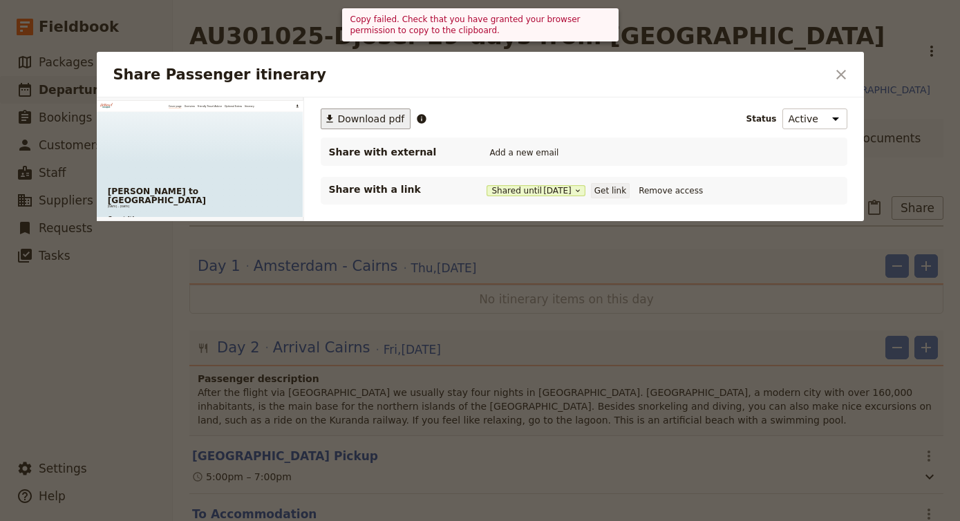
click at [629, 192] on button "Get link" at bounding box center [610, 190] width 39 height 15
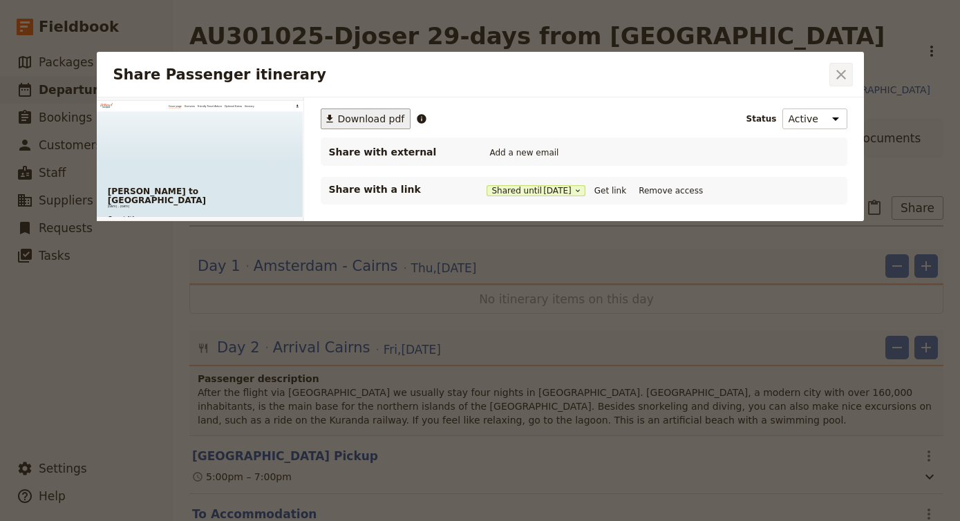
click at [844, 73] on icon "Close dialog" at bounding box center [841, 75] width 10 height 10
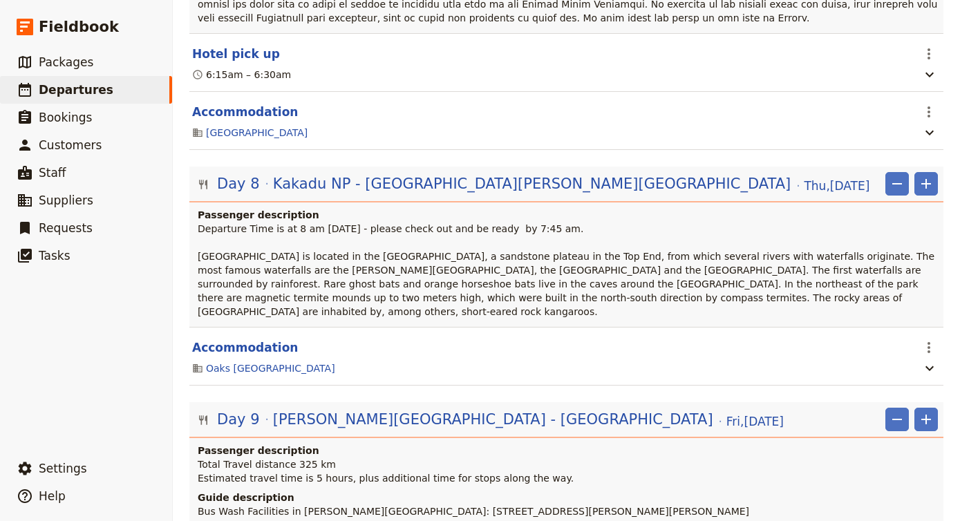
scroll to position [2077, 0]
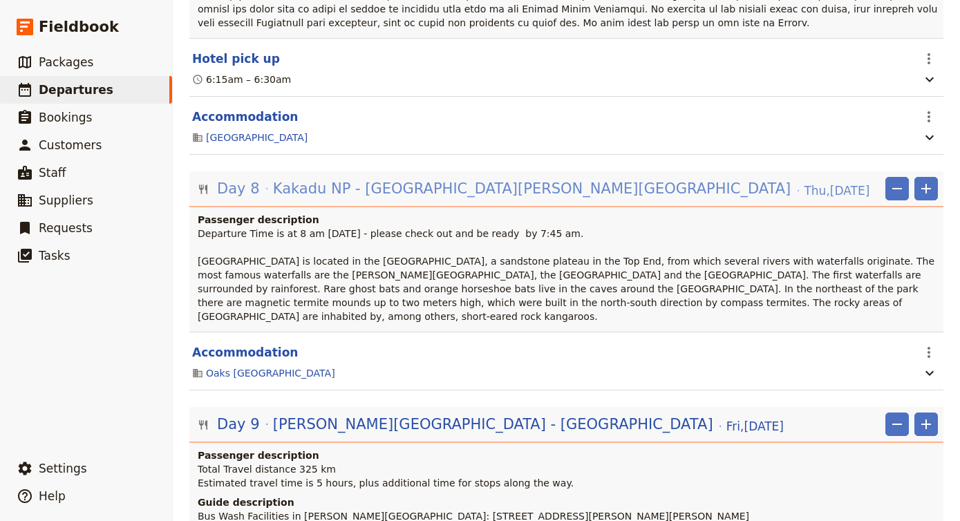
click at [343, 178] on span "Kakadu NP - [GEOGRAPHIC_DATA][PERSON_NAME][GEOGRAPHIC_DATA]" at bounding box center [532, 188] width 518 height 21
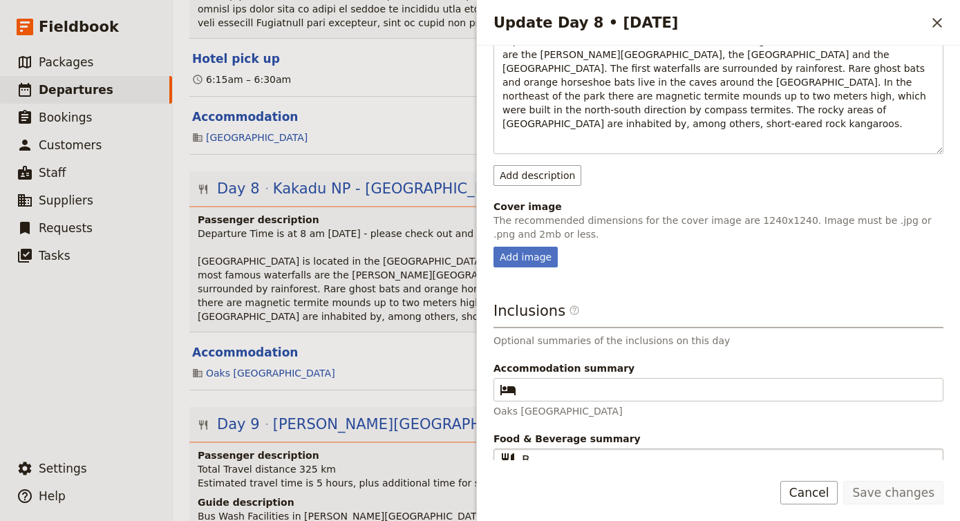
scroll to position [251, 0]
click at [538, 453] on input "B" at bounding box center [728, 461] width 413 height 17
click at [701, 476] on form "Day title Kakadu NP - [GEOGRAPHIC_DATA][PERSON_NAME][GEOGRAPHIC_DATA] Departure…" at bounding box center [718, 283] width 483 height 475
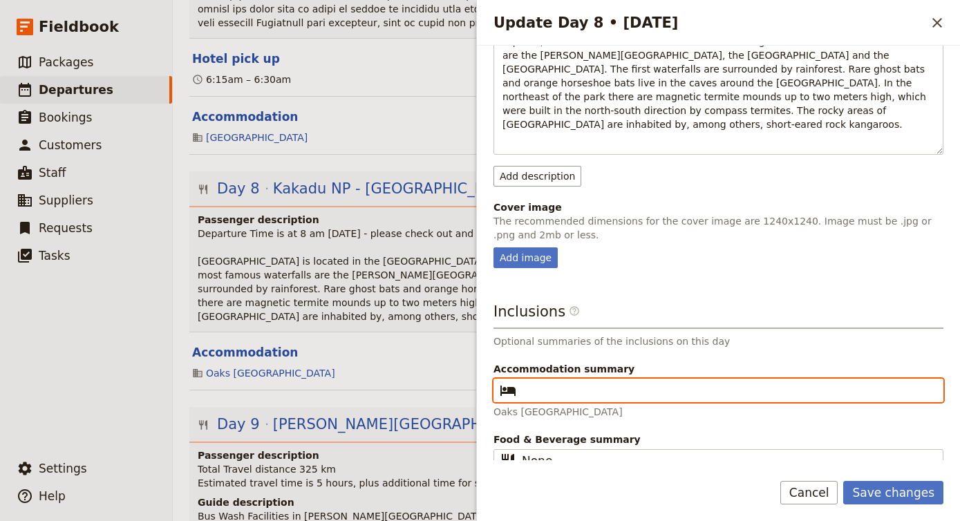
click at [654, 382] on input "Accommodation summary ​" at bounding box center [728, 390] width 413 height 17
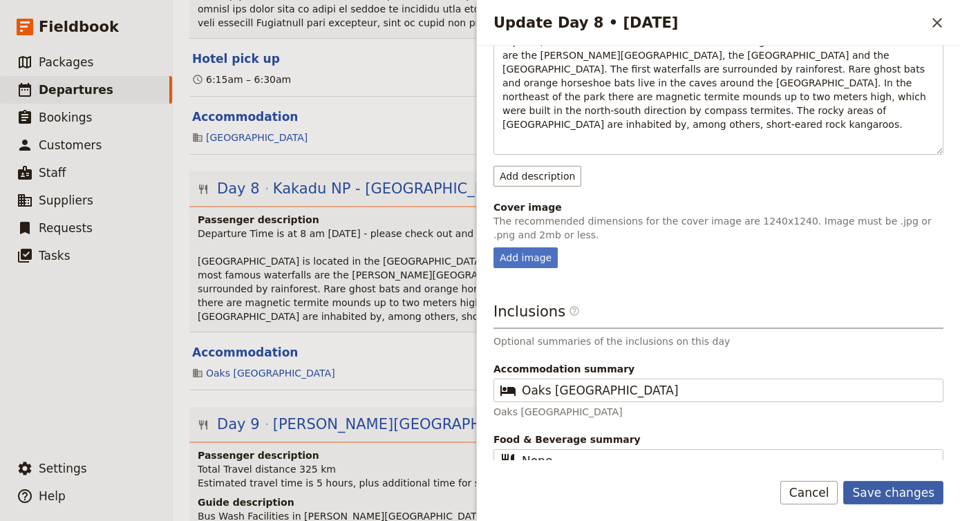
click at [918, 485] on button "Save changes" at bounding box center [893, 492] width 100 height 23
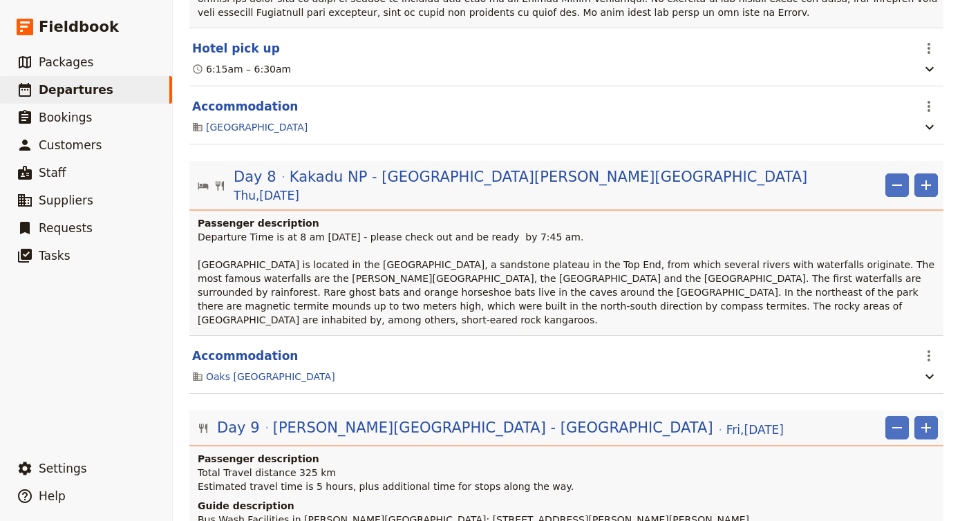
scroll to position [2092, 0]
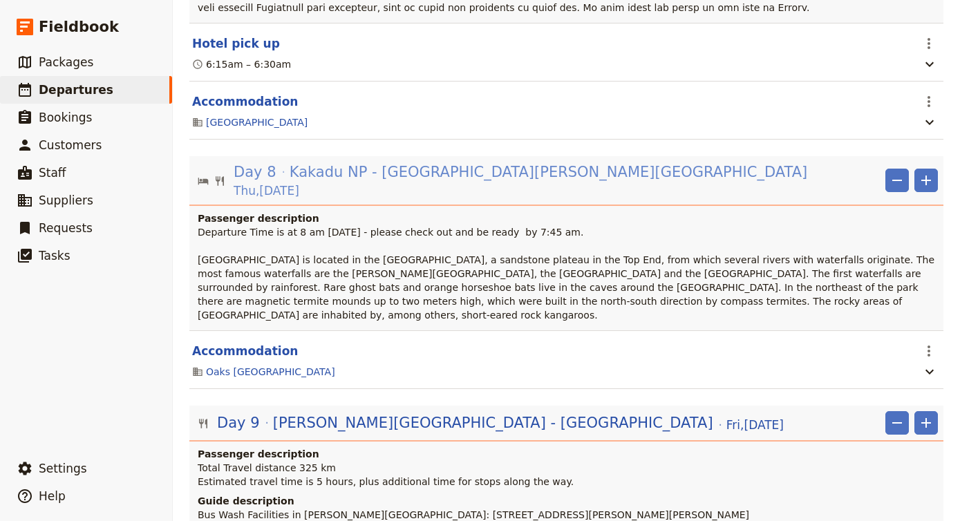
click at [500, 162] on span "Kakadu NP - [GEOGRAPHIC_DATA][PERSON_NAME][GEOGRAPHIC_DATA]" at bounding box center [549, 172] width 518 height 21
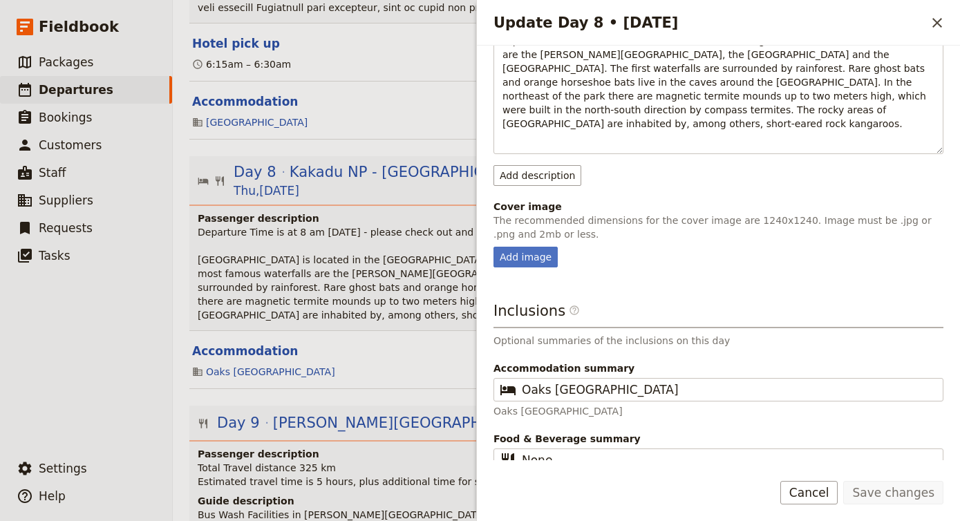
scroll to position [251, 0]
click at [436, 461] on p "Total Travel distance 325 km Estimated travel time is 5 hours, plus additional …" at bounding box center [568, 475] width 740 height 28
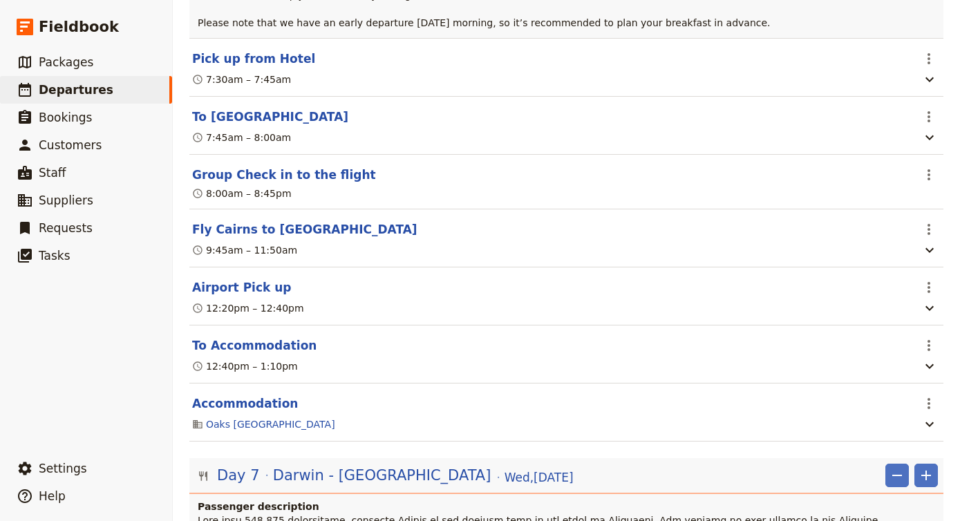
scroll to position [1405, 0]
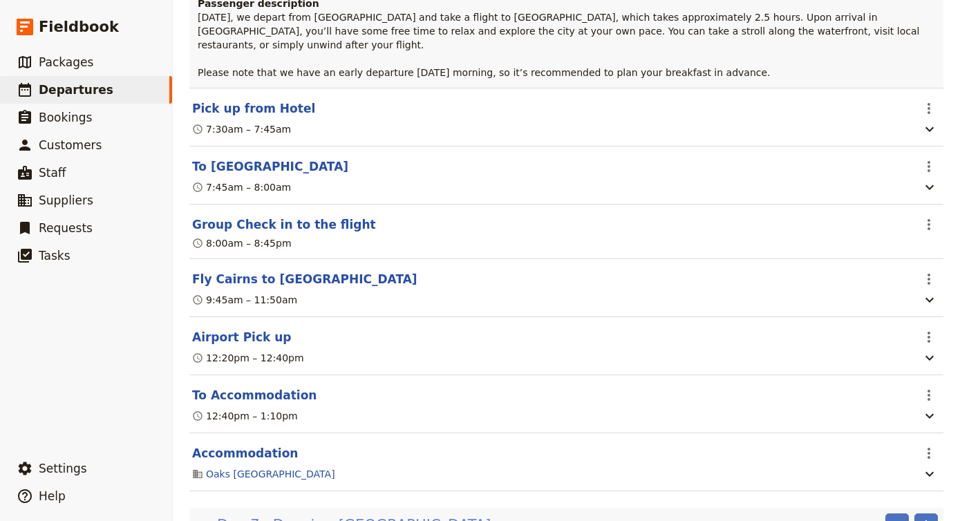
click at [392, 515] on span "Darwin - [GEOGRAPHIC_DATA]" at bounding box center [382, 525] width 218 height 21
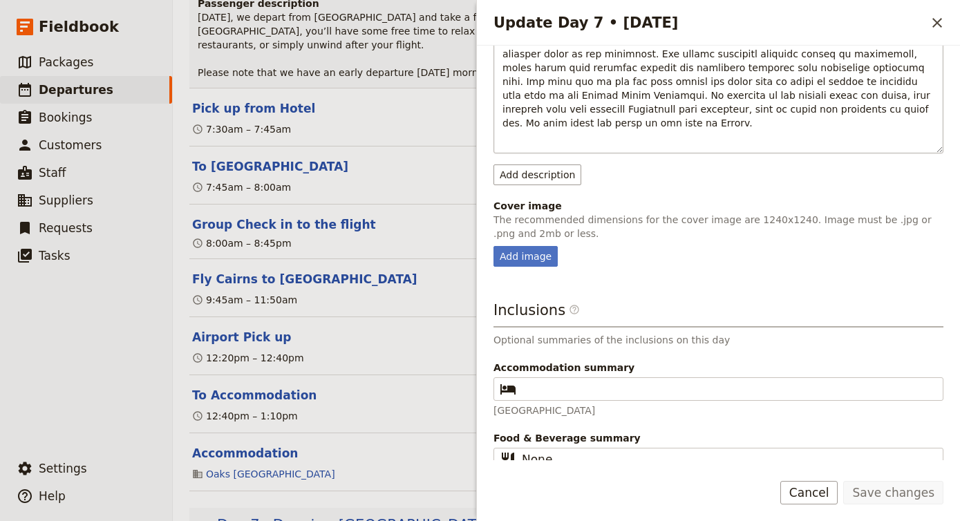
scroll to position [334, 0]
click at [801, 489] on button "Cancel" at bounding box center [809, 492] width 58 height 23
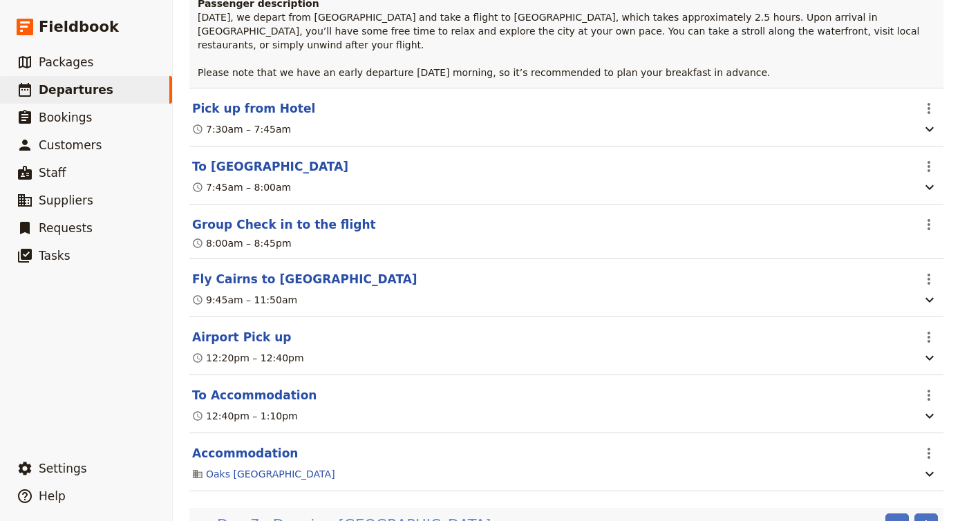
click at [373, 515] on span "Darwin - [GEOGRAPHIC_DATA]" at bounding box center [382, 525] width 218 height 21
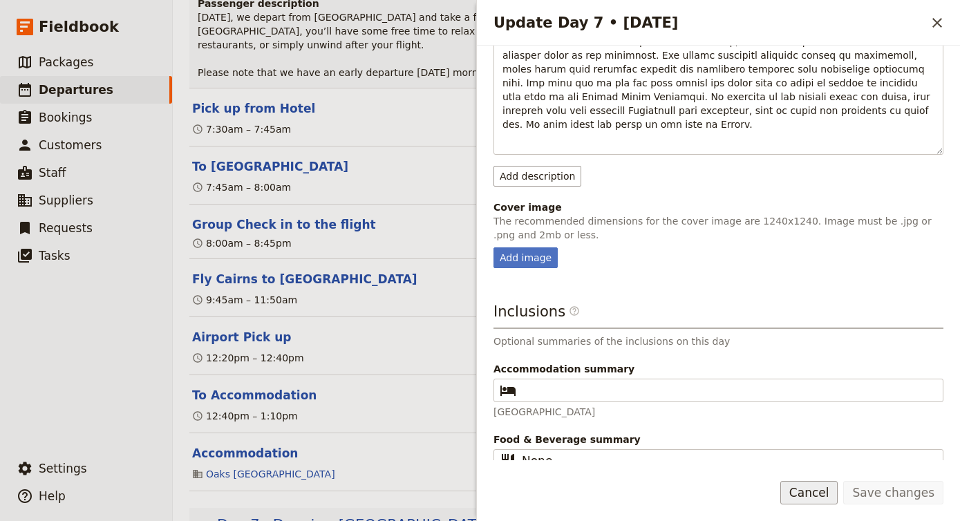
click at [814, 494] on button "Cancel" at bounding box center [809, 492] width 58 height 23
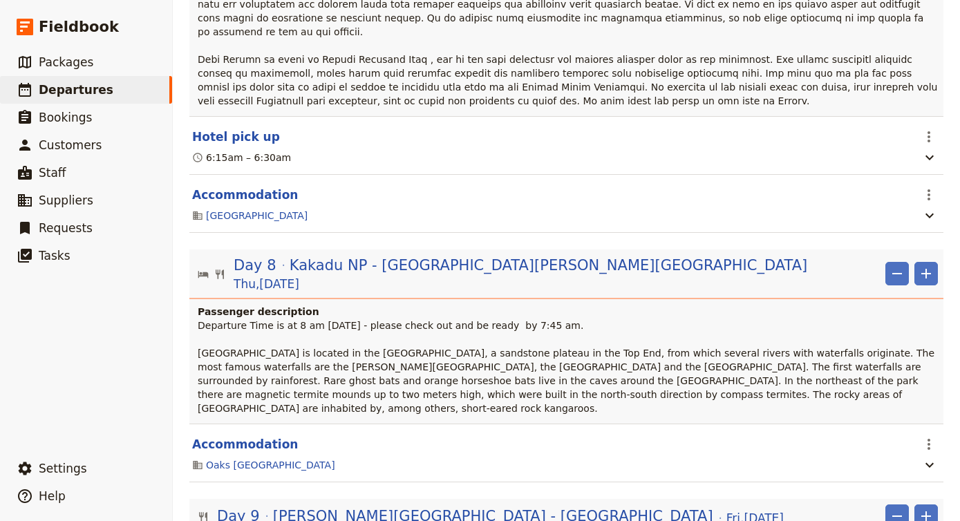
scroll to position [2009, 0]
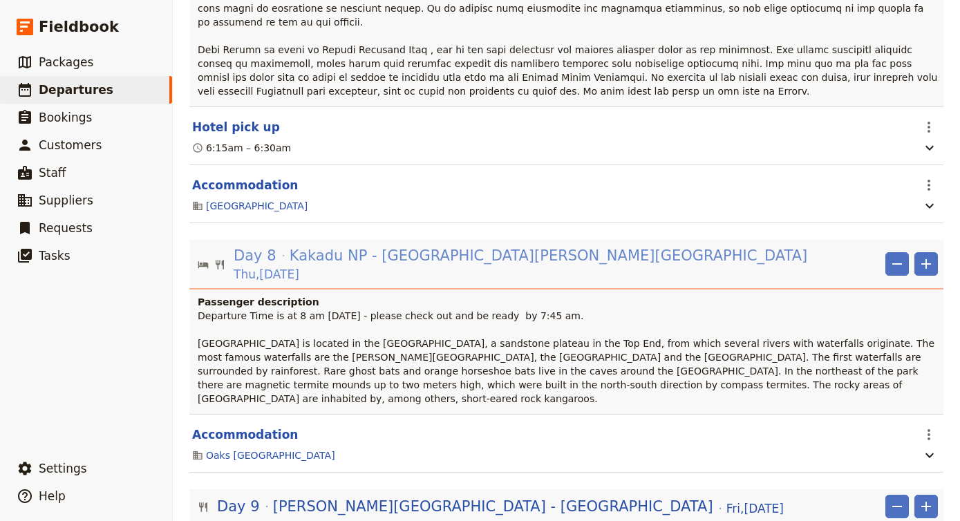
click at [367, 245] on span "Kakadu NP - [GEOGRAPHIC_DATA][PERSON_NAME][GEOGRAPHIC_DATA]" at bounding box center [549, 255] width 518 height 21
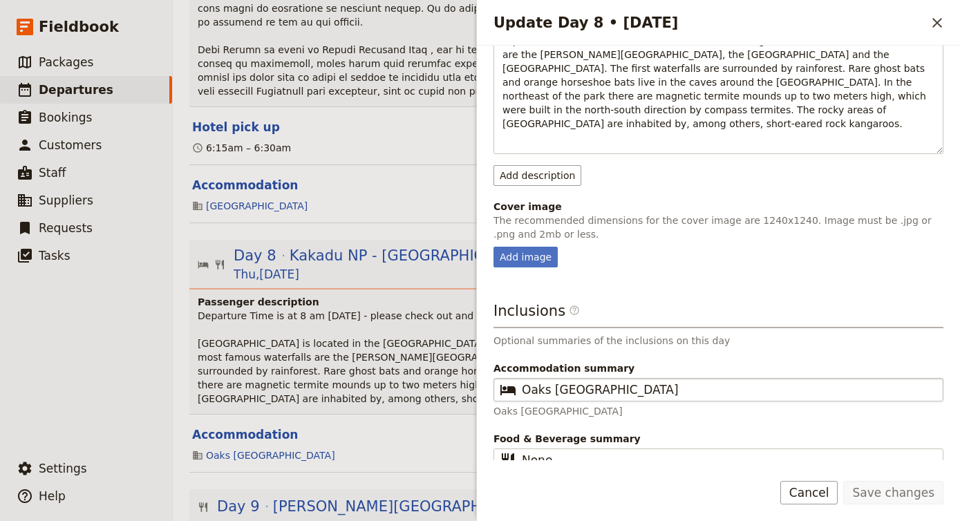
scroll to position [251, 0]
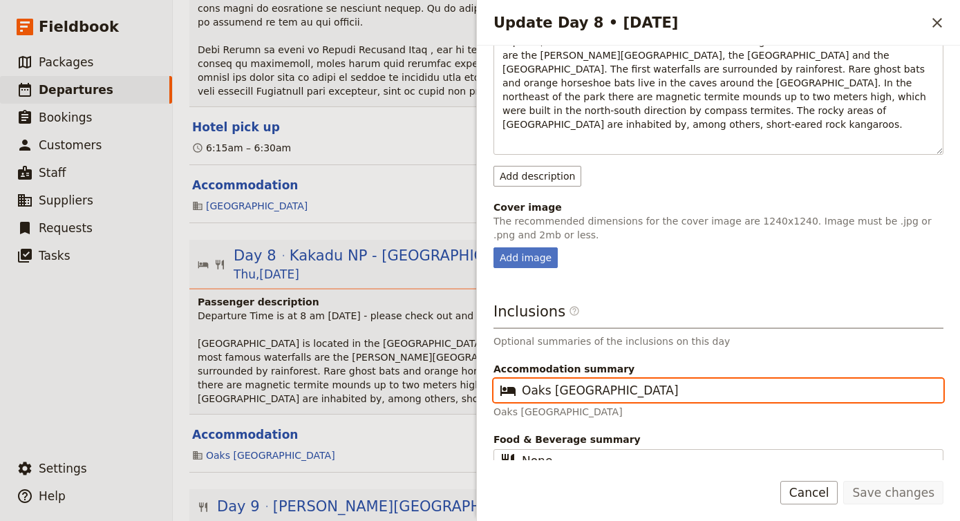
drag, startPoint x: 655, startPoint y: 374, endPoint x: 470, endPoint y: 357, distance: 185.9
click at [469, 358] on div "AU301025-Djoser 29-days from [GEOGRAPHIC_DATA] to [GEOGRAPHIC_DATA] ​ Draft [DA…" at bounding box center [566, 260] width 787 height 521
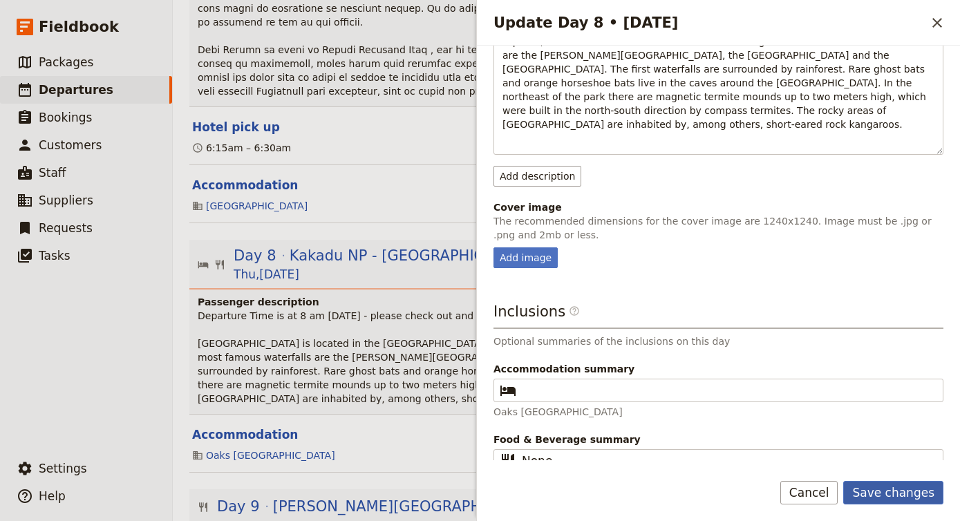
click at [924, 495] on button "Save changes" at bounding box center [893, 492] width 100 height 23
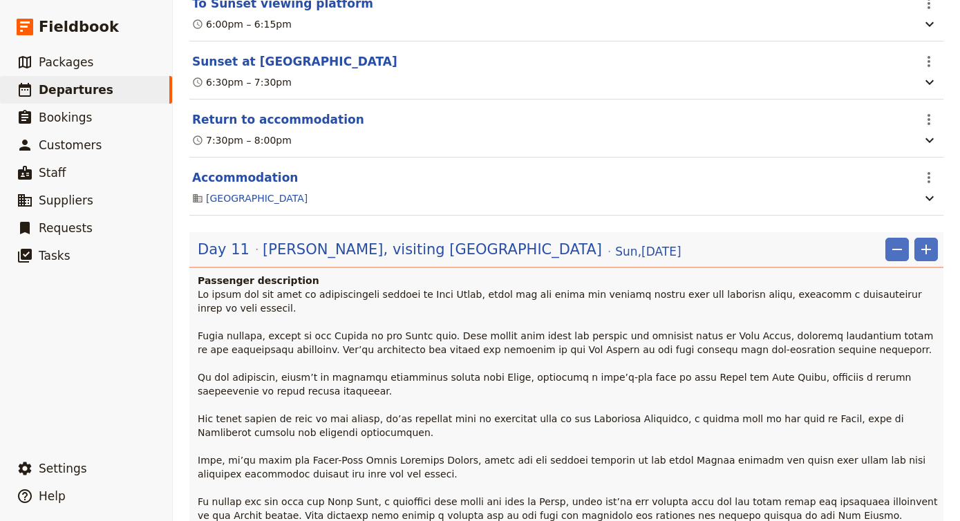
scroll to position [3698, 0]
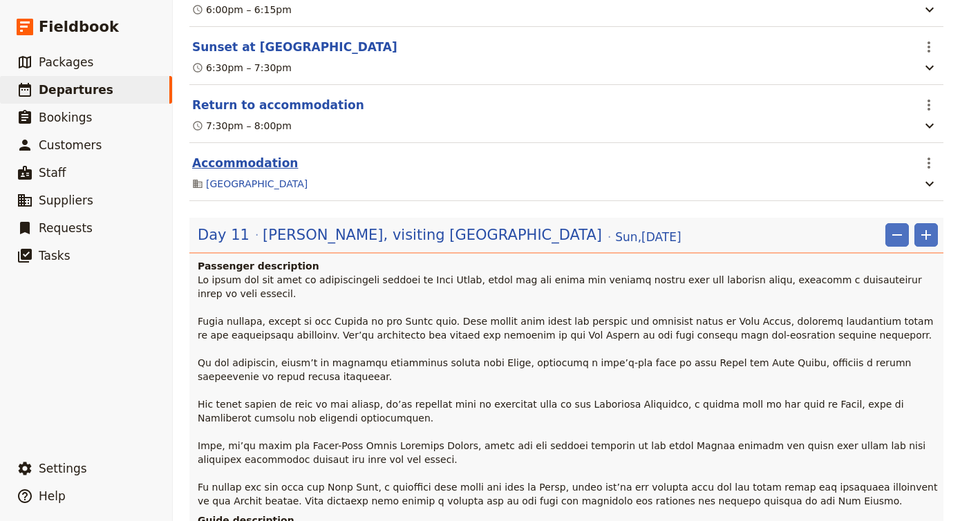
click at [251, 155] on button "Accommodation" at bounding box center [245, 163] width 106 height 17
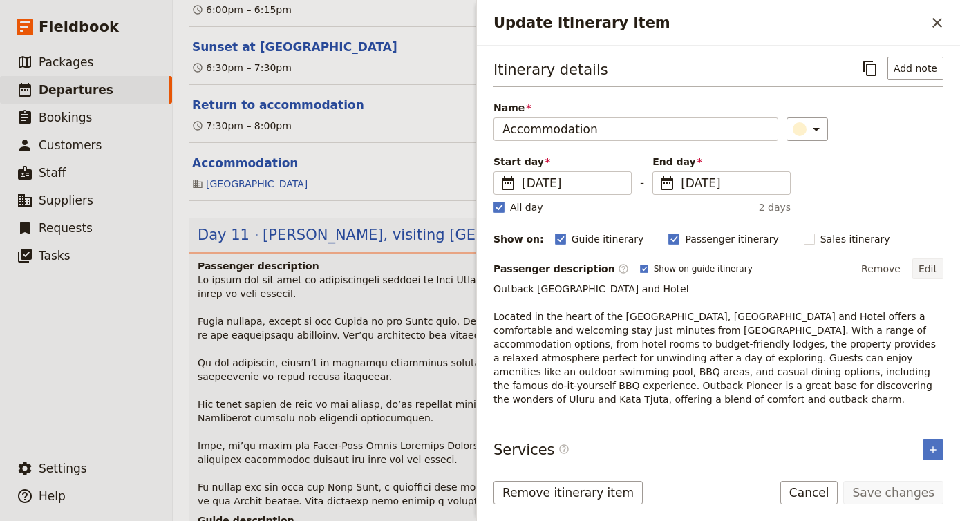
click at [941, 273] on button "Edit" at bounding box center [927, 268] width 31 height 21
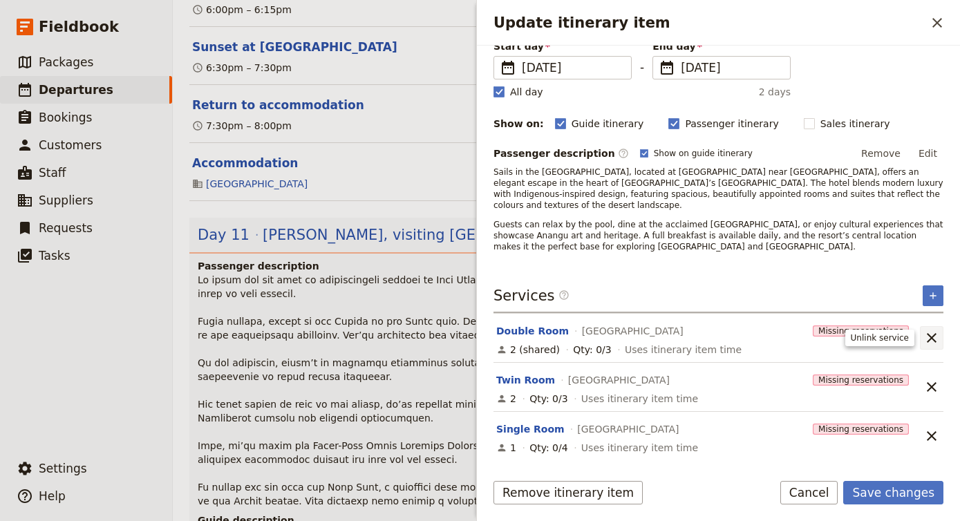
scroll to position [104, 0]
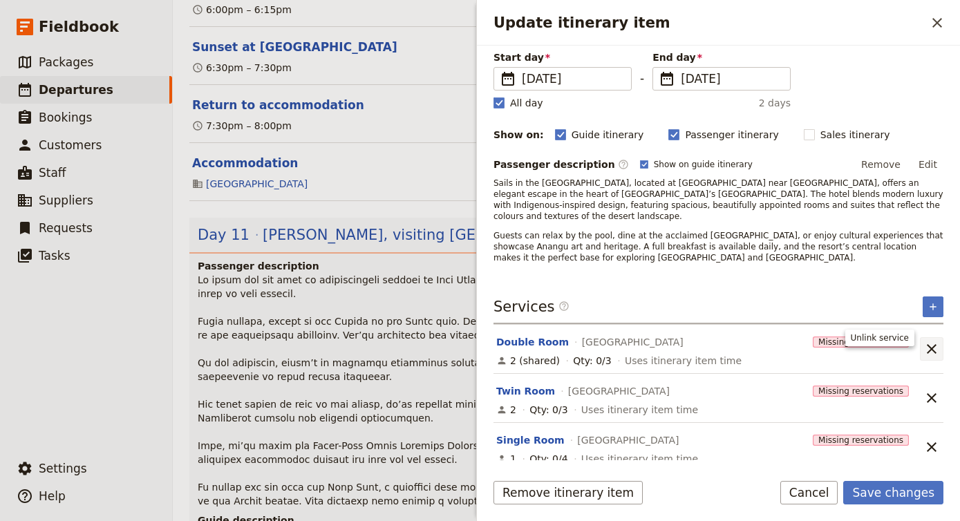
click at [929, 343] on icon "Unlink service" at bounding box center [931, 349] width 17 height 17
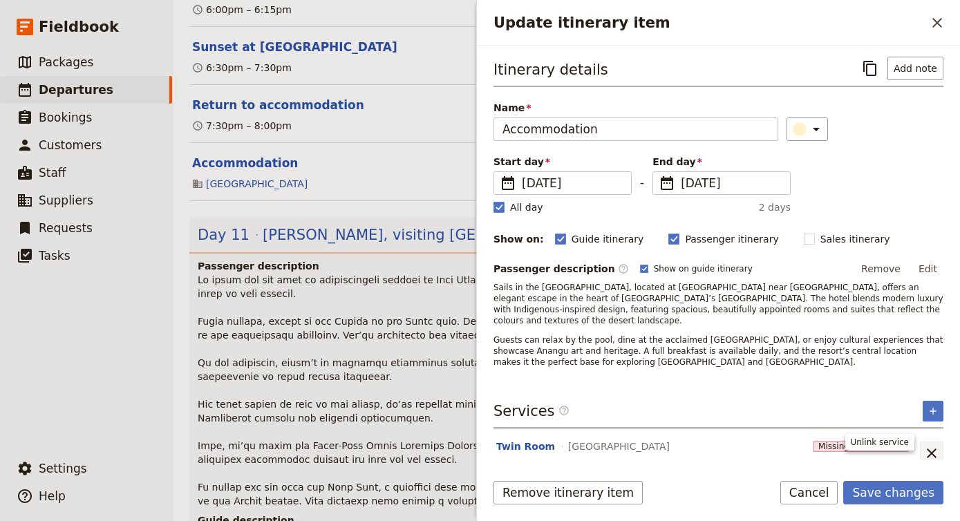
click at [929, 445] on icon "Unlink service" at bounding box center [931, 453] width 17 height 17
click at [935, 401] on button "​" at bounding box center [932, 411] width 21 height 21
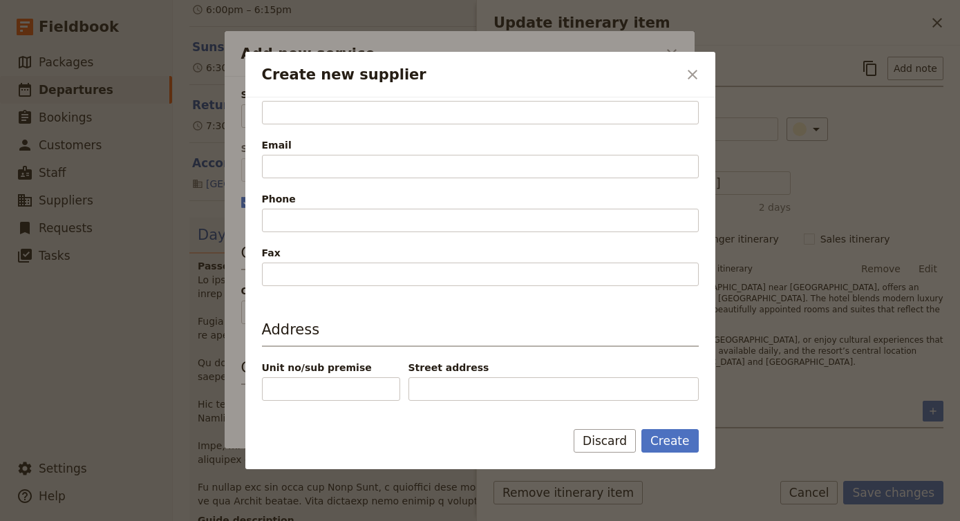
scroll to position [329, 0]
click at [661, 436] on button "Create" at bounding box center [669, 440] width 57 height 23
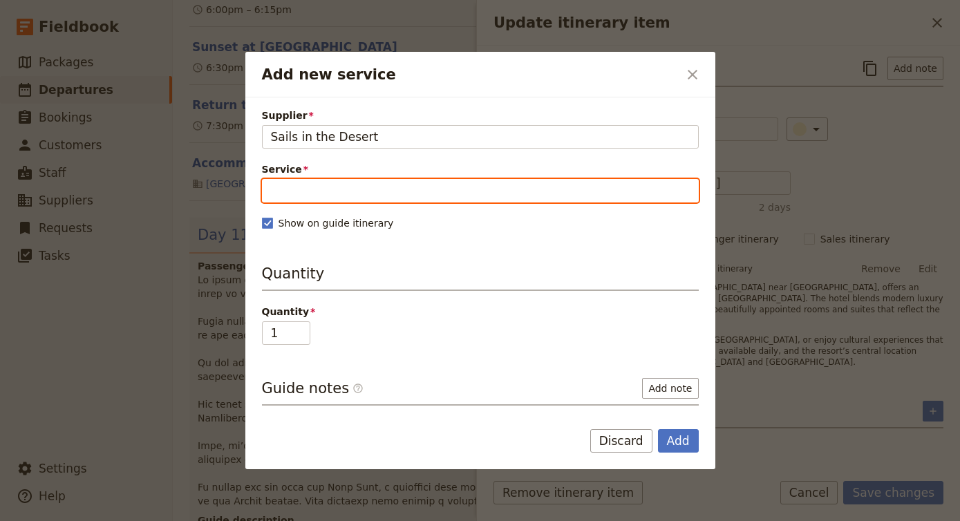
click at [314, 187] on input "Service" at bounding box center [480, 190] width 437 height 23
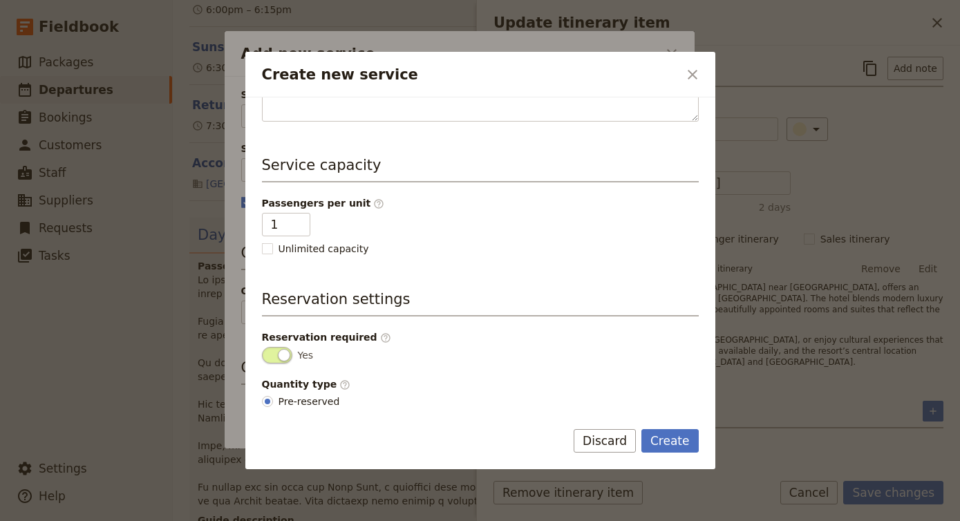
scroll to position [273, 0]
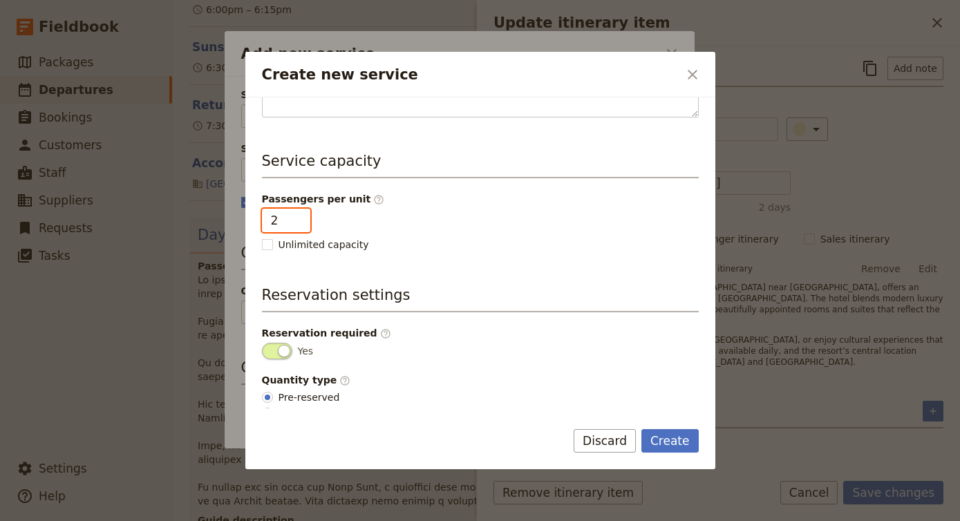
click at [297, 220] on input "2" at bounding box center [286, 220] width 48 height 23
click at [661, 445] on button "Create" at bounding box center [669, 440] width 57 height 23
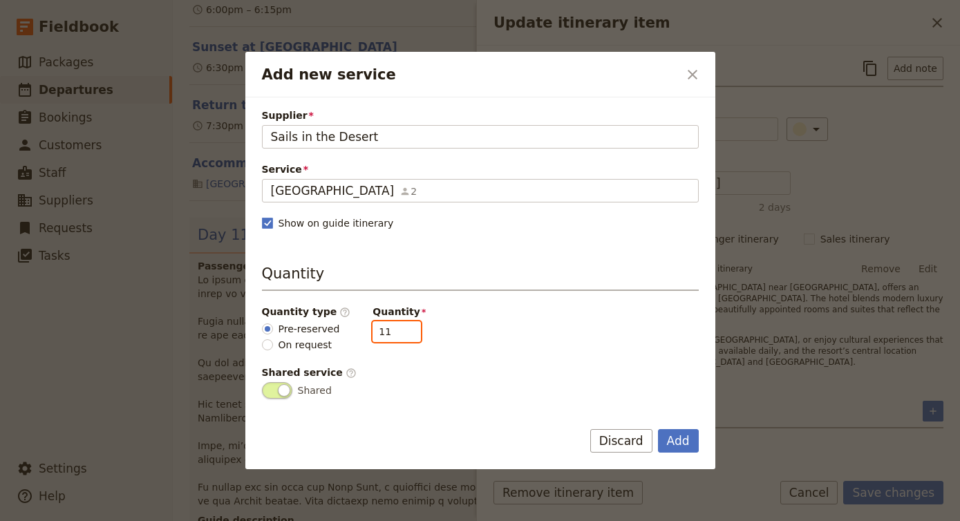
drag, startPoint x: 386, startPoint y: 330, endPoint x: 309, endPoint y: 328, distance: 77.4
click at [309, 328] on div "Quantity type ​ Pre-reserved On request Quantity 11" at bounding box center [480, 328] width 437 height 47
click at [674, 439] on button "Add" at bounding box center [678, 440] width 41 height 23
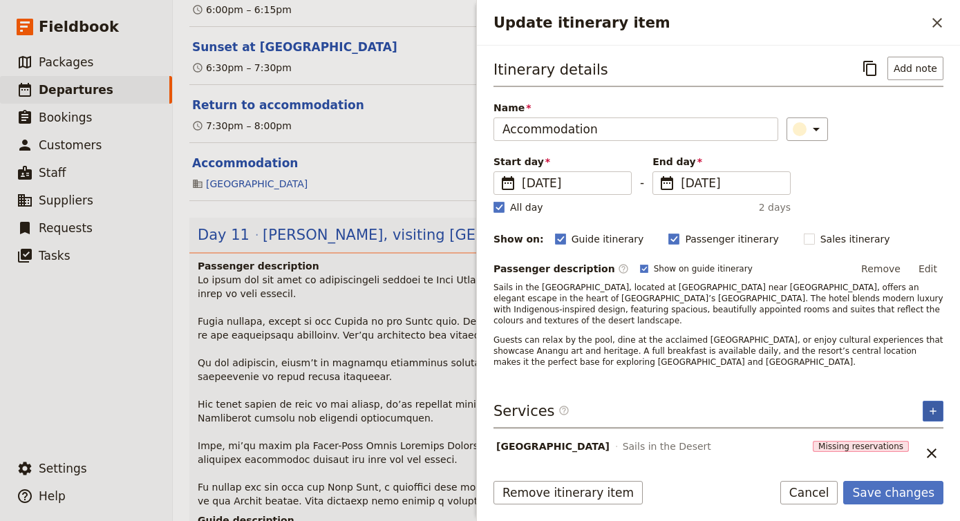
click at [934, 406] on icon "Add service inclusion" at bounding box center [932, 411] width 11 height 11
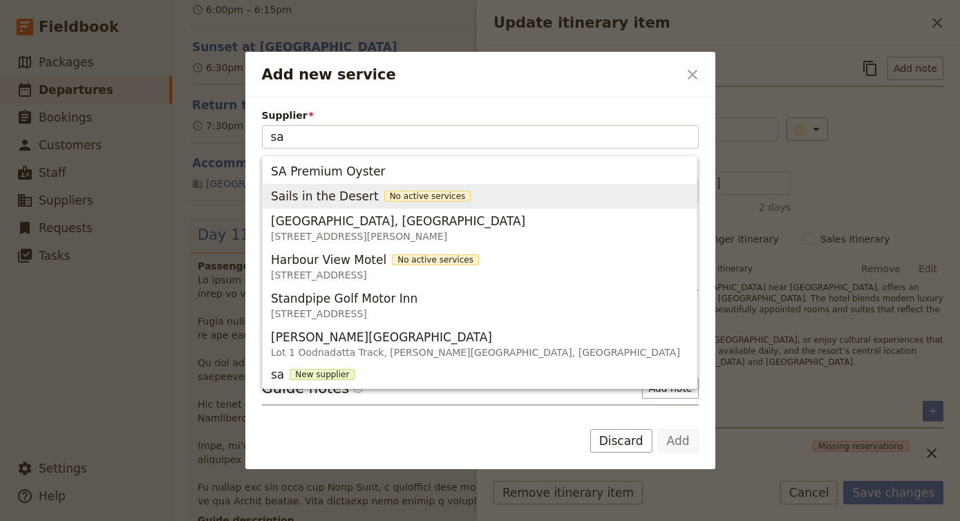
click at [517, 205] on span "Sails in the Desert No active services" at bounding box center [479, 196] width 417 height 19
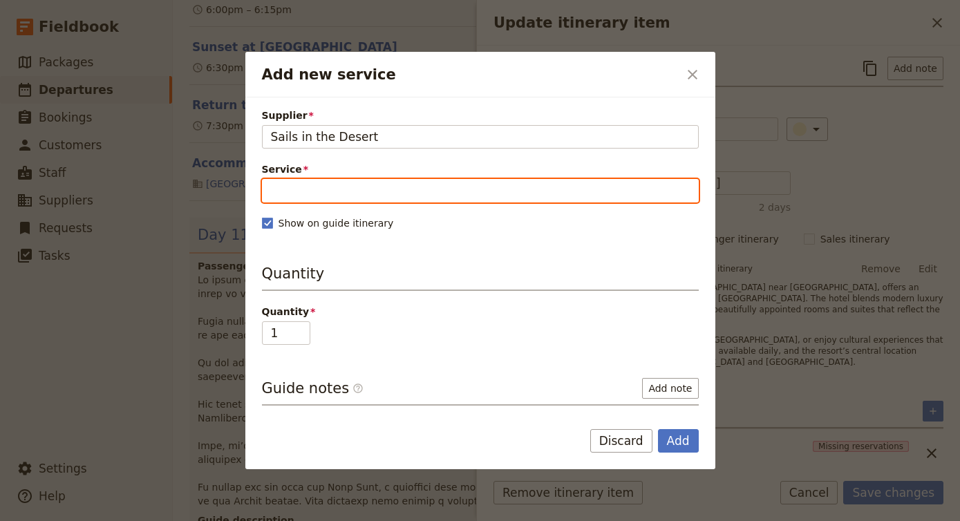
click at [451, 199] on input "Service" at bounding box center [480, 190] width 437 height 23
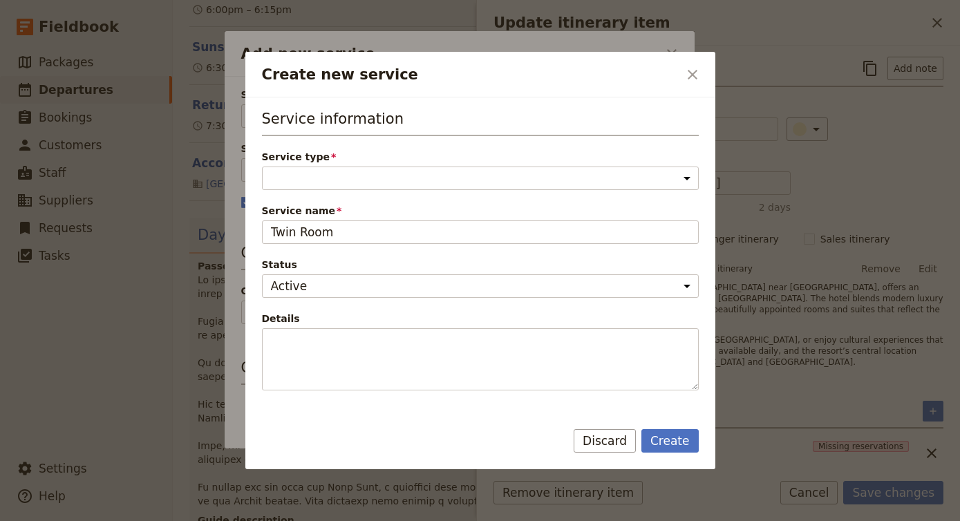
click at [357, 161] on span "Service type" at bounding box center [480, 157] width 437 height 14
click at [357, 167] on select "Accommodation Activity Transport Flight Food and beverage Other" at bounding box center [480, 178] width 437 height 23
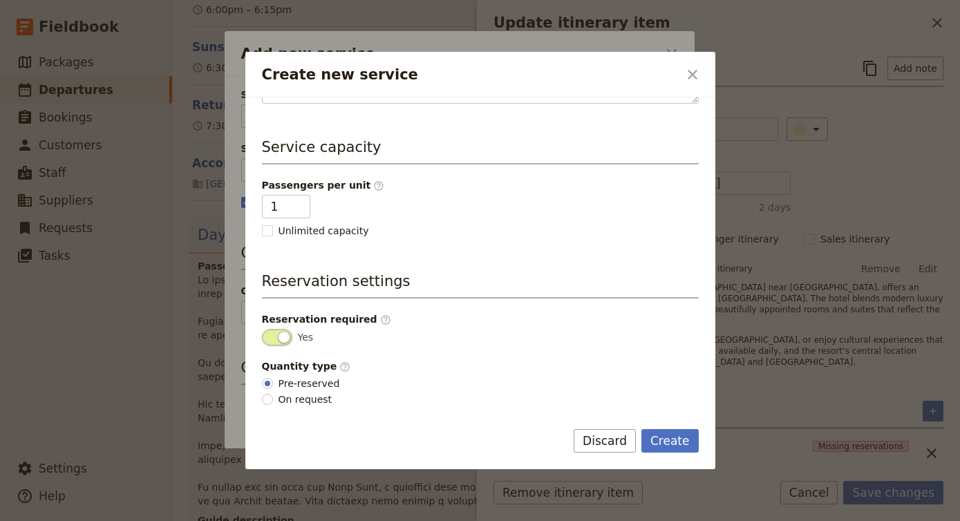
scroll to position [287, 0]
click at [296, 202] on input "2" at bounding box center [286, 206] width 48 height 23
click at [679, 448] on button "Create" at bounding box center [669, 440] width 57 height 23
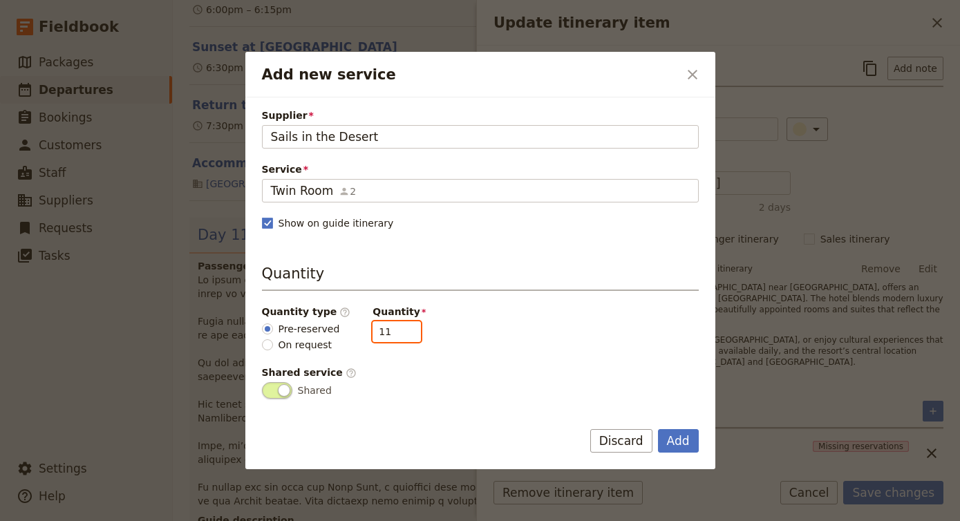
drag, startPoint x: 386, startPoint y: 329, endPoint x: 348, endPoint y: 329, distance: 38.0
click at [348, 329] on div "Quantity type ​ Pre-reserved On request Quantity 11" at bounding box center [480, 328] width 437 height 47
click at [683, 434] on button "Add" at bounding box center [678, 440] width 41 height 23
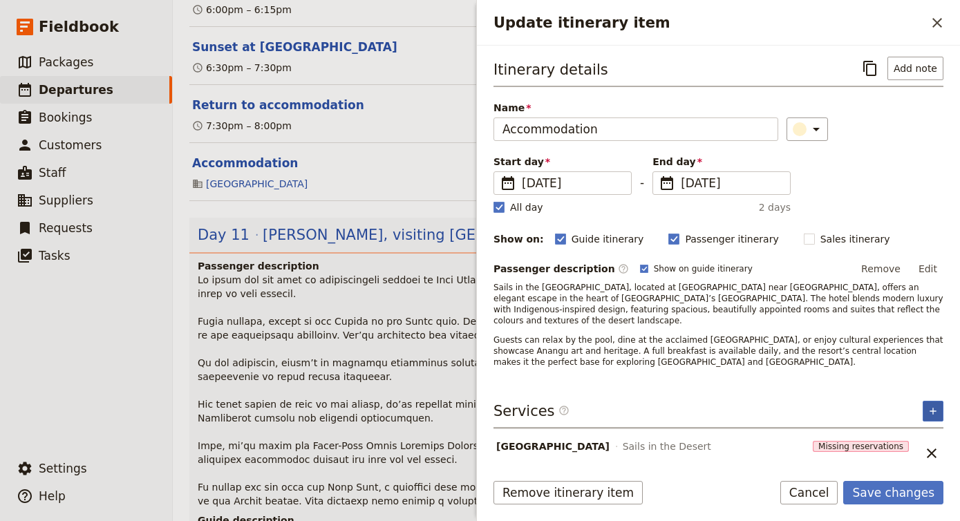
click at [939, 401] on button "​" at bounding box center [932, 411] width 21 height 21
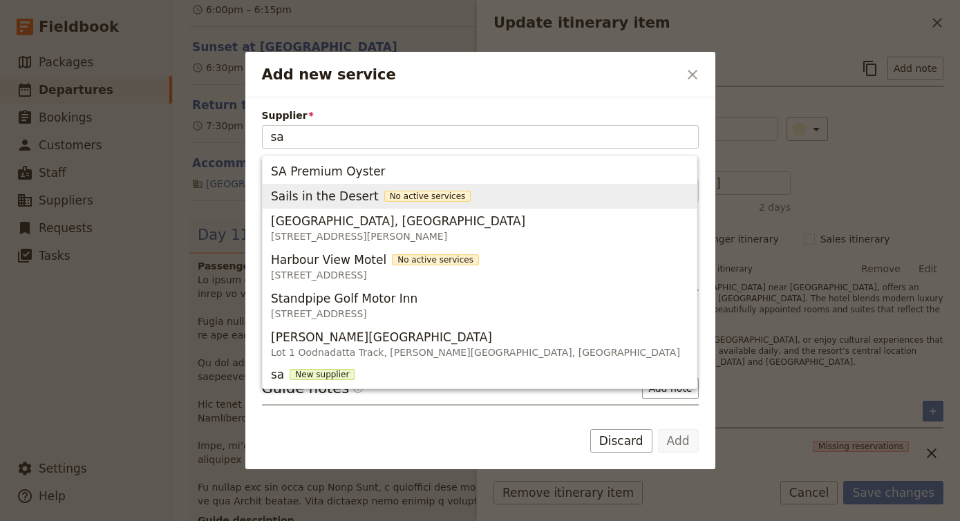
click at [487, 194] on span "Sails in the Desert No active services" at bounding box center [479, 196] width 417 height 19
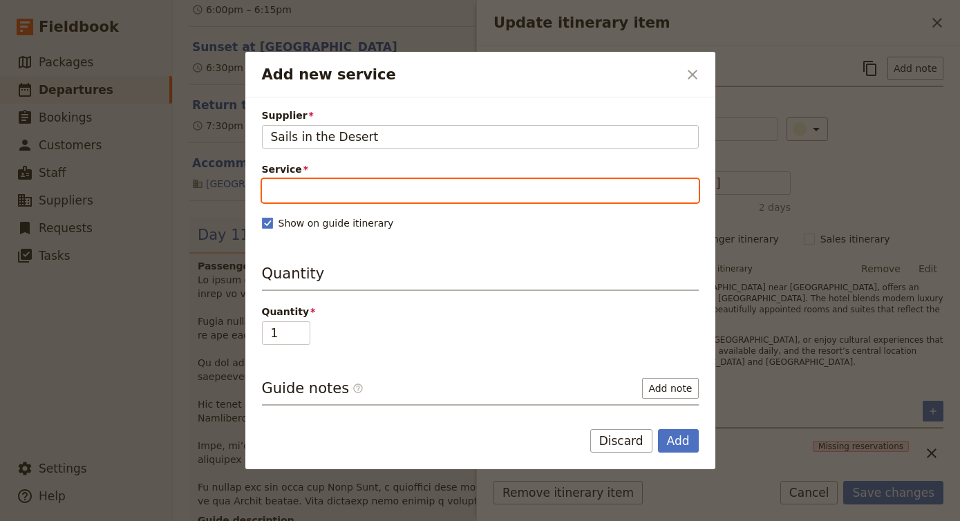
click at [393, 190] on input "Service" at bounding box center [480, 190] width 437 height 23
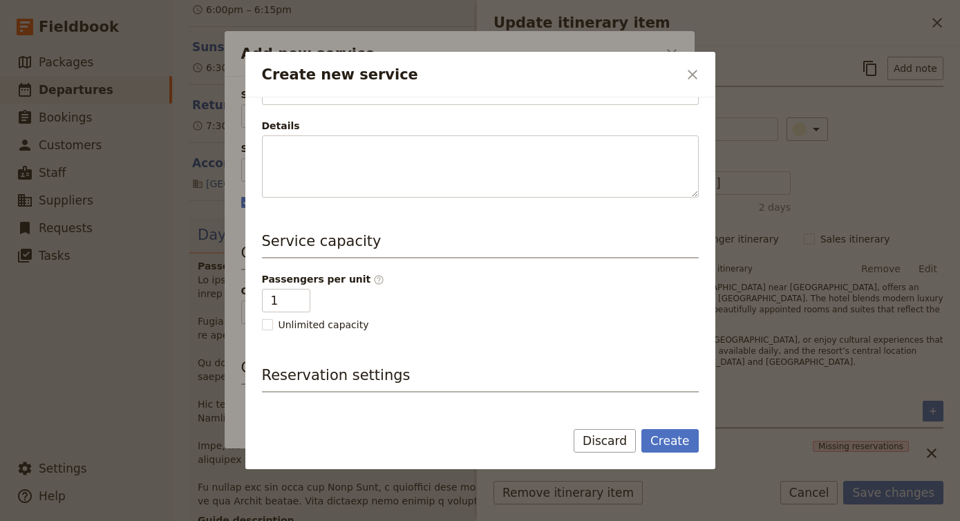
scroll to position [194, 0]
click at [668, 440] on button "Create" at bounding box center [669, 440] width 57 height 23
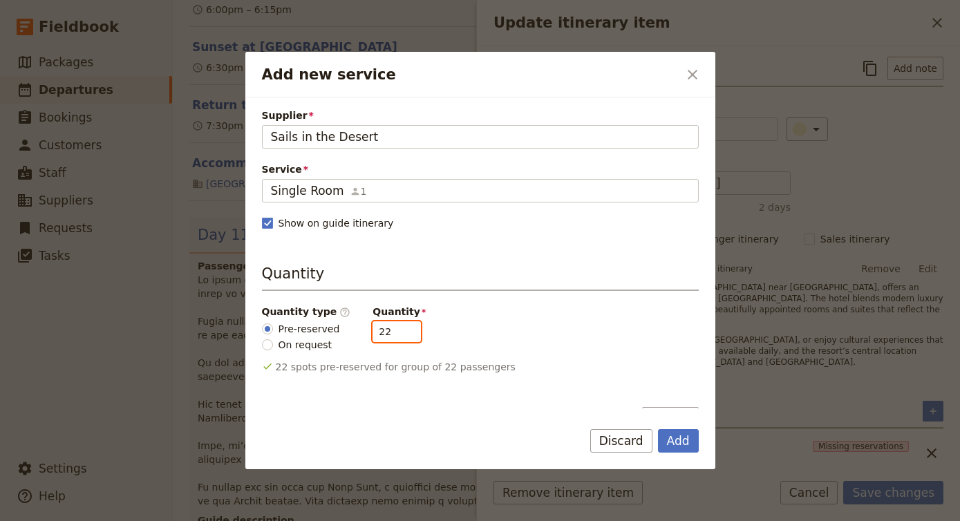
drag, startPoint x: 387, startPoint y: 332, endPoint x: 332, endPoint y: 332, distance: 54.6
click at [332, 332] on div "Quantity type ​ Pre-reserved On request Quantity 22" at bounding box center [480, 328] width 437 height 47
click at [686, 439] on button "Add" at bounding box center [678, 440] width 41 height 23
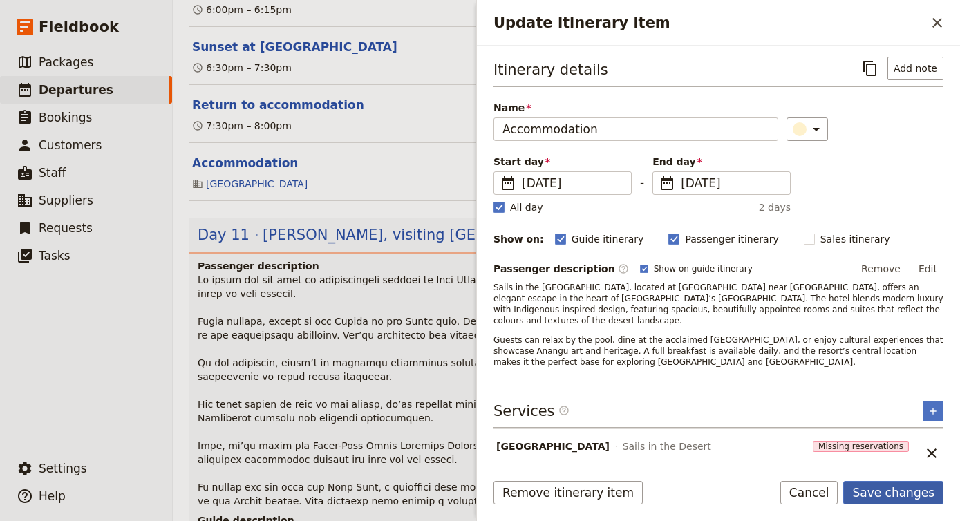
click at [918, 491] on button "Save changes" at bounding box center [893, 492] width 100 height 23
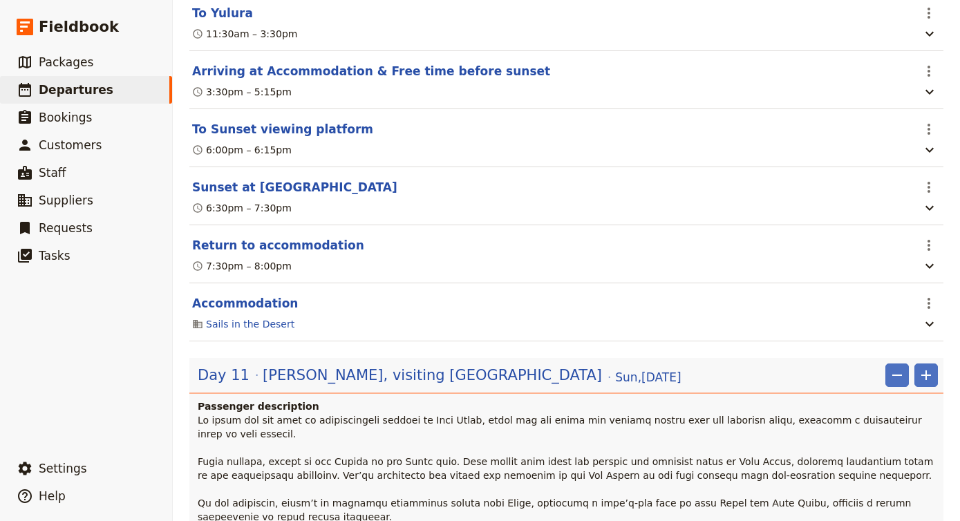
scroll to position [3557, 0]
click at [328, 238] on button "Return to accommodation" at bounding box center [278, 246] width 172 height 17
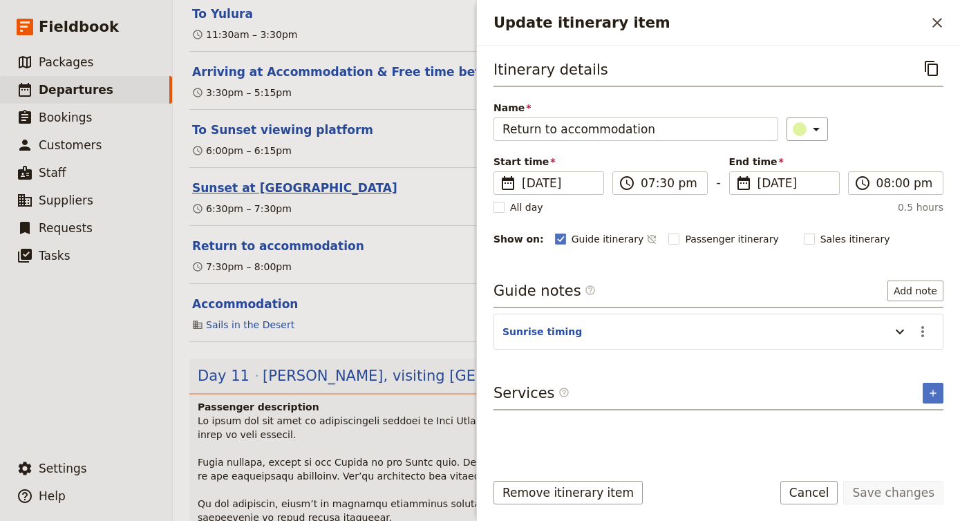
click at [252, 180] on button "Sunset at [GEOGRAPHIC_DATA]" at bounding box center [294, 188] width 205 height 17
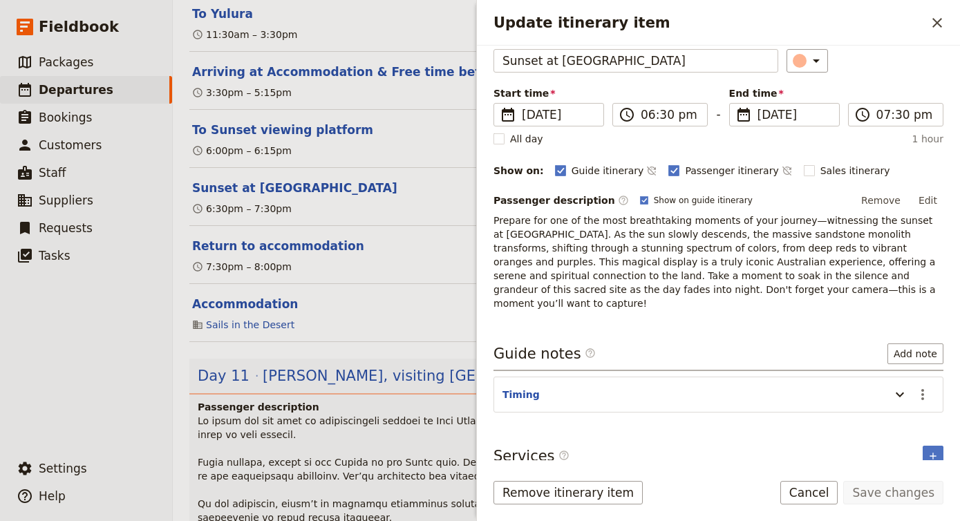
scroll to position [68, 0]
click at [907, 387] on icon "Update itinerary item" at bounding box center [899, 395] width 17 height 17
click at [361, 415] on span at bounding box center [569, 531] width 743 height 232
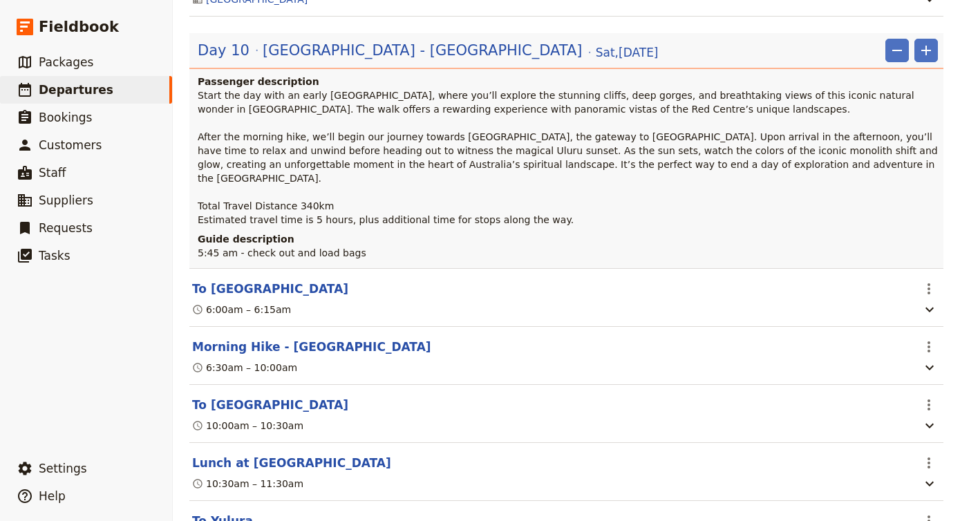
scroll to position [3145, 0]
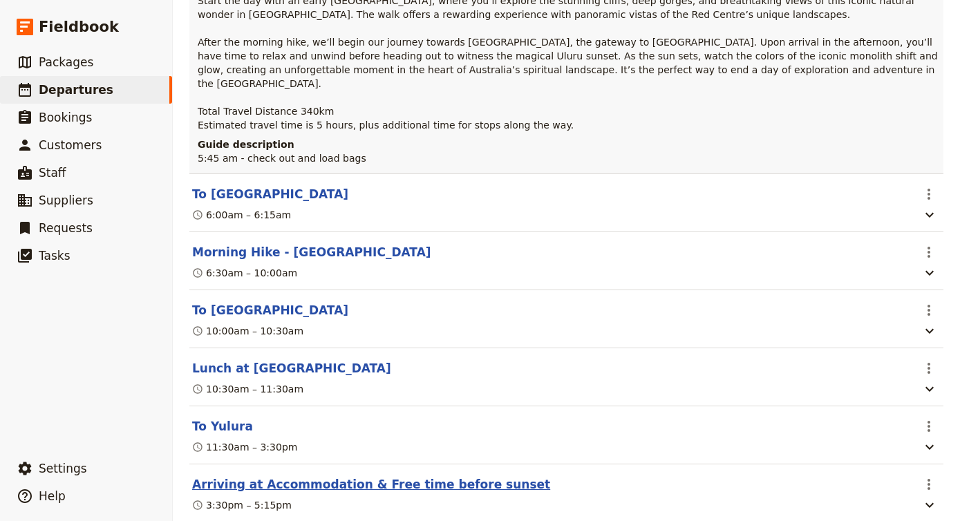
click at [350, 476] on button "Arriving at Accommodation & Free time before sunset" at bounding box center [371, 484] width 358 height 17
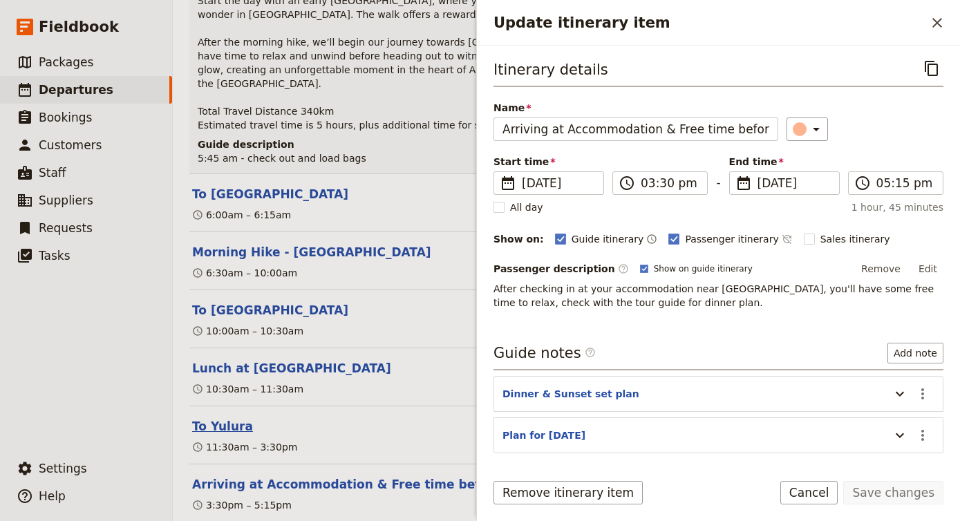
click at [200, 418] on button "To Yulura" at bounding box center [222, 426] width 61 height 17
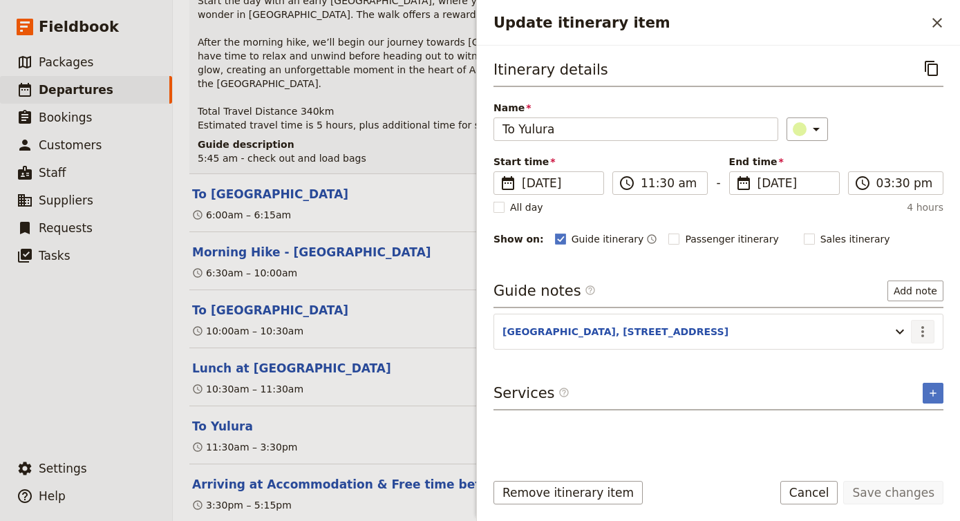
click at [924, 331] on icon "Actions" at bounding box center [922, 331] width 17 height 17
click at [894, 358] on span "Edit note" at bounding box center [883, 362] width 44 height 14
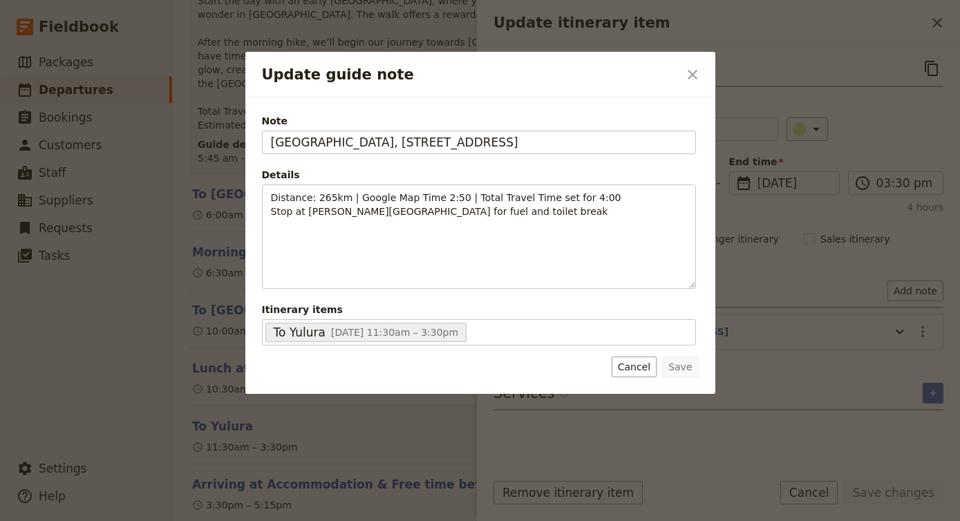
drag, startPoint x: 392, startPoint y: 145, endPoint x: 225, endPoint y: 142, distance: 166.6
click at [225, 520] on div "Update guide note ​ Note Outback [GEOGRAPHIC_DATA], [STREET_ADDRESS] Details Di…" at bounding box center [480, 521] width 960 height 0
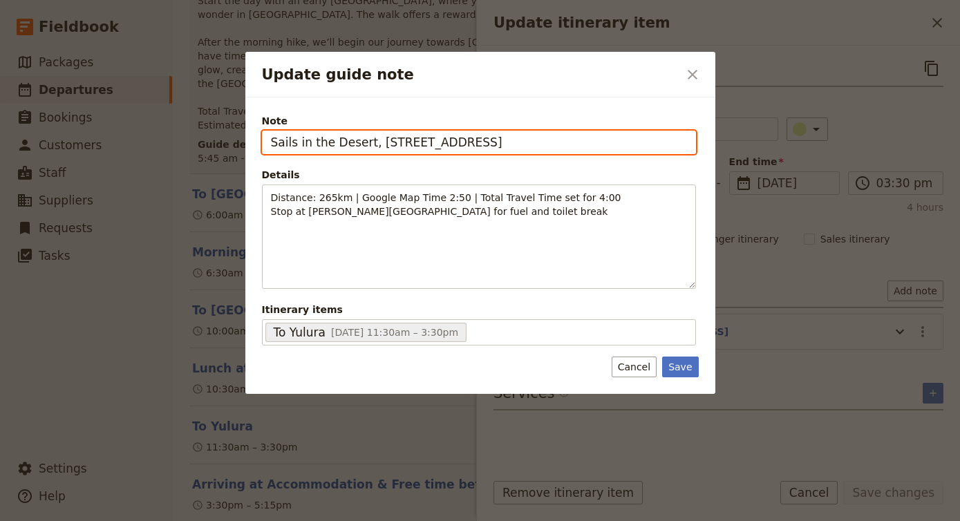
click at [378, 144] on input "Sails in the Desert, [STREET_ADDRESS]" at bounding box center [479, 142] width 434 height 23
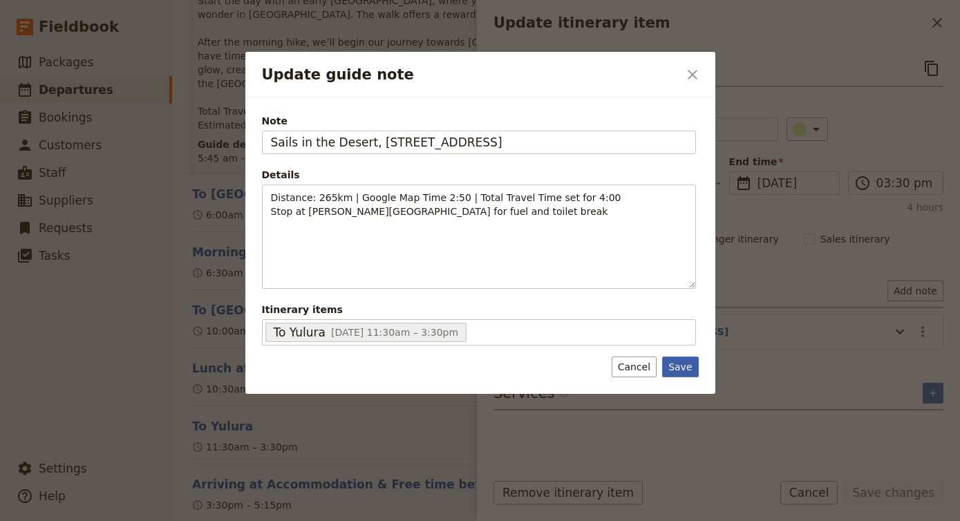
click at [676, 369] on button "Save" at bounding box center [680, 367] width 36 height 21
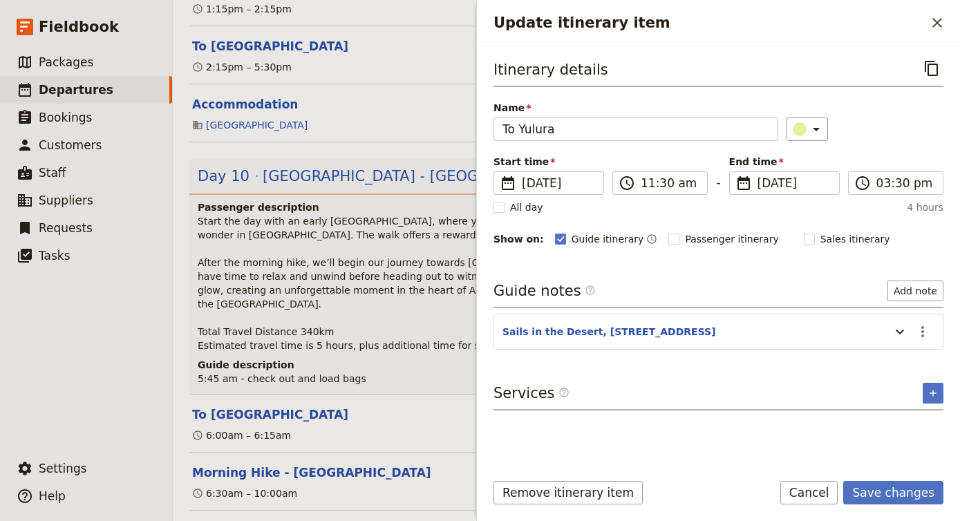
scroll to position [2923, 0]
click at [899, 331] on icon "Update itinerary item" at bounding box center [899, 331] width 17 height 17
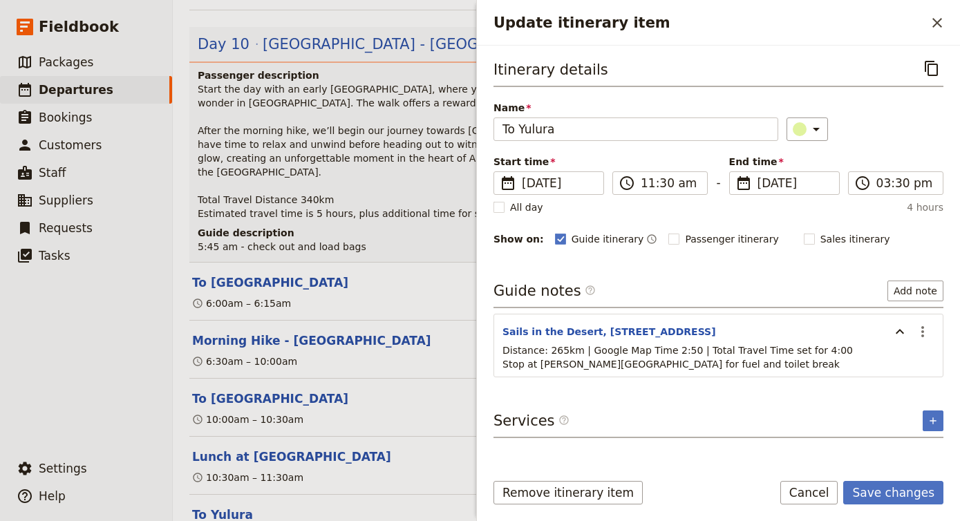
scroll to position [3058, 0]
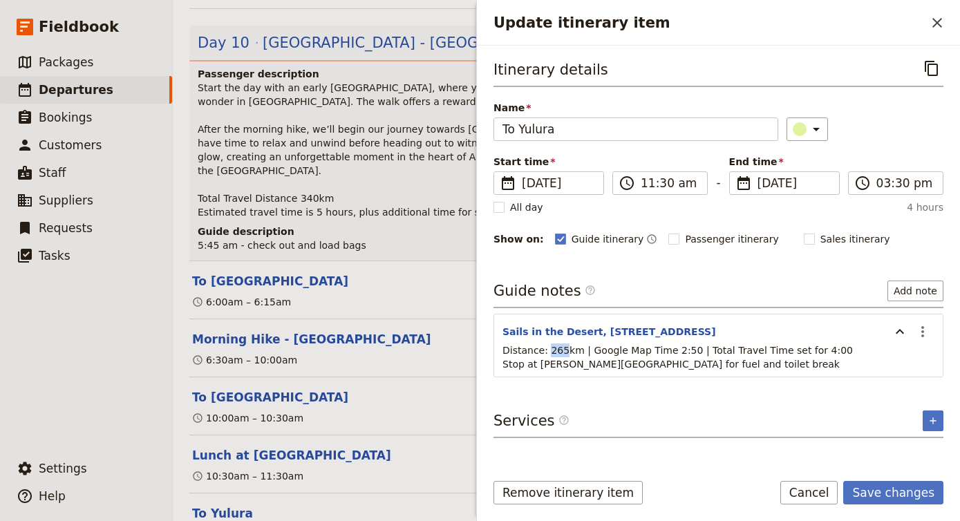
drag, startPoint x: 565, startPoint y: 351, endPoint x: 549, endPoint y: 350, distance: 16.6
click at [549, 350] on span "Distance: 265km | Google Map Time 2:50 | Total Travel Time set for 4:00 Stop at…" at bounding box center [677, 357] width 350 height 25
click at [553, 348] on span "Distance: 265km | Google Map Time 2:50 | Total Travel Time set for 4:00 Stop at…" at bounding box center [677, 357] width 350 height 25
click at [922, 333] on icon "Actions" at bounding box center [922, 331] width 3 height 11
click at [907, 359] on span "Edit note" at bounding box center [893, 362] width 64 height 14
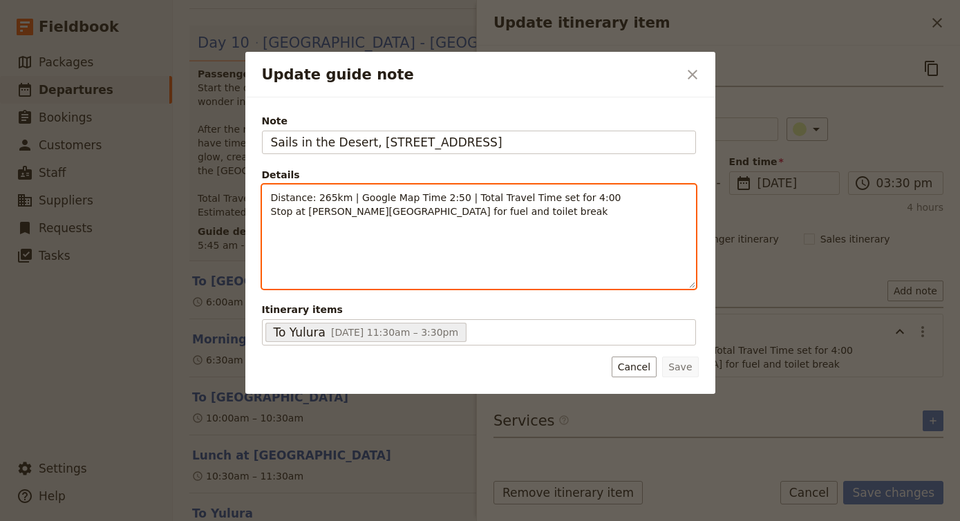
click at [334, 201] on span "Distance: 265km | Google Map Time 2:50 | Total Travel Time set for 4:00 Stop at…" at bounding box center [446, 204] width 350 height 25
click at [450, 198] on span "Distance: 304km | Google Map Time 2:50 | Total Travel Time set for 4:00 Stop at…" at bounding box center [446, 204] width 350 height 25
drag, startPoint x: 455, startPoint y: 198, endPoint x: 437, endPoint y: 199, distance: 18.0
click at [437, 199] on span "Distance: 304km | Google Map Time 2:50 | Total Travel Time set for 4:00 Stop at…" at bounding box center [446, 204] width 350 height 25
click at [598, 195] on p "Distance: 304km | Google Map Time 3.15 | Total Travel Time set for 4:00 Stop at…" at bounding box center [479, 205] width 416 height 28
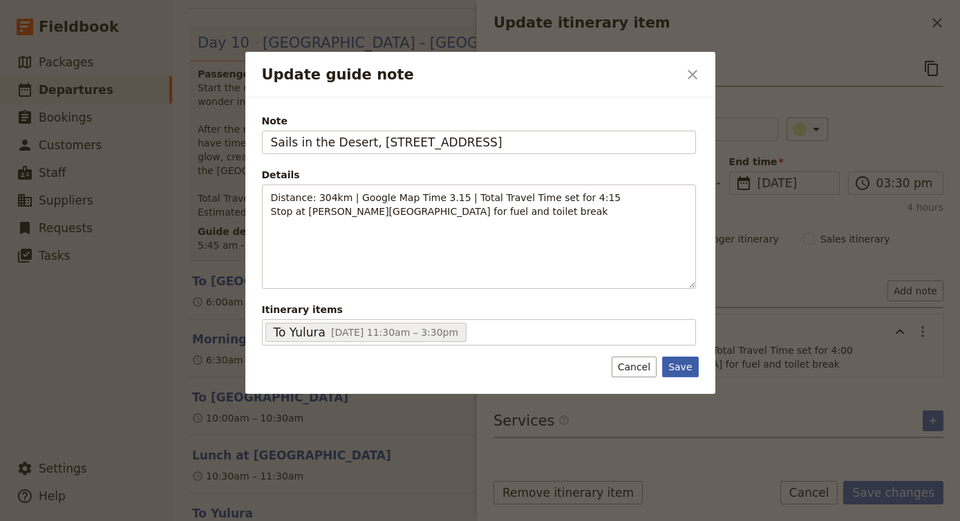
click at [683, 366] on button "Save" at bounding box center [680, 367] width 36 height 21
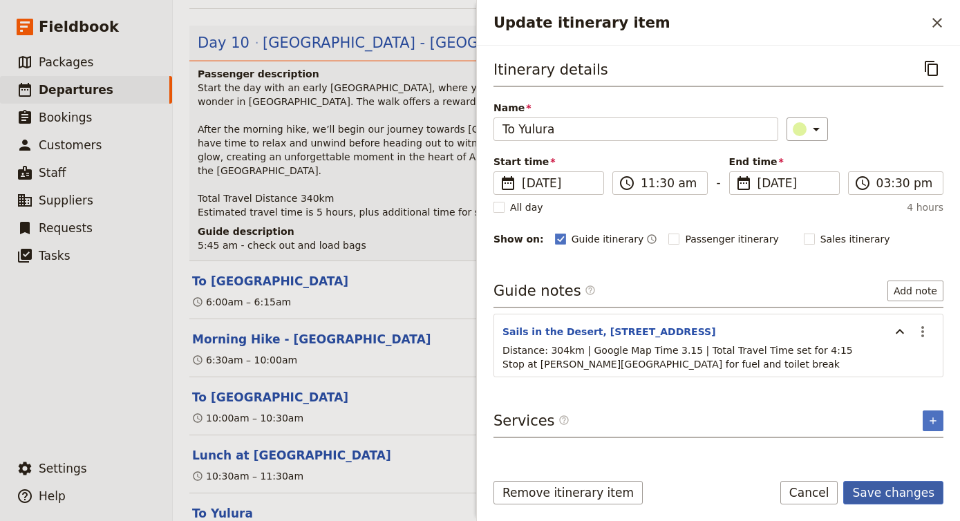
click at [879, 493] on button "Save changes" at bounding box center [893, 492] width 100 height 23
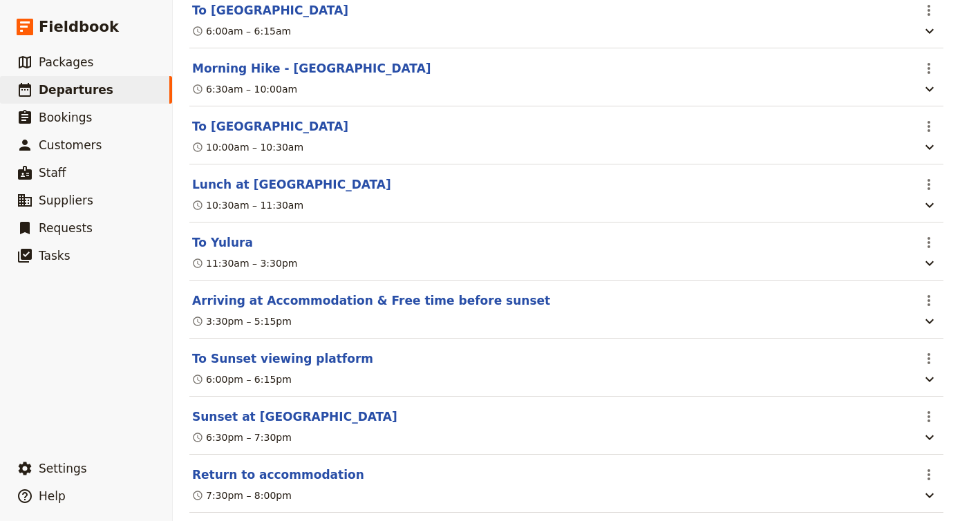
scroll to position [3306, 0]
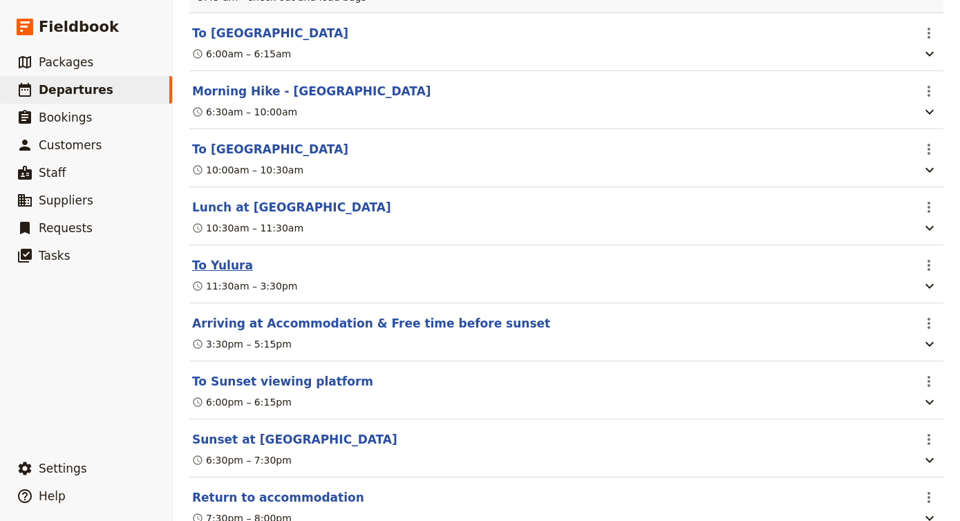
click at [234, 257] on button "To Yulura" at bounding box center [222, 265] width 61 height 17
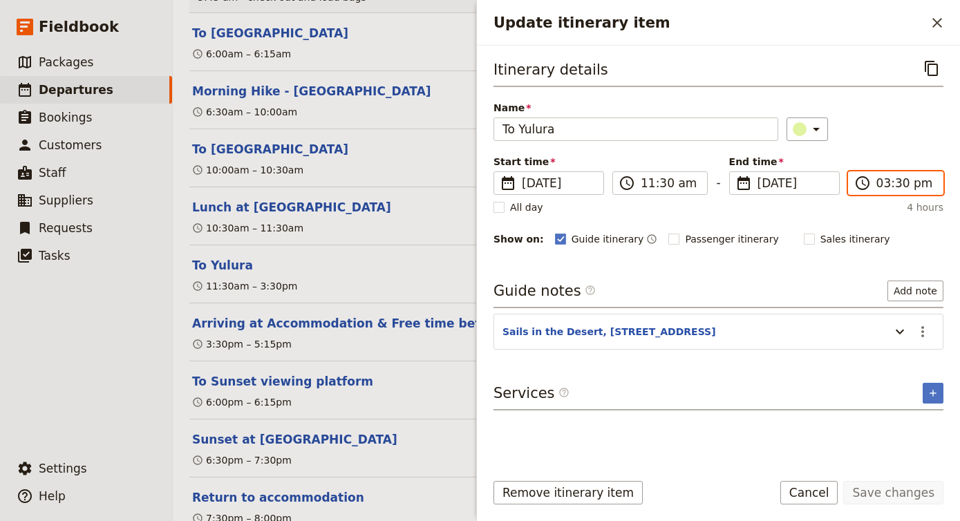
click at [898, 180] on input "03:30 pm" at bounding box center [905, 183] width 58 height 17
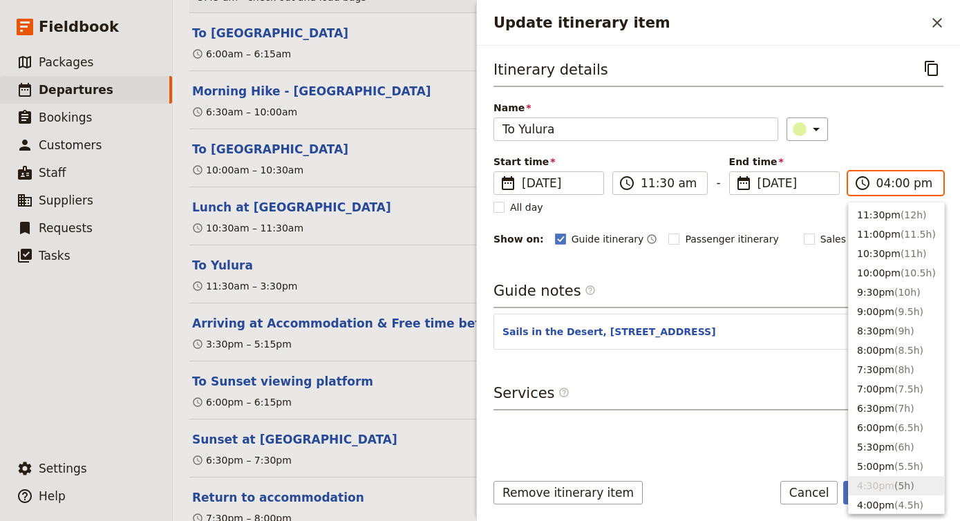
scroll to position [294, 0]
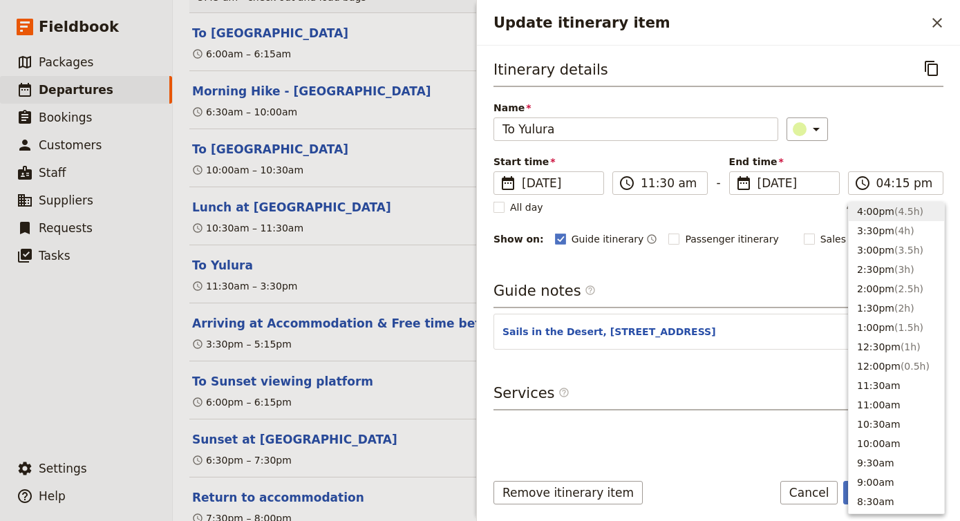
click at [929, 133] on div "​" at bounding box center [864, 128] width 157 height 23
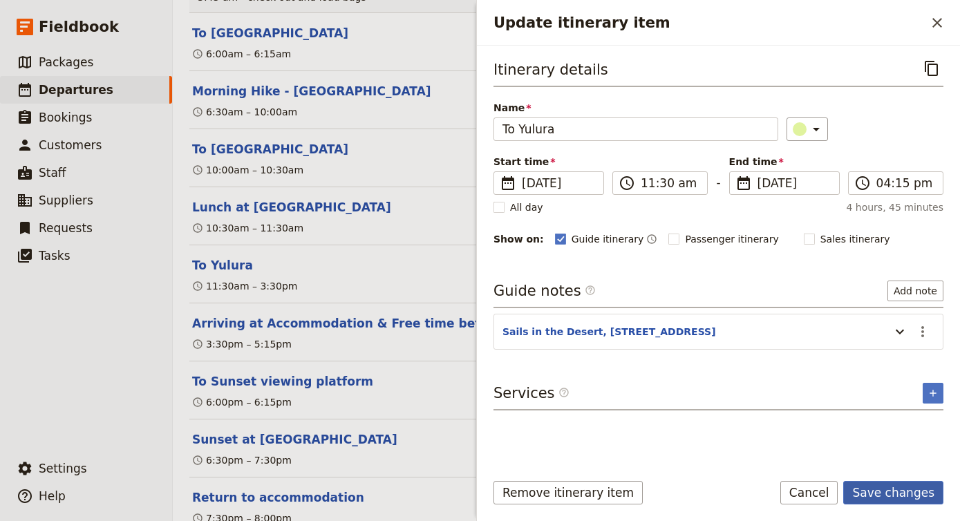
click at [882, 500] on button "Save changes" at bounding box center [893, 492] width 100 height 23
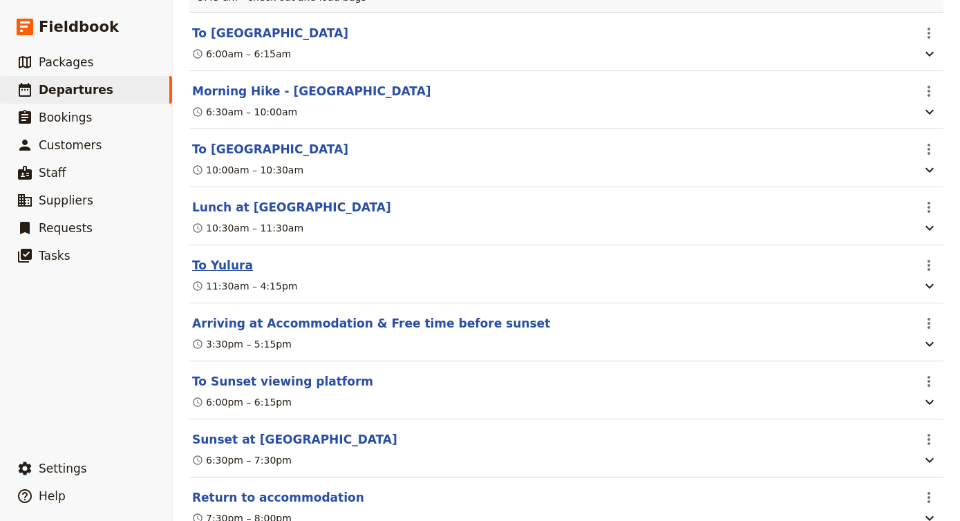
click at [231, 257] on button "To Yulura" at bounding box center [222, 265] width 61 height 17
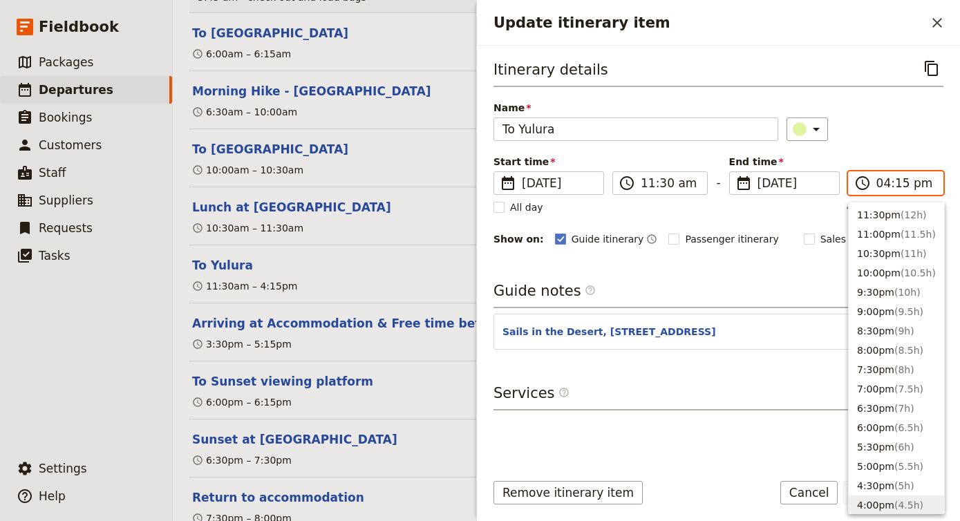
click at [893, 182] on input "04:15 pm" at bounding box center [905, 183] width 58 height 17
click at [895, 185] on input "04:15 pm" at bounding box center [905, 183] width 58 height 17
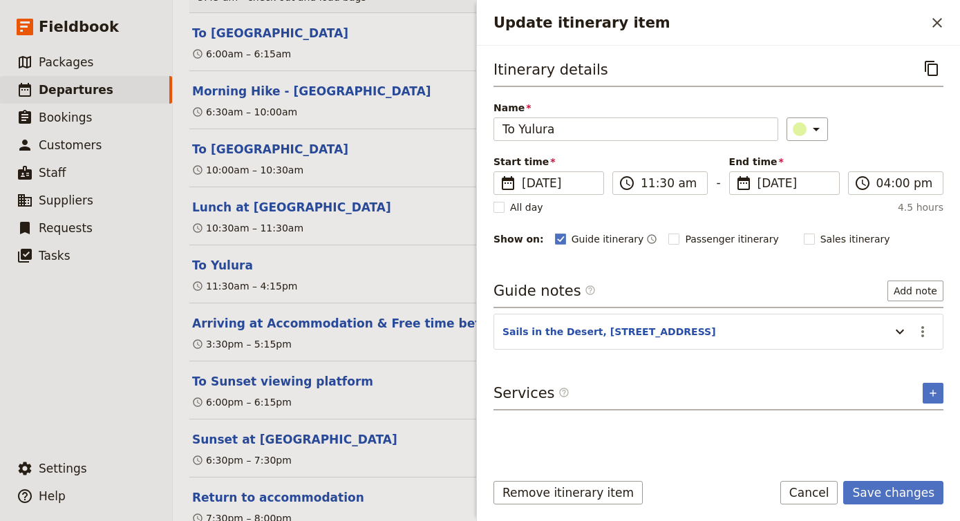
click at [801, 421] on div "Itinerary details ​ Name To [GEOGRAPHIC_DATA] ​ Start time ​ [DATE] [DATE] [DAT…" at bounding box center [718, 258] width 450 height 402
click at [898, 484] on button "Save changes" at bounding box center [893, 492] width 100 height 23
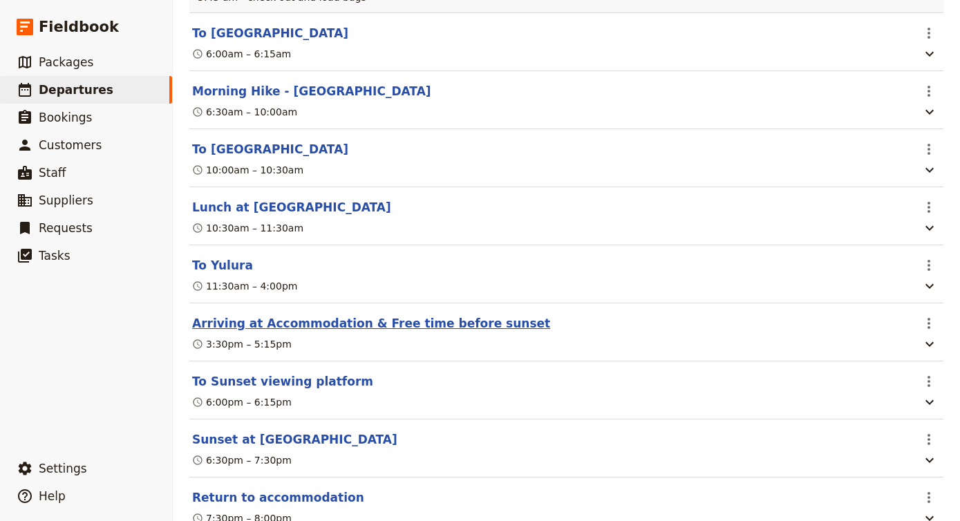
click at [378, 315] on button "Arriving at Accommodation & Free time before sunset" at bounding box center [371, 323] width 358 height 17
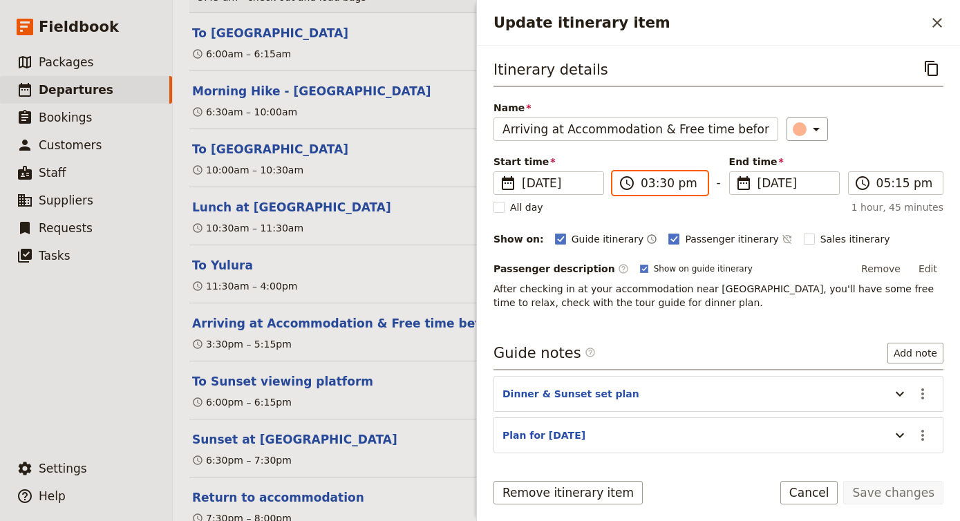
click at [654, 187] on input "03:30 pm" at bounding box center [670, 183] width 58 height 17
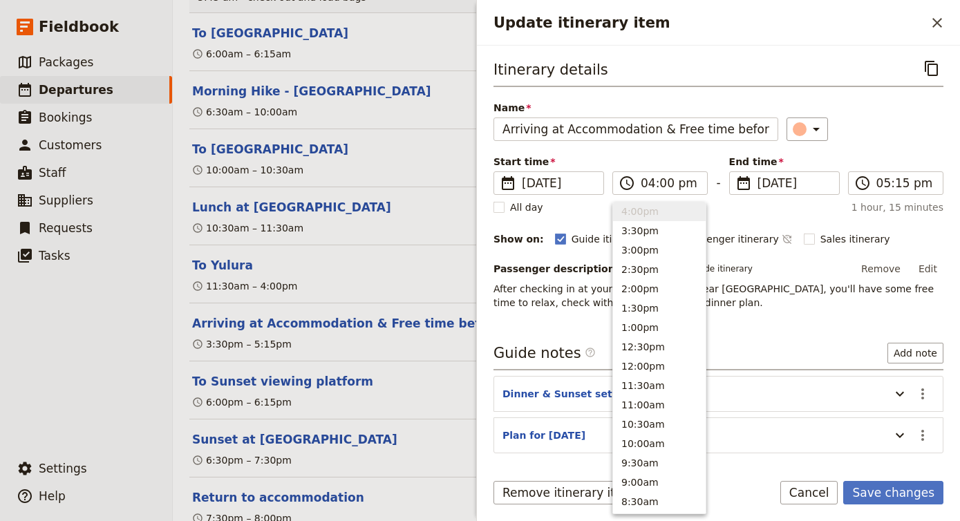
click at [866, 149] on div "Itinerary details ​ Name Arriving at Accommodation & Free time before sunset ​ …" at bounding box center [718, 183] width 450 height 253
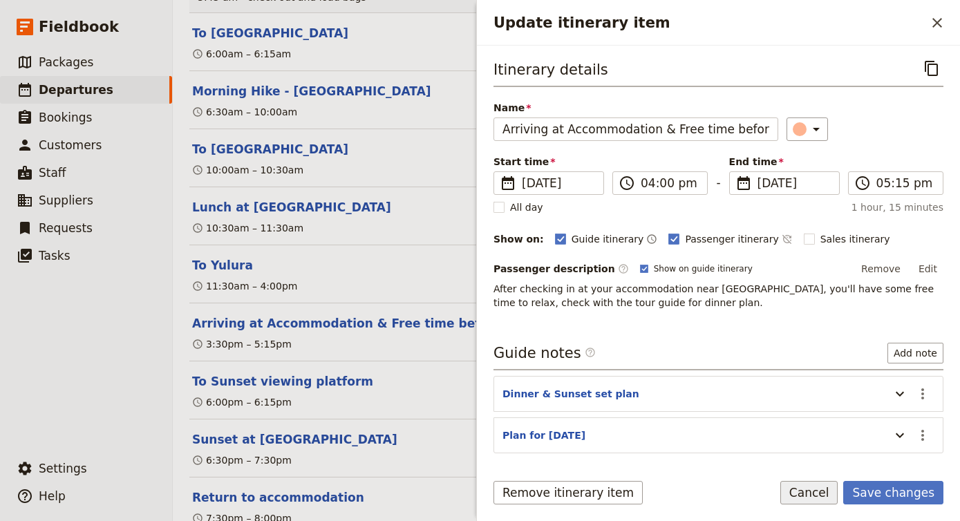
click at [823, 502] on button "Cancel" at bounding box center [809, 492] width 58 height 23
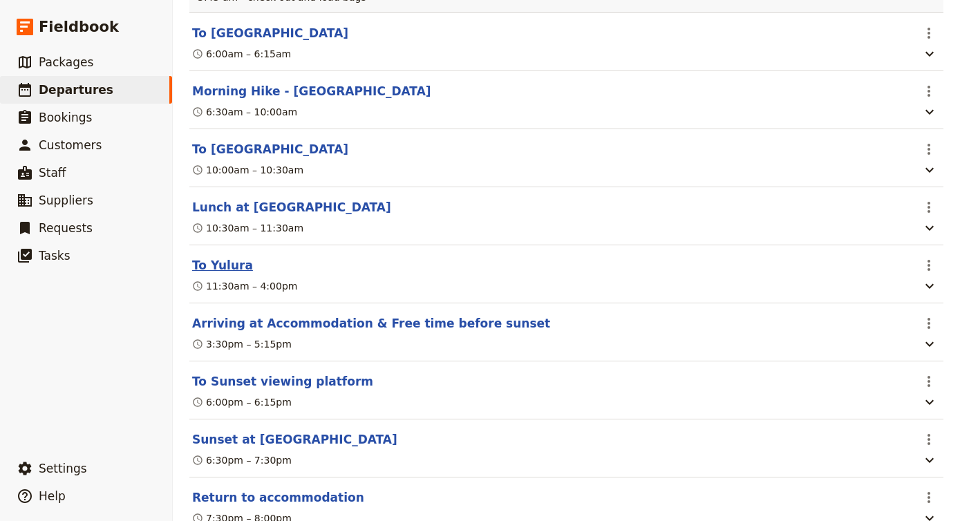
click at [208, 257] on button "To Yulura" at bounding box center [222, 265] width 61 height 17
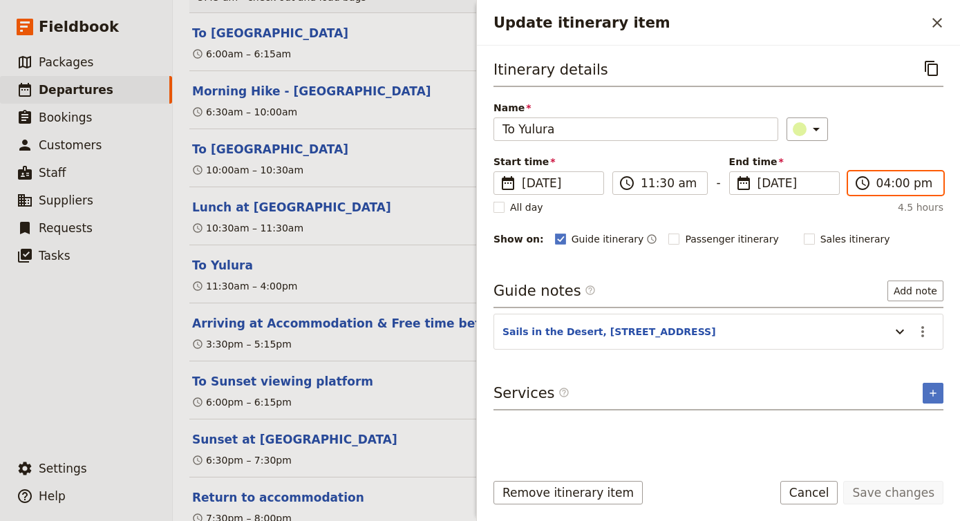
click at [891, 184] on input "04:00 pm" at bounding box center [905, 183] width 58 height 17
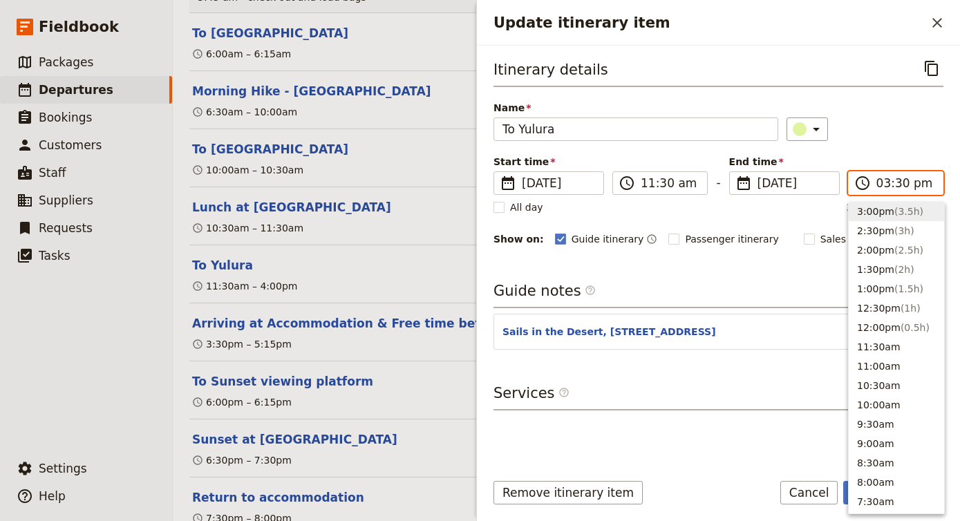
scroll to position [313, 0]
click at [902, 126] on div "​" at bounding box center [864, 128] width 157 height 23
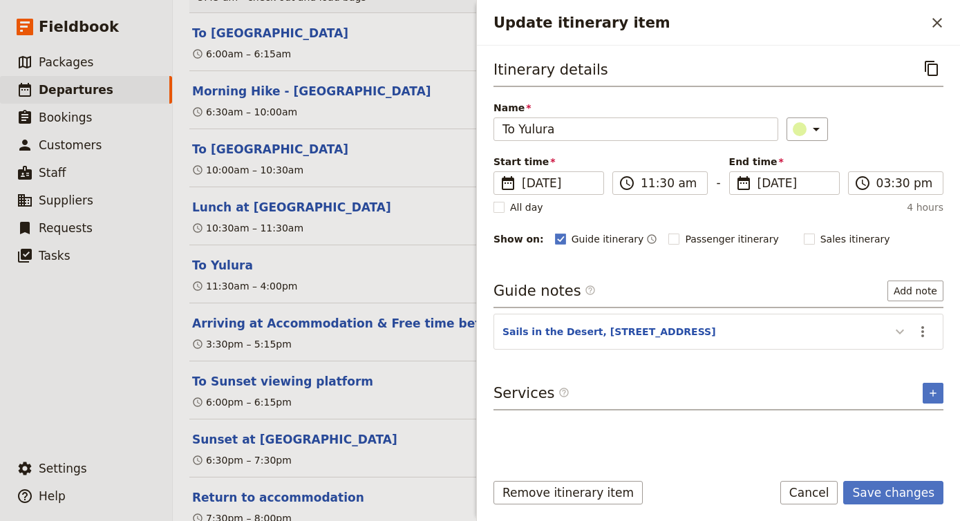
click at [900, 330] on icon "Update itinerary item" at bounding box center [899, 331] width 17 height 17
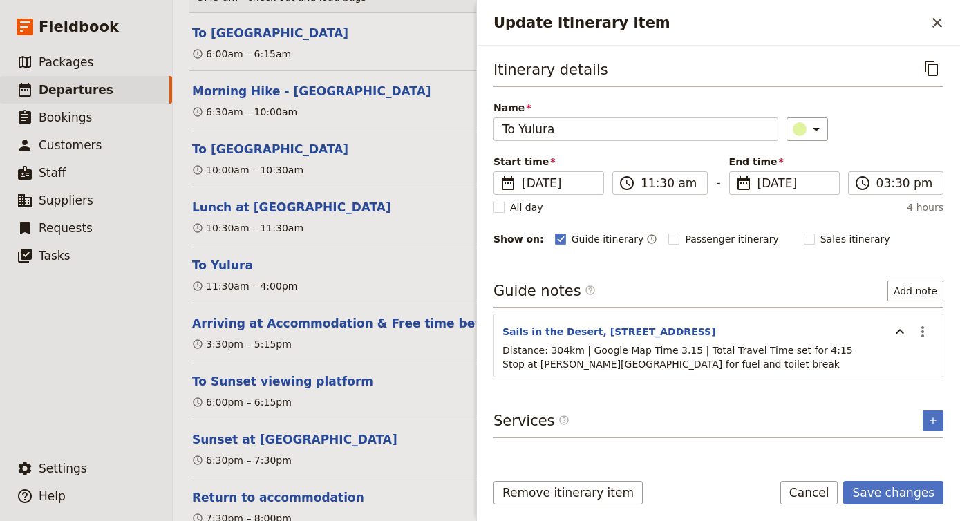
click at [900, 468] on form "Itinerary details ​ Name To [GEOGRAPHIC_DATA] ​ Start time ​ [DATE] [DATE] [DAT…" at bounding box center [718, 283] width 483 height 475
click at [866, 497] on button "Save changes" at bounding box center [893, 492] width 100 height 23
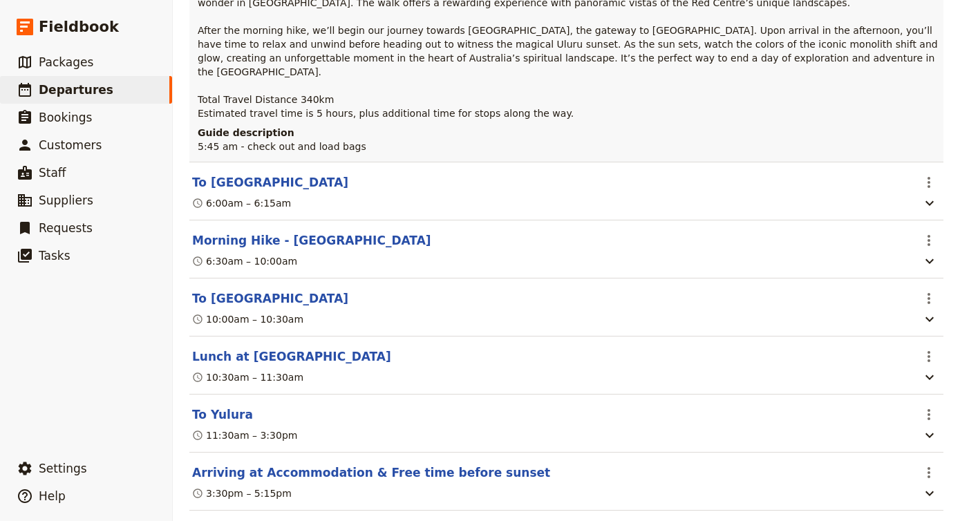
scroll to position [3156, 0]
click at [270, 279] on section "To [GEOGRAPHIC_DATA] ​ 10:00am – 10:30am" at bounding box center [566, 308] width 754 height 58
click at [267, 279] on section "To [GEOGRAPHIC_DATA] ​ 10:00am – 10:30am" at bounding box center [566, 308] width 754 height 58
click at [268, 291] on button "To [GEOGRAPHIC_DATA]" at bounding box center [270, 299] width 156 height 17
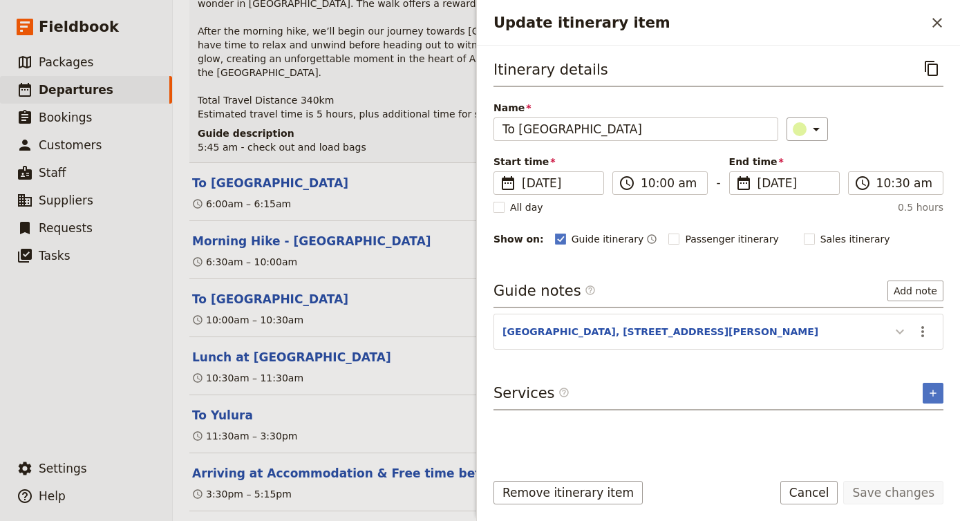
click at [900, 332] on icon "Update itinerary item" at bounding box center [899, 331] width 17 height 17
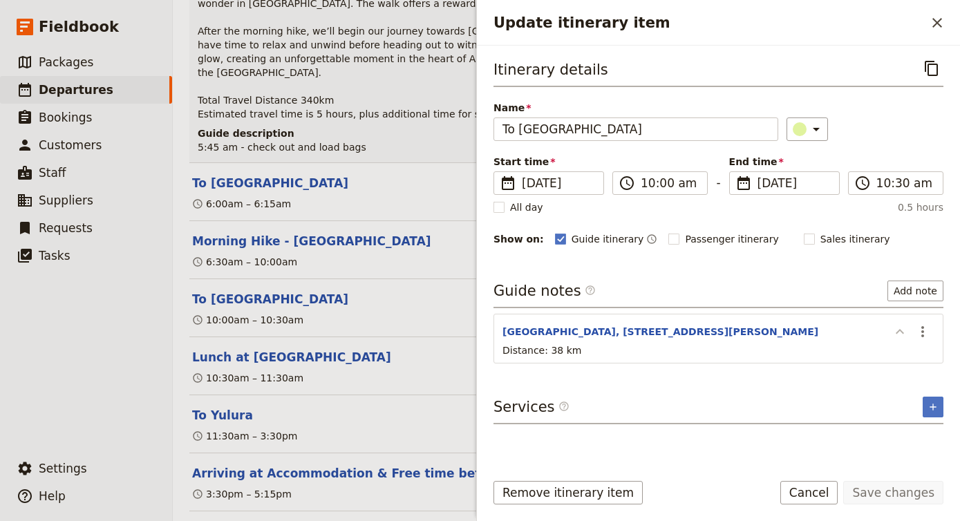
click at [898, 330] on icon "Update itinerary item" at bounding box center [899, 331] width 17 height 17
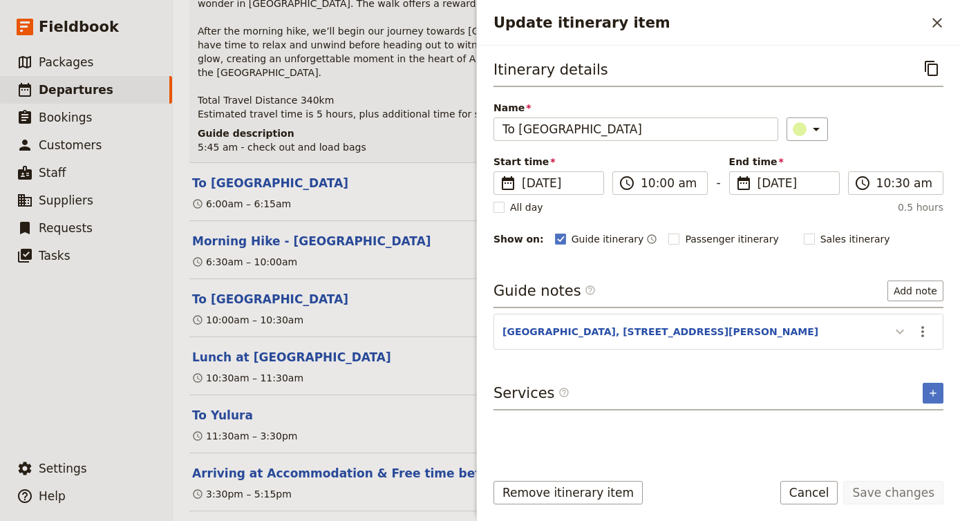
click at [898, 330] on icon "Update itinerary item" at bounding box center [899, 331] width 17 height 17
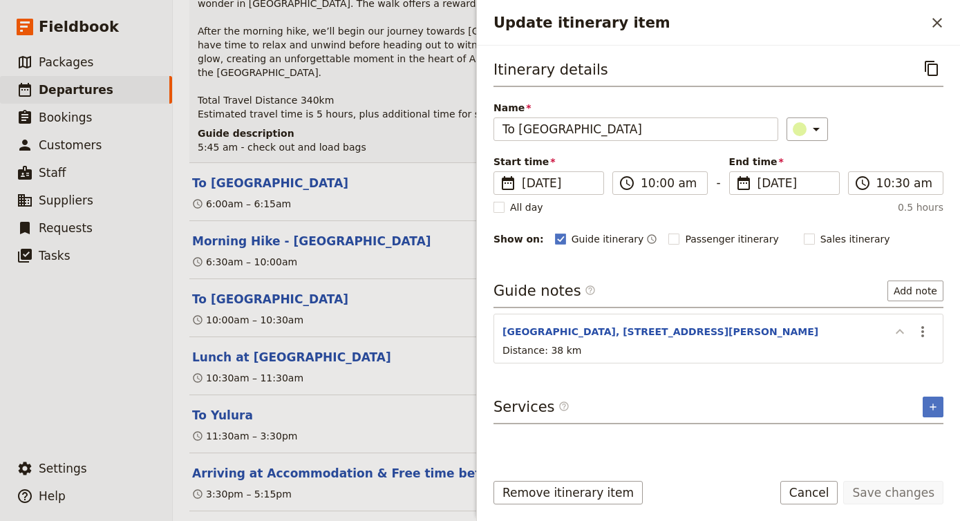
click at [898, 330] on icon "Update itinerary item" at bounding box center [899, 331] width 17 height 17
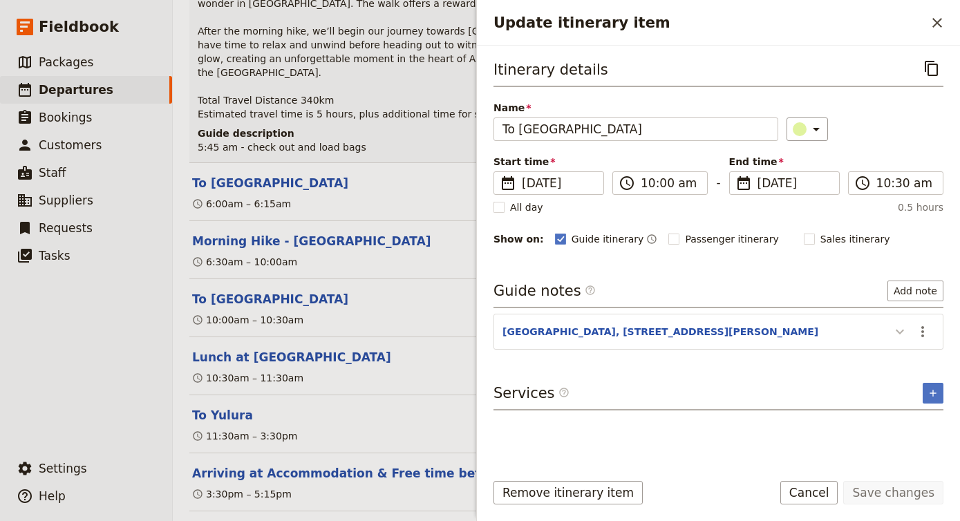
click at [898, 330] on icon "Update itinerary item" at bounding box center [899, 331] width 17 height 17
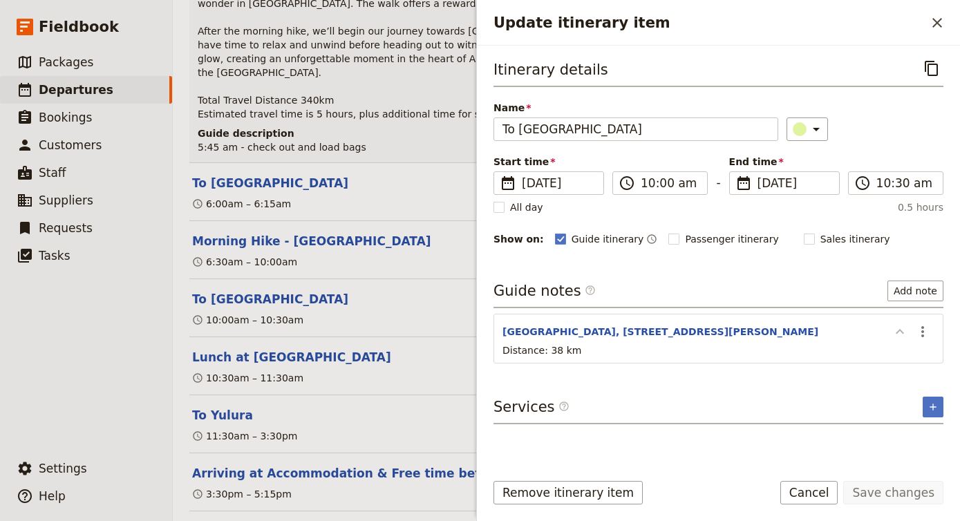
click at [898, 330] on icon "Update itinerary item" at bounding box center [899, 331] width 8 height 5
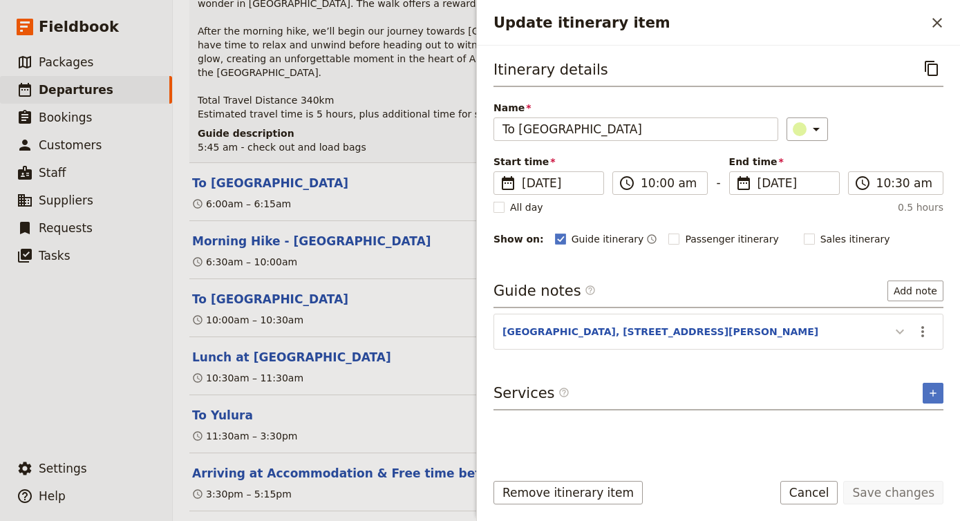
click at [898, 331] on icon "Update itinerary item" at bounding box center [899, 331] width 17 height 17
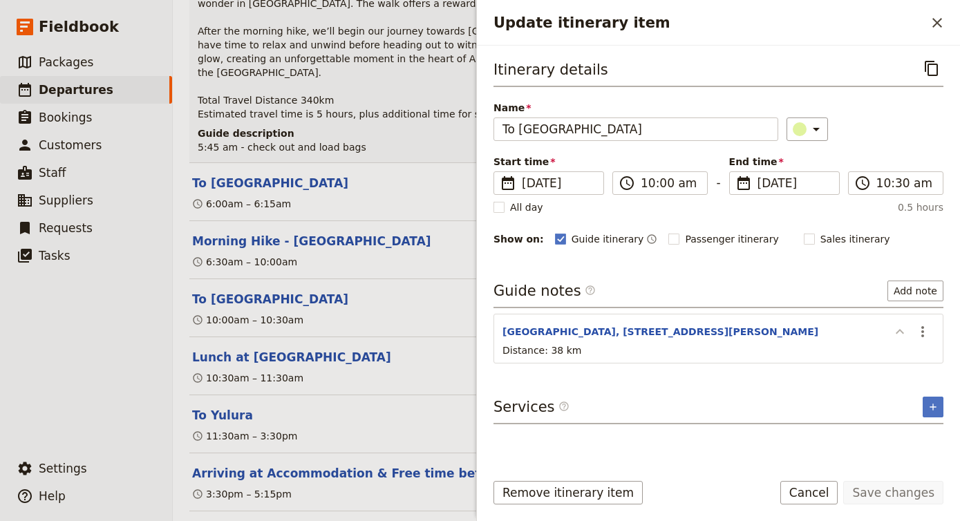
click at [896, 330] on icon "Update itinerary item" at bounding box center [899, 331] width 17 height 17
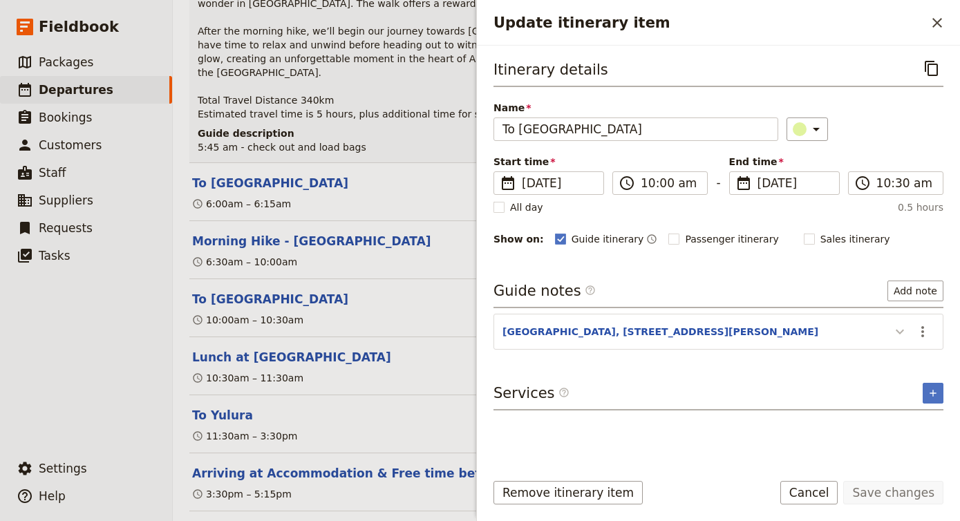
click at [903, 328] on icon "Update itinerary item" at bounding box center [899, 331] width 17 height 17
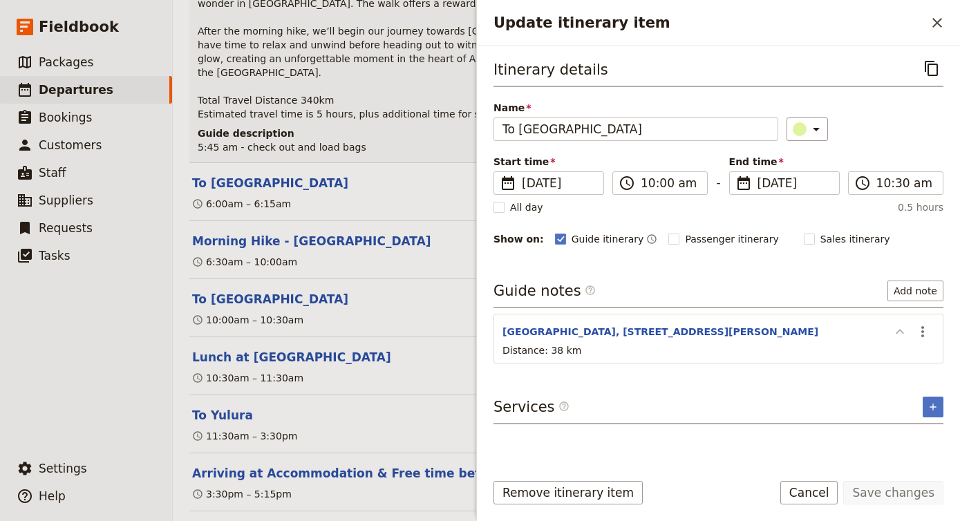
click at [903, 328] on icon "Update itinerary item" at bounding box center [899, 331] width 17 height 17
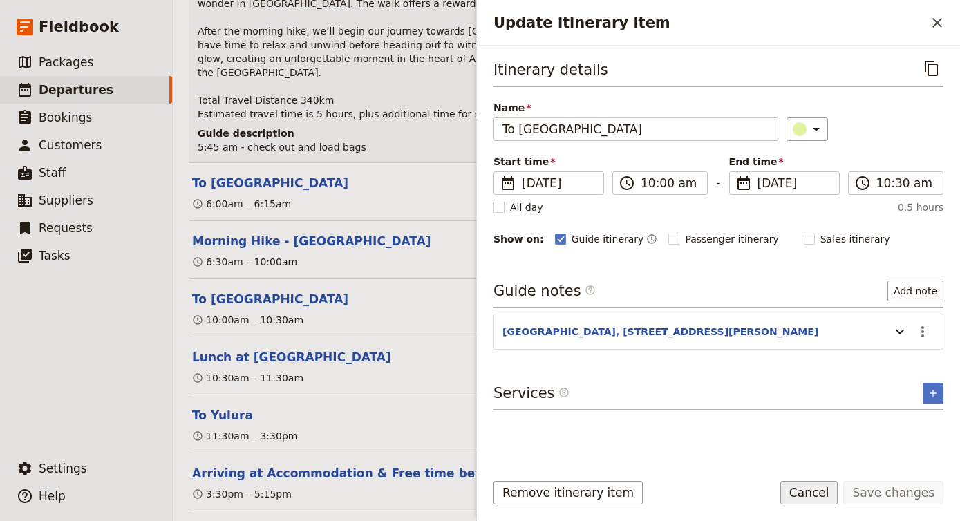
click at [816, 488] on button "Cancel" at bounding box center [809, 492] width 58 height 23
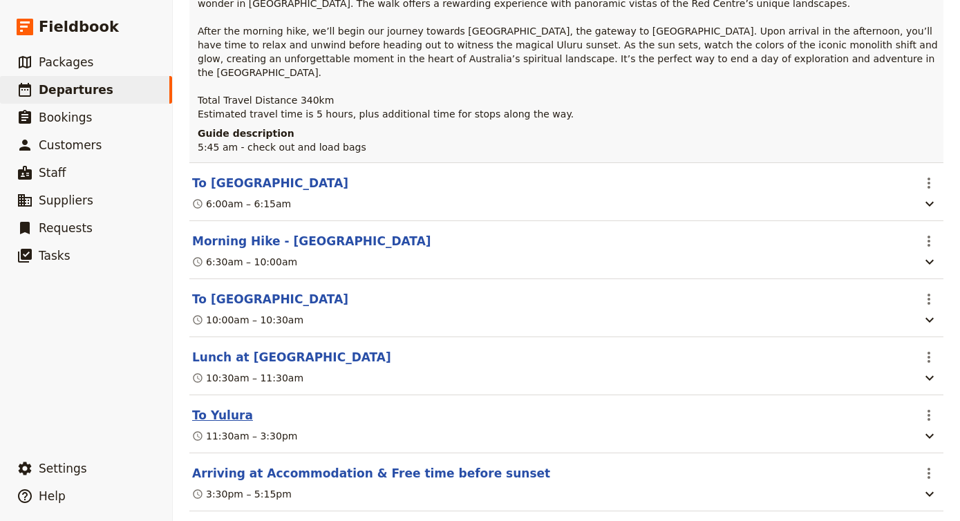
click at [224, 407] on button "To Yulura" at bounding box center [222, 415] width 61 height 17
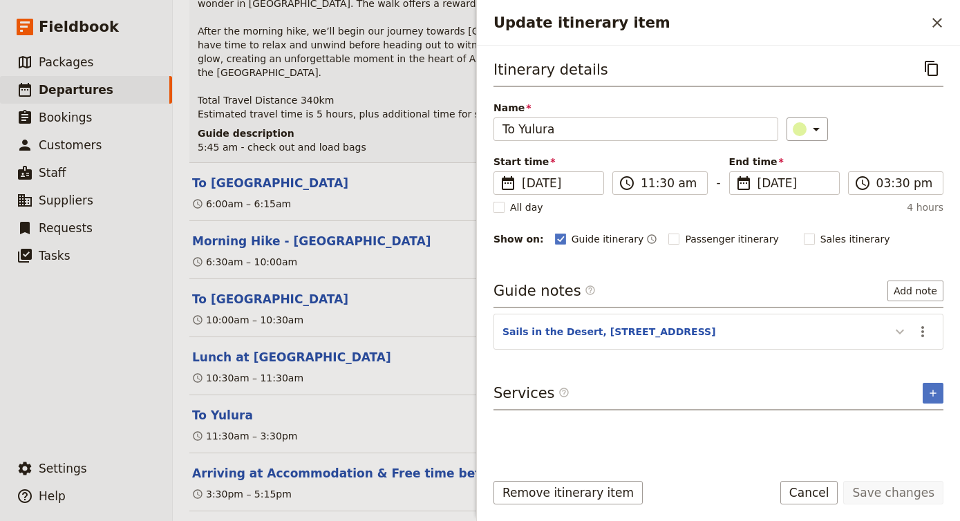
click at [907, 325] on icon "Update itinerary item" at bounding box center [899, 331] width 17 height 17
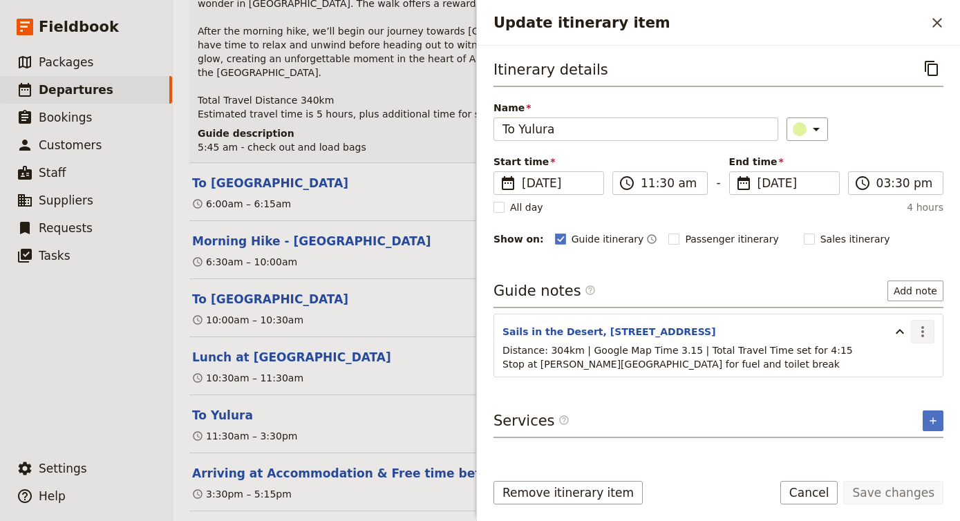
click at [916, 325] on icon "Actions" at bounding box center [922, 331] width 17 height 17
click at [897, 359] on span "Edit note" at bounding box center [883, 362] width 44 height 14
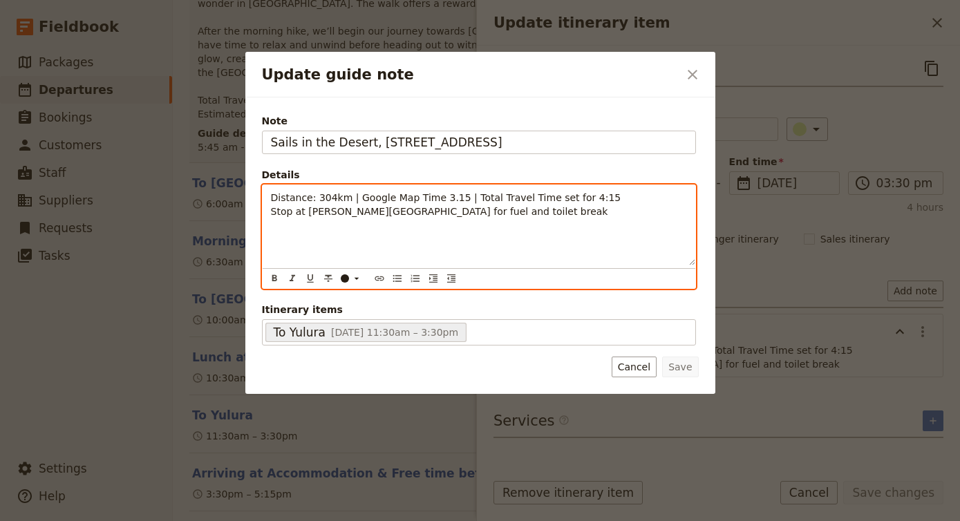
click at [330, 195] on span "Distance: 304km | Google Map Time 3.15 | Total Travel Time set for 4:15 Stop at…" at bounding box center [446, 204] width 350 height 25
click at [453, 201] on span "Distance: 266km | Google Map Time 3.15 | Total Travel Time set for 4:15 Stop at…" at bounding box center [446, 204] width 350 height 25
click at [612, 199] on p "Distance: 266km | Google Map Time 3 hours | Total Travel Time set for 4:15 Stop…" at bounding box center [479, 205] width 416 height 28
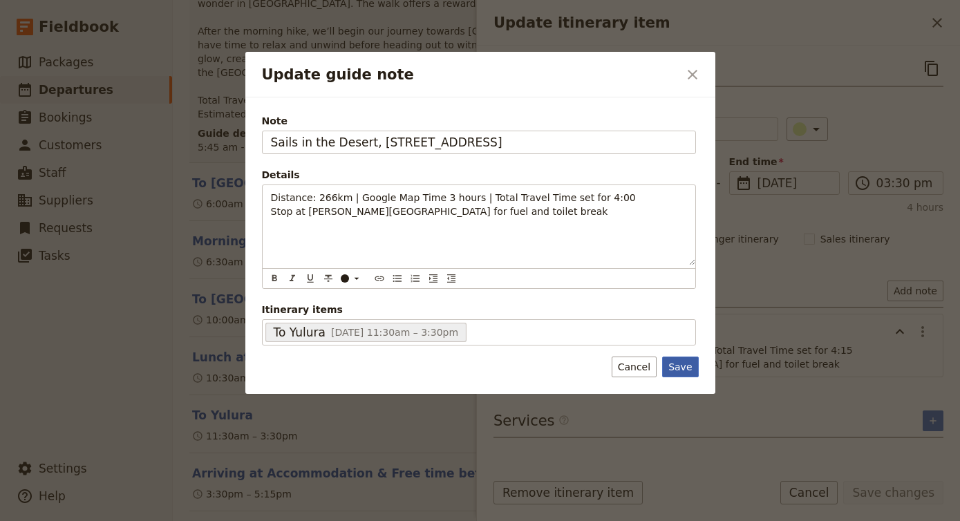
click at [681, 362] on button "Save" at bounding box center [680, 367] width 36 height 21
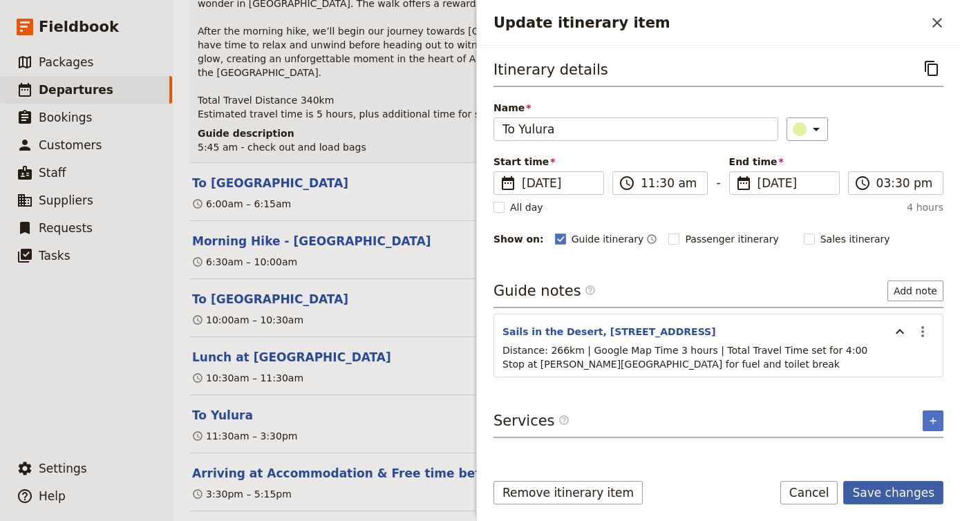
click at [895, 489] on button "Save changes" at bounding box center [893, 492] width 100 height 23
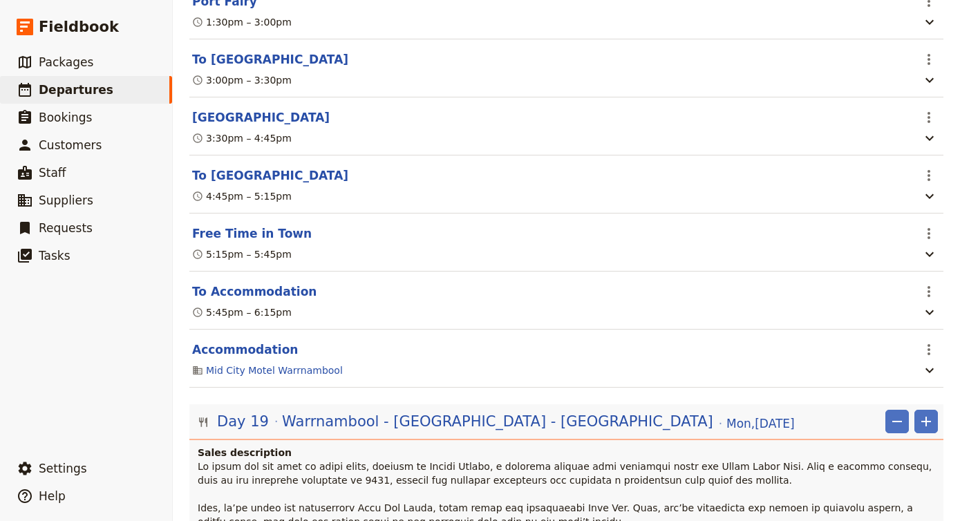
scroll to position [11300, 0]
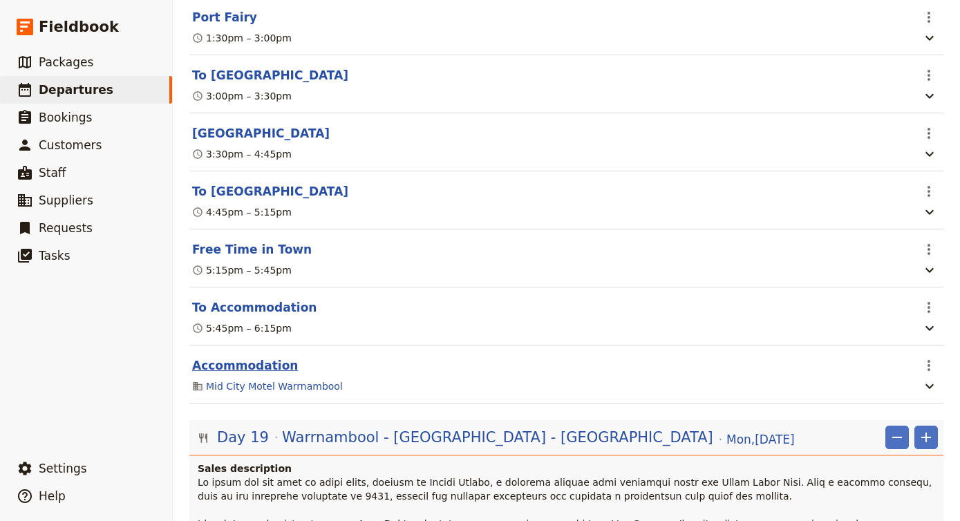
click at [273, 357] on button "Accommodation" at bounding box center [245, 365] width 106 height 17
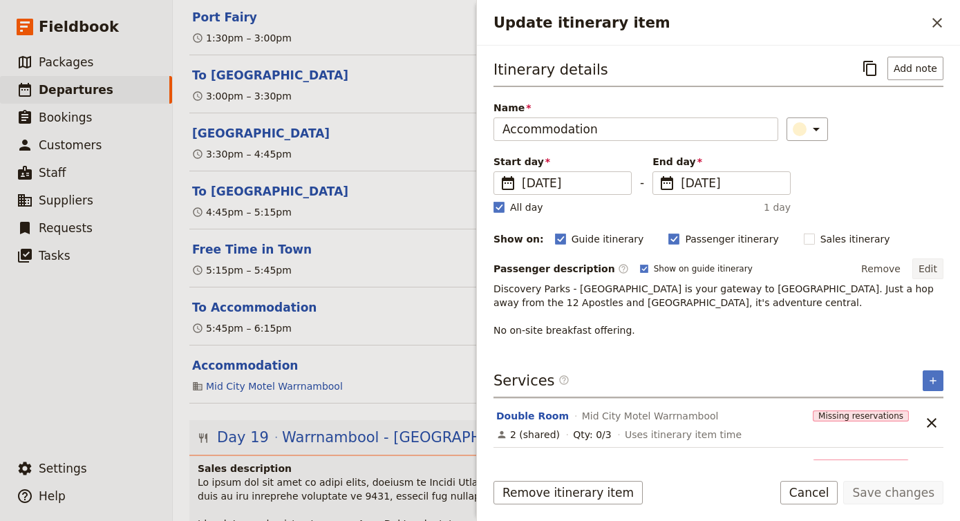
click at [934, 269] on button "Edit" at bounding box center [927, 268] width 31 height 21
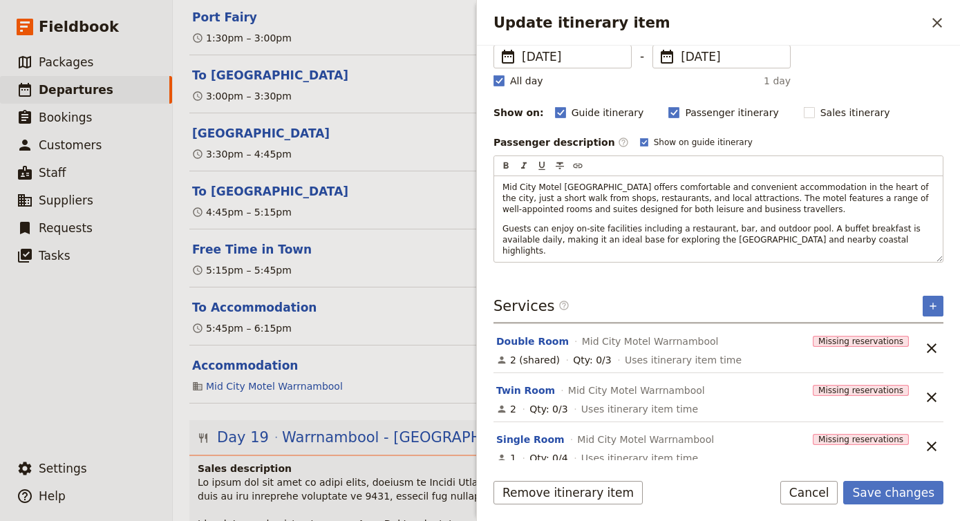
scroll to position [126, 0]
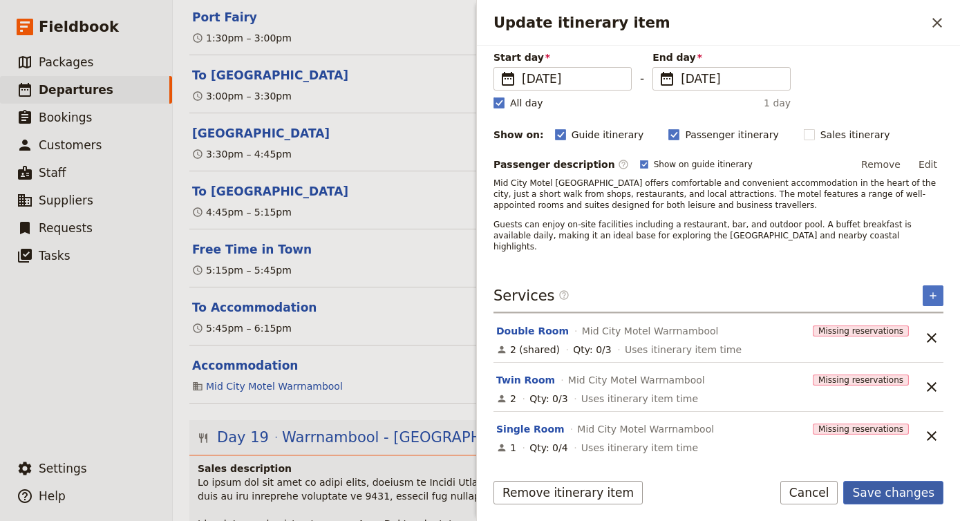
click at [871, 490] on button "Save changes" at bounding box center [893, 492] width 100 height 23
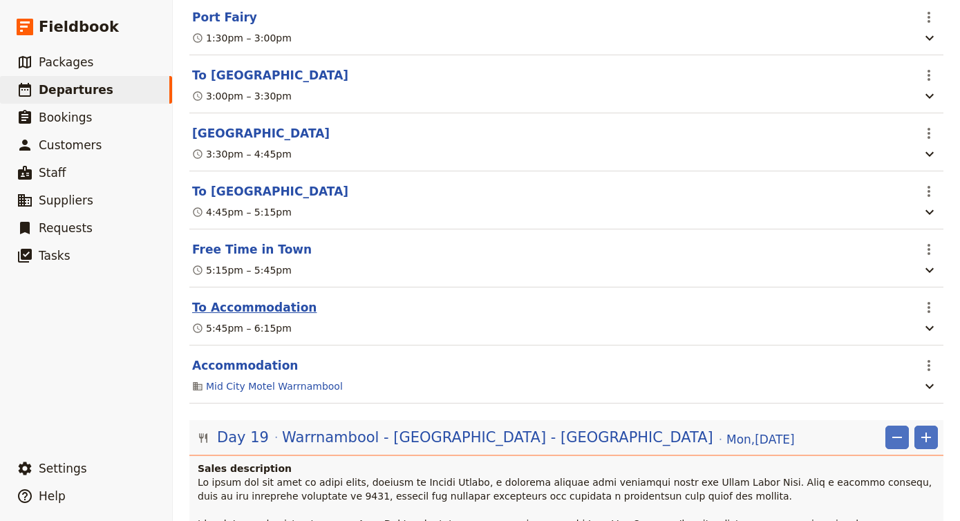
click at [294, 299] on button "To Accommodation" at bounding box center [254, 307] width 124 height 17
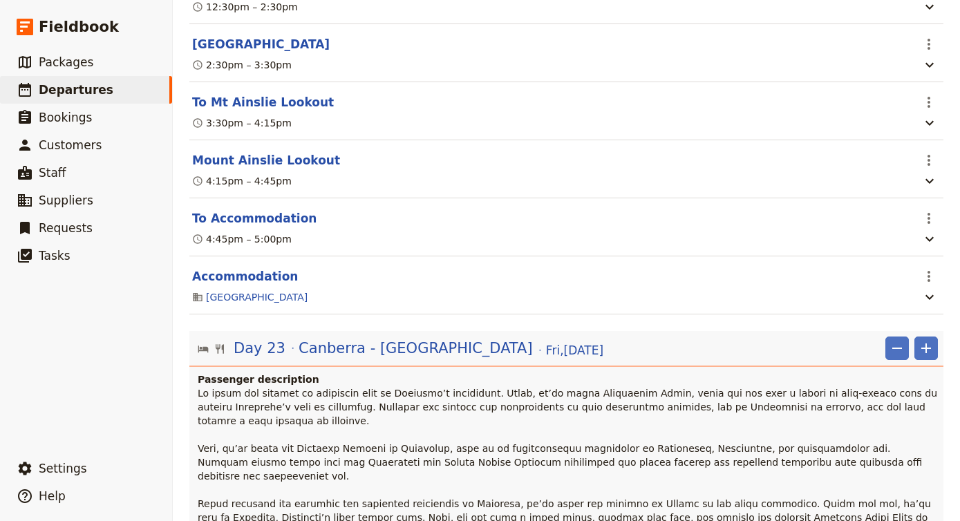
scroll to position [15356, 0]
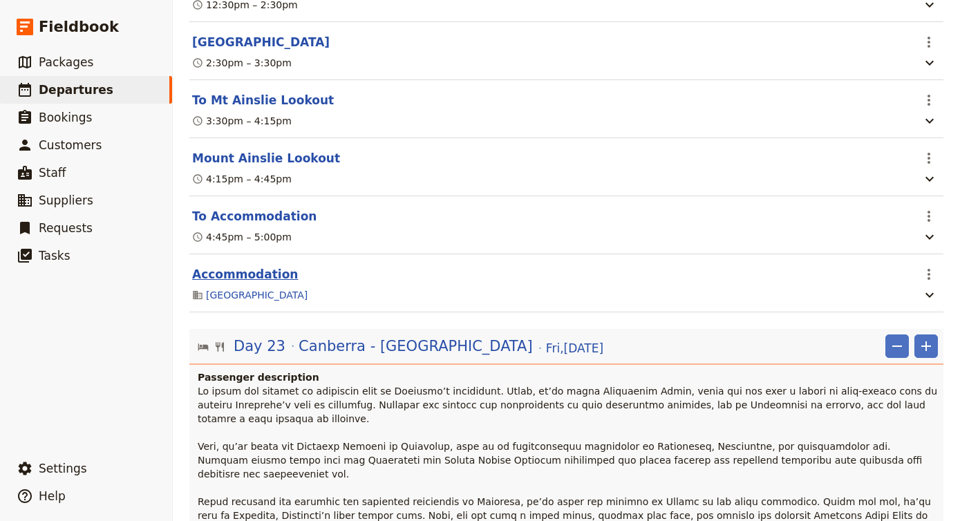
click at [254, 266] on button "Accommodation" at bounding box center [245, 274] width 106 height 17
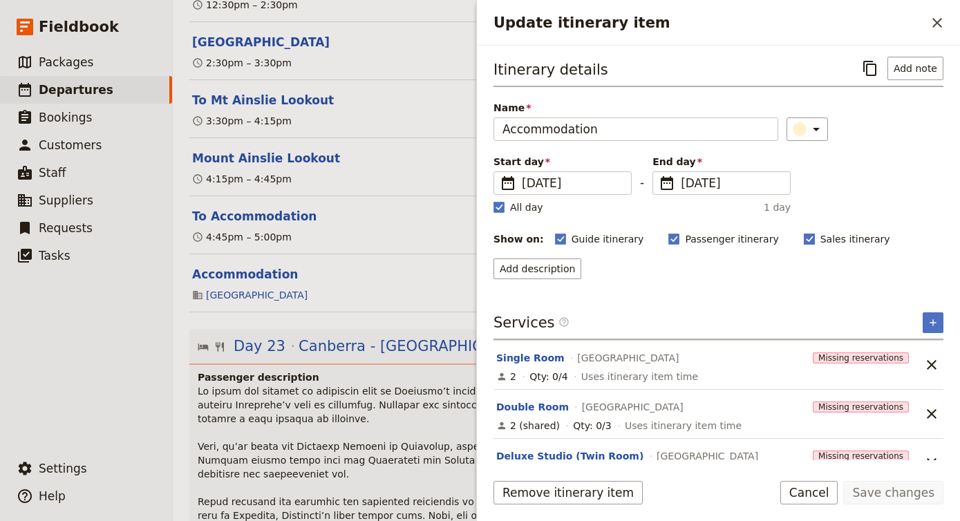
click at [806, 240] on polygon "Update itinerary item" at bounding box center [809, 238] width 7 height 8
click at [803, 232] on input "Sales itinerary" at bounding box center [803, 231] width 1 height 1
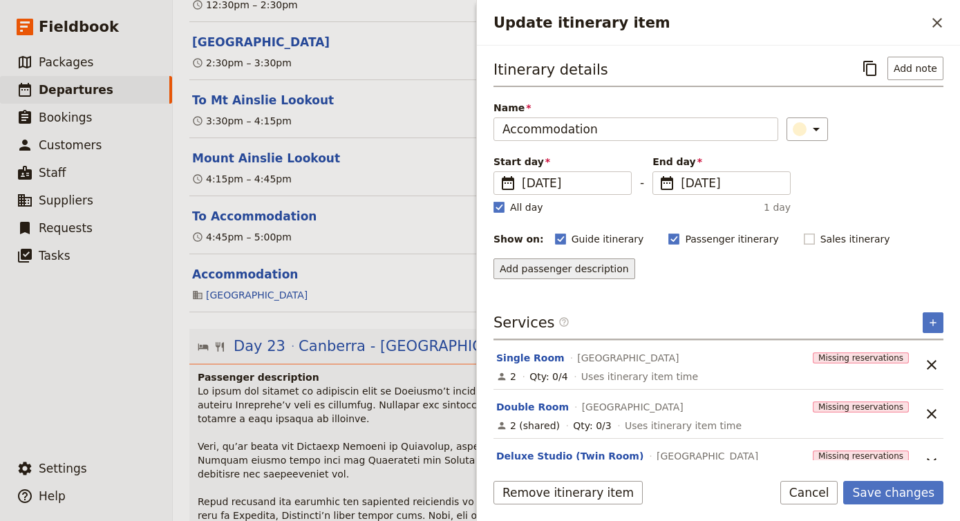
click at [567, 272] on button "Add passenger description" at bounding box center [564, 268] width 142 height 21
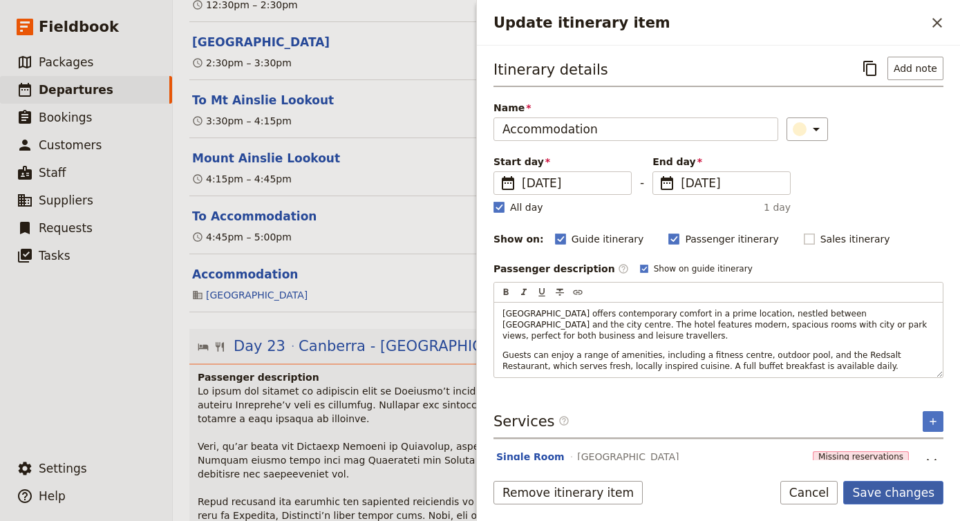
click at [867, 489] on button "Save changes" at bounding box center [893, 492] width 100 height 23
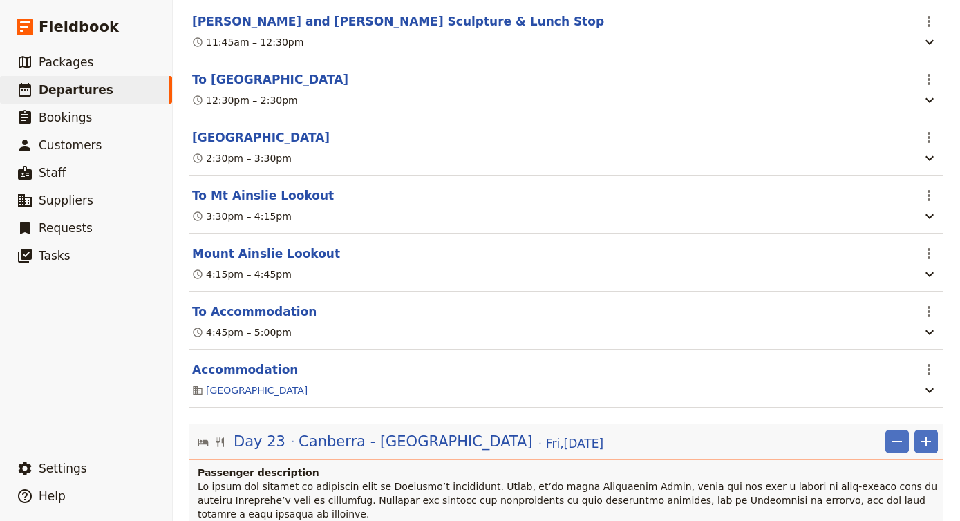
scroll to position [15256, 0]
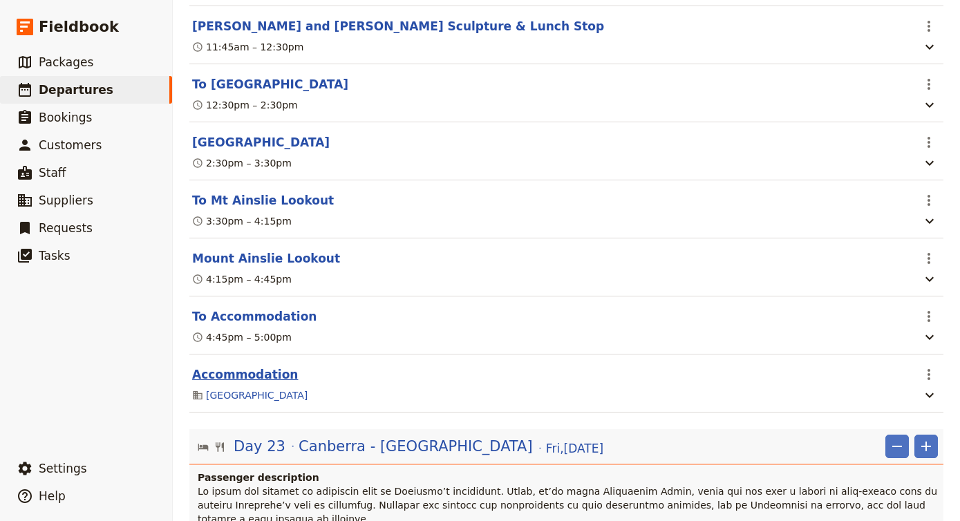
click at [258, 366] on button "Accommodation" at bounding box center [245, 374] width 106 height 17
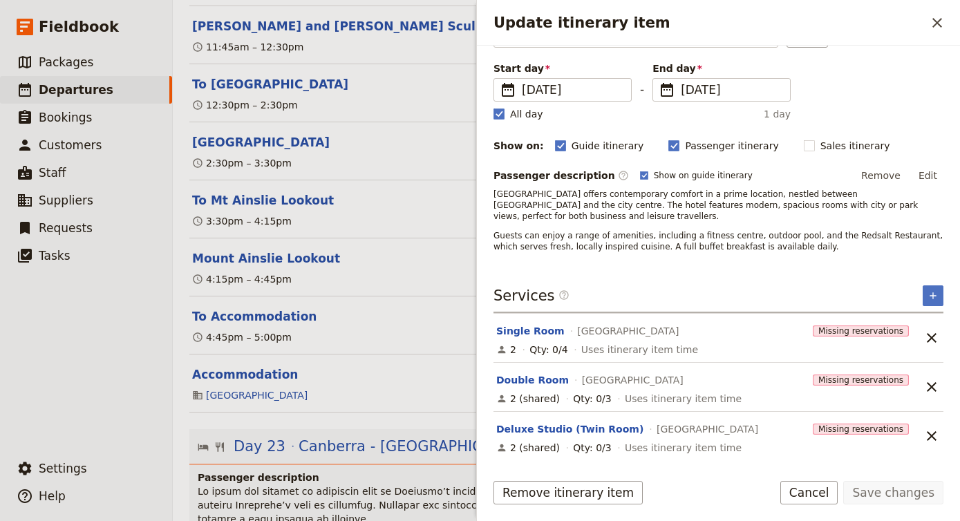
scroll to position [93, 0]
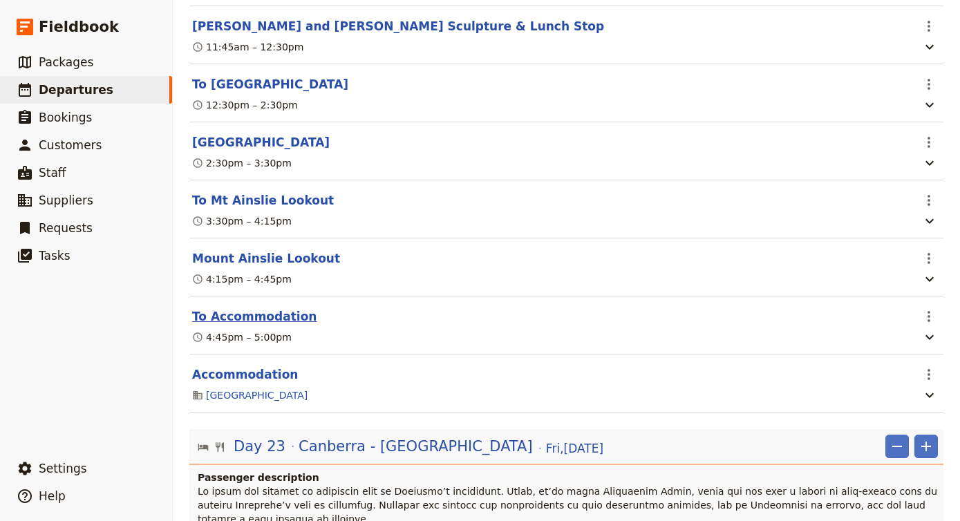
click at [270, 308] on button "To Accommodation" at bounding box center [254, 316] width 124 height 17
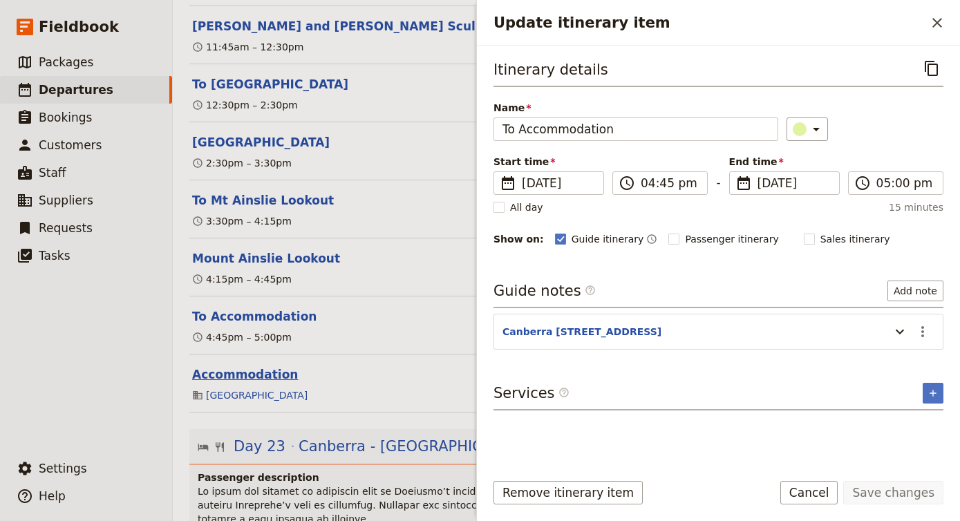
click at [231, 366] on button "Accommodation" at bounding box center [245, 374] width 106 height 17
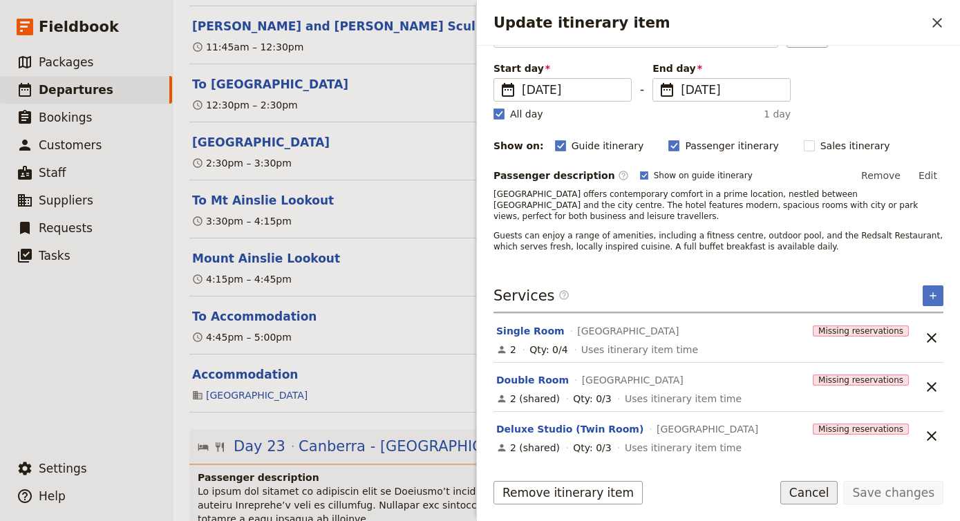
click at [813, 500] on button "Cancel" at bounding box center [809, 492] width 58 height 23
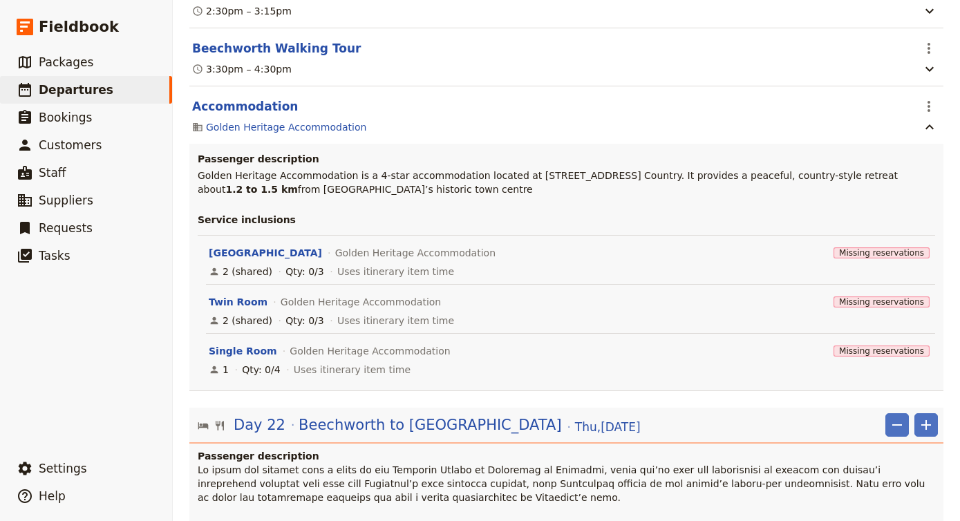
scroll to position [14365, 0]
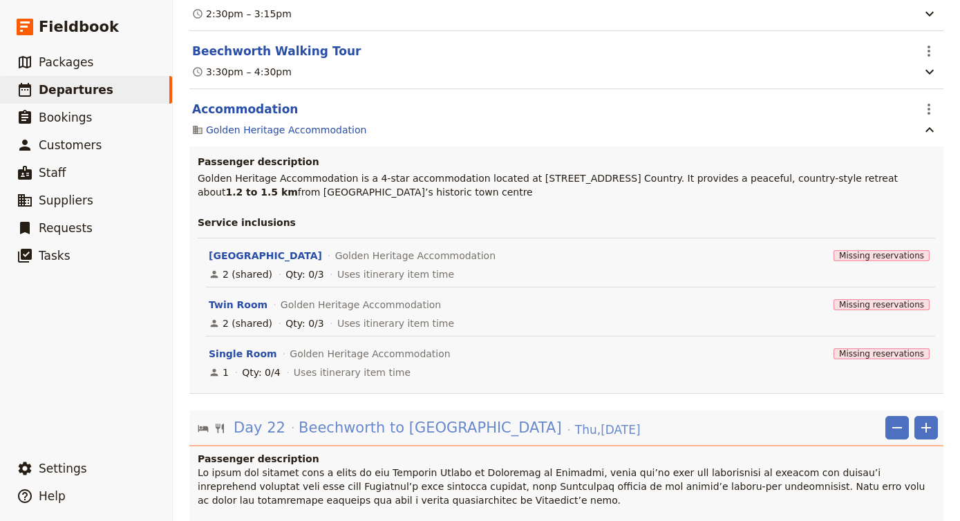
click at [372, 417] on span "Beechworth to [GEOGRAPHIC_DATA]" at bounding box center [429, 427] width 263 height 21
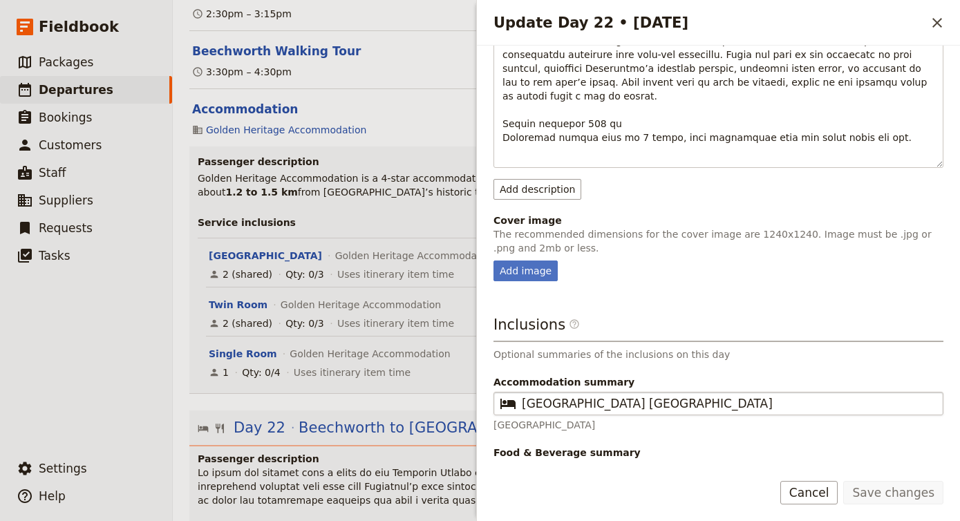
scroll to position [444, 0]
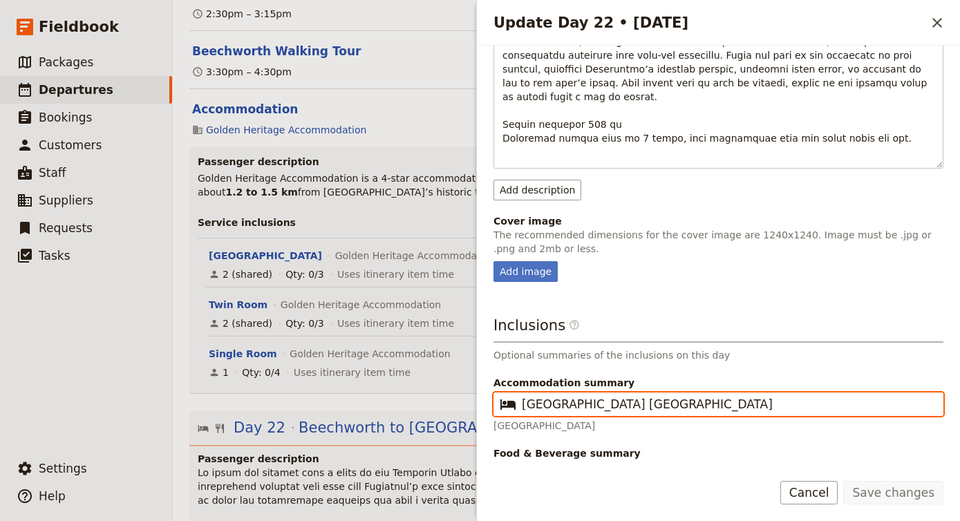
drag, startPoint x: 709, startPoint y: 377, endPoint x: 379, endPoint y: 359, distance: 330.1
click at [379, 359] on div "AU301025-Djoser 29-days from [GEOGRAPHIC_DATA] to [GEOGRAPHIC_DATA] ​ Draft [DA…" at bounding box center [566, 260] width 787 height 521
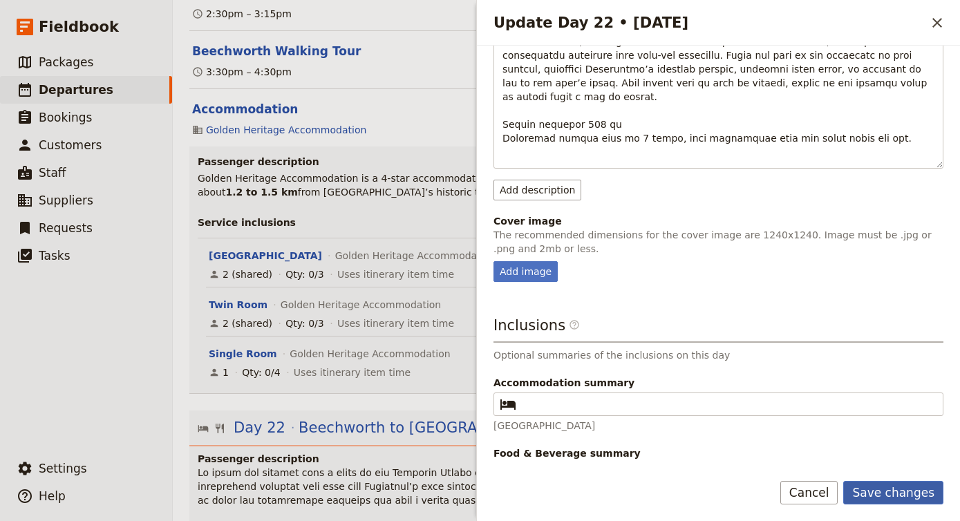
click at [908, 497] on button "Save changes" at bounding box center [893, 492] width 100 height 23
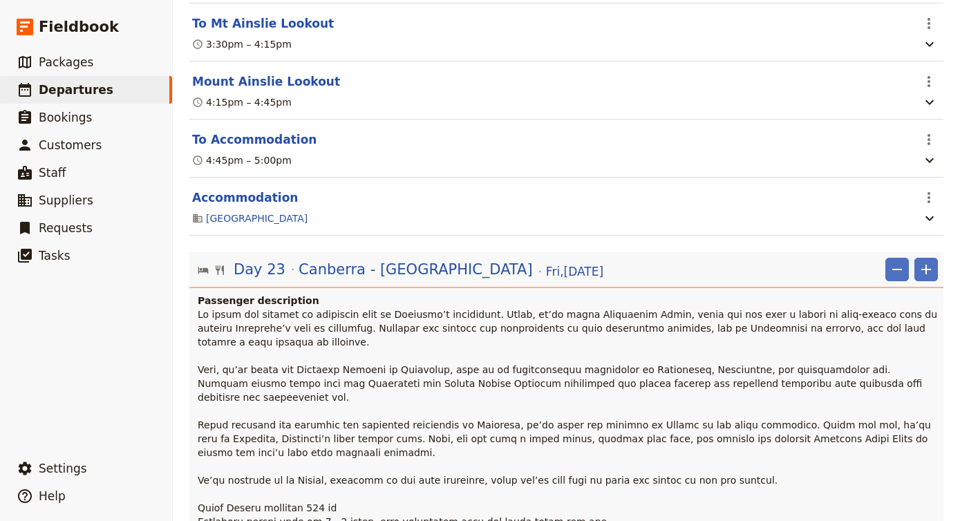
scroll to position [15422, 0]
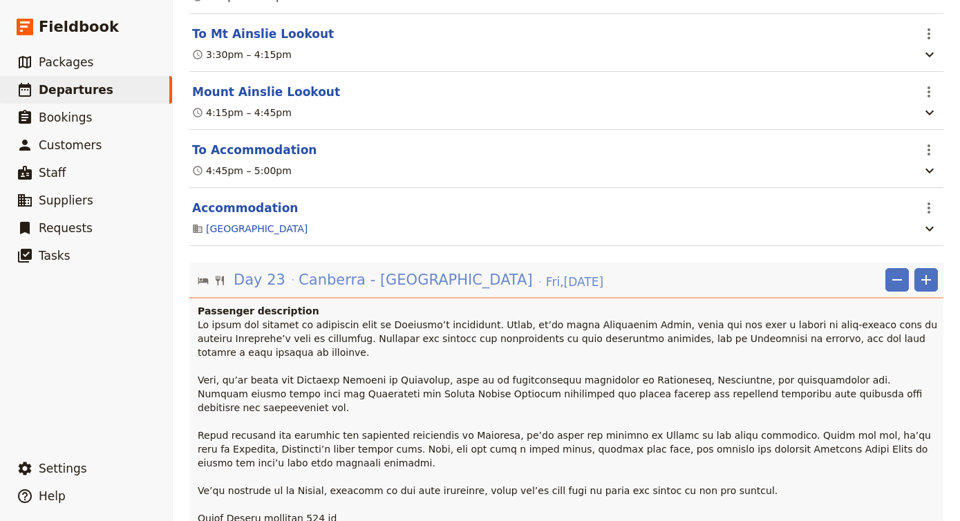
click at [379, 268] on div "Day 23 [GEOGRAPHIC_DATA] - Orange [DATE]" at bounding box center [418, 279] width 372 height 23
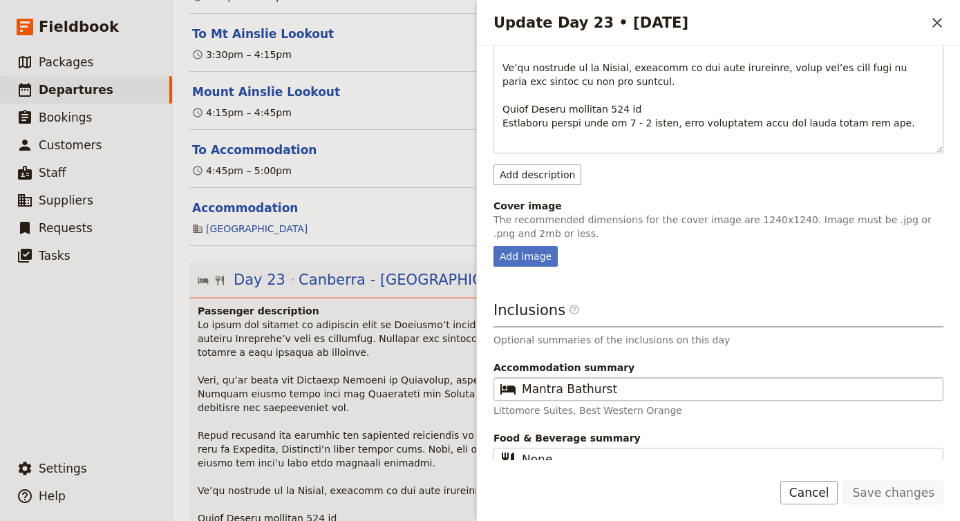
scroll to position [403, 0]
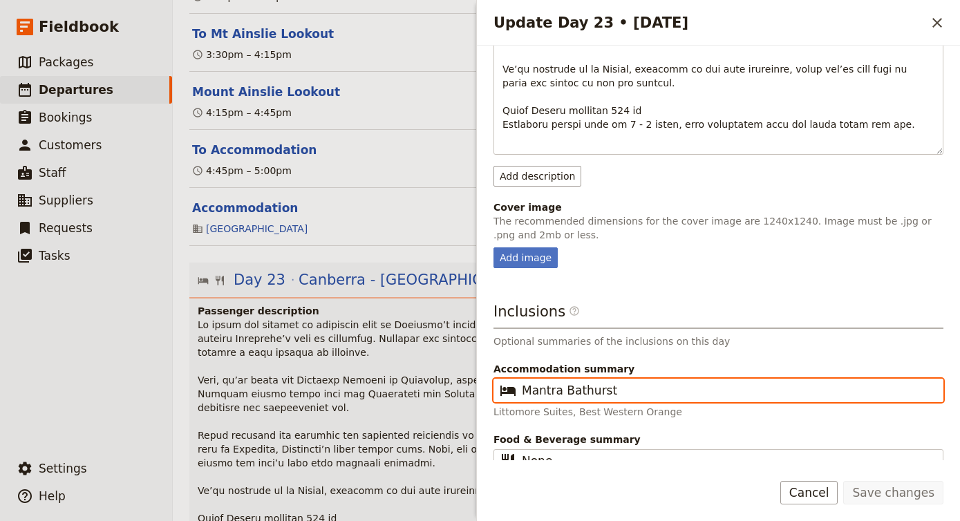
drag, startPoint x: 656, startPoint y: 368, endPoint x: 420, endPoint y: 350, distance: 237.0
click at [420, 350] on div "AU301025-Djoser 29-days from [GEOGRAPHIC_DATA] to [GEOGRAPHIC_DATA] ​ Draft [DA…" at bounding box center [566, 260] width 787 height 521
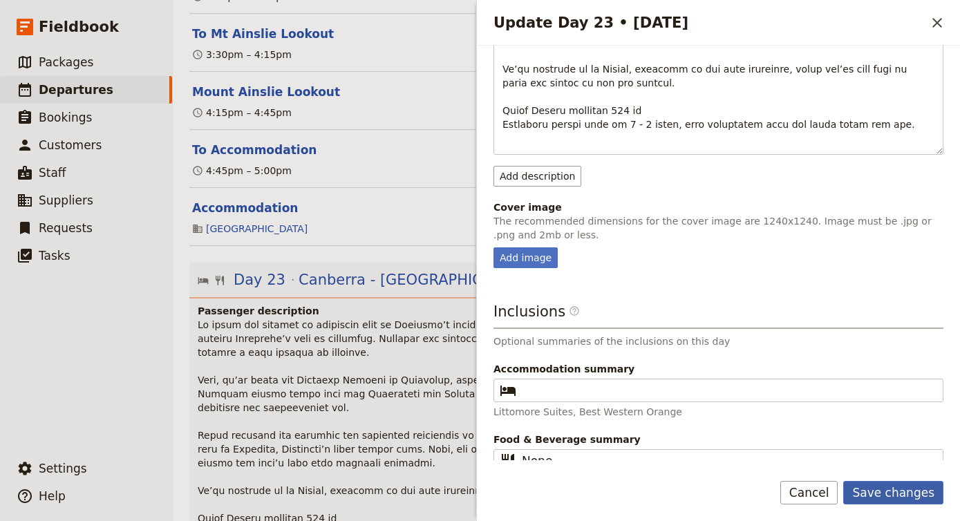
click at [895, 500] on button "Save changes" at bounding box center [893, 492] width 100 height 23
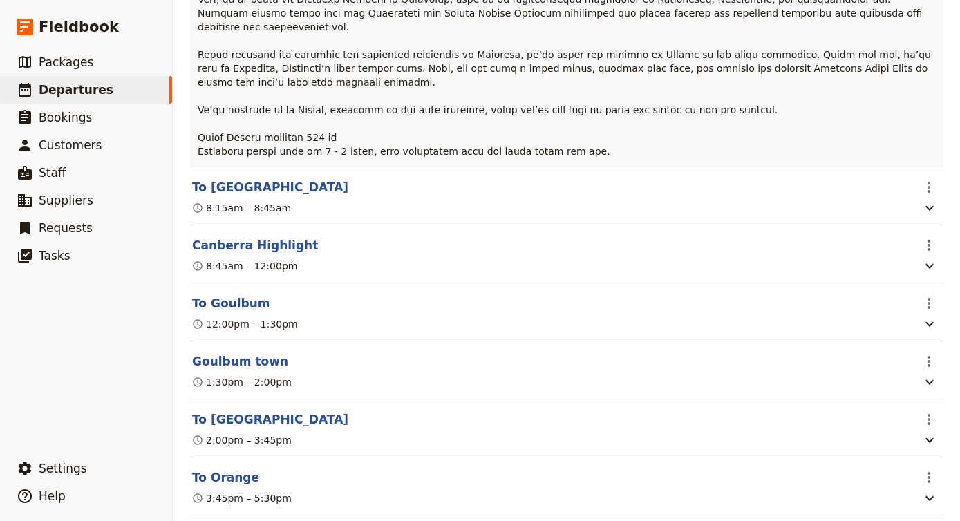
scroll to position [15805, 0]
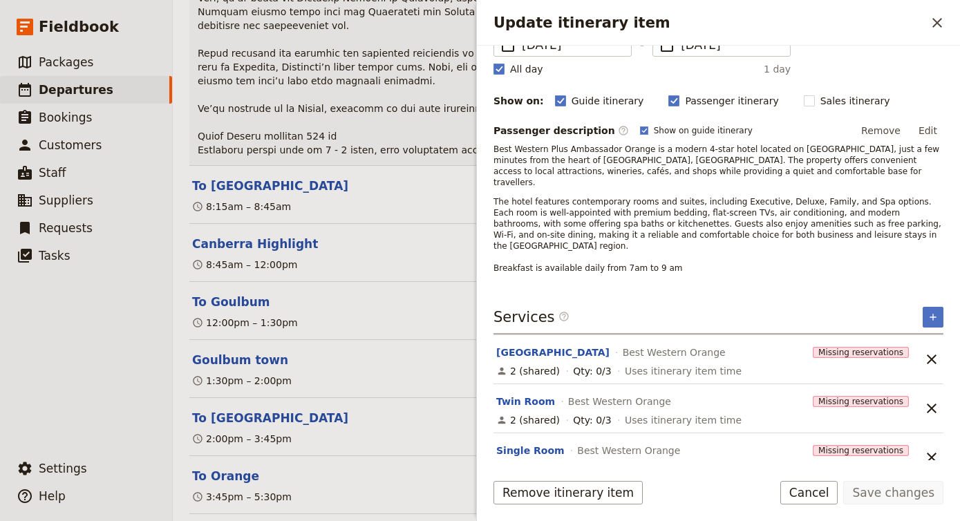
scroll to position [138, 0]
click at [820, 494] on button "Cancel" at bounding box center [809, 492] width 58 height 23
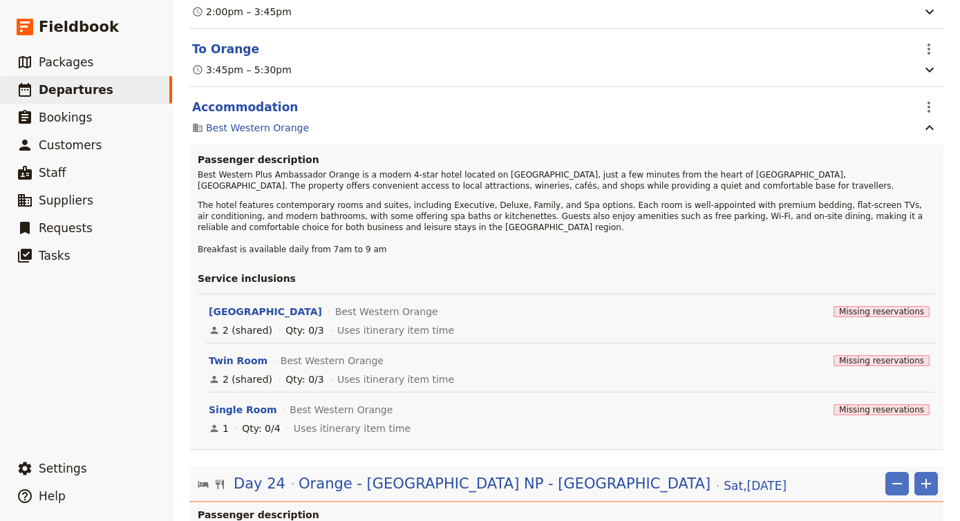
scroll to position [16236, 0]
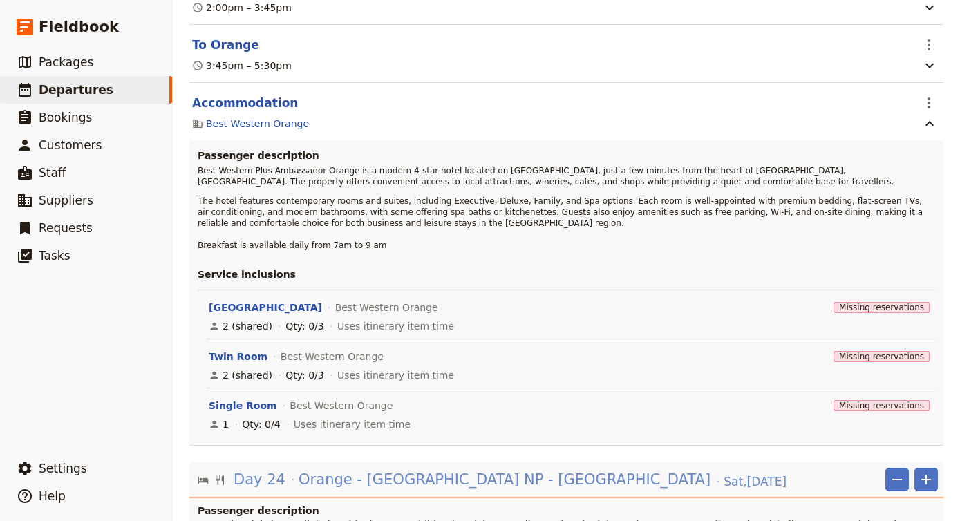
click at [363, 469] on span "Orange - [GEOGRAPHIC_DATA] NP - [GEOGRAPHIC_DATA]" at bounding box center [504, 479] width 412 height 21
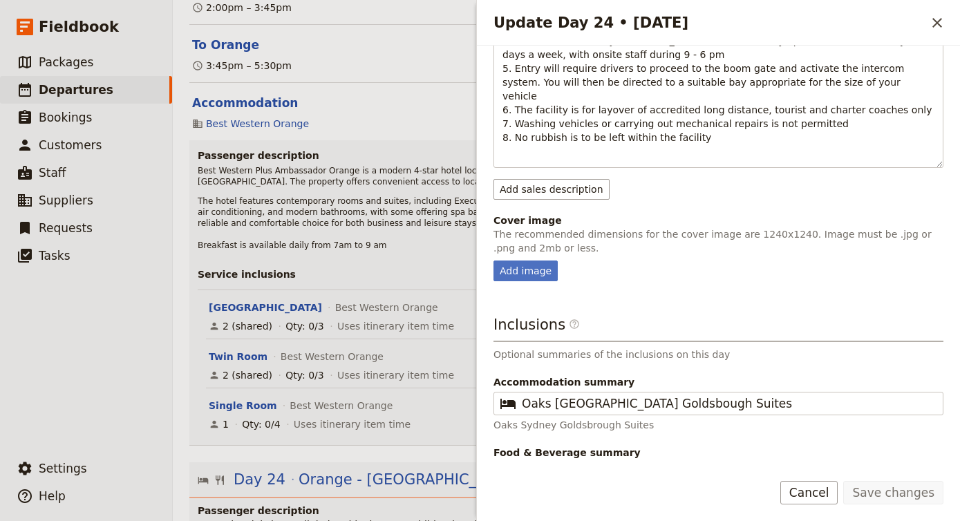
scroll to position [716, 0]
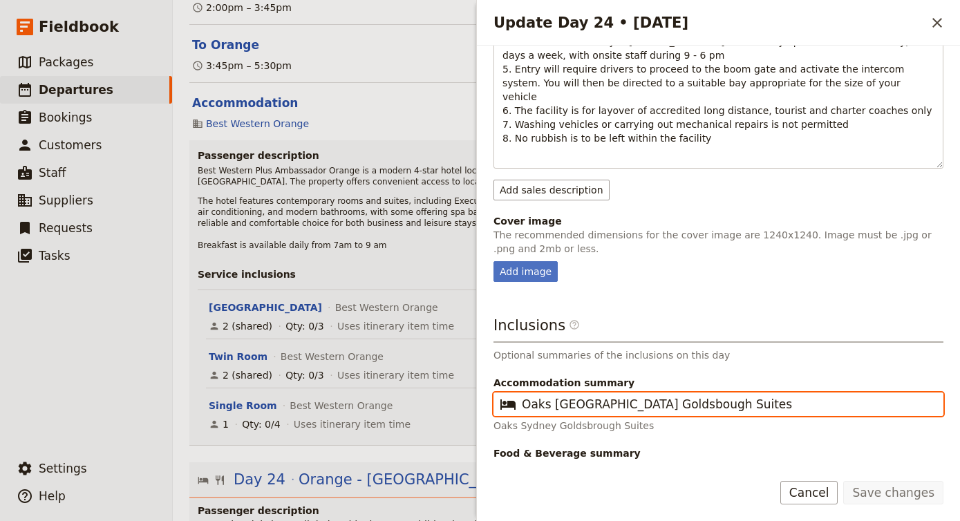
click at [733, 396] on input "Oaks [GEOGRAPHIC_DATA] Goldsbough Suites" at bounding box center [728, 404] width 413 height 17
drag, startPoint x: 708, startPoint y: 383, endPoint x: 406, endPoint y: 377, distance: 302.0
click at [406, 379] on div "AU301025-Djoser 29-days from [GEOGRAPHIC_DATA] to [GEOGRAPHIC_DATA] ​ Draft [DA…" at bounding box center [566, 260] width 787 height 521
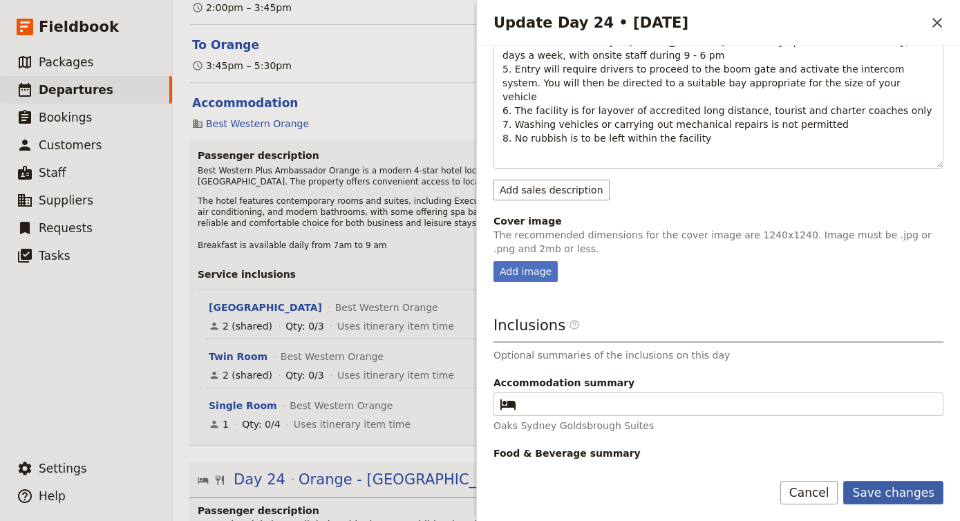
click at [869, 499] on button "Save changes" at bounding box center [893, 492] width 100 height 23
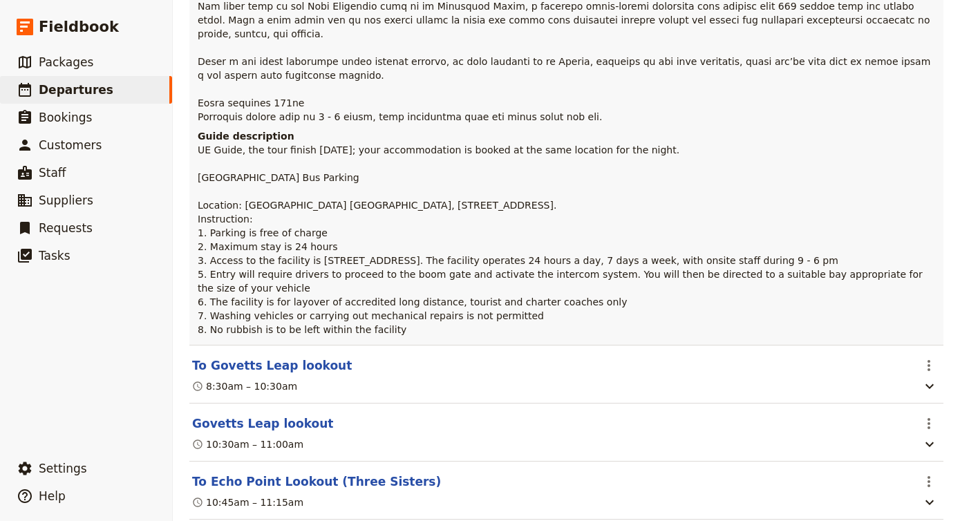
scroll to position [16860, 0]
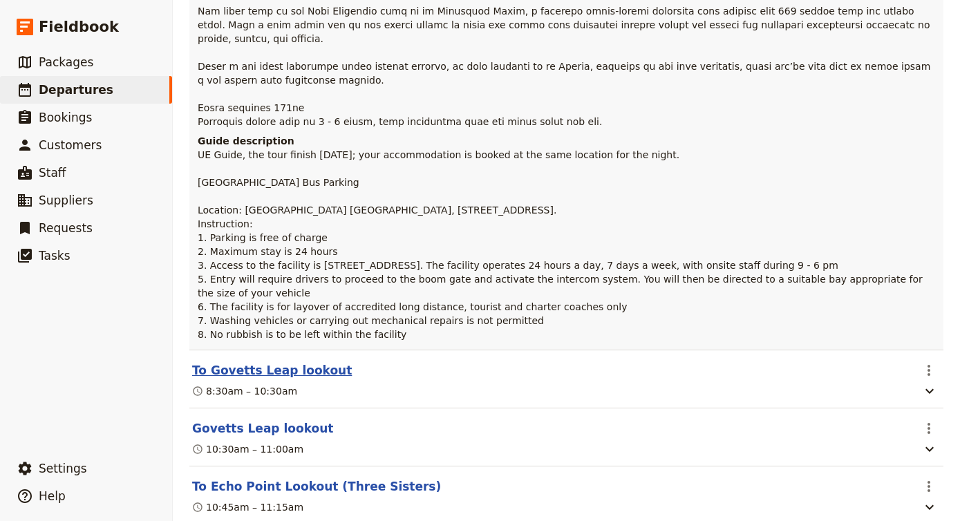
click at [303, 362] on button "To Govetts Leap lookout" at bounding box center [272, 370] width 160 height 17
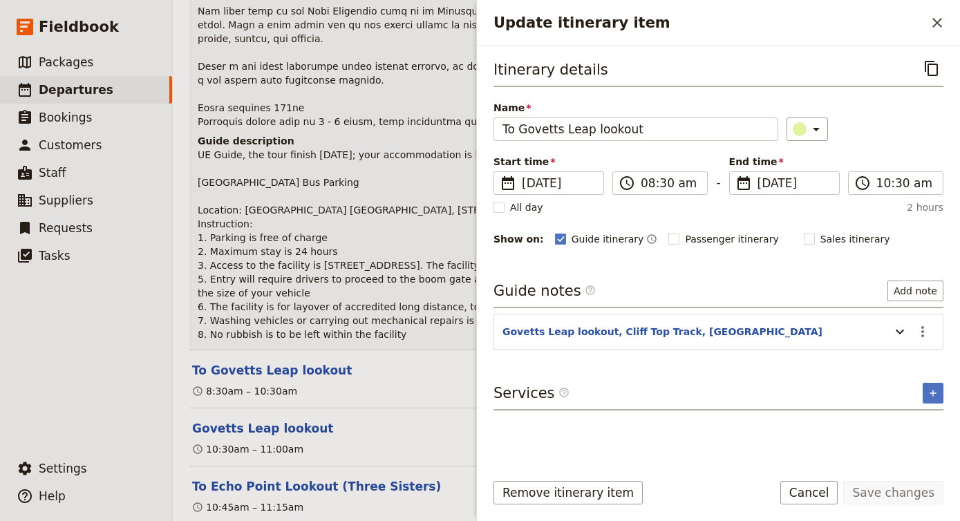
click at [421, 149] on span "UE Guide, the tour finish [DATE]; your accommodation is booked at the same loca…" at bounding box center [562, 244] width 728 height 191
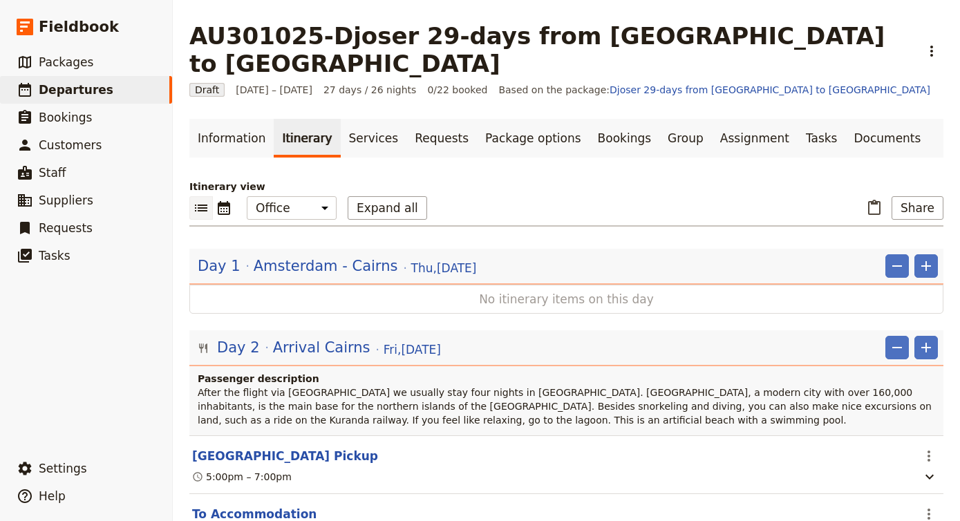
scroll to position [0, 0]
click at [914, 196] on button "Share" at bounding box center [917, 207] width 52 height 23
click at [894, 212] on span "Guide itinerary" at bounding box center [877, 211] width 73 height 14
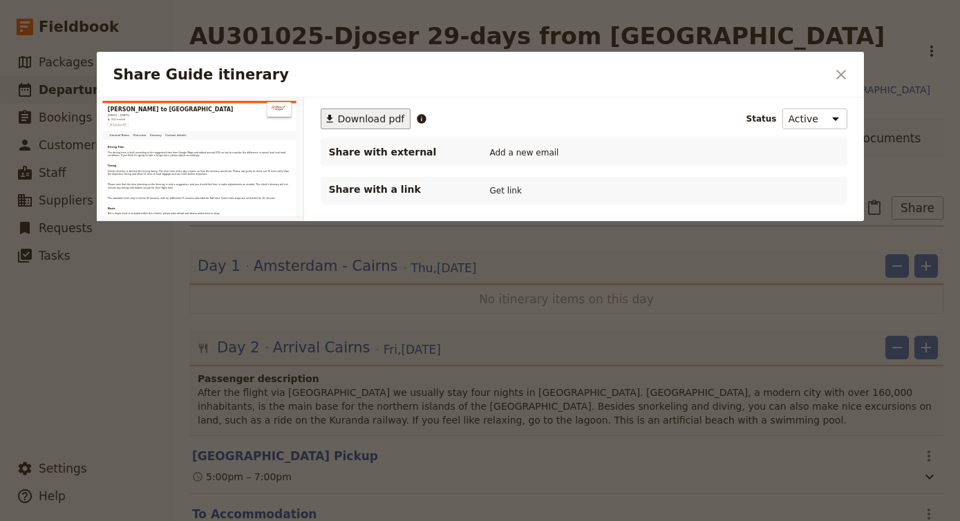
click at [362, 117] on span "Download pdf" at bounding box center [371, 119] width 67 height 14
click at [510, 191] on button "Get link" at bounding box center [505, 190] width 39 height 15
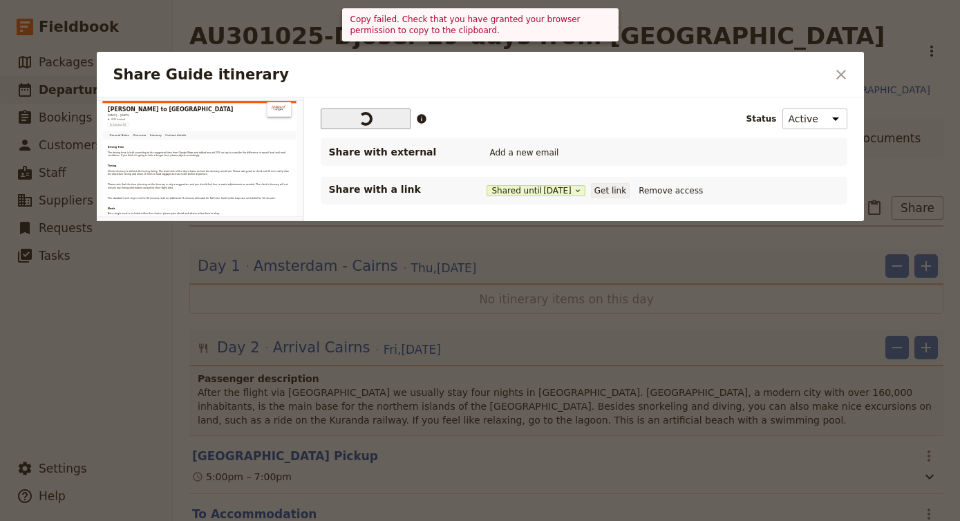
click at [628, 191] on button "Get link" at bounding box center [610, 190] width 39 height 15
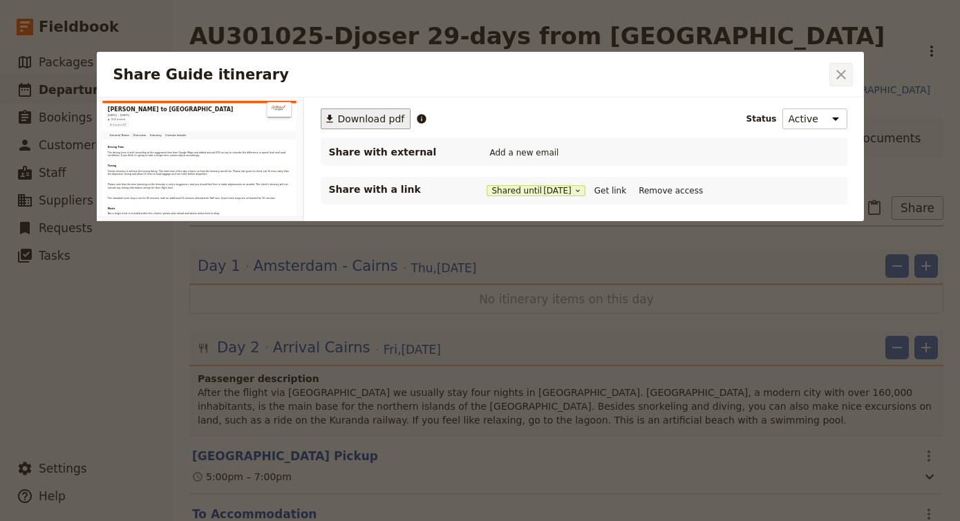
click at [847, 73] on icon "Close dialog" at bounding box center [841, 74] width 17 height 17
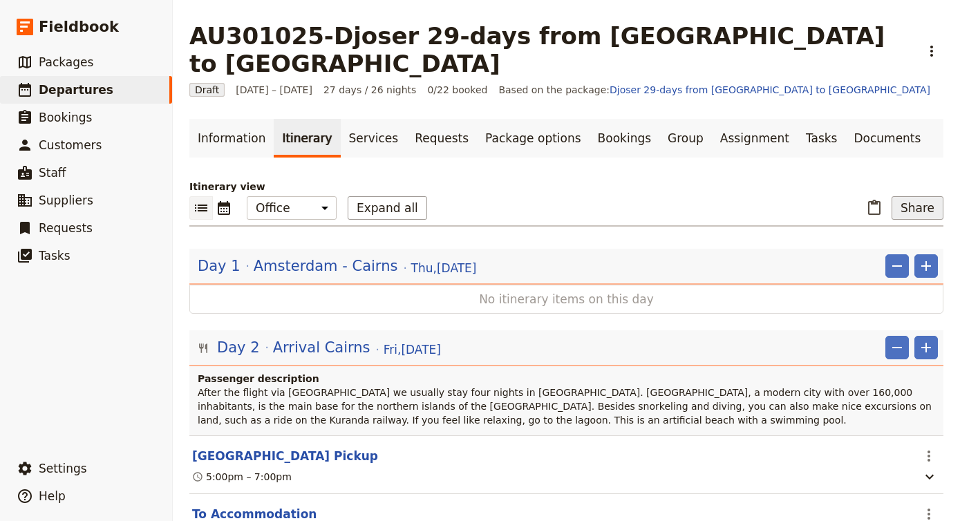
click at [927, 196] on button "Share" at bounding box center [917, 207] width 52 height 23
click at [906, 218] on button "Guide itinerary" at bounding box center [888, 210] width 110 height 19
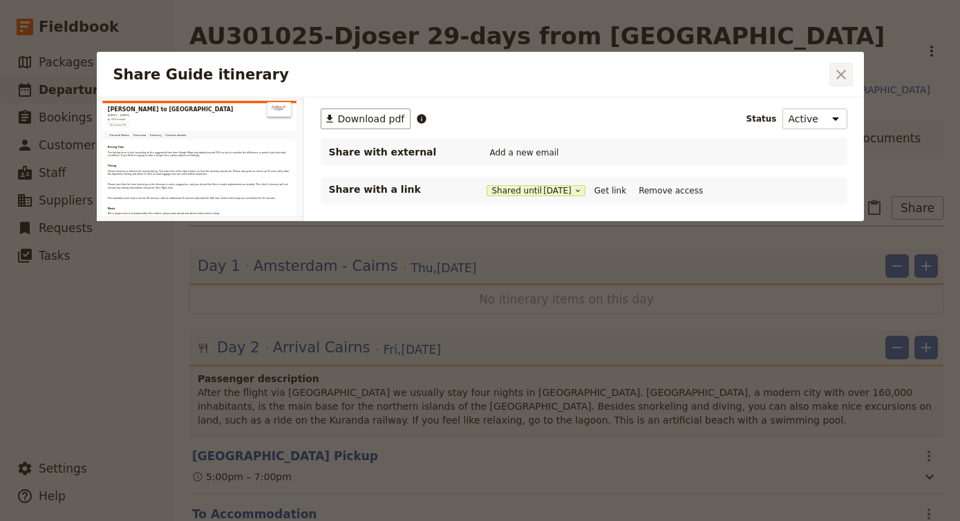
click at [844, 79] on icon "Close dialog" at bounding box center [841, 75] width 10 height 10
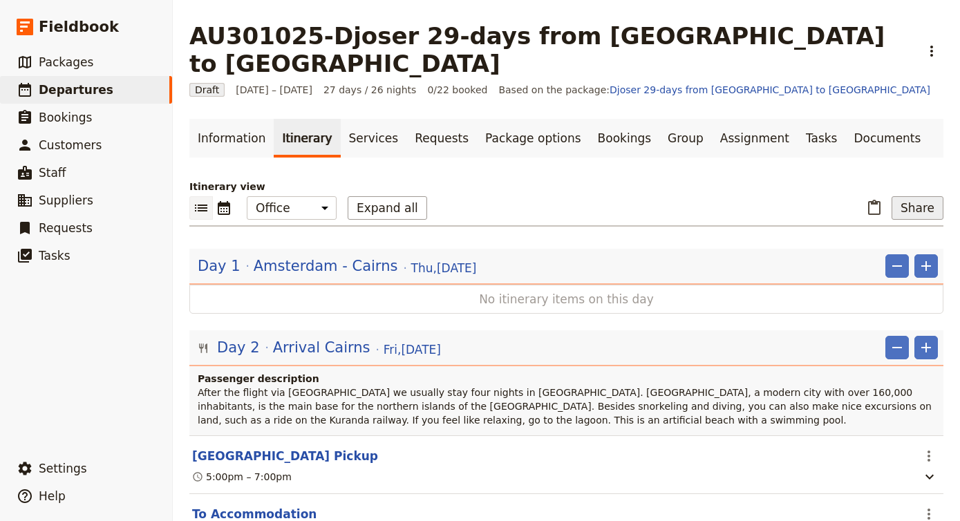
click at [913, 196] on button "Share" at bounding box center [917, 207] width 52 height 23
click at [906, 227] on span "Passenger itinerary" at bounding box center [887, 230] width 93 height 14
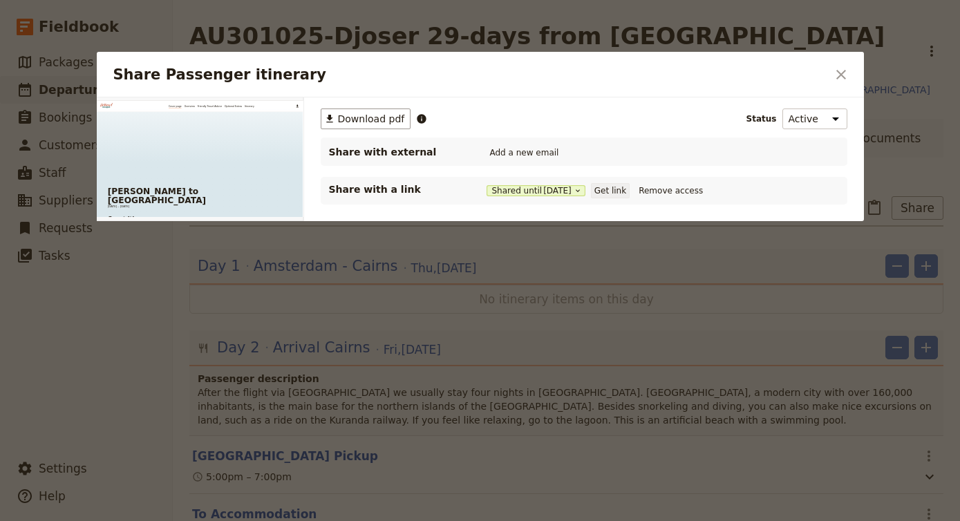
click at [629, 192] on button "Get link" at bounding box center [610, 190] width 39 height 15
click at [379, 125] on span "Download pdf" at bounding box center [371, 119] width 67 height 14
